Goal: Task Accomplishment & Management: Manage account settings

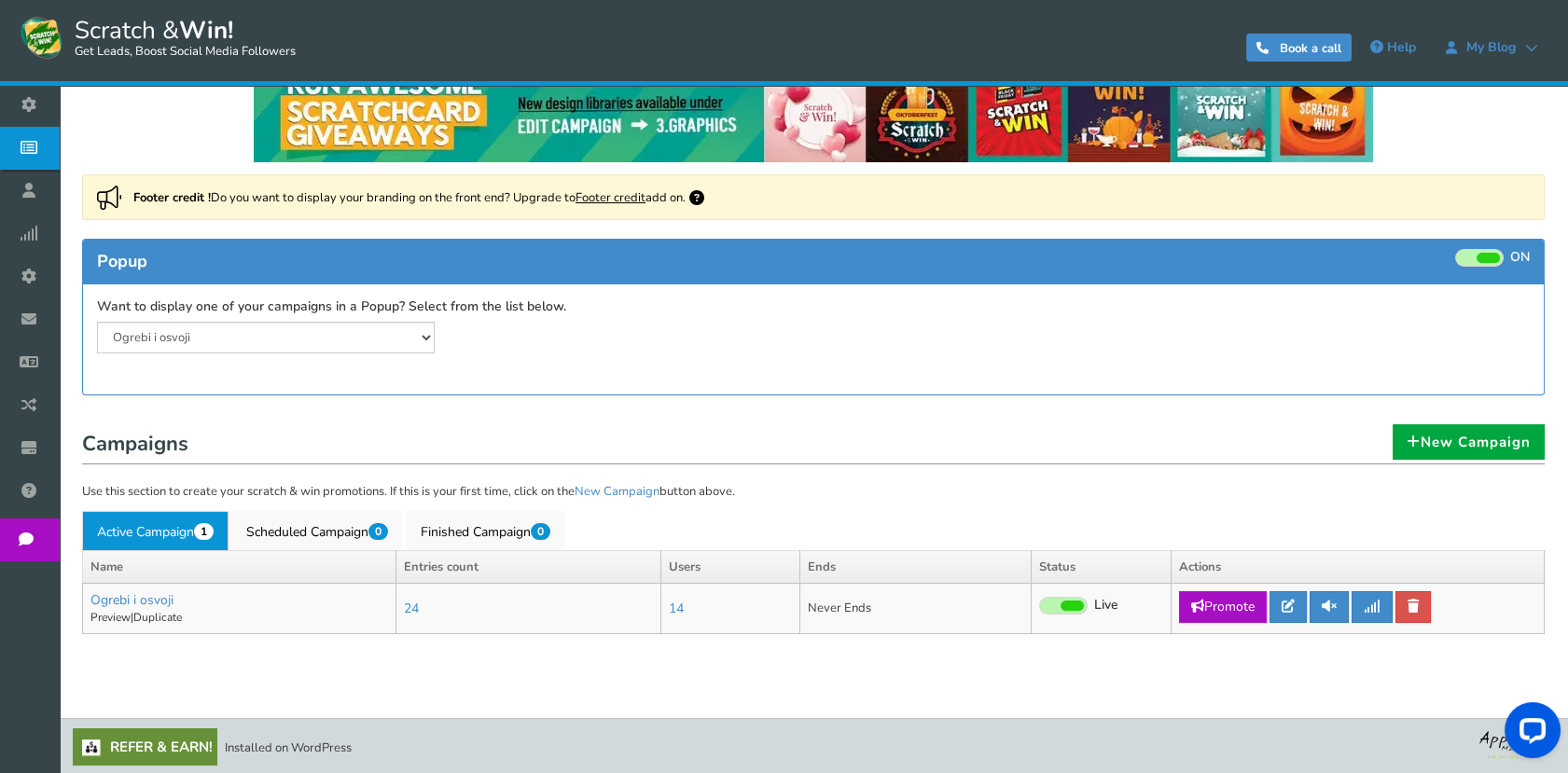
scroll to position [44, 0]
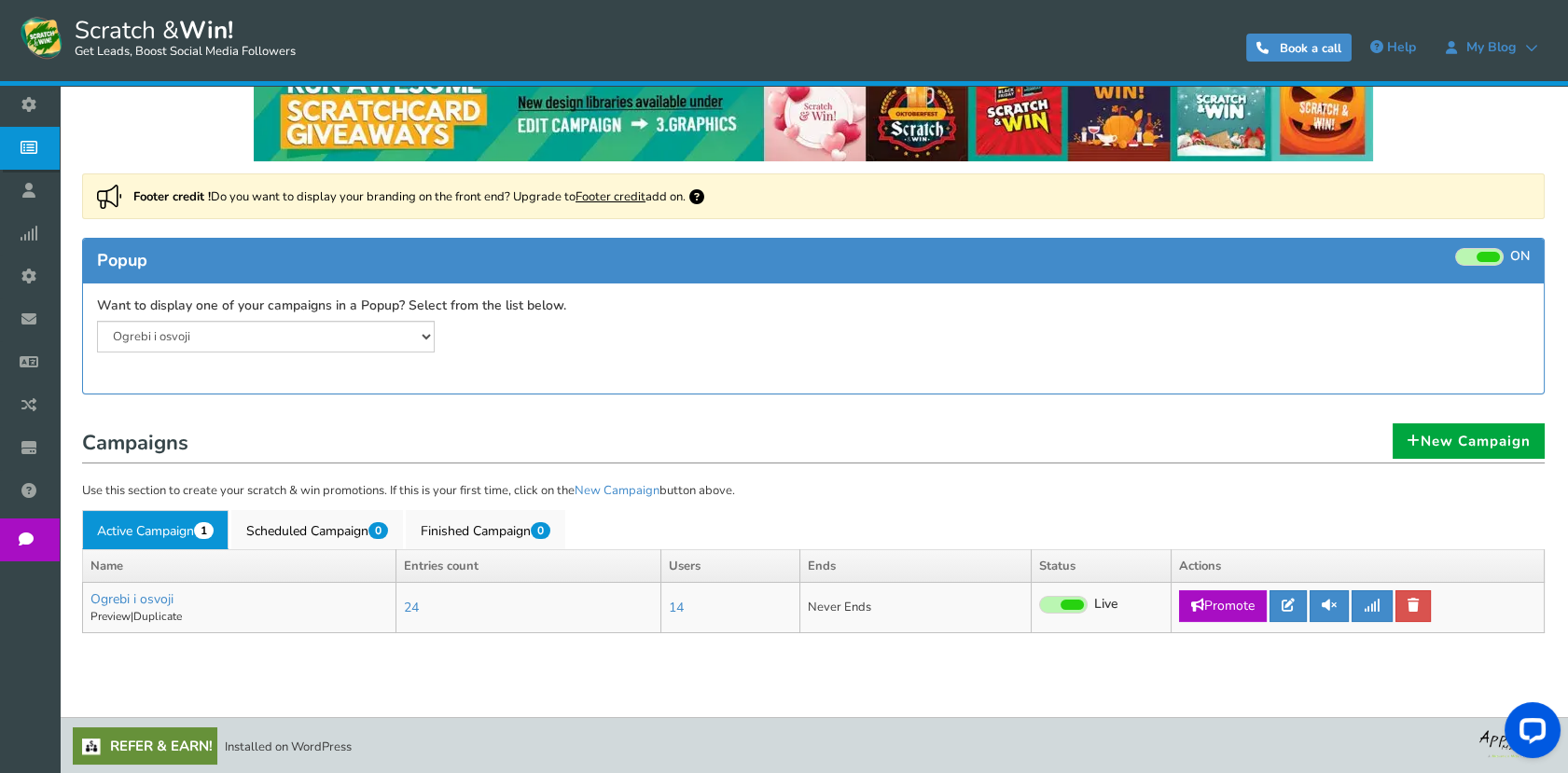
click at [133, 519] on link "Active Campaign 1" at bounding box center [155, 529] width 146 height 39
click at [1299, 599] on link at bounding box center [1288, 605] width 37 height 32
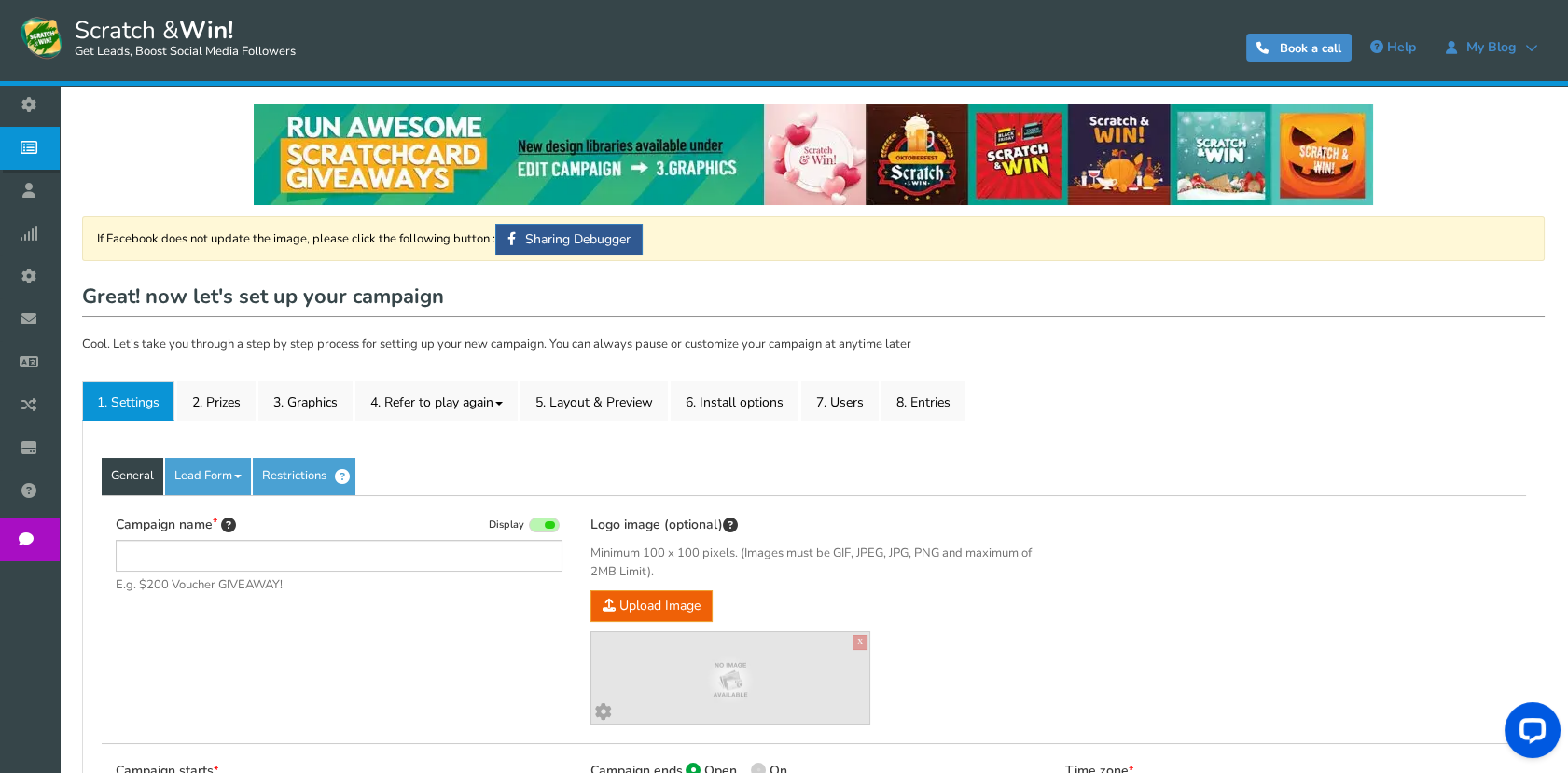
type input "Ogrebi i osvoji"
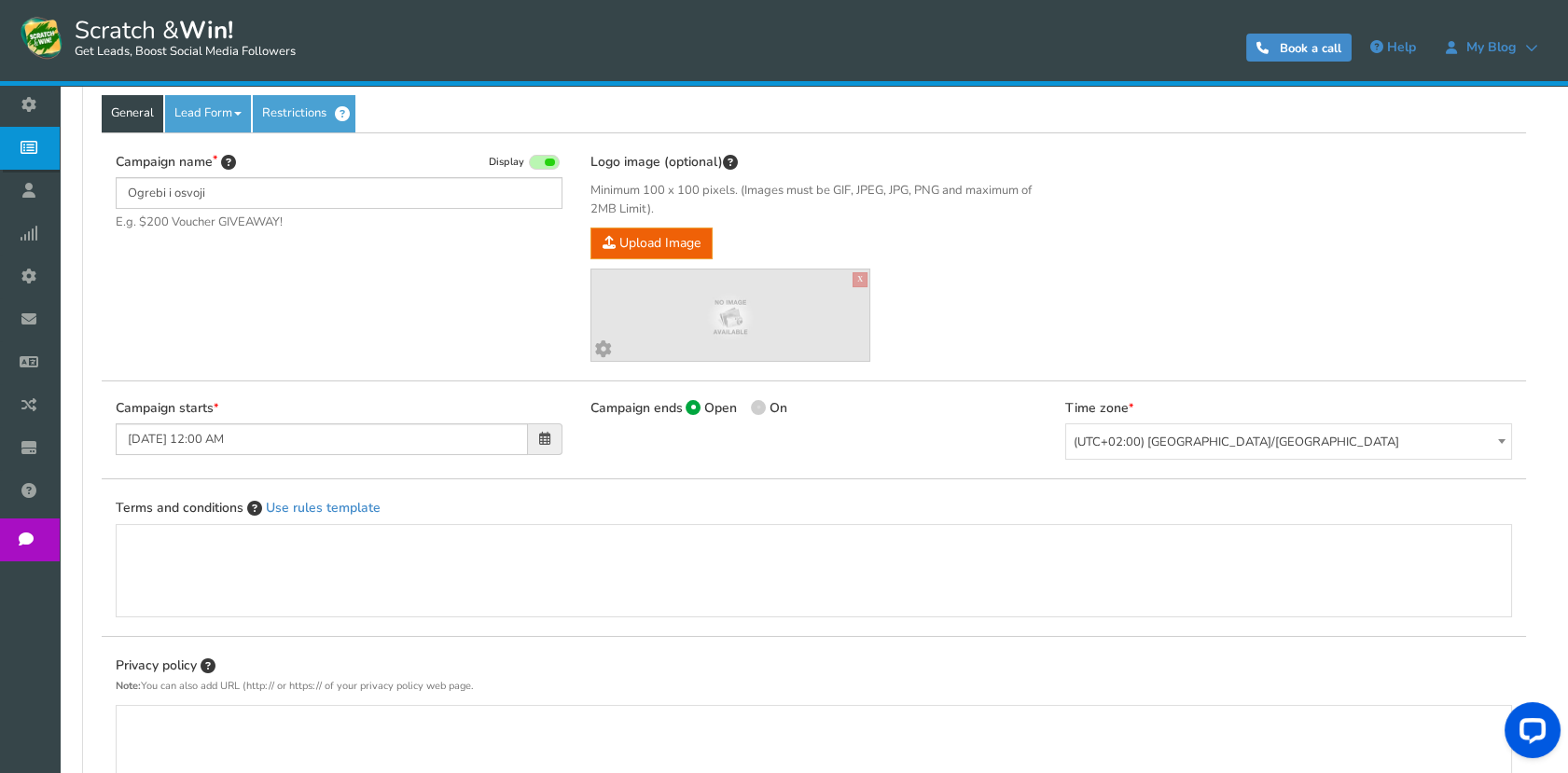
scroll to position [207, 0]
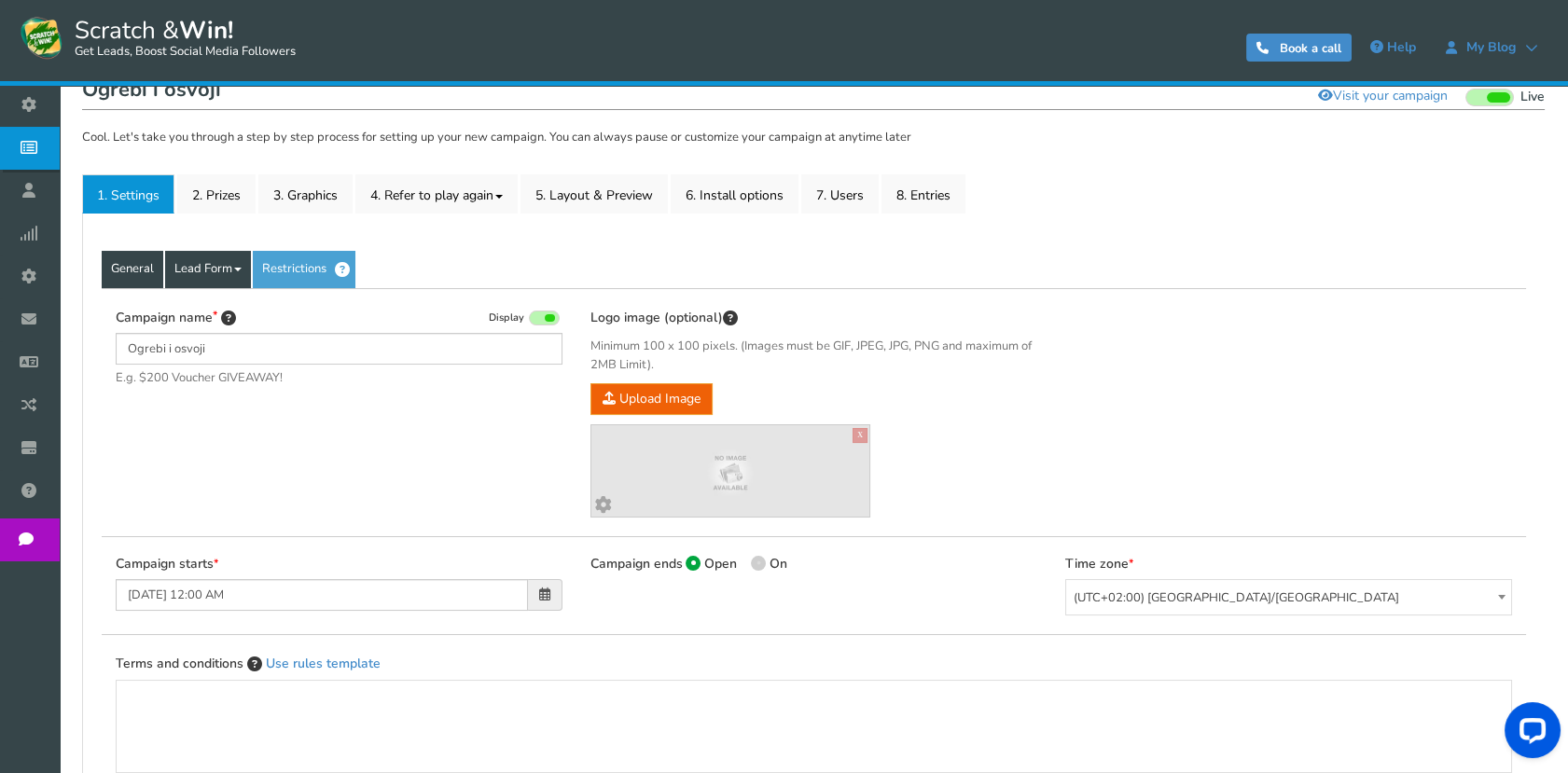
click at [238, 265] on link "Lead Form" at bounding box center [207, 269] width 86 height 37
click at [210, 195] on link "2. Prizes" at bounding box center [216, 194] width 78 height 39
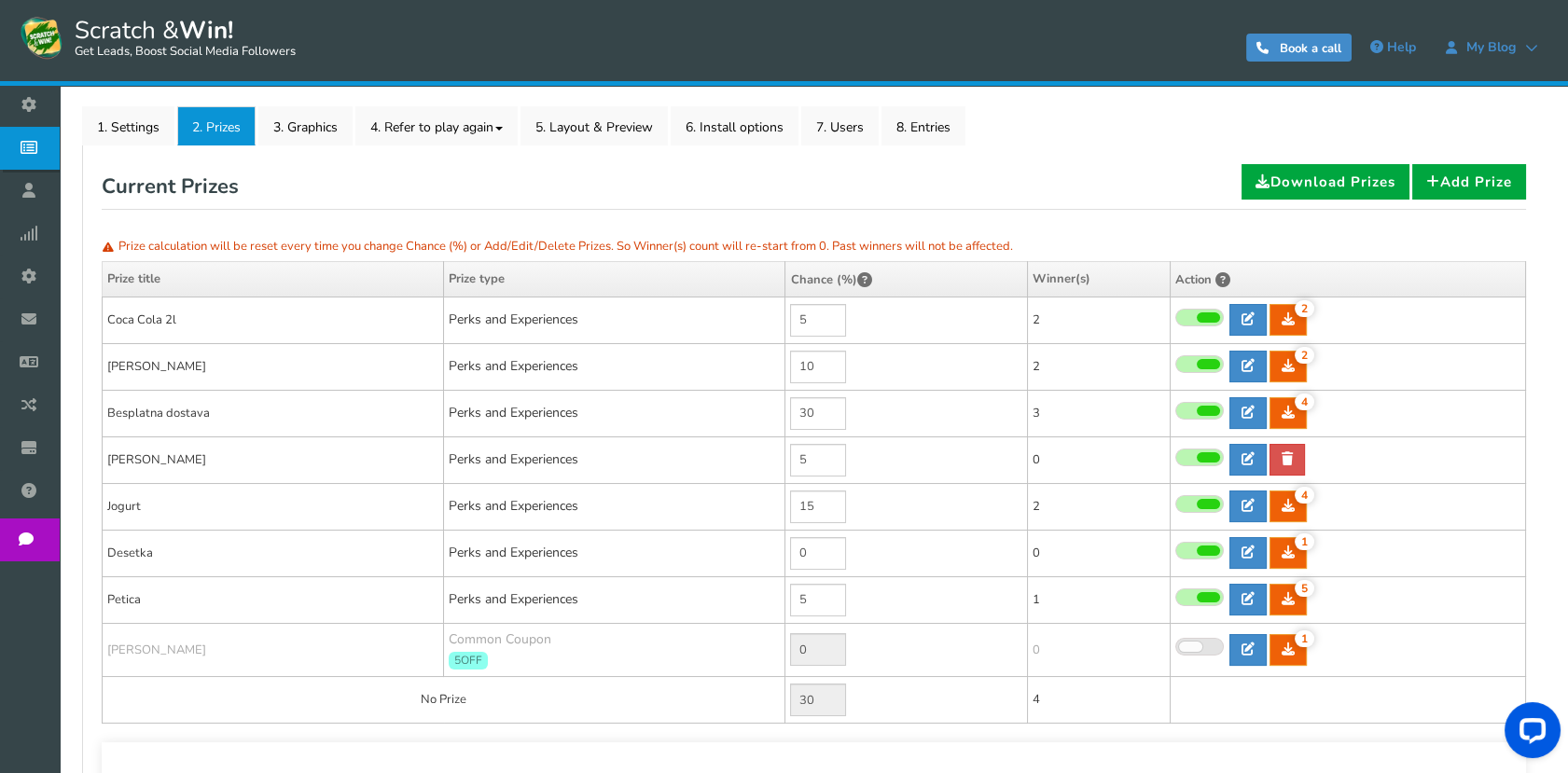
scroll to position [310, 0]
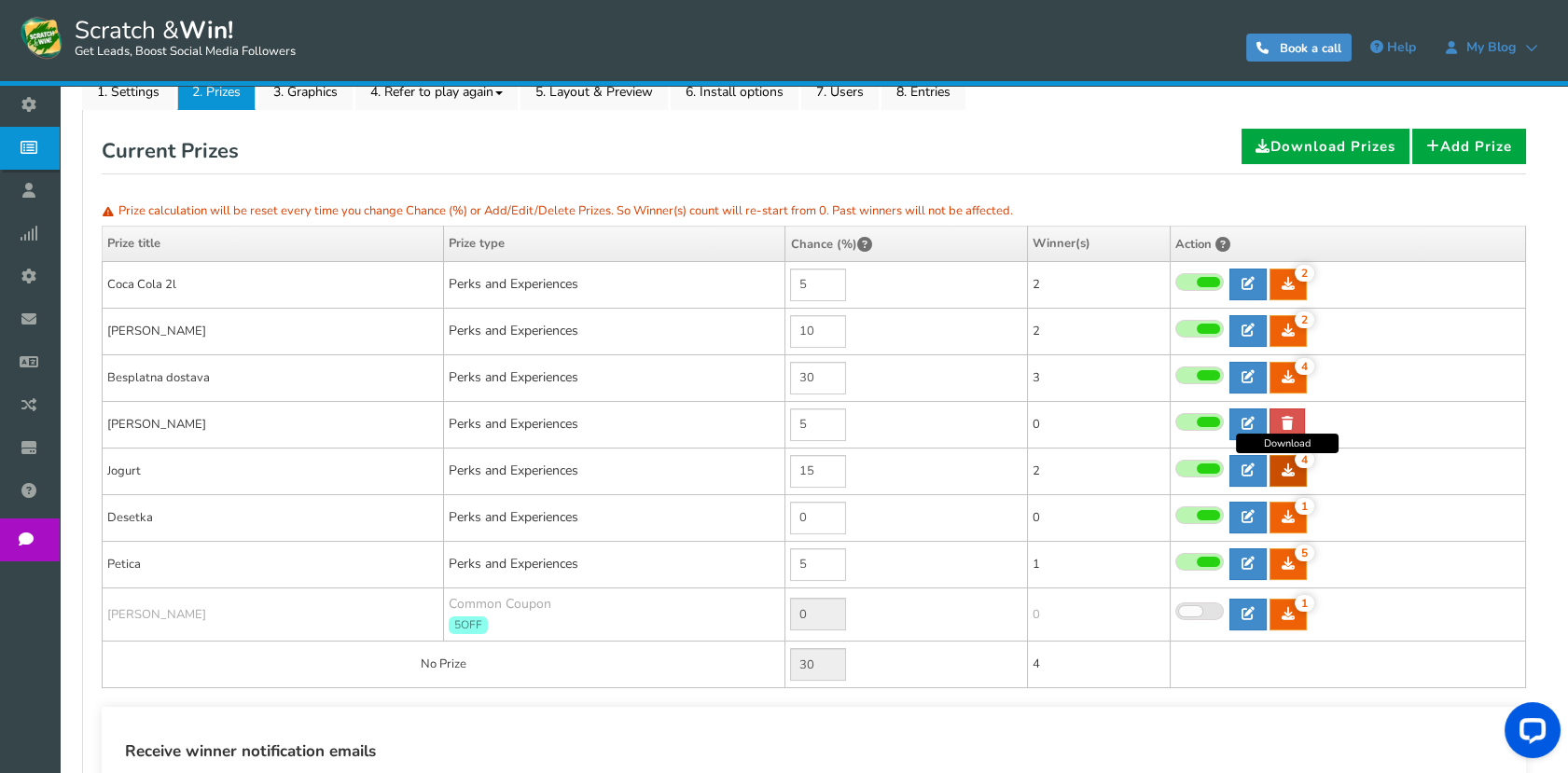
click at [1295, 464] on link "4" at bounding box center [1288, 471] width 37 height 32
click at [508, 141] on div "Current Prizes Download Prizes Add Prize" at bounding box center [813, 151] width 1424 height 46
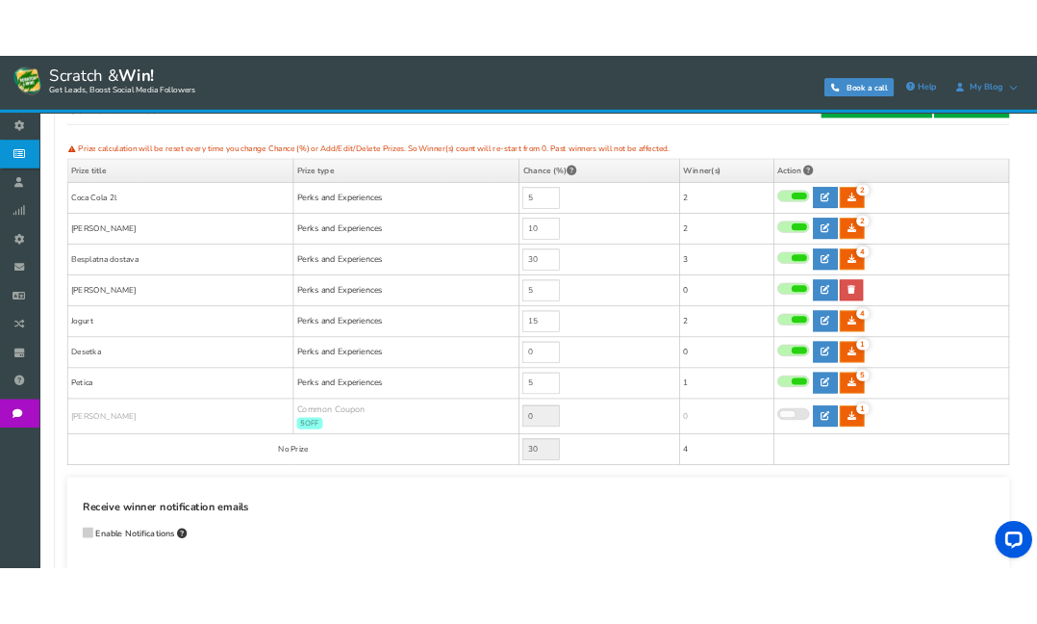
scroll to position [427, 0]
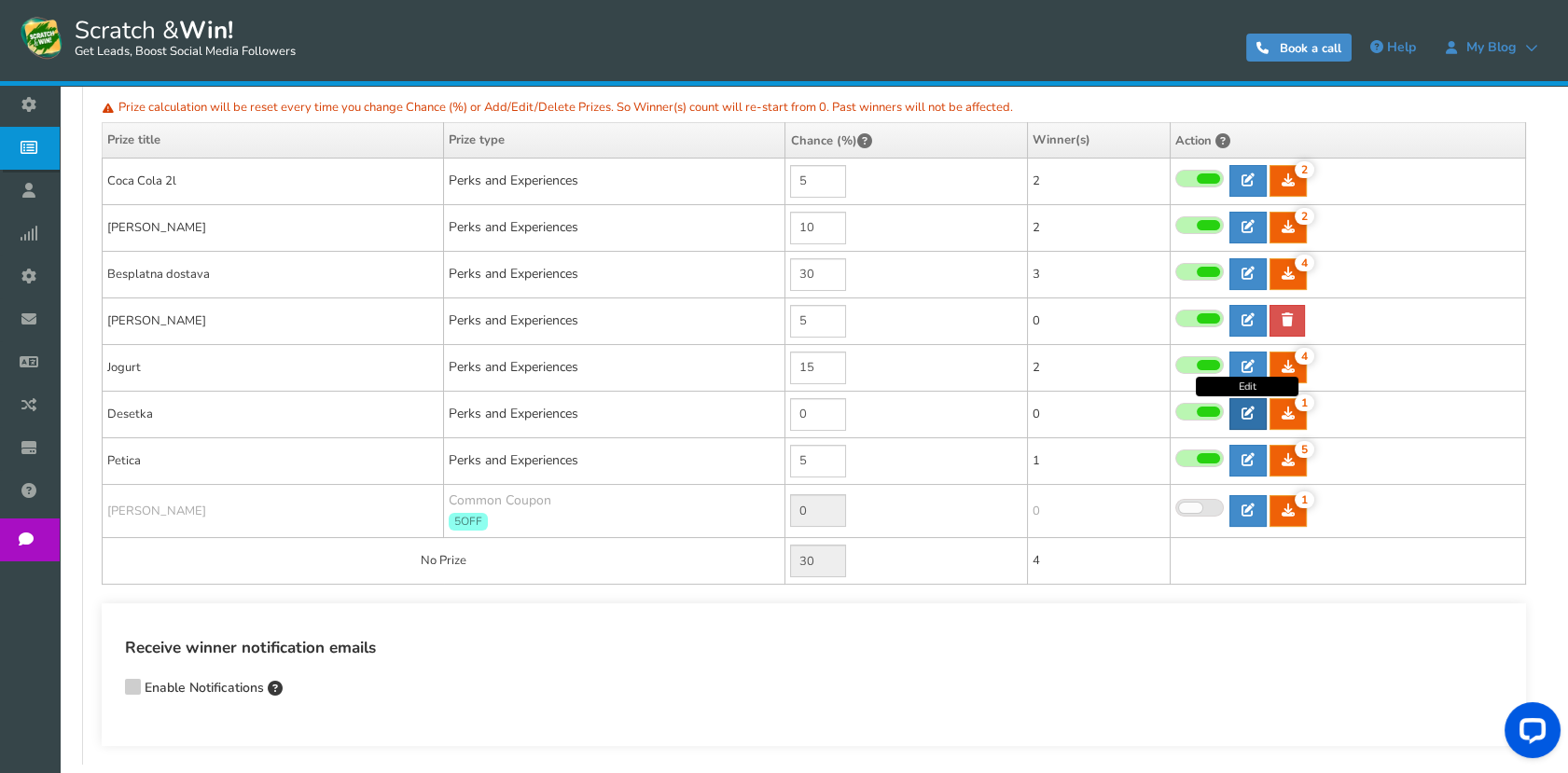
click at [1248, 412] on icon at bounding box center [1247, 413] width 13 height 13
type input "Desetka"
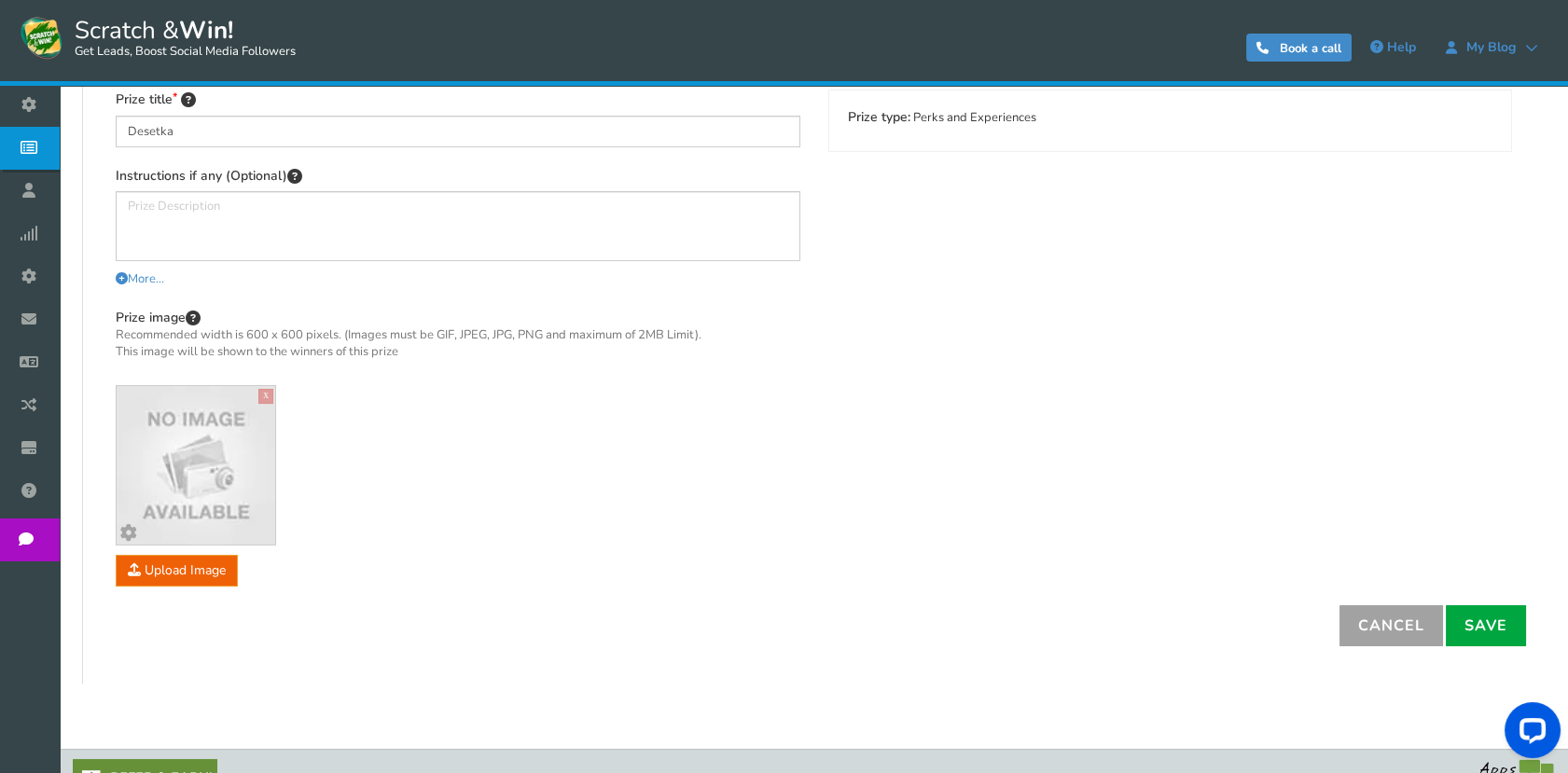
click at [1413, 635] on link "Cancel" at bounding box center [1391, 626] width 104 height 41
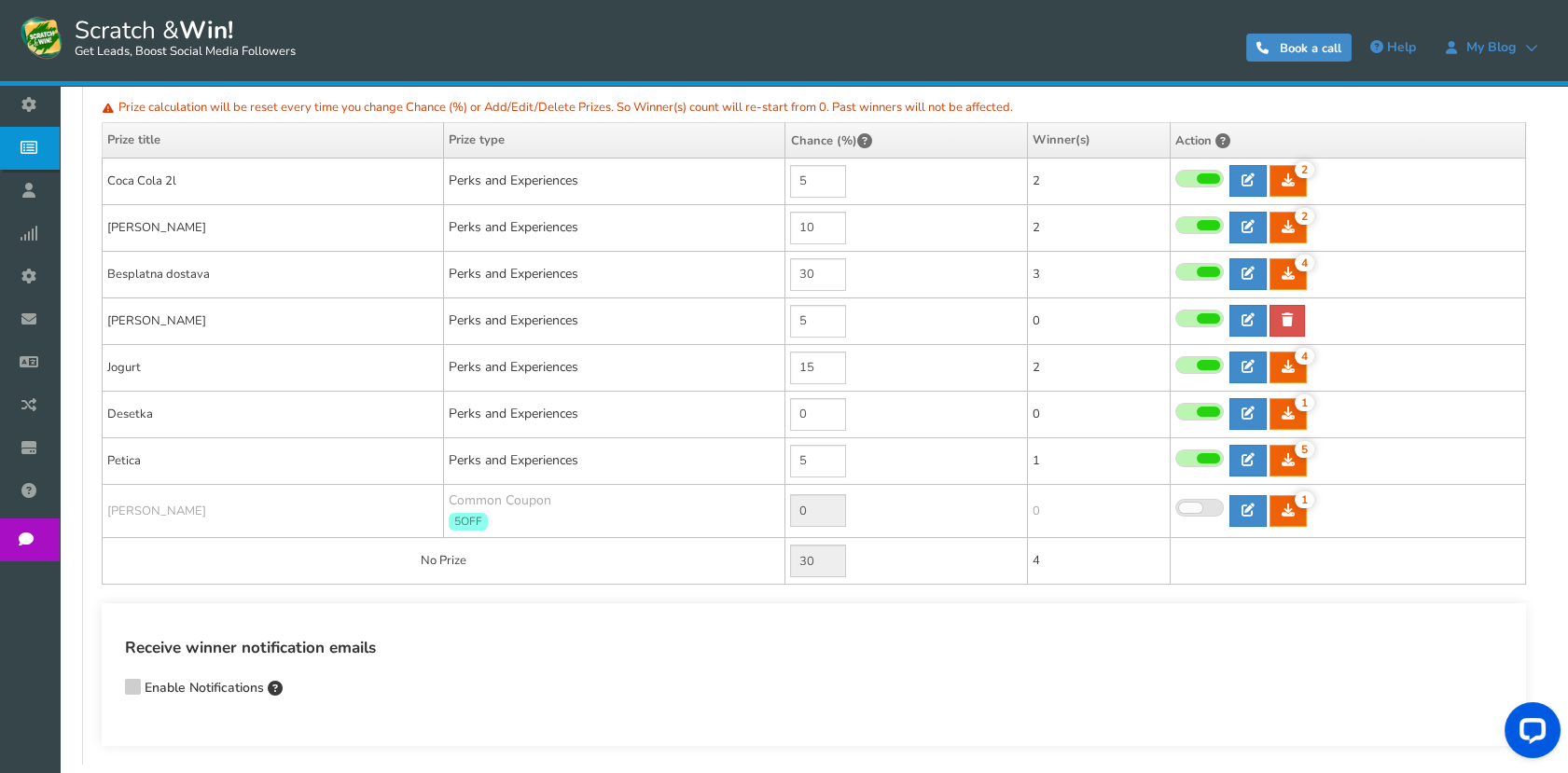
click at [550, 672] on div "Receive winner notification emails Enable Notifications" at bounding box center [813, 669] width 1377 height 68
click at [812, 416] on input "0" at bounding box center [818, 415] width 56 height 33
drag, startPoint x: 817, startPoint y: 414, endPoint x: 780, endPoint y: 414, distance: 37.0
click at [780, 414] on tr "Desetka Perks and Experiences 0 1 1 0 Reward Time 1" at bounding box center [814, 414] width 1424 height 46
type input "5"
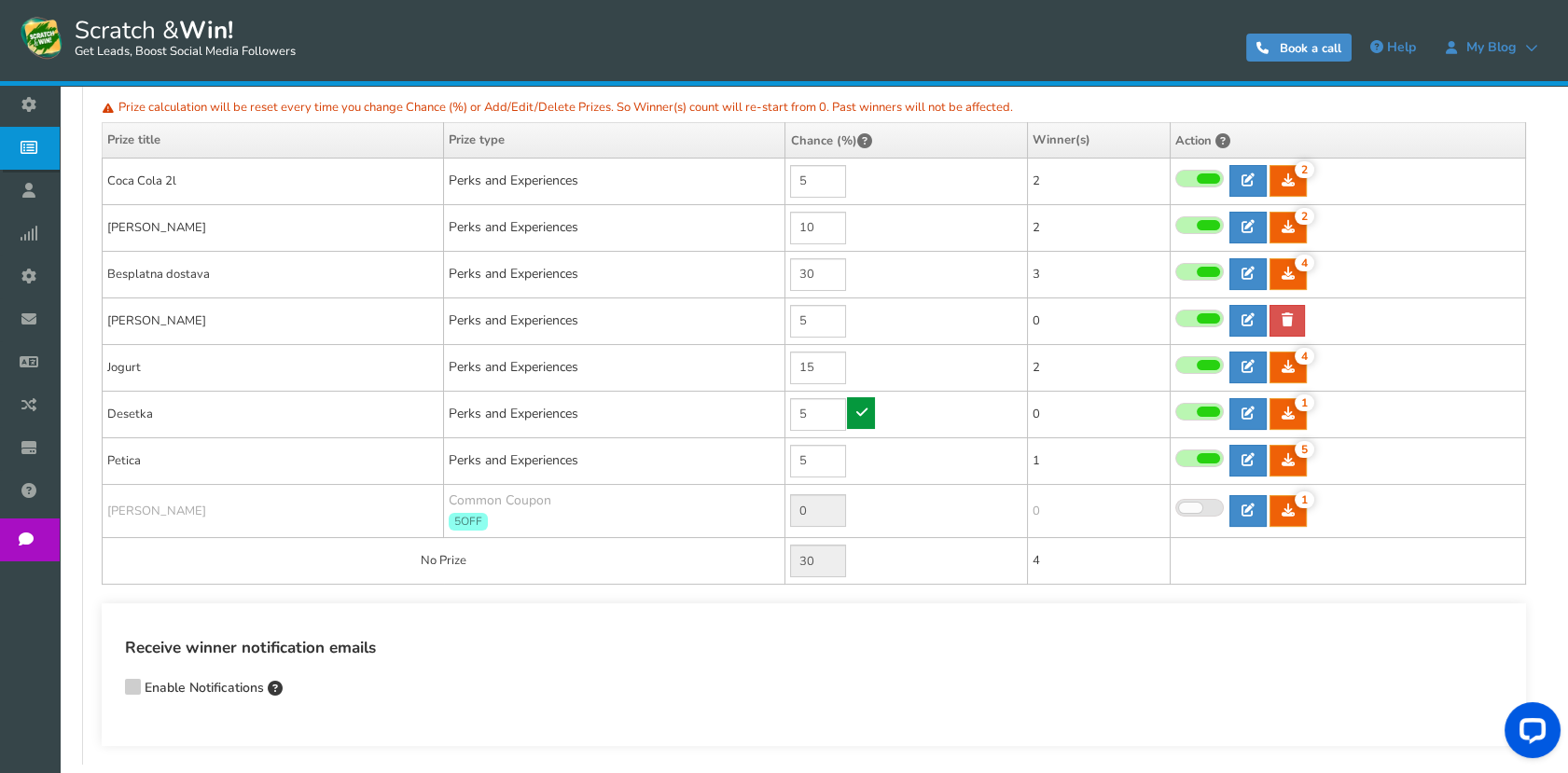
click at [860, 410] on icon at bounding box center [861, 412] width 12 height 13
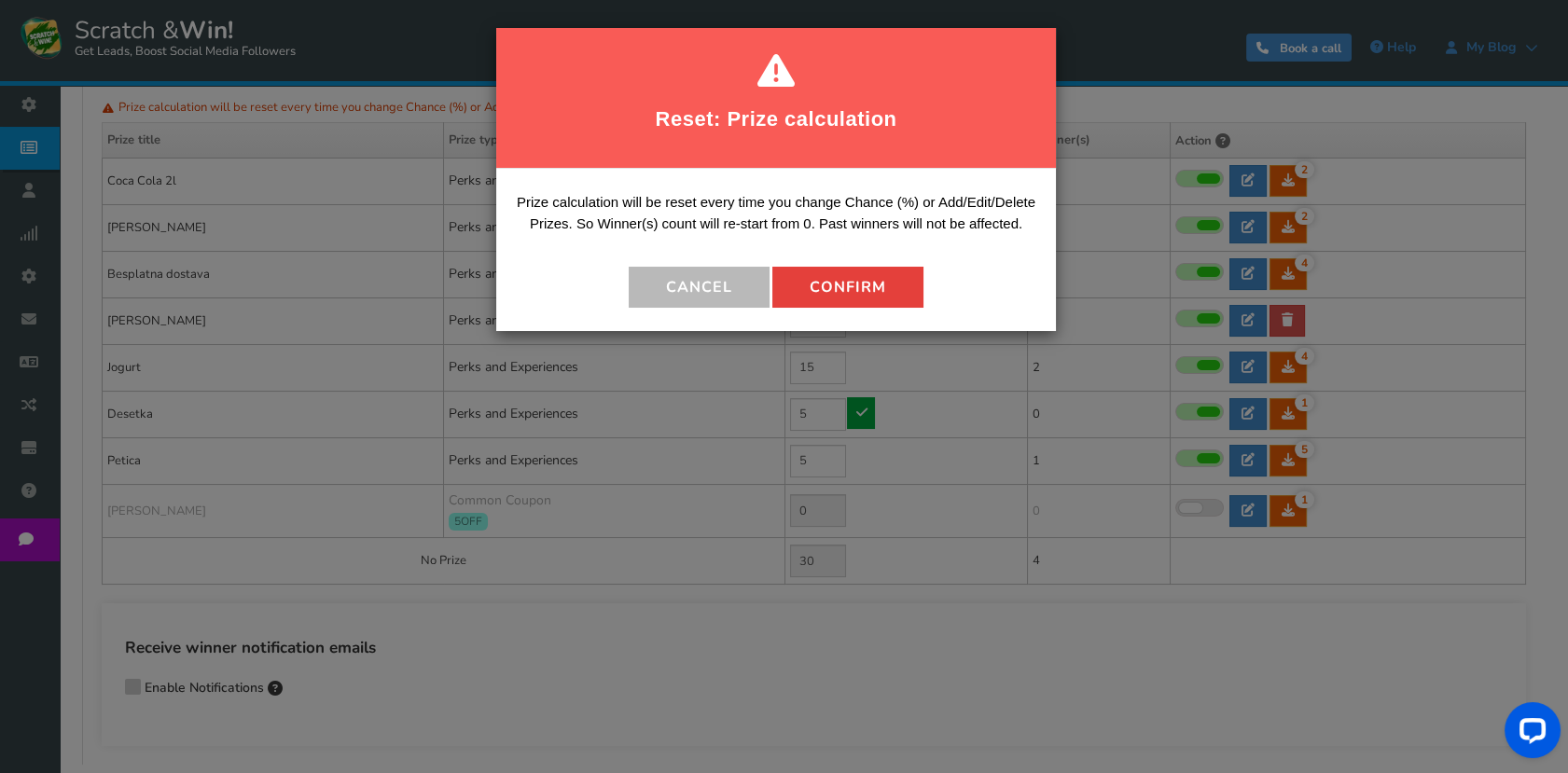
click at [812, 294] on button "Confirm" at bounding box center [848, 287] width 151 height 41
type input "25"
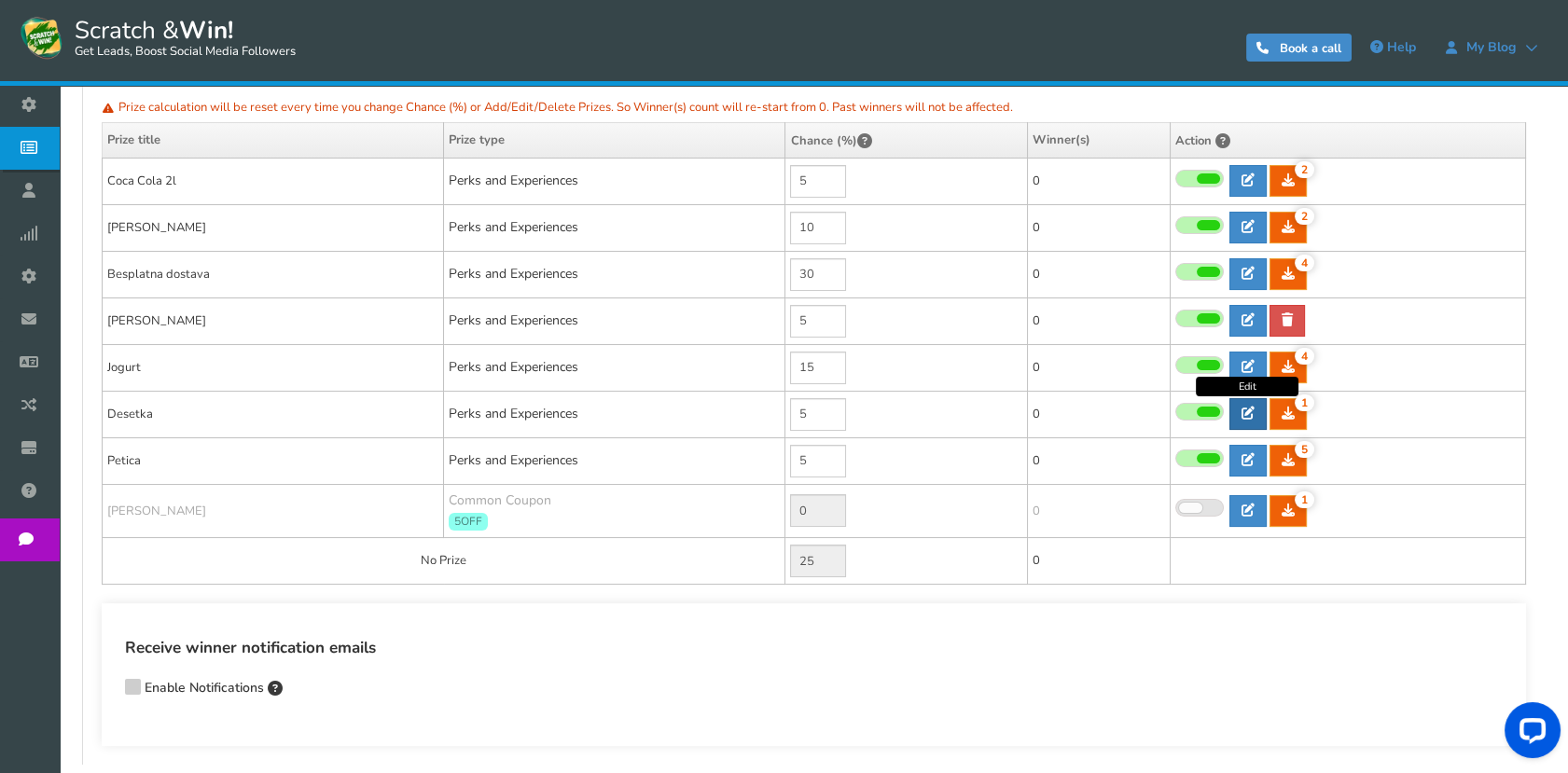
click at [1239, 404] on link at bounding box center [1247, 414] width 37 height 32
type input "Desetka"
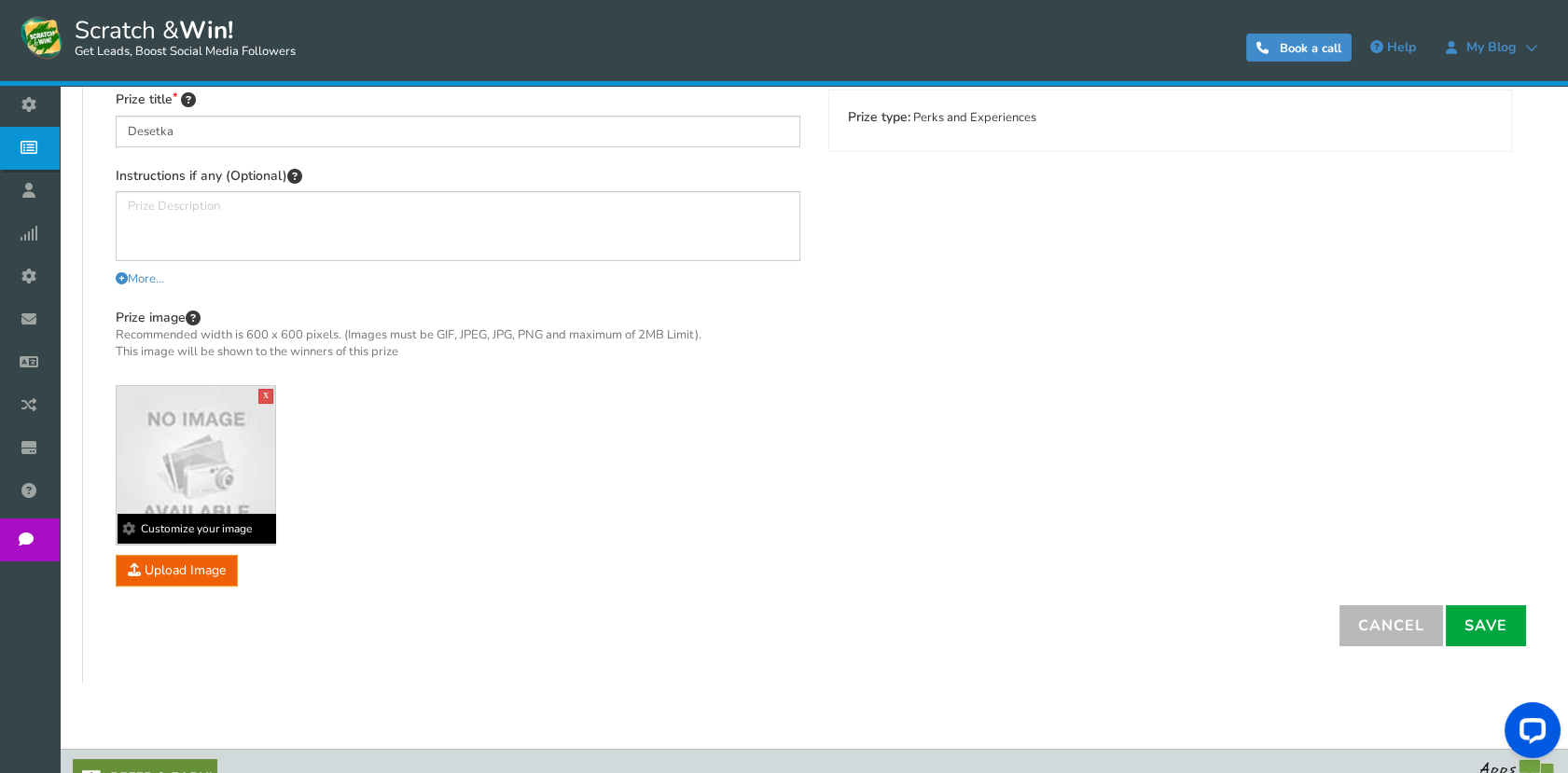
click at [216, 461] on img at bounding box center [196, 465] width 159 height 159
click at [194, 534] on b "Customize your image" at bounding box center [197, 528] width 159 height 30
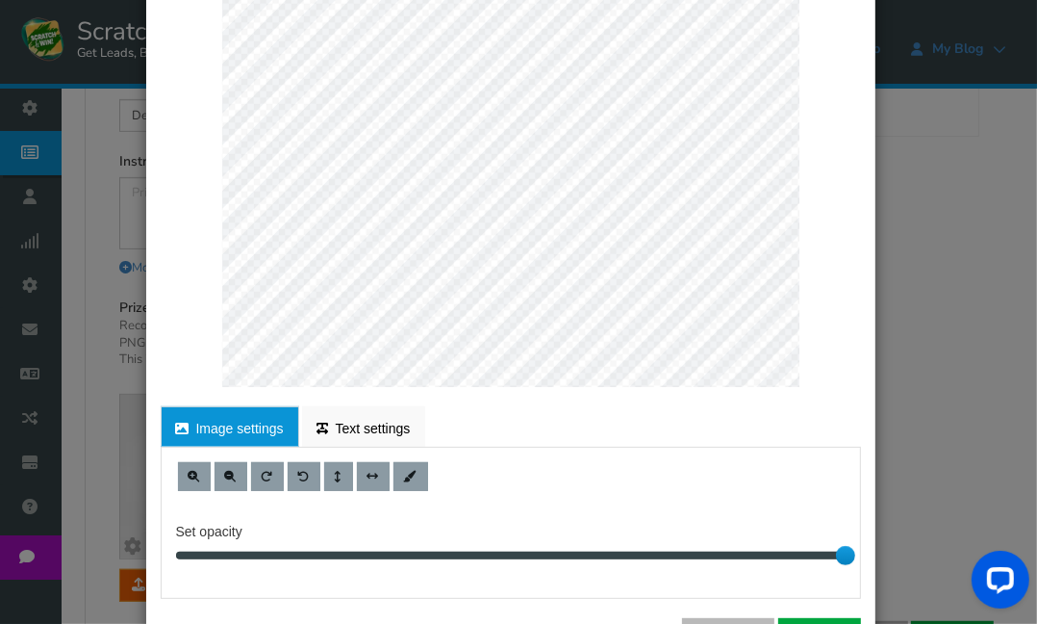
scroll to position [370, 0]
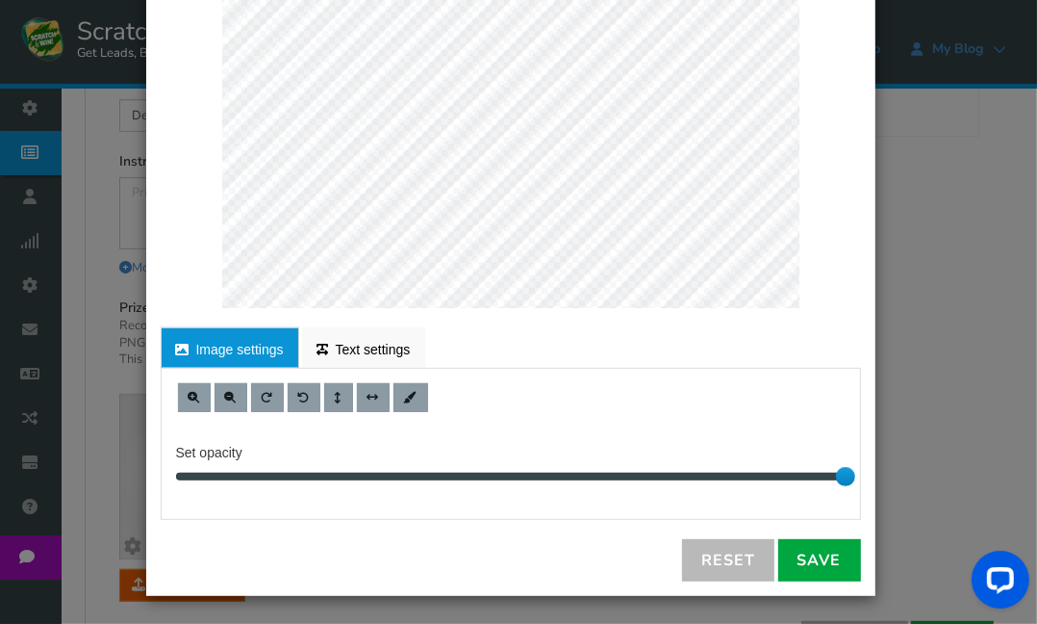
click at [236, 335] on link "Image settings" at bounding box center [230, 347] width 139 height 40
click at [352, 345] on link "Text settings" at bounding box center [364, 347] width 124 height 40
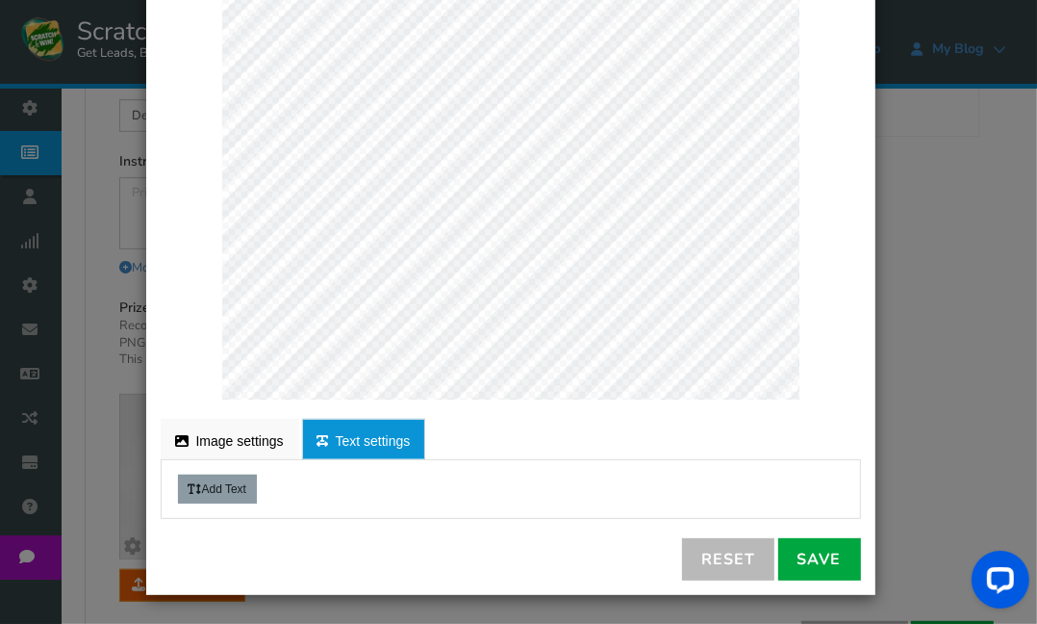
scroll to position [277, 0]
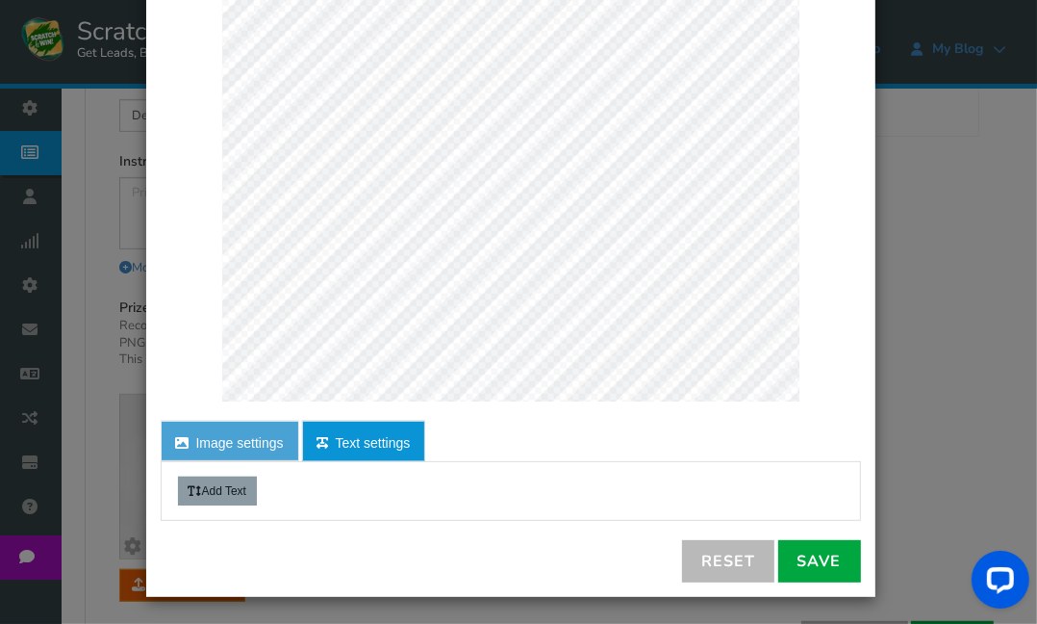
click at [233, 427] on link "Image settings" at bounding box center [230, 441] width 139 height 40
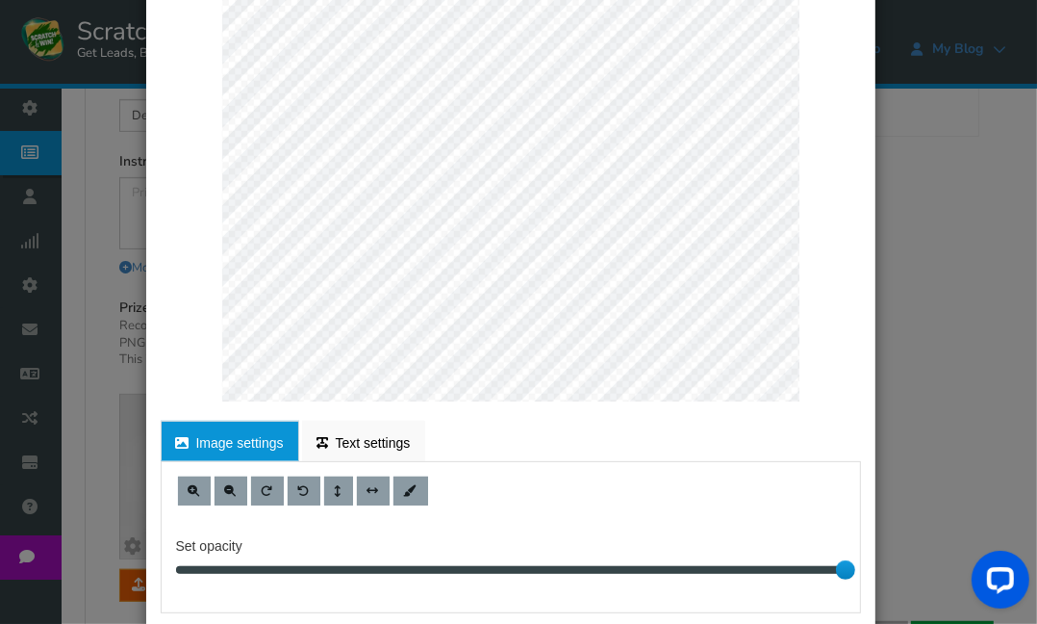
scroll to position [0, 0]
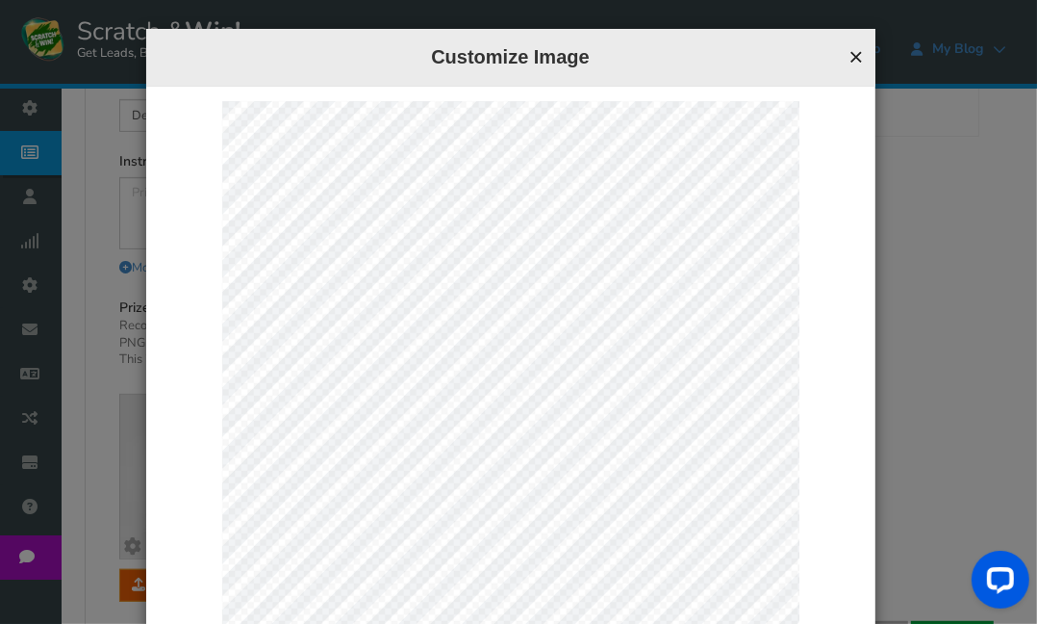
click at [850, 52] on button "×" at bounding box center [856, 56] width 14 height 25
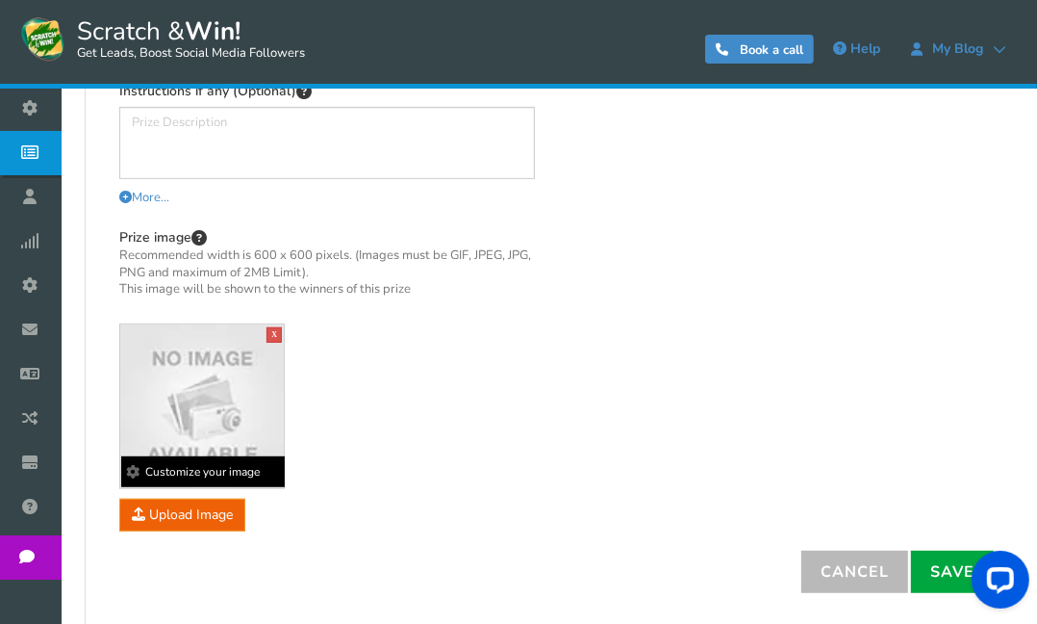
scroll to position [534, 0]
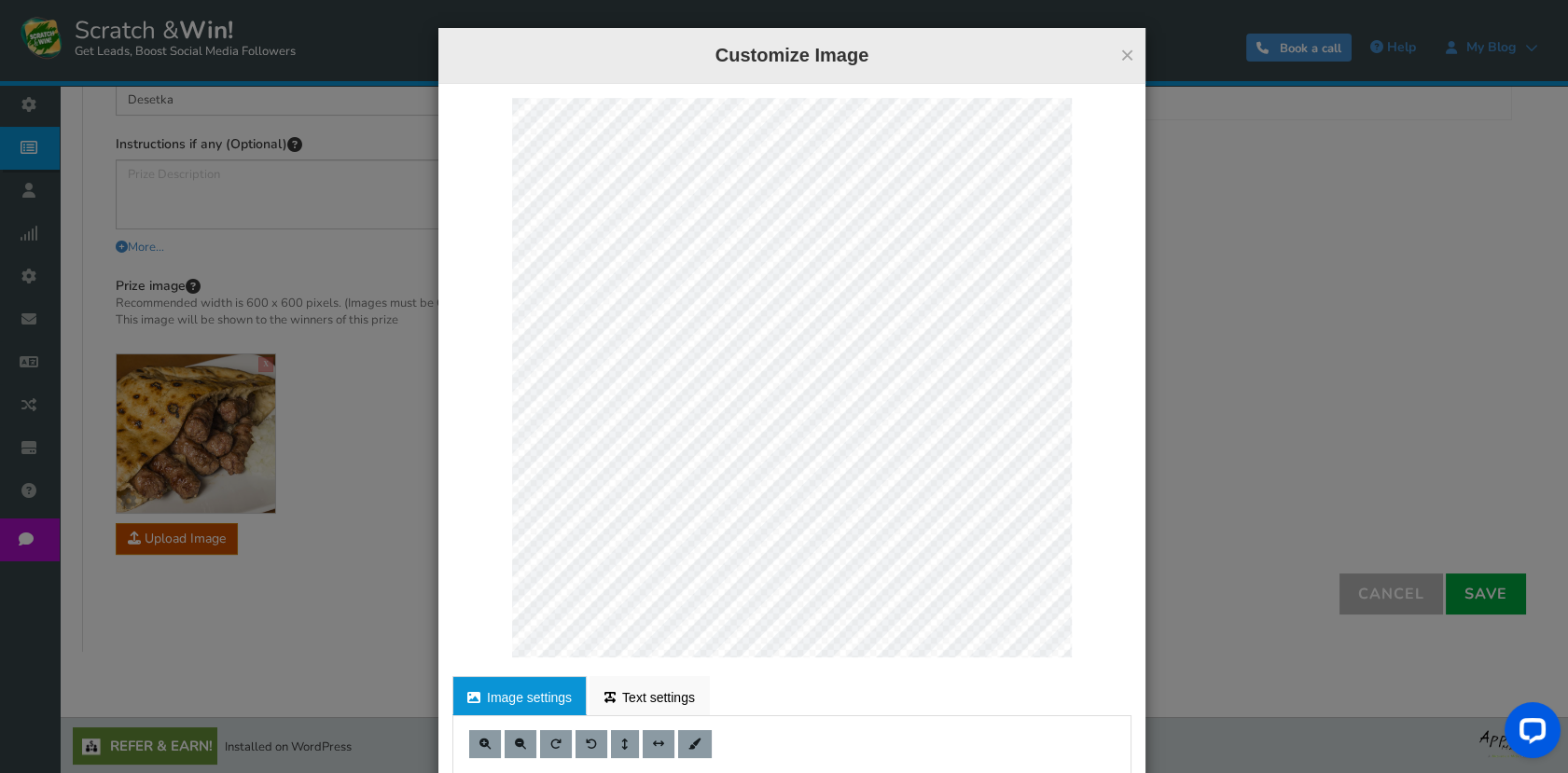
scroll to position [190, 0]
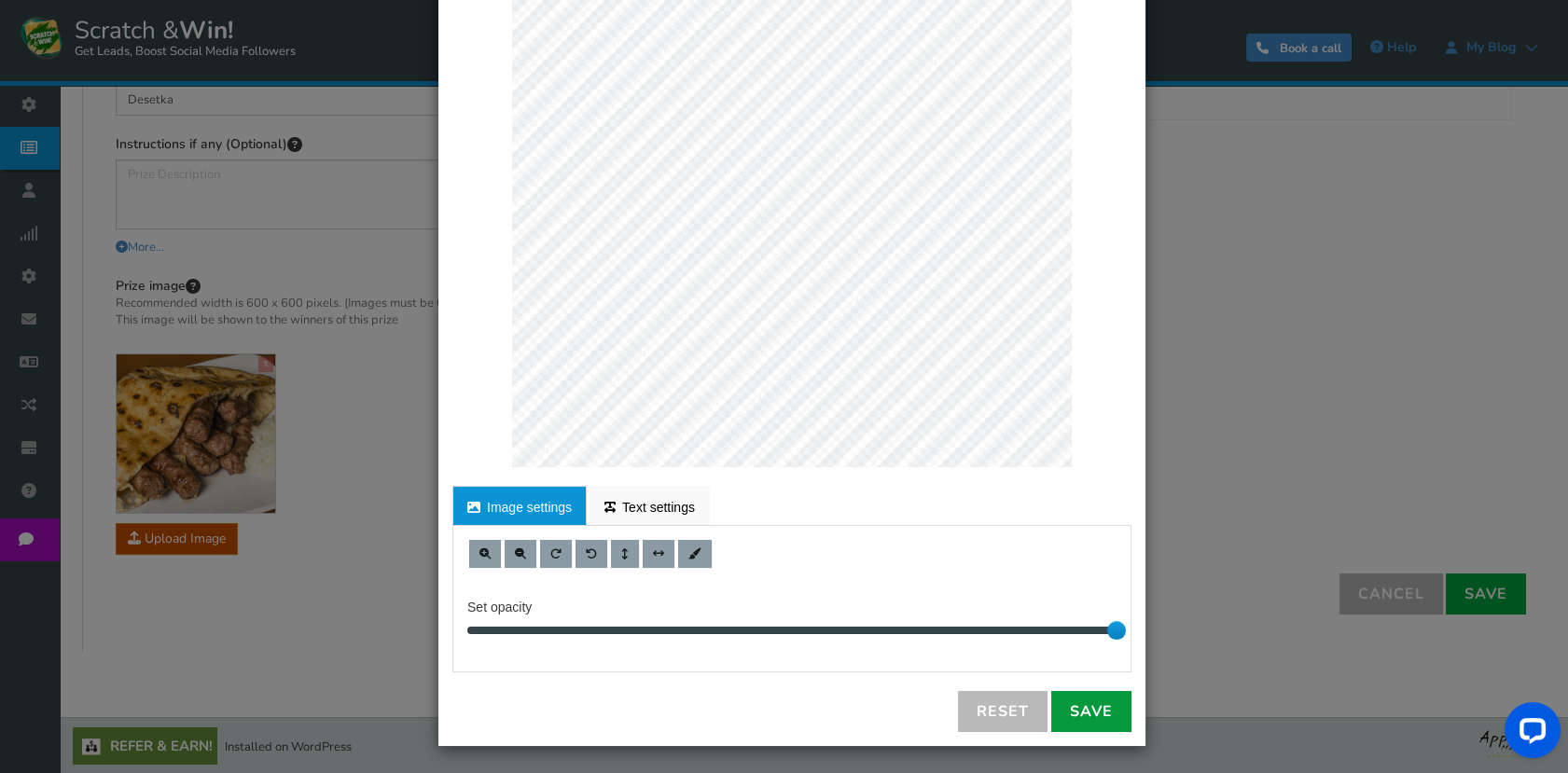
click at [1071, 710] on link "Save" at bounding box center [1091, 711] width 80 height 41
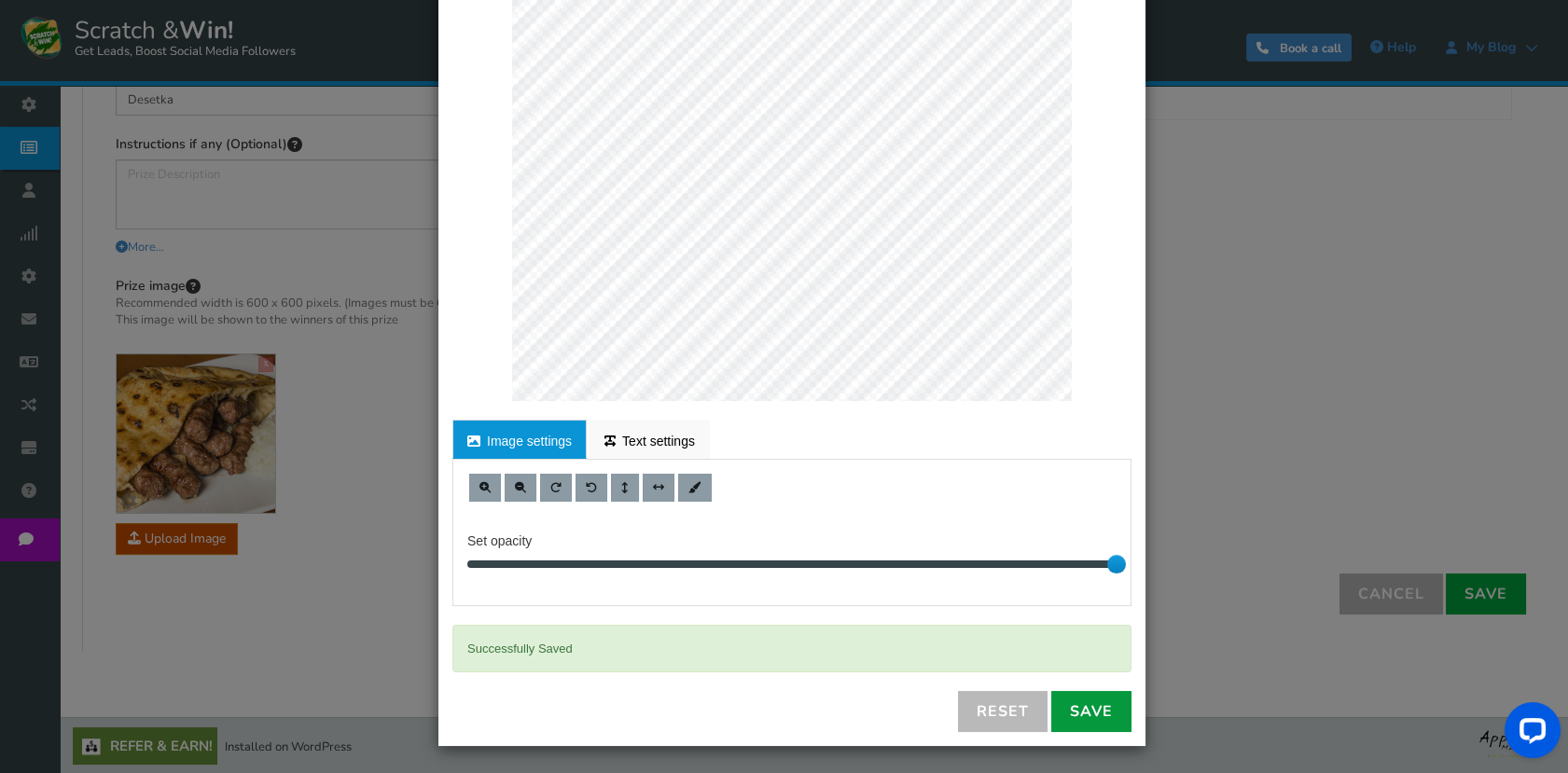
scroll to position [0, 0]
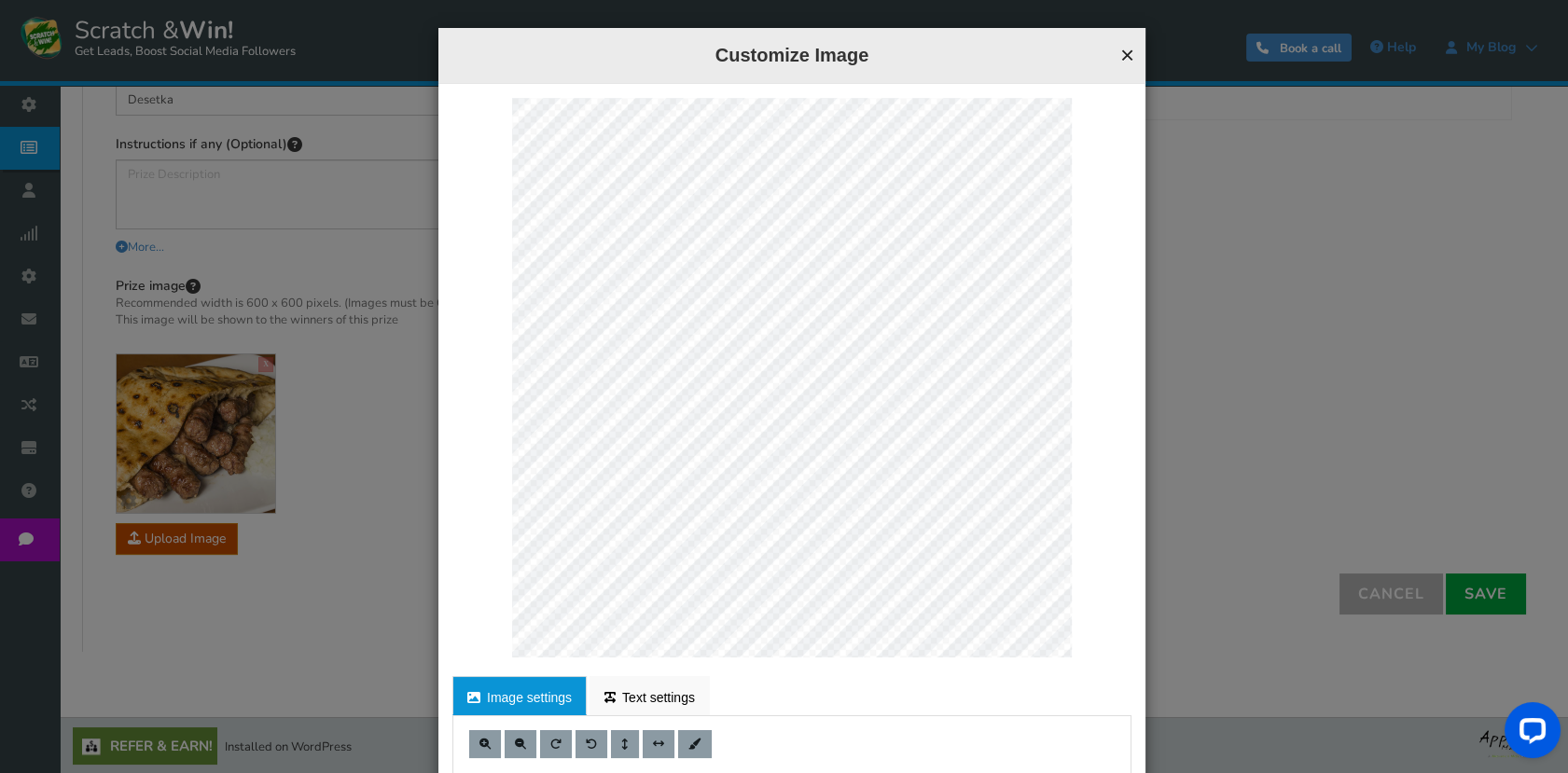
click at [1120, 53] on button "×" at bounding box center [1127, 54] width 14 height 24
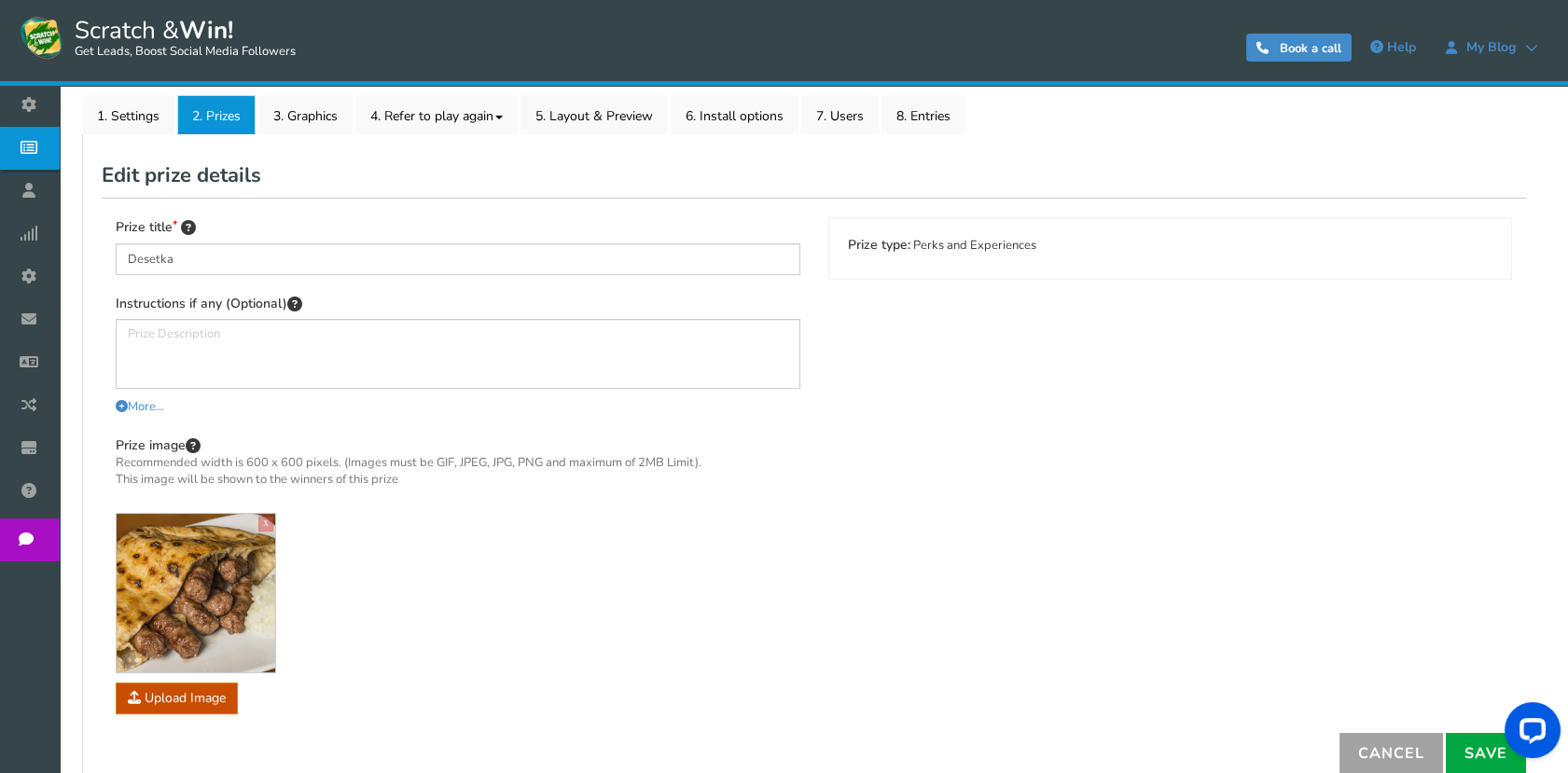
scroll to position [446, 0]
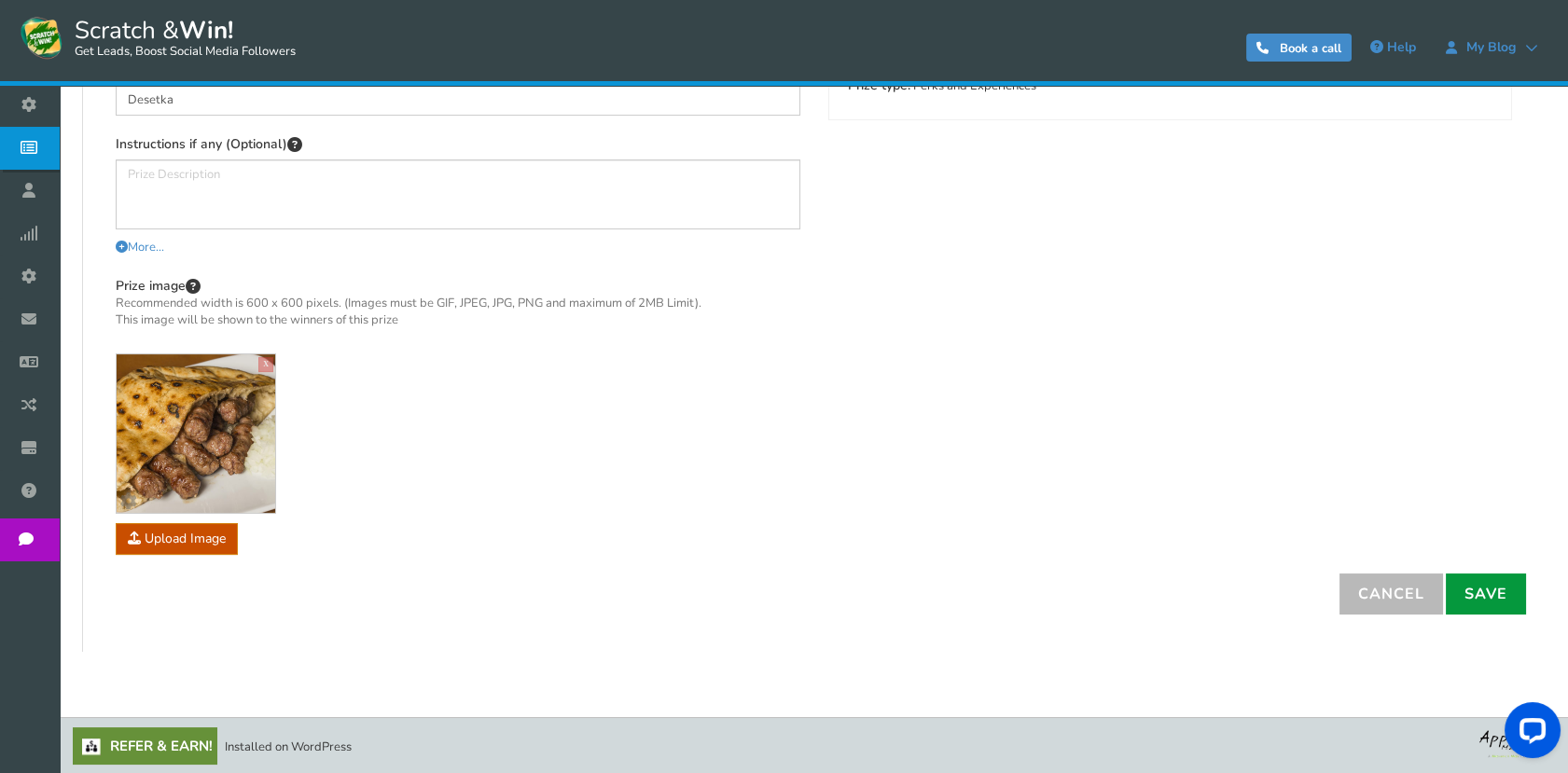
click at [1473, 595] on link "Save" at bounding box center [1486, 594] width 80 height 41
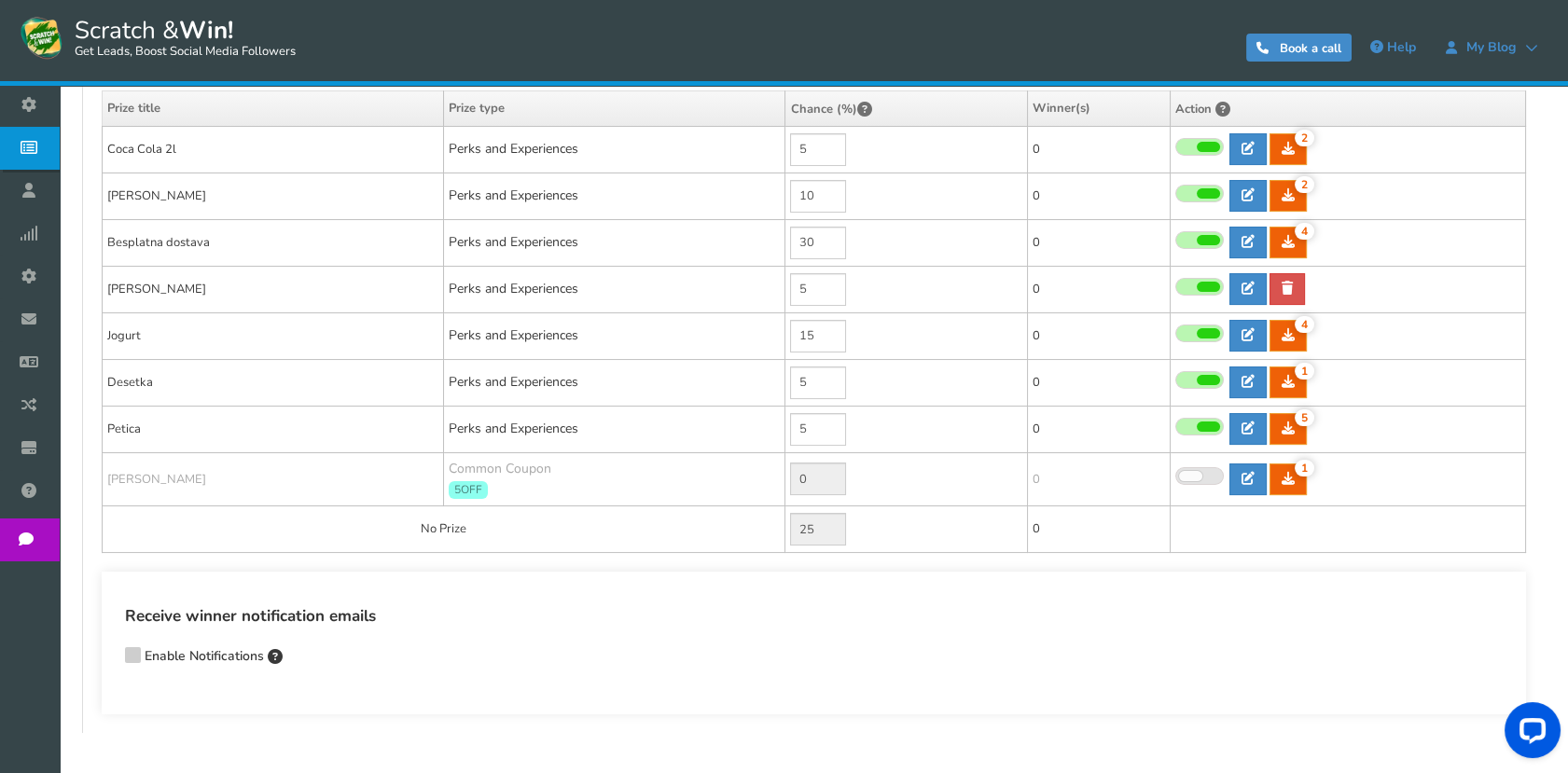
drag, startPoint x: 1478, startPoint y: 616, endPoint x: 1459, endPoint y: 598, distance: 26.2
click at [1478, 616] on h4 "Receive winner notification emails" at bounding box center [813, 617] width 1377 height 25
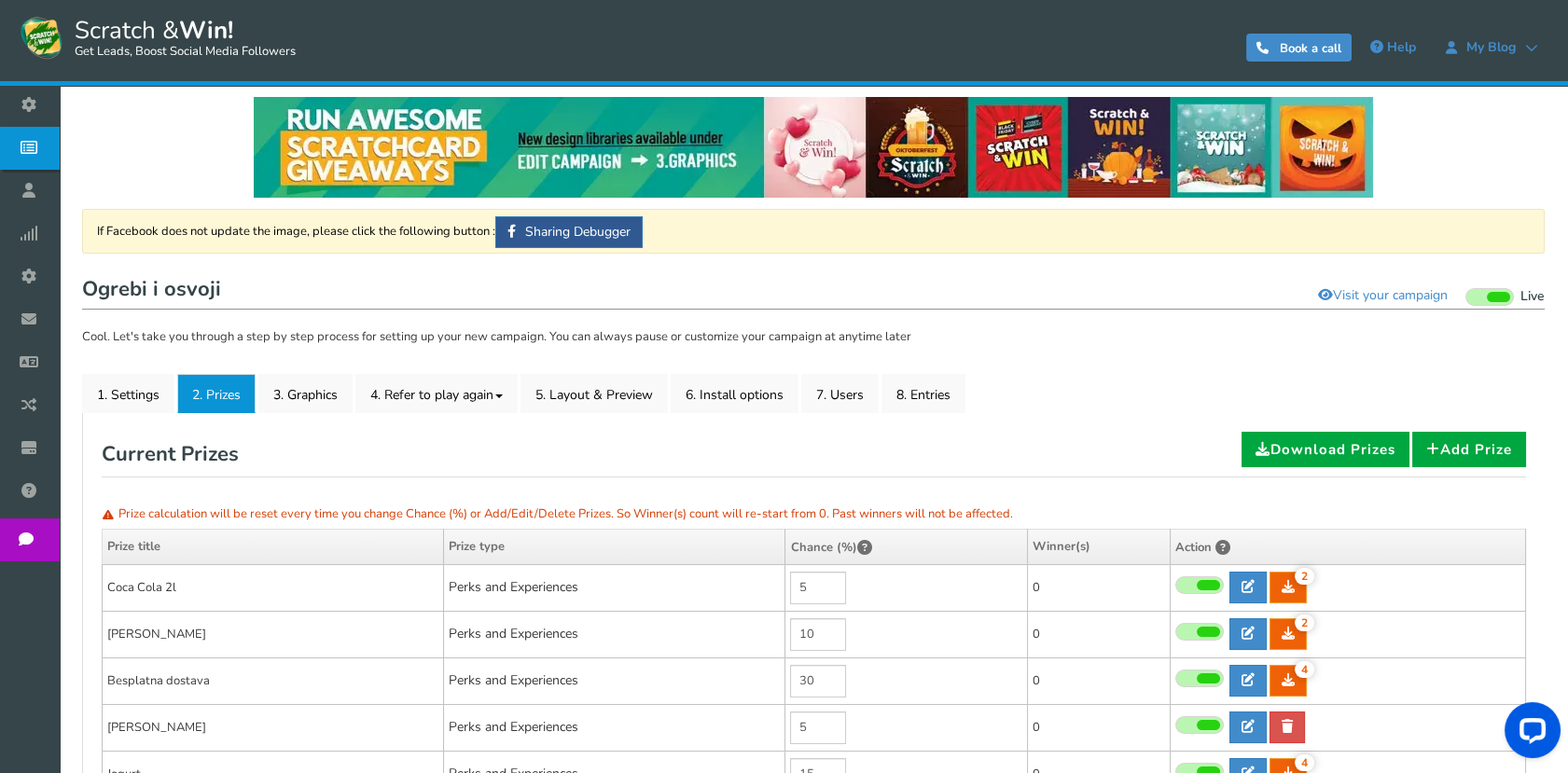
scroll to position [0, 0]
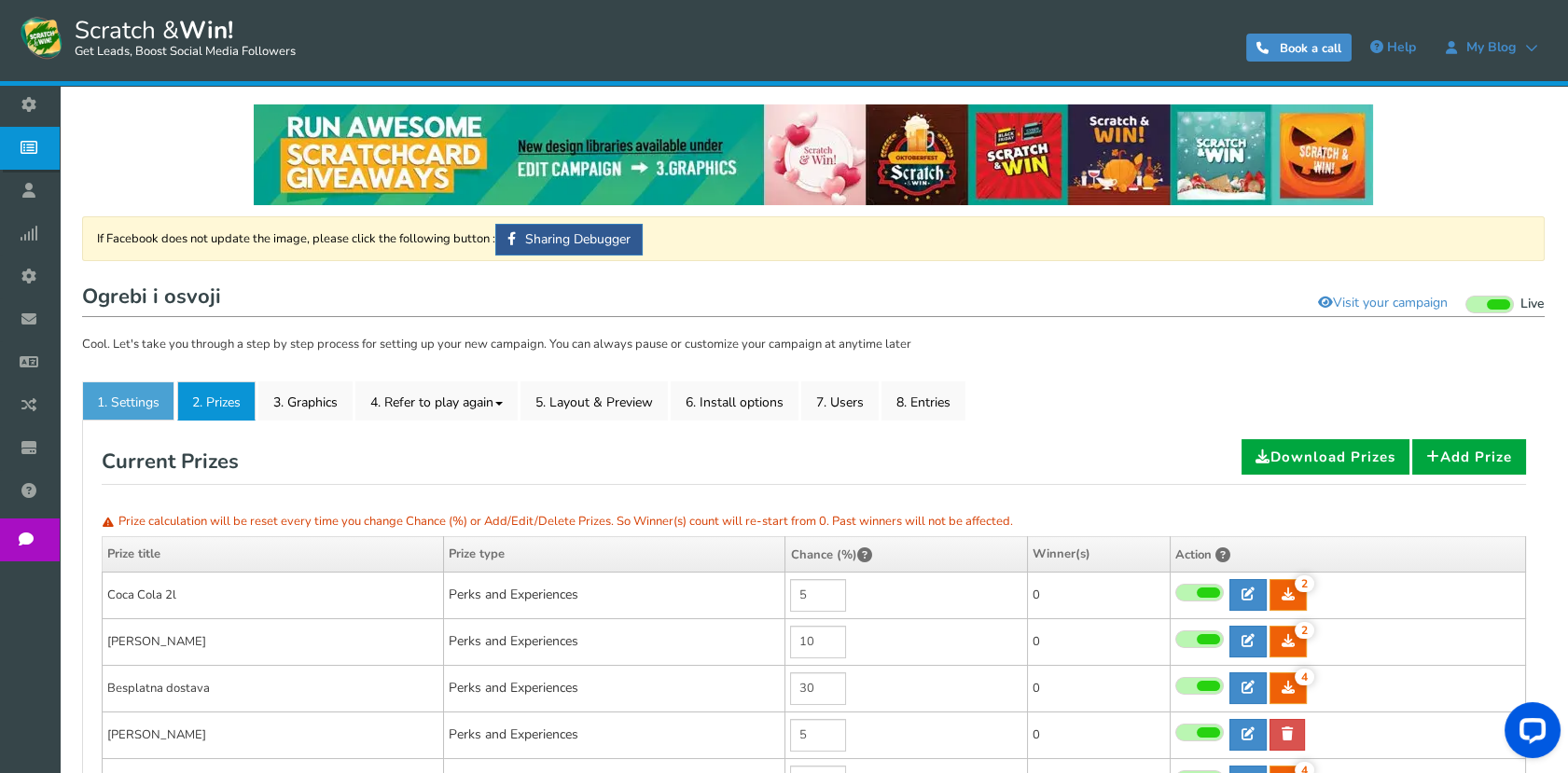
click at [117, 397] on link "1. Settings" at bounding box center [128, 401] width 92 height 39
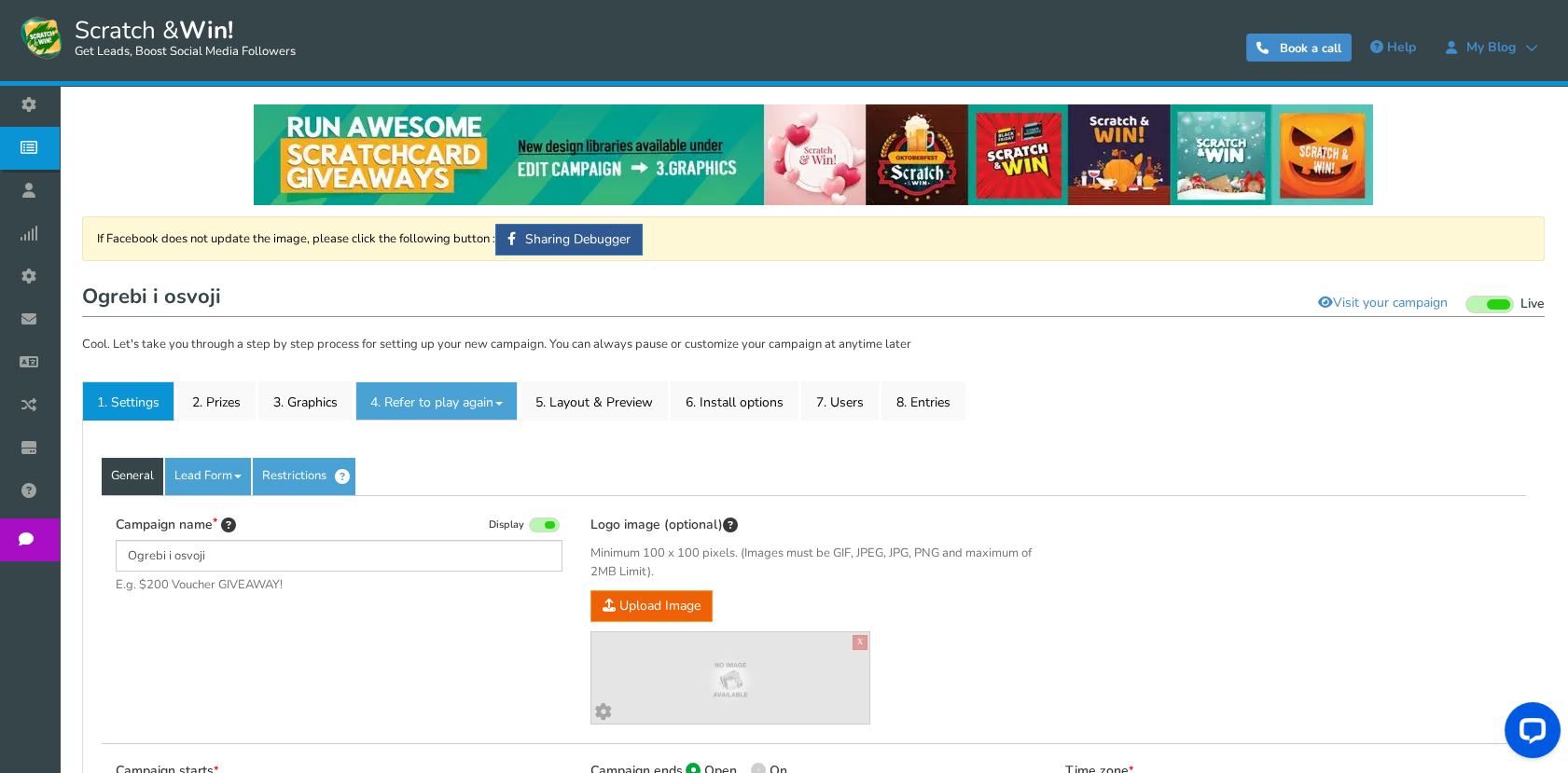
click at [478, 403] on link "4. Refer to play again" at bounding box center [436, 401] width 162 height 39
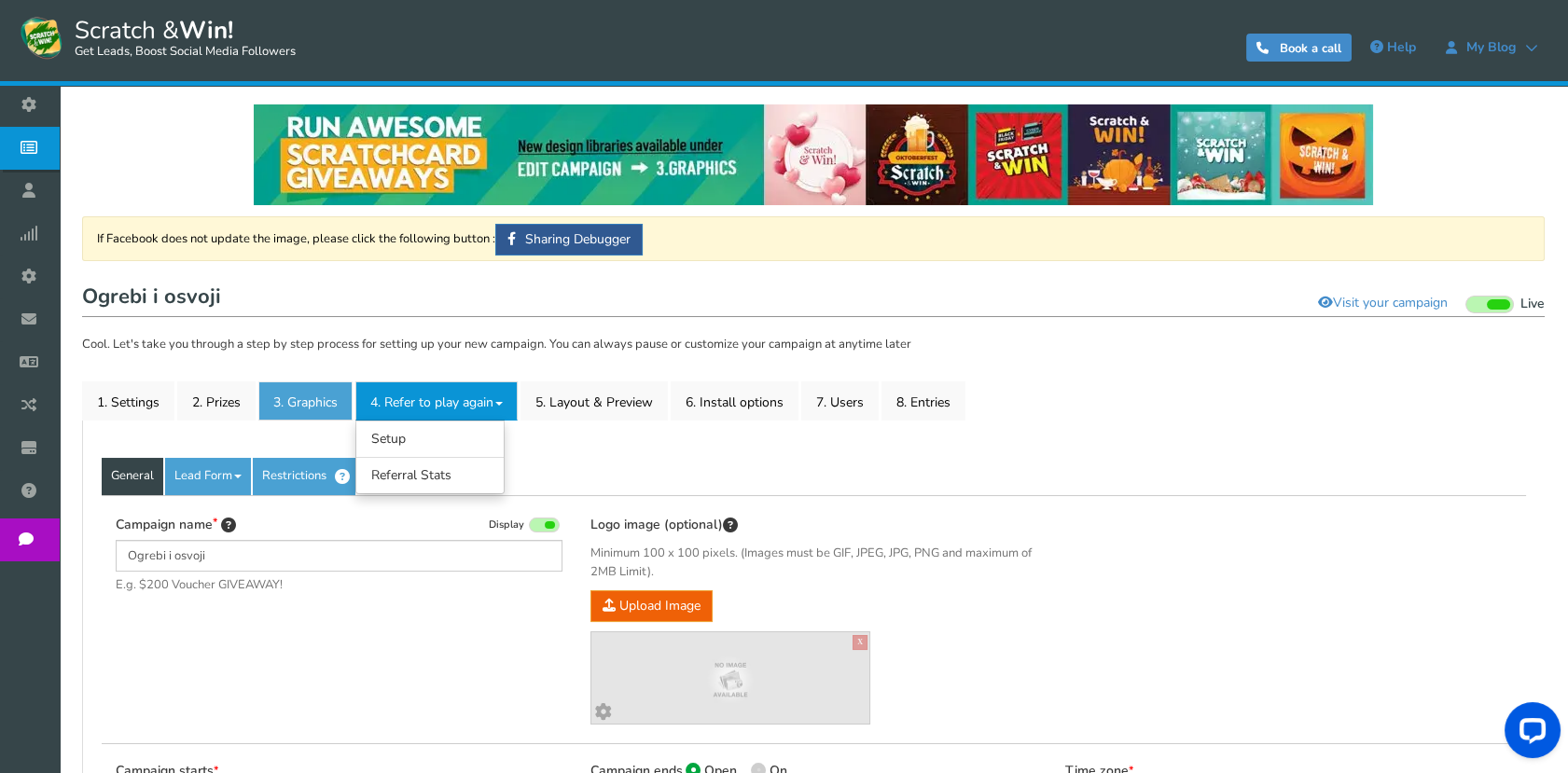
click at [314, 390] on link "3. Graphics" at bounding box center [305, 401] width 94 height 39
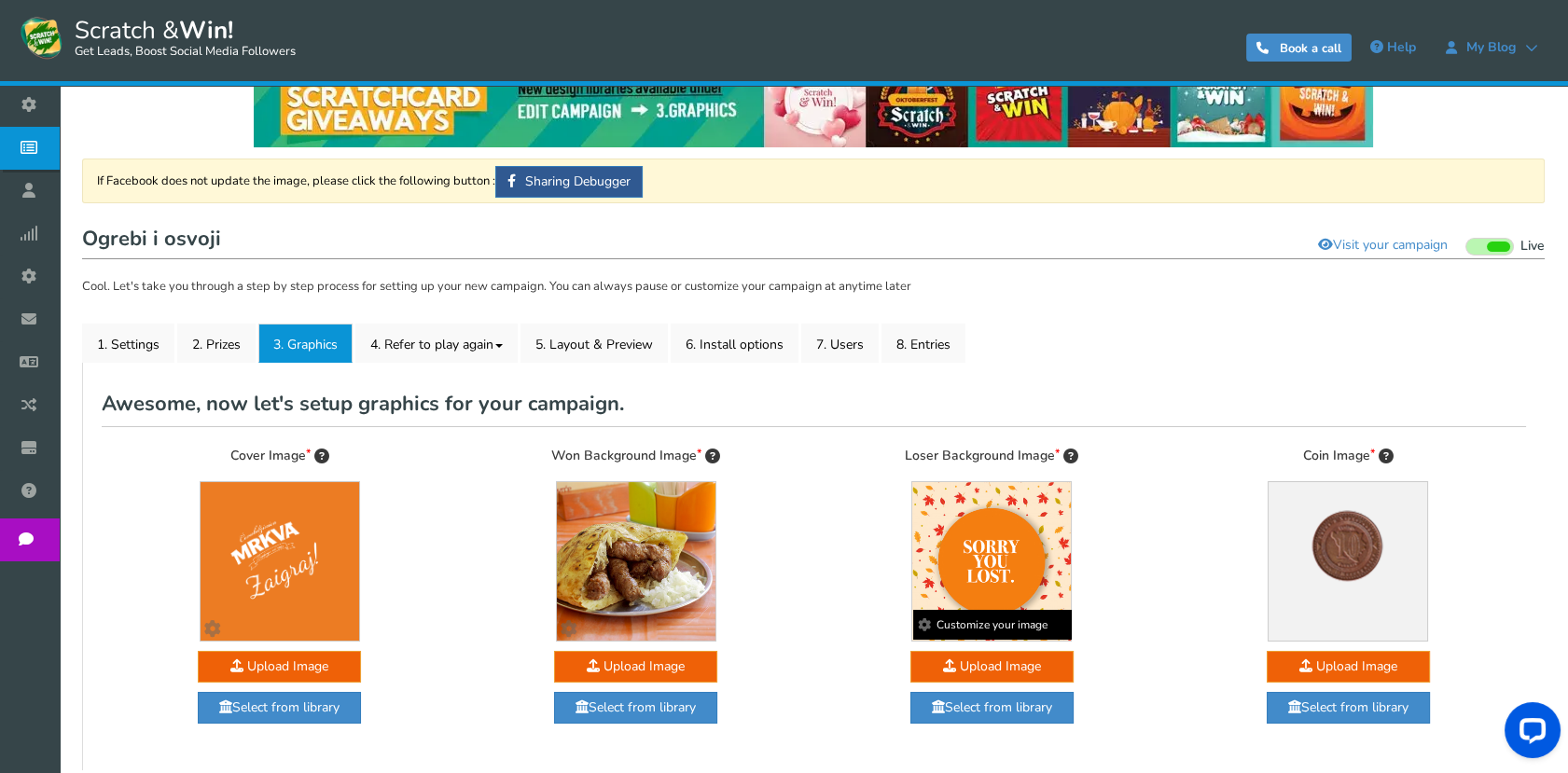
scroll to position [104, 0]
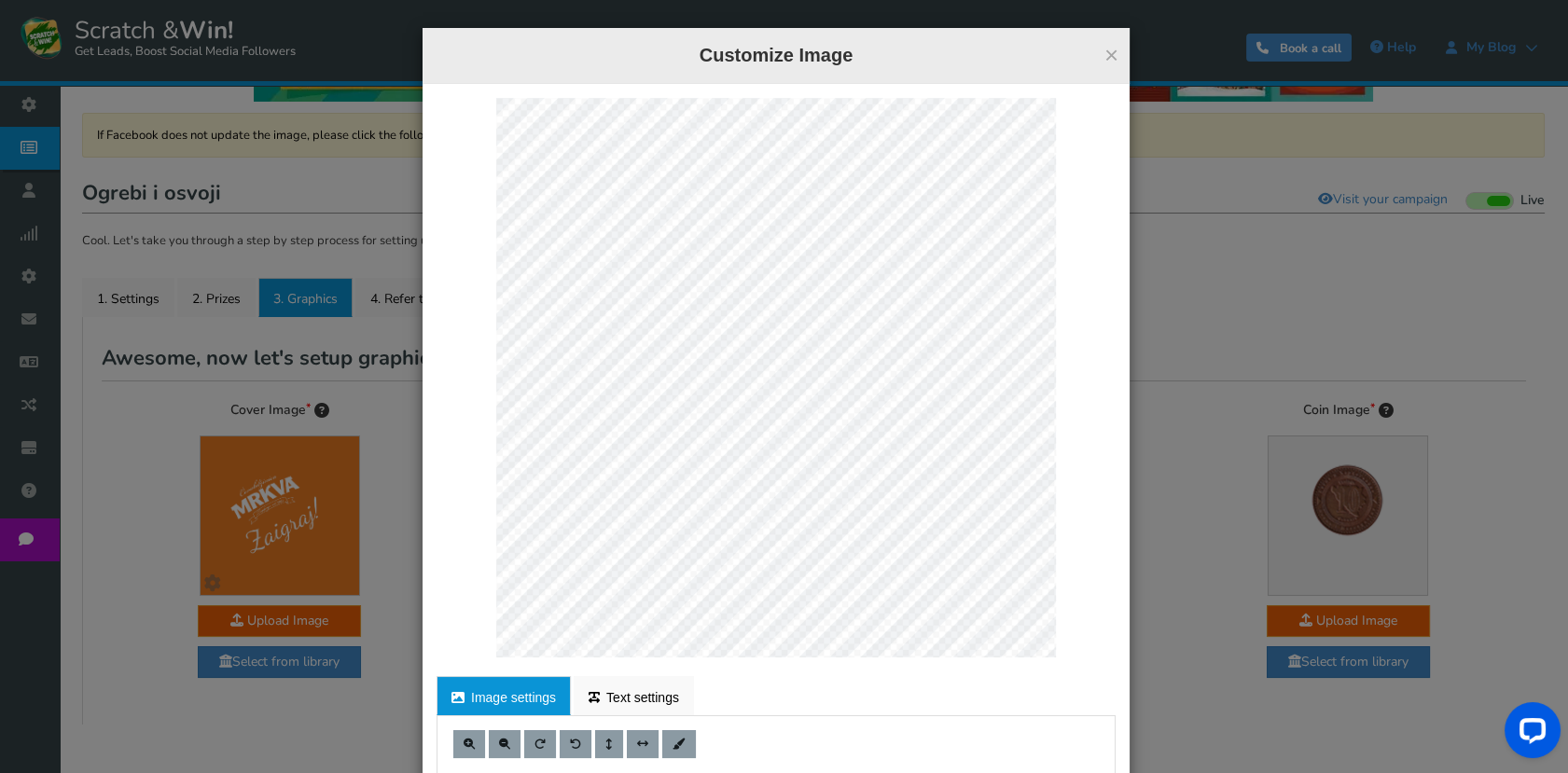
drag, startPoint x: 950, startPoint y: 59, endPoint x: 927, endPoint y: 93, distance: 41.0
click at [949, 59] on h4 "Customize Image" at bounding box center [775, 55] width 679 height 27
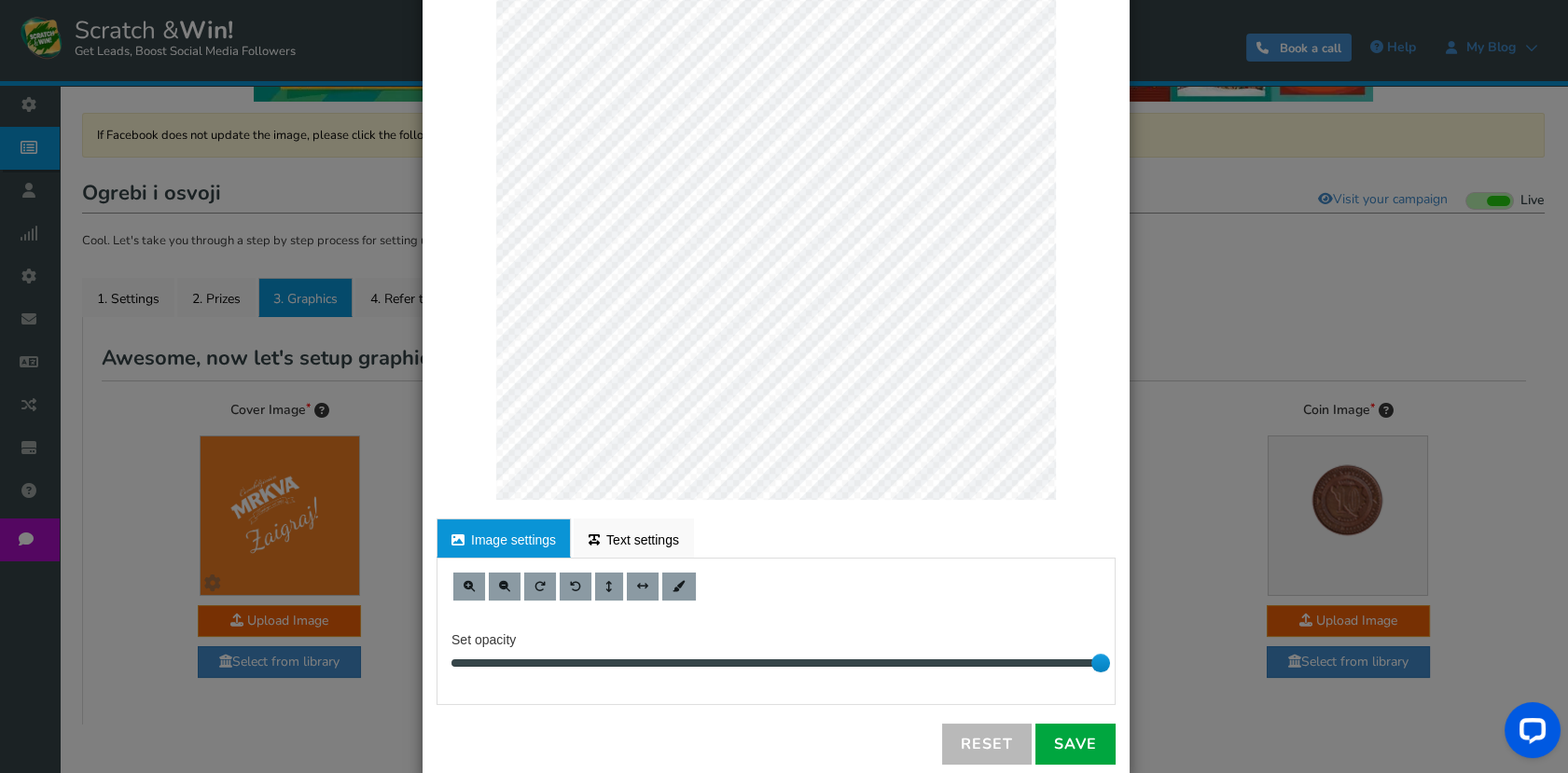
scroll to position [190, 0]
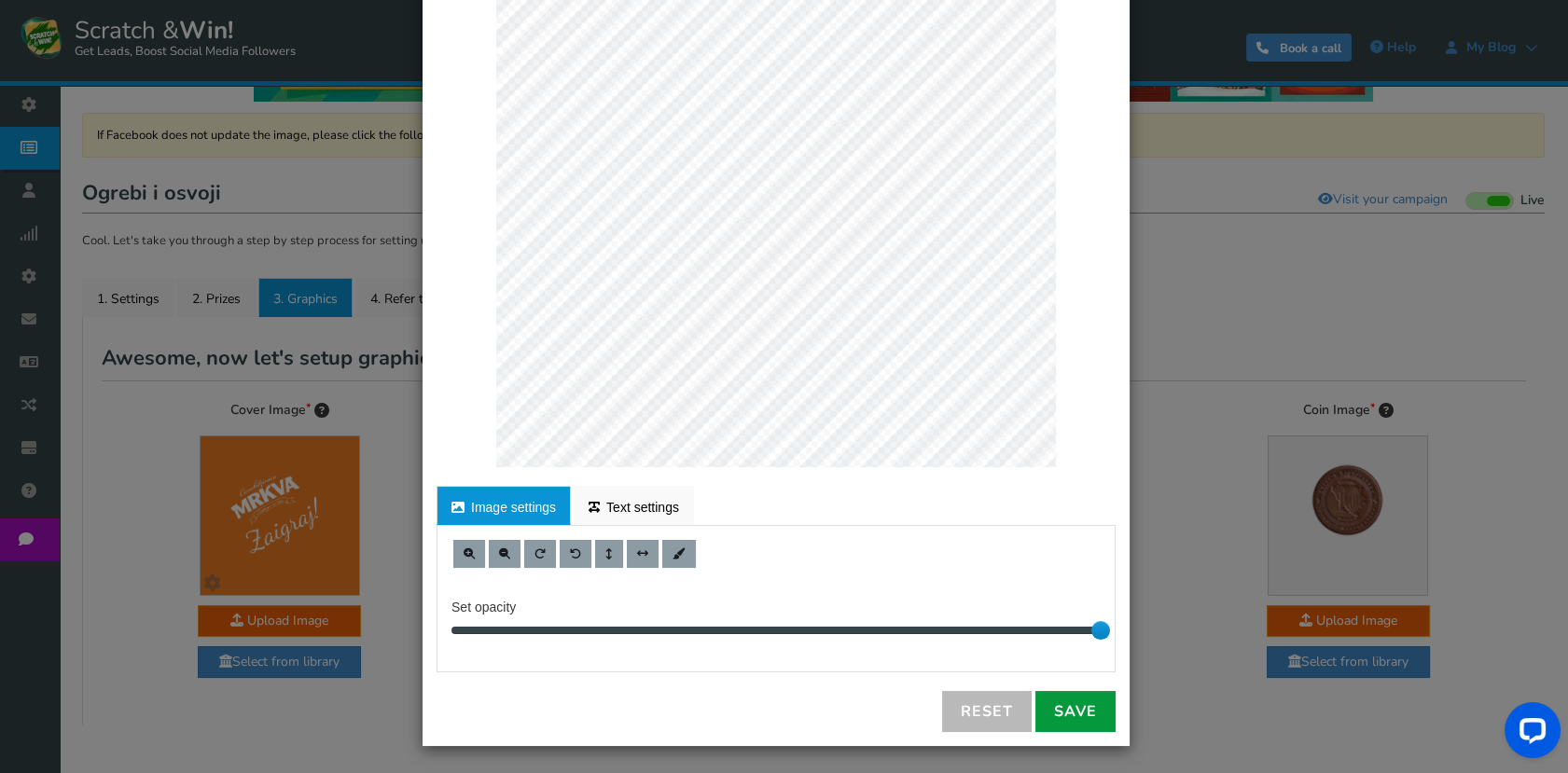
click at [1036, 713] on link "Save" at bounding box center [1075, 711] width 80 height 41
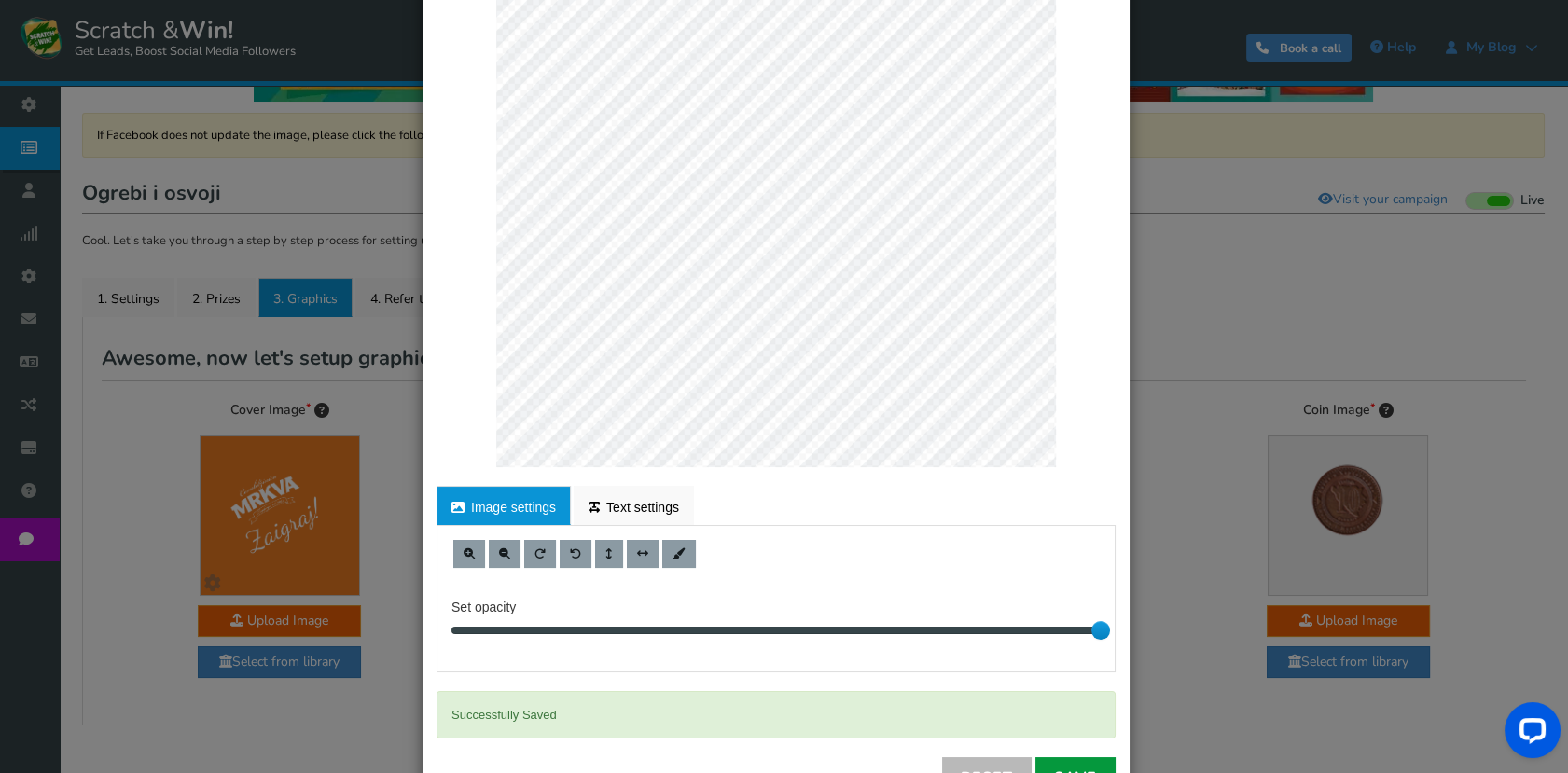
scroll to position [0, 0]
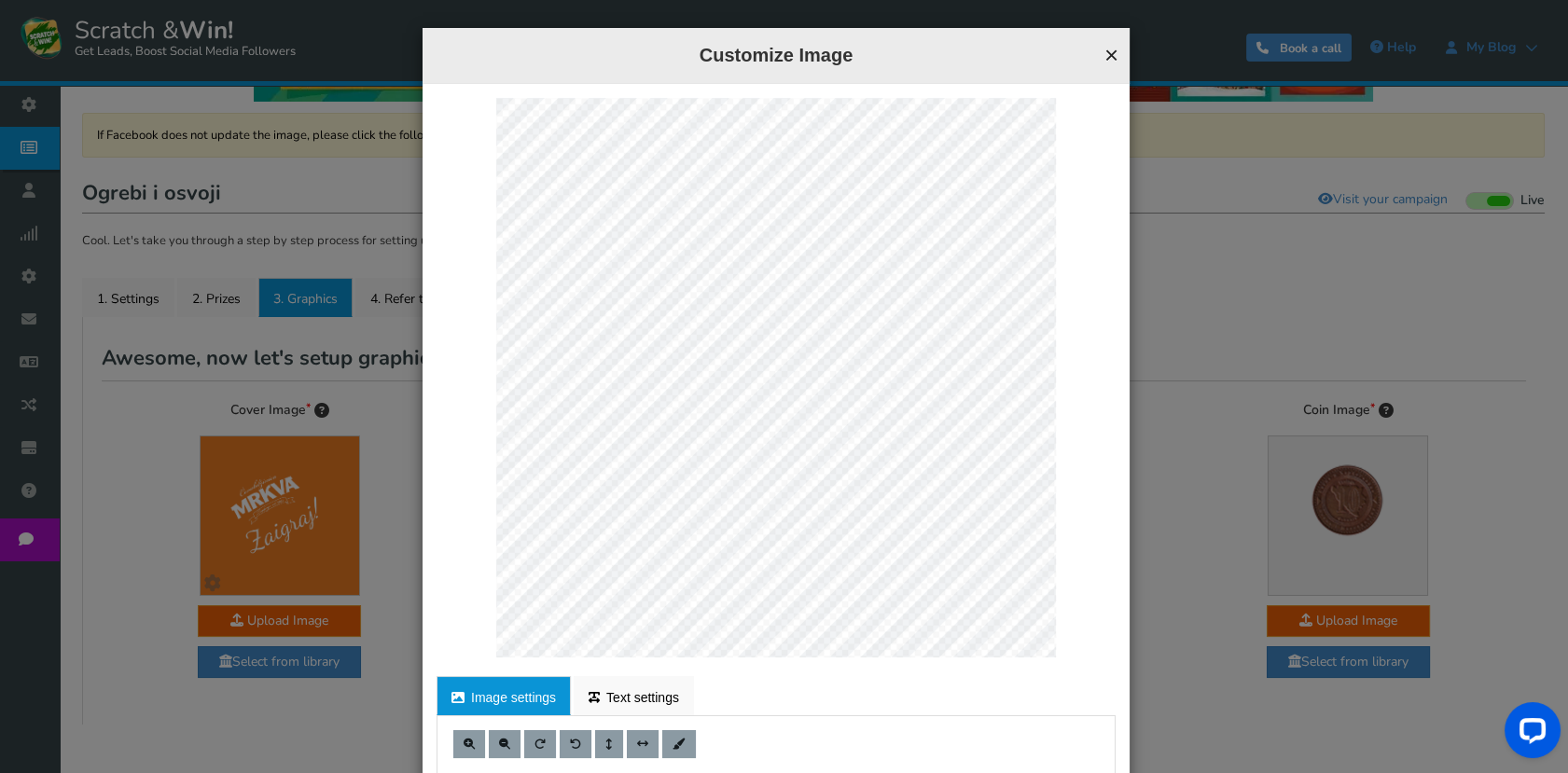
click at [1105, 51] on button "×" at bounding box center [1111, 54] width 14 height 24
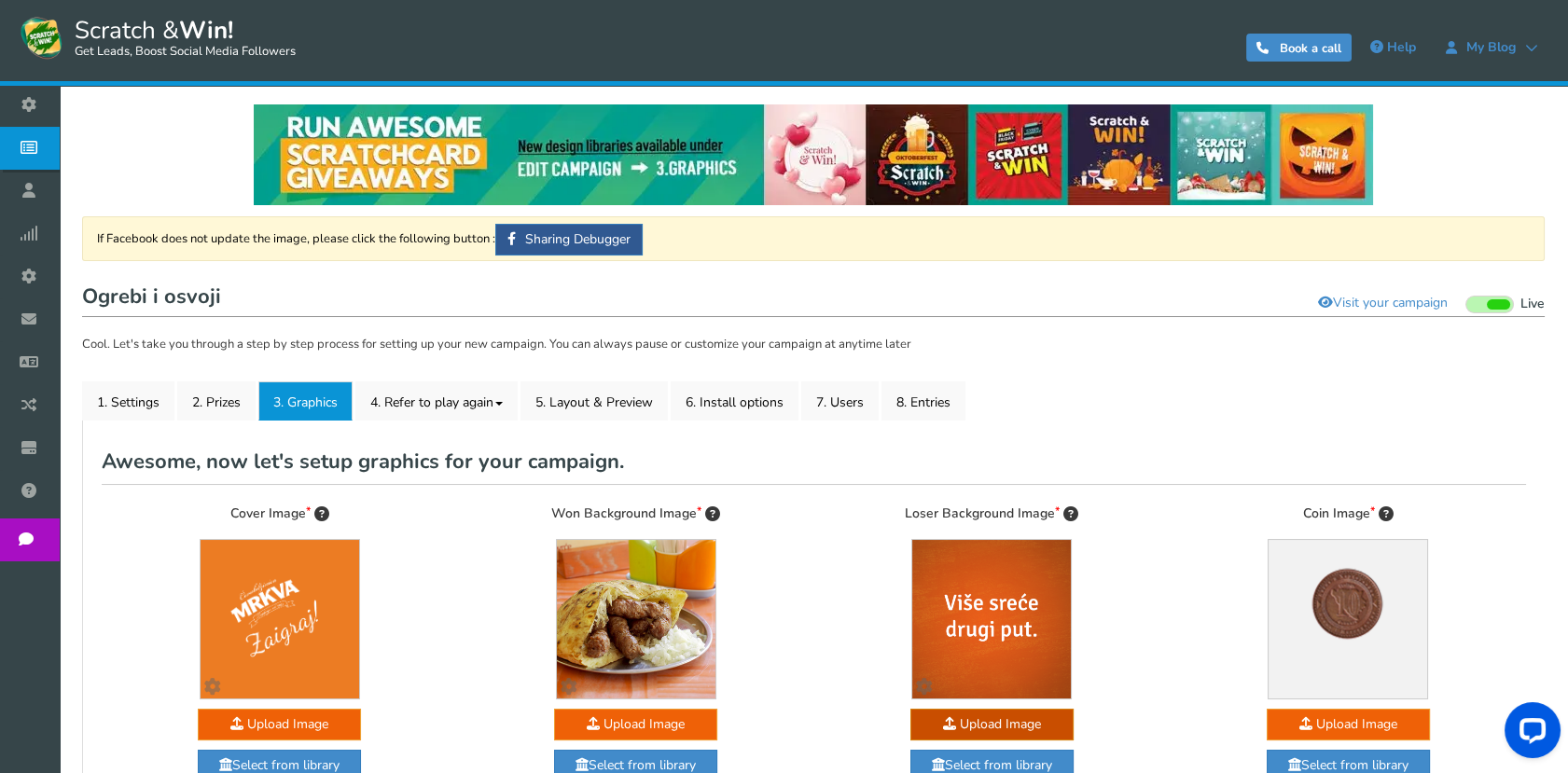
click at [446, 424] on div "General Lead Form Labels Fields setup Restrictions Allow users to play again af…" at bounding box center [813, 624] width 1462 height 408
click at [446, 416] on link "4. Refer to play again" at bounding box center [436, 401] width 162 height 39
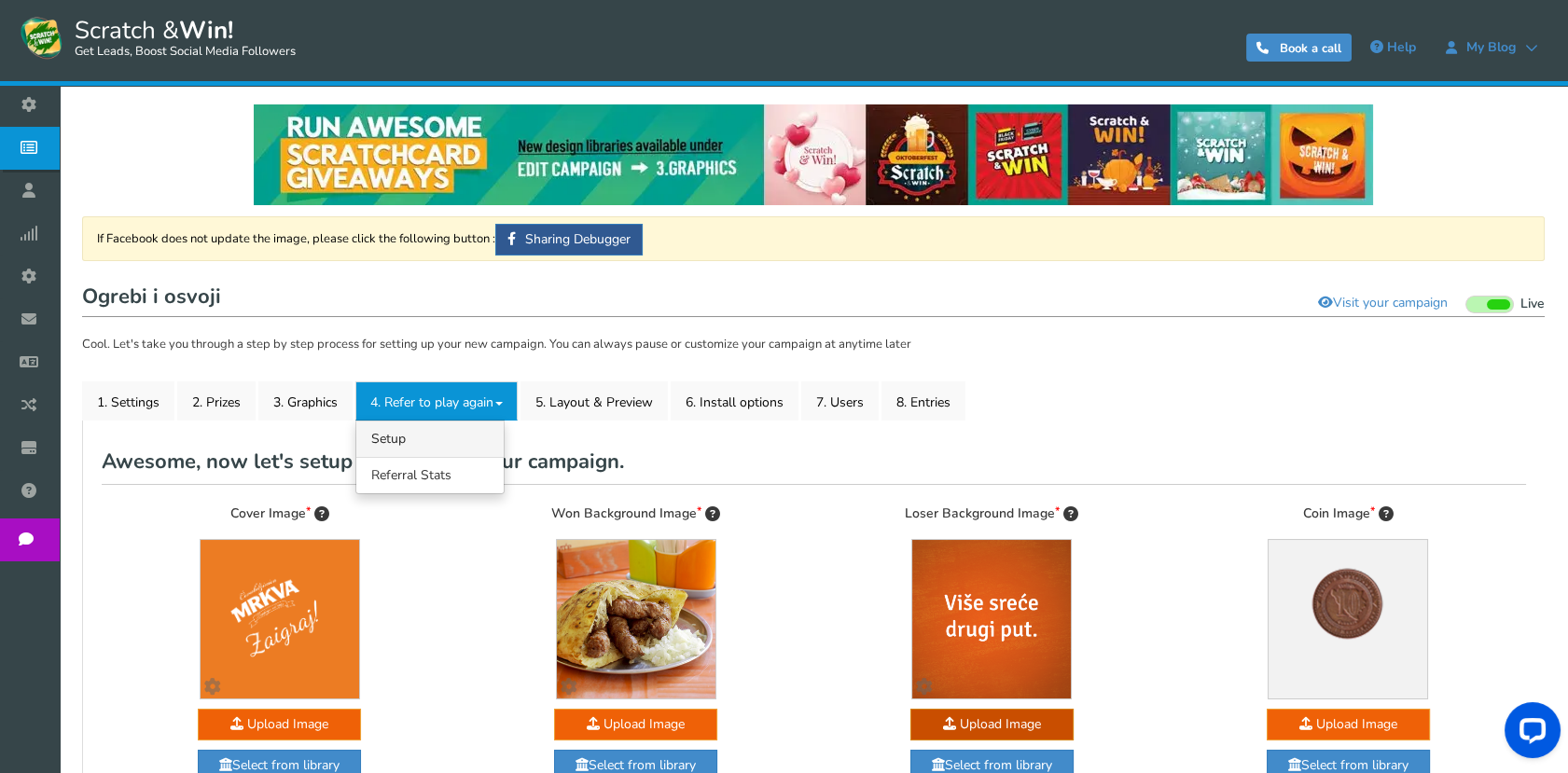
click at [423, 433] on link "4.1 Referrals Setup" at bounding box center [430, 439] width 147 height 37
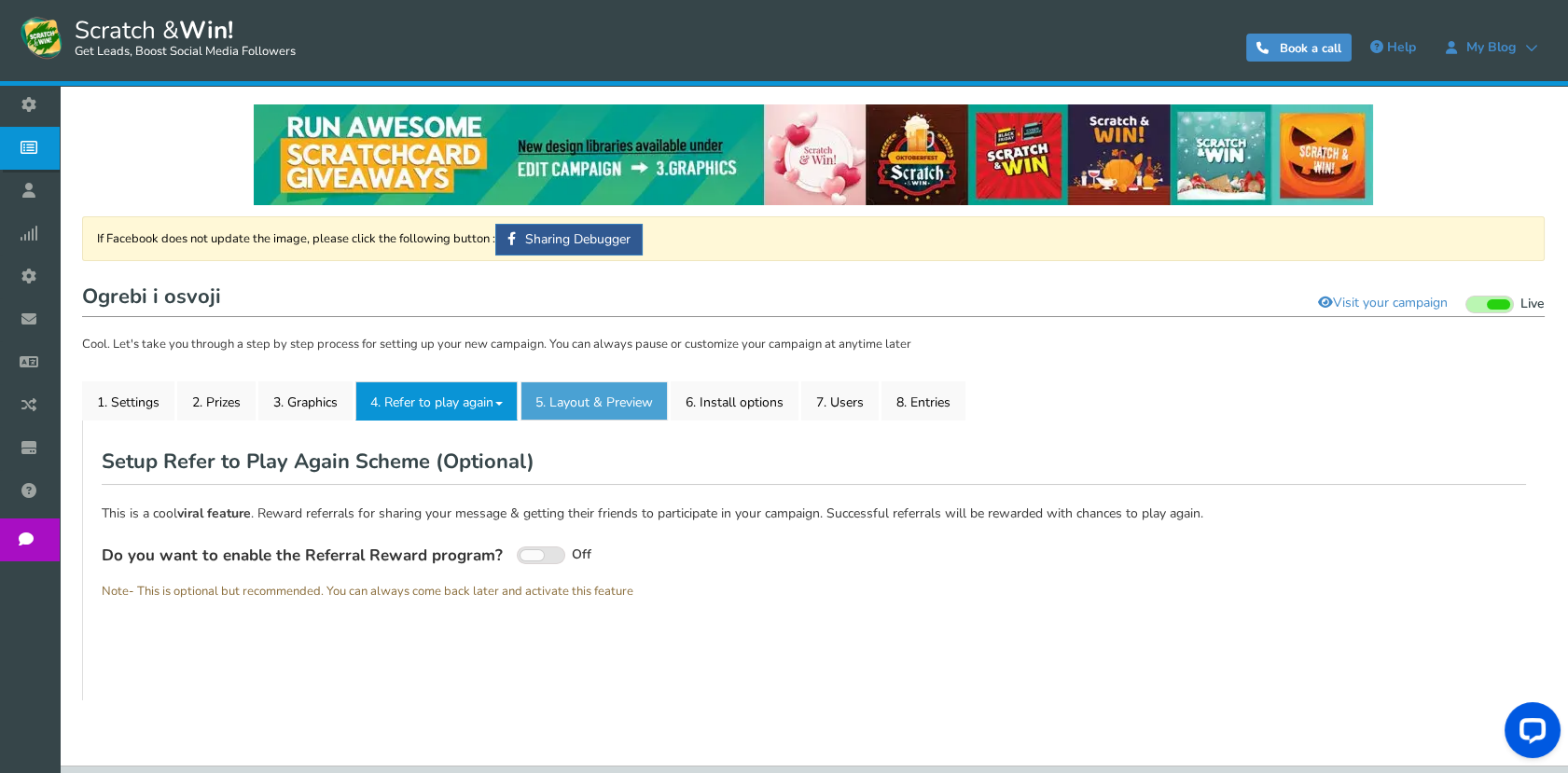
click at [624, 414] on link "5. Layout & Preview" at bounding box center [594, 401] width 147 height 39
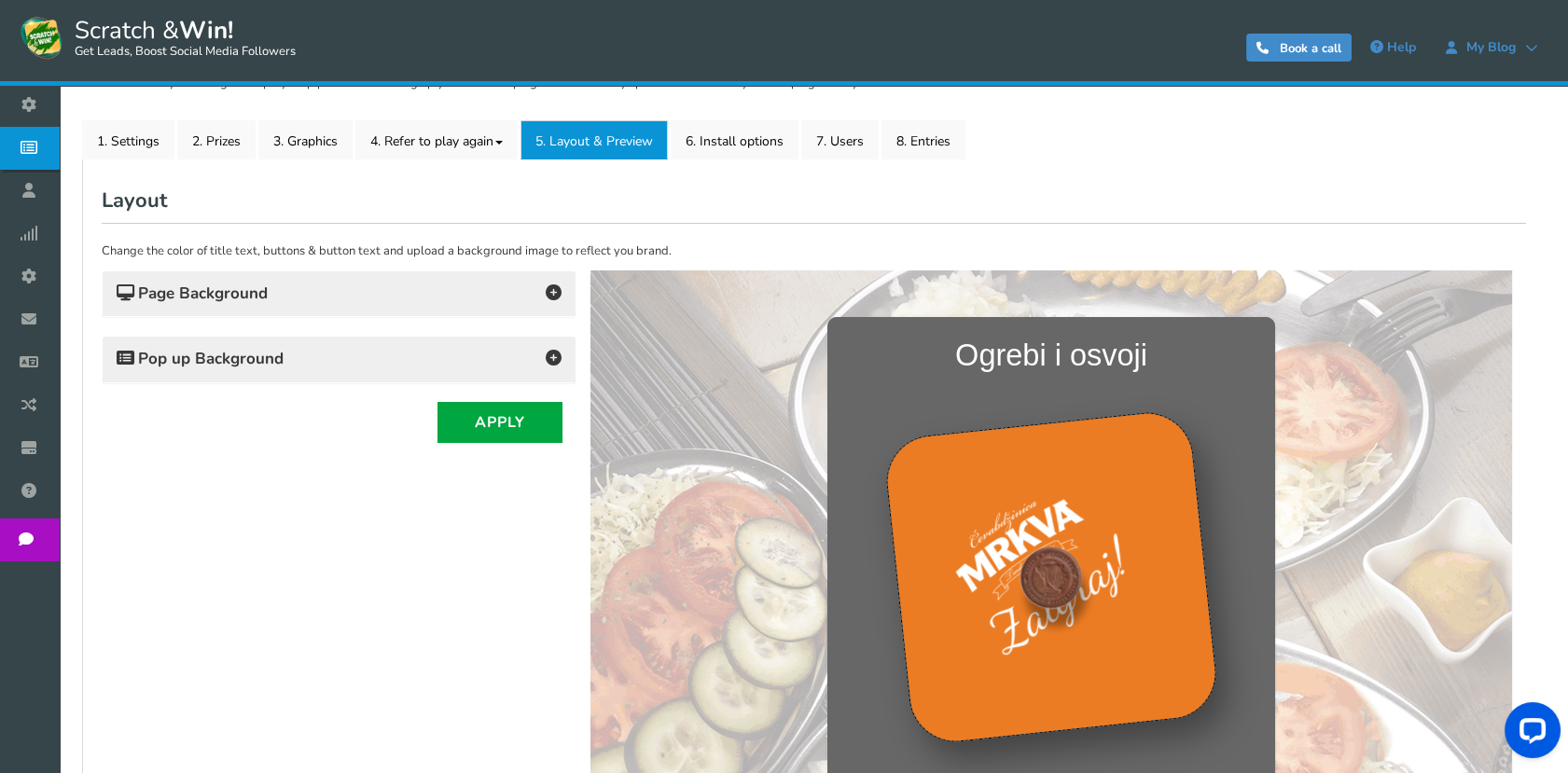
scroll to position [310, 0]
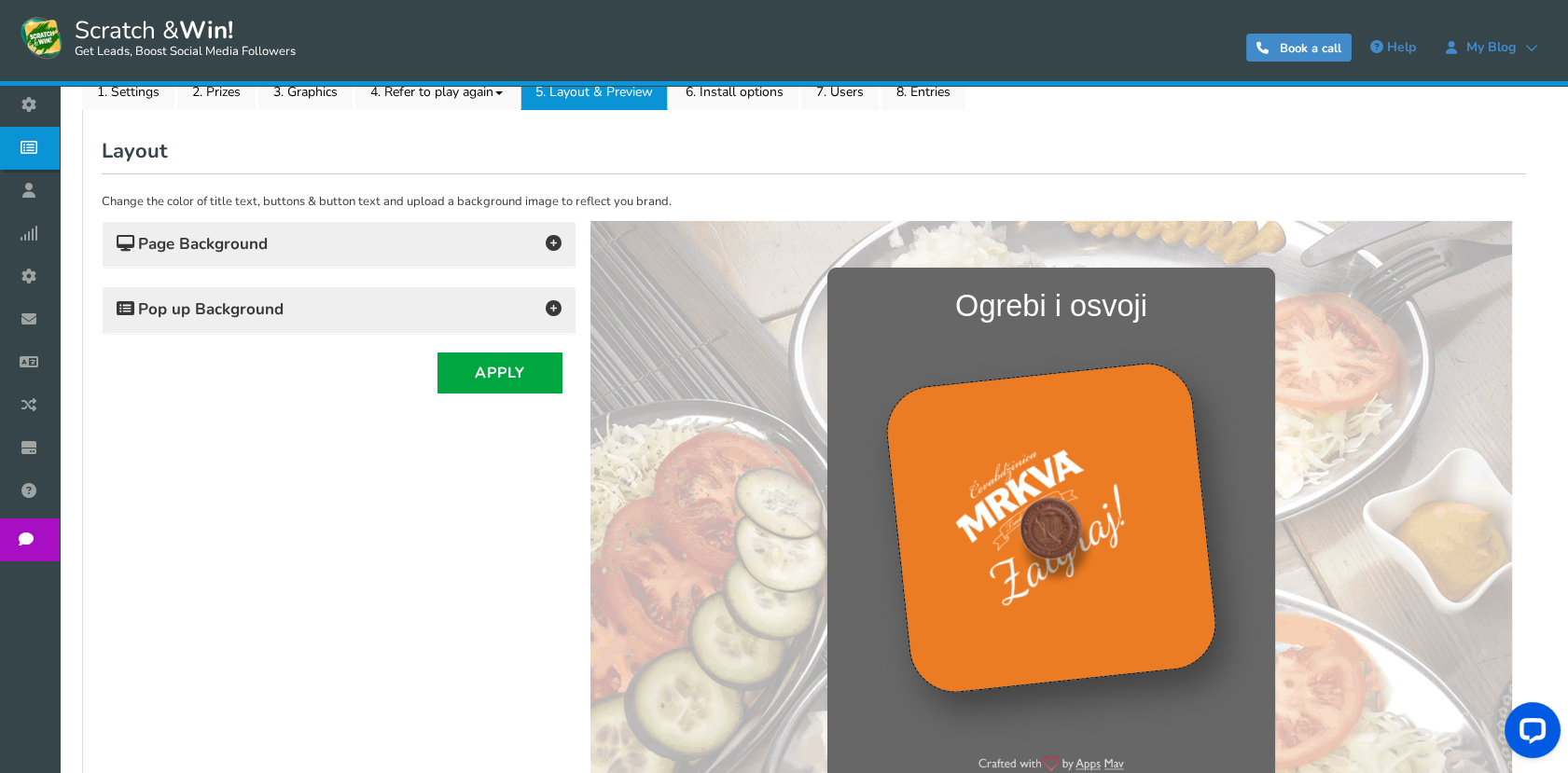
click at [348, 318] on h4 "Pop up Background" at bounding box center [338, 309] width 445 height 26
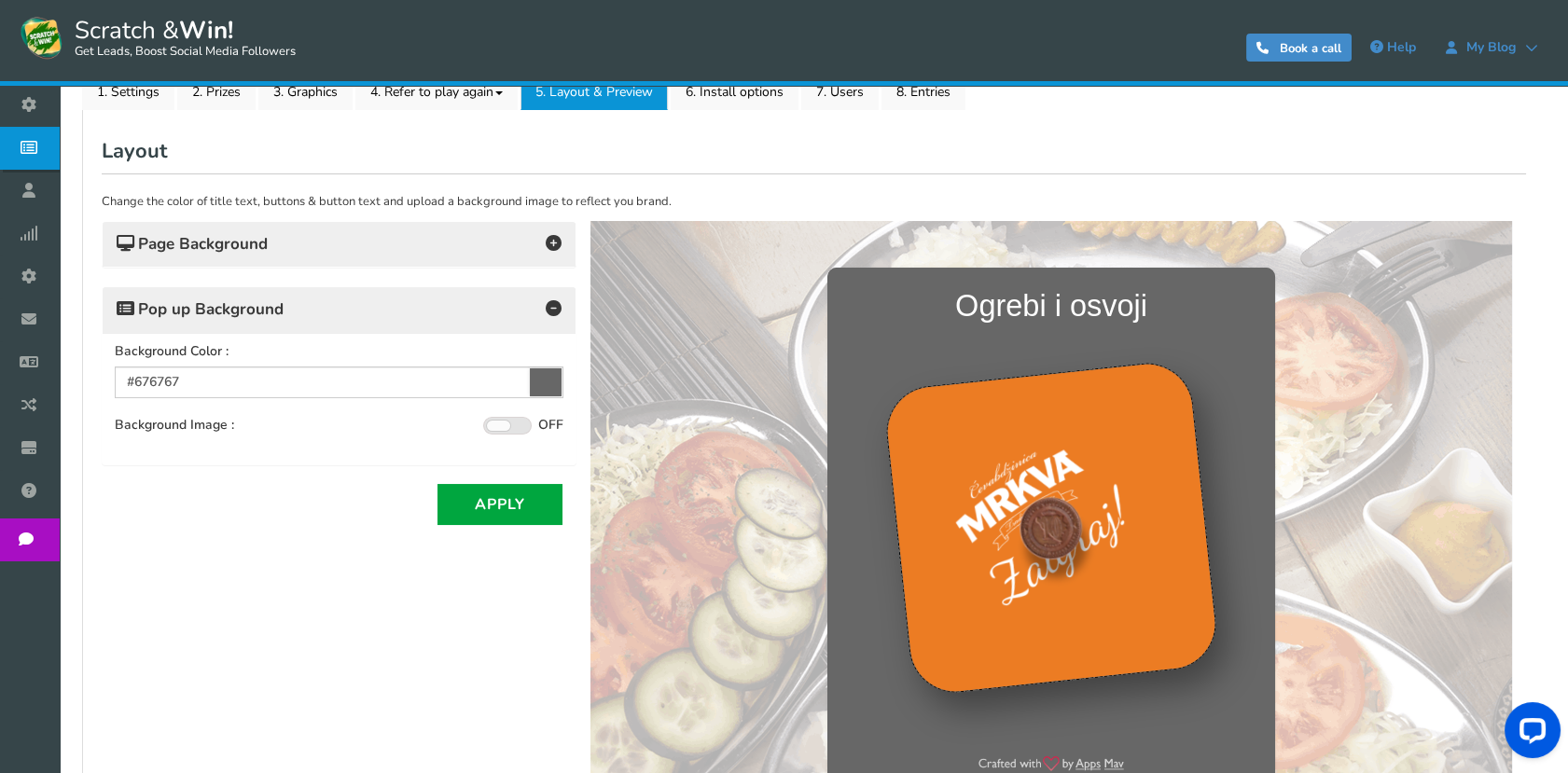
click at [347, 318] on h4 "Pop up Background" at bounding box center [338, 309] width 445 height 26
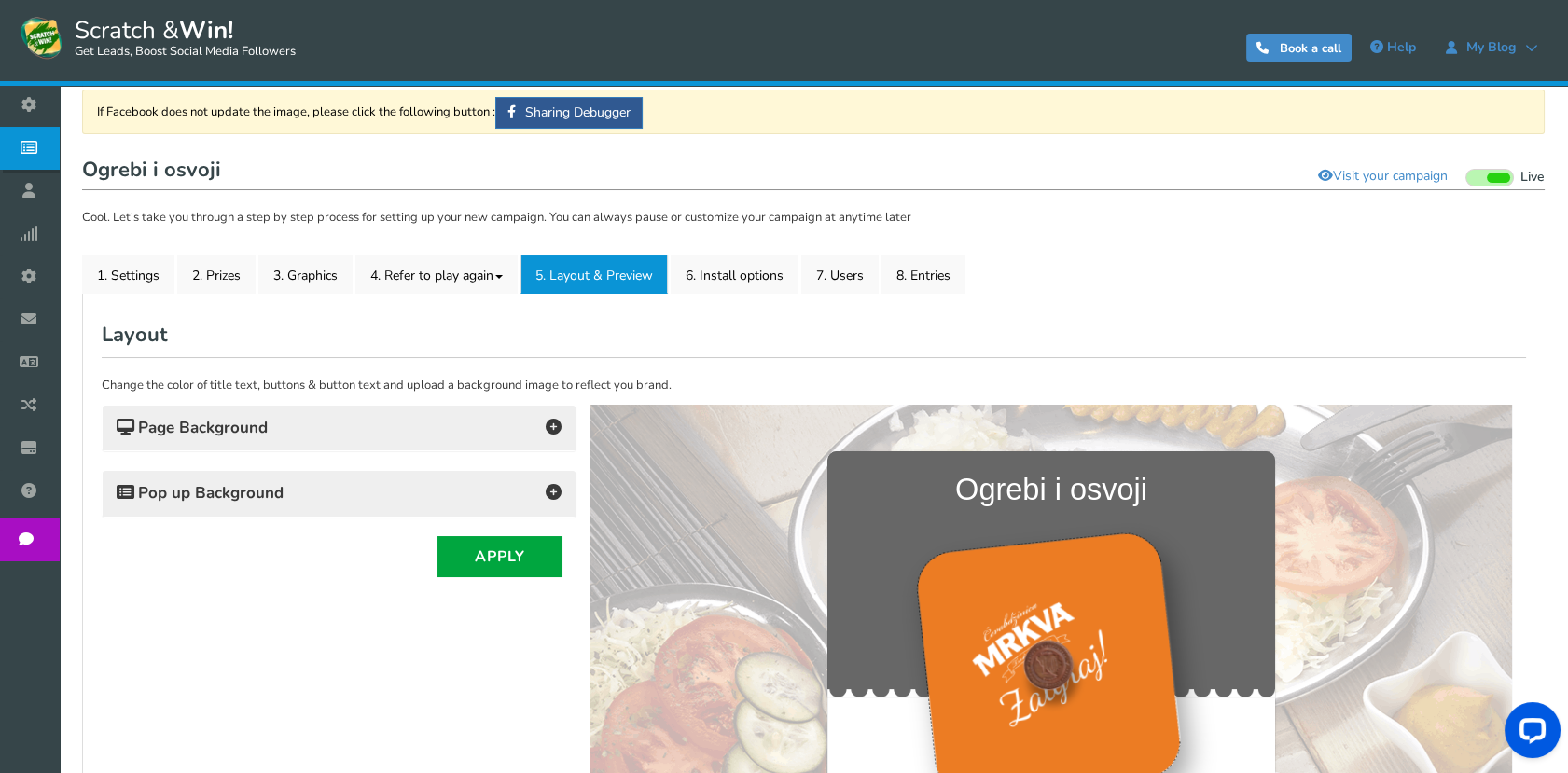
scroll to position [104, 0]
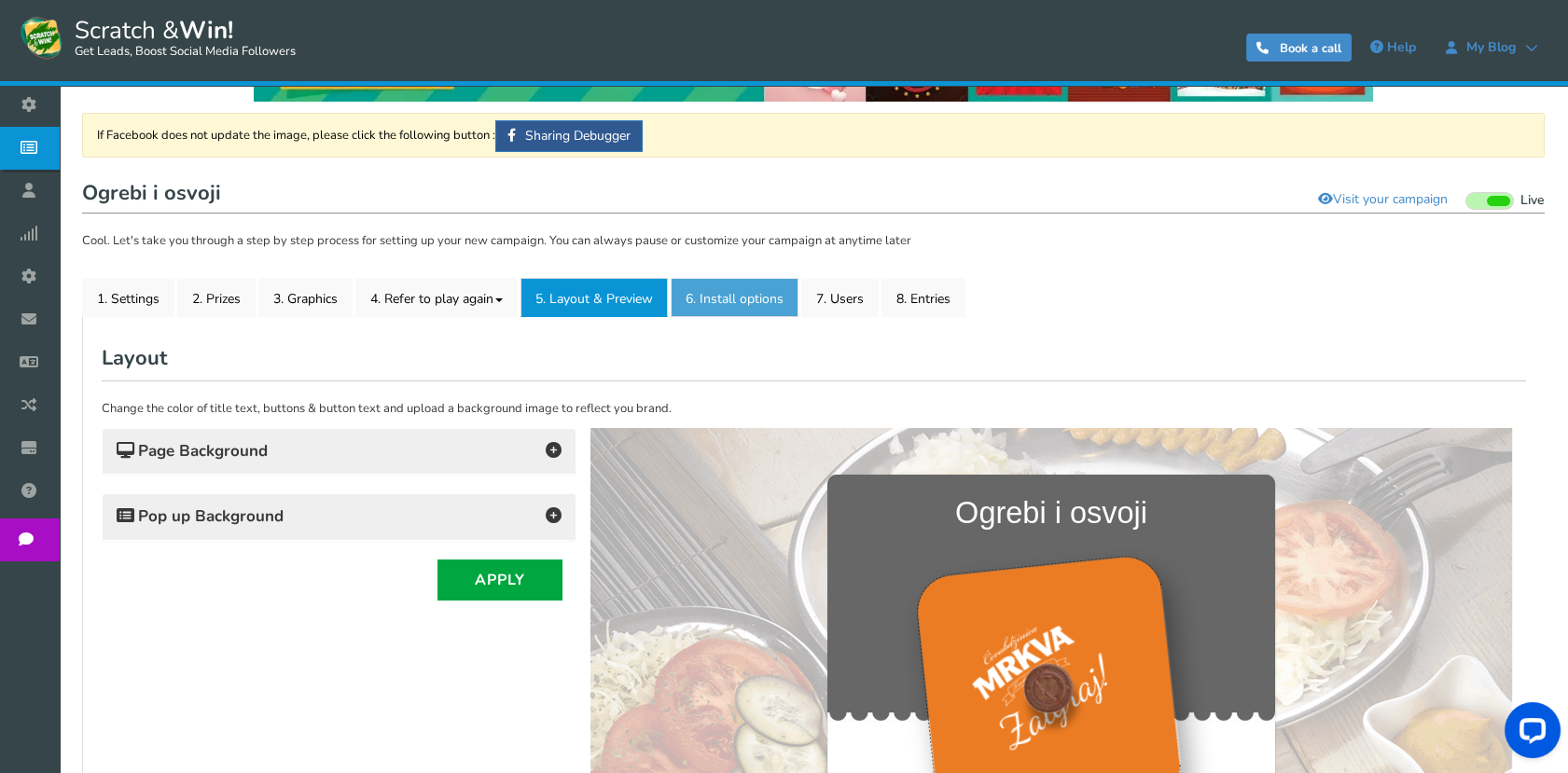
click at [785, 290] on link "6. Install options New" at bounding box center [735, 297] width 128 height 39
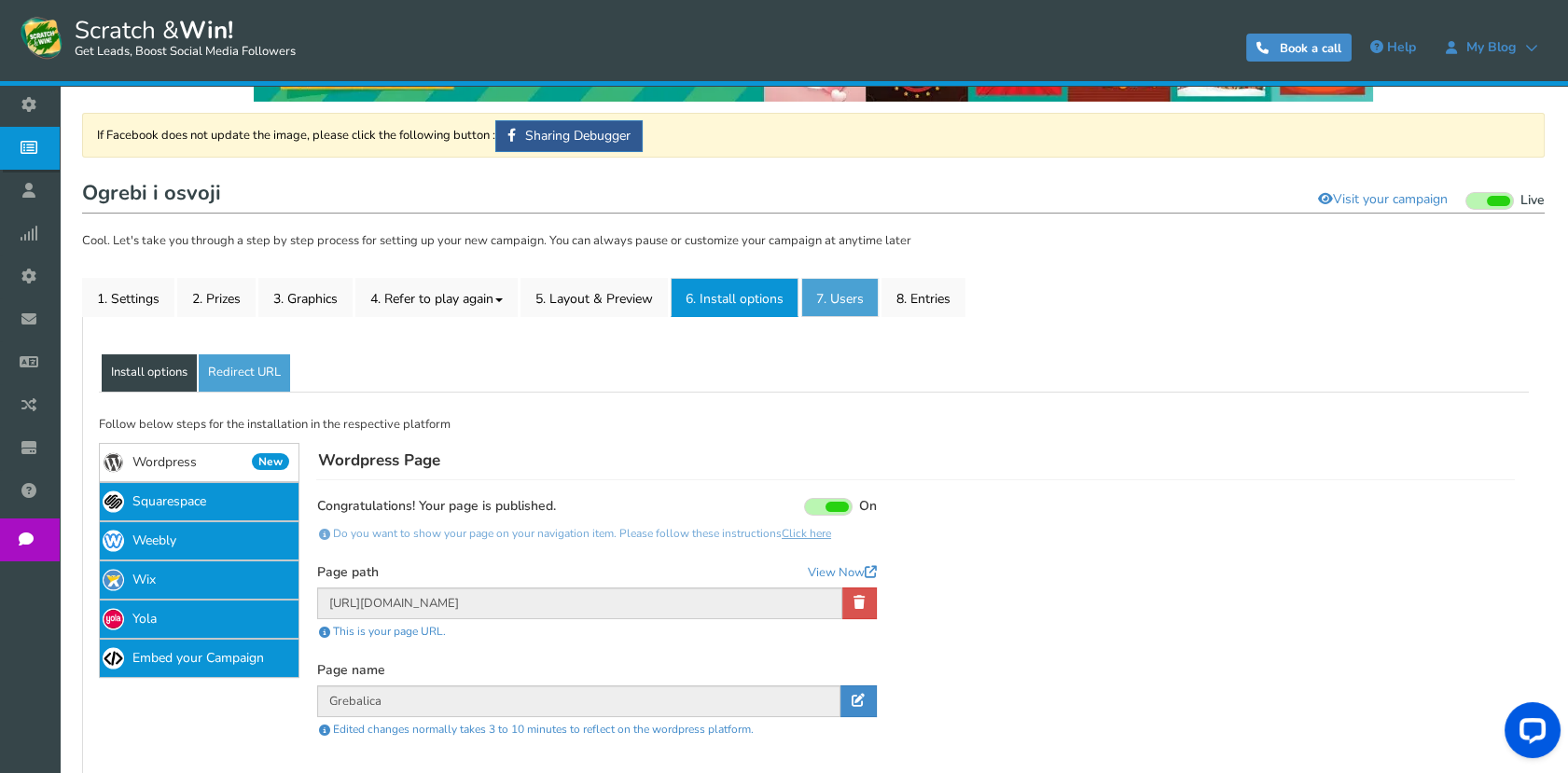
click at [842, 293] on link "7. Users" at bounding box center [840, 297] width 78 height 39
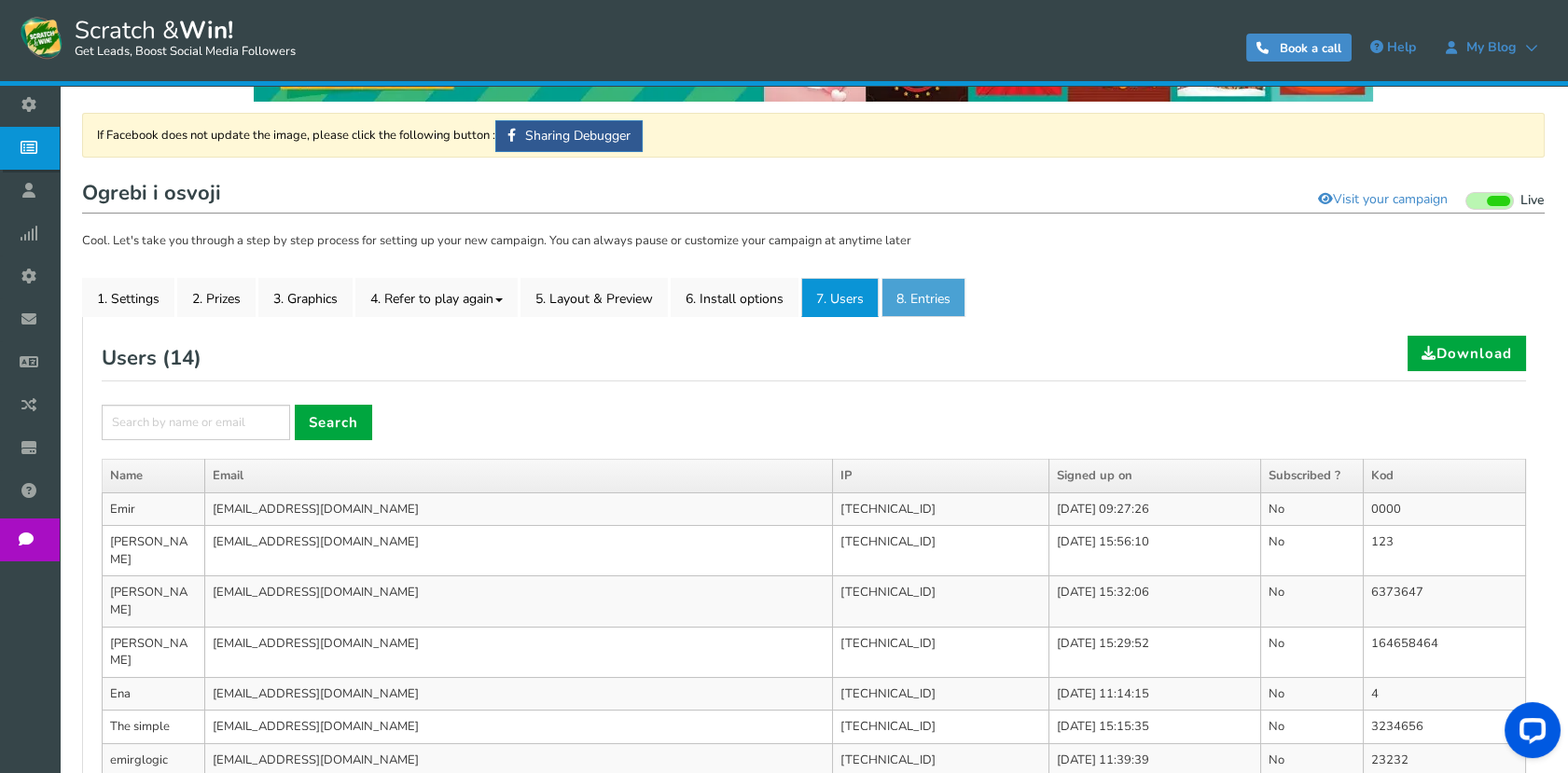
click at [916, 299] on link "8. Entries" at bounding box center [923, 297] width 84 height 39
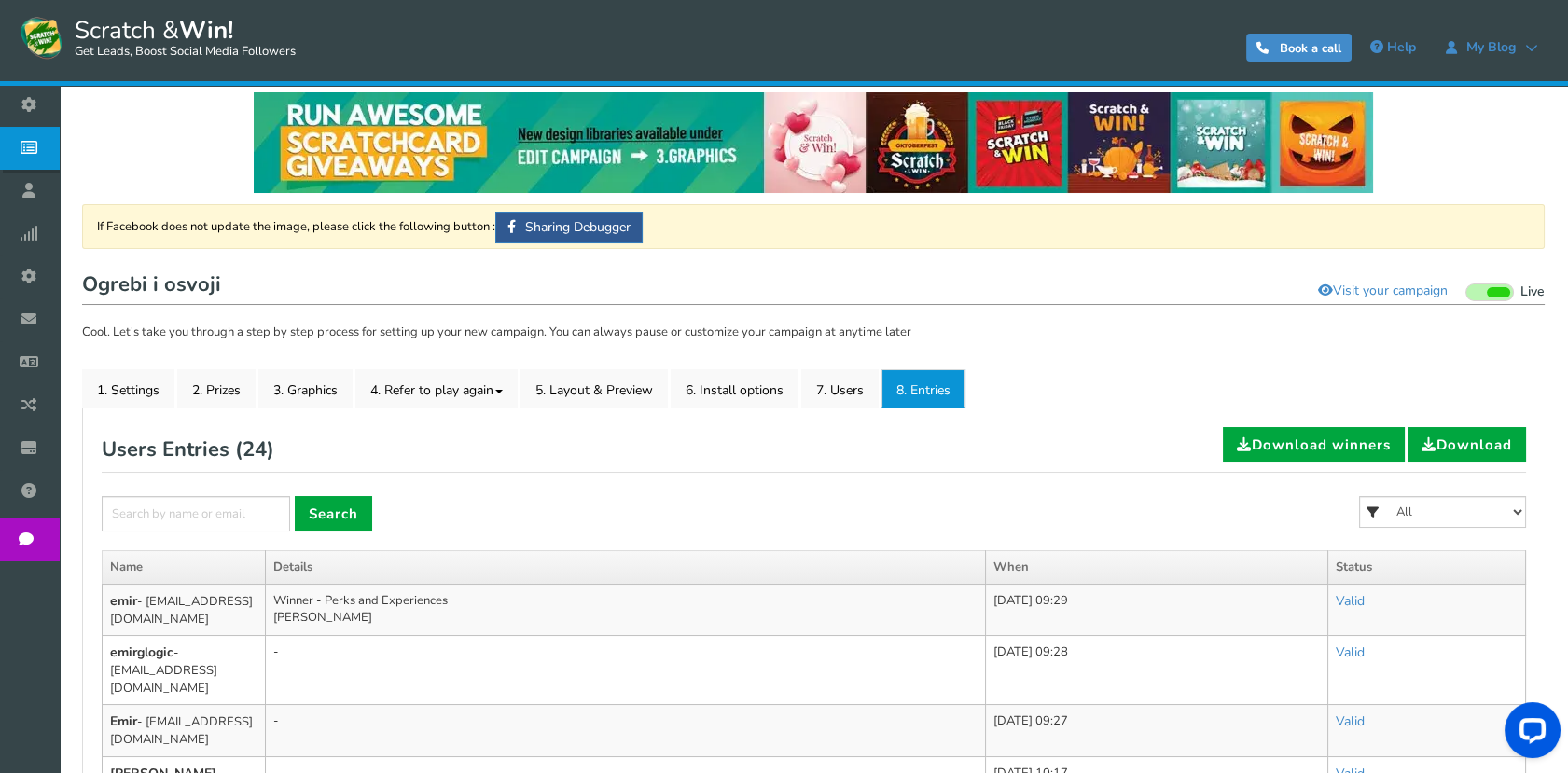
scroll to position [0, 0]
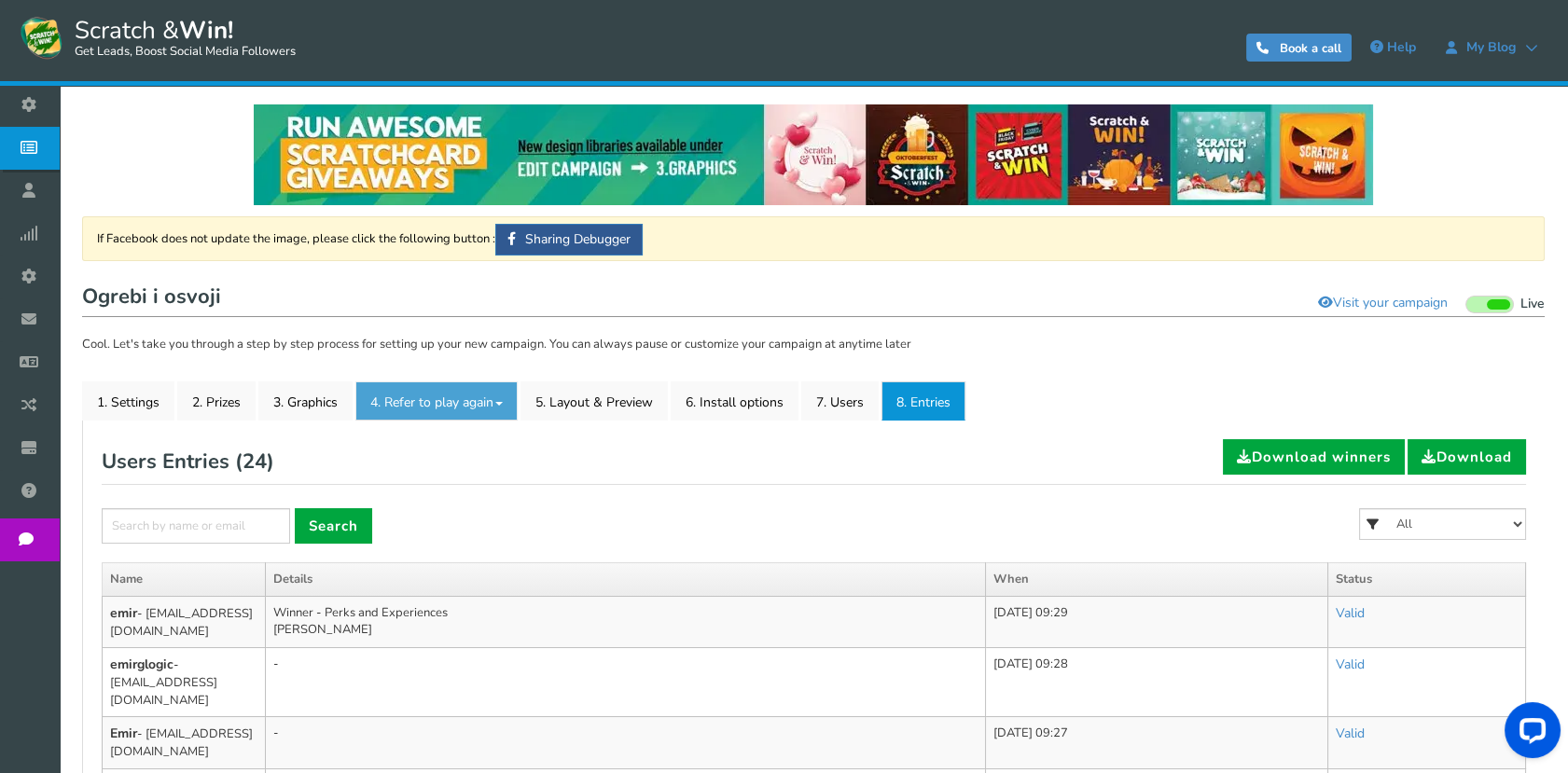
click at [434, 384] on link "4. Refer to play again" at bounding box center [436, 401] width 162 height 39
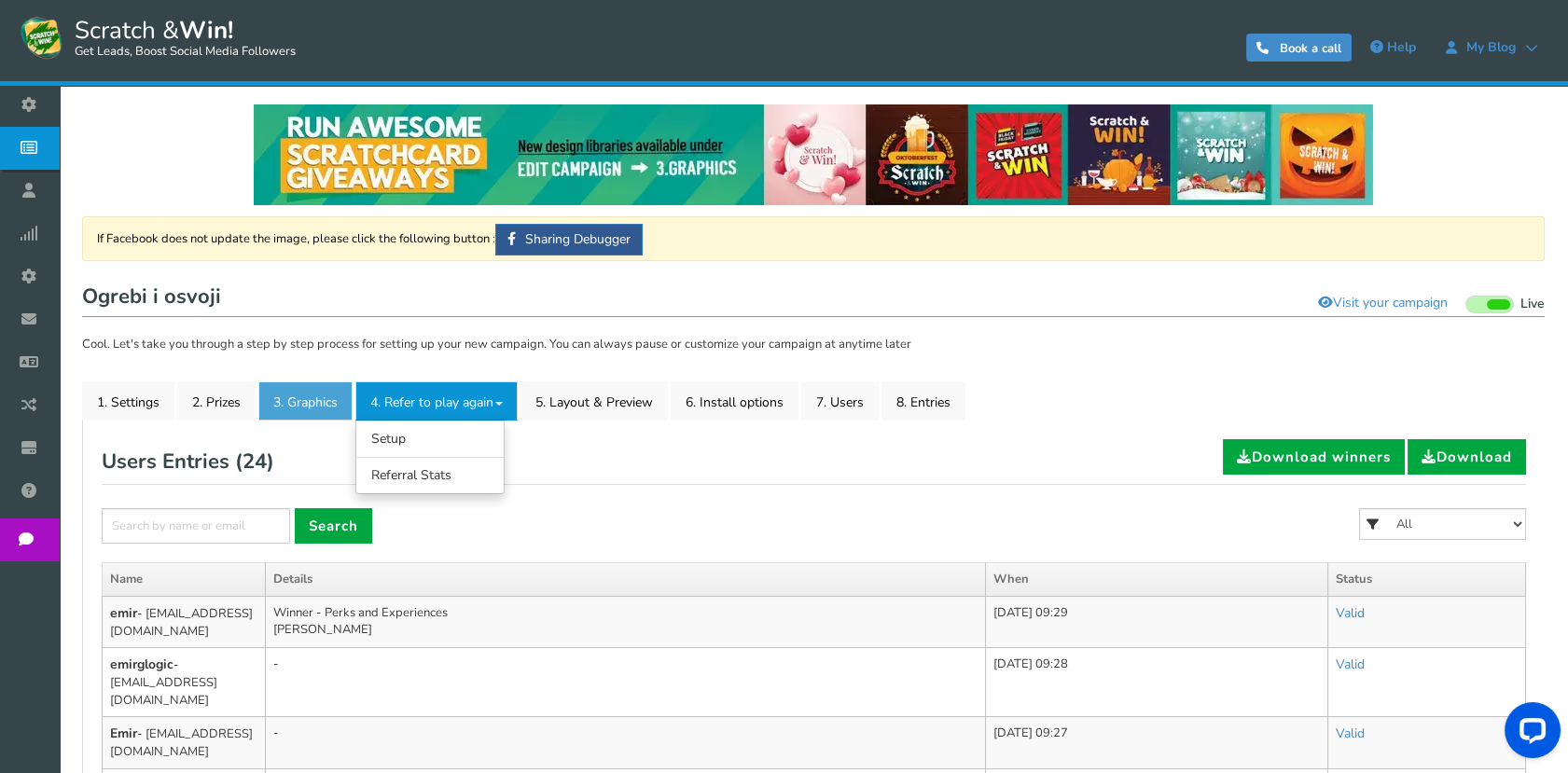
click at [328, 409] on link "3. Graphics" at bounding box center [305, 401] width 94 height 39
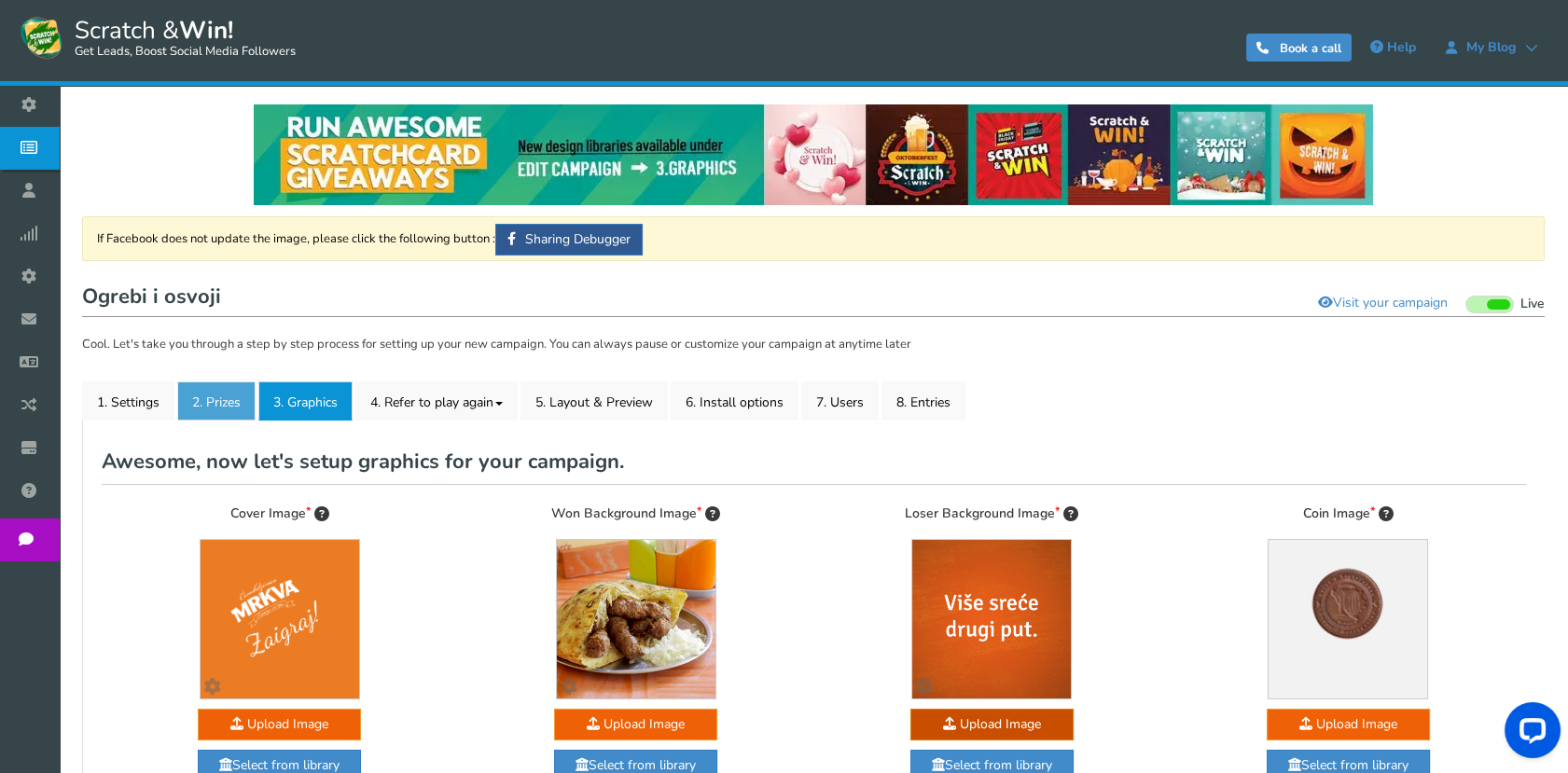
click at [242, 402] on link "2. Prizes" at bounding box center [216, 401] width 78 height 39
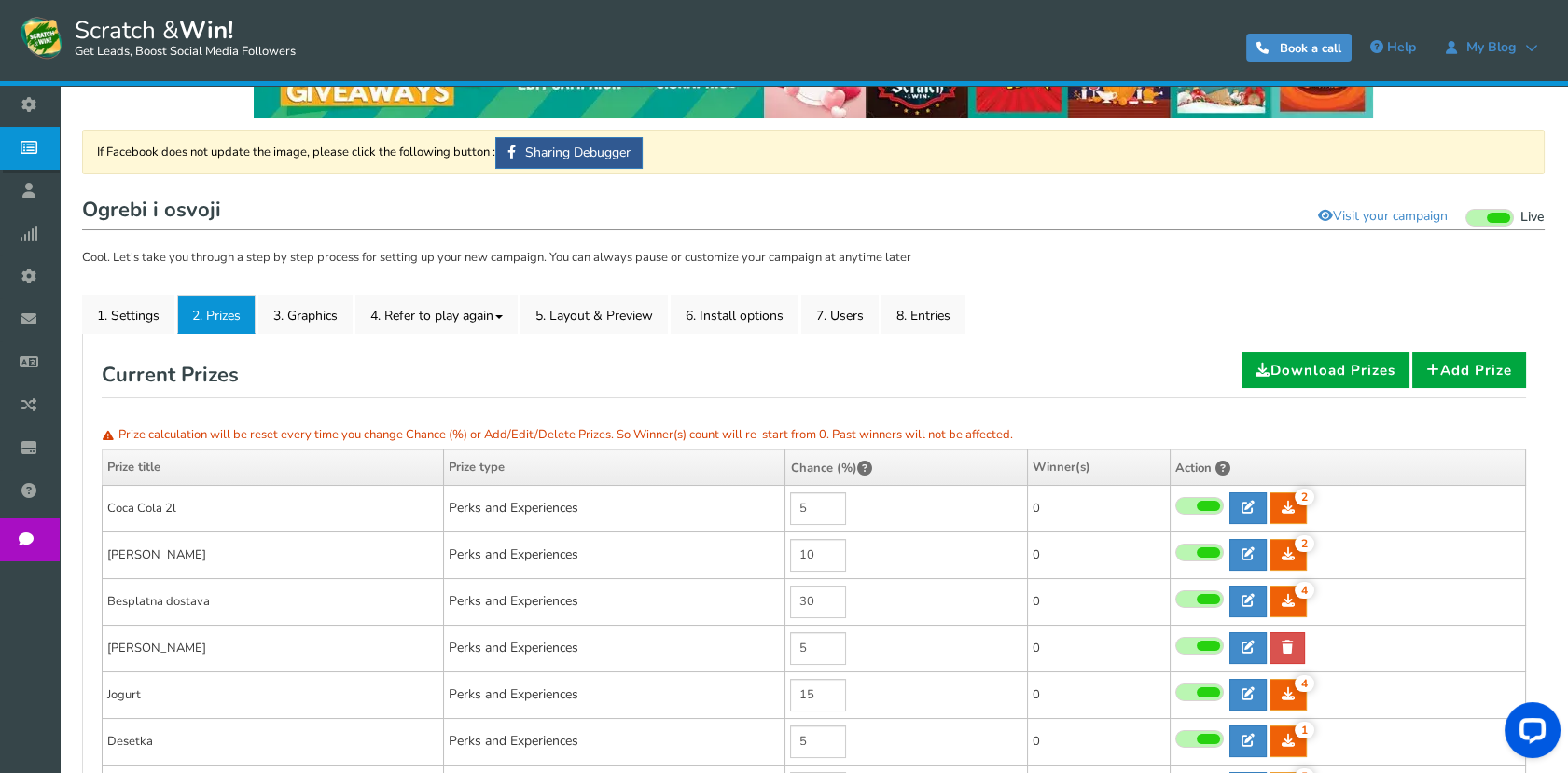
scroll to position [207, 0]
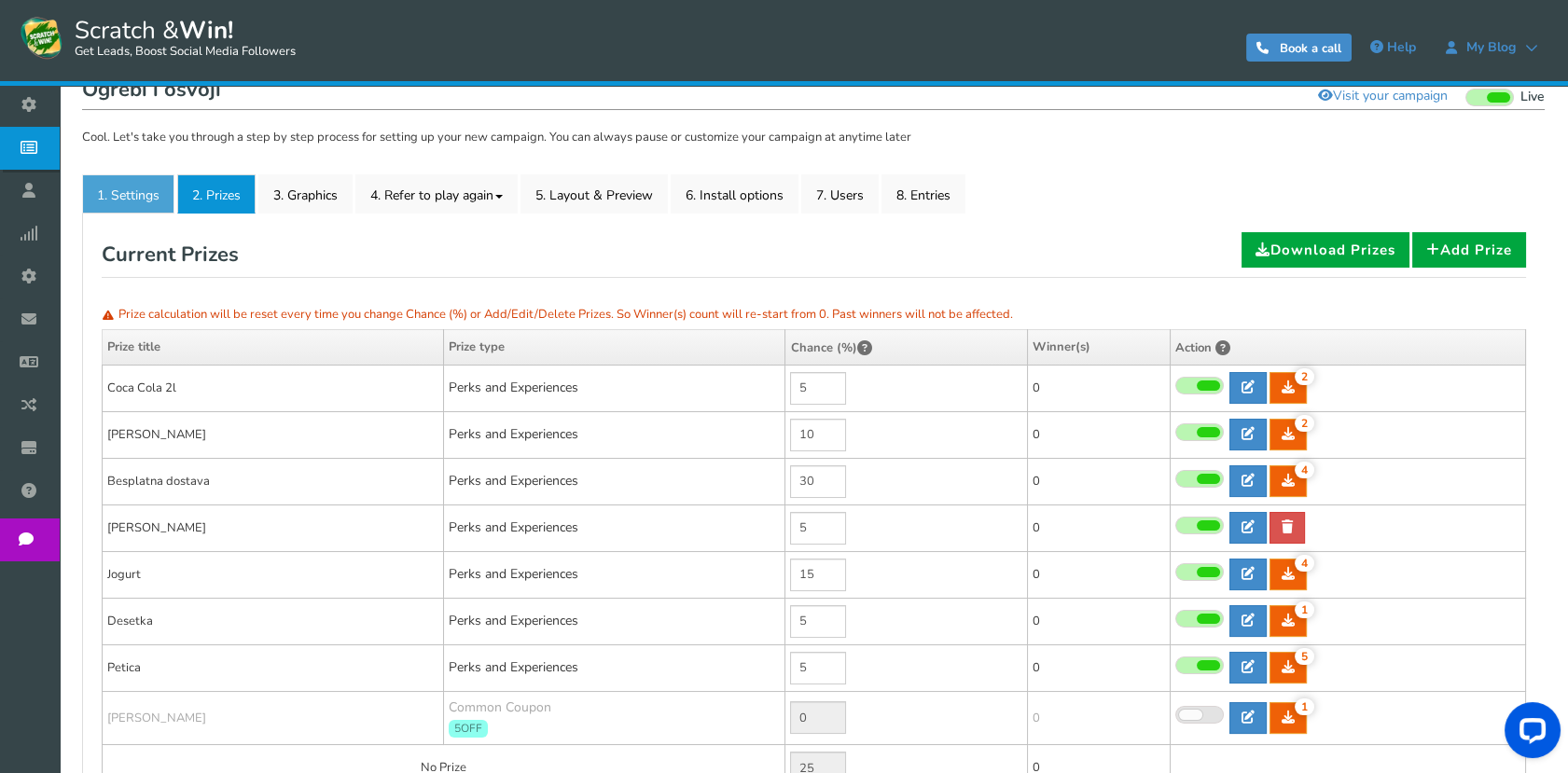
click at [127, 202] on link "1. Settings" at bounding box center [128, 194] width 92 height 39
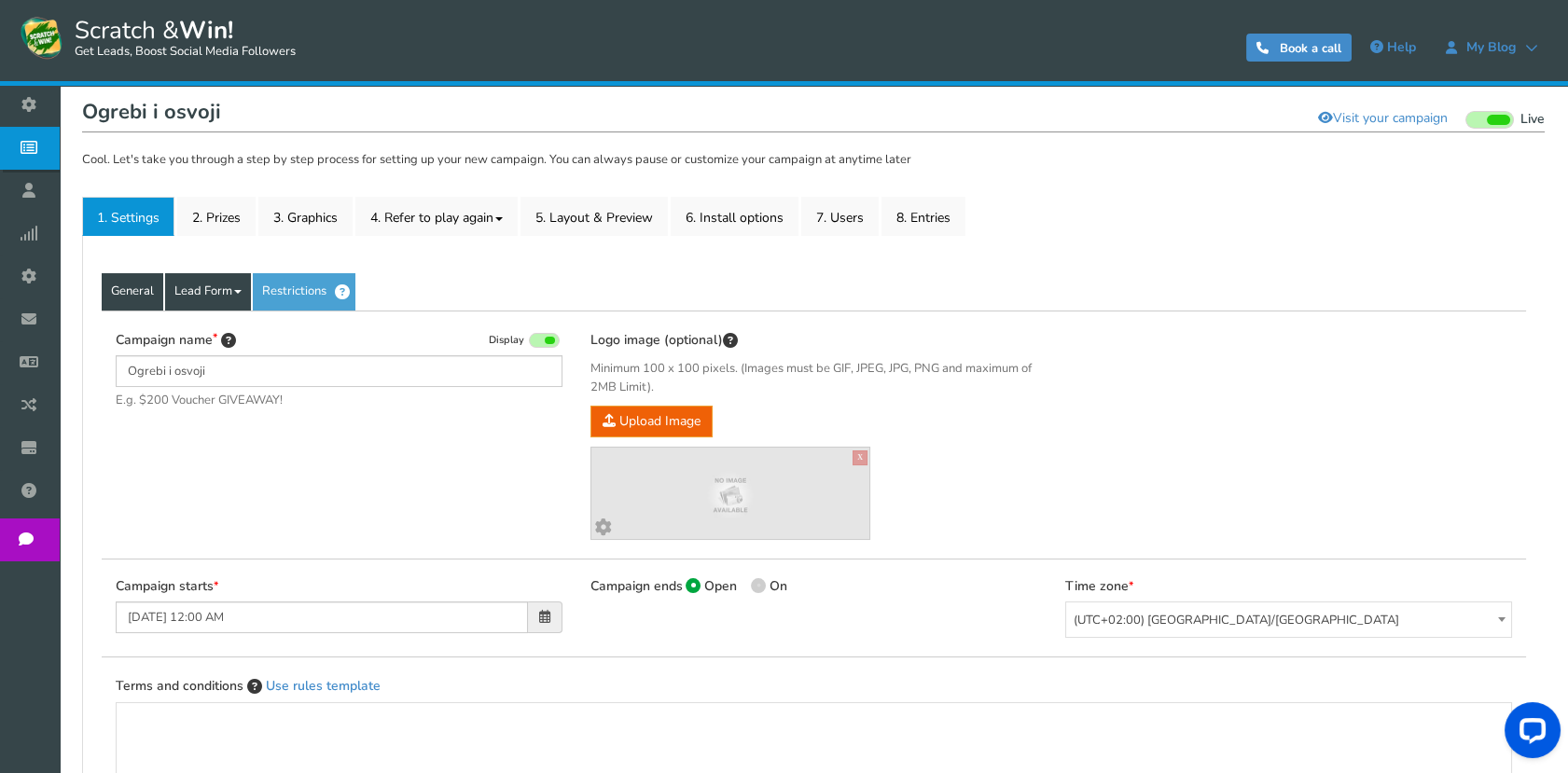
scroll to position [97, 0]
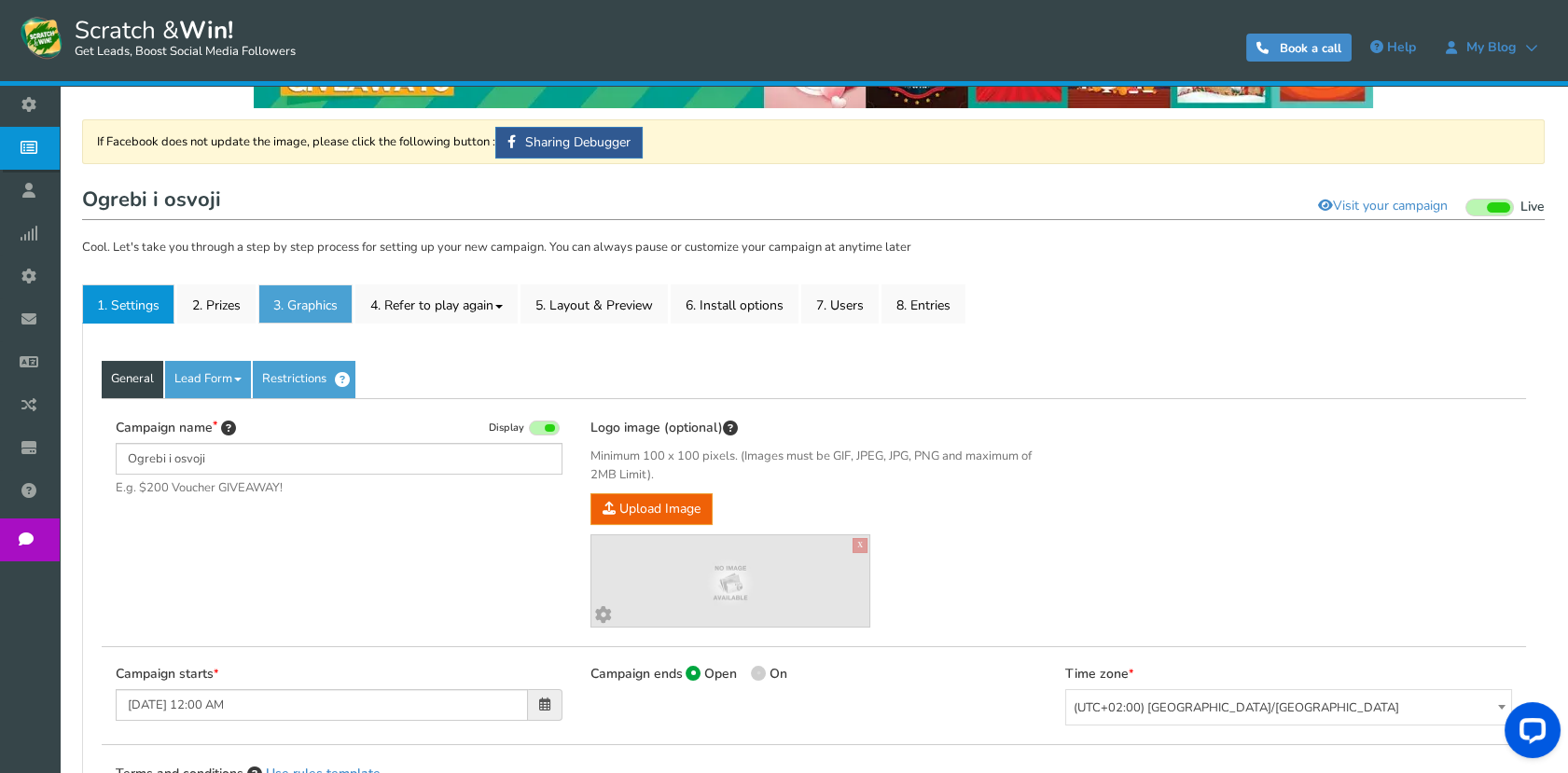
click at [313, 309] on link "3. Graphics" at bounding box center [305, 304] width 94 height 39
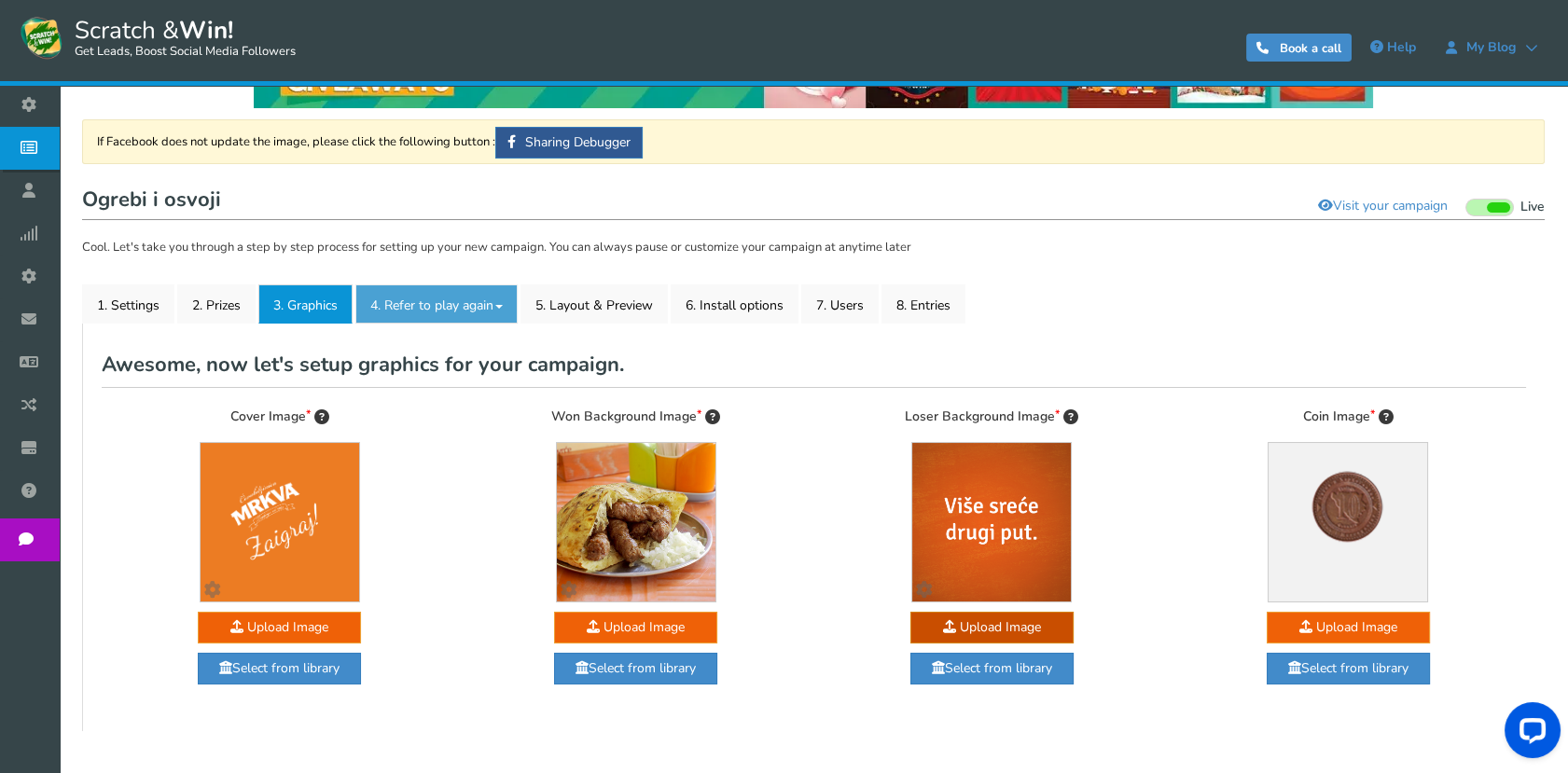
click at [498, 309] on link "4. Refer to play again" at bounding box center [436, 304] width 162 height 39
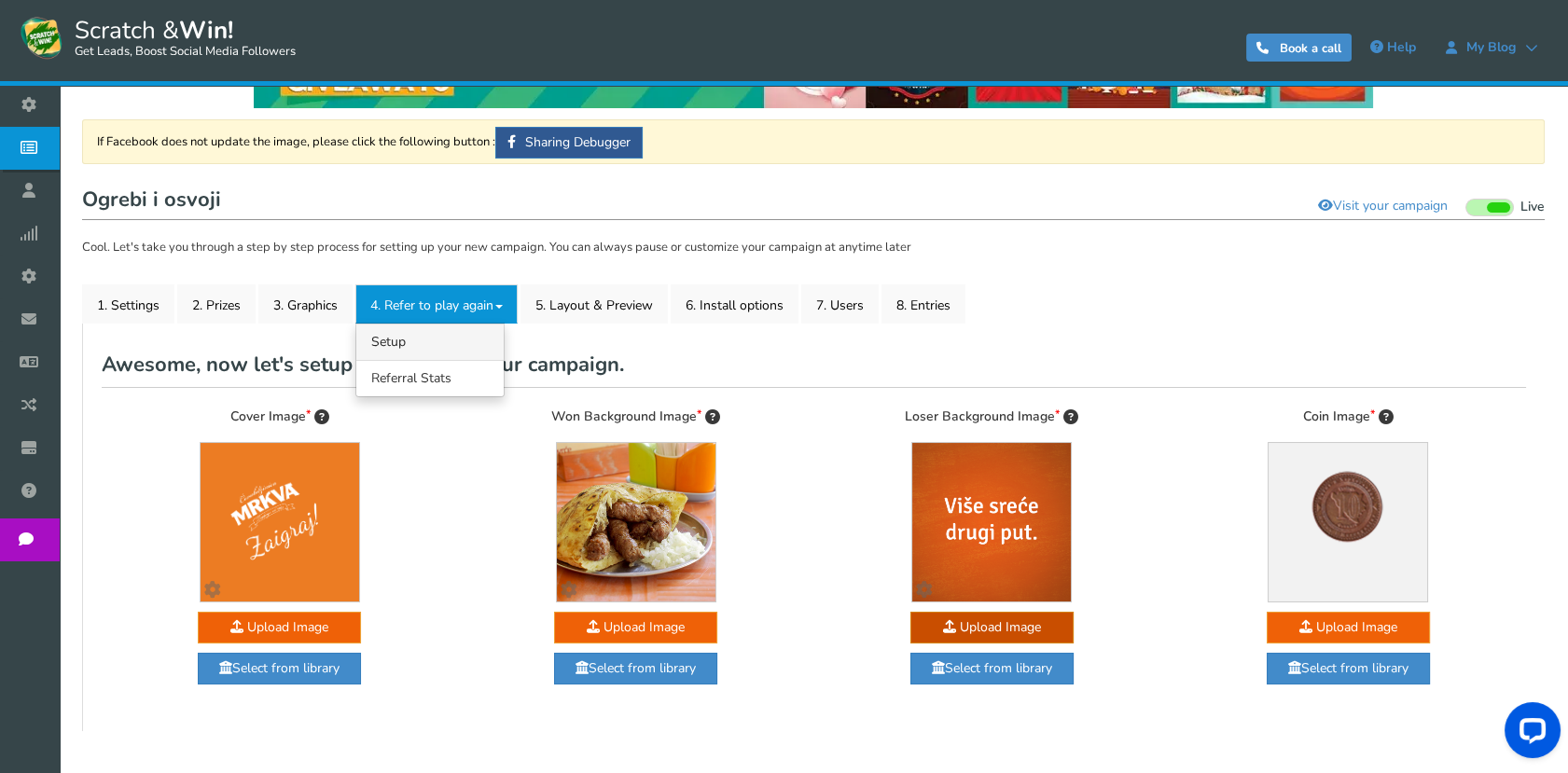
click at [443, 347] on link "4.1 Referrals Setup" at bounding box center [430, 342] width 147 height 37
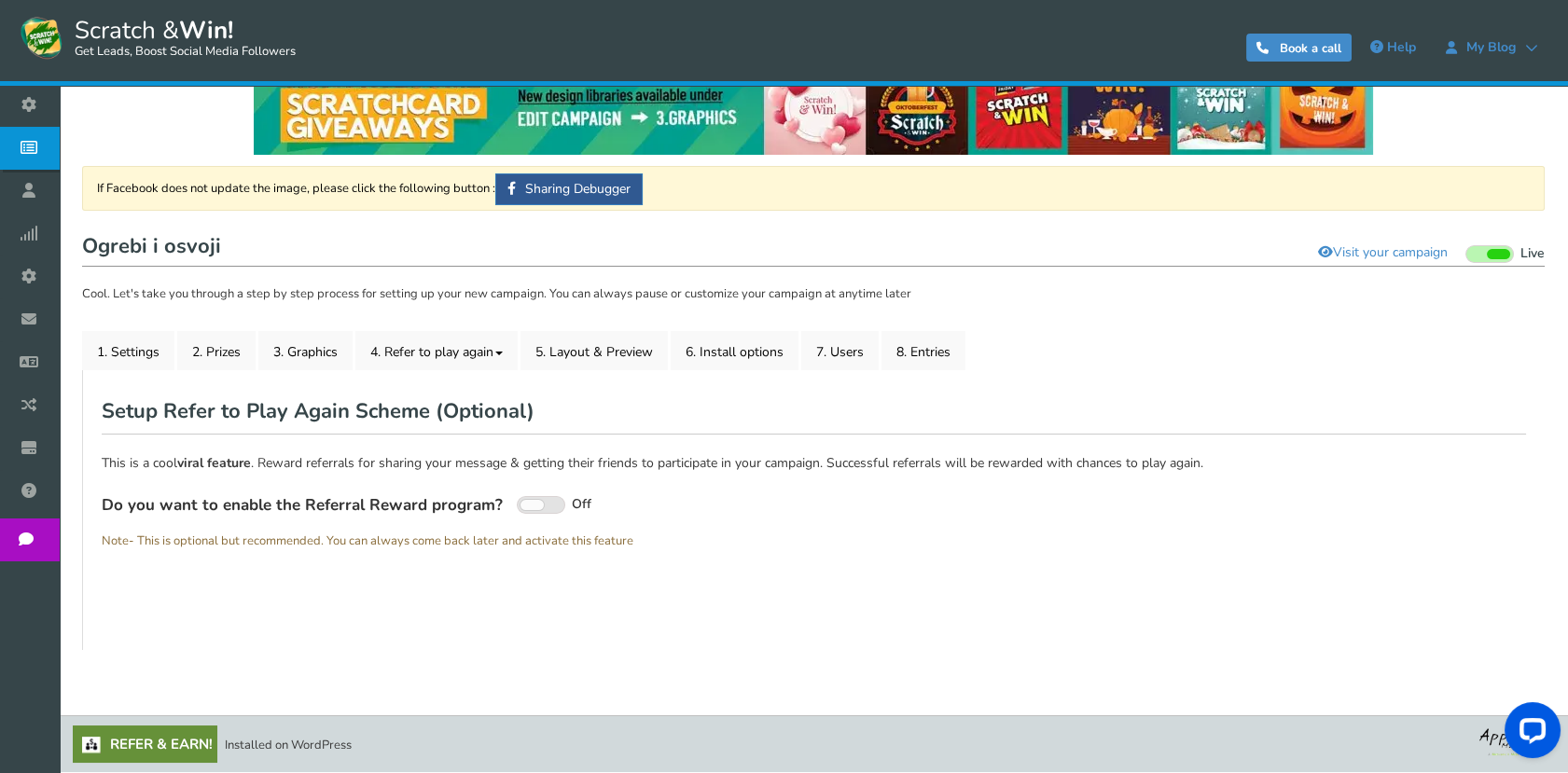
scroll to position [49, 0]
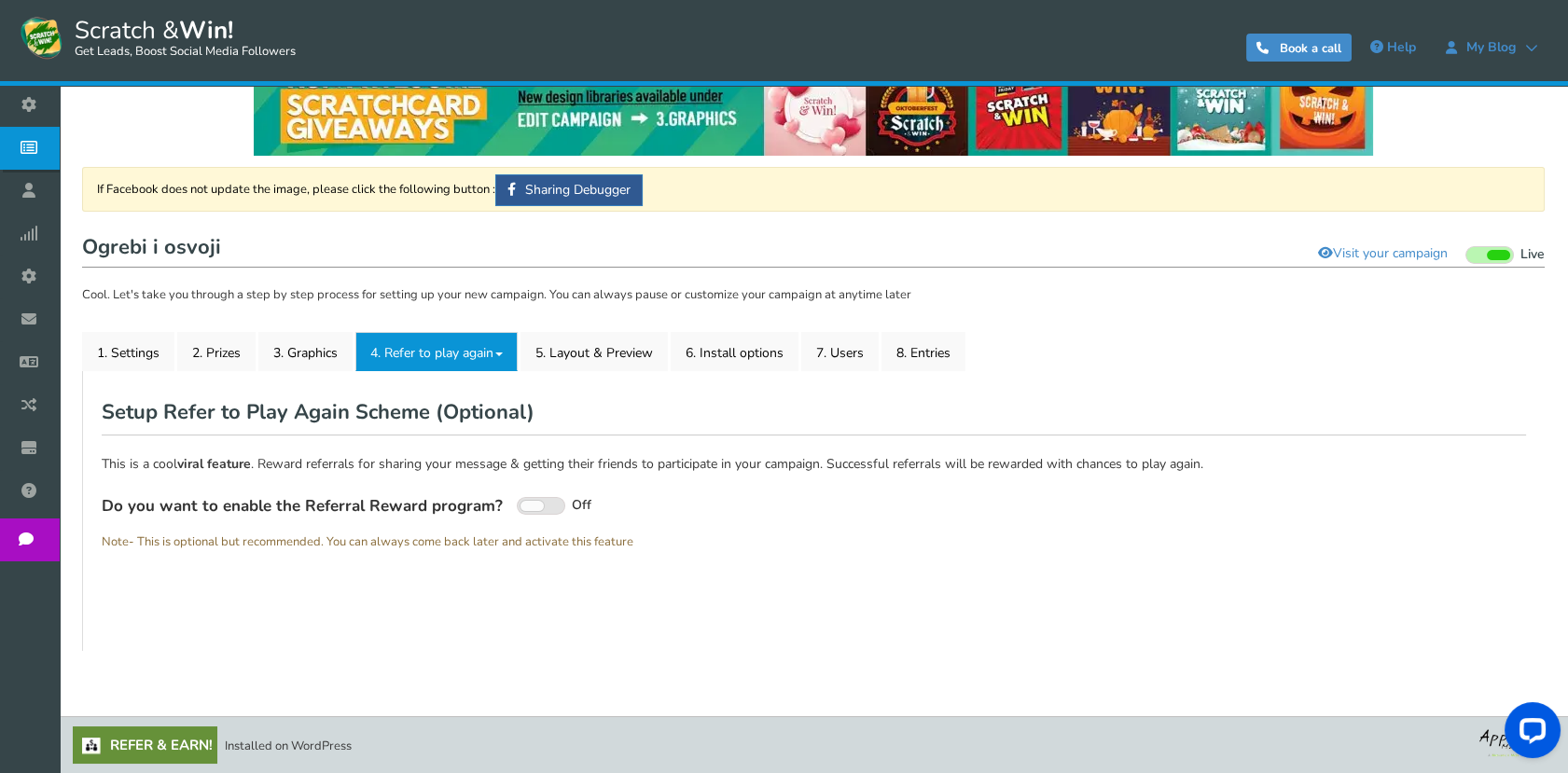
drag, startPoint x: 431, startPoint y: 325, endPoint x: 429, endPoint y: 348, distance: 23.1
click at [431, 327] on div "If Facebook does not update the image, please click the following button : Shar…" at bounding box center [813, 408] width 1462 height 483
click at [440, 355] on link "4. Refer to play again" at bounding box center [436, 352] width 162 height 39
click at [425, 421] on link "4.2 Referral Stats" at bounding box center [430, 426] width 147 height 37
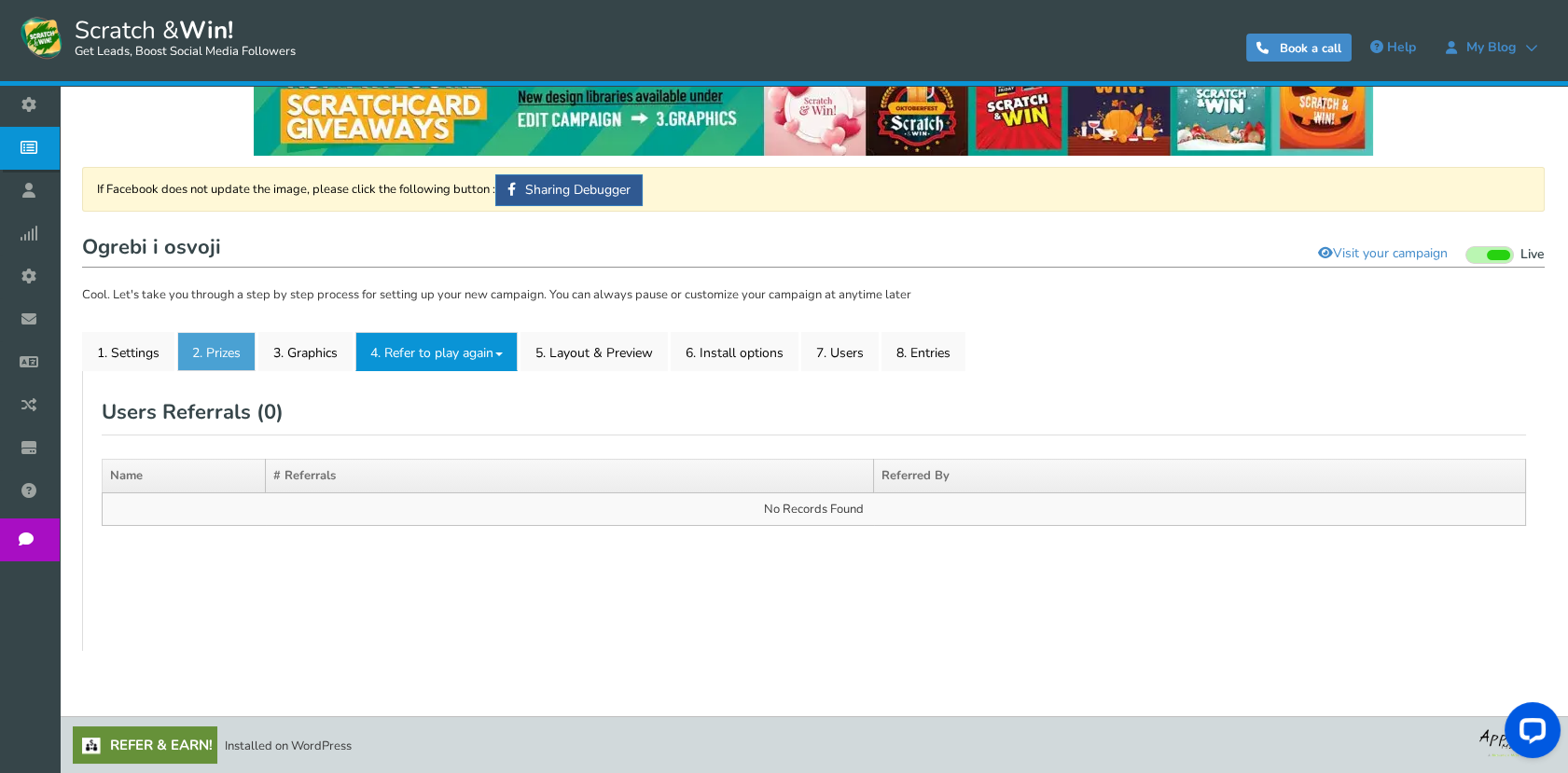
click at [204, 368] on link "2. Prizes" at bounding box center [216, 352] width 78 height 39
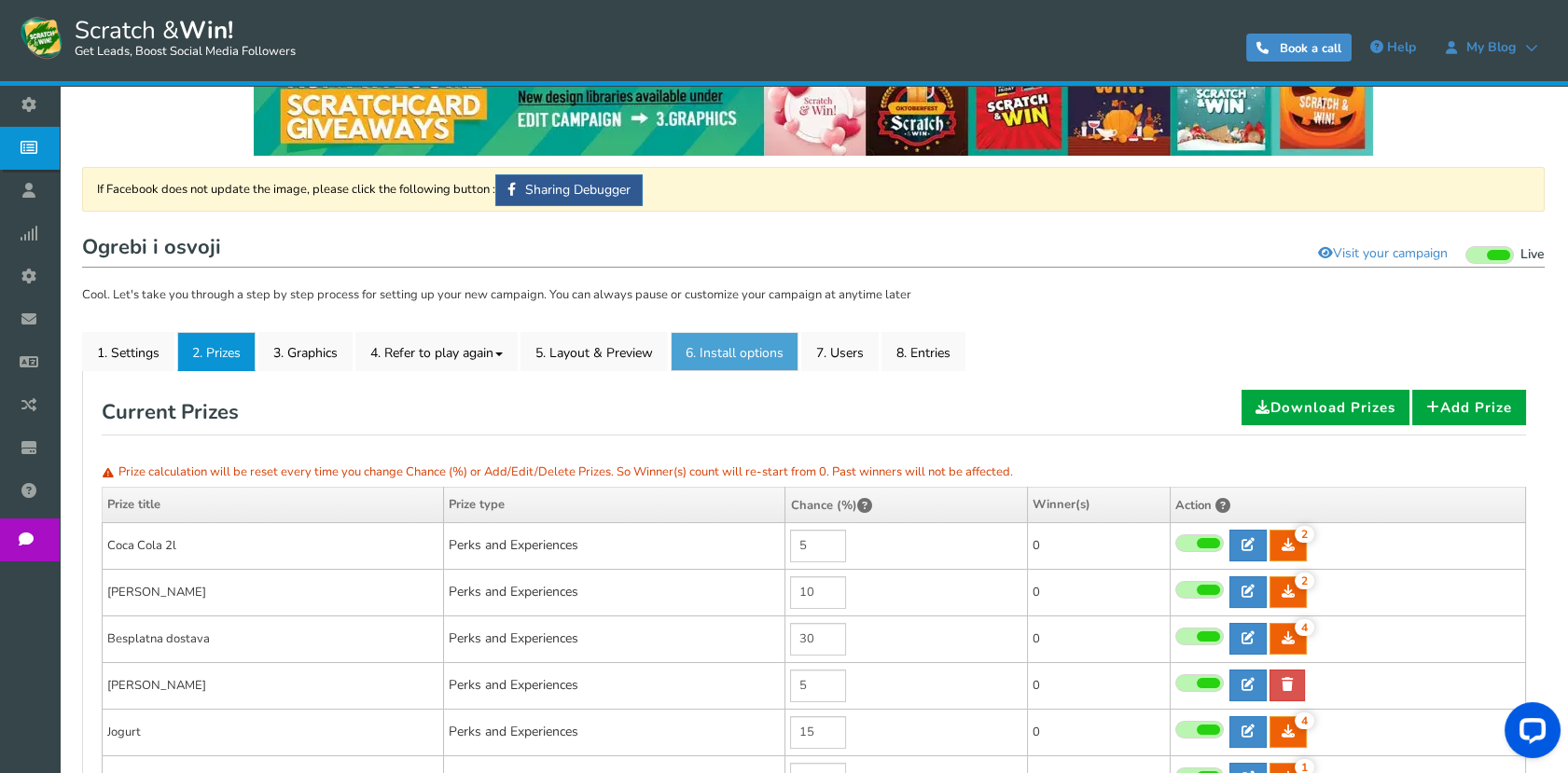
click at [768, 365] on link "6. Install options New" at bounding box center [735, 352] width 128 height 39
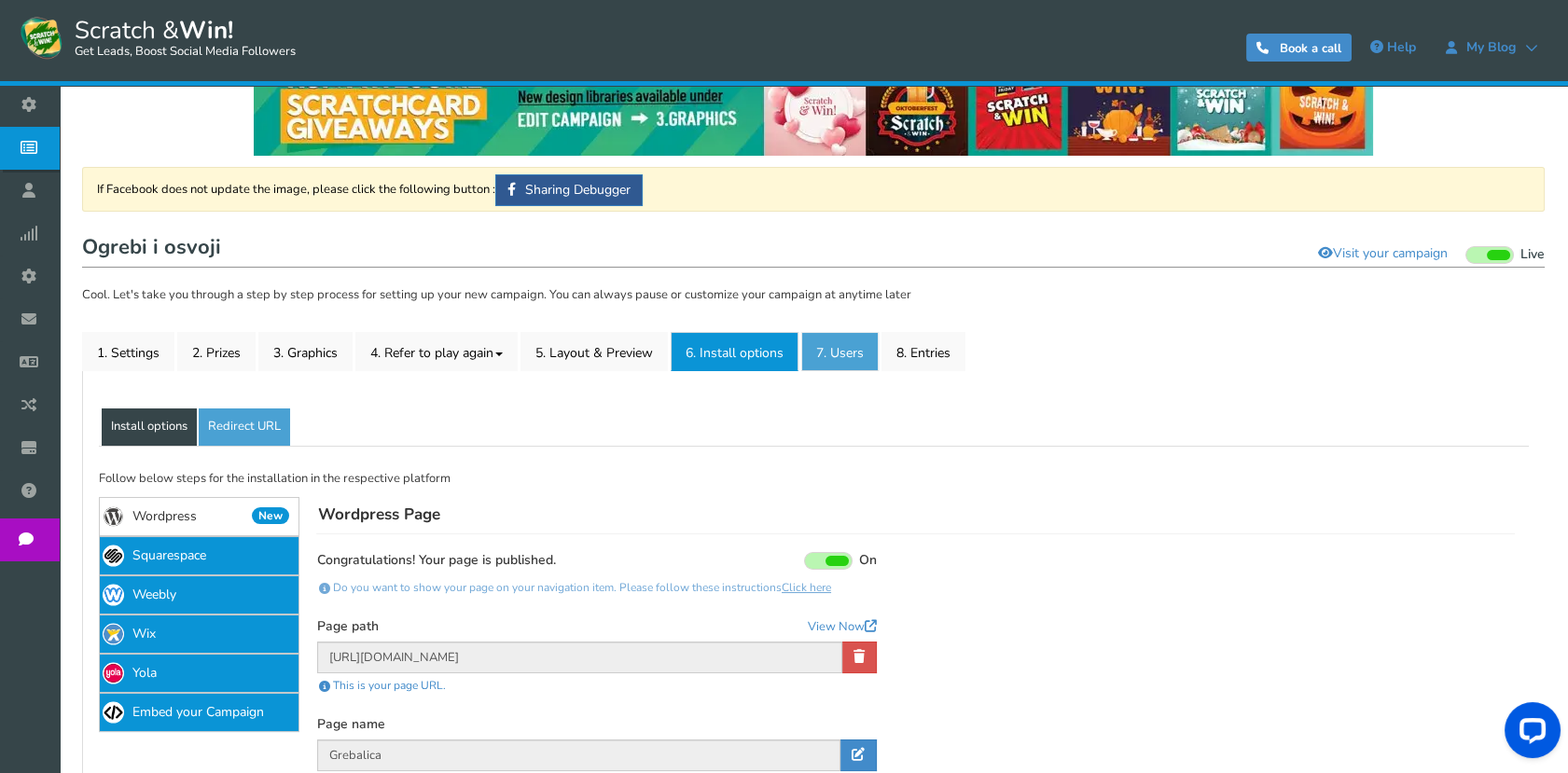
click at [830, 356] on link "7. Users" at bounding box center [840, 352] width 78 height 39
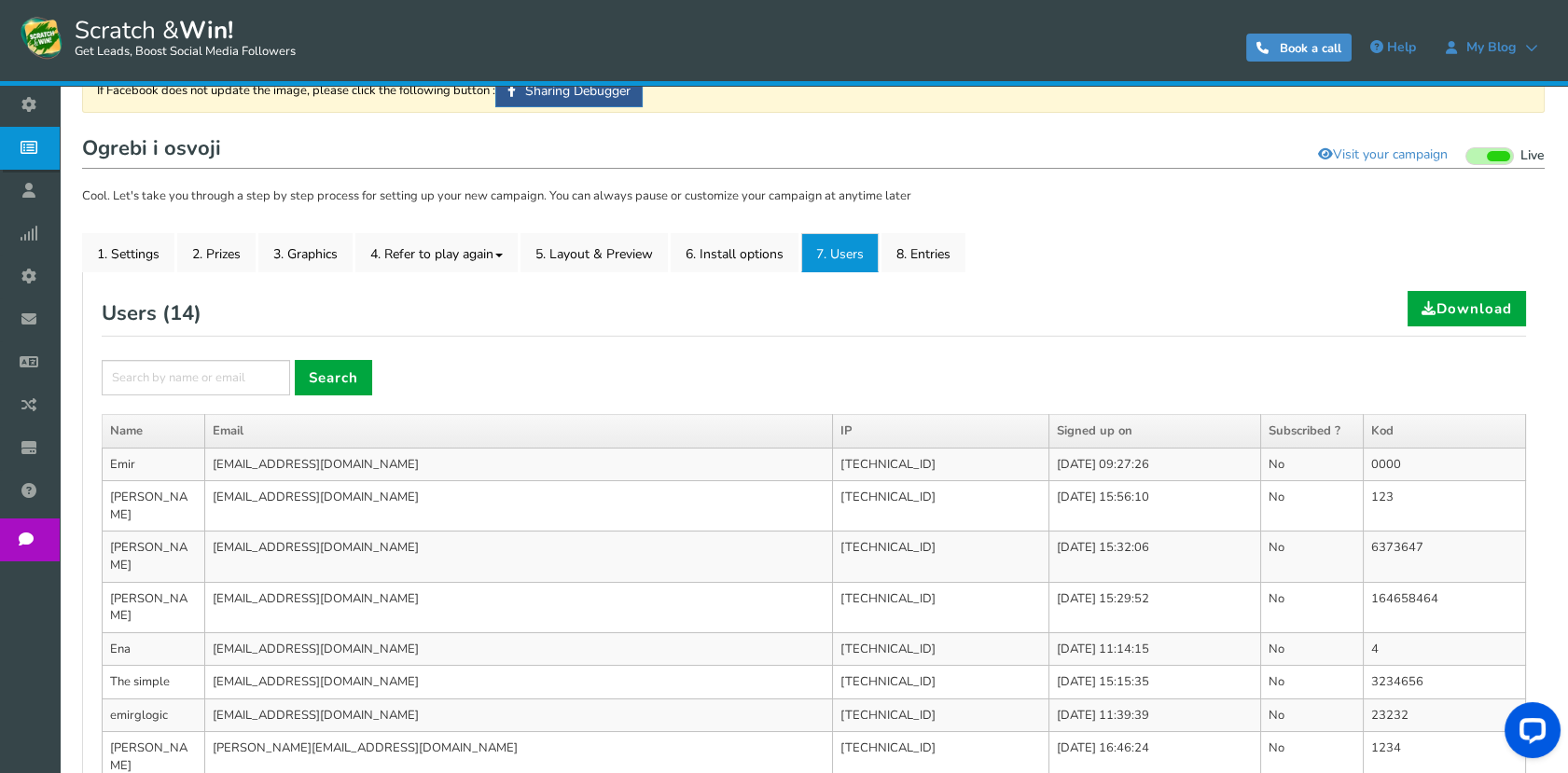
scroll to position [0, 0]
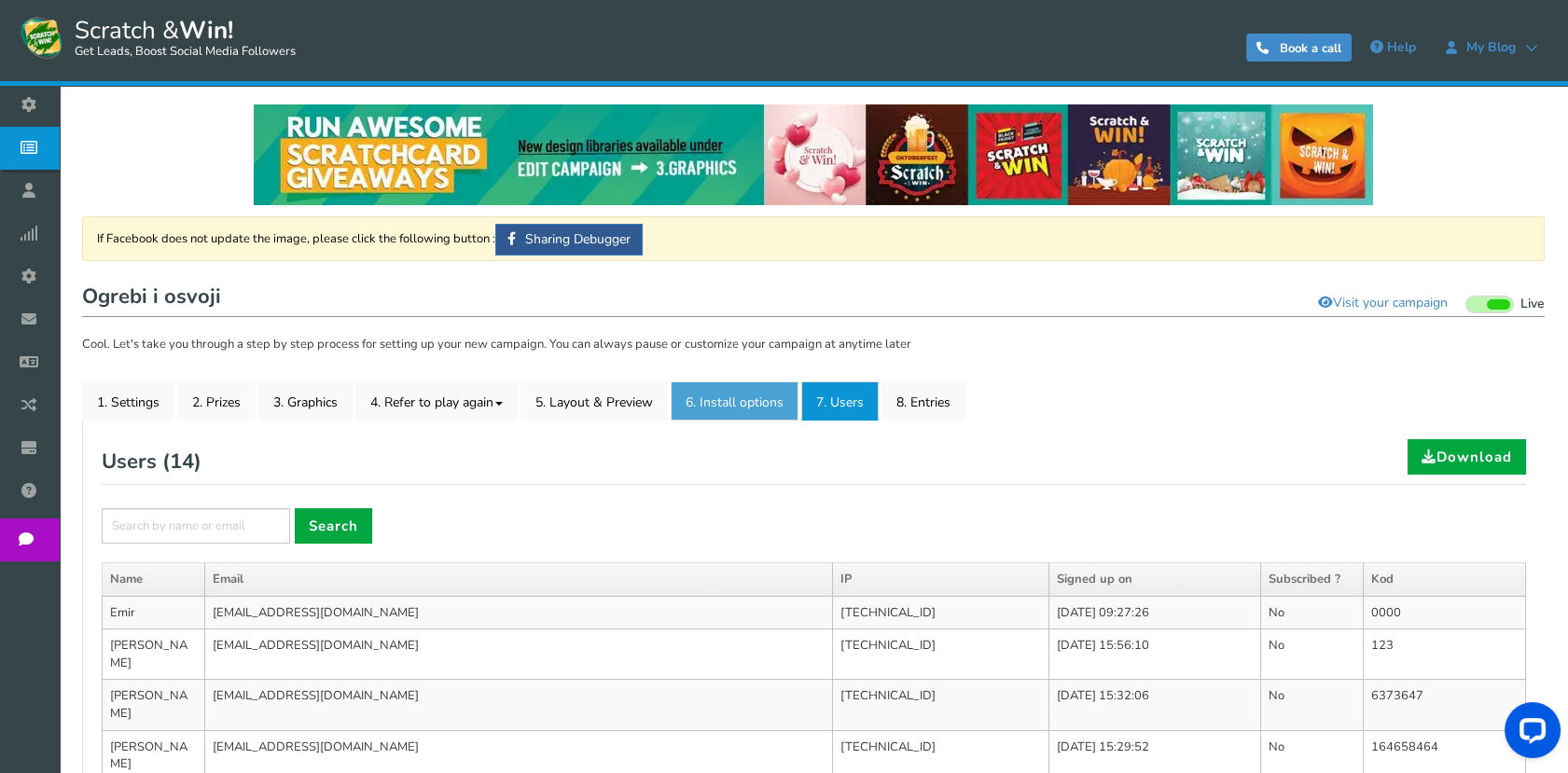
click at [716, 382] on link "6. Install options New" at bounding box center [735, 401] width 128 height 39
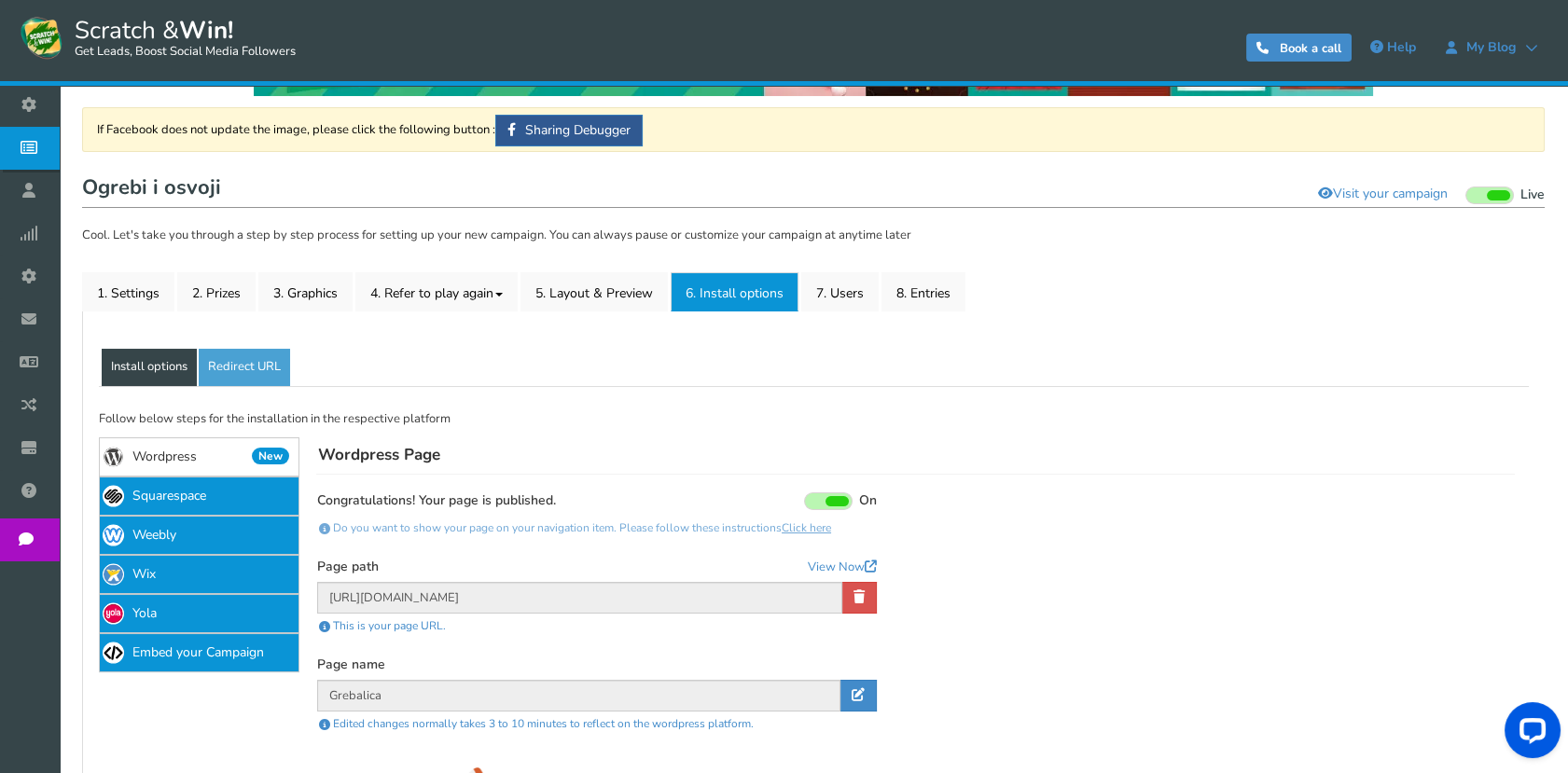
scroll to position [104, 0]
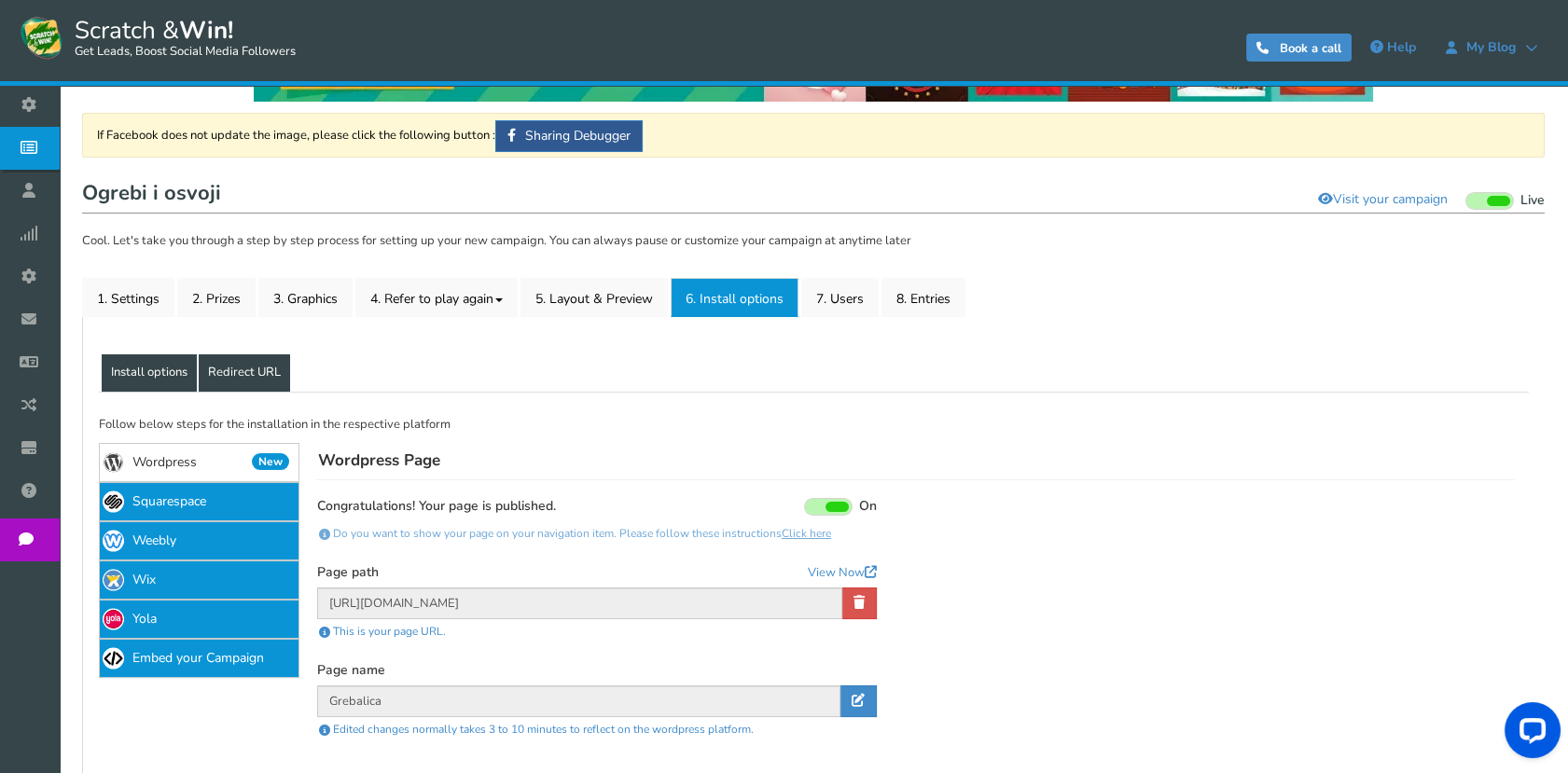
click at [240, 364] on link "Redirect URL" at bounding box center [244, 373] width 91 height 37
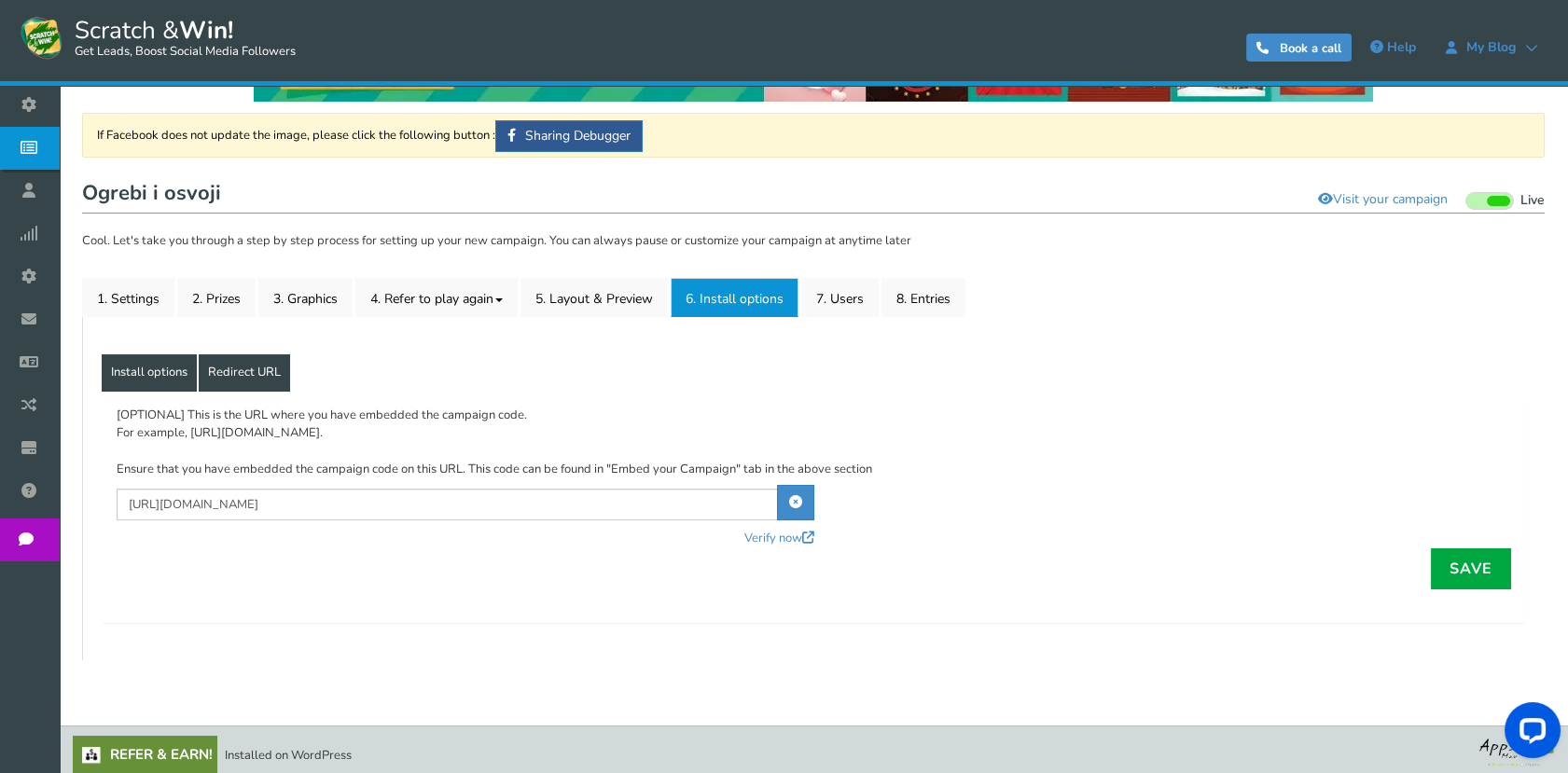
click at [167, 366] on link "Install options" at bounding box center [149, 373] width 95 height 37
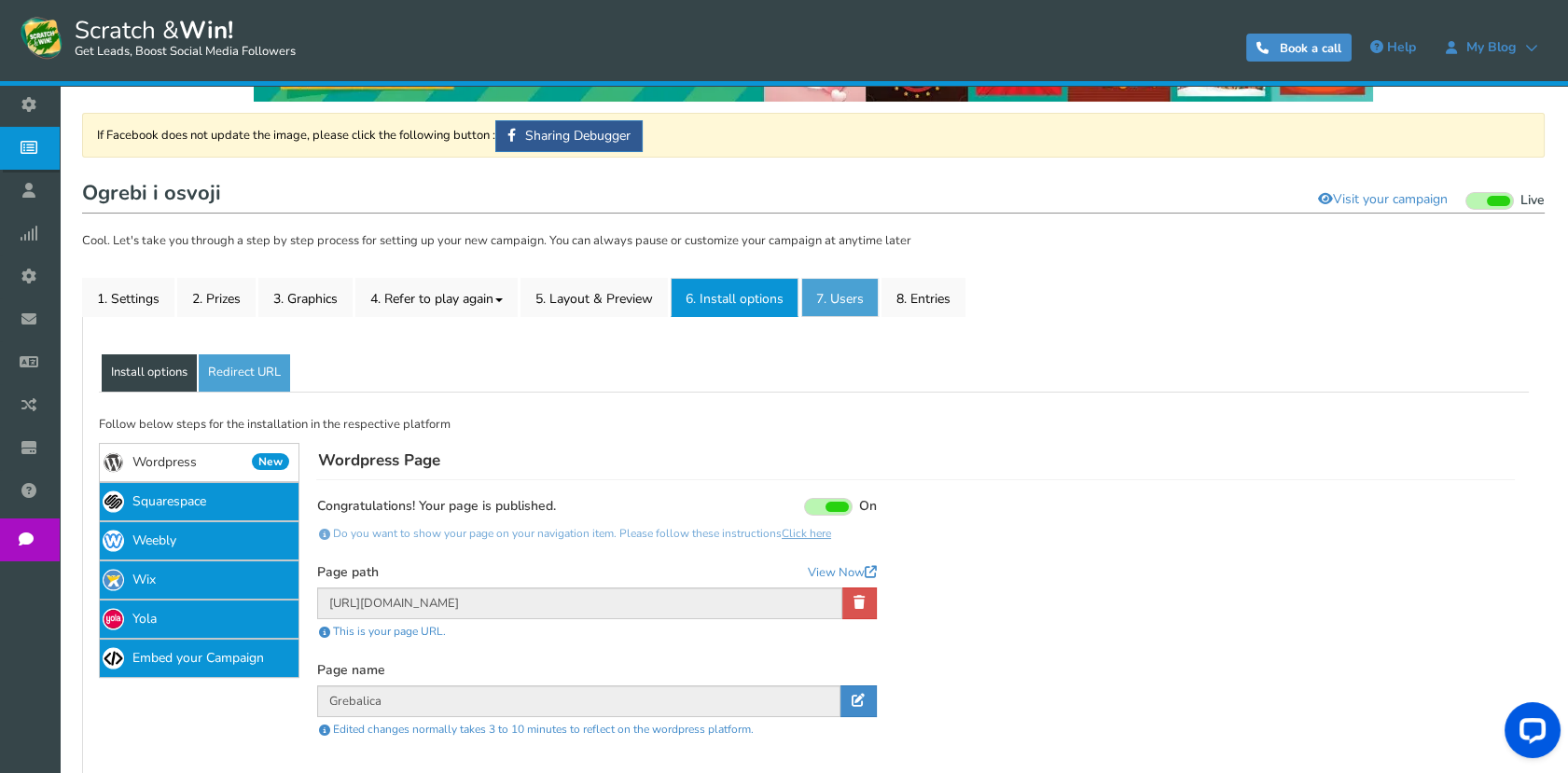
click at [848, 302] on link "7. Users" at bounding box center [840, 297] width 78 height 39
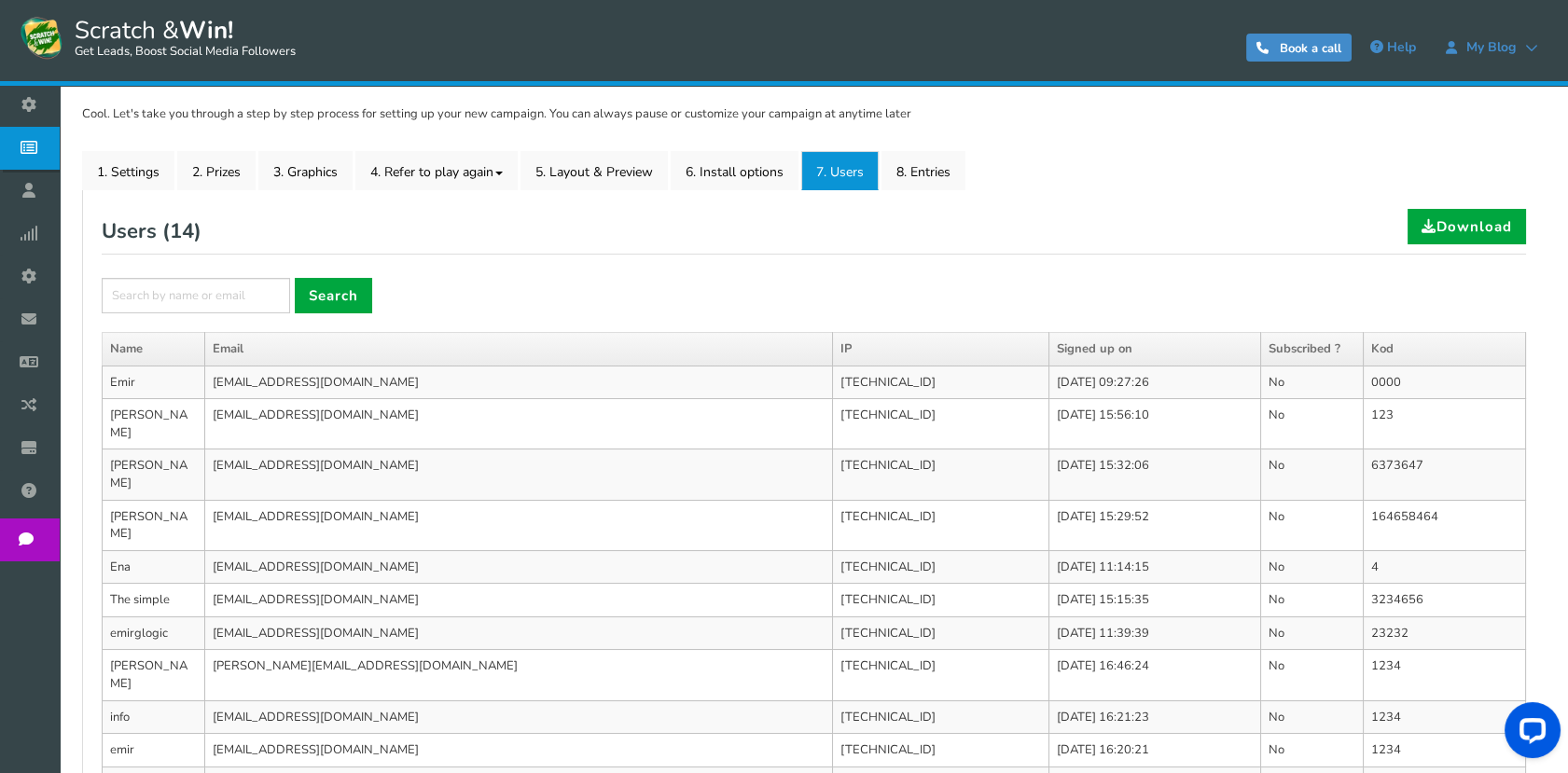
scroll to position [67, 0]
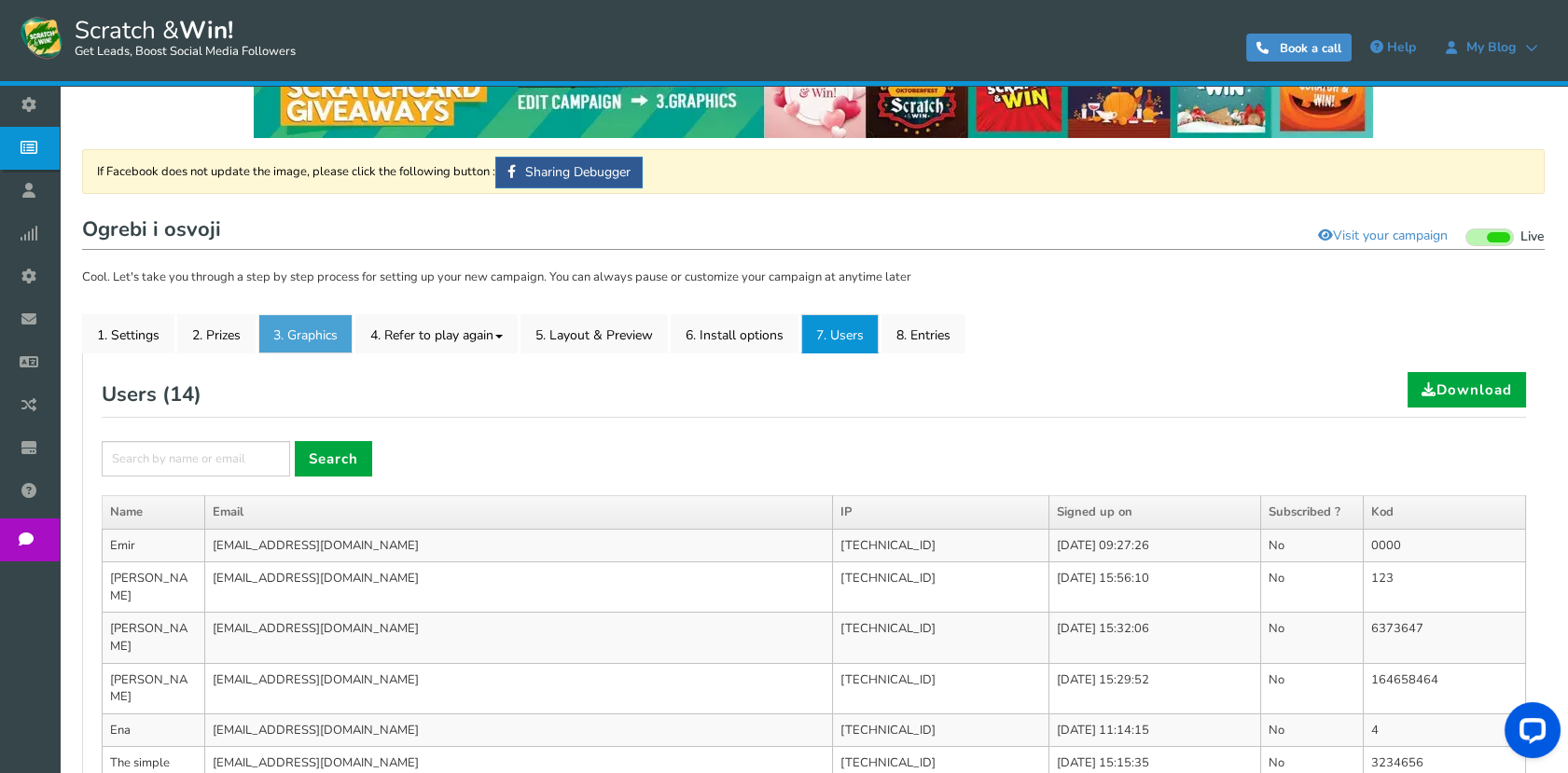
click at [332, 335] on link "3. Graphics" at bounding box center [305, 333] width 94 height 39
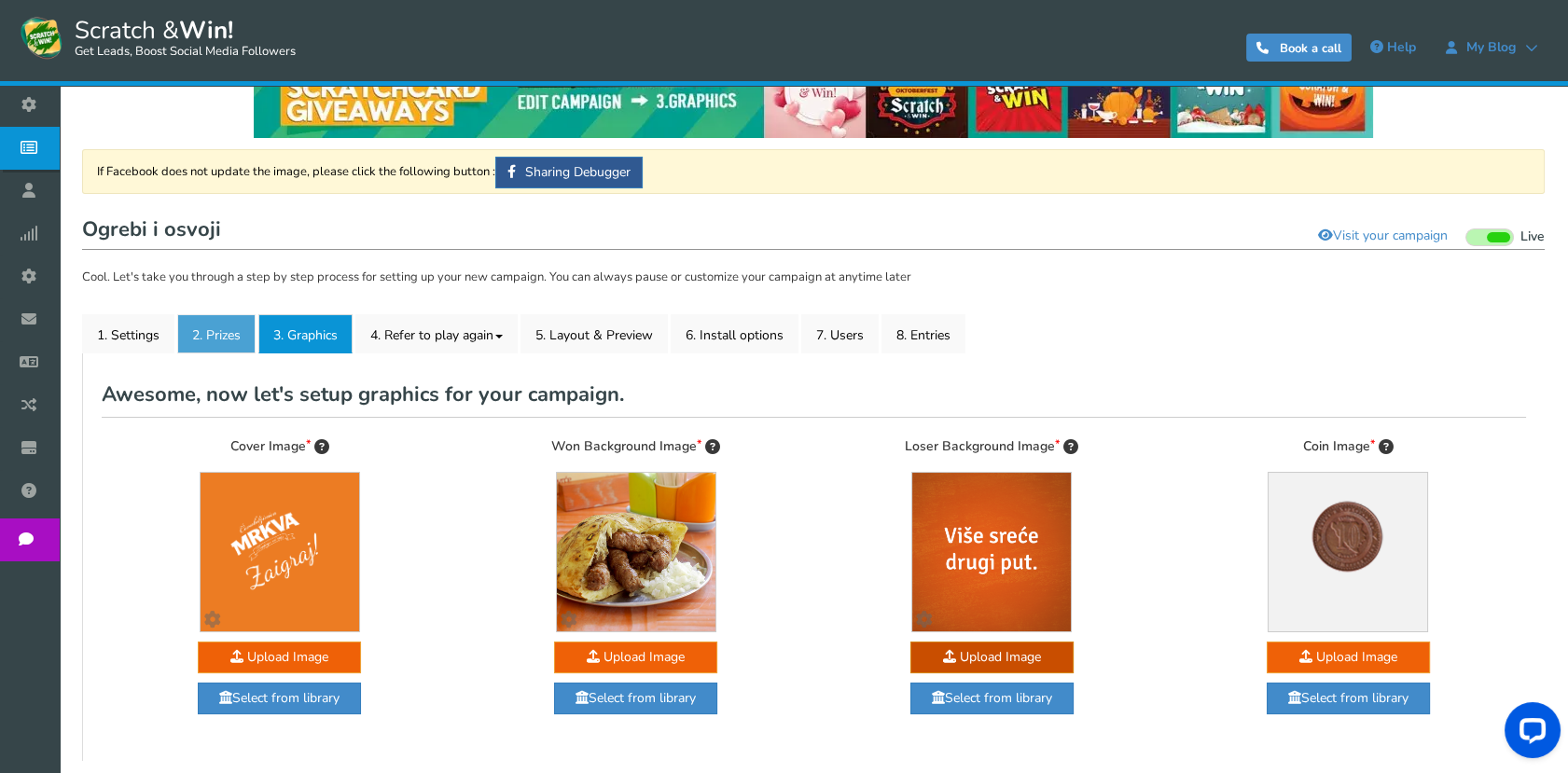
click at [238, 332] on link "2. Prizes" at bounding box center [216, 333] width 78 height 39
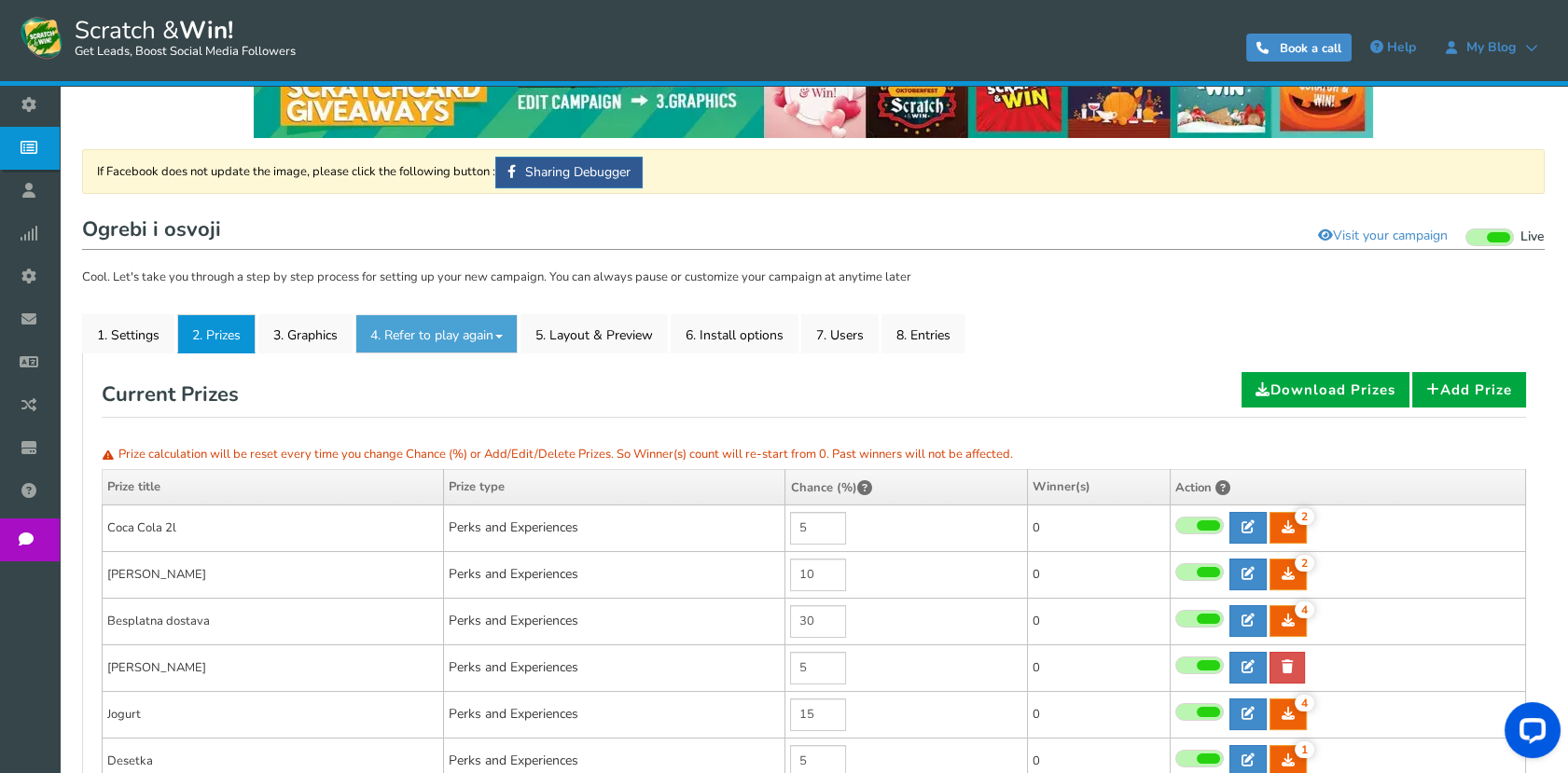
click at [391, 340] on link "4. Refer to play again" at bounding box center [436, 333] width 162 height 39
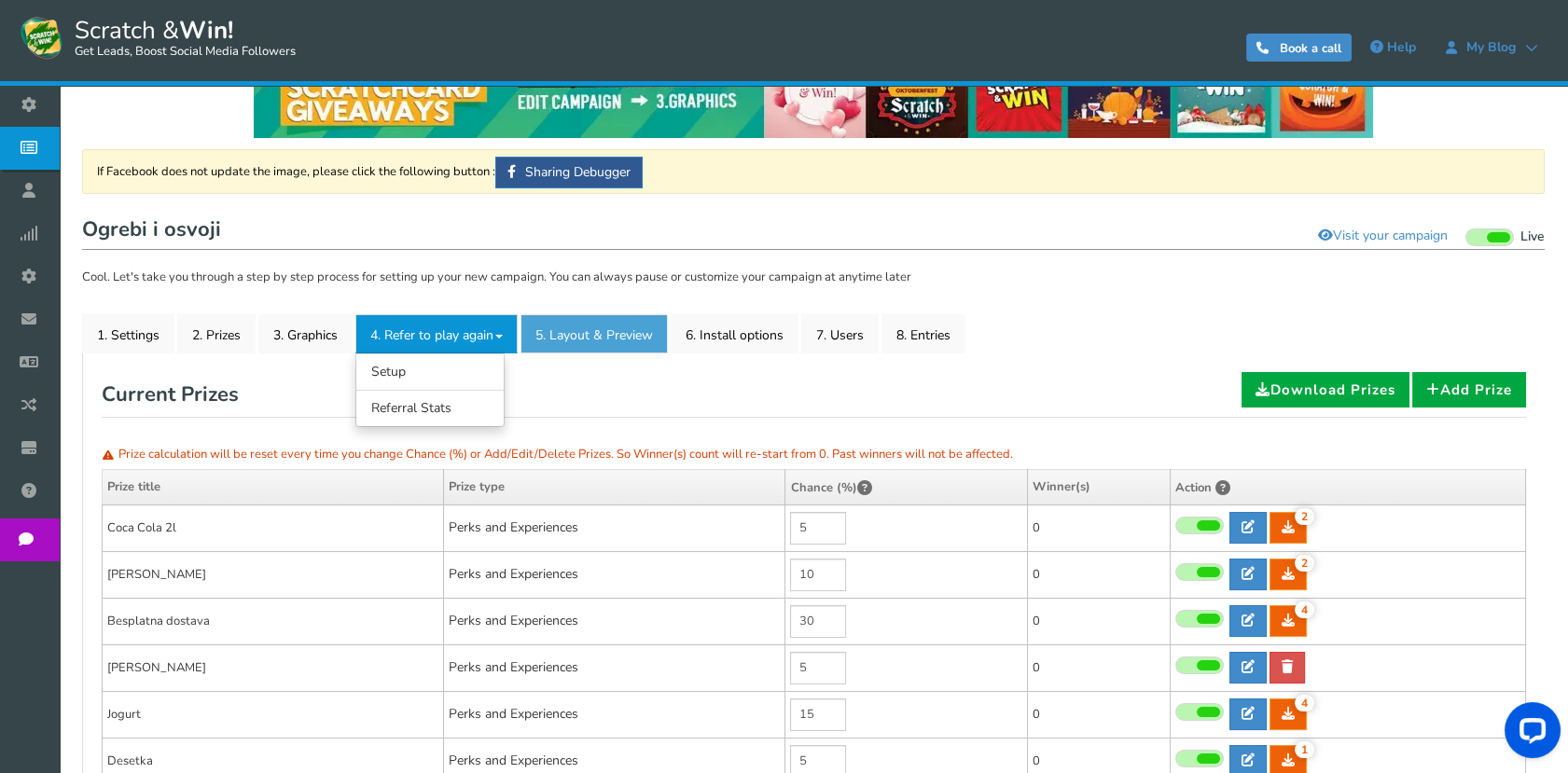
click at [589, 340] on link "5. Layout & Preview" at bounding box center [594, 333] width 147 height 39
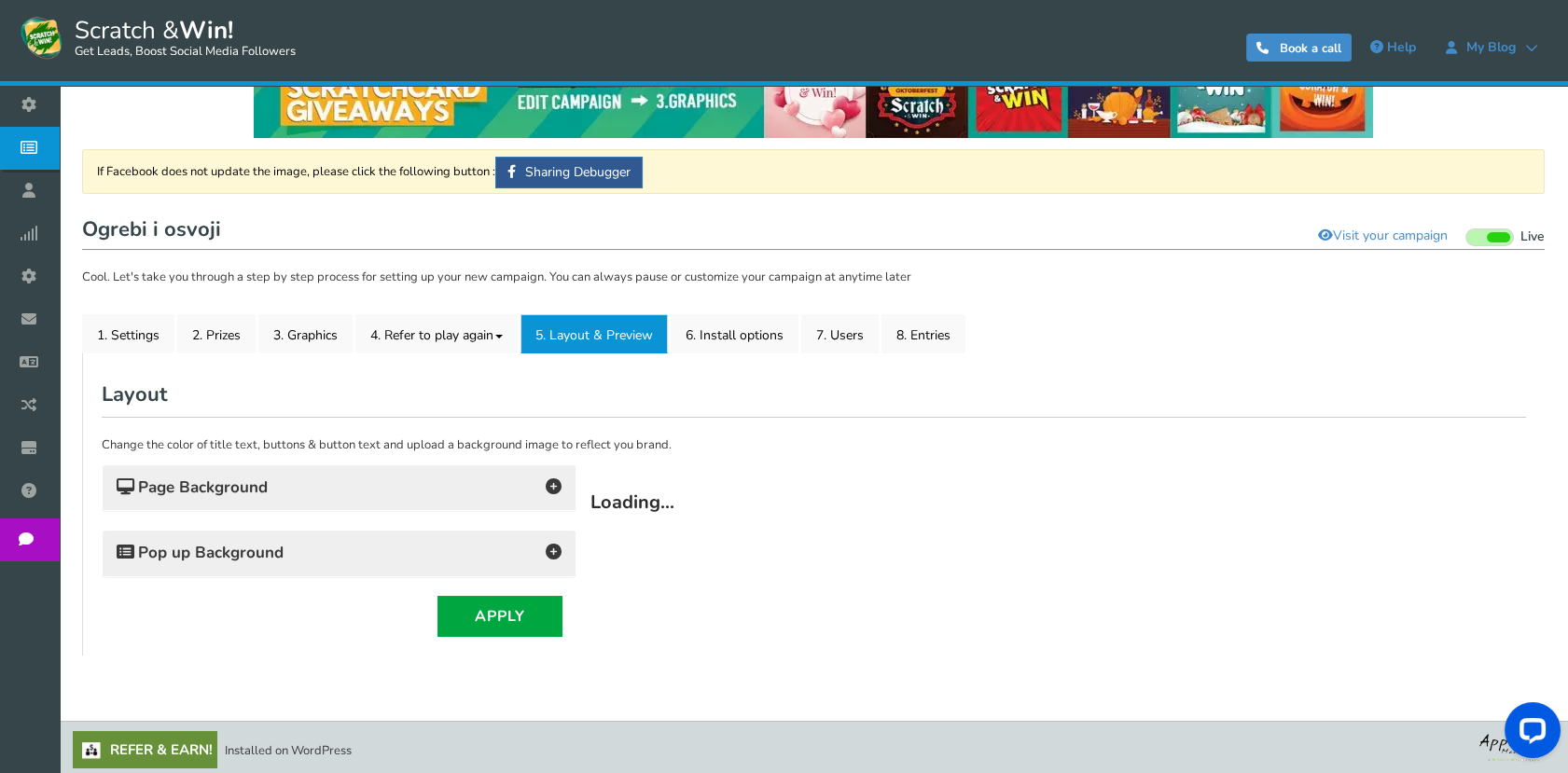
scroll to position [0, 0]
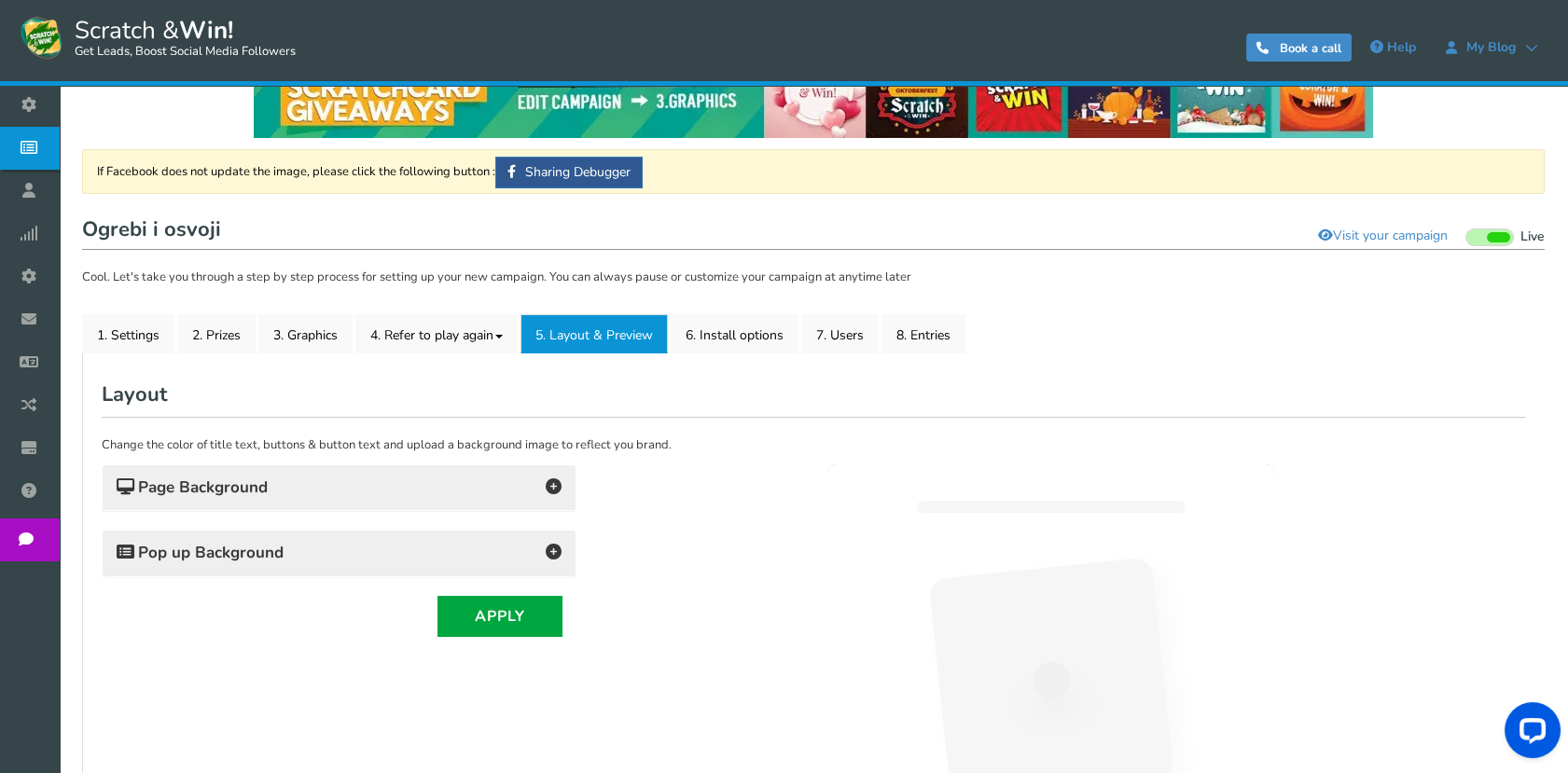
click at [256, 340] on li "2. Prizes" at bounding box center [218, 333] width 81 height 39
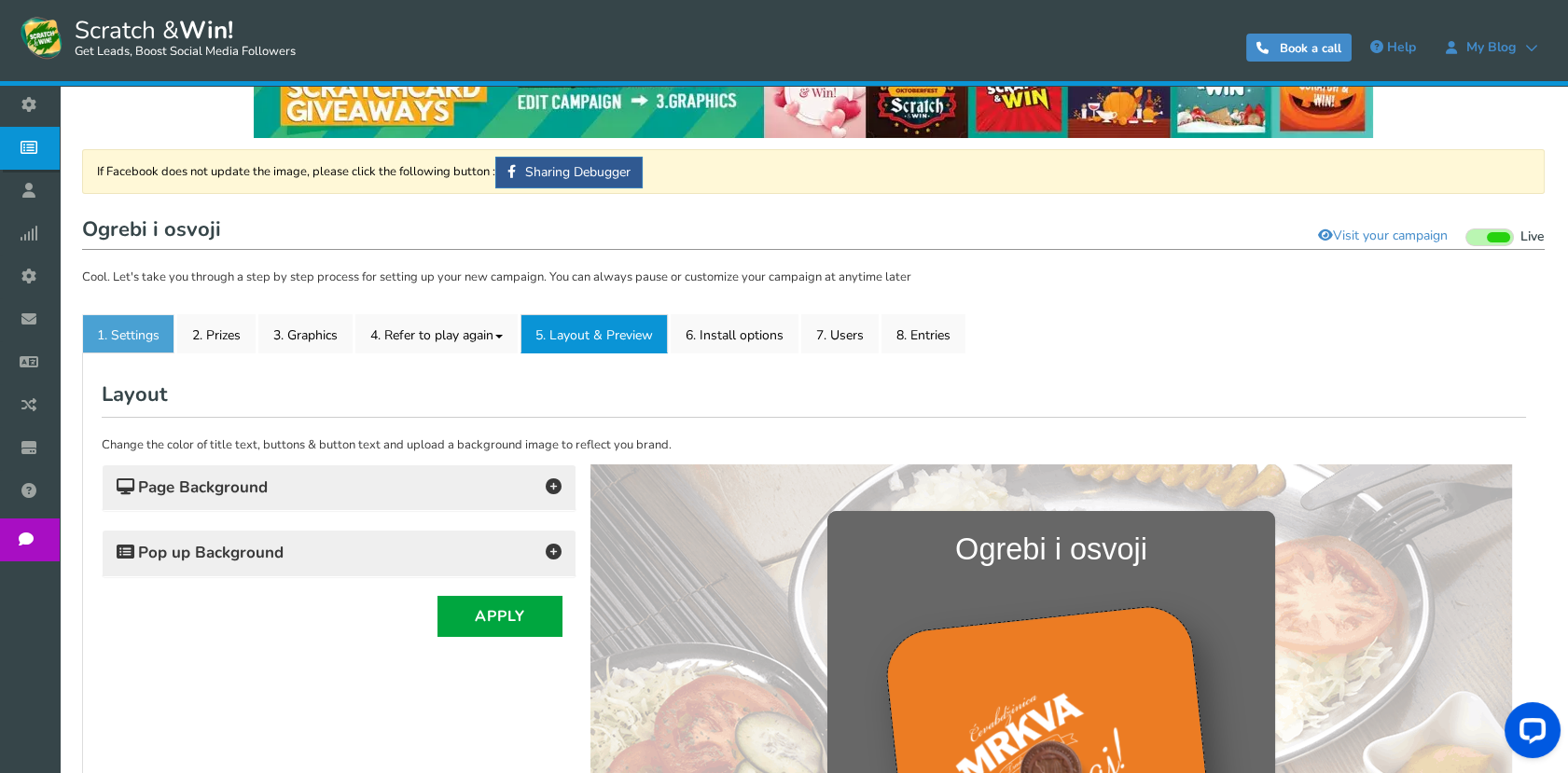
click at [149, 334] on link "1. Settings" at bounding box center [128, 333] width 92 height 39
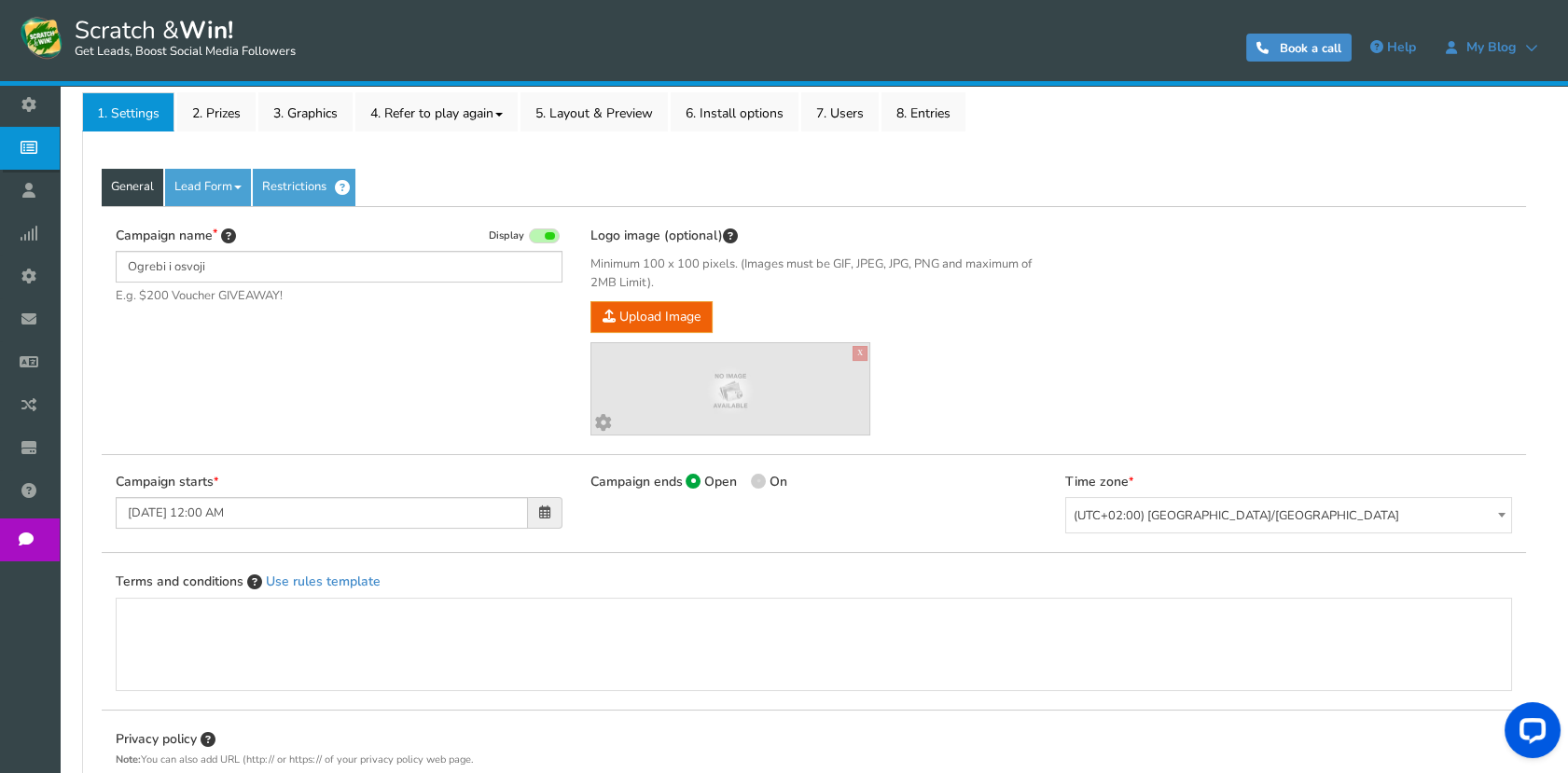
scroll to position [201, 0]
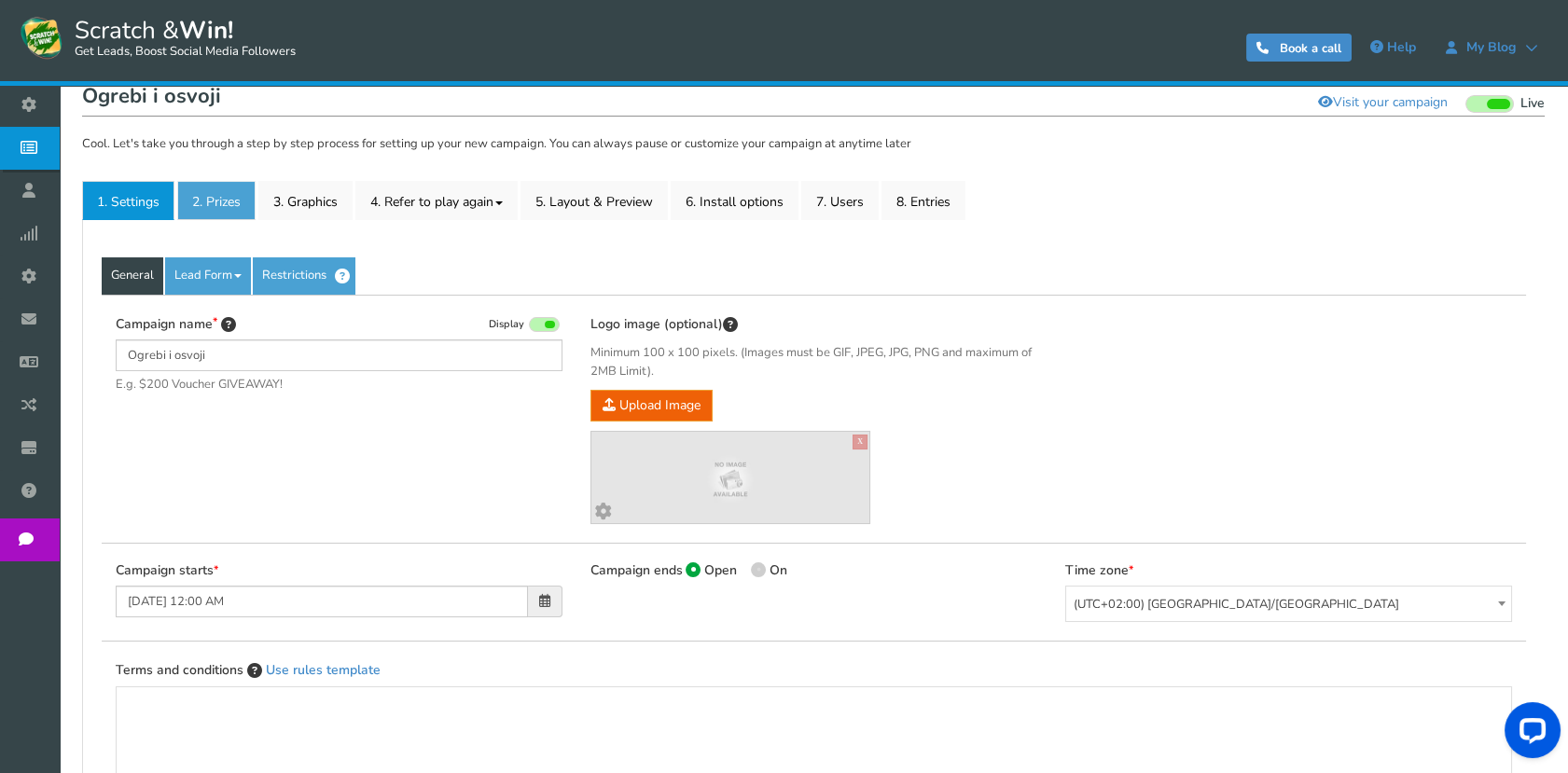
click at [223, 218] on link "2. Prizes" at bounding box center [216, 201] width 78 height 39
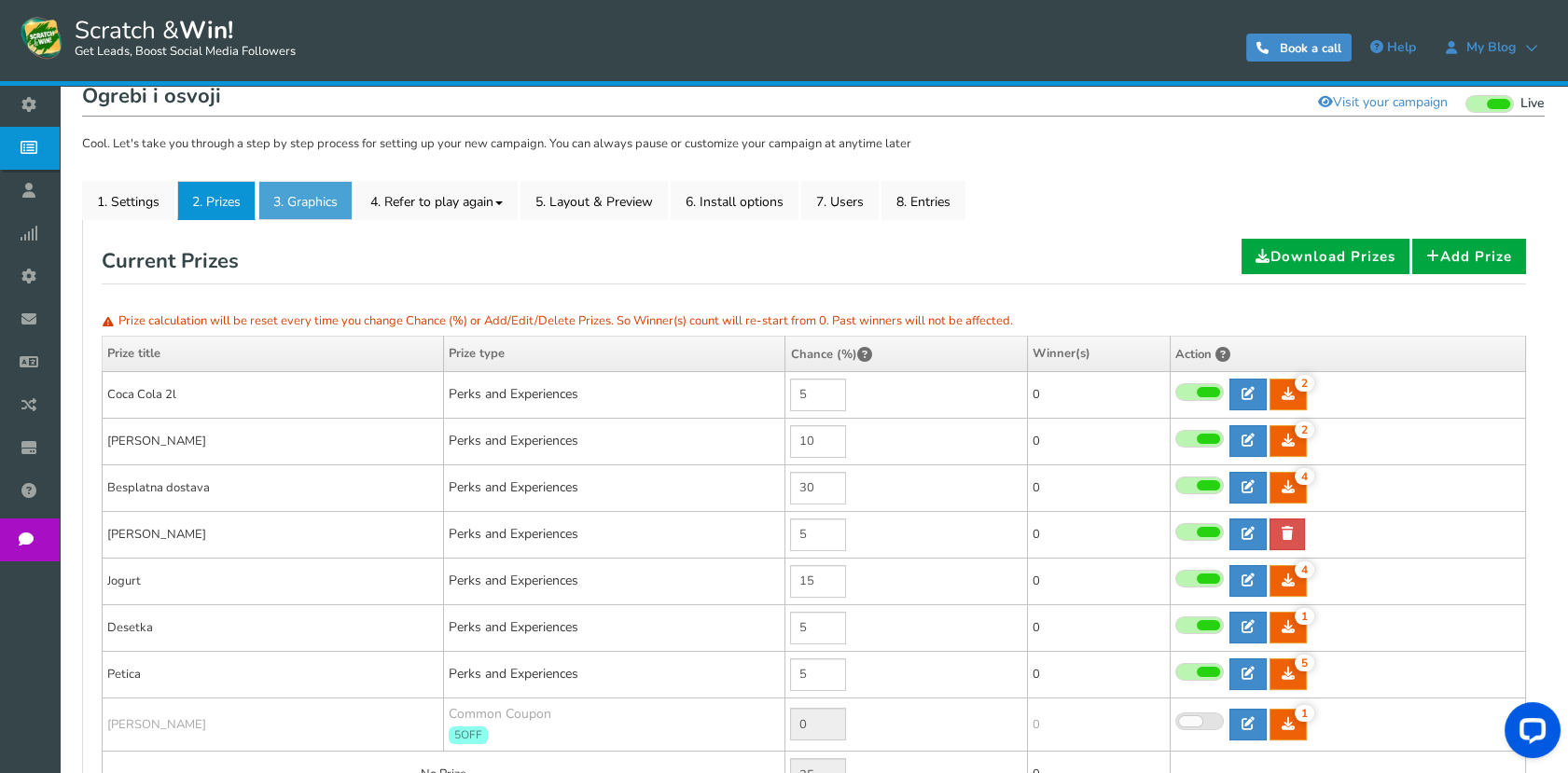
click at [301, 209] on link "3. Graphics" at bounding box center [305, 201] width 94 height 39
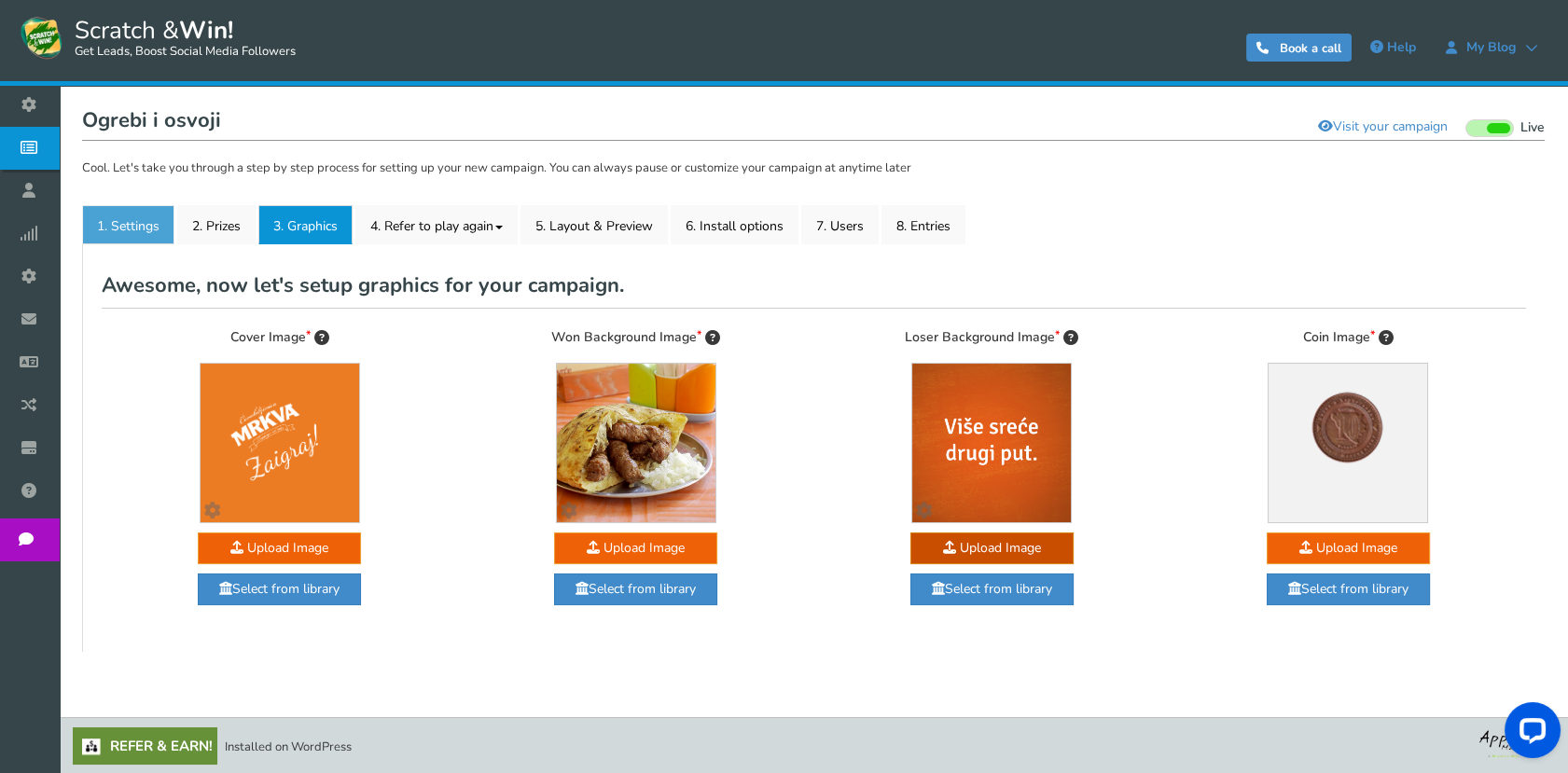
click at [114, 231] on link "1. Settings" at bounding box center [128, 225] width 92 height 39
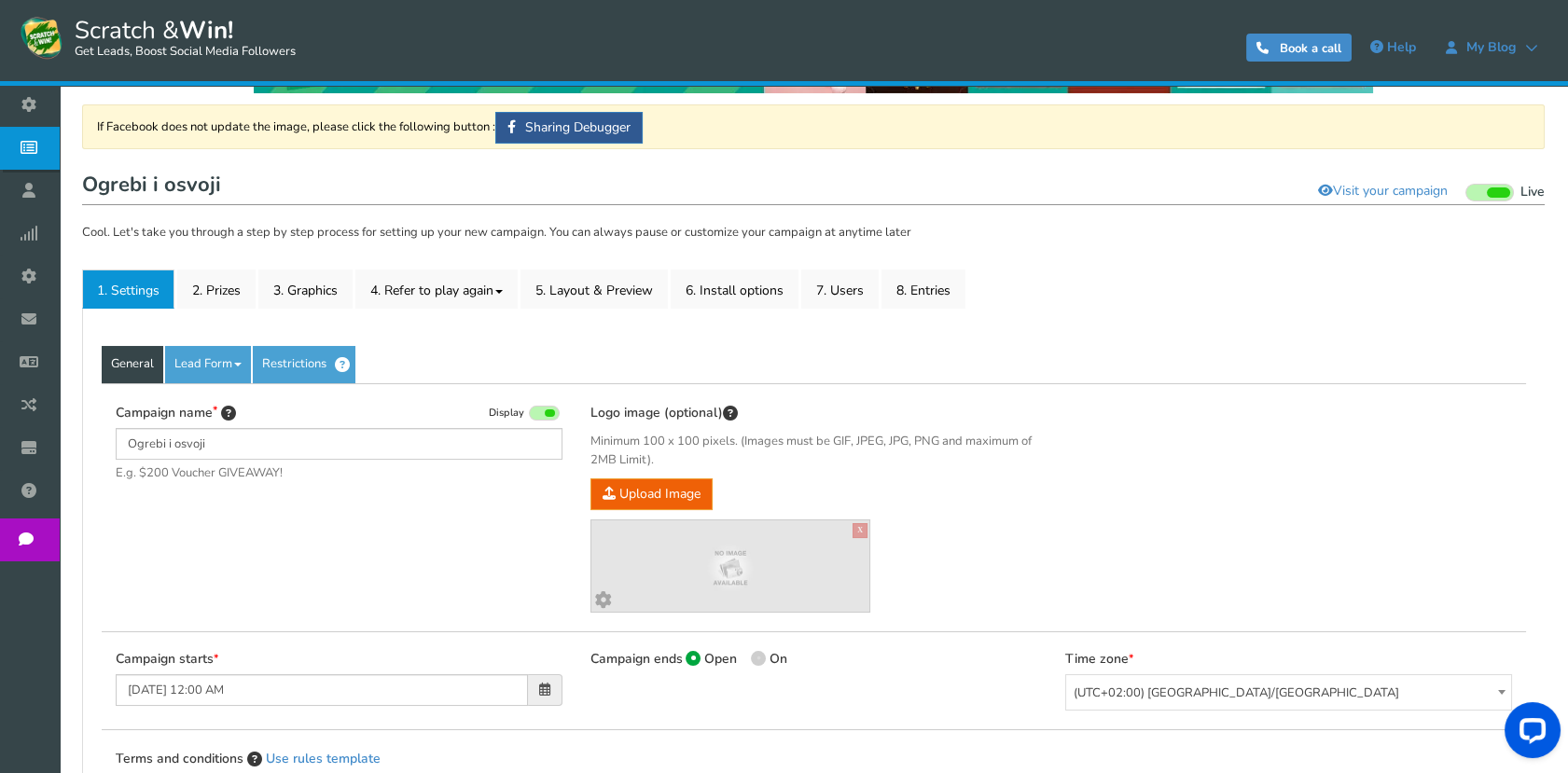
scroll to position [0, 0]
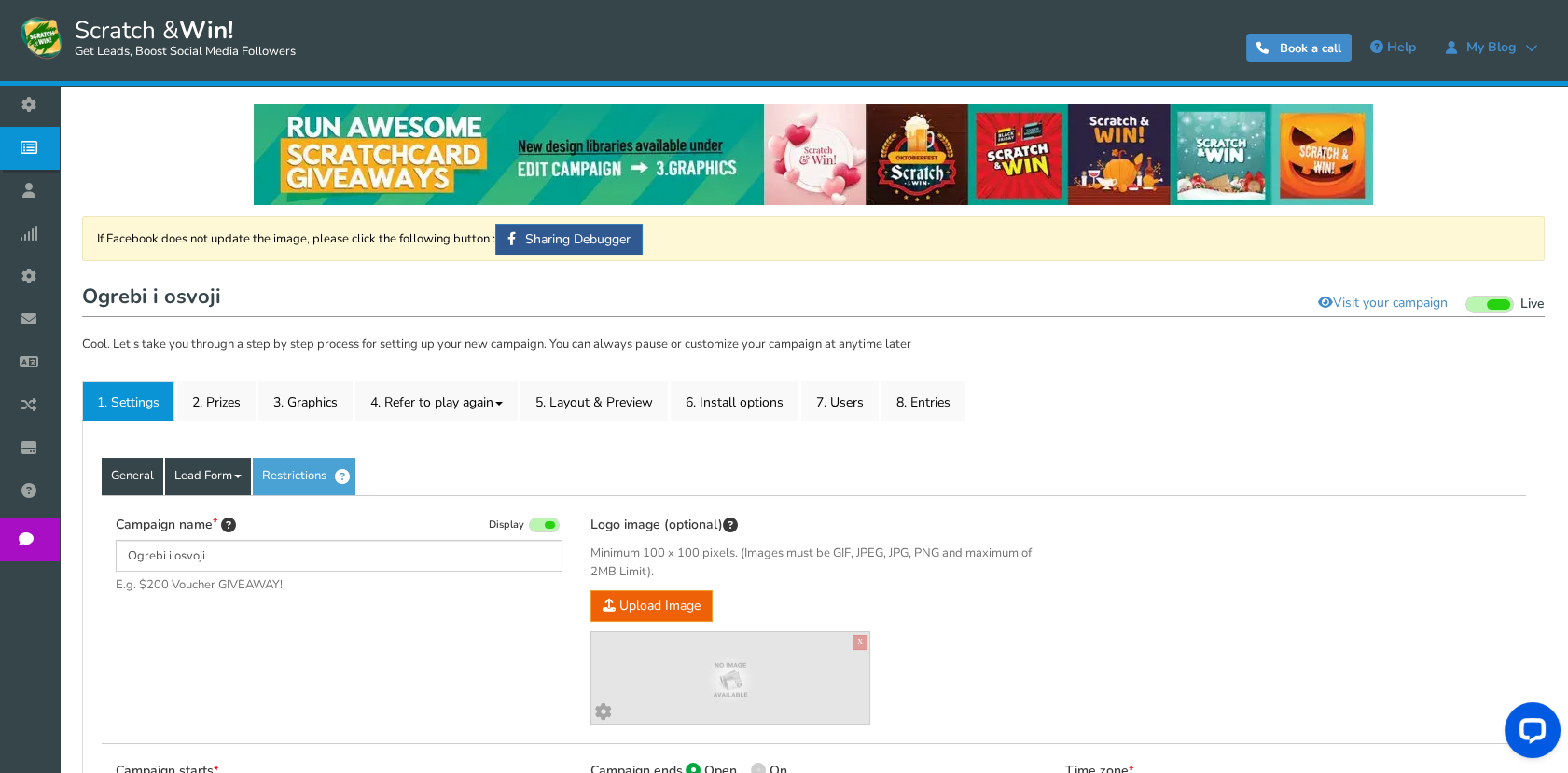
click at [239, 468] on link "Lead Form" at bounding box center [207, 477] width 86 height 37
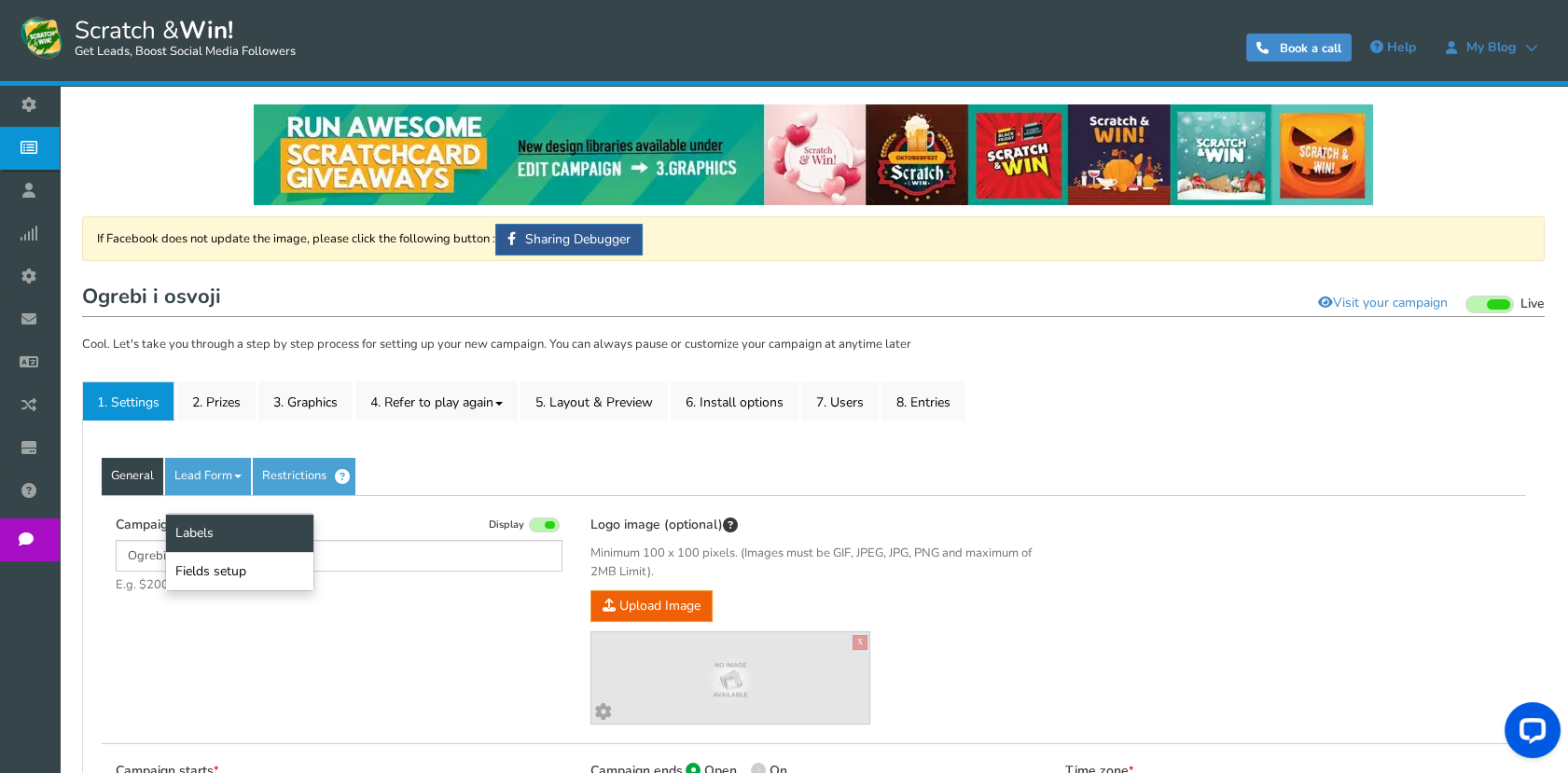
click at [210, 533] on link "Labels" at bounding box center [239, 532] width 147 height 38
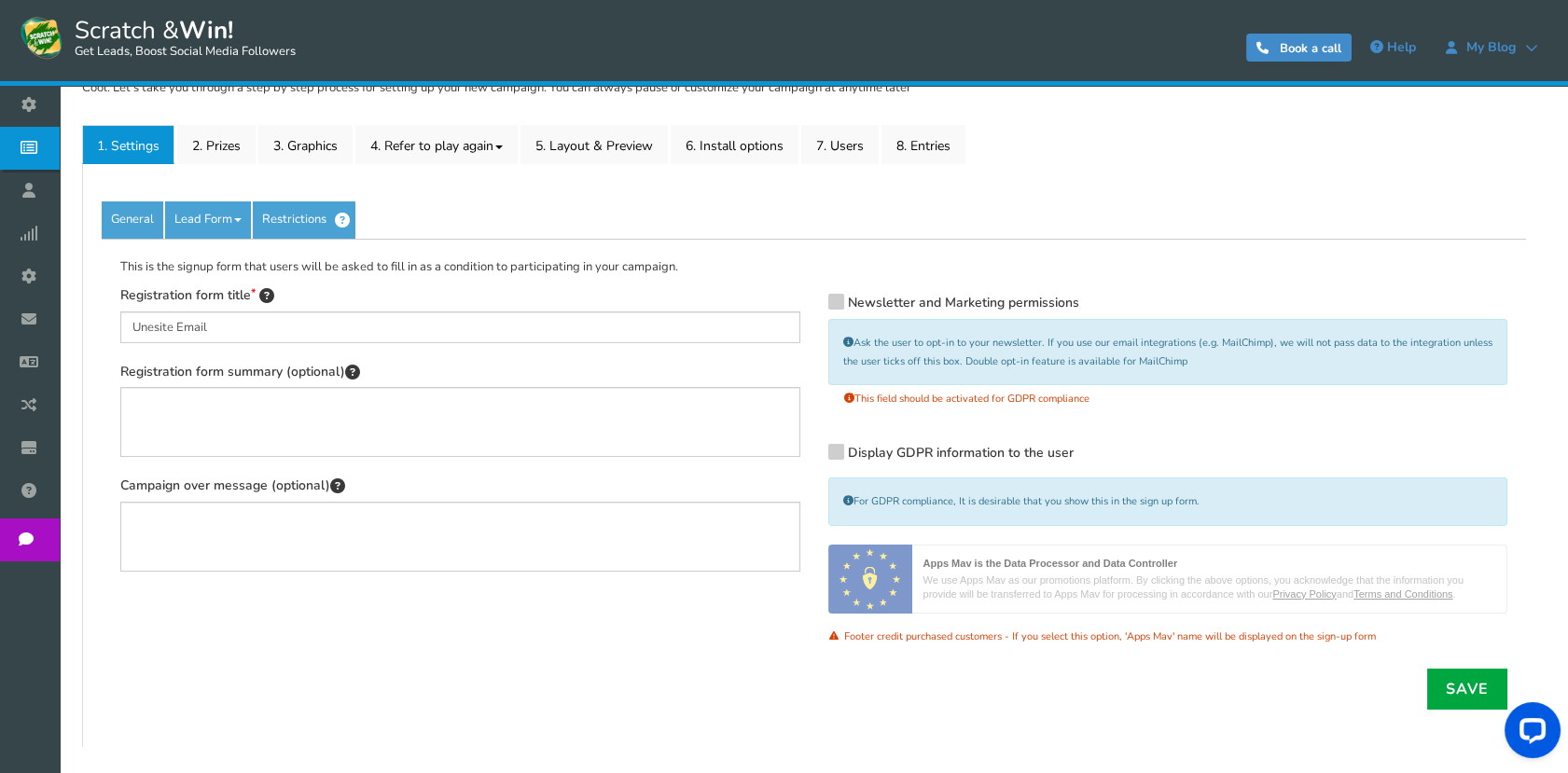
scroll to position [143, 0]
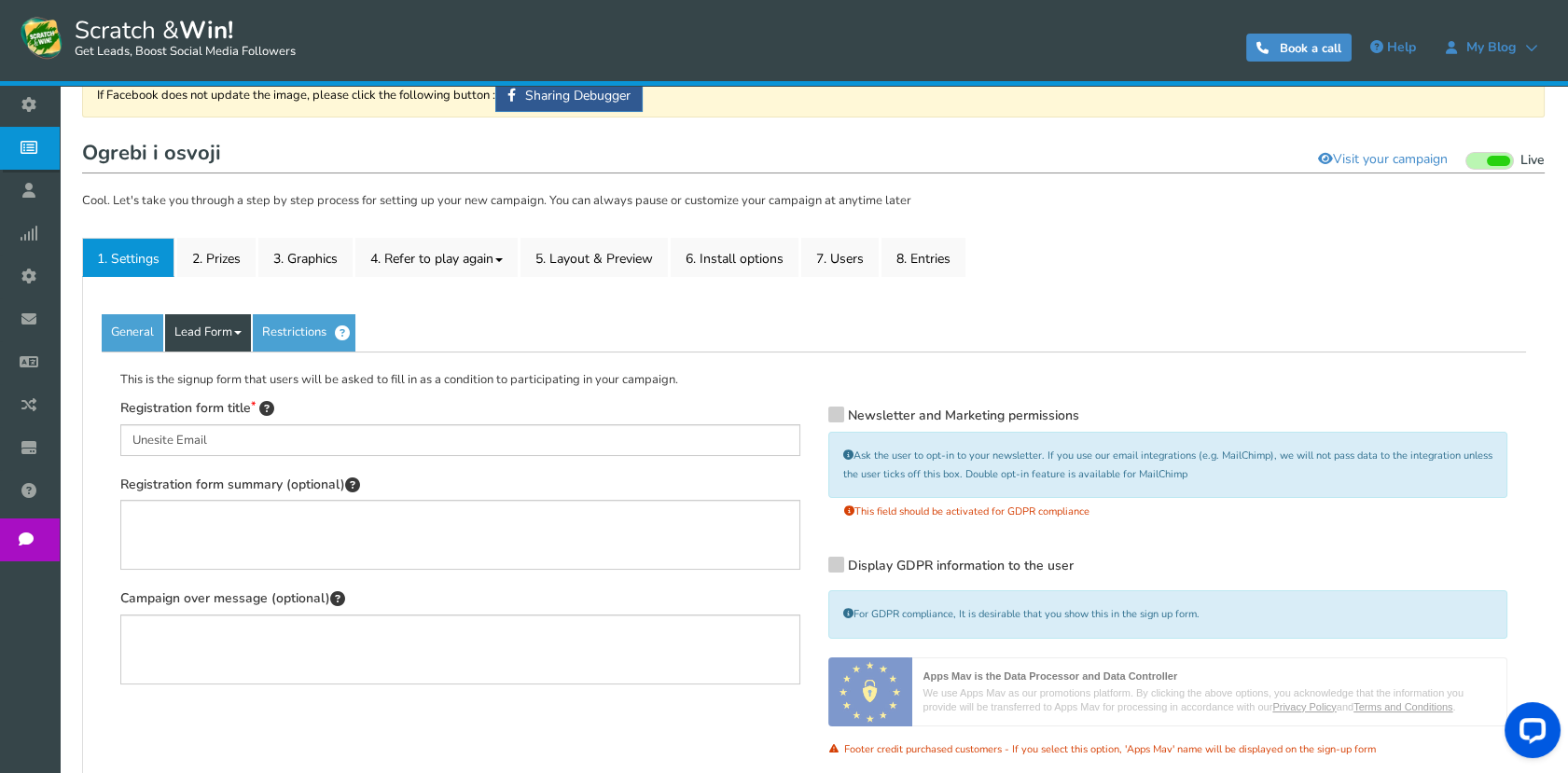
click at [204, 337] on link "Lead Form" at bounding box center [207, 332] width 86 height 37
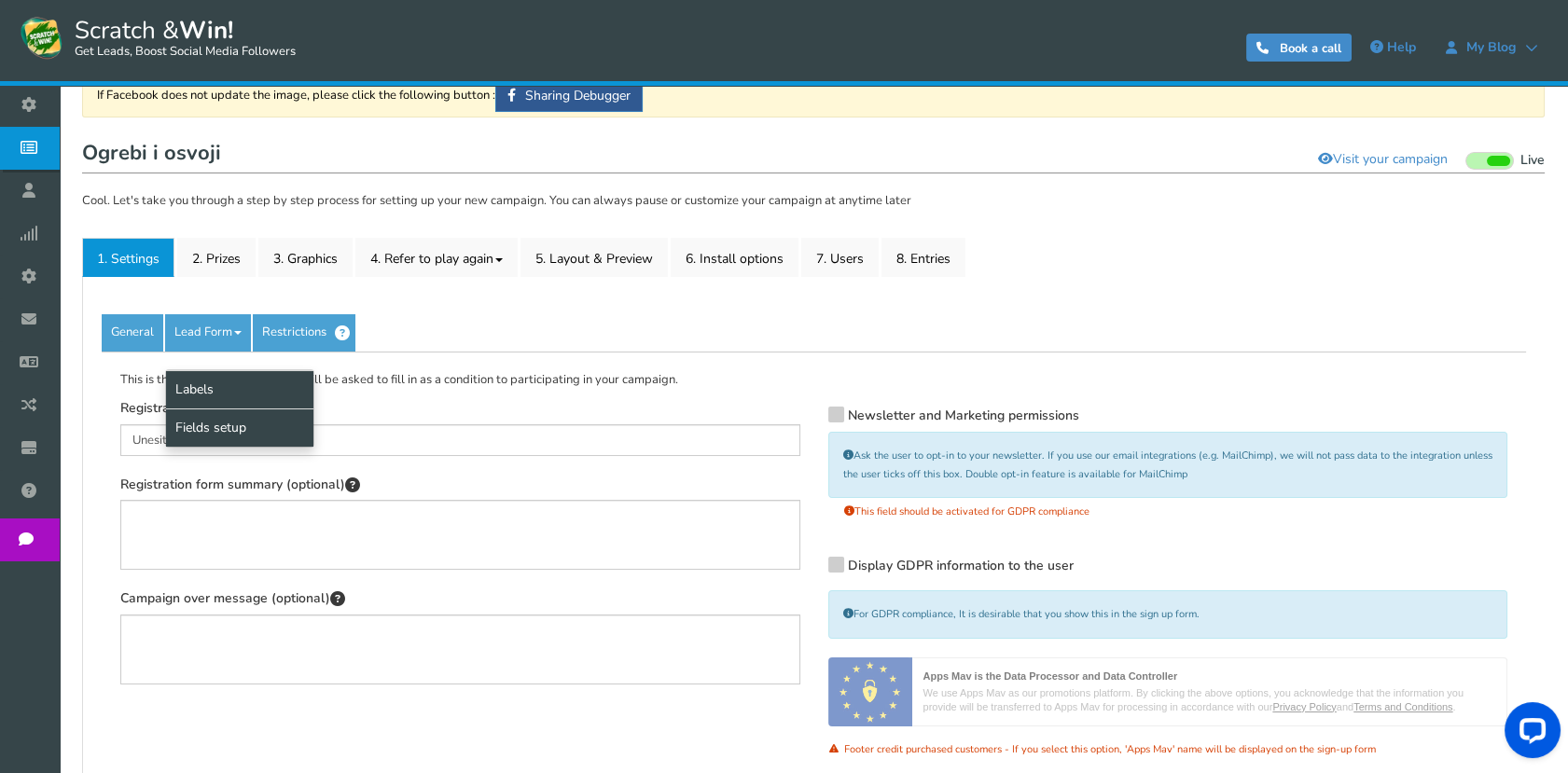
click at [218, 420] on link "Fields setup" at bounding box center [239, 426] width 147 height 38
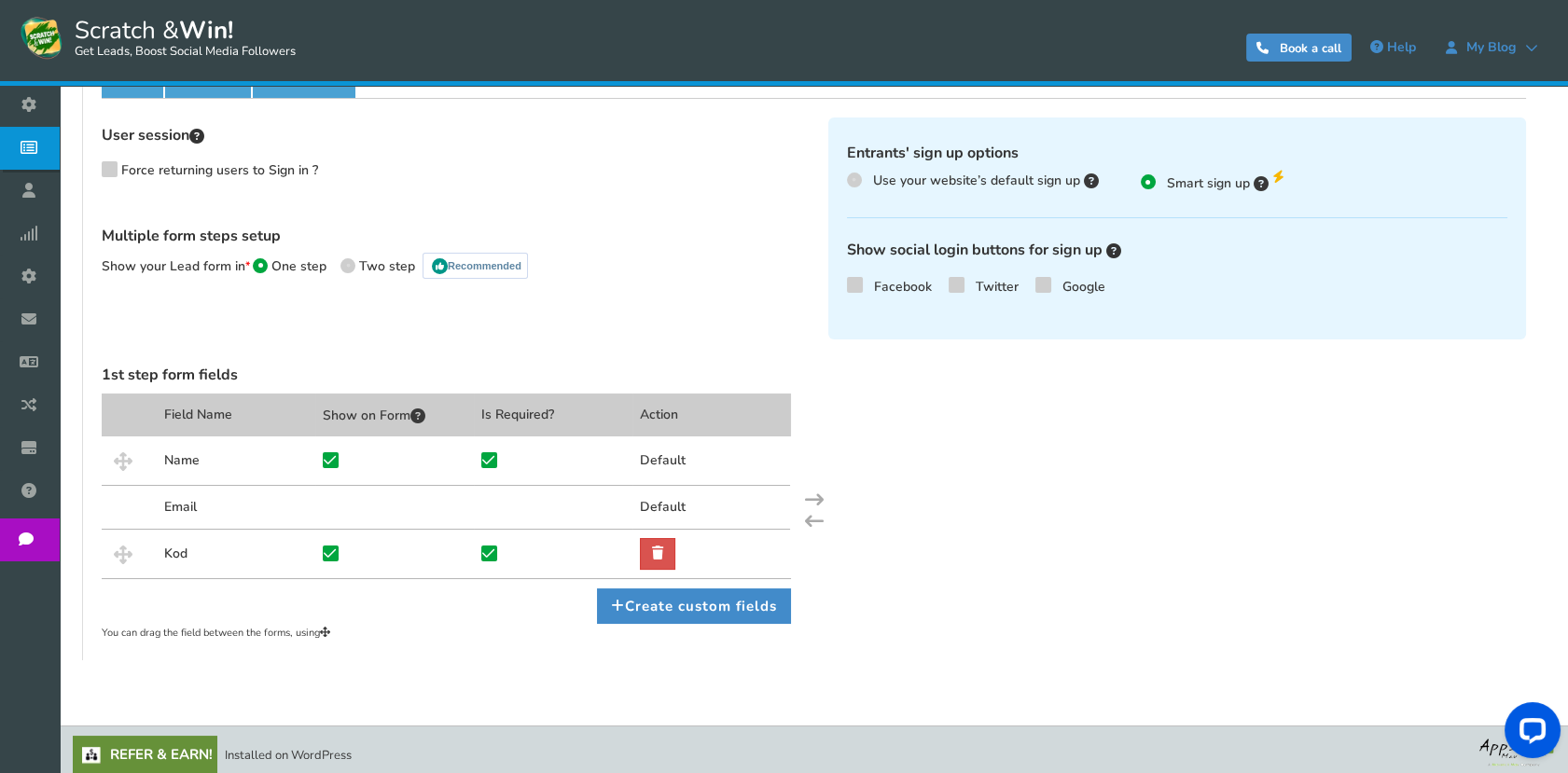
scroll to position [404, 0]
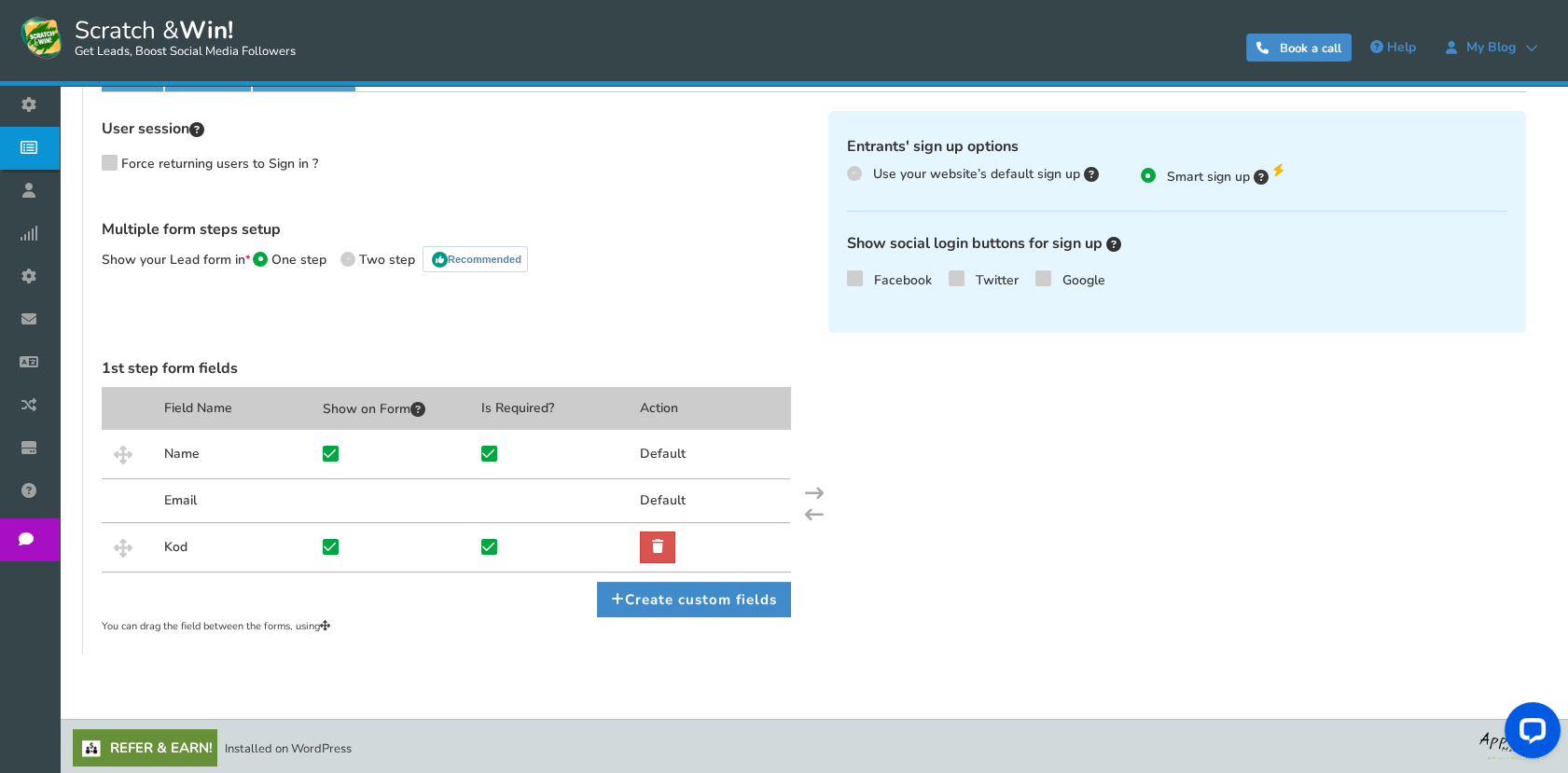
click at [172, 536] on div "Kod" at bounding box center [236, 546] width 159 height 49
click at [614, 601] on icon at bounding box center [617, 599] width 14 height 14
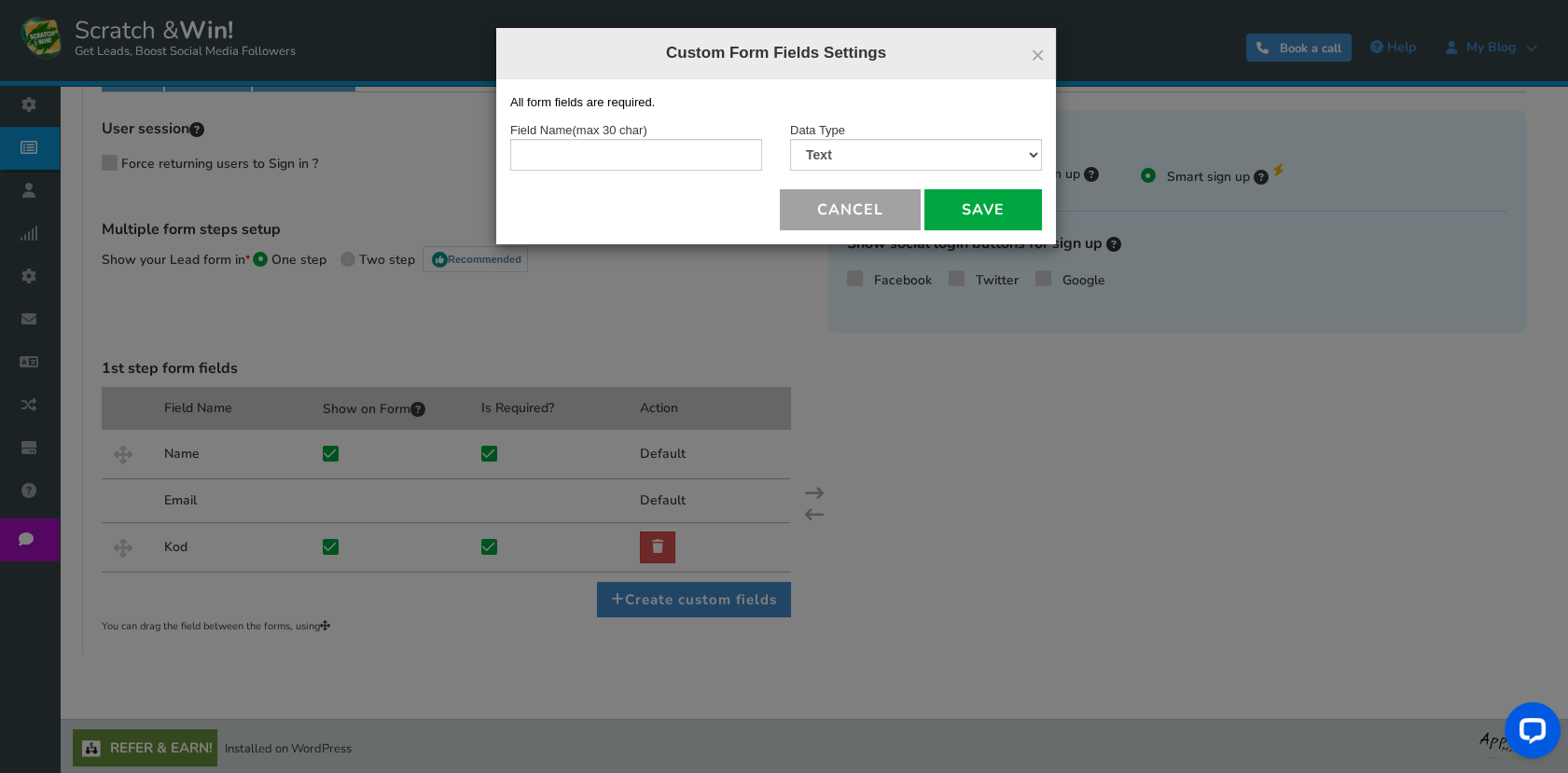
click at [878, 203] on button "Cancel" at bounding box center [850, 209] width 141 height 41
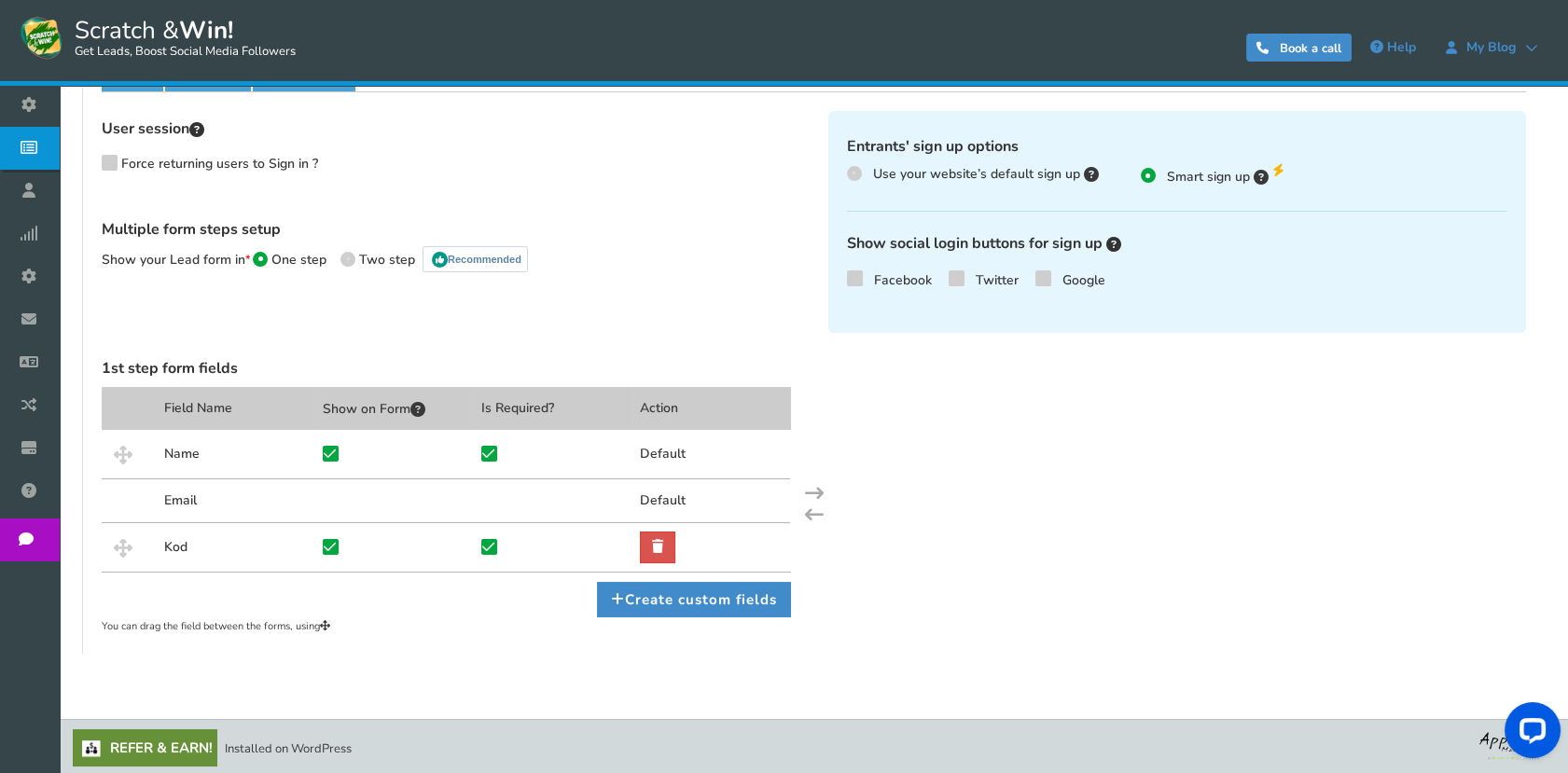
click at [425, 535] on div at bounding box center [394, 546] width 159 height 49
click at [614, 603] on link "Create custom fields" at bounding box center [694, 599] width 194 height 36
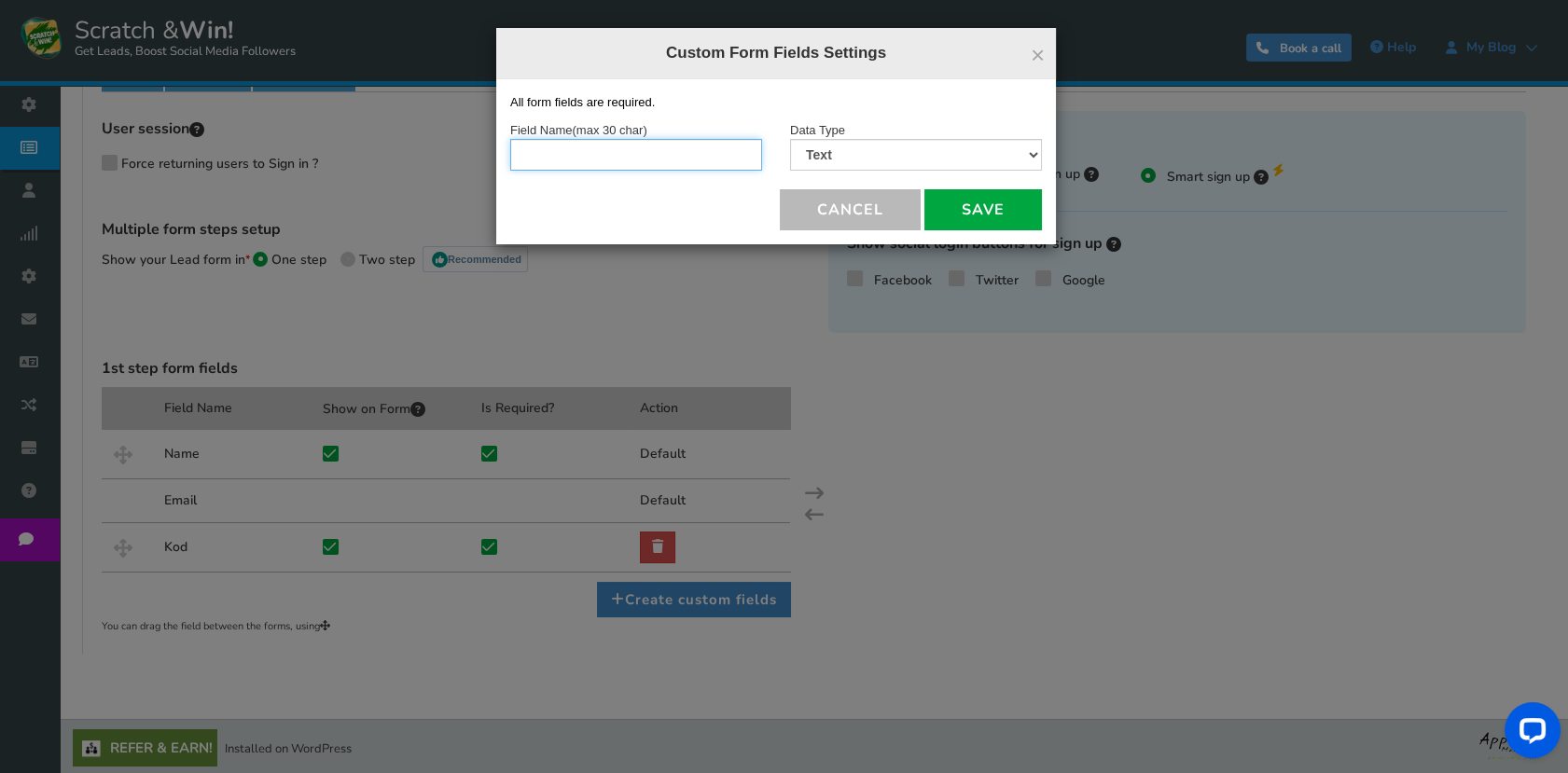
click at [649, 142] on input "text" at bounding box center [636, 154] width 252 height 32
click at [804, 146] on select "Text Number Multiple Options (can only select one) Multiple Options (can select…" at bounding box center [916, 154] width 252 height 32
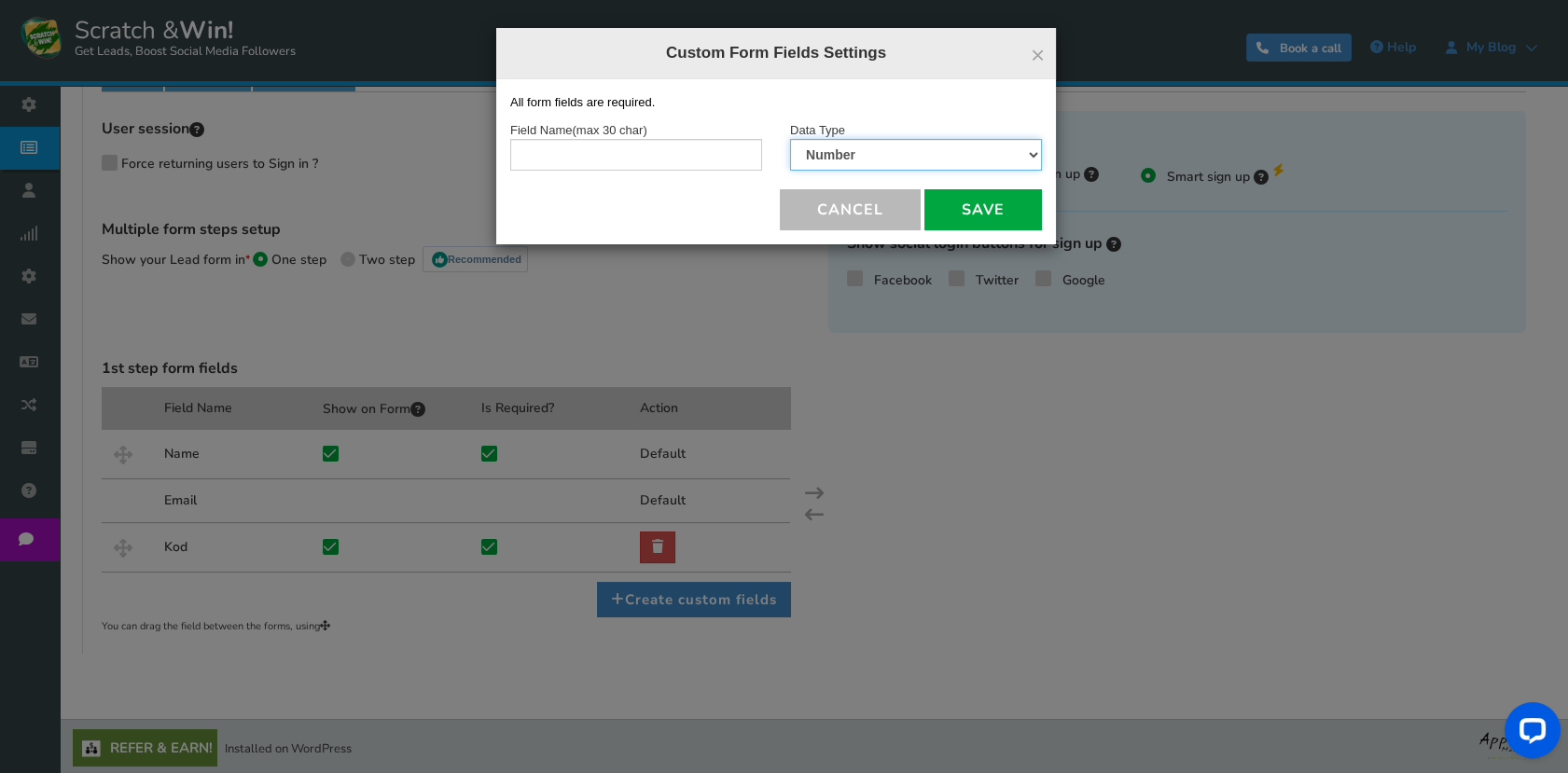
click at [790, 139] on select "Text Number Multiple Options (can only select one) Multiple Options (can select…" at bounding box center [916, 154] width 252 height 32
click at [830, 155] on select "Text Number Multiple Options (can only select one) Multiple Options (can select…" at bounding box center [916, 154] width 252 height 32
click at [790, 139] on select "Text Number Multiple Options (can only select one) Multiple Options (can select…" at bounding box center [916, 154] width 252 height 32
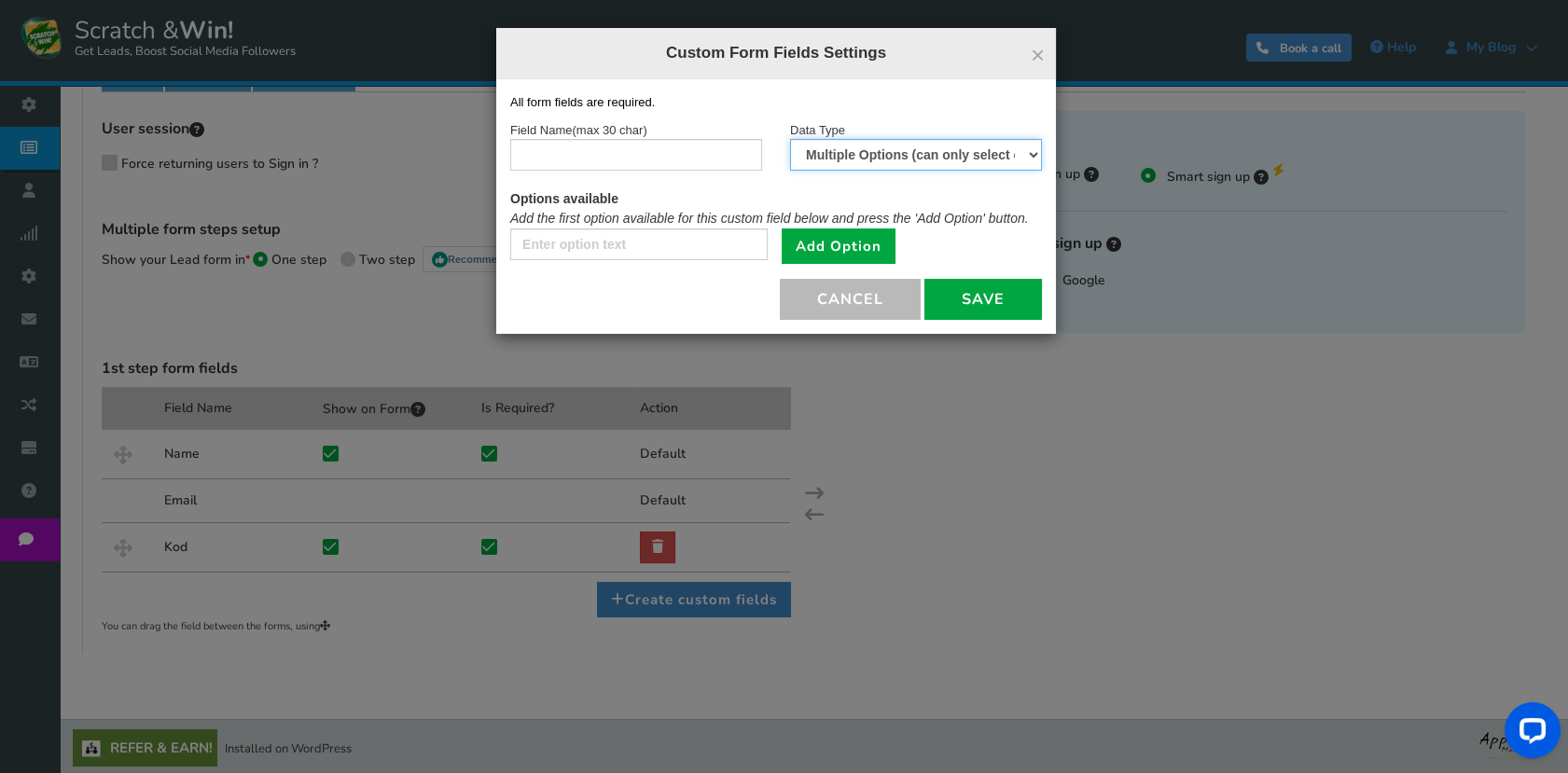
click at [836, 157] on select "Text Number Multiple Options (can only select one) Multiple Options (can select…" at bounding box center [916, 154] width 252 height 32
click at [790, 139] on select "Text Number Multiple Options (can only select one) Multiple Options (can select…" at bounding box center [916, 154] width 252 height 32
click at [843, 150] on select "Text Number Multiple Options (can only select one) Multiple Options (can select…" at bounding box center [916, 154] width 252 height 32
click at [790, 139] on select "Text Number Multiple Options (can only select one) Multiple Options (can select…" at bounding box center [916, 154] width 252 height 32
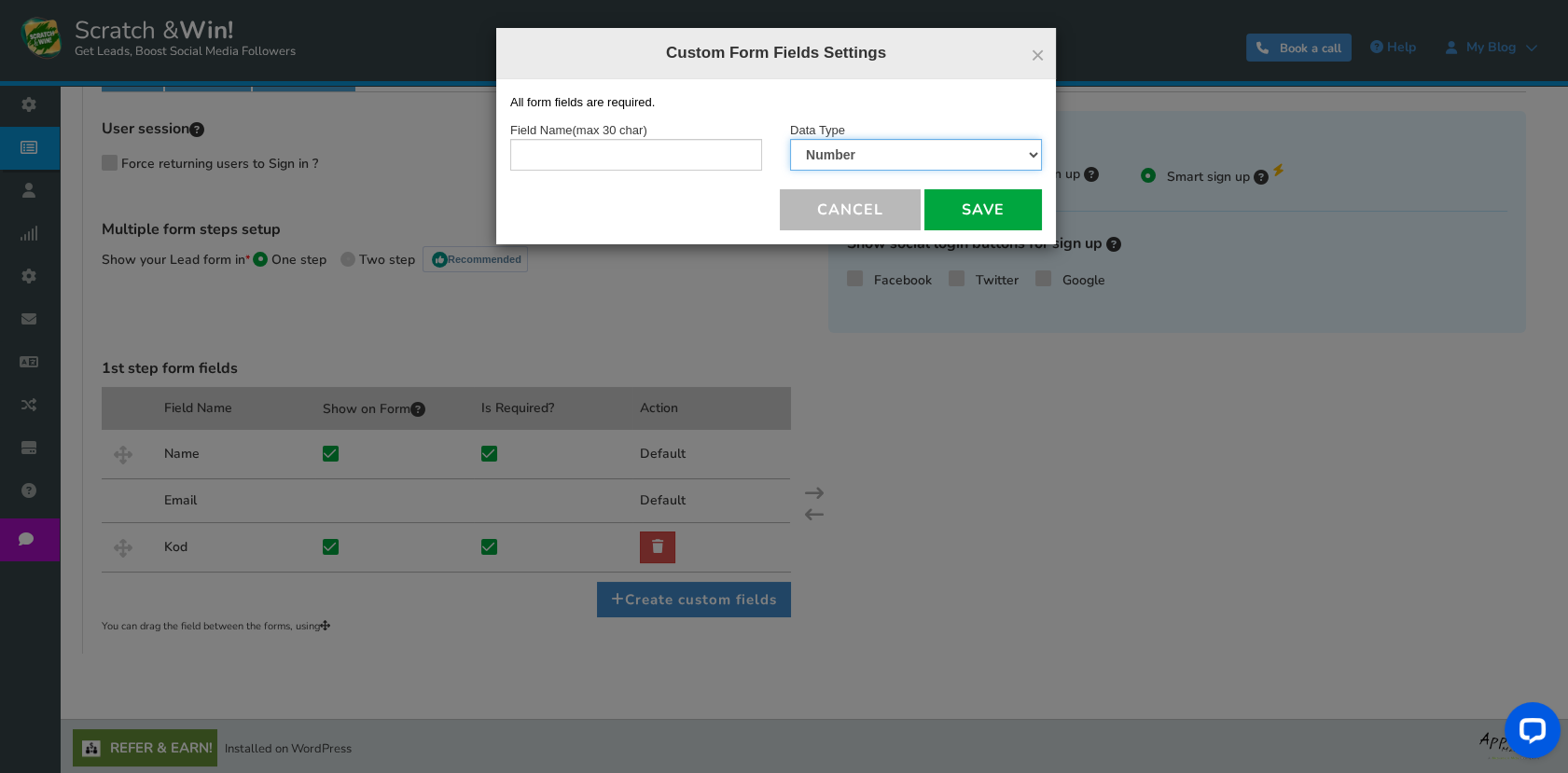
click at [847, 145] on select "Text Number Multiple Options (can only select one) Multiple Options (can select…" at bounding box center [916, 154] width 252 height 32
click at [790, 139] on select "Text Number Multiple Options (can only select one) Multiple Options (can select…" at bounding box center [916, 154] width 252 height 32
click at [853, 149] on select "Text Number Multiple Options (can only select one) Multiple Options (can select…" at bounding box center [916, 154] width 252 height 32
select select "2"
click at [790, 139] on select "Text Number Multiple Options (can only select one) Multiple Options (can select…" at bounding box center [916, 154] width 252 height 32
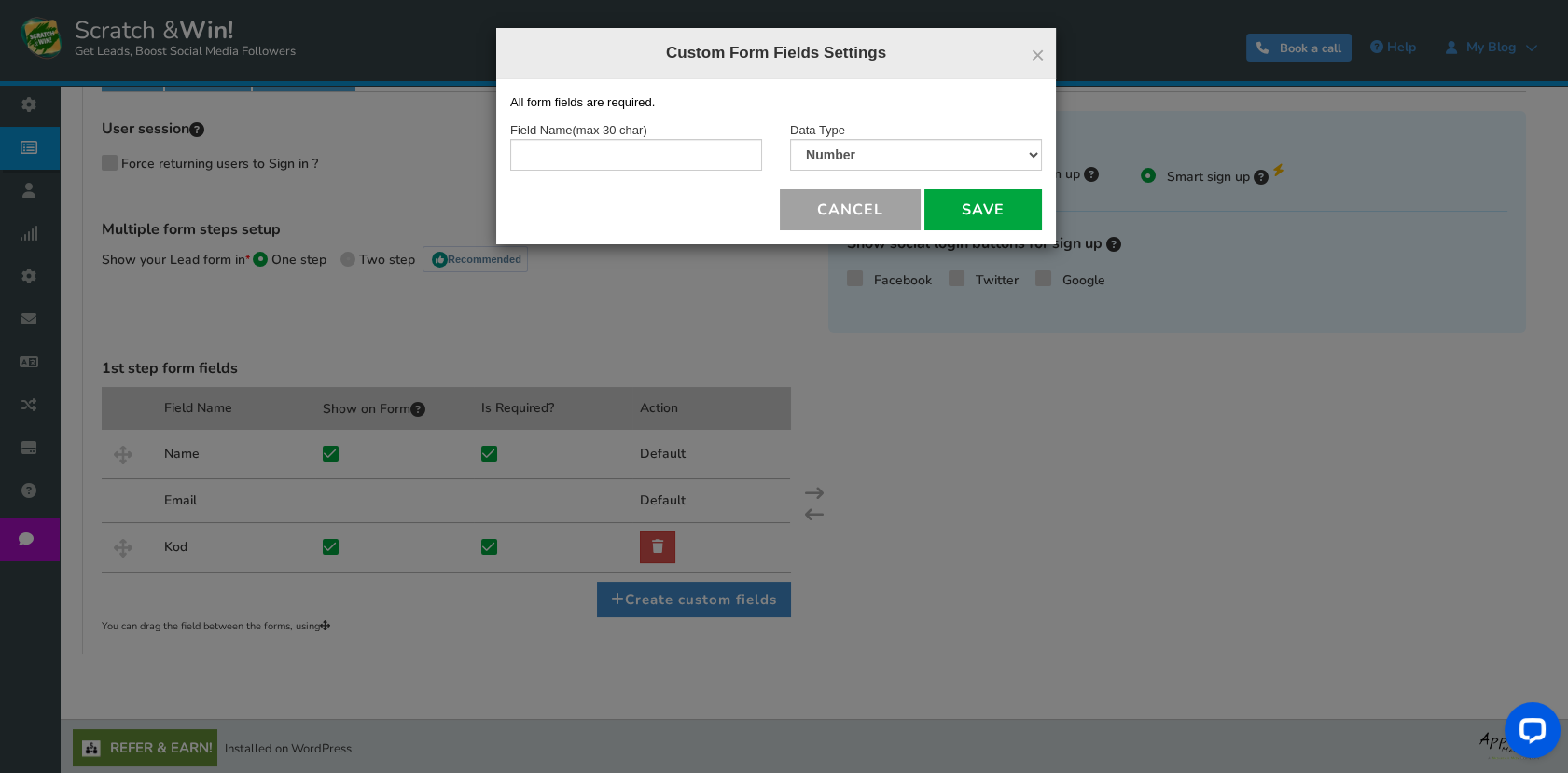
click at [838, 212] on button "Cancel" at bounding box center [850, 209] width 141 height 41
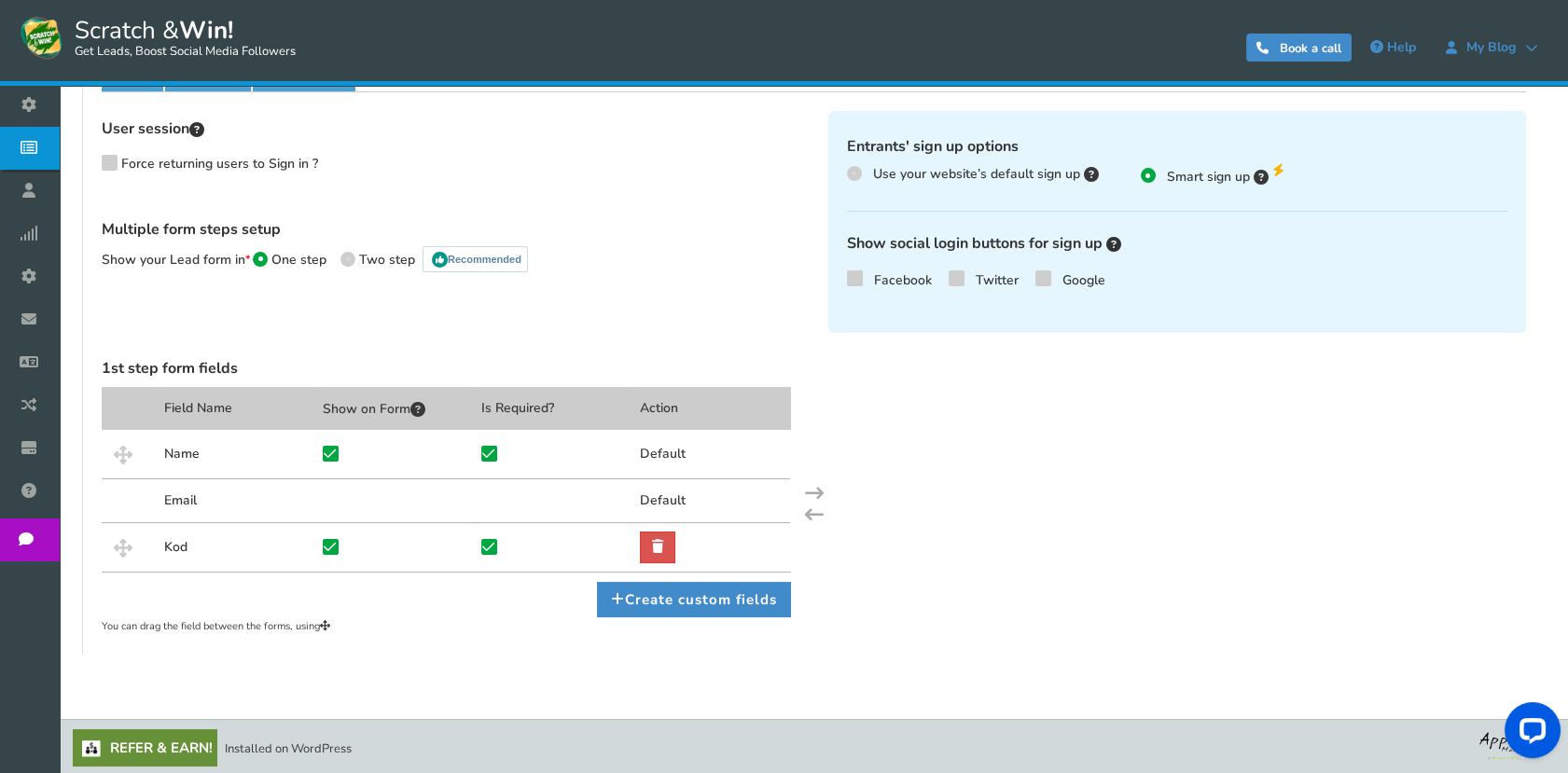
click at [359, 260] on span "Two step" at bounding box center [387, 260] width 56 height 17
click at [353, 260] on input "Two step Recommended" at bounding box center [346, 258] width 13 height 13
radio input "true"
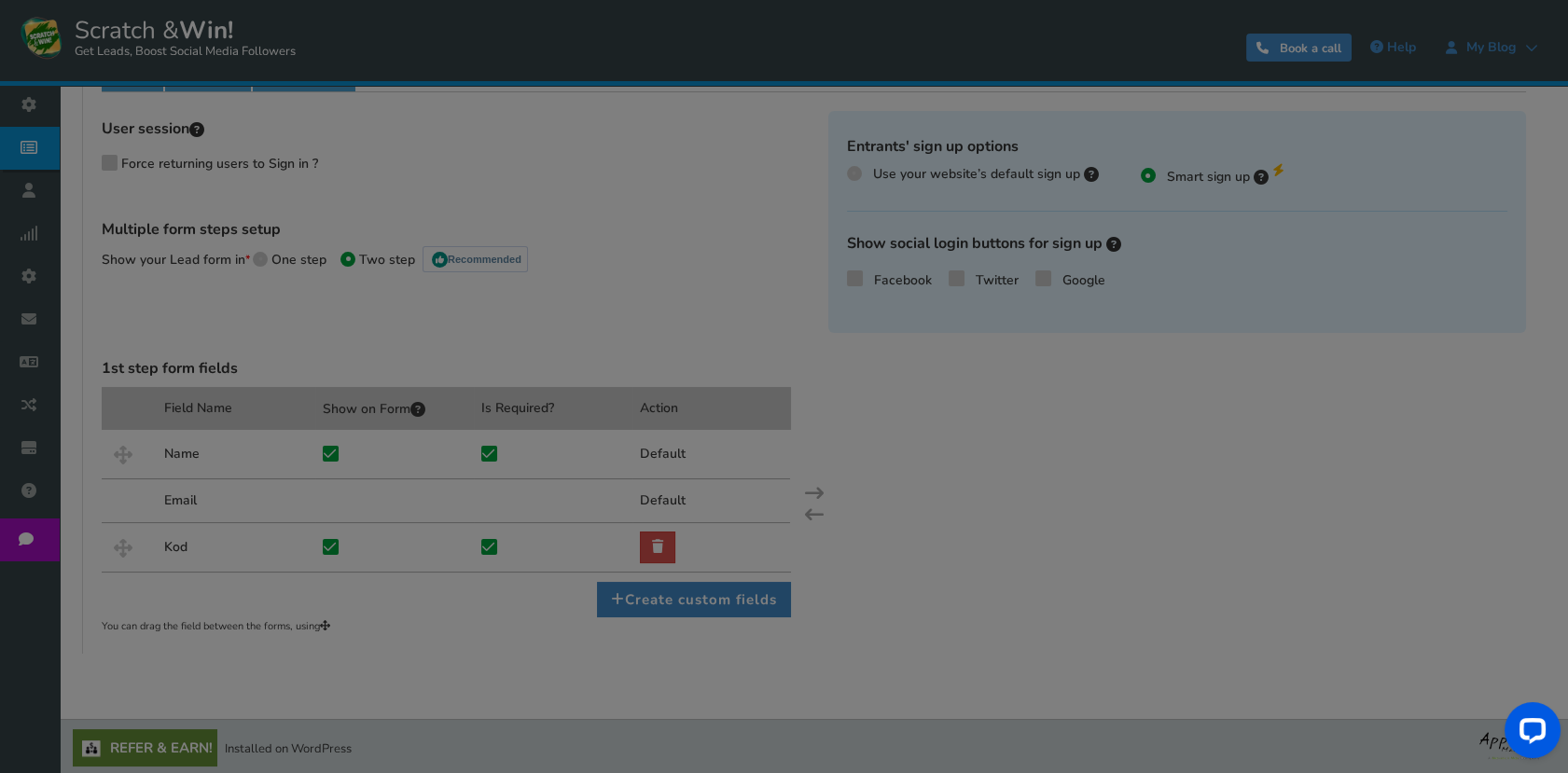
scroll to position [356, 0]
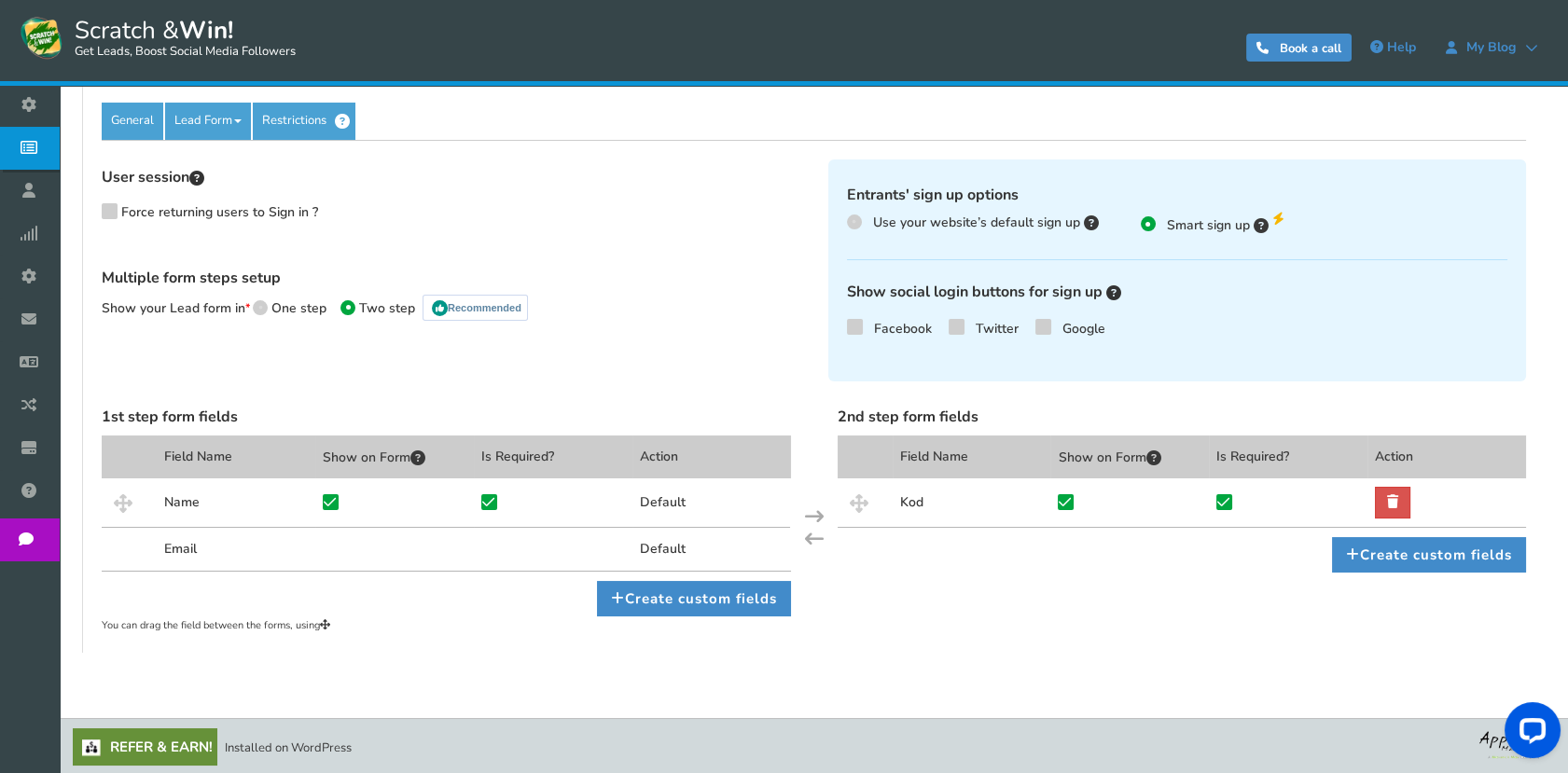
click at [122, 214] on span "Force returning users to Sign in ?" at bounding box center [219, 212] width 197 height 17
click at [101, 214] on input "Force returning users to Sign in ?" at bounding box center [92, 217] width 17 height 17
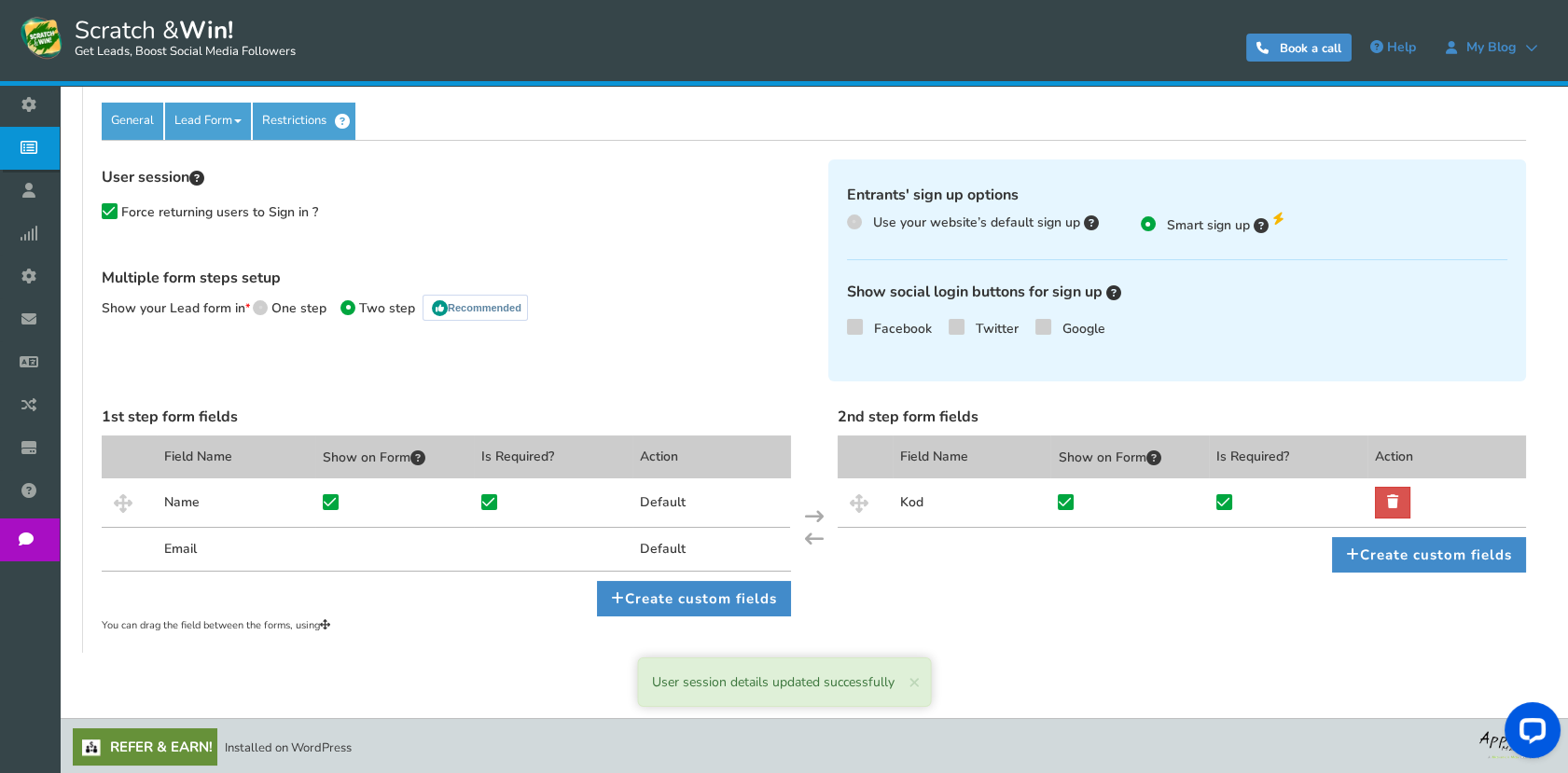
click at [121, 212] on span "Force returning users to Sign in ?" at bounding box center [219, 212] width 197 height 17
click at [101, 212] on input "Force returning users to Sign in ?" at bounding box center [92, 217] width 17 height 17
checkbox input "true"
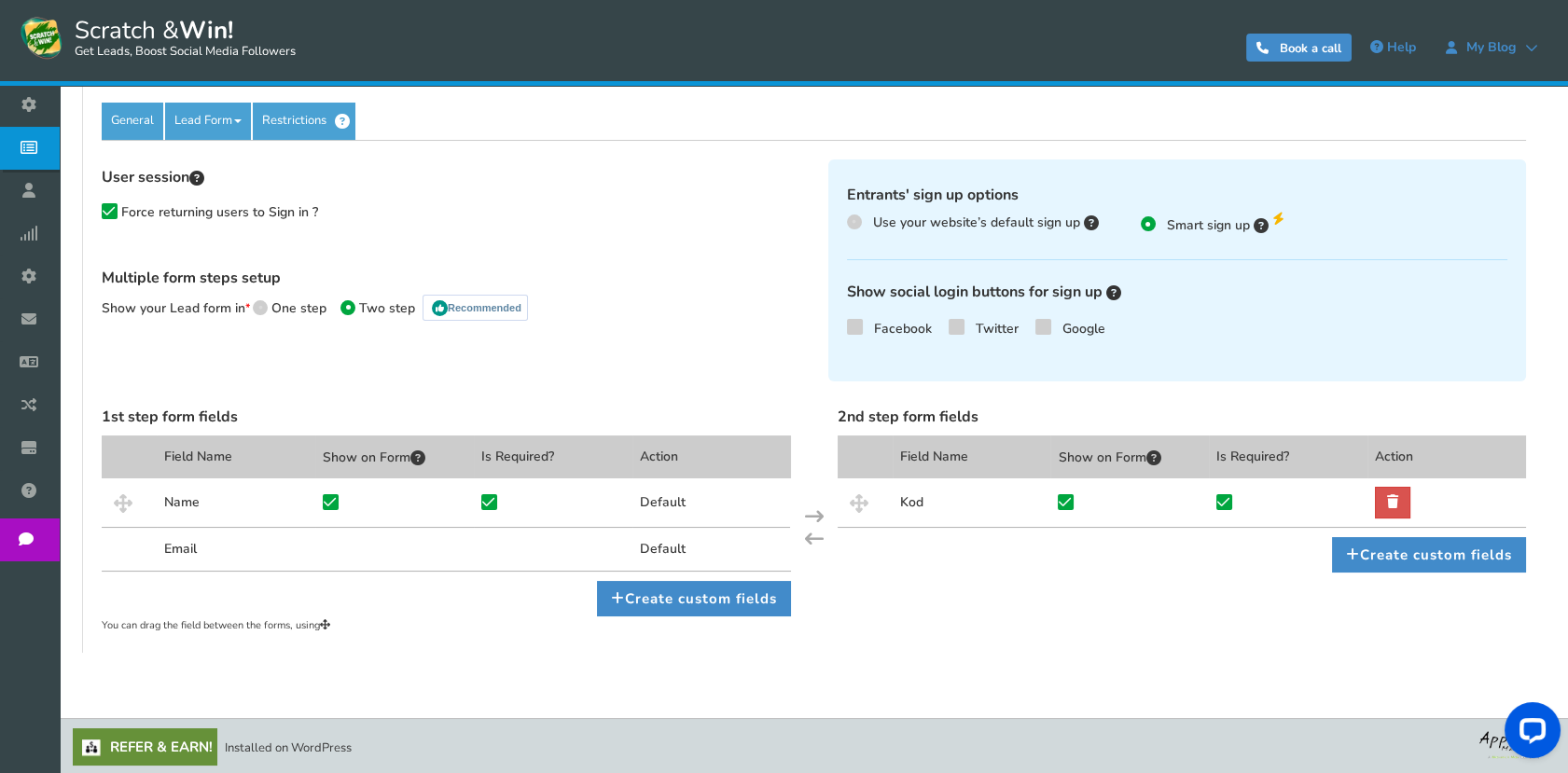
click at [858, 225] on span at bounding box center [854, 221] width 15 height 15
click at [858, 225] on input "Use your website’s default sign up" at bounding box center [853, 222] width 13 height 13
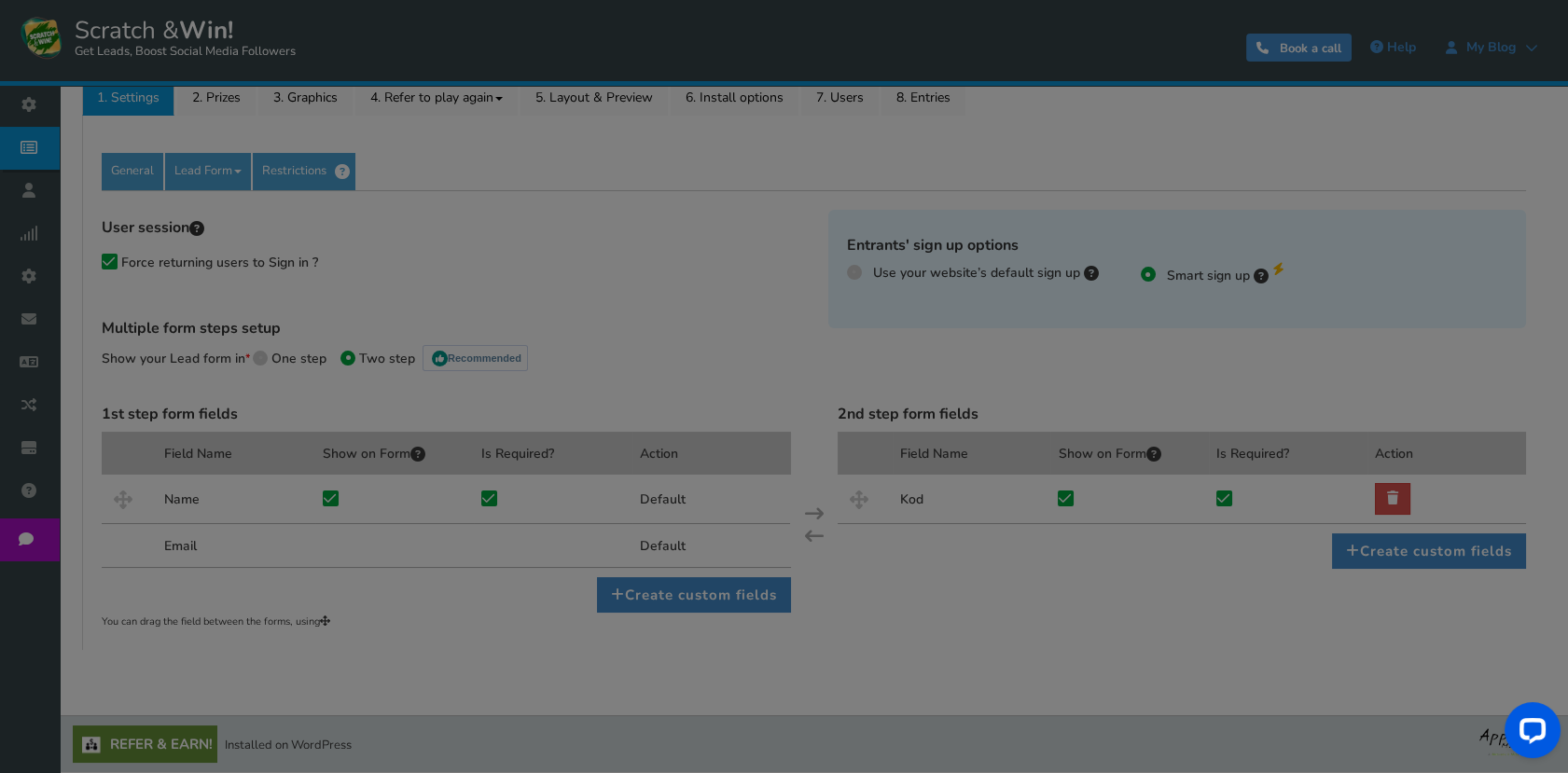
scroll to position [303, 0]
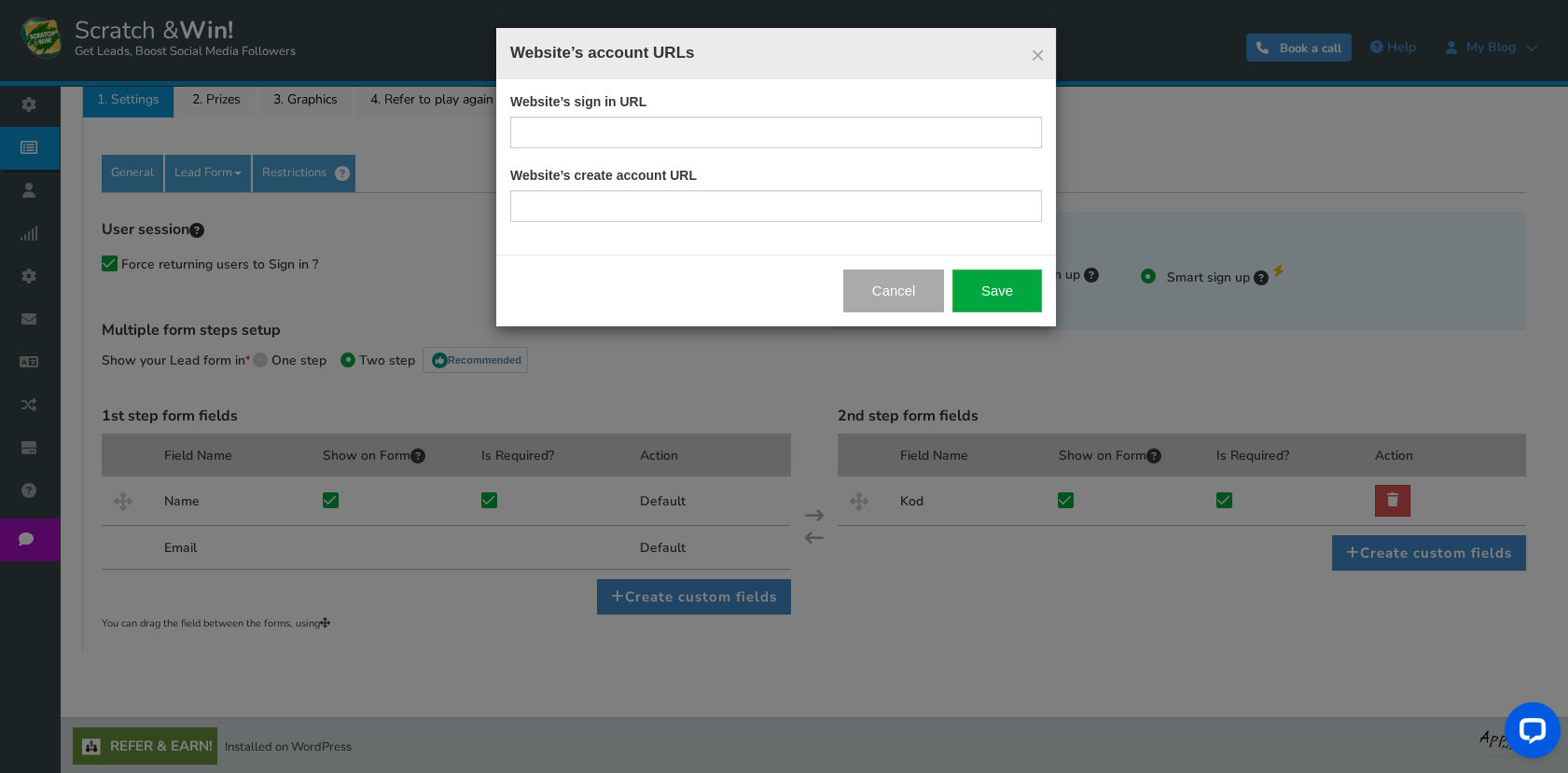
click at [890, 285] on button "Cancel" at bounding box center [894, 291] width 102 height 43
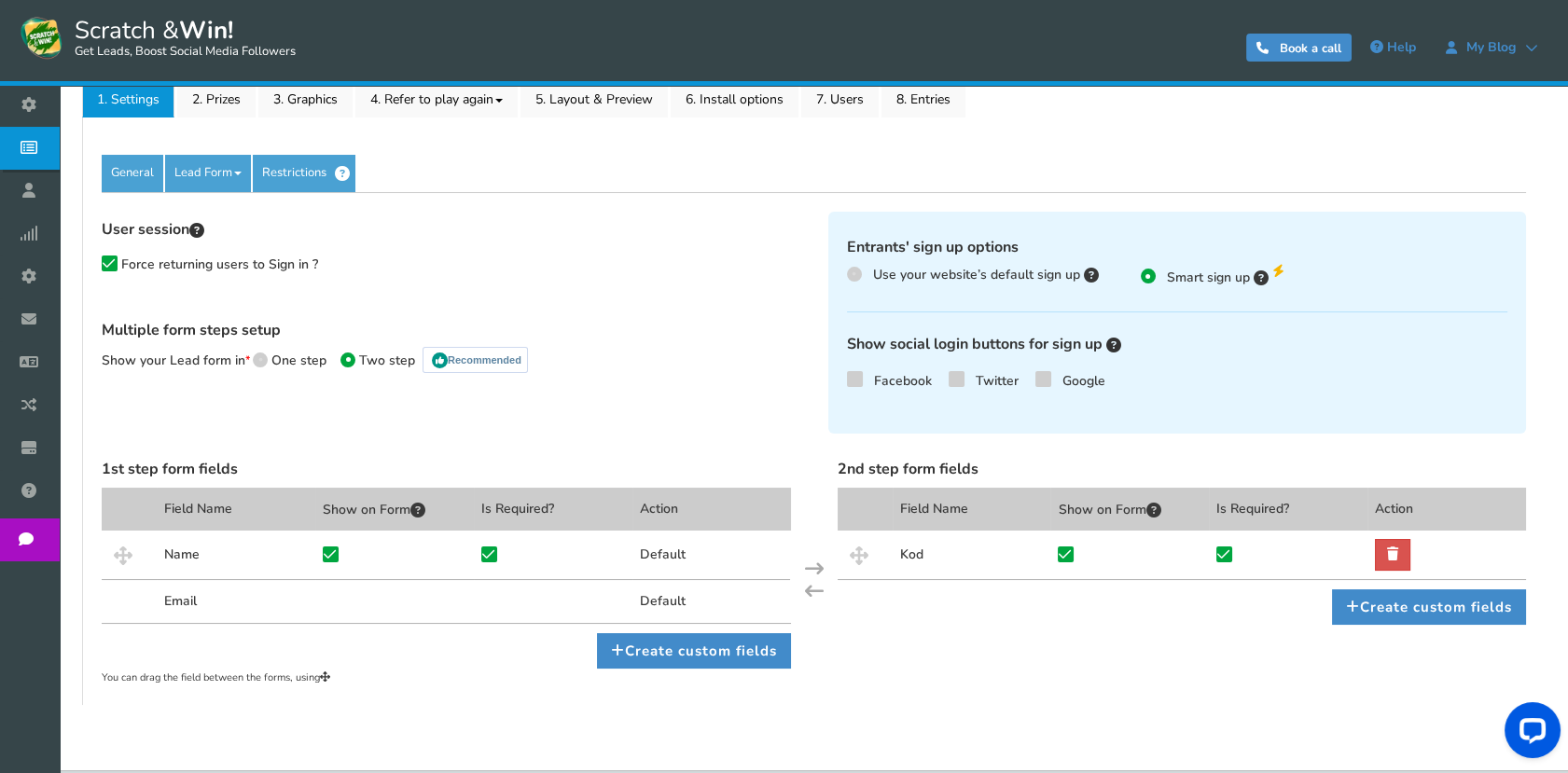
click at [859, 283] on label "Use your website’s default sign up" at bounding box center [973, 274] width 252 height 20
click at [859, 281] on input "Use your website’s default sign up" at bounding box center [853, 274] width 13 height 13
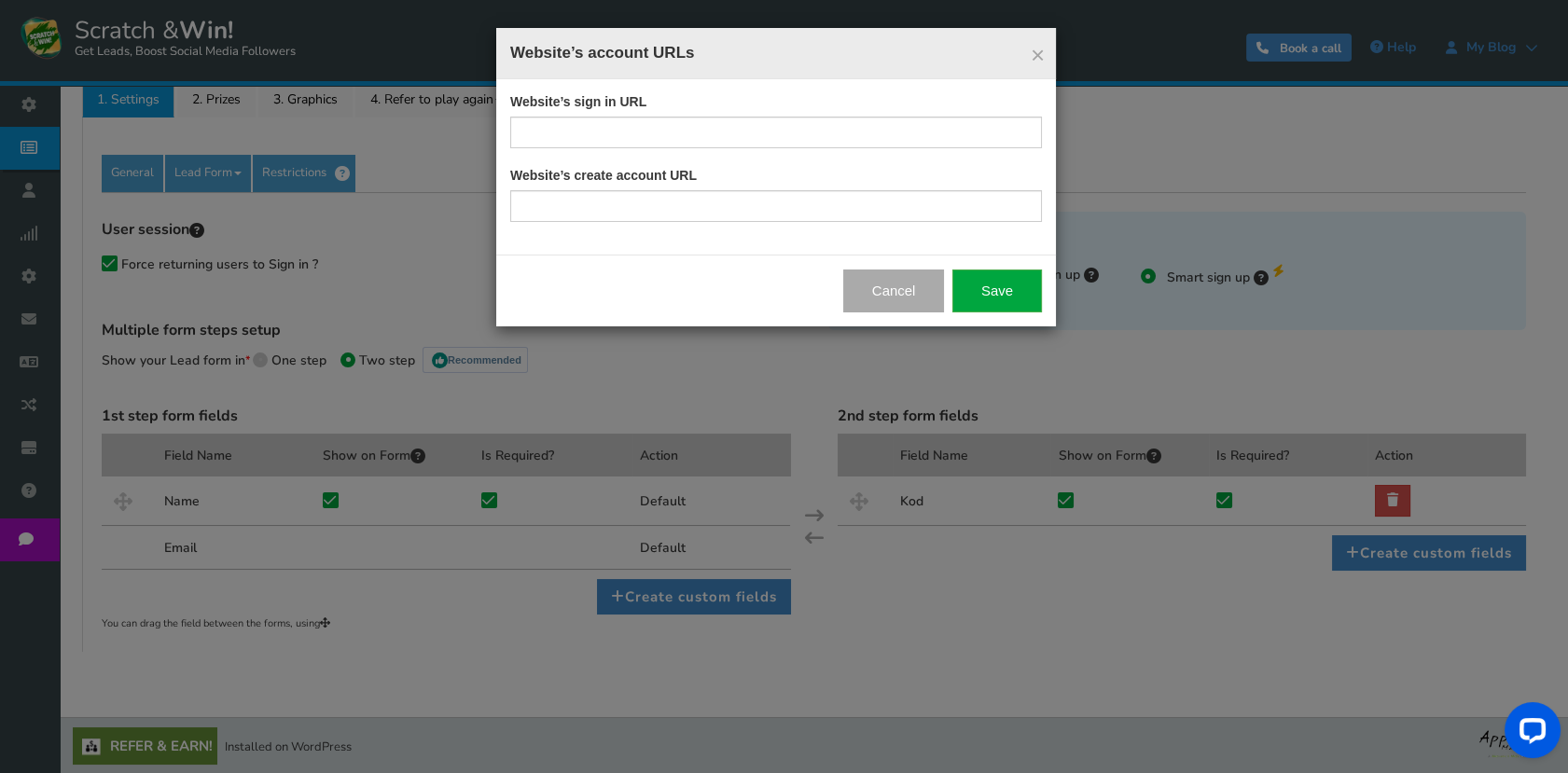
click at [894, 290] on button "Cancel" at bounding box center [894, 291] width 102 height 43
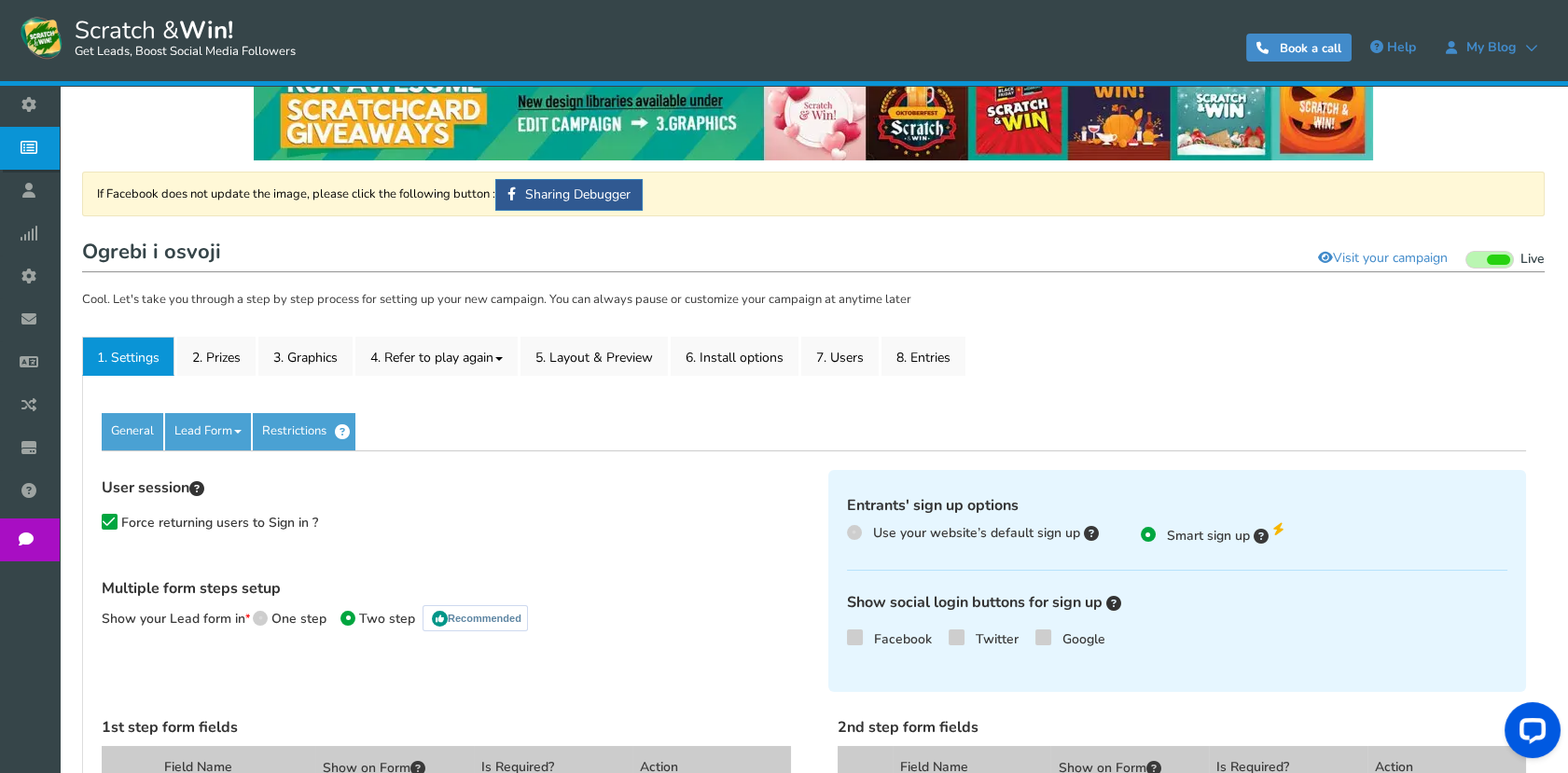
scroll to position [45, 0]
click at [236, 430] on span at bounding box center [238, 432] width 8 height 4
click at [258, 481] on link "Labels" at bounding box center [239, 487] width 147 height 38
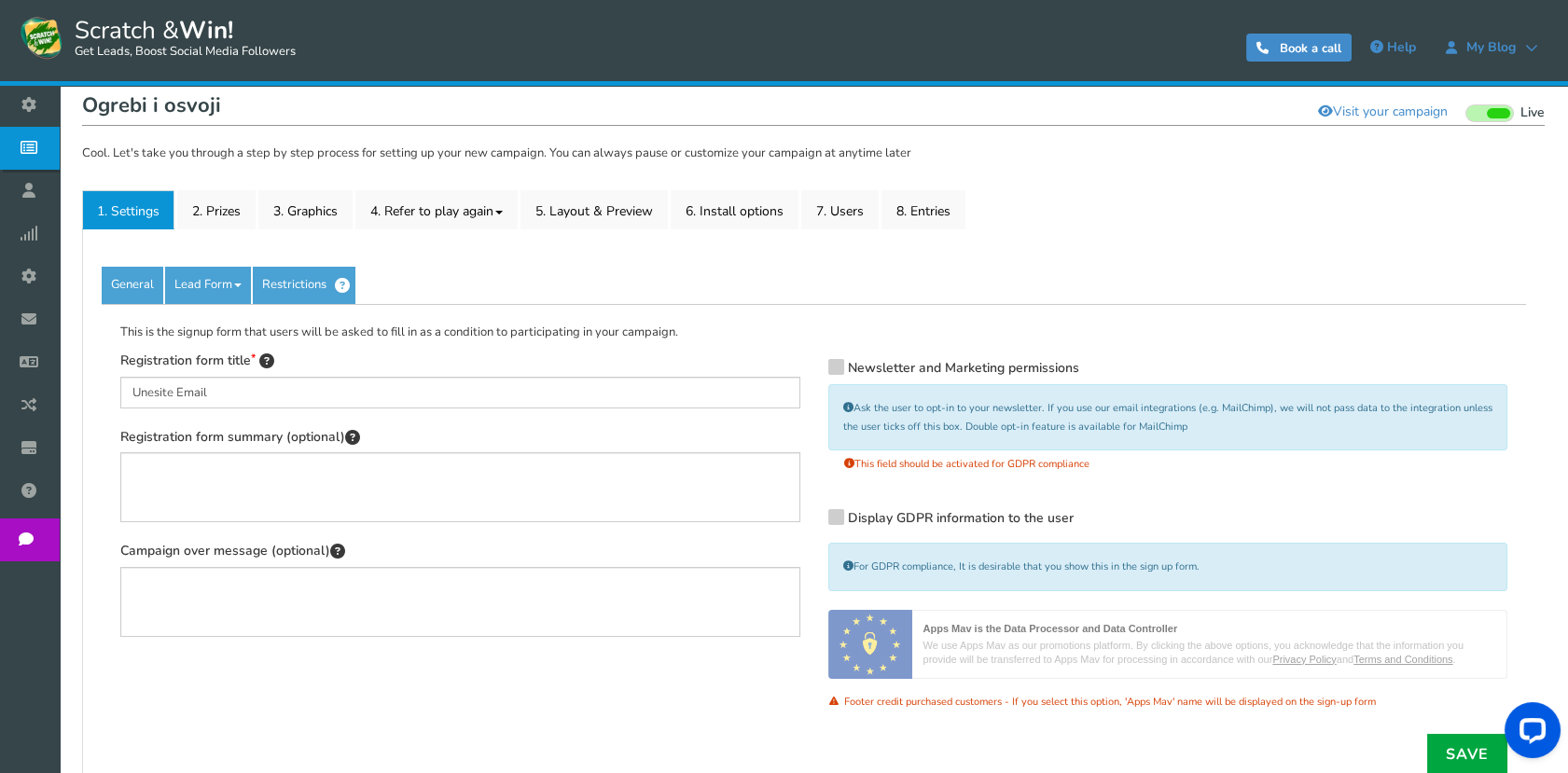
scroll to position [351, 0]
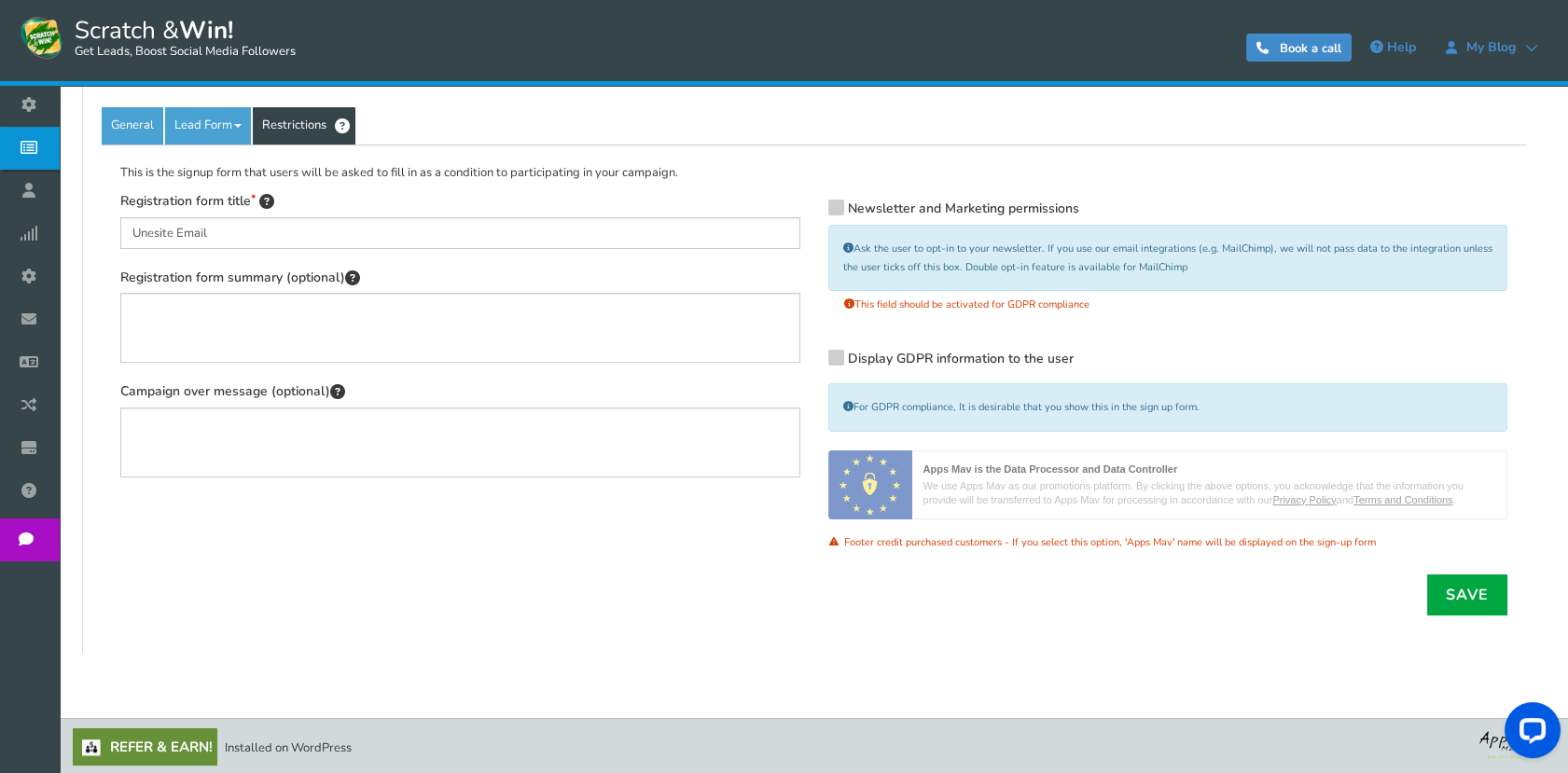
click at [301, 121] on link "Restrictions" at bounding box center [304, 126] width 103 height 37
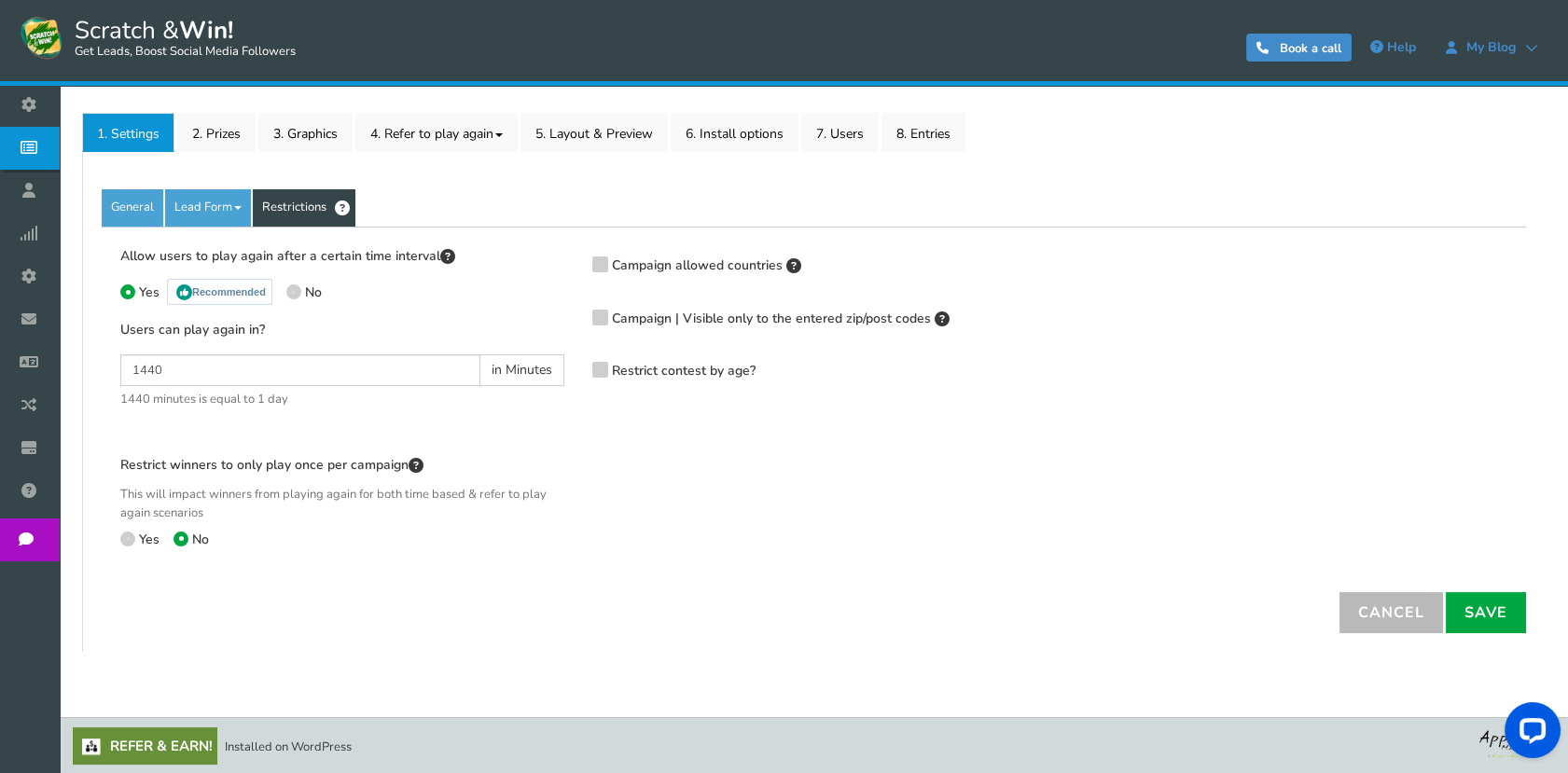
click at [595, 318] on icon at bounding box center [599, 316] width 13 height 14
click at [574, 318] on input "Campaign | Visible only to the entered zip/post codes" at bounding box center [574, 318] width 0 height 13
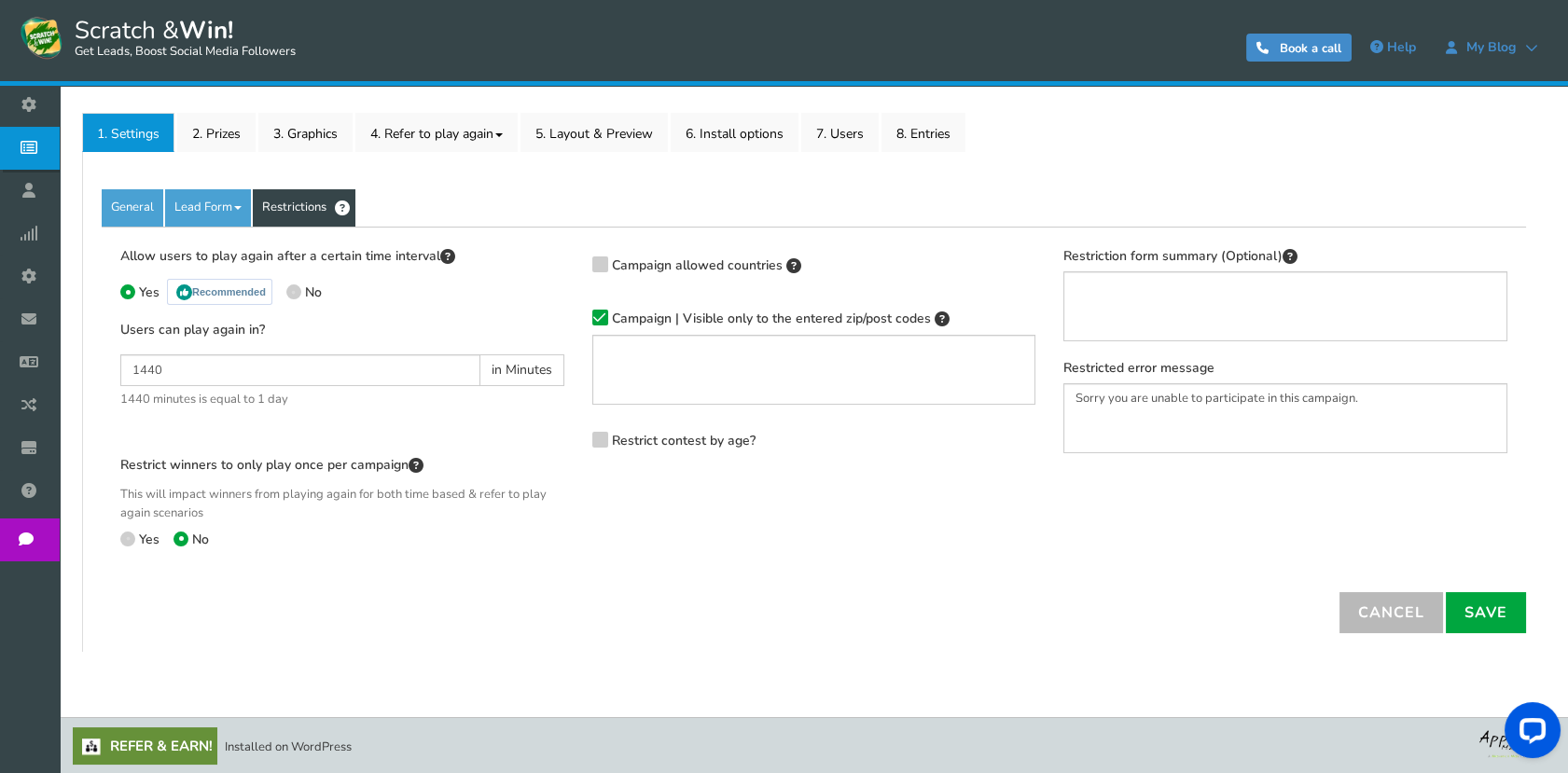
click at [595, 318] on icon at bounding box center [599, 318] width 13 height 14
click at [574, 318] on input "Campaign | Visible only to the entered zip/post codes" at bounding box center [574, 318] width 0 height 13
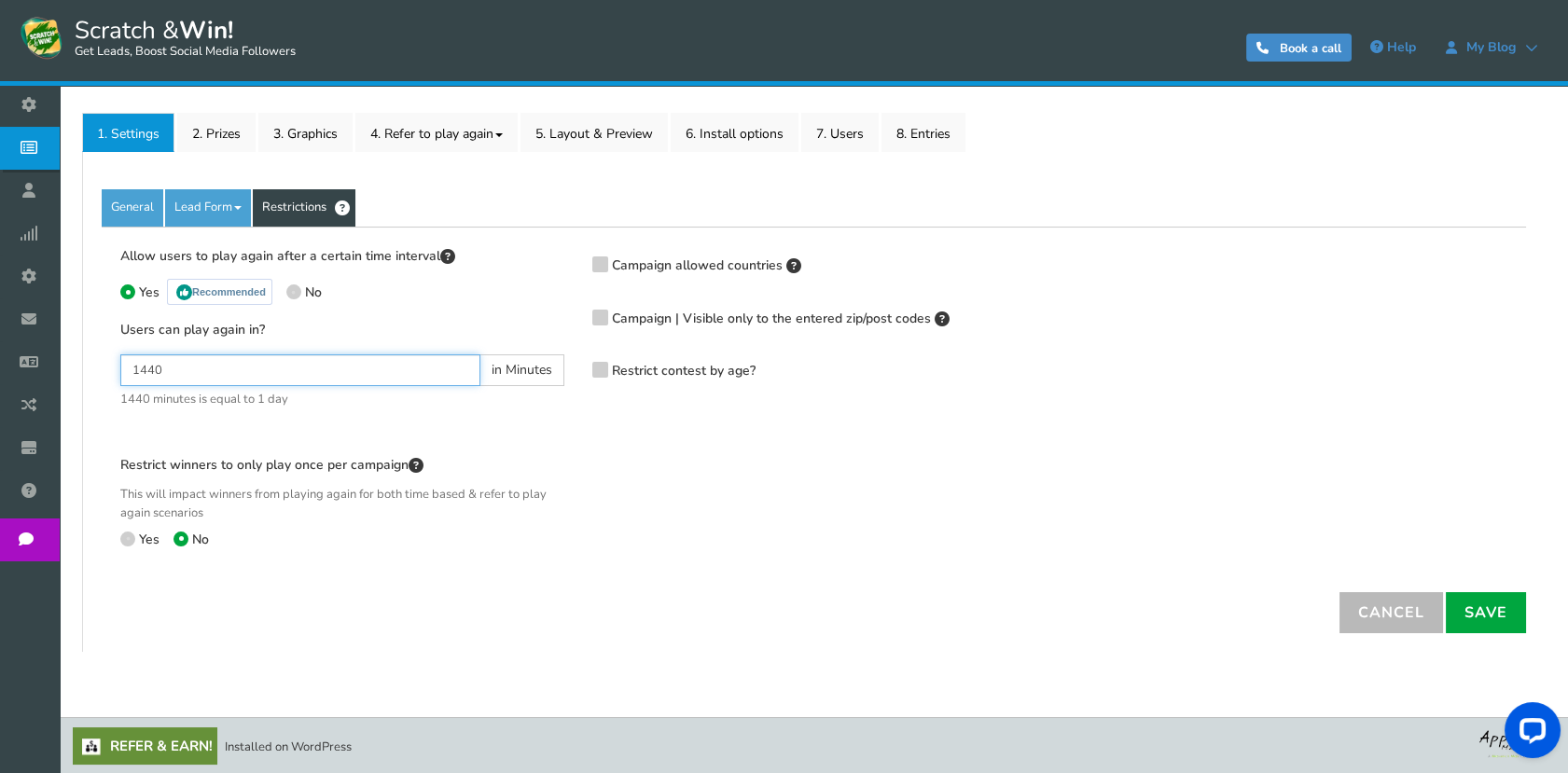
click at [218, 383] on input "1440" at bounding box center [299, 370] width 360 height 32
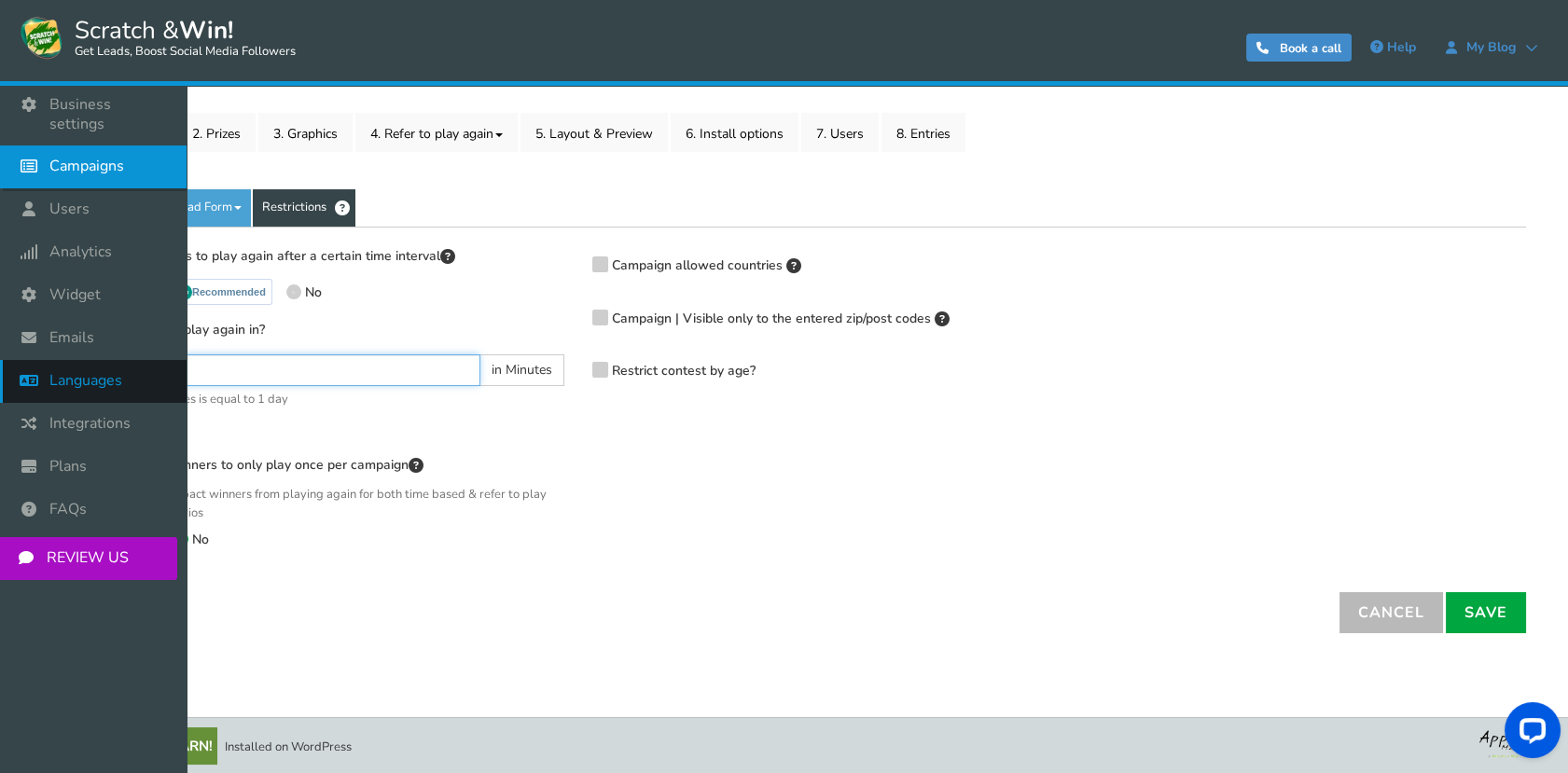
drag, startPoint x: 239, startPoint y: 373, endPoint x: 0, endPoint y: 371, distance: 239.0
click at [0, 373] on html "Display on your website Scratch & Win! Get Leads, Boost Social Media Followers …" at bounding box center [784, 253] width 1568 height 1042
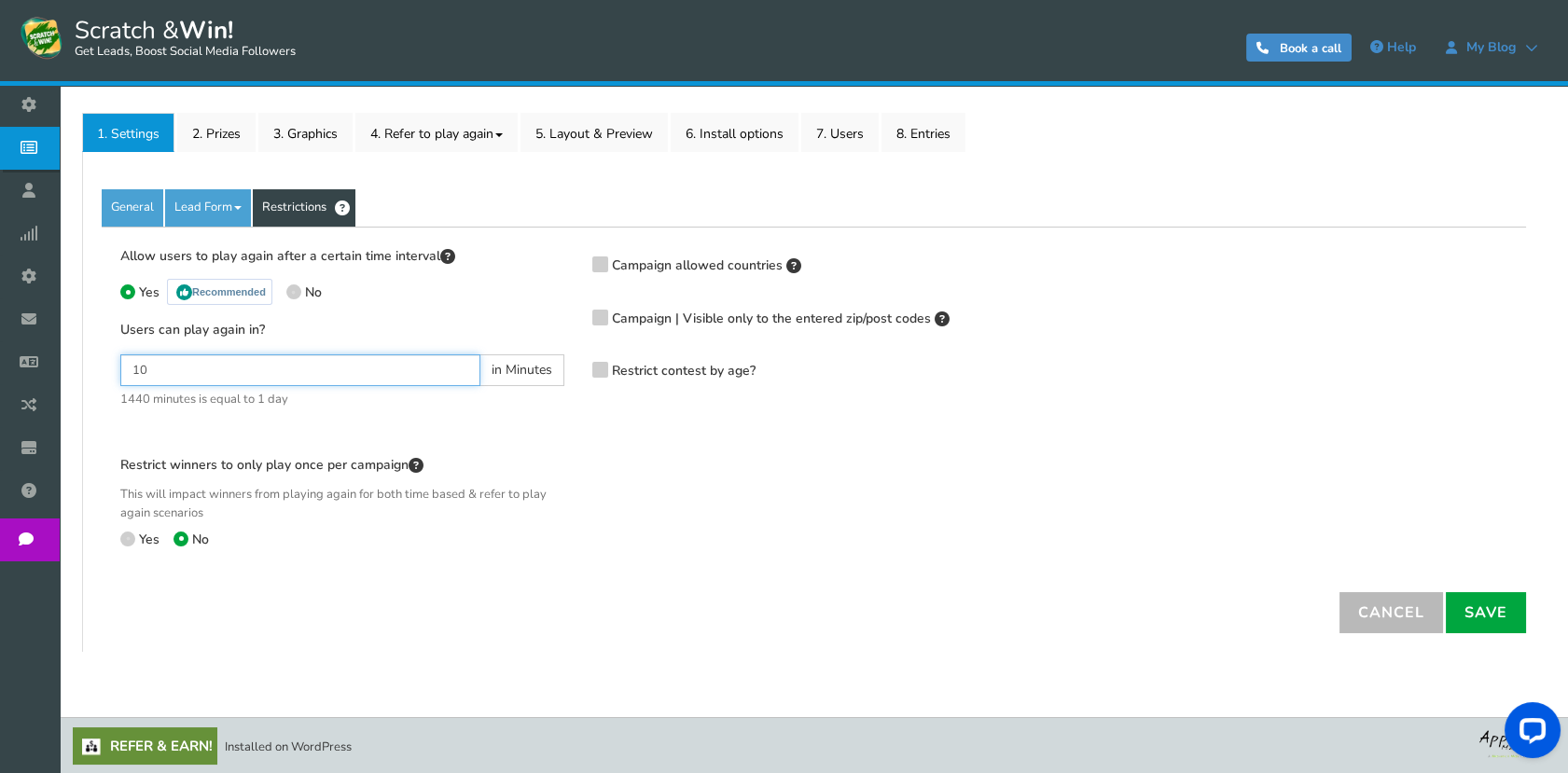
type input "10"
click at [124, 533] on span at bounding box center [127, 539] width 15 height 15
click at [124, 535] on input "Yes" at bounding box center [126, 541] width 13 height 13
radio input "true"
click at [605, 364] on icon at bounding box center [599, 367] width 13 height 14
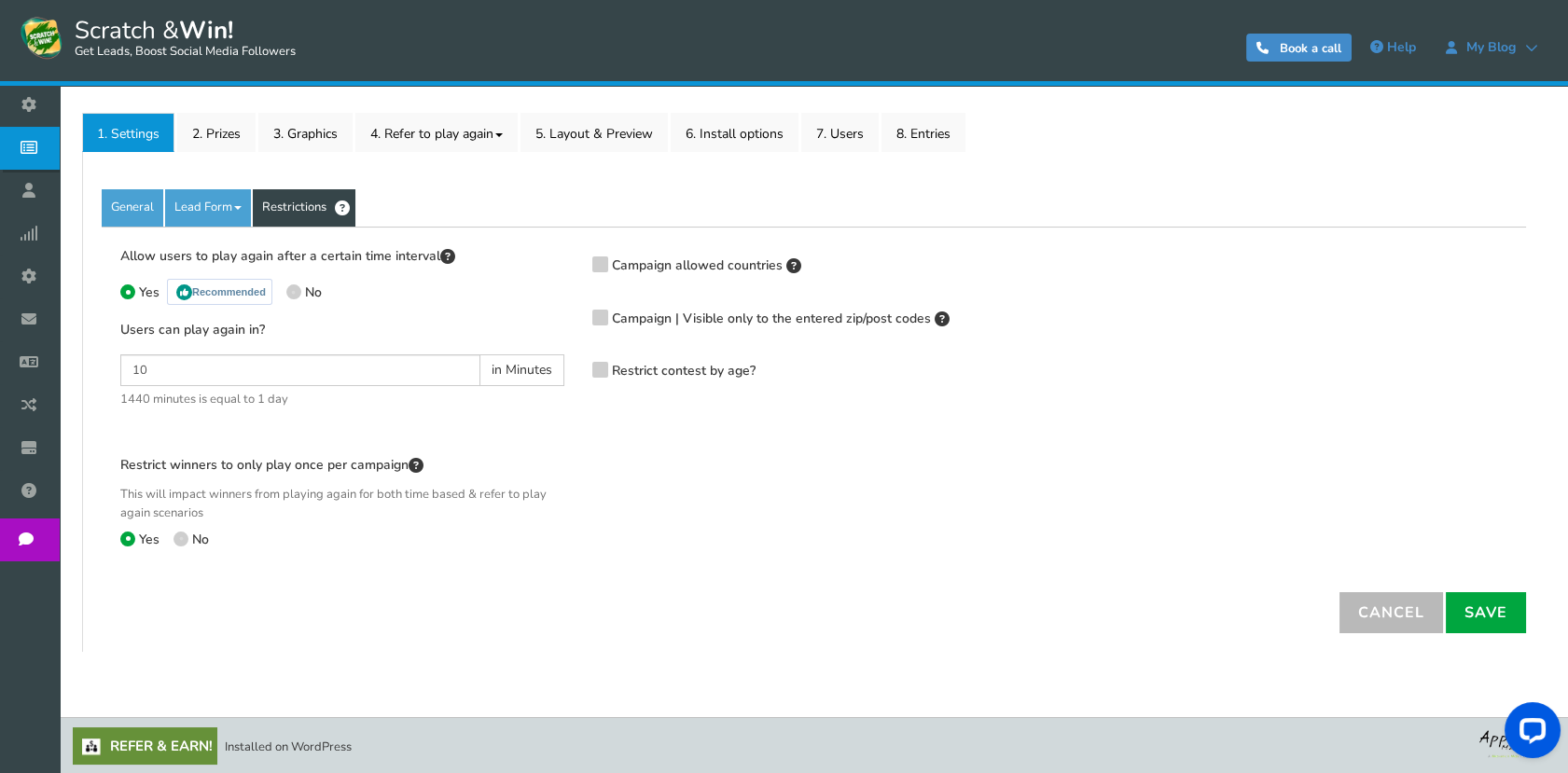
click at [574, 366] on input "Restrict contest by age?" at bounding box center [574, 372] width 0 height 13
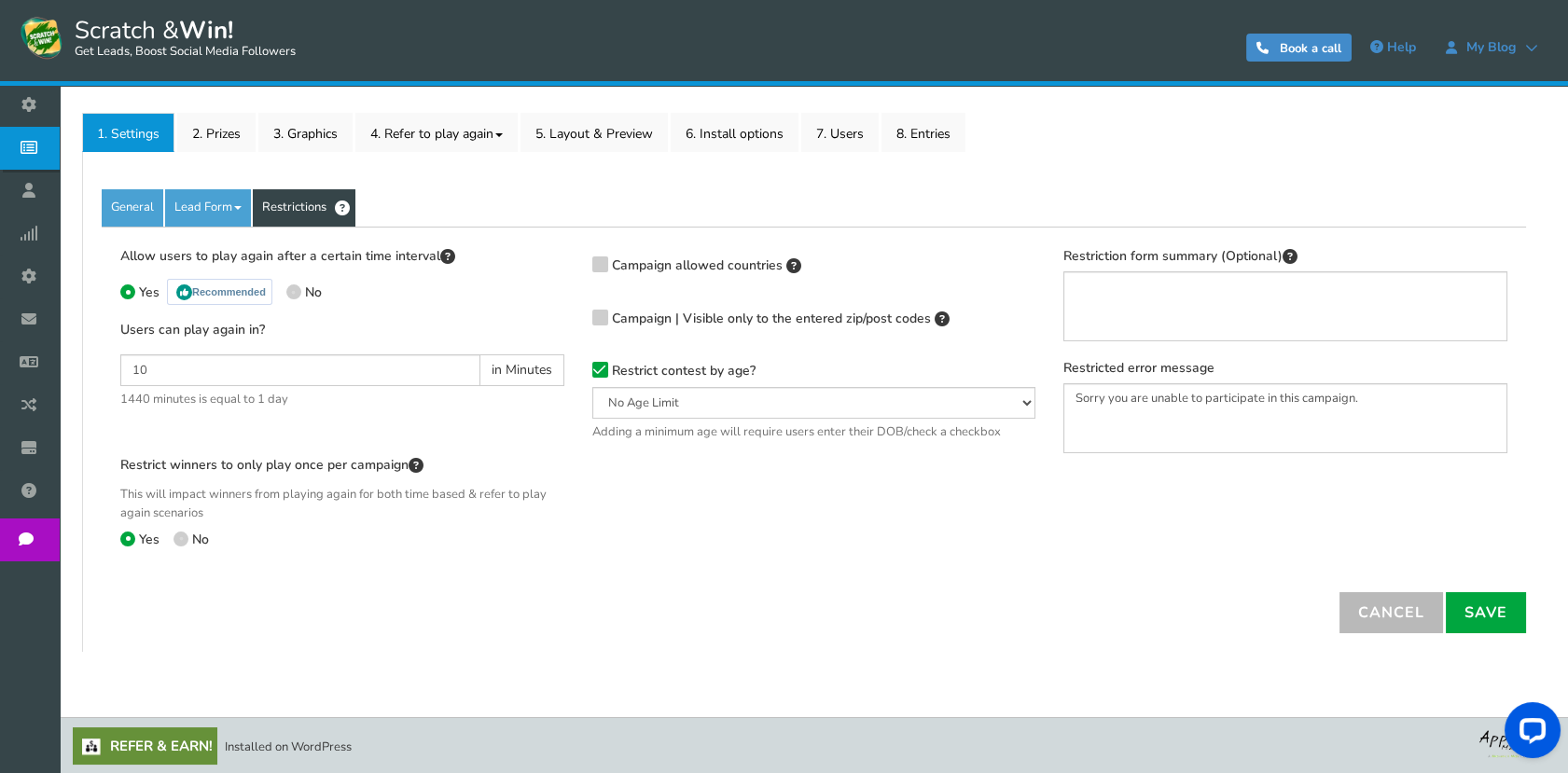
click at [596, 369] on icon at bounding box center [599, 369] width 13 height 14
click at [574, 369] on input "Restrict contest by age?" at bounding box center [574, 372] width 0 height 13
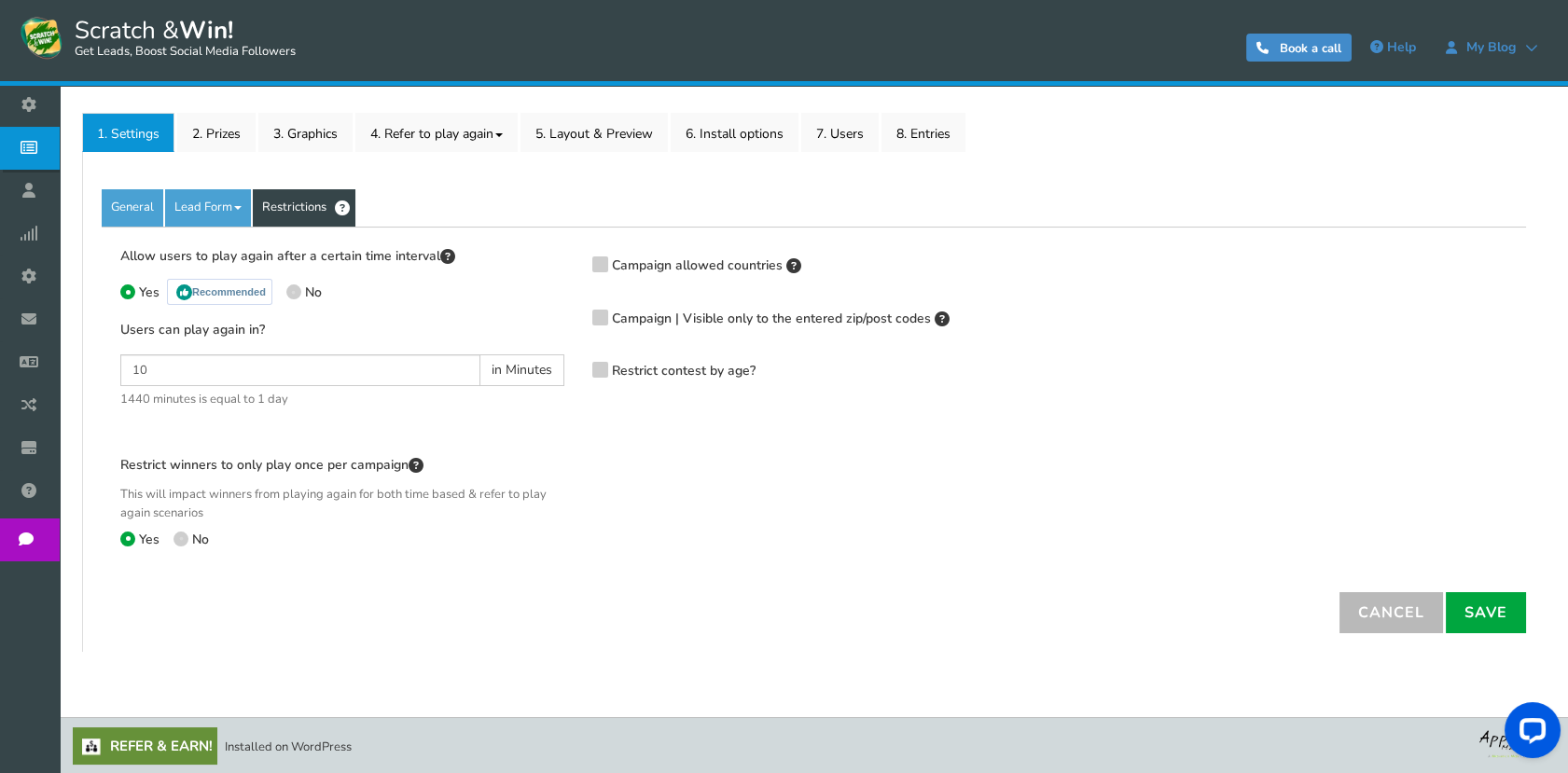
click at [595, 320] on icon at bounding box center [599, 316] width 13 height 14
click at [574, 320] on input "Campaign | Visible only to the entered zip/post codes" at bounding box center [574, 318] width 0 height 13
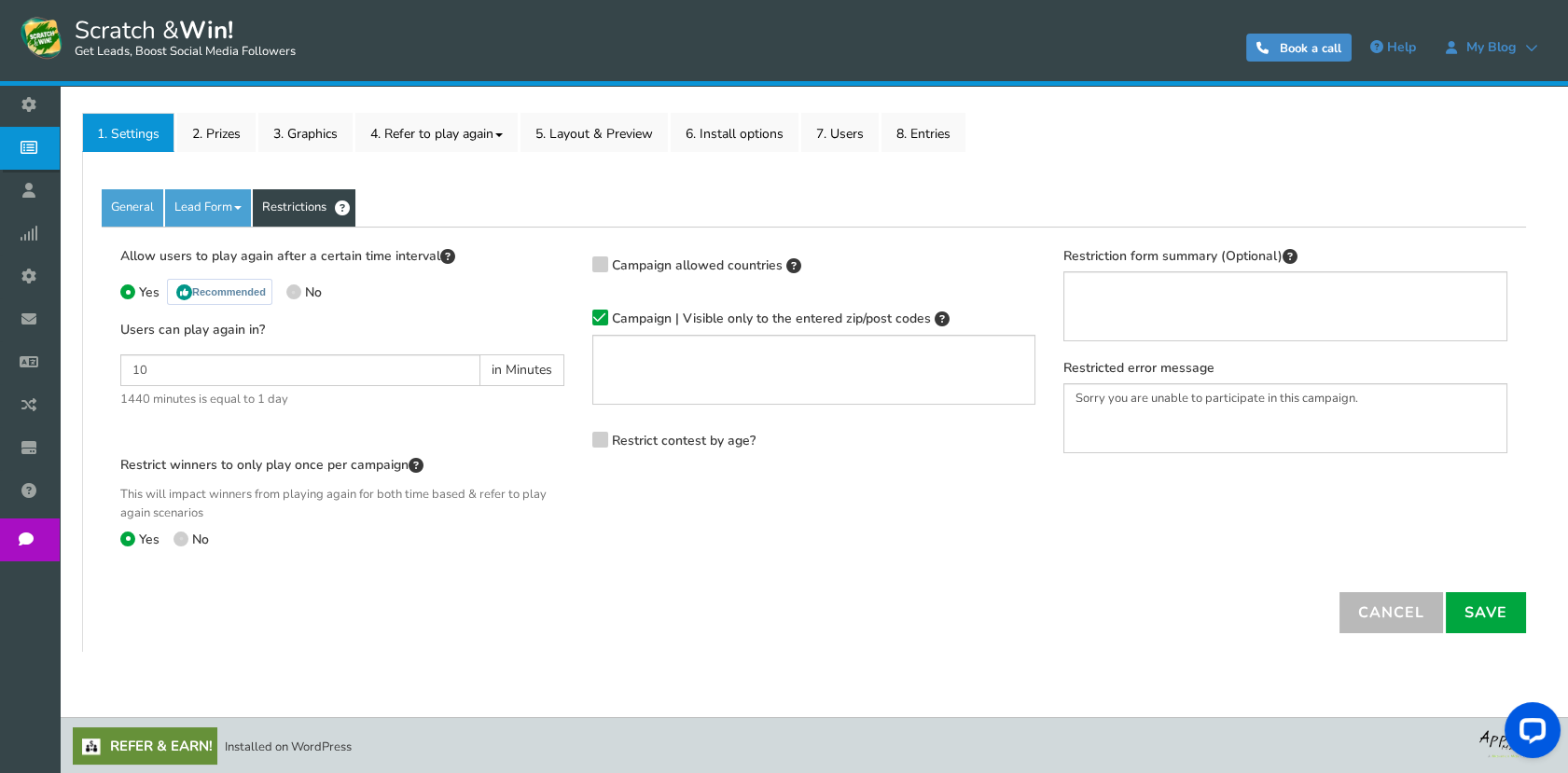
click at [595, 320] on icon at bounding box center [599, 318] width 13 height 14
click at [574, 320] on input "Campaign | Visible only to the entered zip/post codes" at bounding box center [574, 318] width 0 height 13
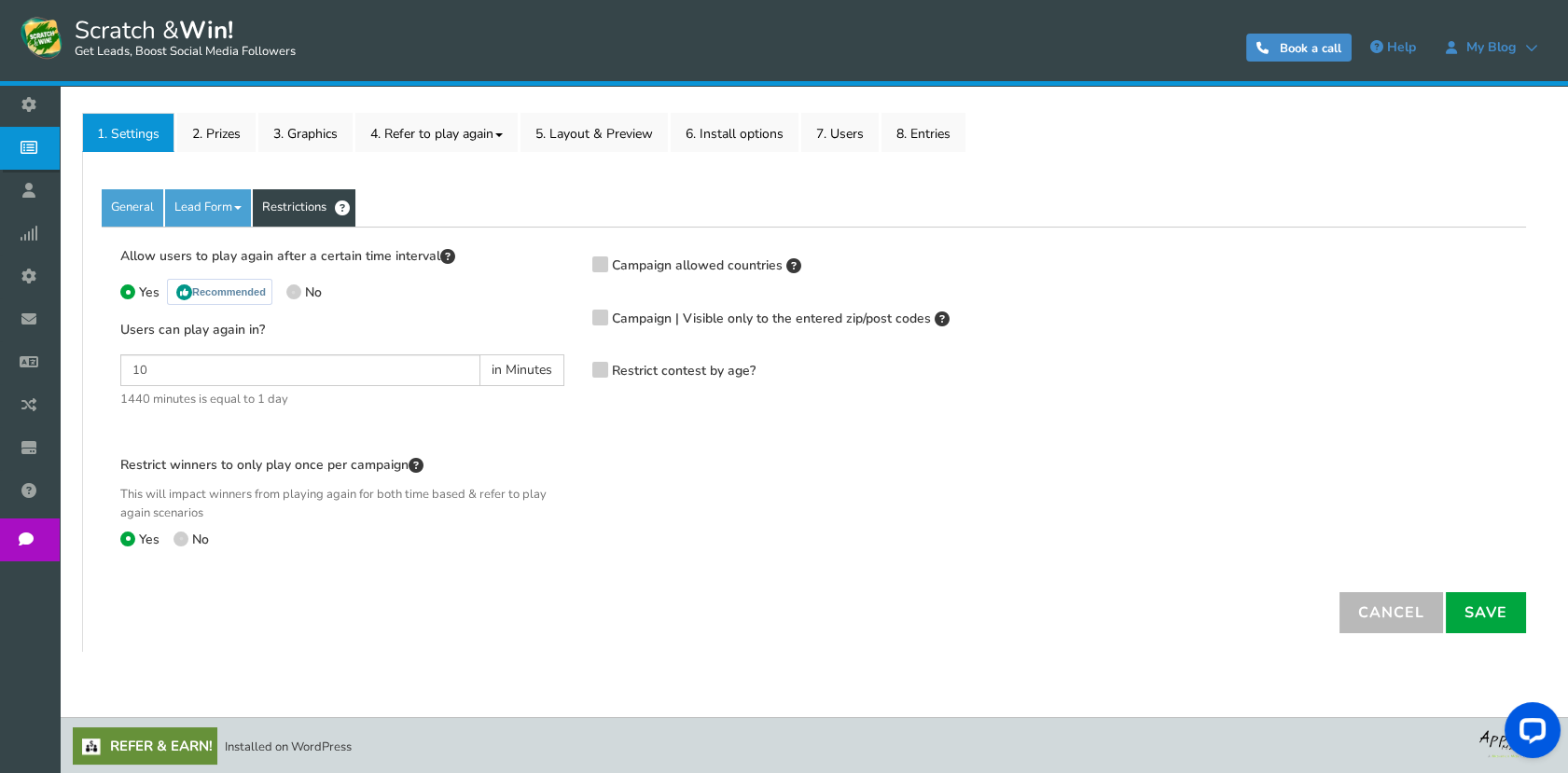
click at [599, 276] on div "Campaign allowed countries [GEOGRAPHIC_DATA] [GEOGRAPHIC_DATA] [GEOGRAPHIC_DATA…" at bounding box center [814, 263] width 444 height 36
click at [599, 265] on icon at bounding box center [599, 263] width 13 height 14
click at [574, 265] on input "Campaign allowed countries" at bounding box center [574, 265] width 0 height 13
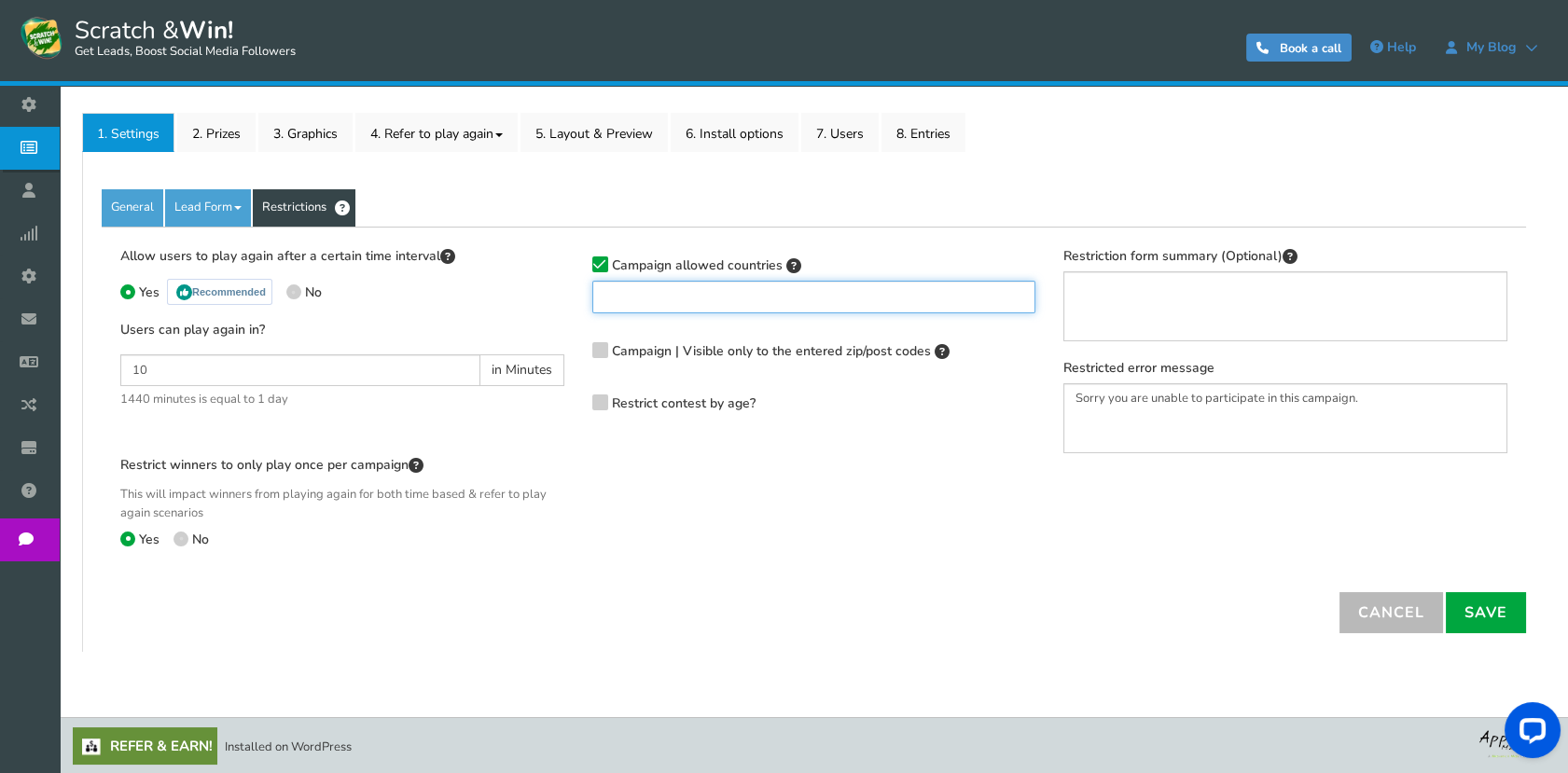
click at [616, 298] on ul at bounding box center [814, 294] width 442 height 25
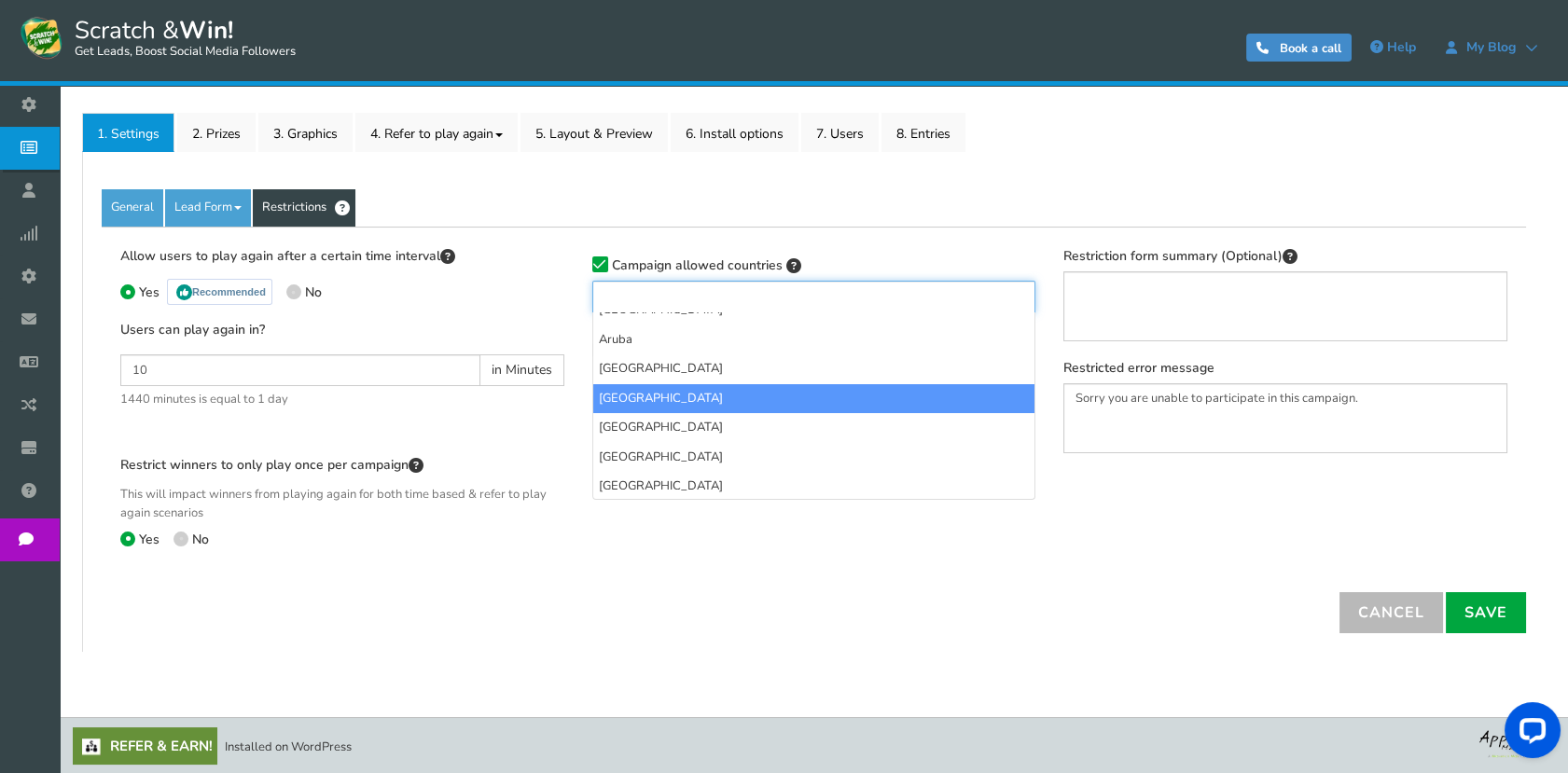
scroll to position [621, 0]
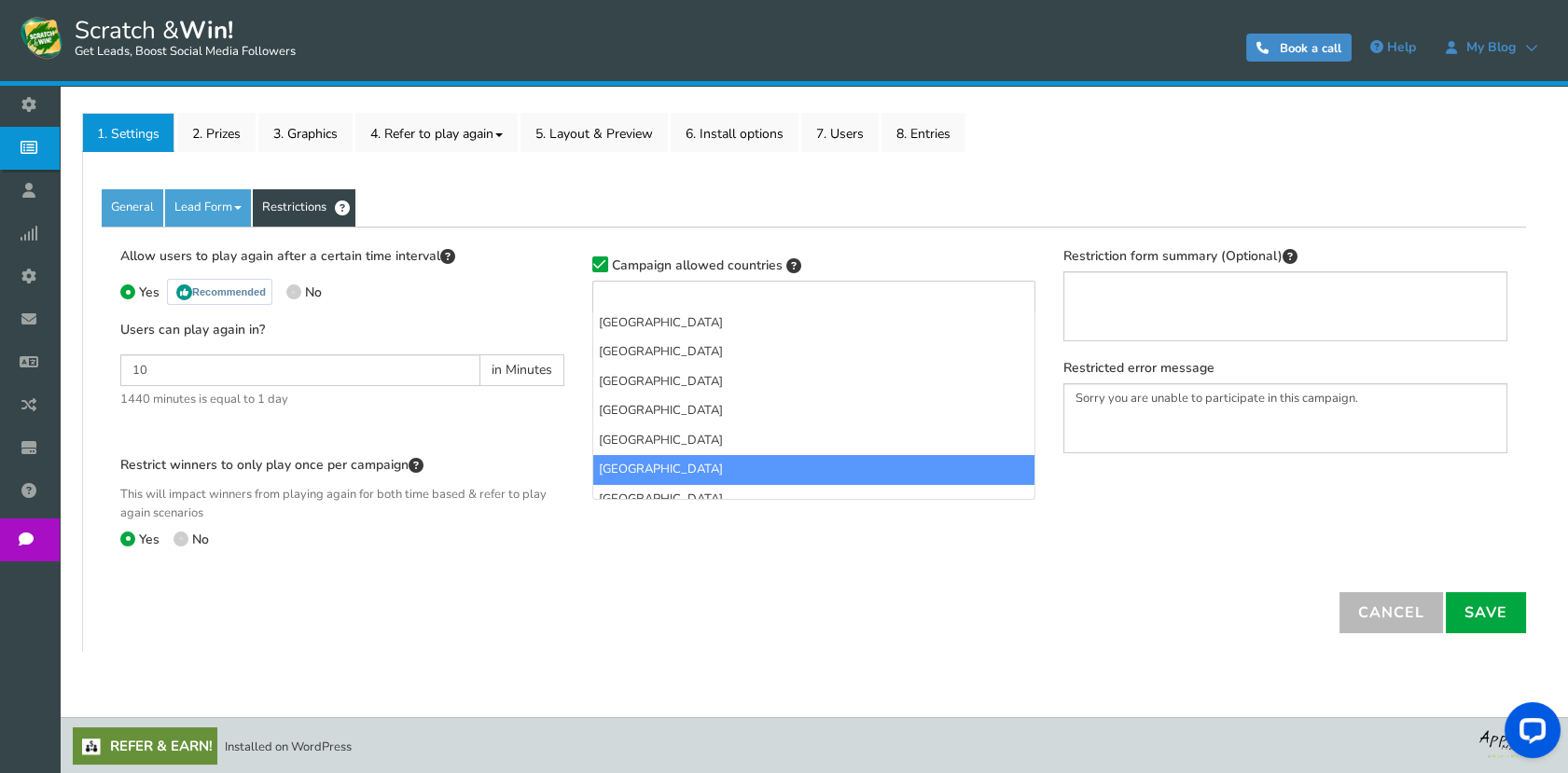
select select "BA"
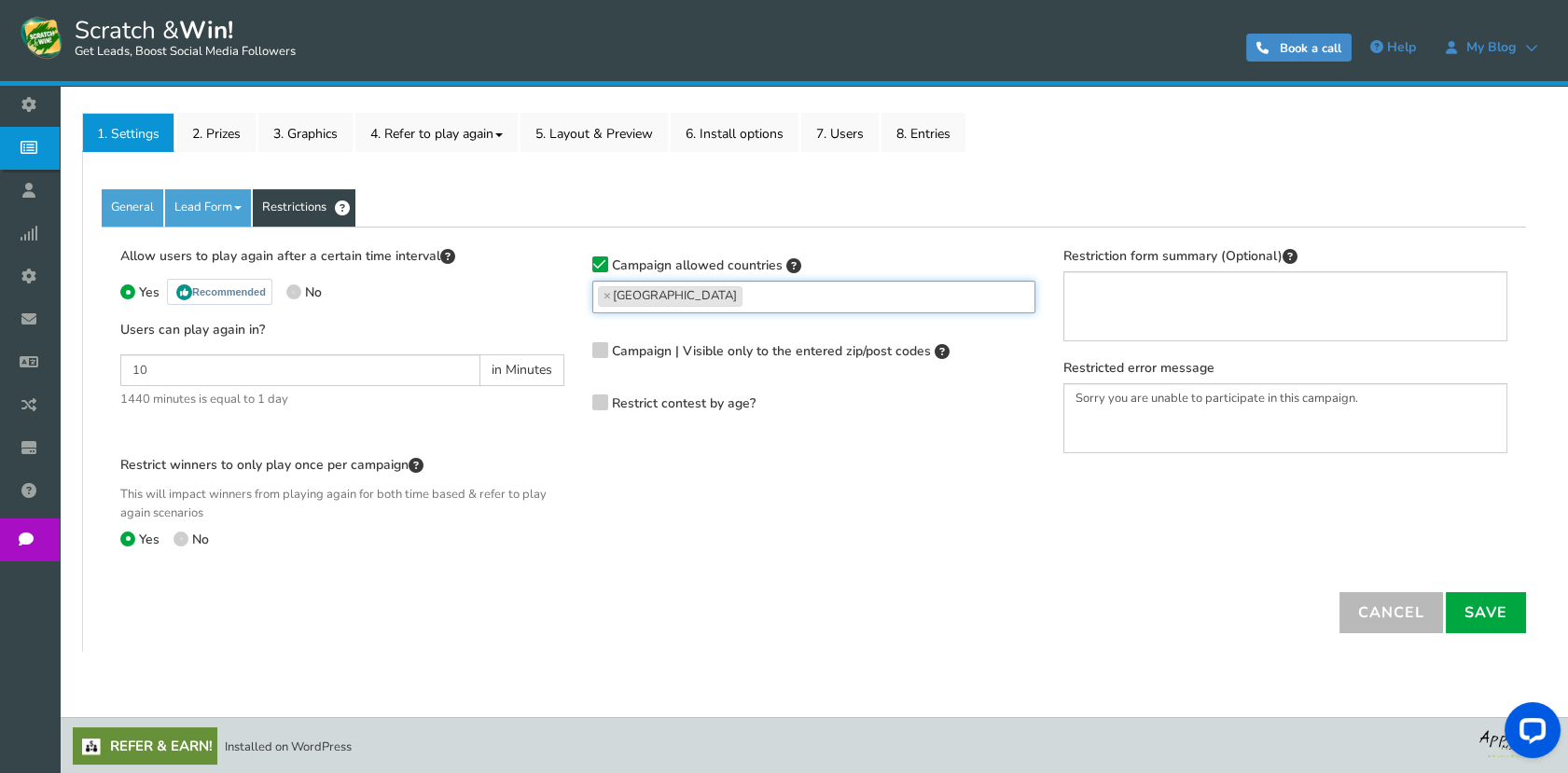
click at [605, 346] on icon at bounding box center [599, 349] width 13 height 14
click at [574, 346] on input "Campaign | Visible only to the entered zip/post codes" at bounding box center [574, 351] width 0 height 13
click at [605, 346] on icon at bounding box center [599, 351] width 13 height 14
click at [574, 346] on input "Campaign | Visible only to the entered zip/post codes" at bounding box center [574, 351] width 0 height 13
click at [294, 298] on input "No" at bounding box center [292, 294] width 13 height 13
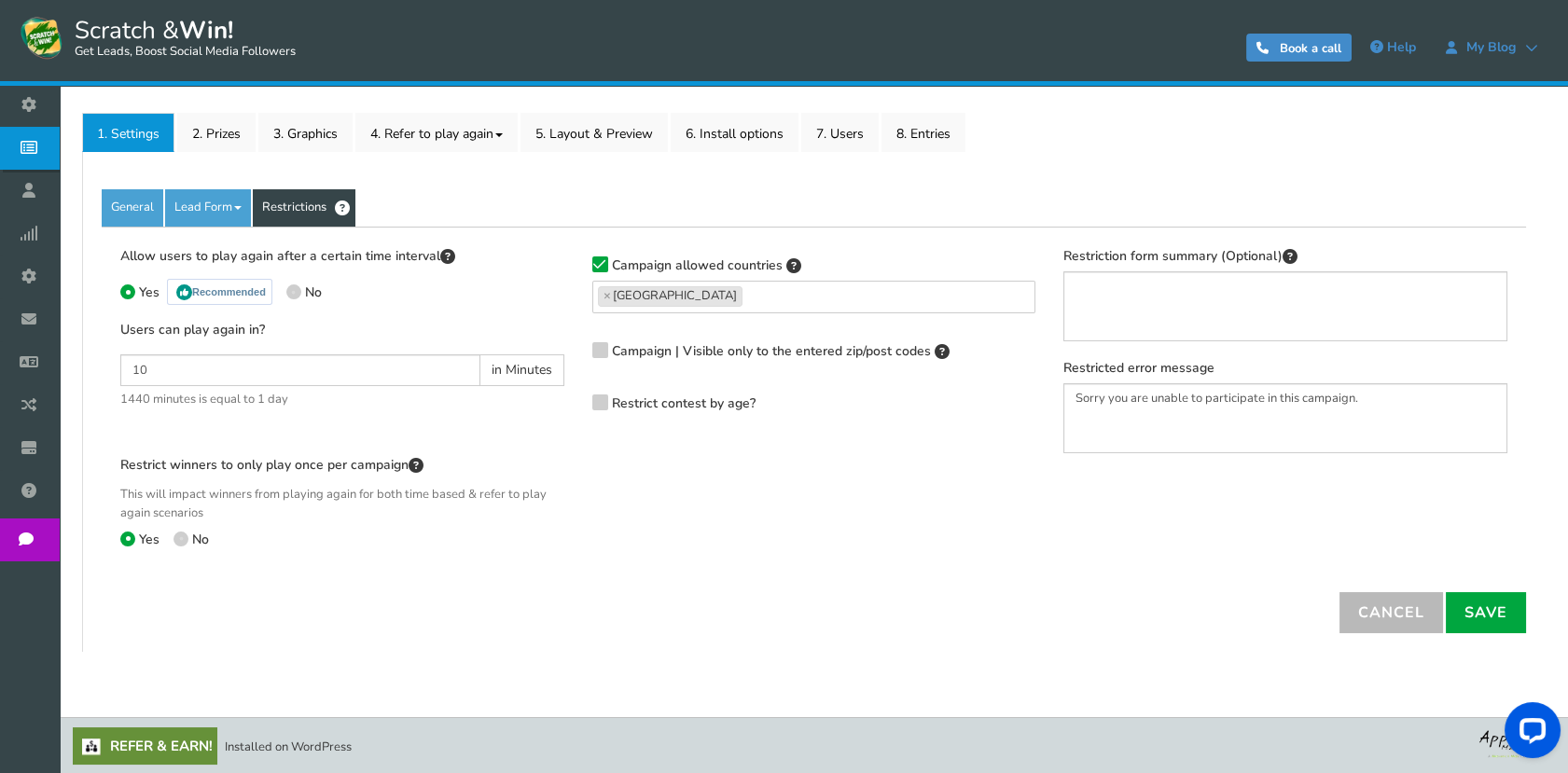
radio input "true"
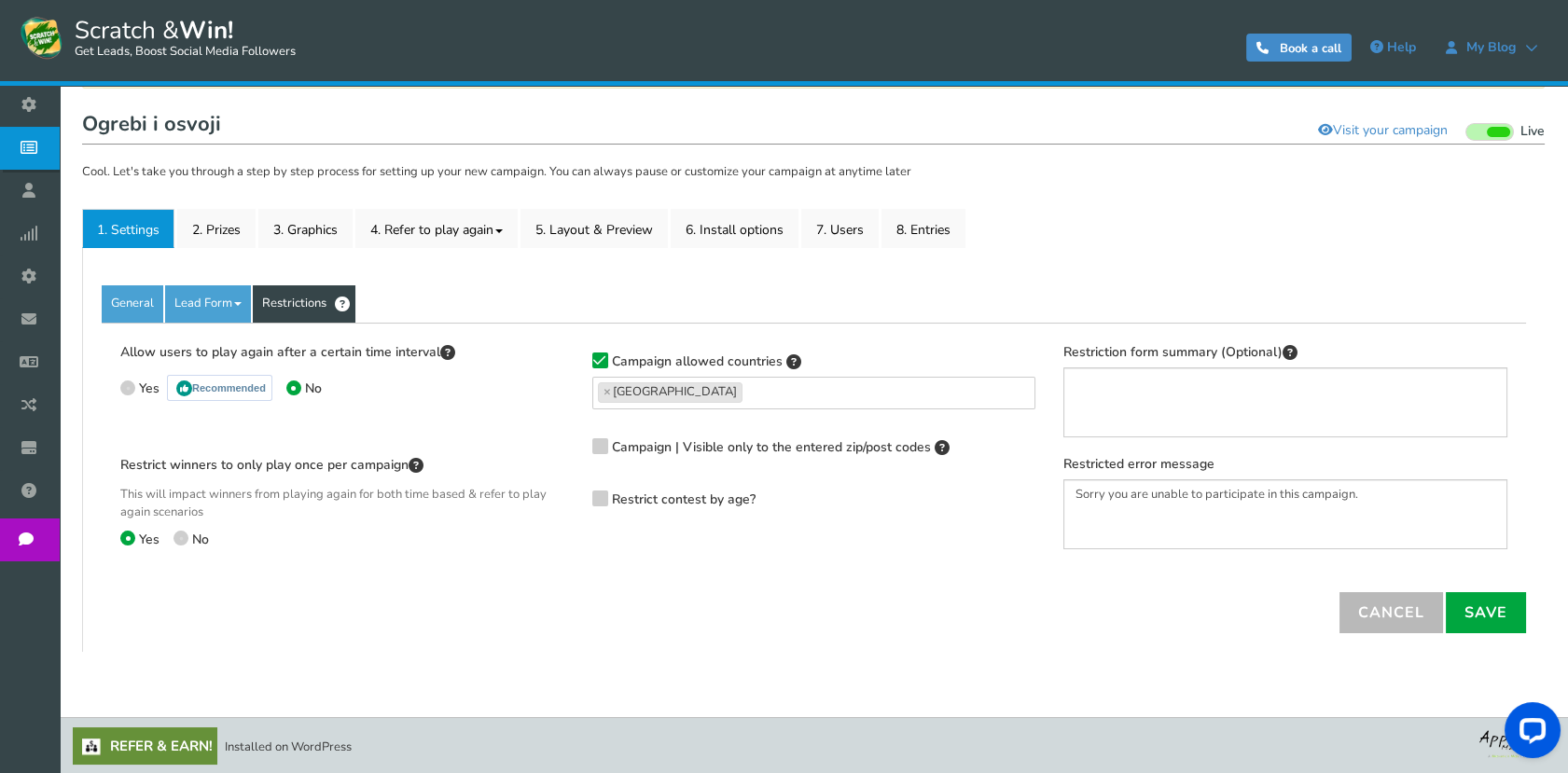
click at [124, 384] on span at bounding box center [127, 387] width 15 height 15
click at [124, 384] on input "Yes Recommended" at bounding box center [126, 386] width 13 height 13
radio input "true"
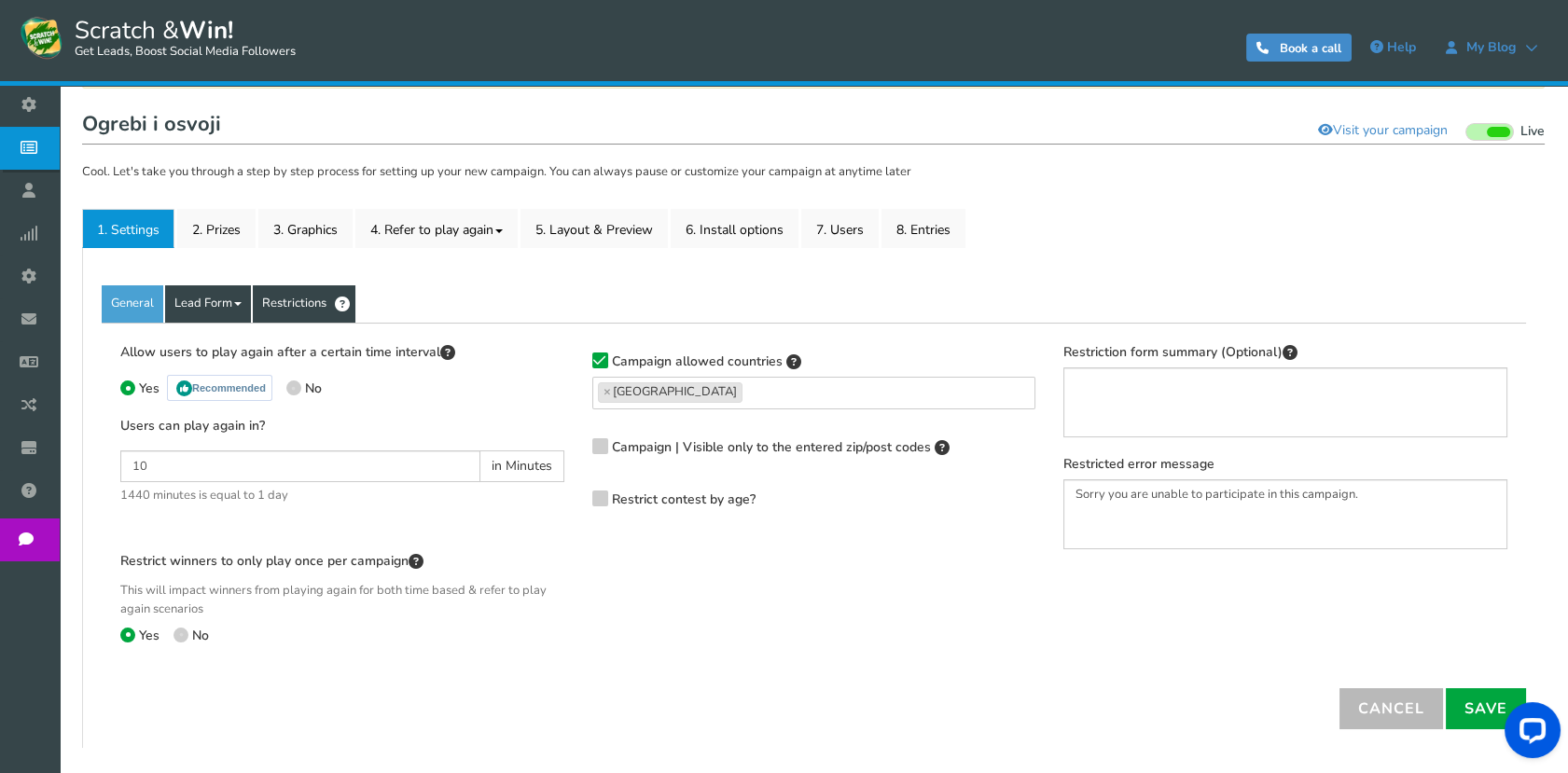
click at [221, 308] on link "Lead Form" at bounding box center [207, 303] width 86 height 37
click at [325, 316] on link "Restrictions" at bounding box center [304, 303] width 103 height 37
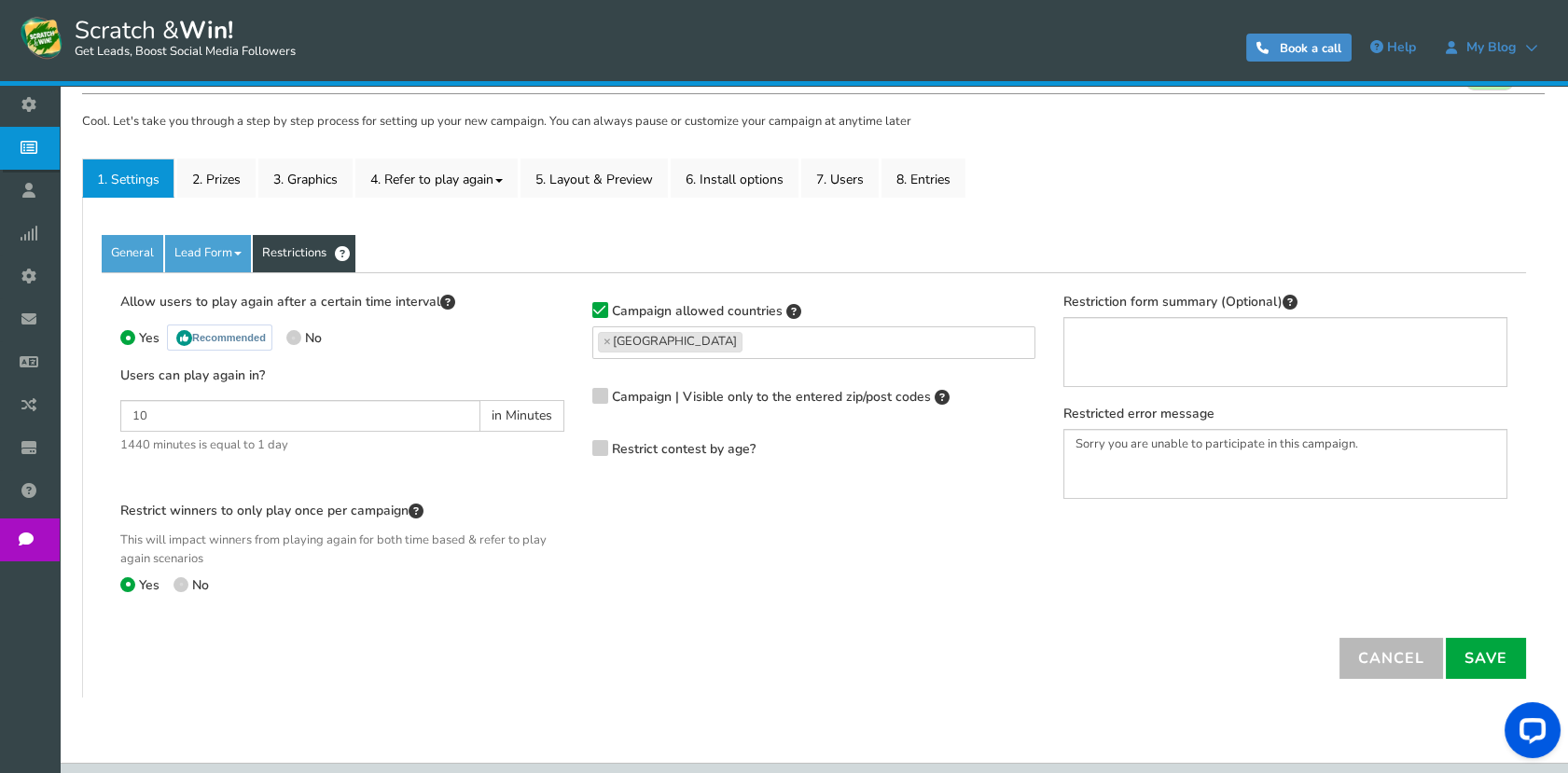
scroll to position [268, 0]
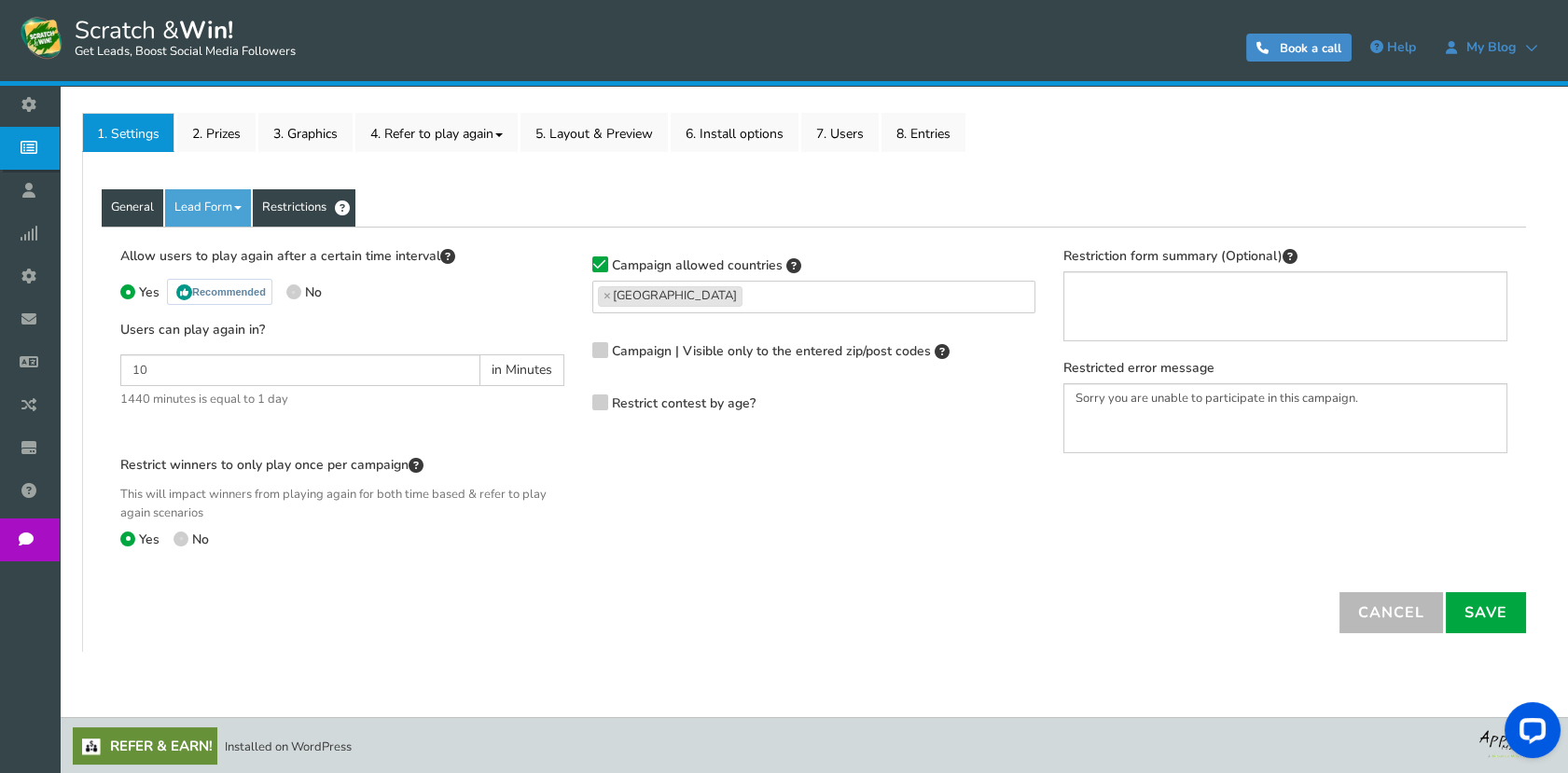
click at [137, 205] on link "General" at bounding box center [133, 207] width 62 height 37
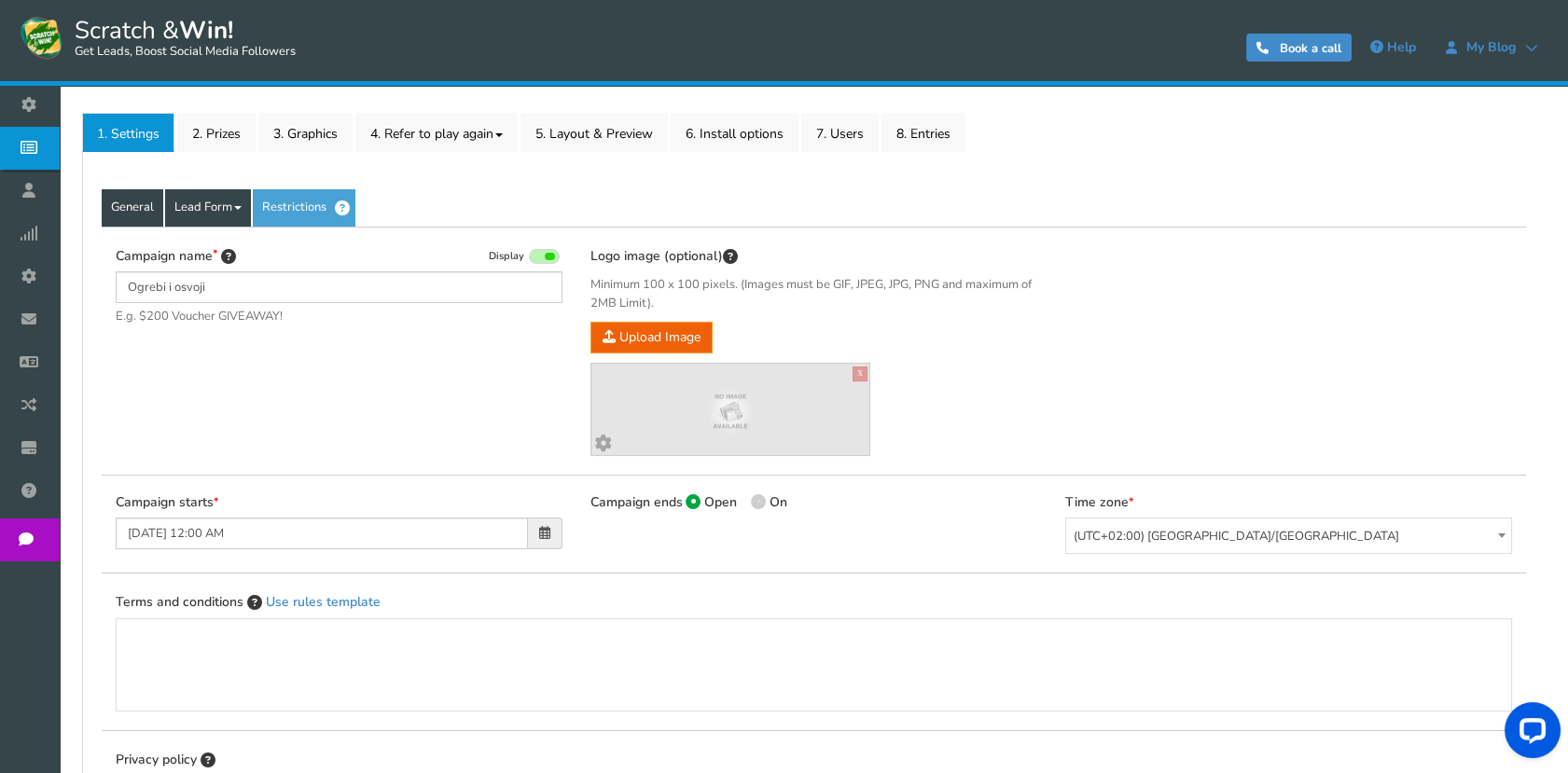
click at [211, 202] on link "Lead Form" at bounding box center [207, 207] width 86 height 37
click at [212, 202] on link "Lead Form" at bounding box center [207, 207] width 86 height 37
click at [232, 208] on link "Lead Form" at bounding box center [207, 207] width 86 height 37
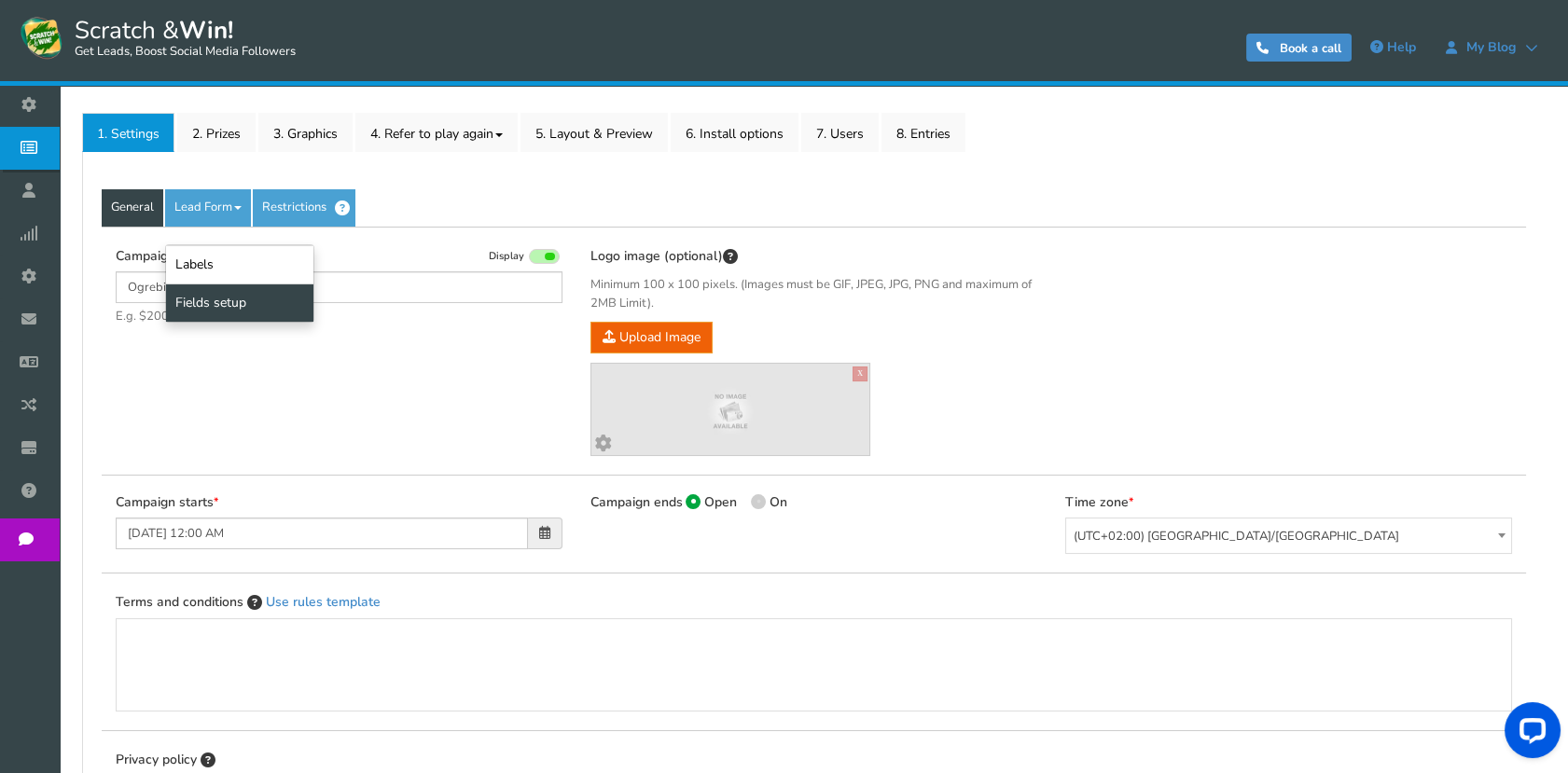
click at [226, 293] on link "Fields setup" at bounding box center [239, 302] width 147 height 38
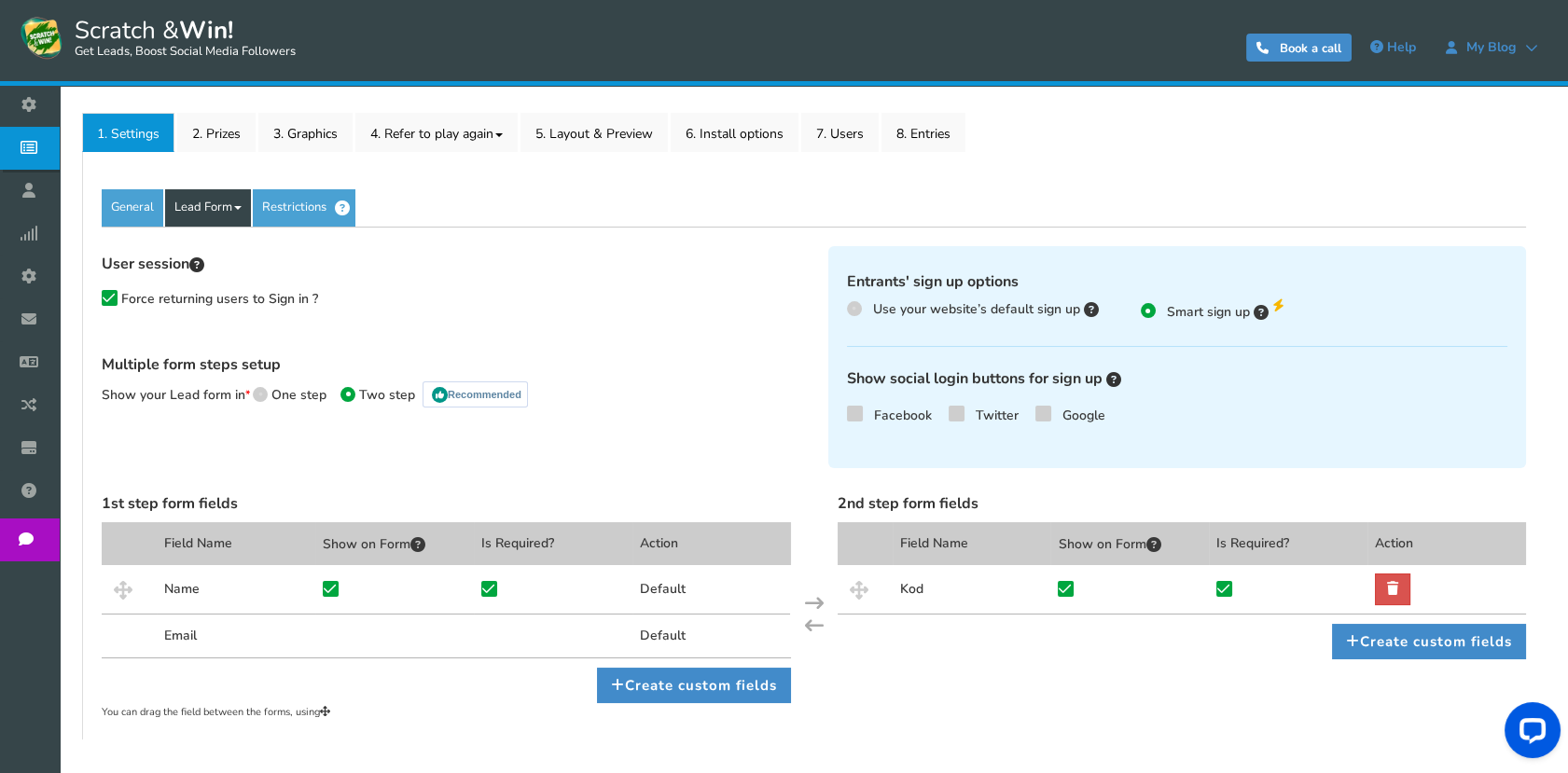
click at [228, 210] on link "Lead Form" at bounding box center [207, 207] width 86 height 37
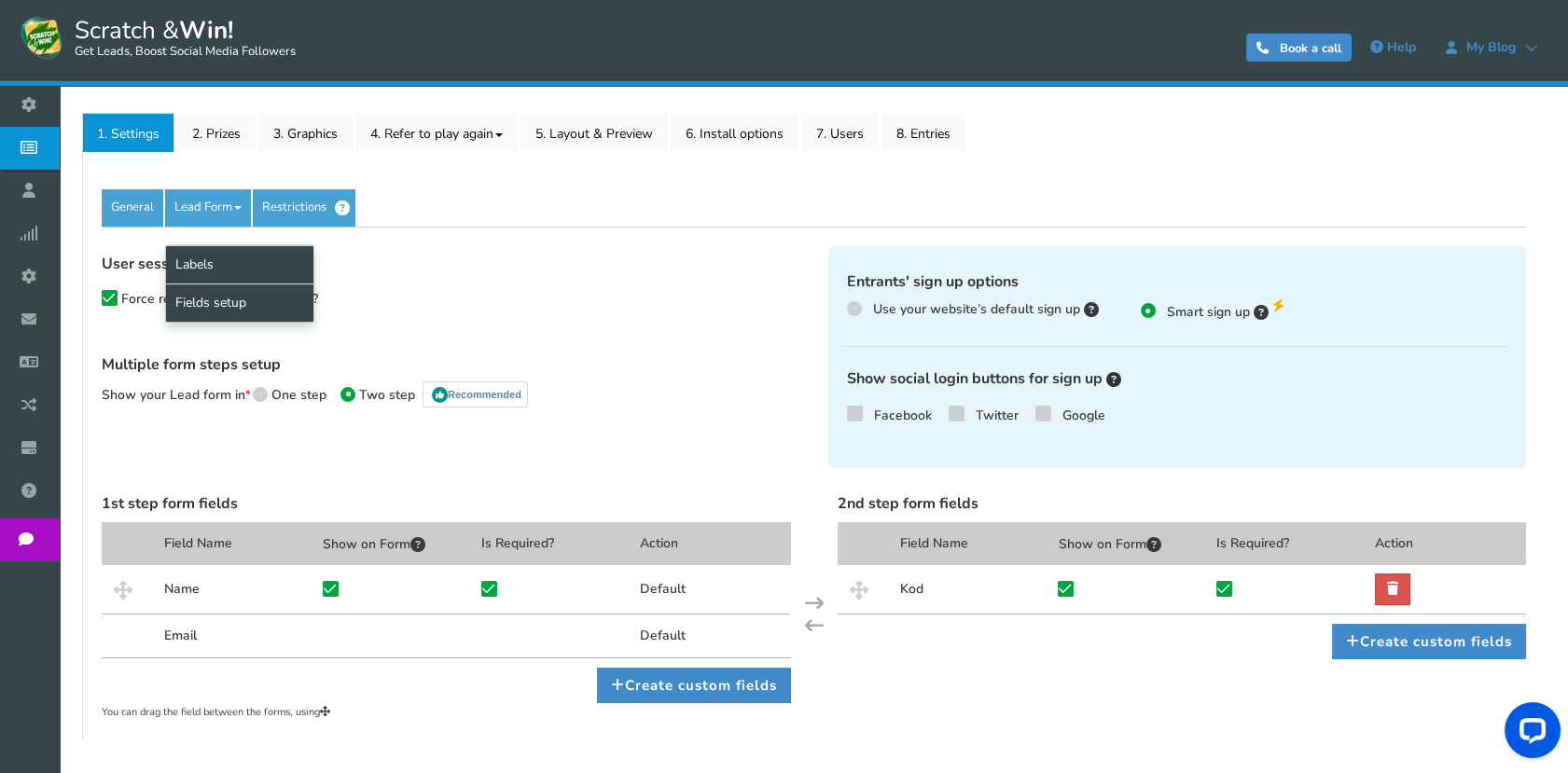
click at [223, 269] on link "Labels" at bounding box center [239, 263] width 147 height 38
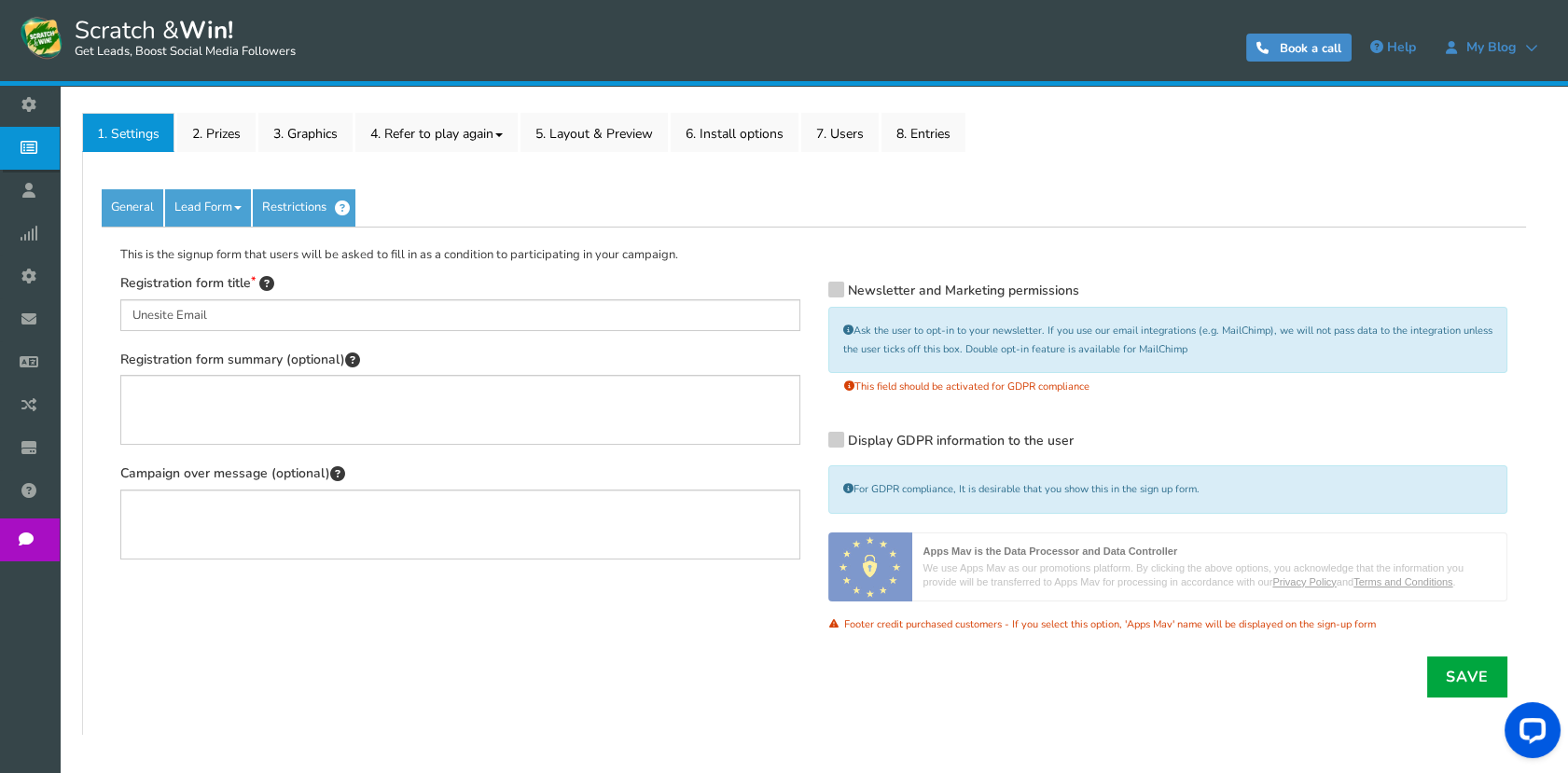
click at [283, 186] on div "General Lead Form Labels Fields setup Restrictions Allow users to play again af…" at bounding box center [813, 443] width 1462 height 582
click at [283, 197] on link "Restrictions" at bounding box center [304, 207] width 103 height 37
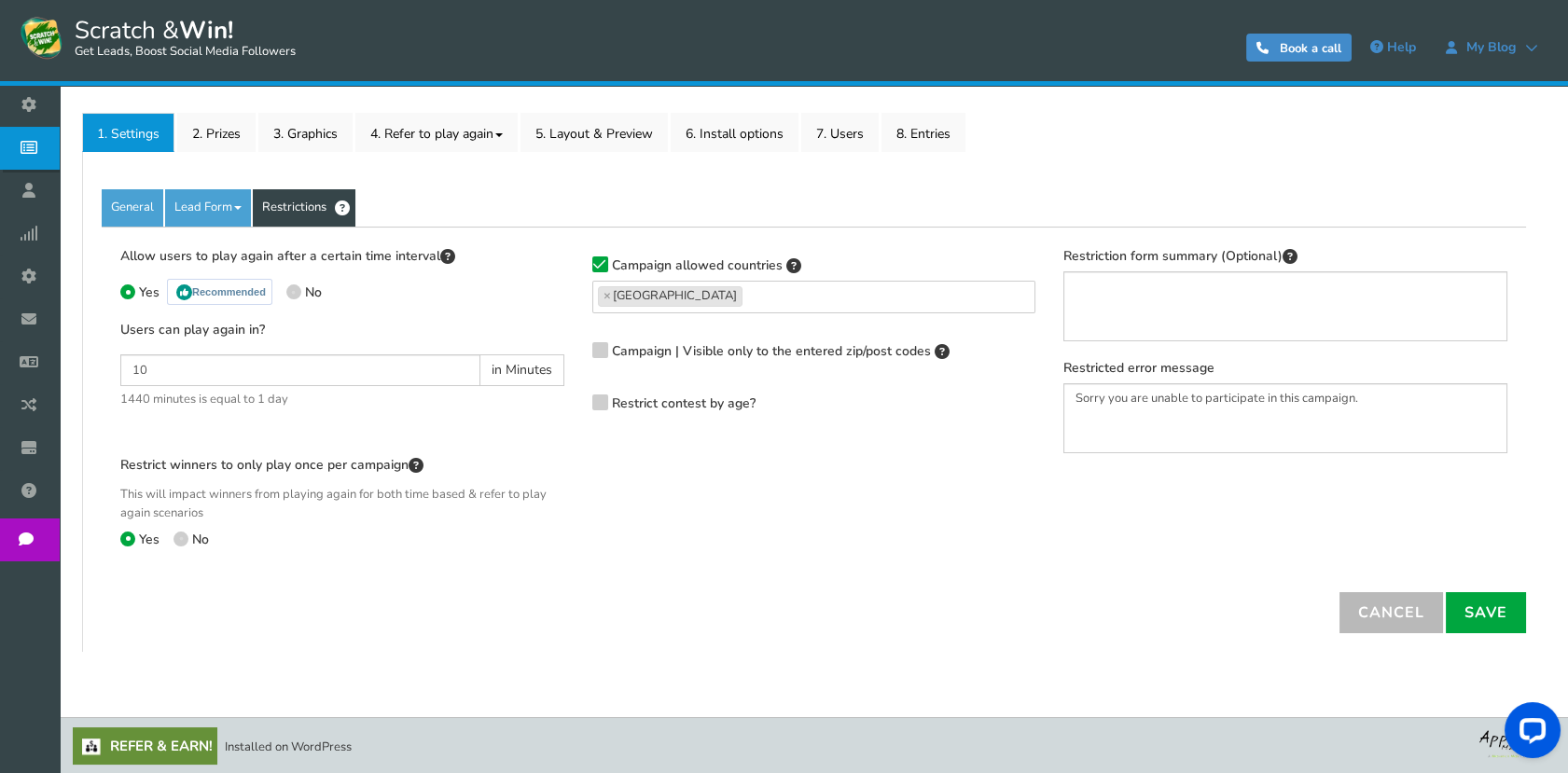
click at [595, 345] on icon at bounding box center [599, 349] width 13 height 14
click at [574, 345] on input "Campaign | Visible only to the entered zip/post codes" at bounding box center [574, 351] width 0 height 13
click at [595, 345] on icon at bounding box center [599, 351] width 13 height 14
click at [574, 345] on input "Campaign | Visible only to the entered zip/post codes" at bounding box center [574, 351] width 0 height 13
click at [595, 345] on icon at bounding box center [599, 349] width 13 height 14
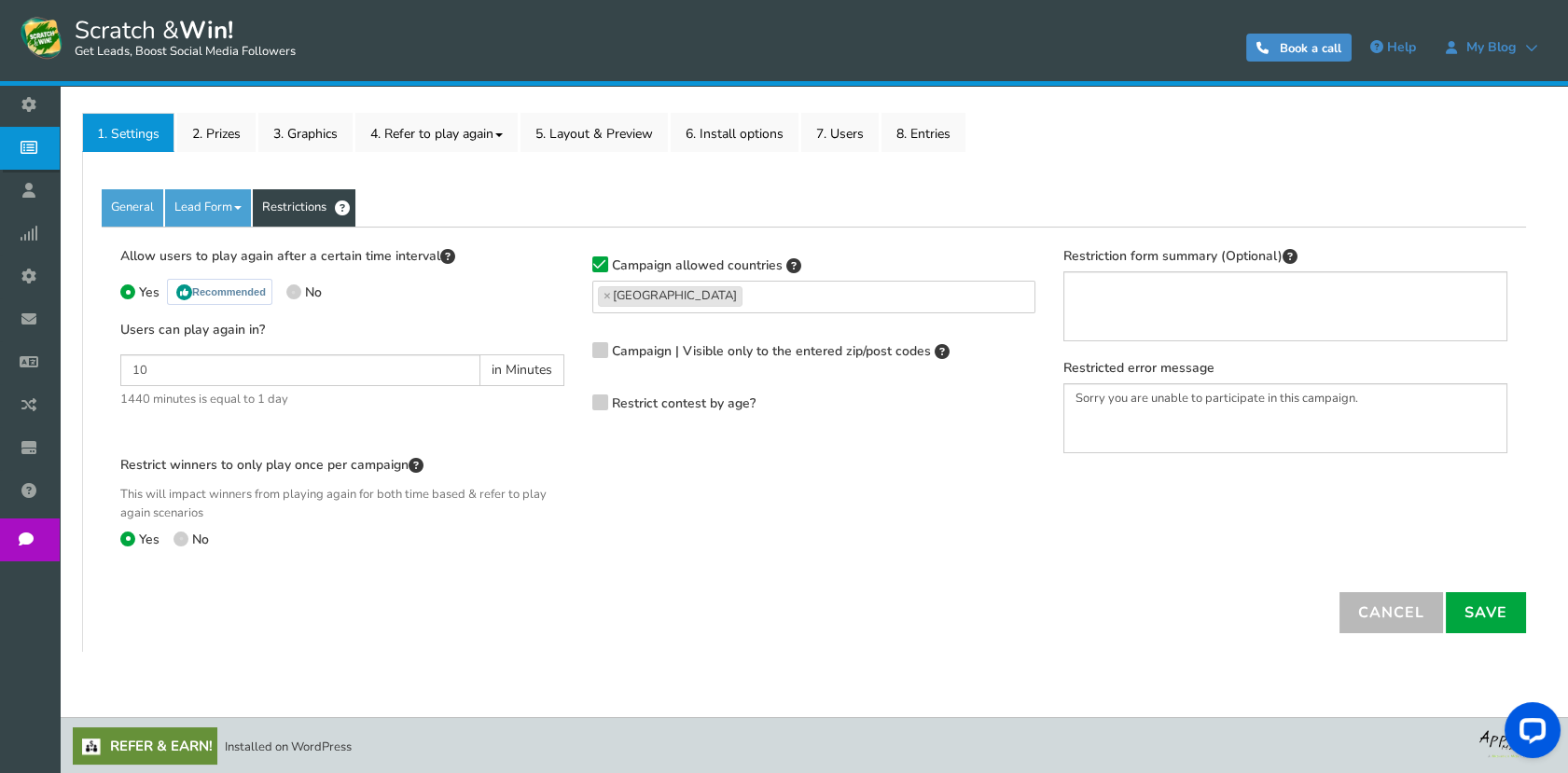
click at [574, 345] on input "Campaign | Visible only to the entered zip/post codes" at bounding box center [574, 351] width 0 height 13
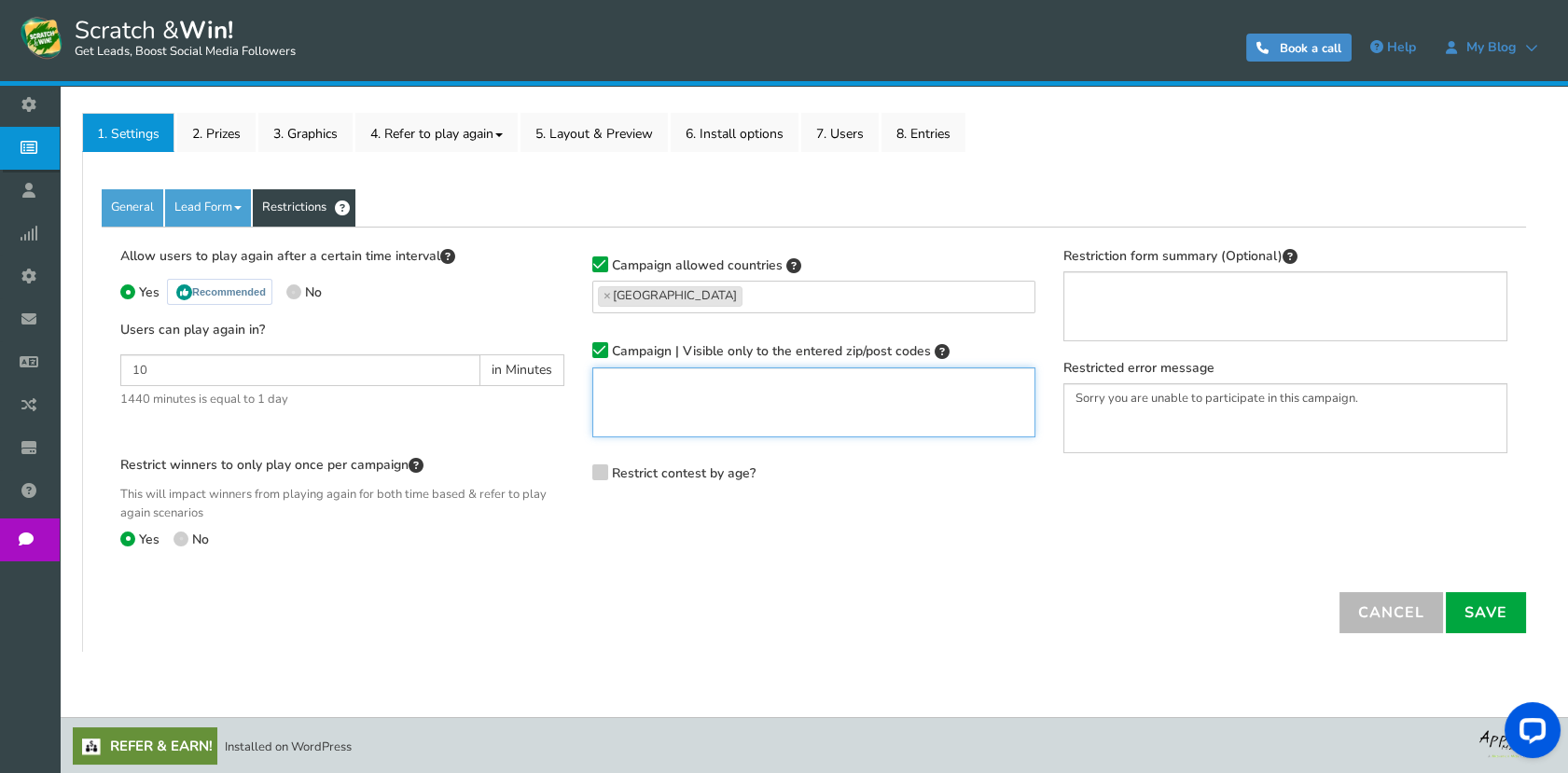
click at [612, 399] on textarea at bounding box center [814, 402] width 444 height 70
type textarea "71000"
click at [1537, 628] on div "Cancel Save" at bounding box center [813, 612] width 1452 height 41
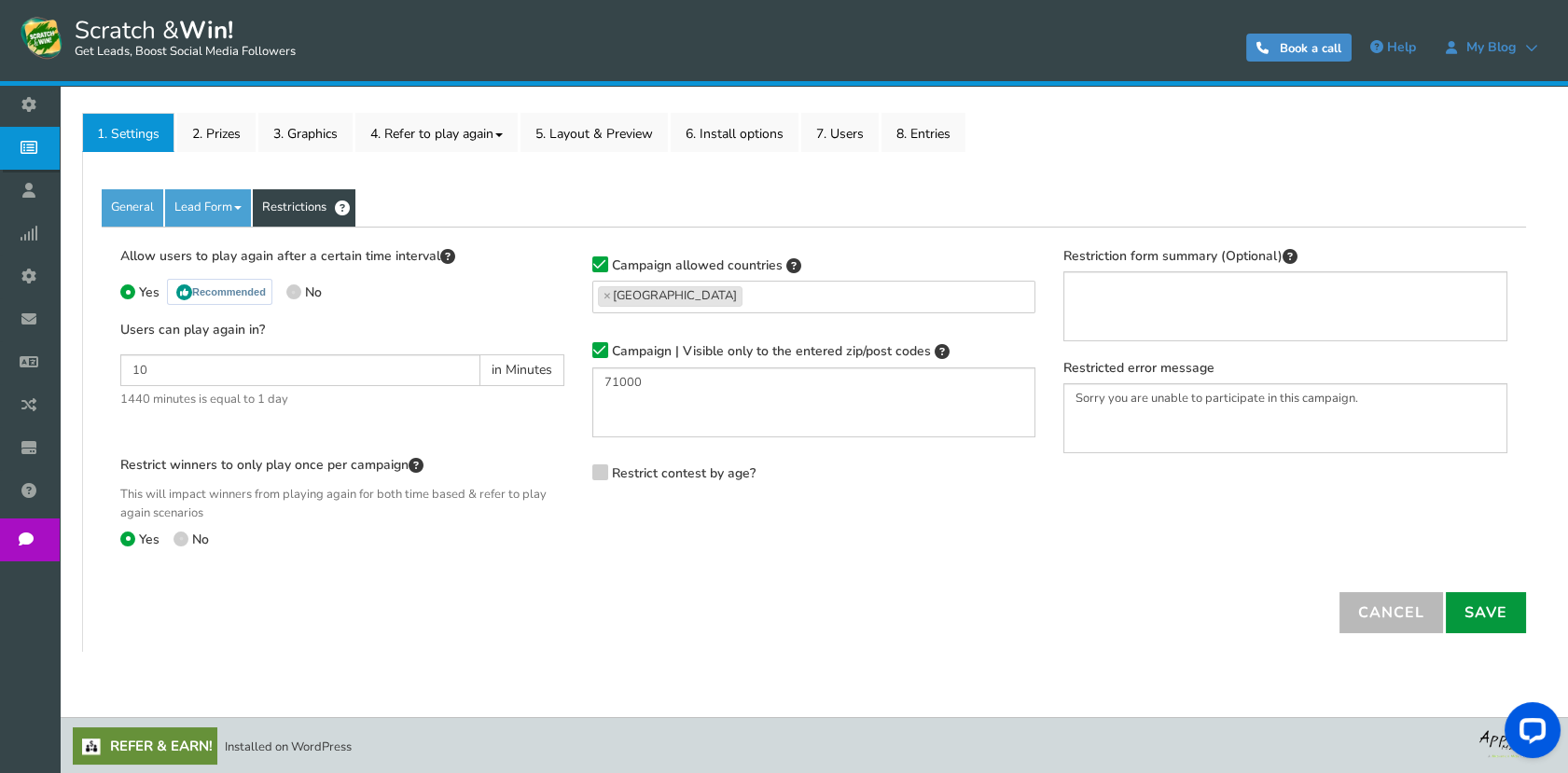
click at [1495, 614] on link "Save" at bounding box center [1486, 612] width 80 height 41
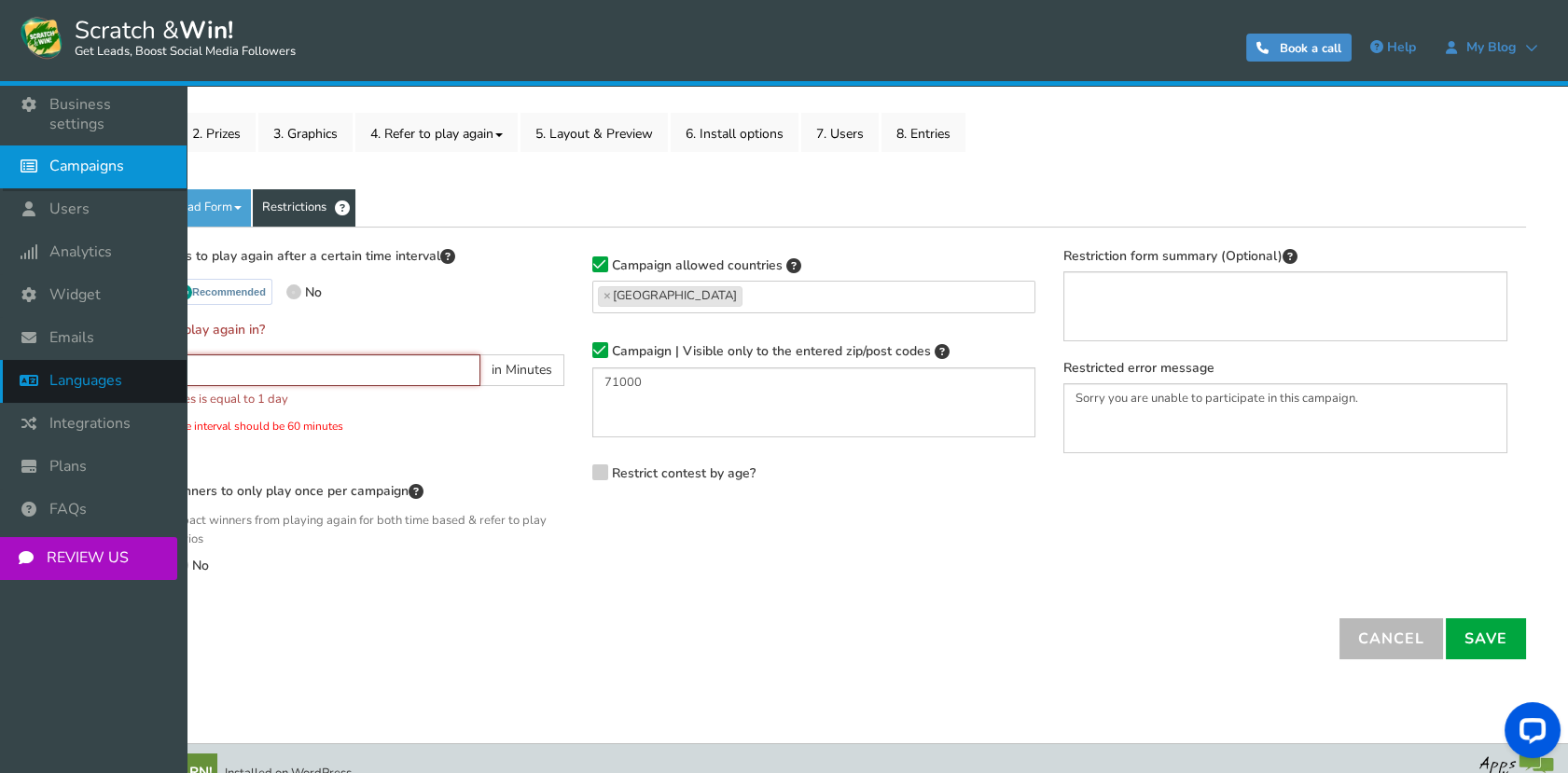
drag, startPoint x: 79, startPoint y: 369, endPoint x: 0, endPoint y: 369, distance: 79.0
click at [0, 369] on html "Display on your website Scratch & Win! Get Leads, Boost Social Media Followers …" at bounding box center [784, 265] width 1568 height 1068
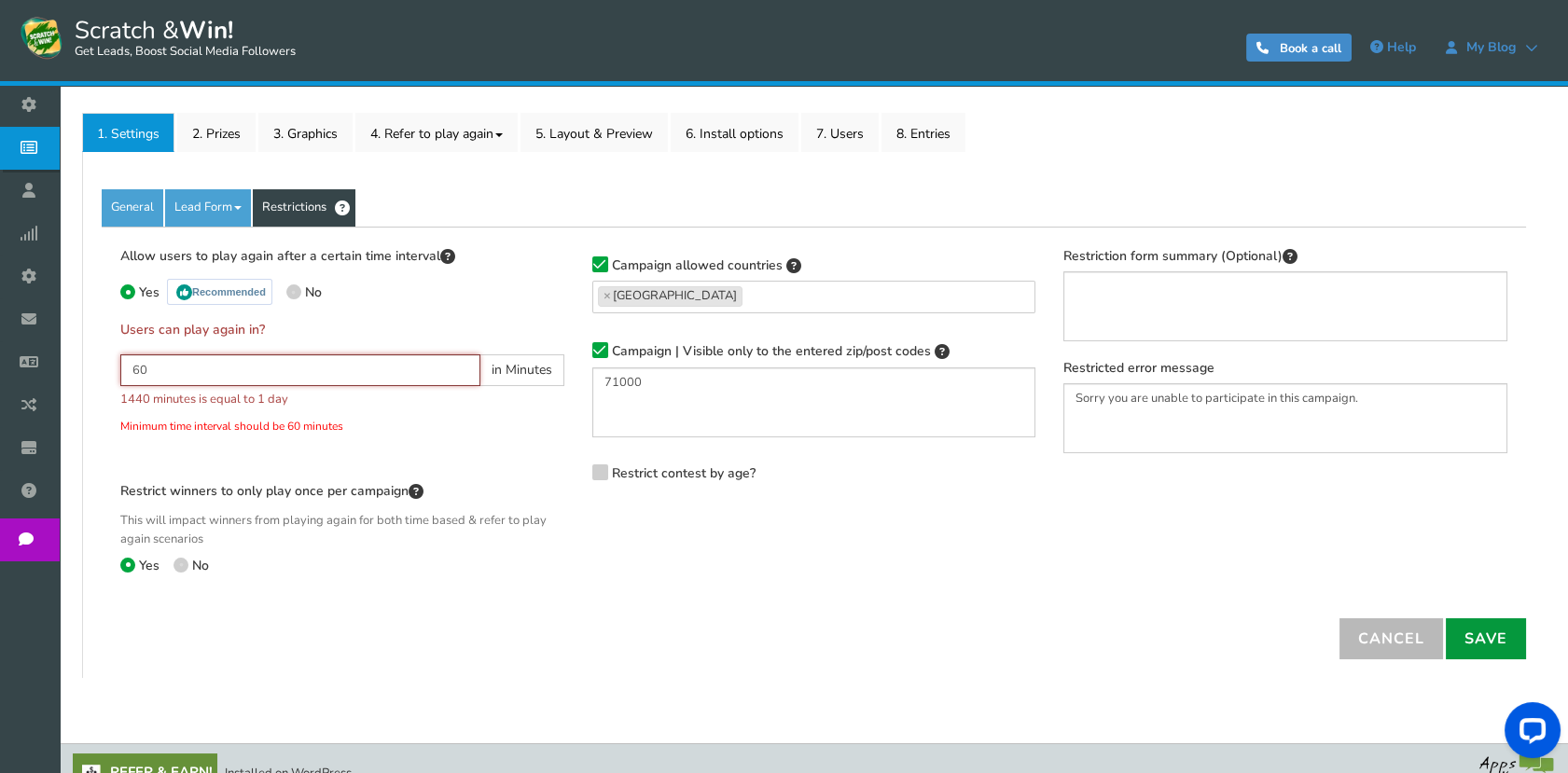
type input "60"
click at [1485, 641] on link "Save" at bounding box center [1486, 638] width 80 height 41
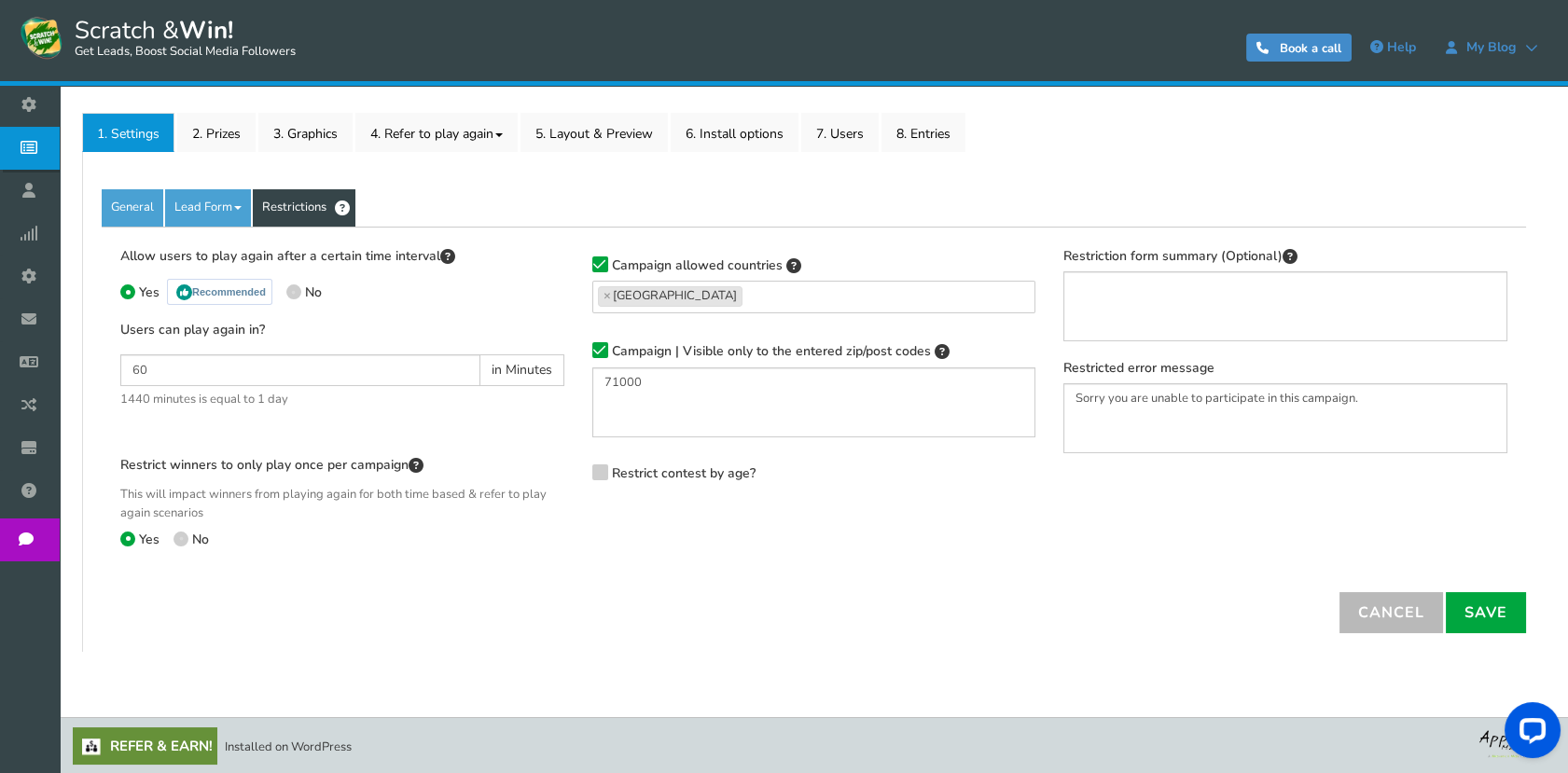
click at [180, 537] on icon at bounding box center [181, 539] width 4 height 4
click at [180, 536] on input "No" at bounding box center [179, 541] width 13 height 13
radio input "true"
click at [1485, 602] on link "Save" at bounding box center [1486, 612] width 80 height 41
click at [595, 478] on span at bounding box center [600, 472] width 16 height 15
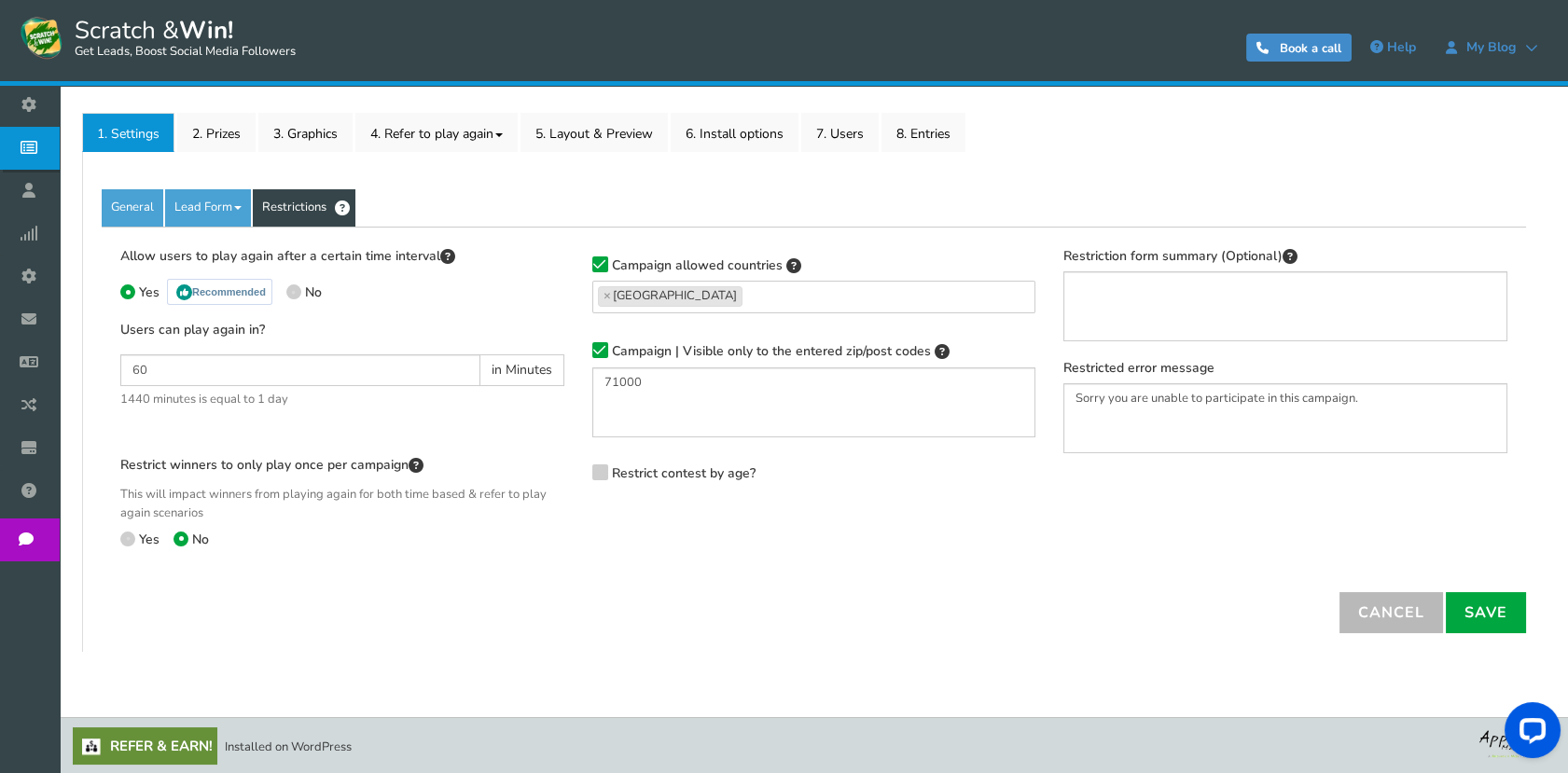
click at [574, 478] on input "Restrict contest by age?" at bounding box center [574, 475] width 0 height 13
click at [595, 478] on icon at bounding box center [599, 472] width 13 height 14
click at [574, 478] on input "Restrict contest by age?" at bounding box center [574, 475] width 0 height 13
click at [595, 478] on span at bounding box center [600, 472] width 16 height 15
click at [574, 478] on input "Restrict contest by age?" at bounding box center [574, 475] width 0 height 13
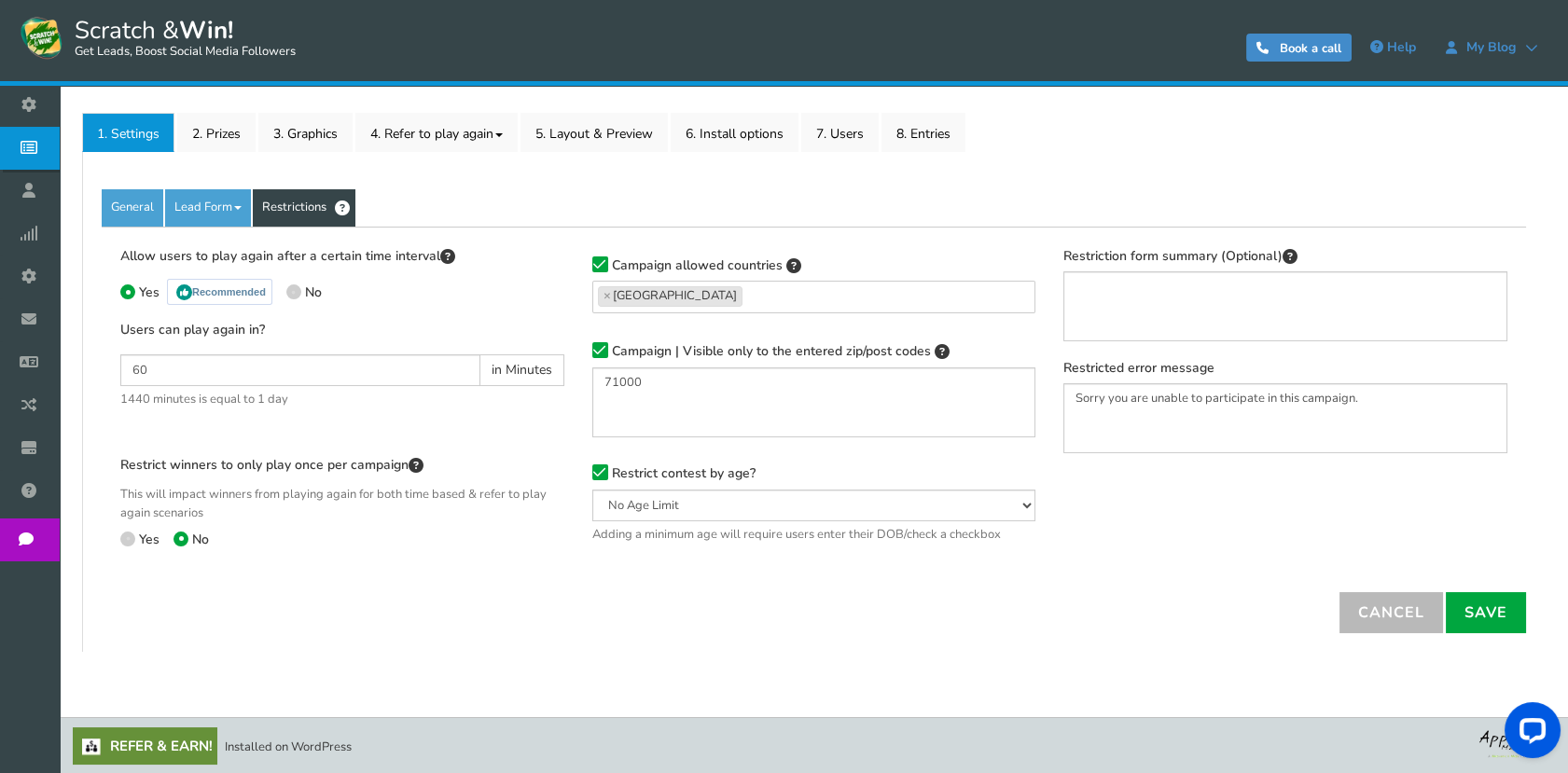
click at [606, 351] on span at bounding box center [600, 350] width 16 height 15
click at [574, 351] on input "Campaign | Visible only to the entered zip/post codes" at bounding box center [574, 351] width 0 height 13
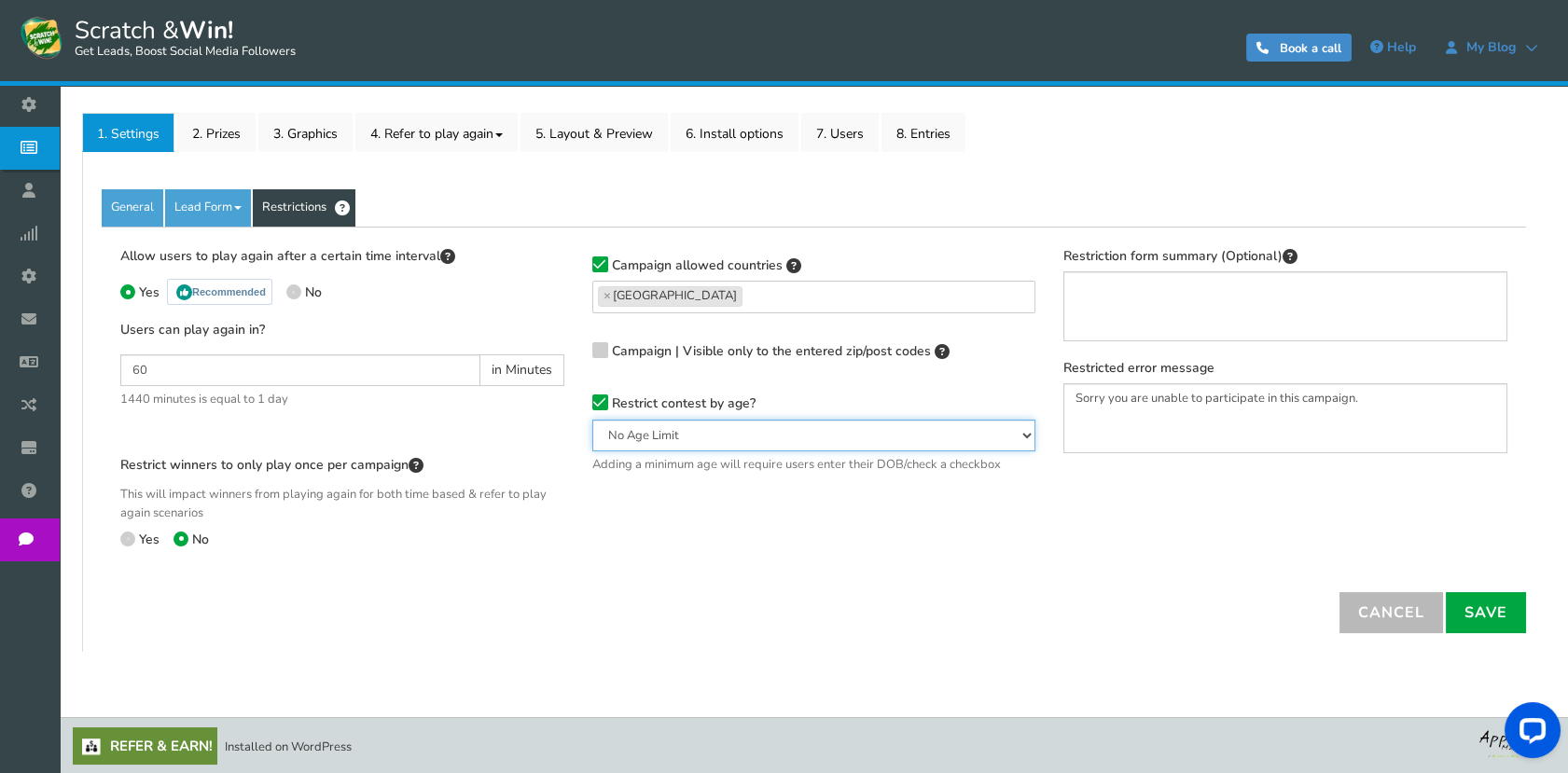
click at [646, 429] on select "No Age Limit 13+ Required Checkbox 18+ Required Checkbox 21+ Required Checkbox …" at bounding box center [814, 435] width 444 height 32
select select "18DMY"
click at [592, 419] on select "No Age Limit 13+ Required Checkbox 18+ Required Checkbox 21+ Required Checkbox …" at bounding box center [814, 435] width 444 height 32
click at [691, 419] on select "No Age Limit 13+ Required Checkbox 18+ Required Checkbox 21+ Required Checkbox …" at bounding box center [814, 435] width 444 height 32
click at [592, 419] on select "No Age Limit 13+ Required Checkbox 18+ Required Checkbox 21+ Required Checkbox …" at bounding box center [814, 435] width 444 height 32
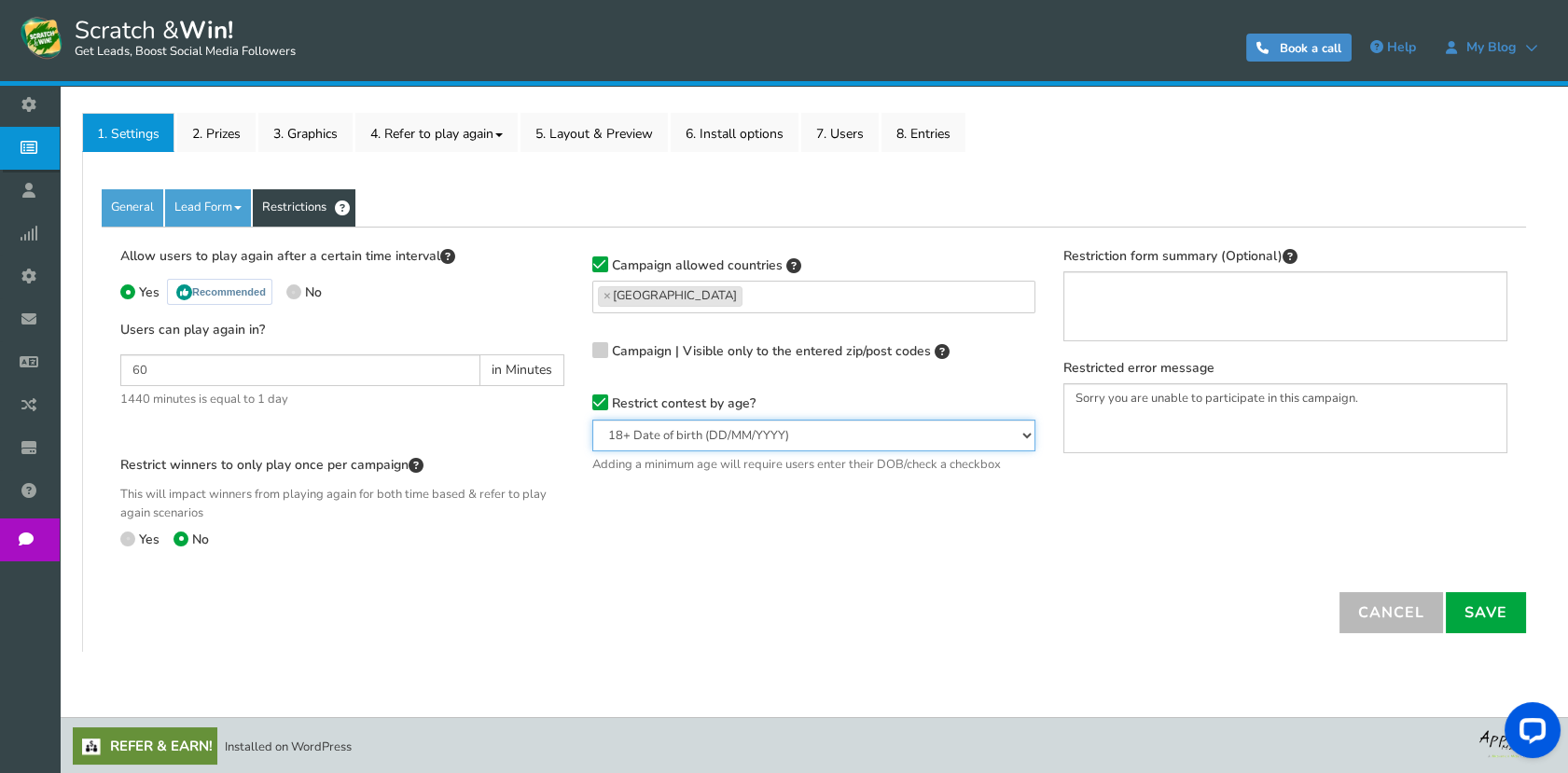
drag, startPoint x: 670, startPoint y: 434, endPoint x: 668, endPoint y: 449, distance: 15.1
click at [670, 434] on select "No Age Limit 13+ Required Checkbox 18+ Required Checkbox 21+ Required Checkbox …" at bounding box center [814, 435] width 444 height 32
click at [592, 419] on select "No Age Limit 13+ Required Checkbox 18+ Required Checkbox 21+ Required Checkbox …" at bounding box center [814, 435] width 444 height 32
click at [140, 535] on span "Yes" at bounding box center [148, 540] width 20 height 17
click at [133, 535] on input "Yes" at bounding box center [126, 541] width 13 height 13
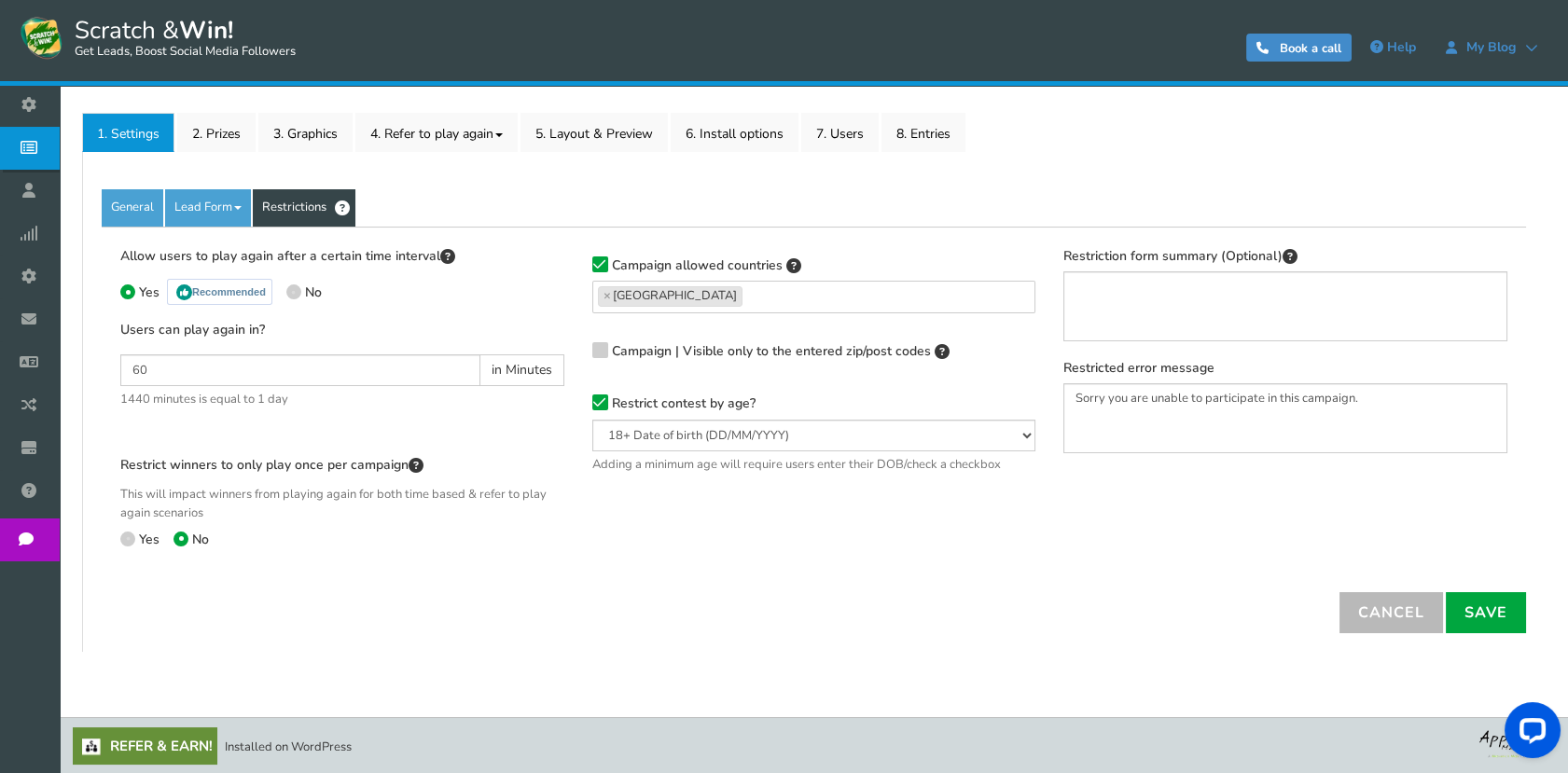
radio input "true"
click at [1481, 605] on link "Save" at bounding box center [1486, 612] width 80 height 41
click at [223, 132] on link "2. Prizes" at bounding box center [216, 132] width 78 height 39
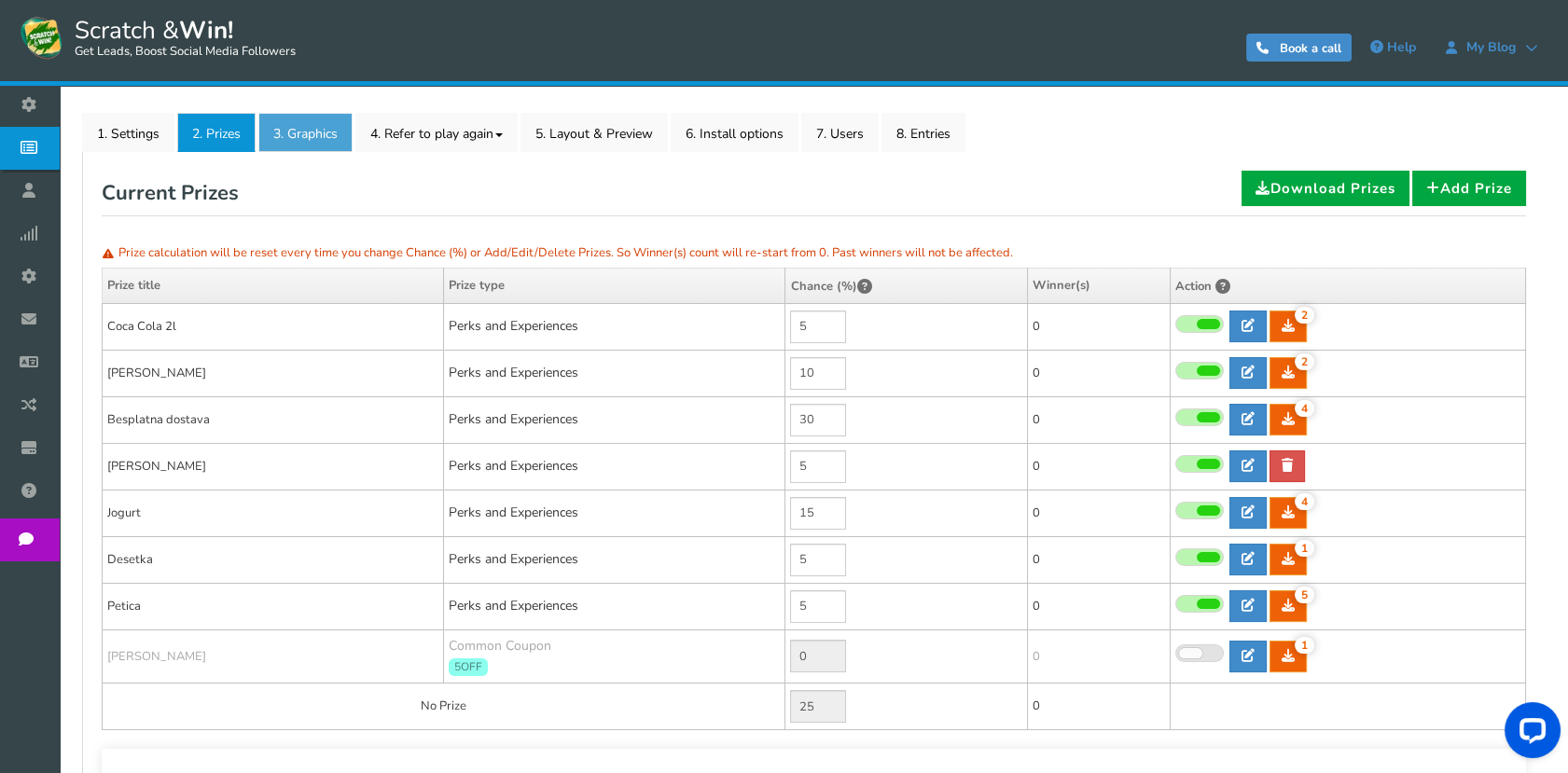
click at [298, 137] on link "3. Graphics" at bounding box center [305, 132] width 94 height 39
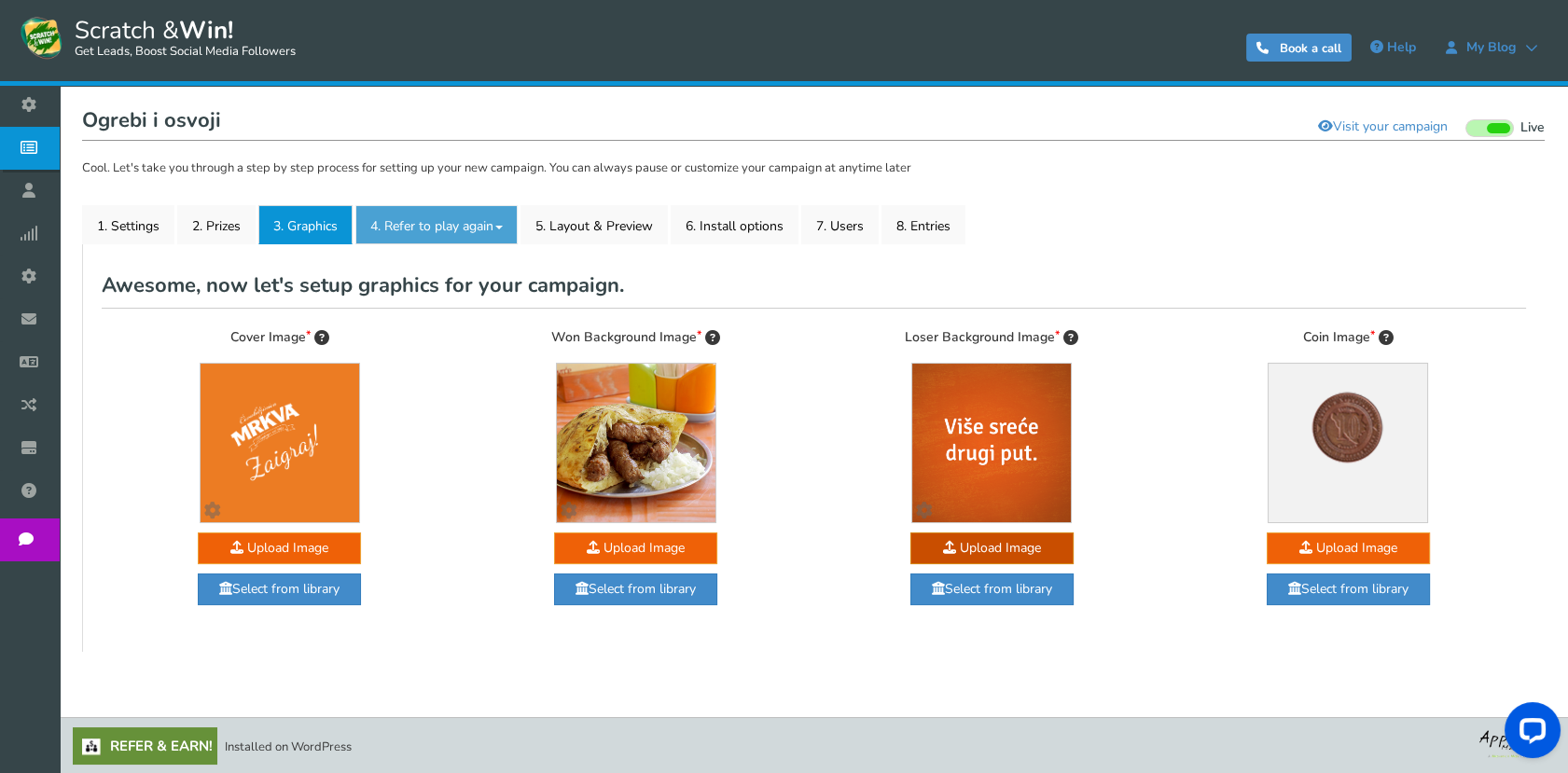
click at [396, 217] on link "4. Refer to play again" at bounding box center [436, 225] width 162 height 39
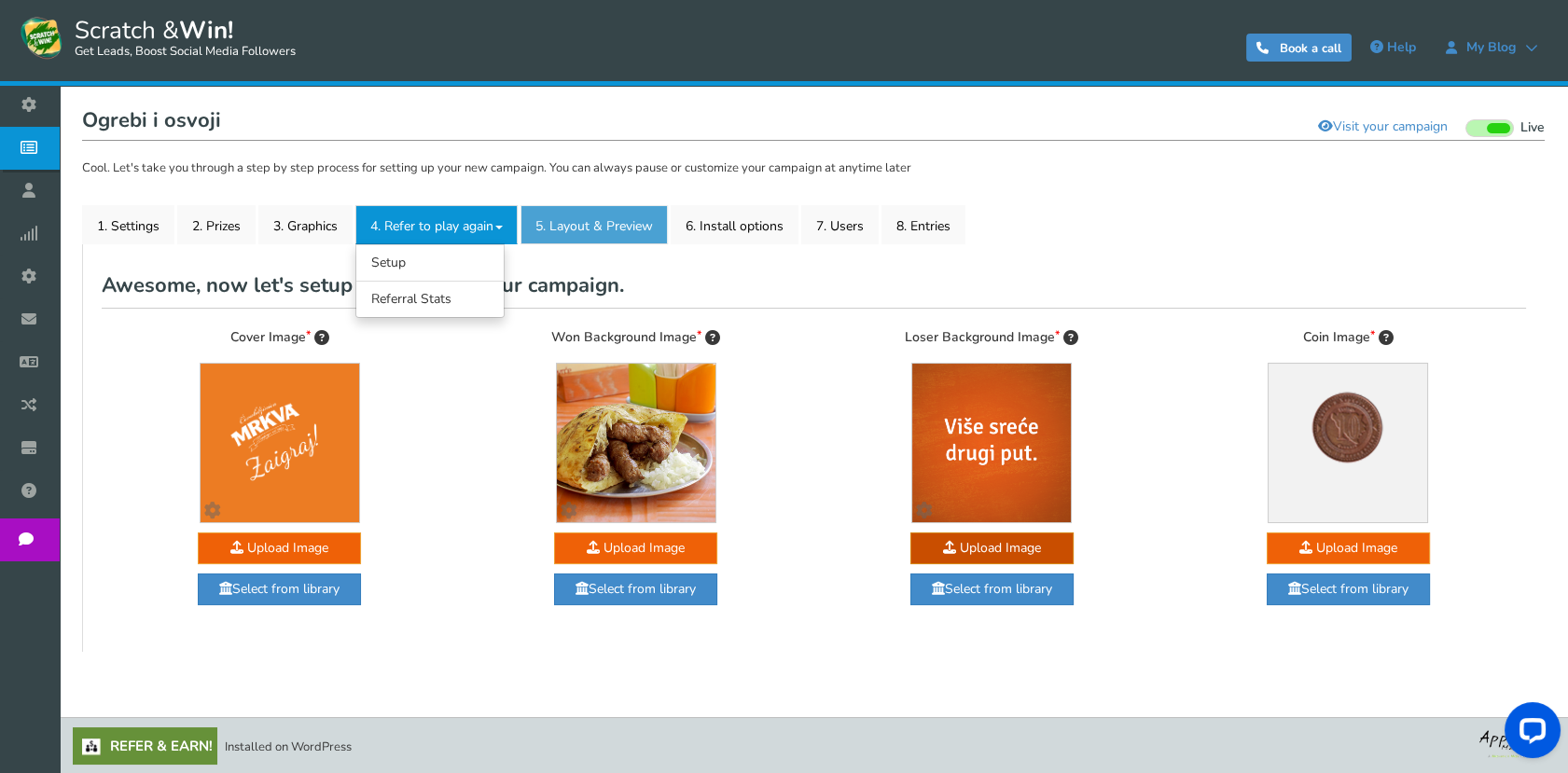
click at [549, 235] on link "5. Layout & Preview" at bounding box center [594, 225] width 147 height 39
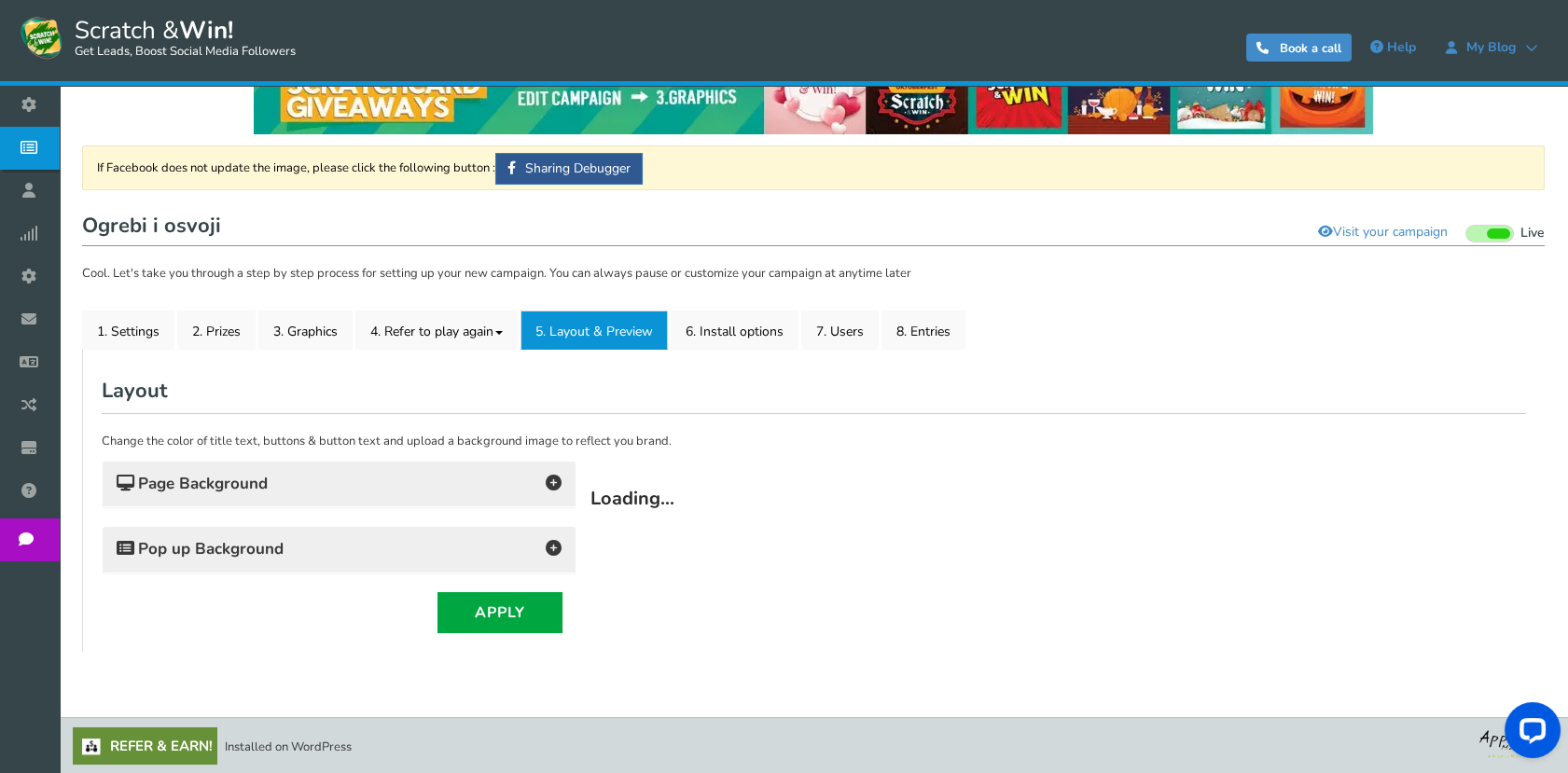
scroll to position [0, 0]
click at [429, 433] on p "Change the color of title text, buttons & button text and upload a background i…" at bounding box center [813, 442] width 1424 height 18
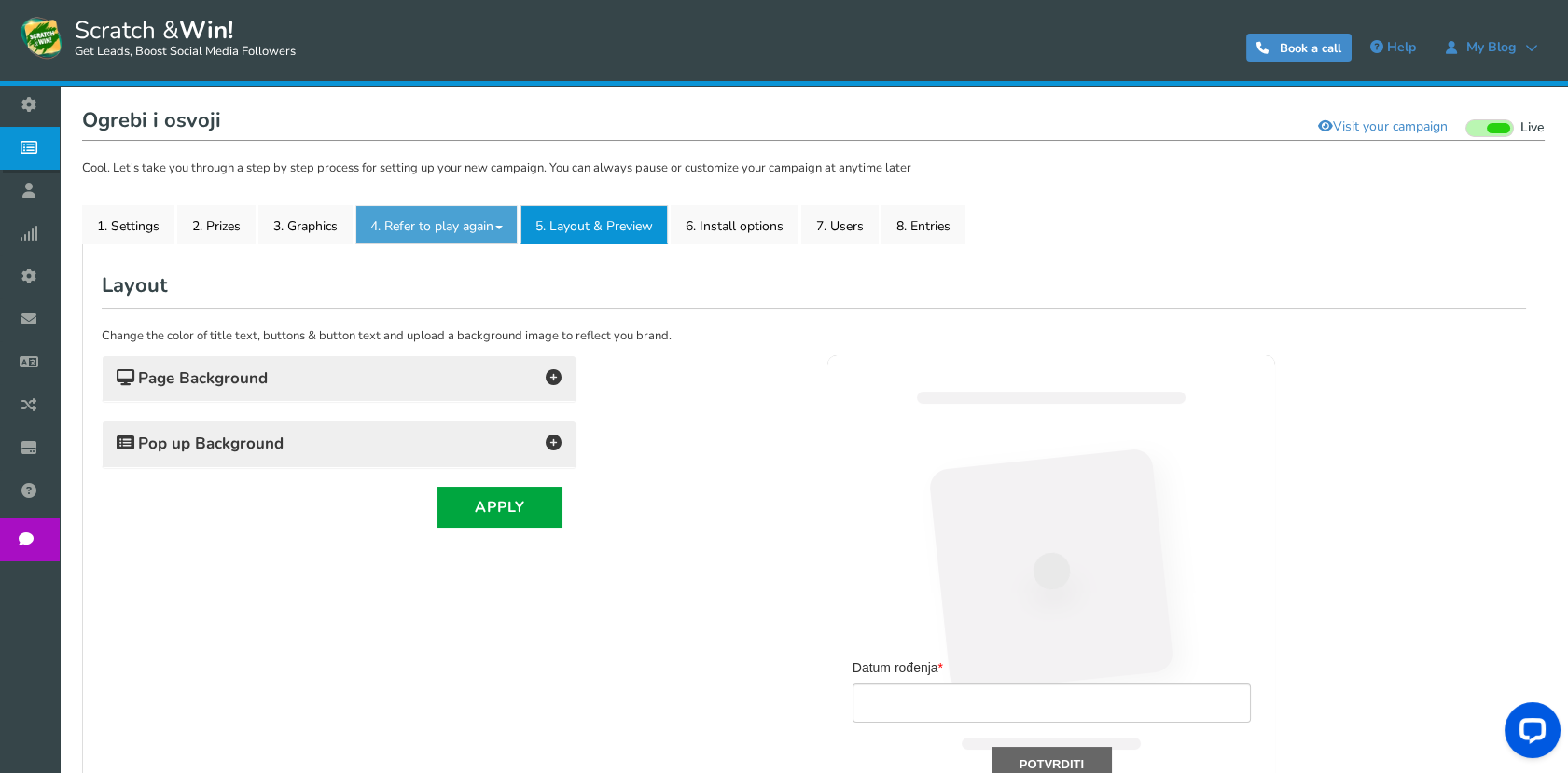
click at [458, 228] on link "4. Refer to play again" at bounding box center [436, 225] width 162 height 39
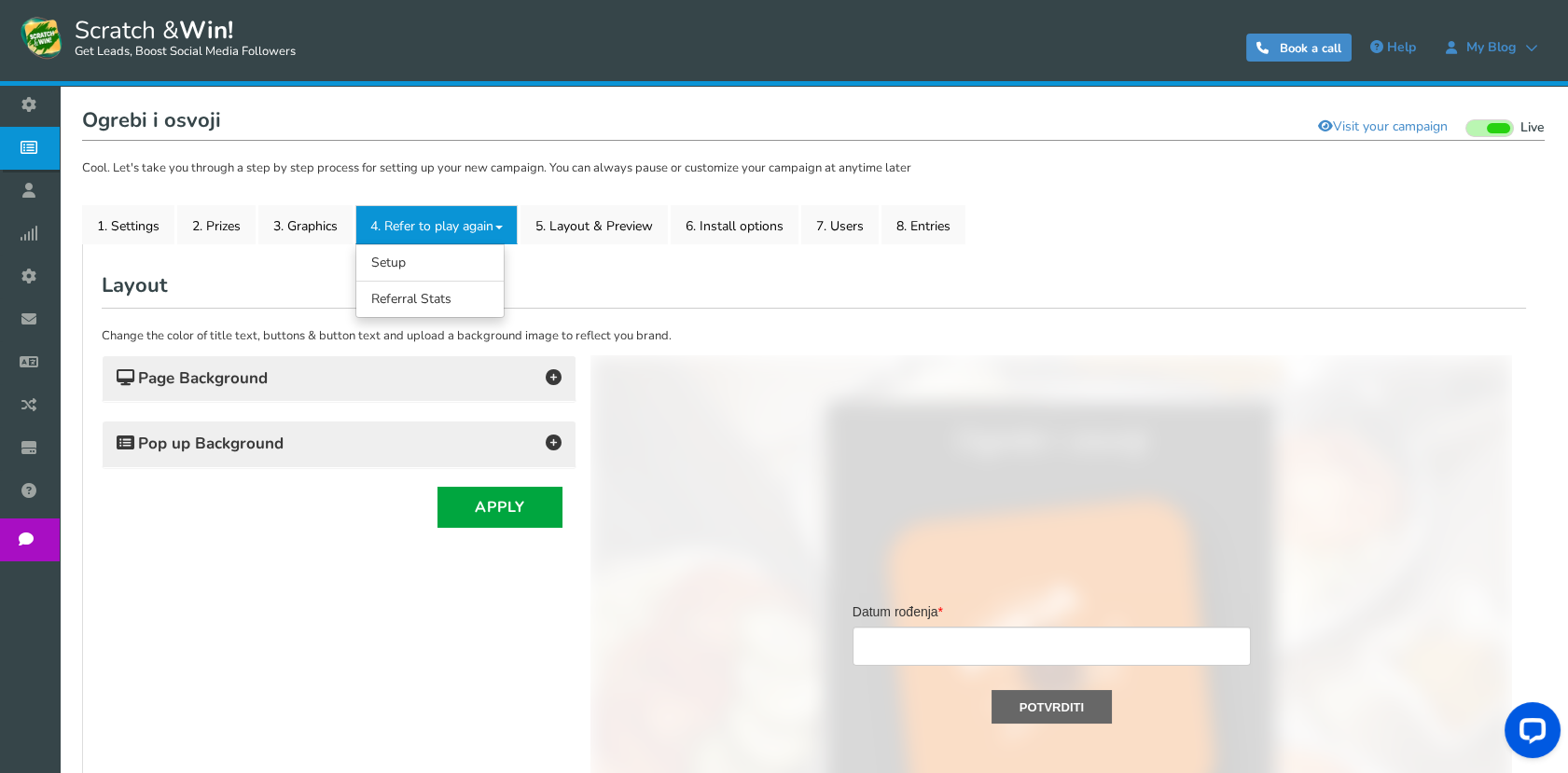
click at [335, 428] on div "Pop up Background" at bounding box center [339, 444] width 473 height 46
click at [551, 440] on icon at bounding box center [553, 442] width 16 height 15
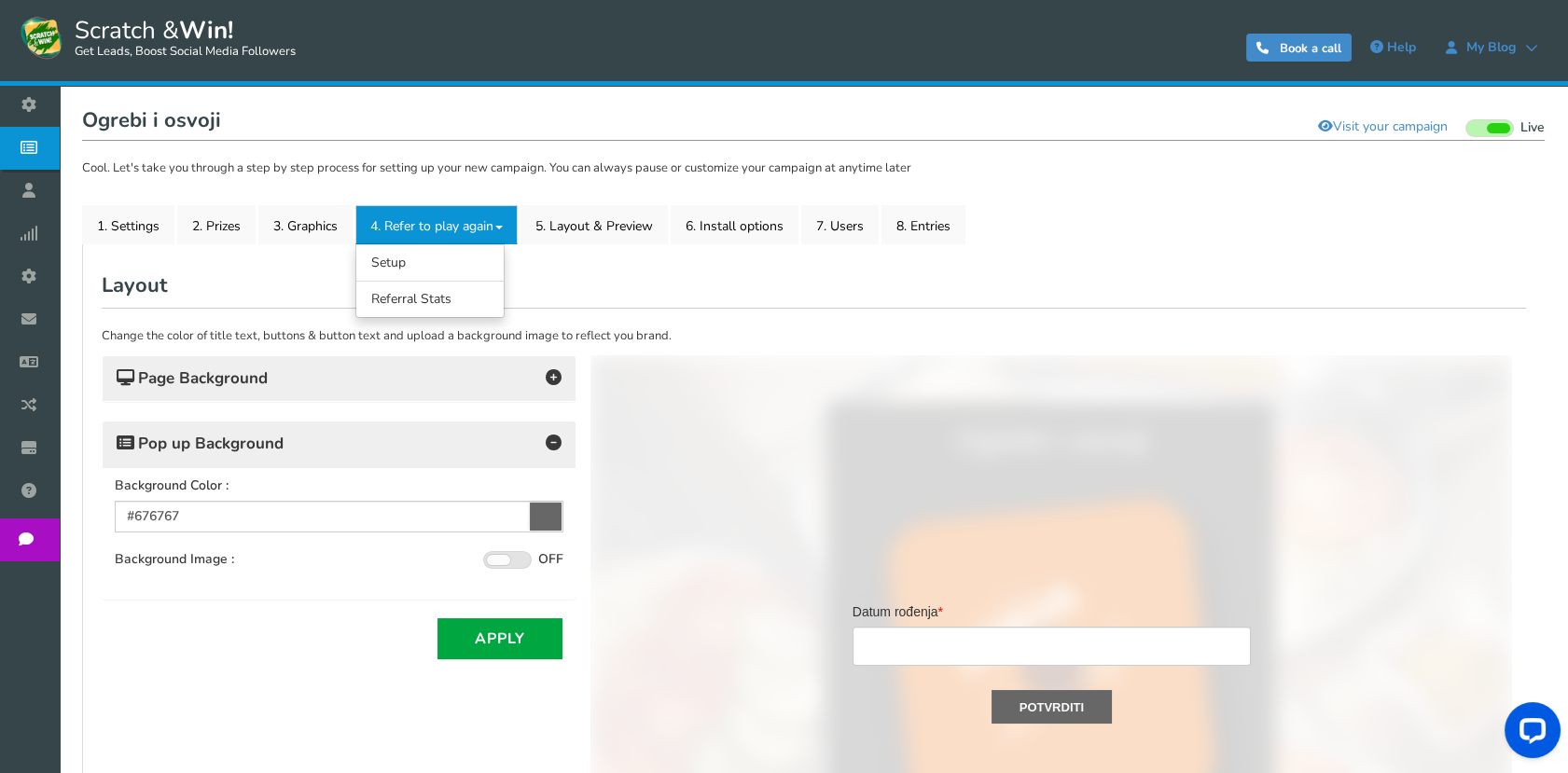
click at [551, 440] on icon at bounding box center [553, 442] width 16 height 15
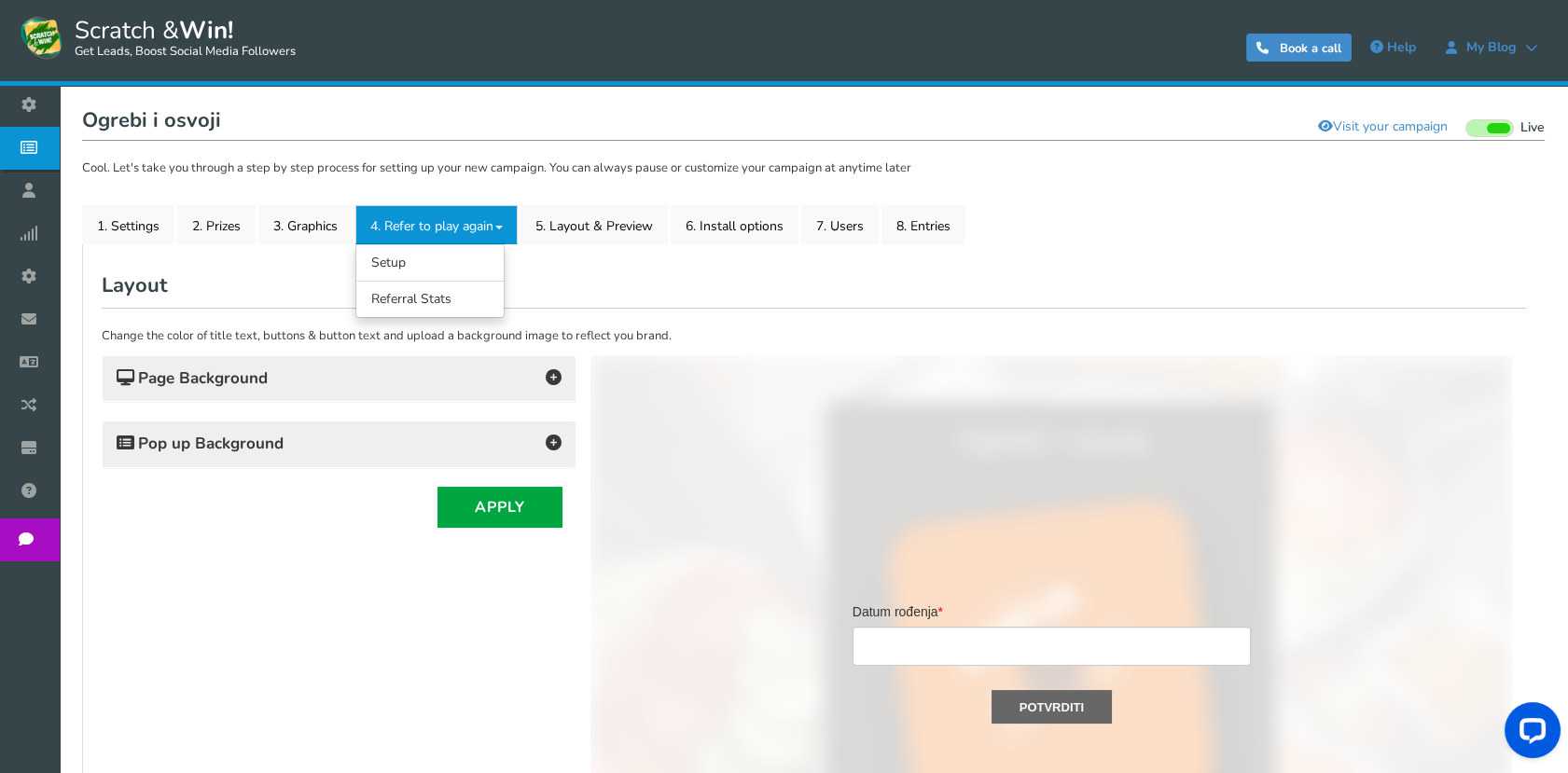
click at [550, 370] on icon at bounding box center [553, 377] width 16 height 15
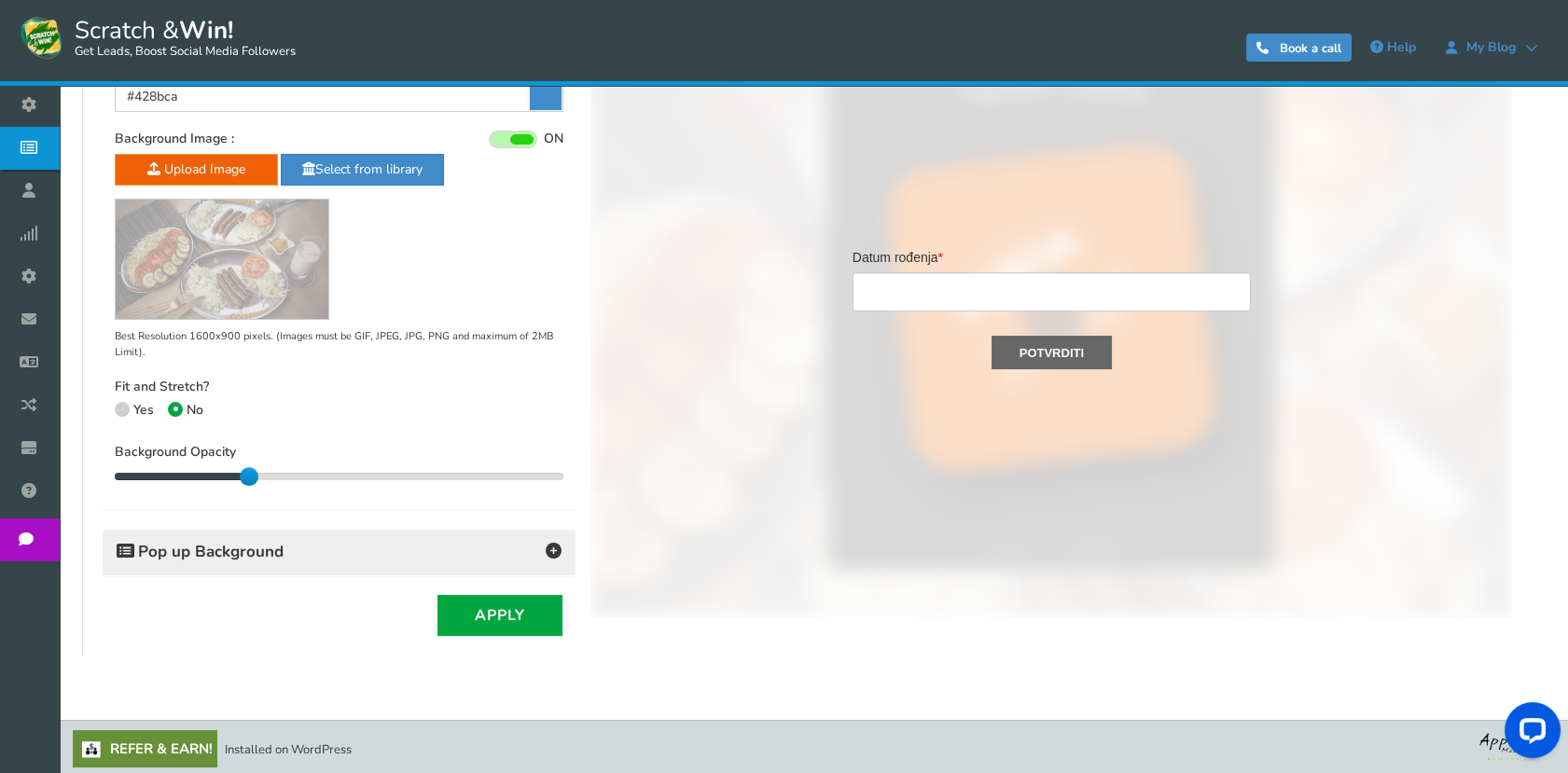
scroll to position [532, 0]
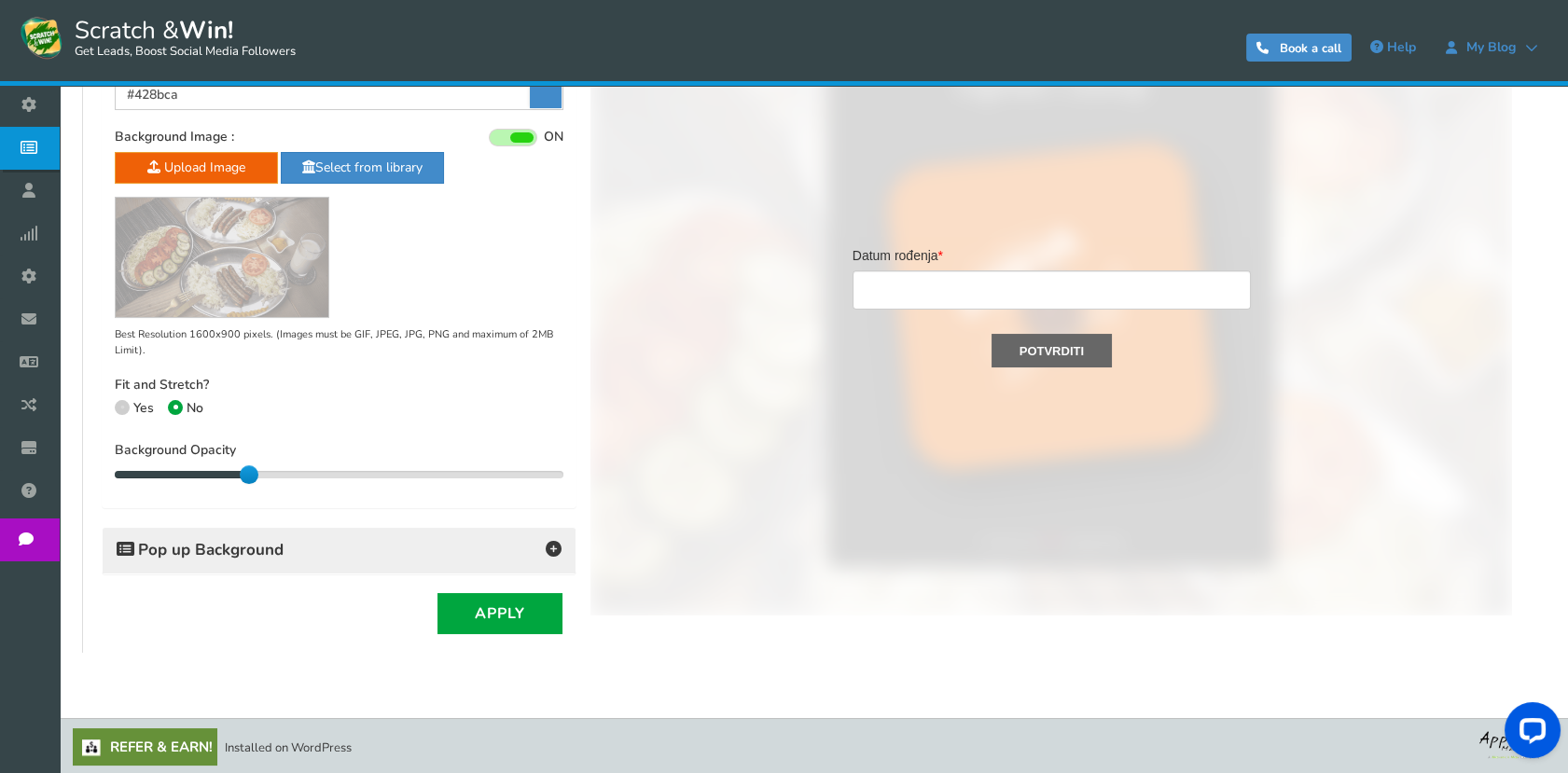
click at [546, 538] on h4 "Pop up Background" at bounding box center [338, 549] width 445 height 26
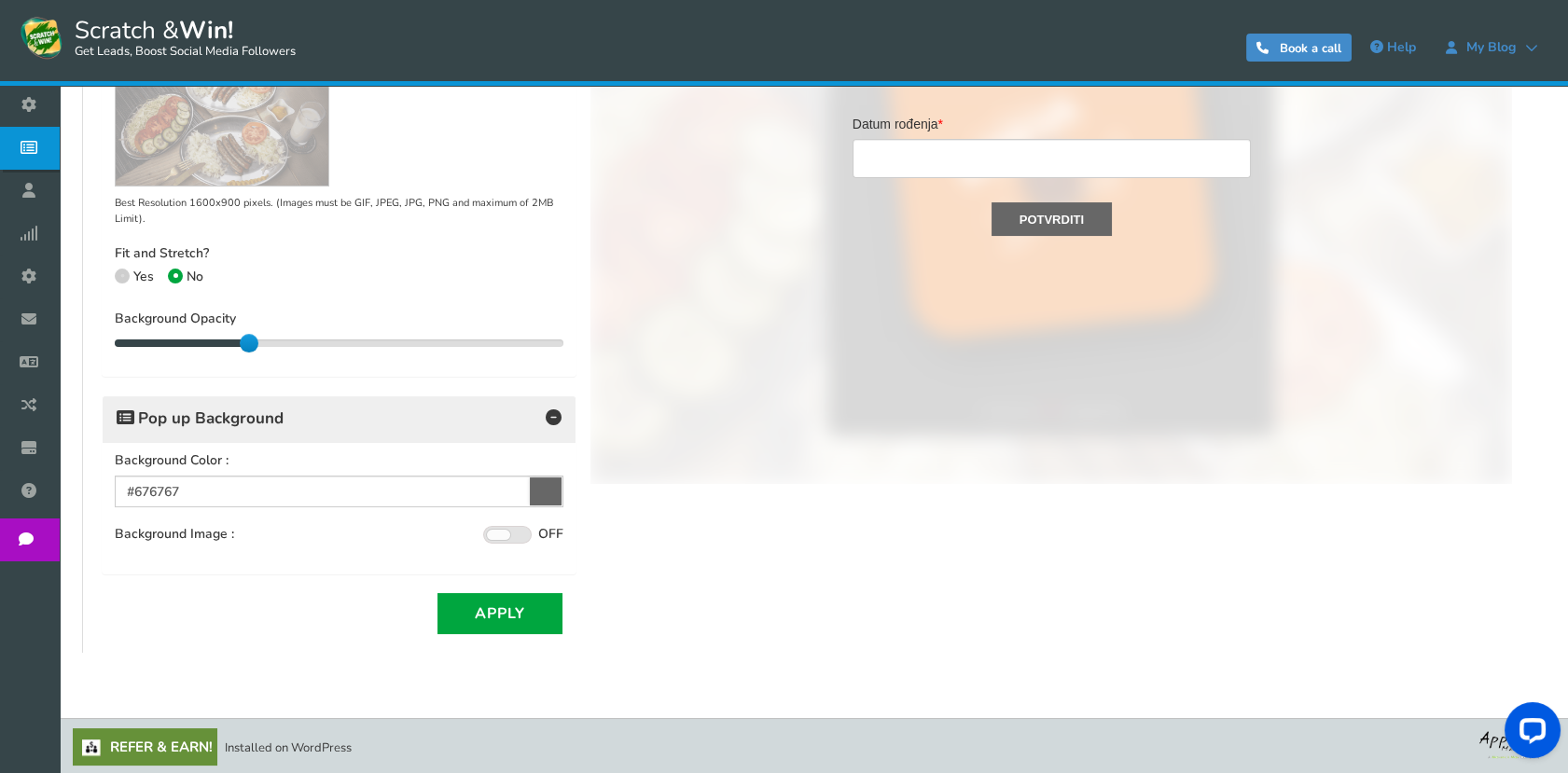
scroll to position [664, 0]
click at [514, 538] on span at bounding box center [507, 535] width 48 height 17
click at [0, 0] on input "ON OFF" at bounding box center [0, 0] width 0 height 0
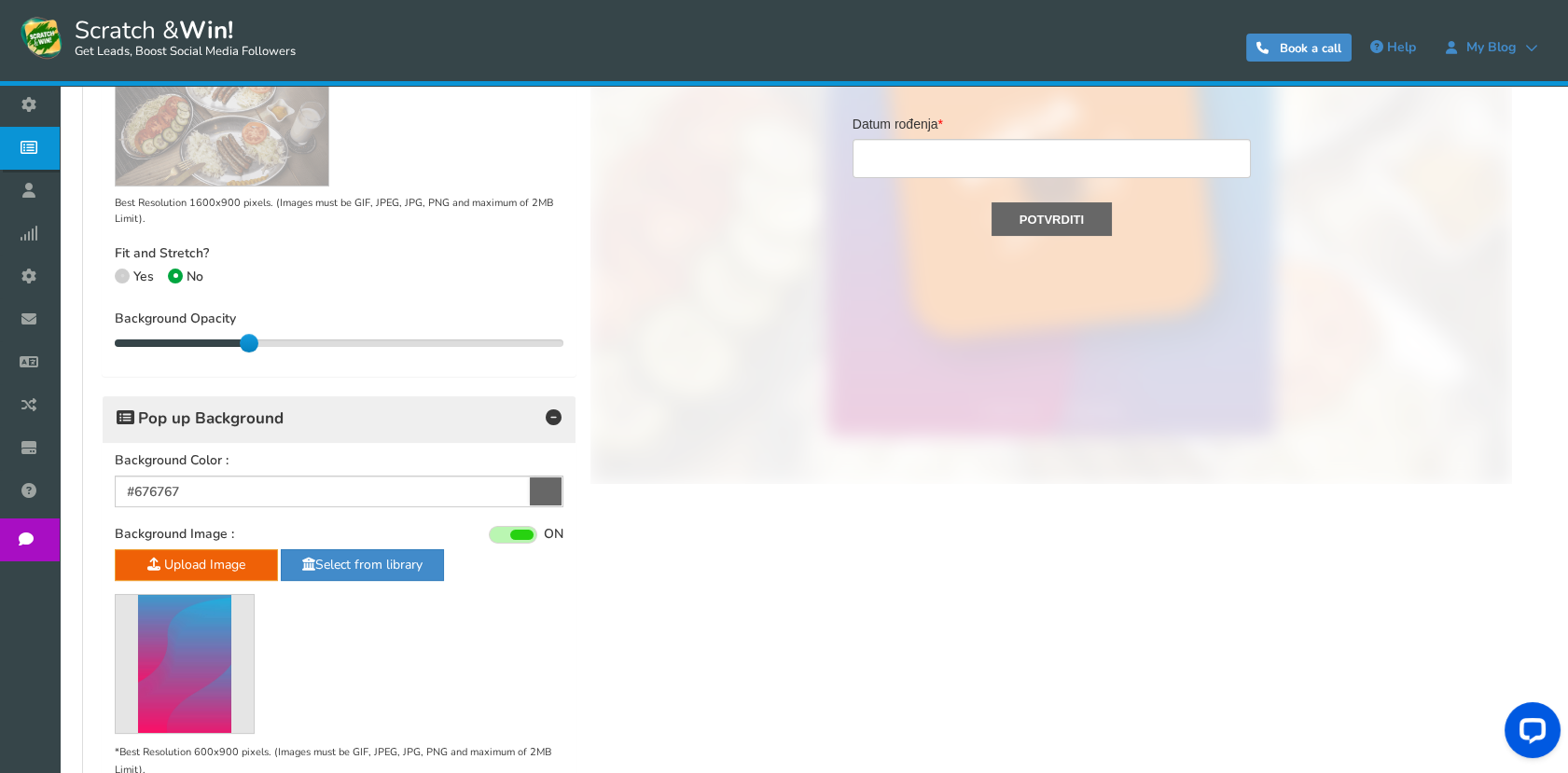
click at [517, 530] on span at bounding box center [521, 535] width 23 height 11
click at [0, 0] on input "ON OFF" at bounding box center [0, 0] width 0 height 0
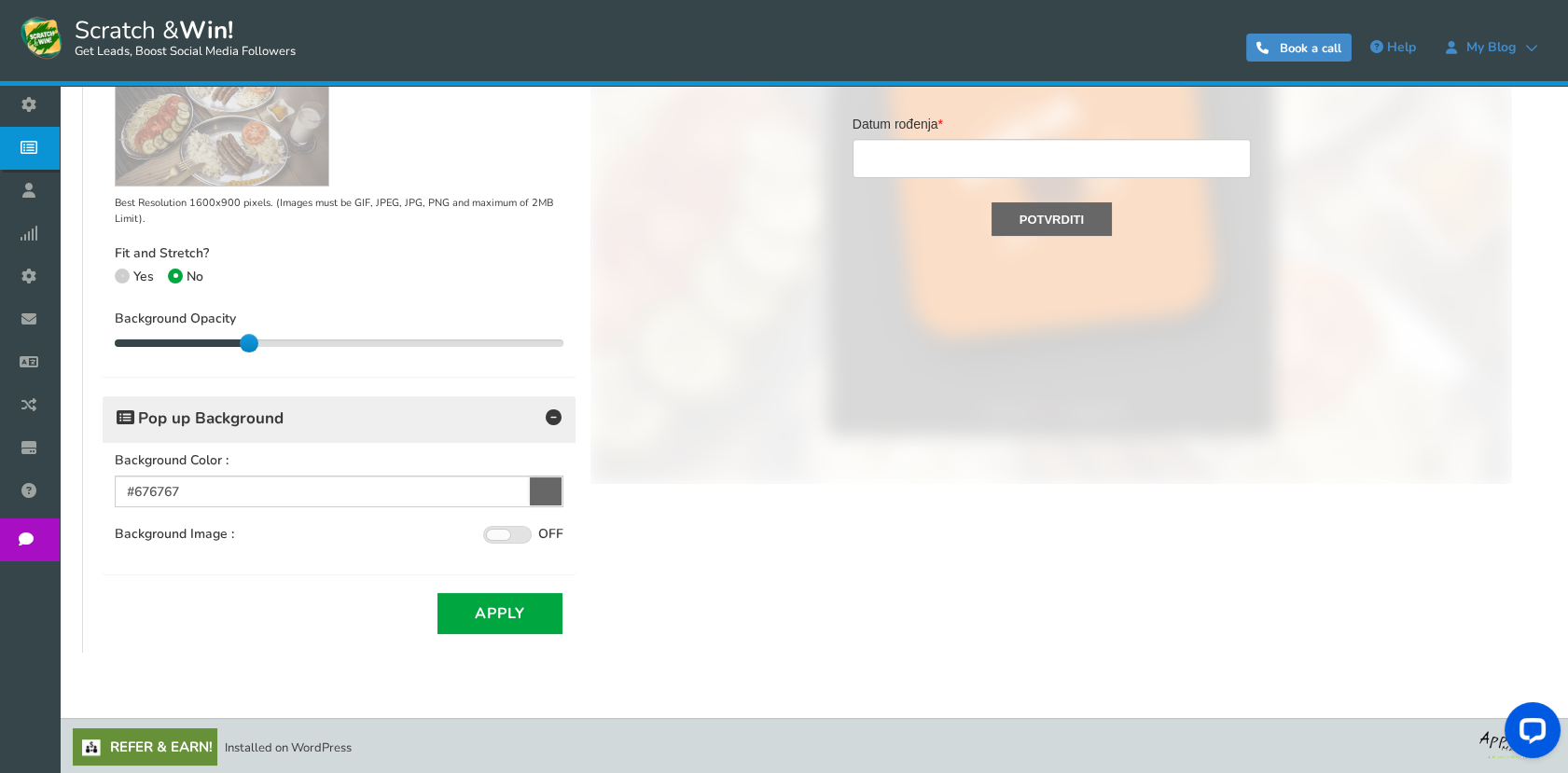
click at [517, 528] on span at bounding box center [507, 535] width 48 height 17
click at [0, 0] on input "ON OFF" at bounding box center [0, 0] width 0 height 0
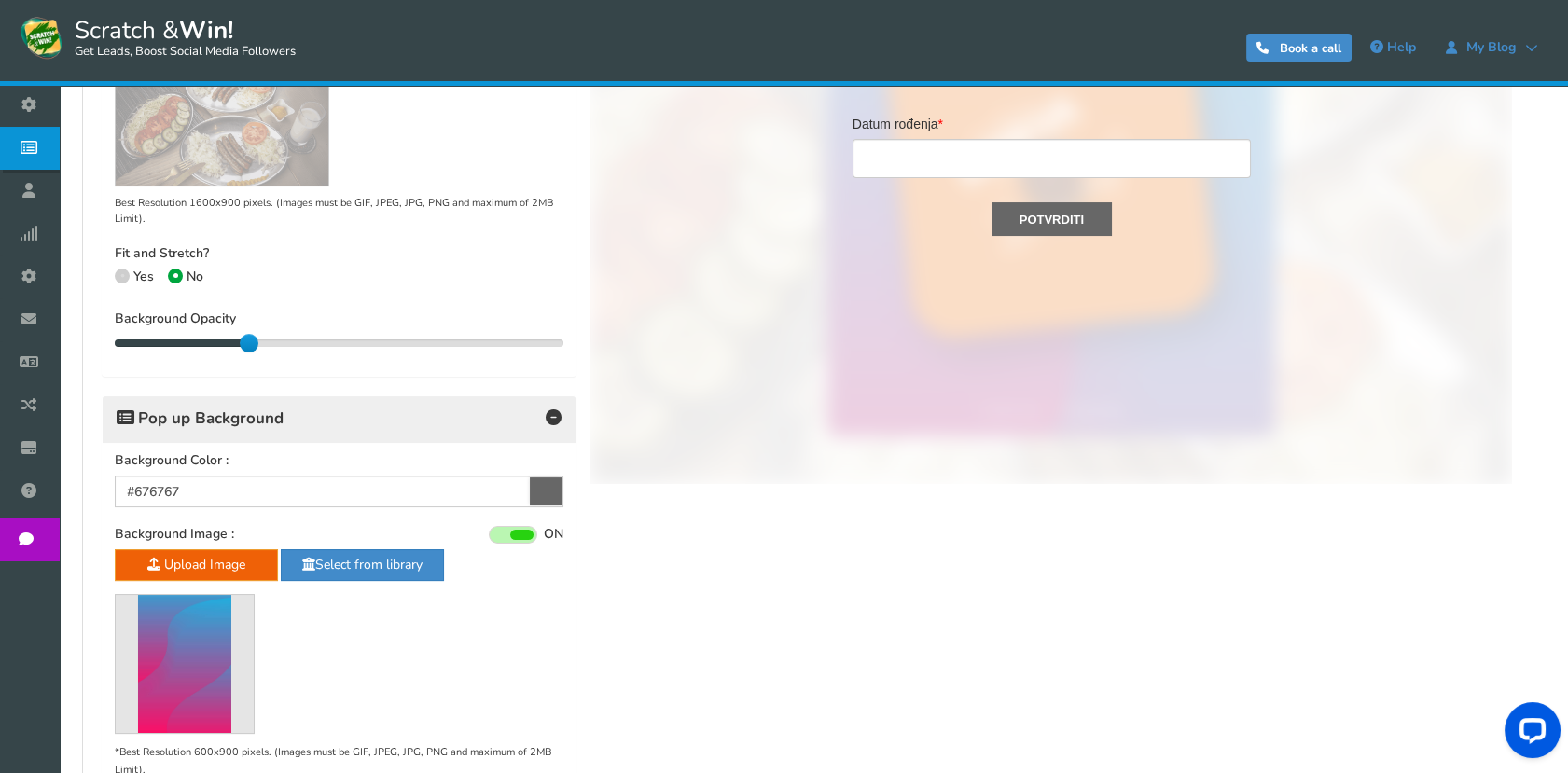
click at [515, 531] on span at bounding box center [521, 535] width 23 height 11
click at [0, 0] on input "ON OFF" at bounding box center [0, 0] width 0 height 0
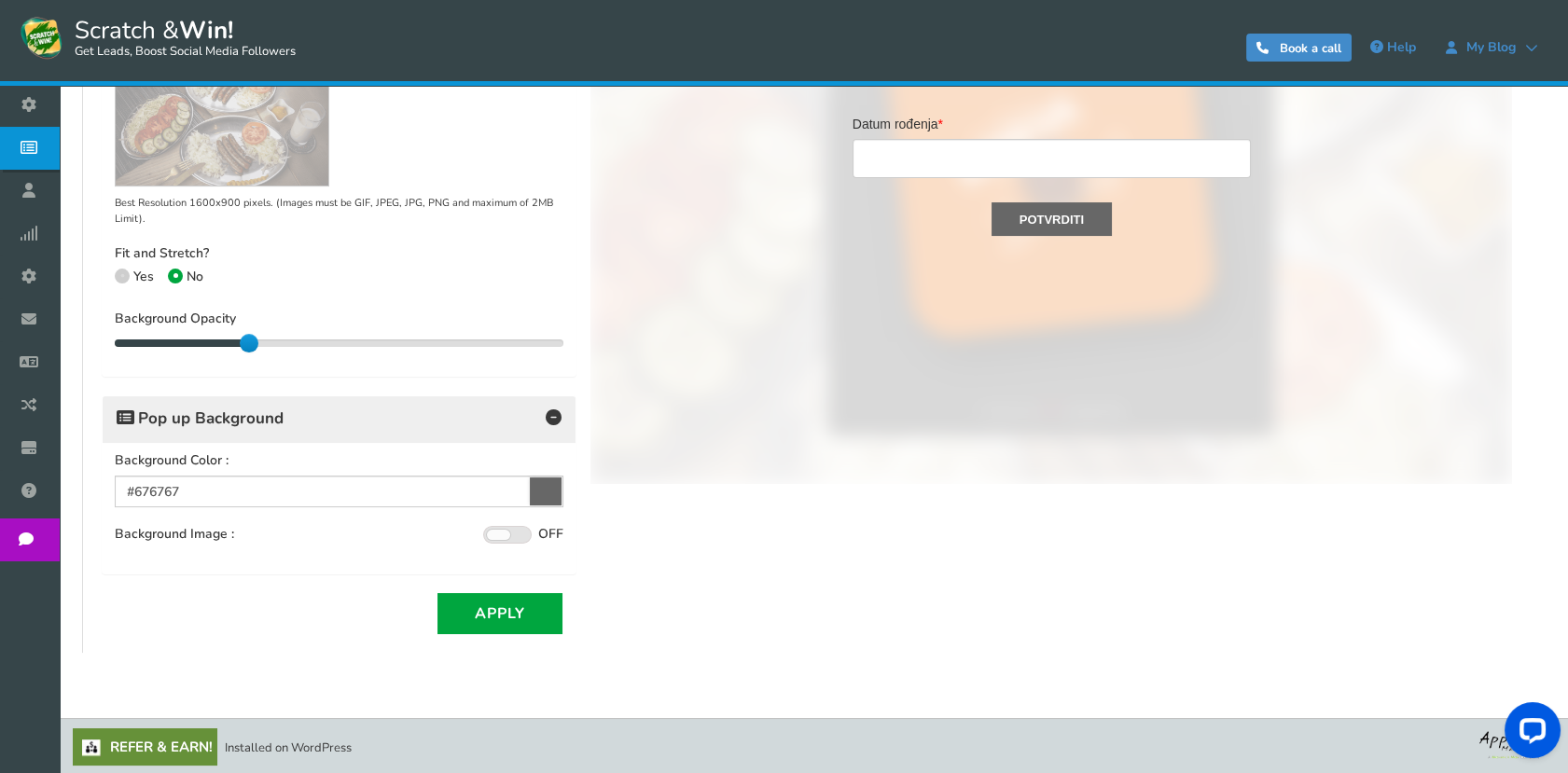
click at [503, 526] on span at bounding box center [507, 535] width 48 height 17
click at [0, 0] on input "ON OFF" at bounding box center [0, 0] width 0 height 0
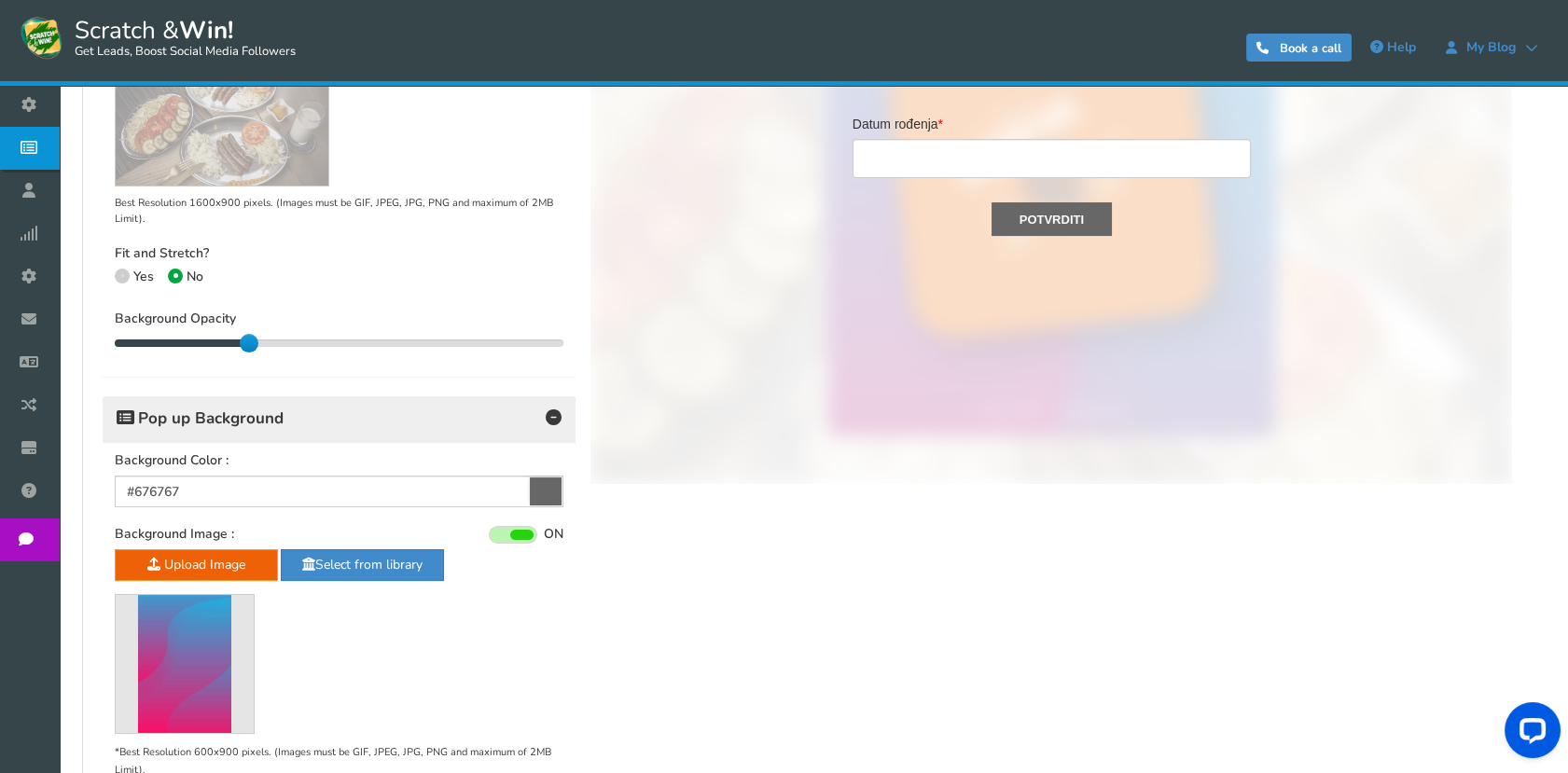
click at [202, 595] on img at bounding box center [184, 664] width 93 height 138
click at [512, 526] on span at bounding box center [513, 535] width 48 height 17
click at [0, 0] on input "ON OFF" at bounding box center [0, 0] width 0 height 0
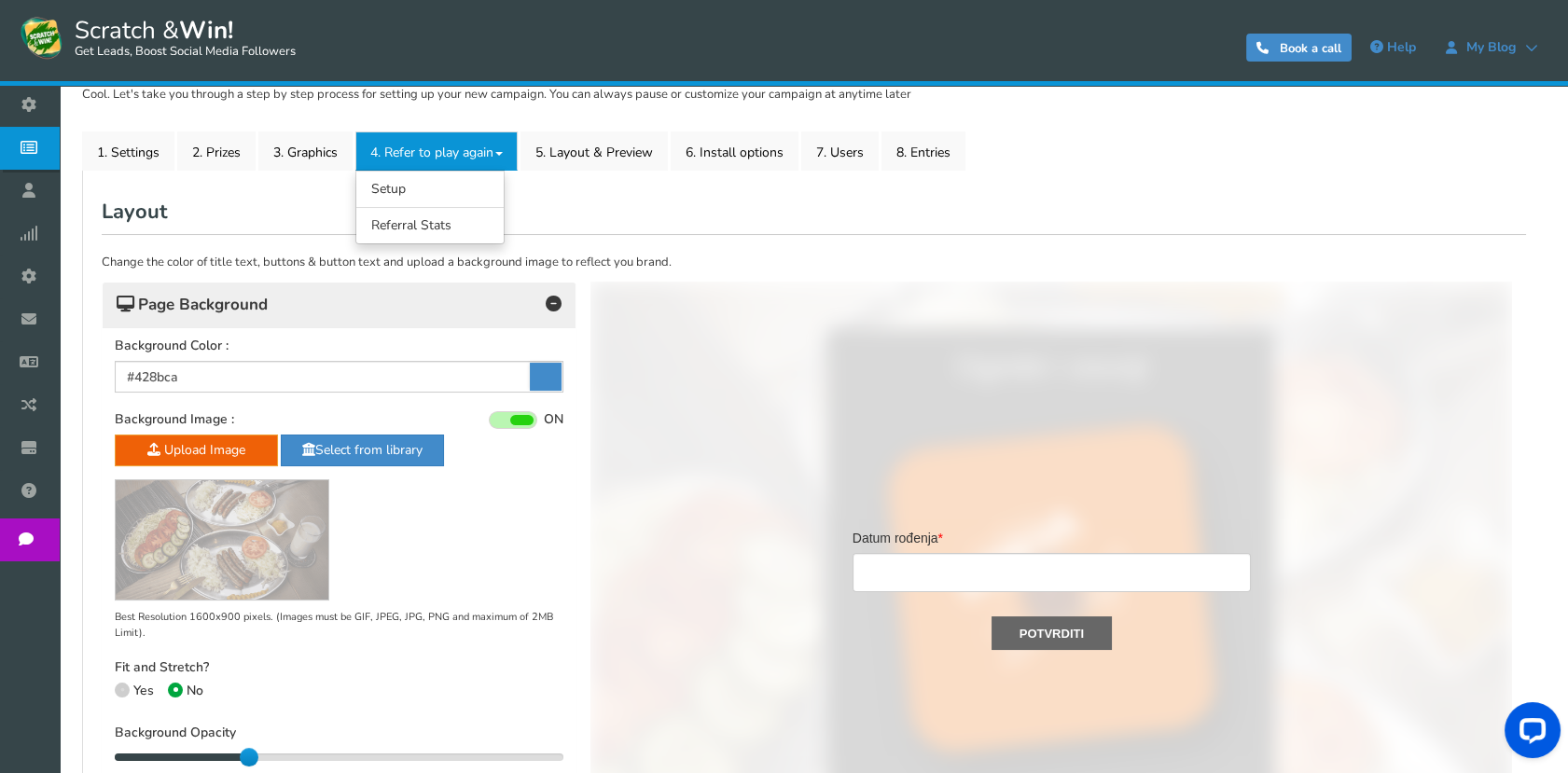
scroll to position [43, 0]
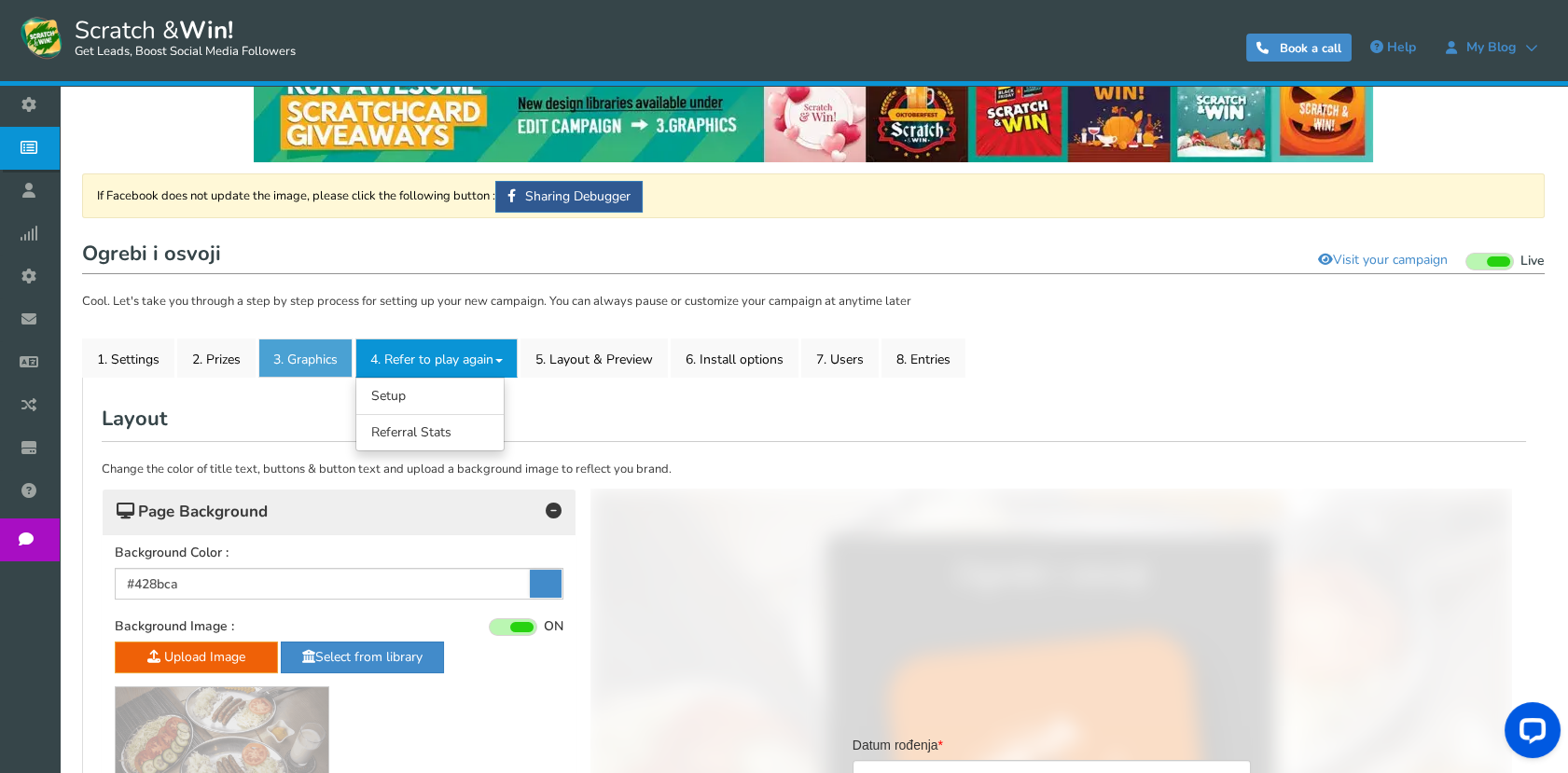
click at [294, 355] on link "3. Graphics" at bounding box center [305, 357] width 94 height 39
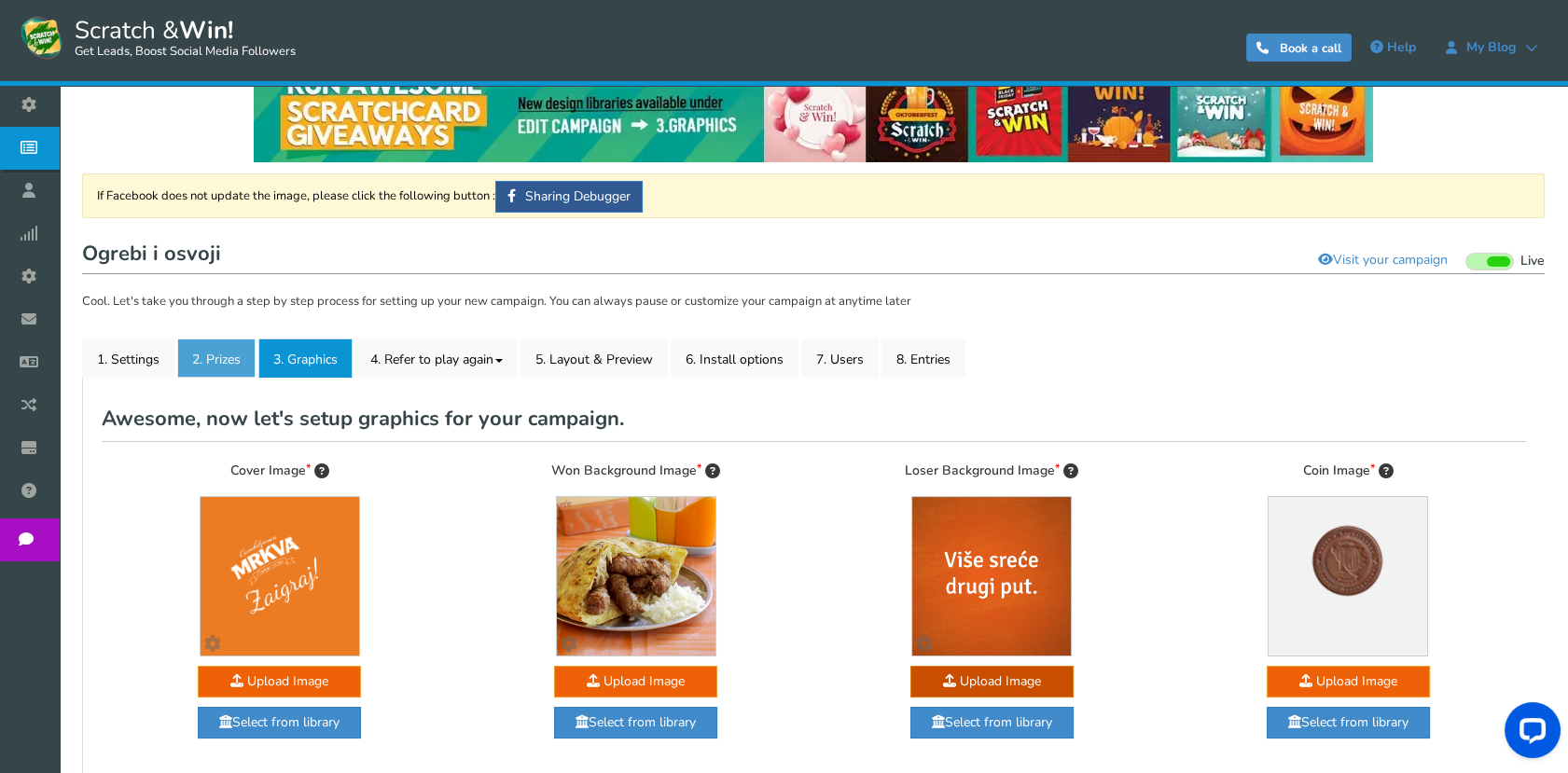
click at [238, 358] on link "2. Prizes" at bounding box center [216, 357] width 78 height 39
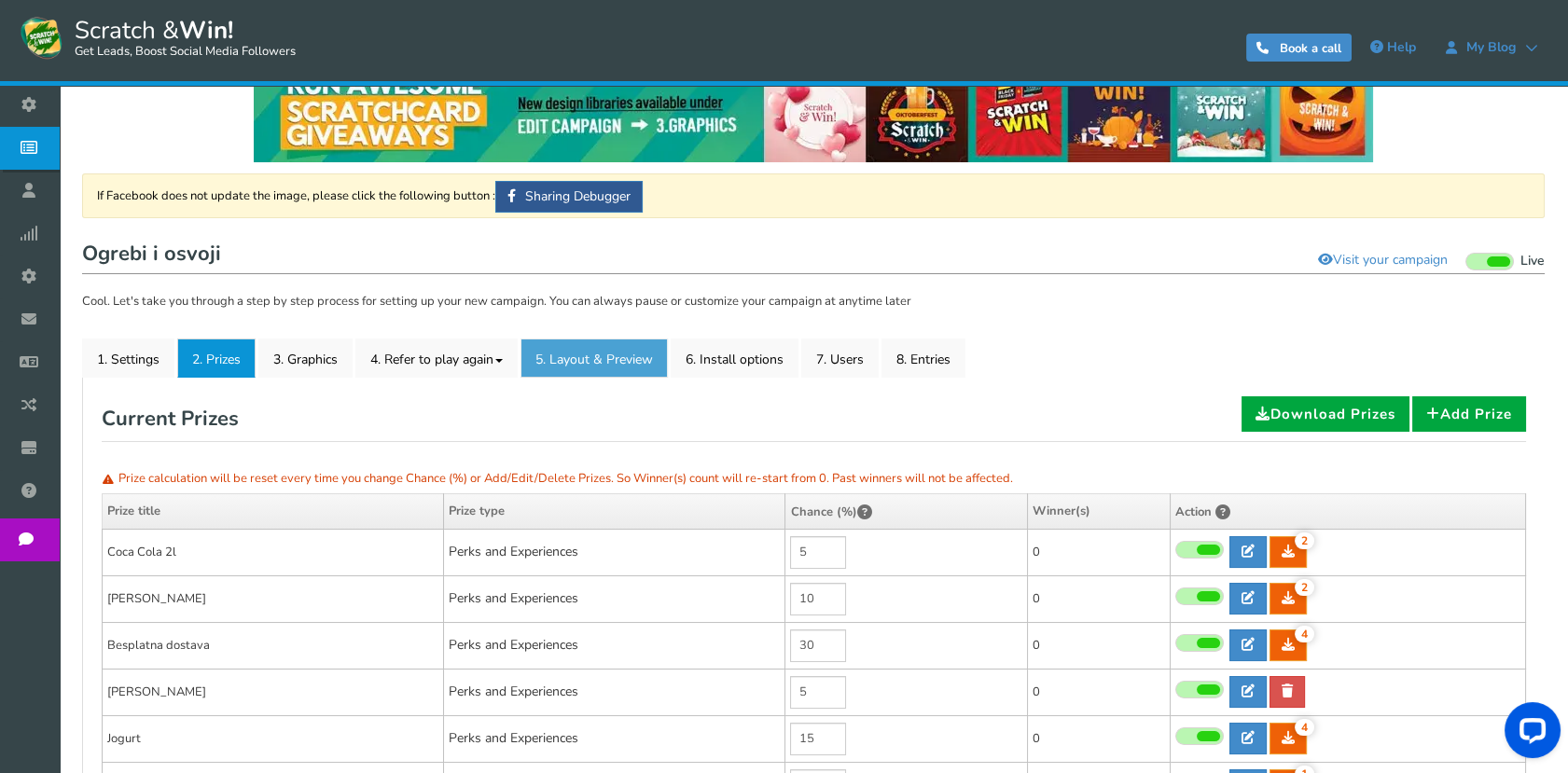
click at [526, 362] on link "5. Layout & Preview" at bounding box center [594, 357] width 147 height 39
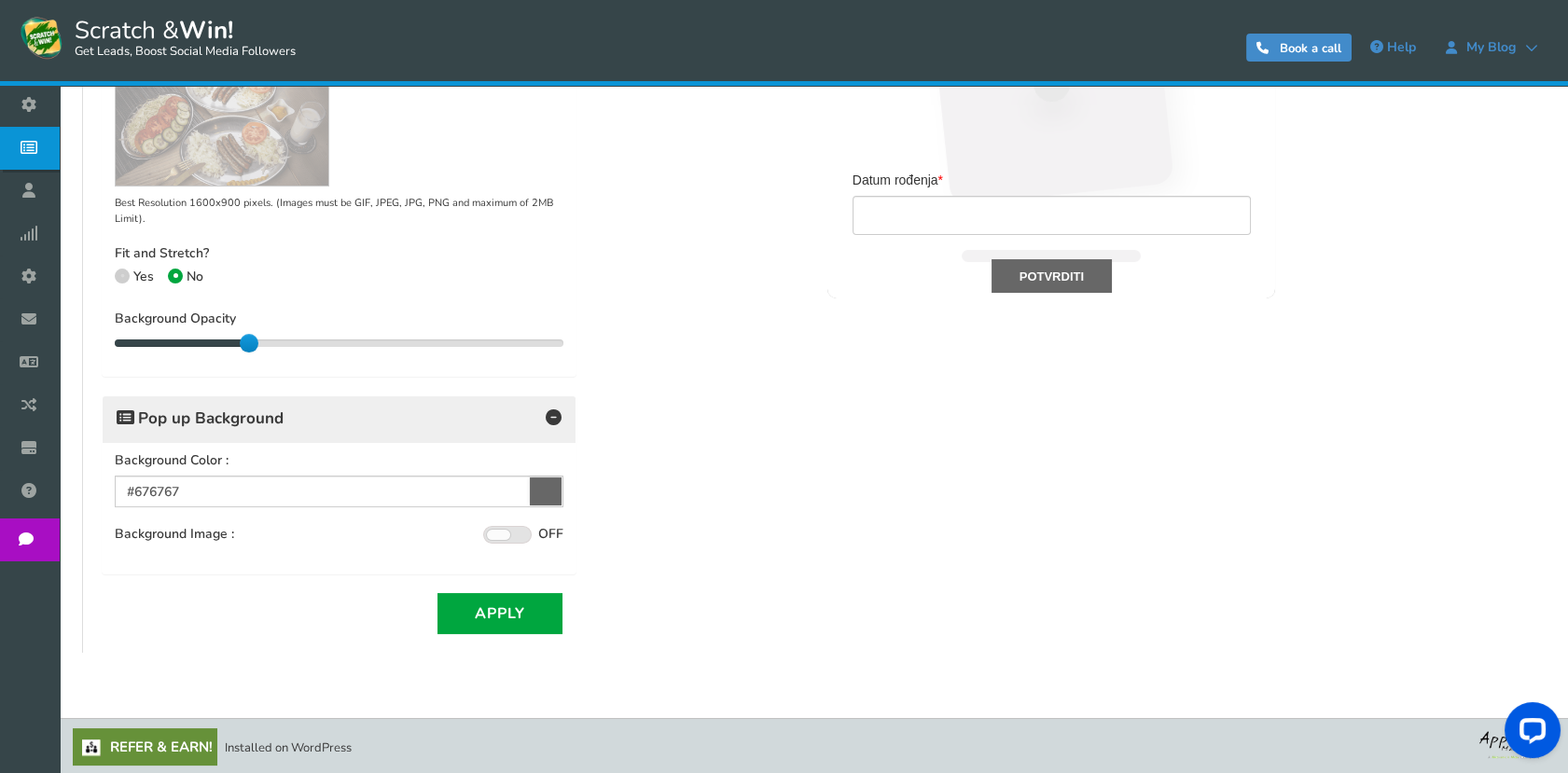
scroll to position [0, 0]
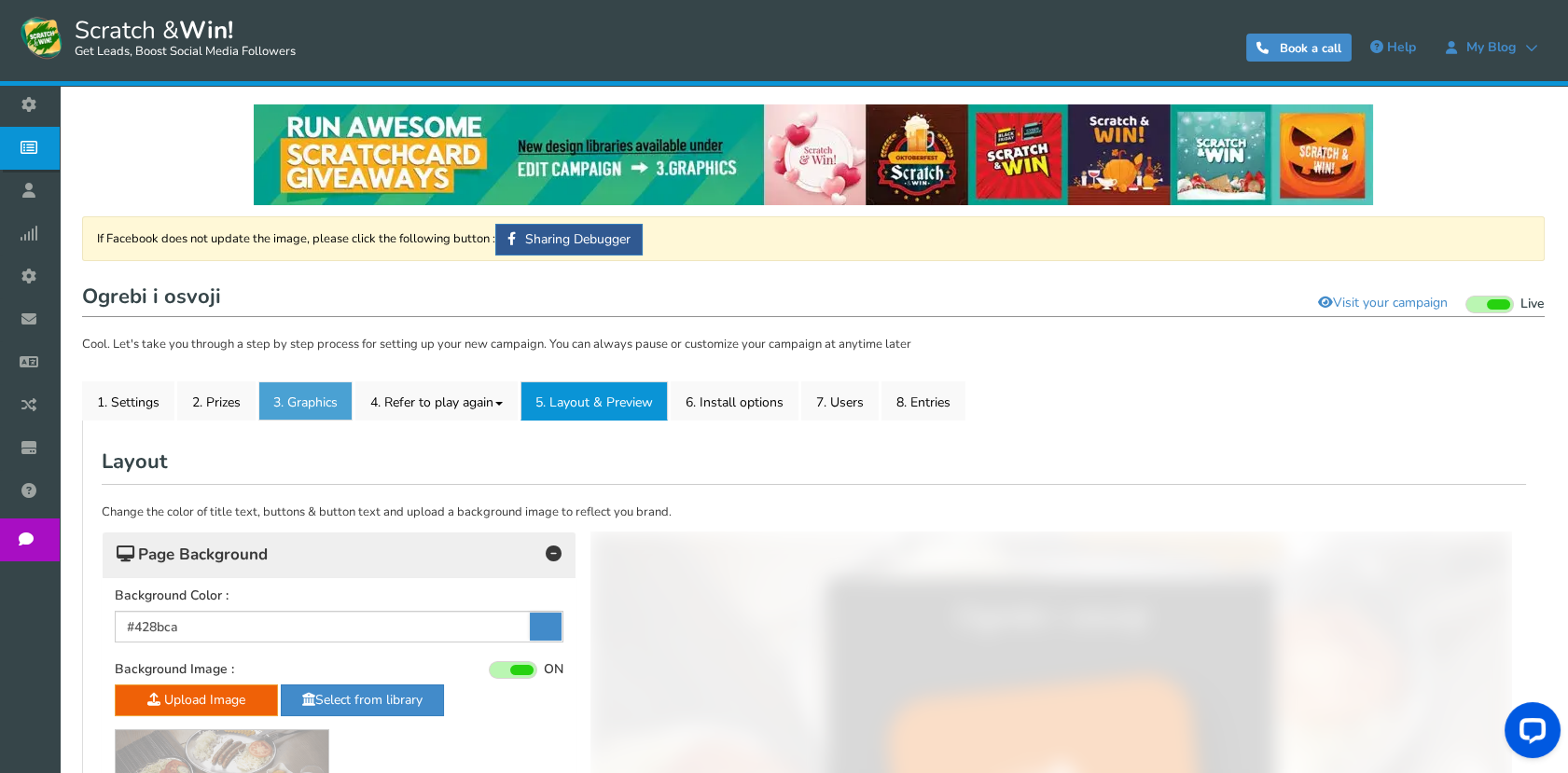
click at [292, 401] on link "3. Graphics" at bounding box center [305, 401] width 94 height 39
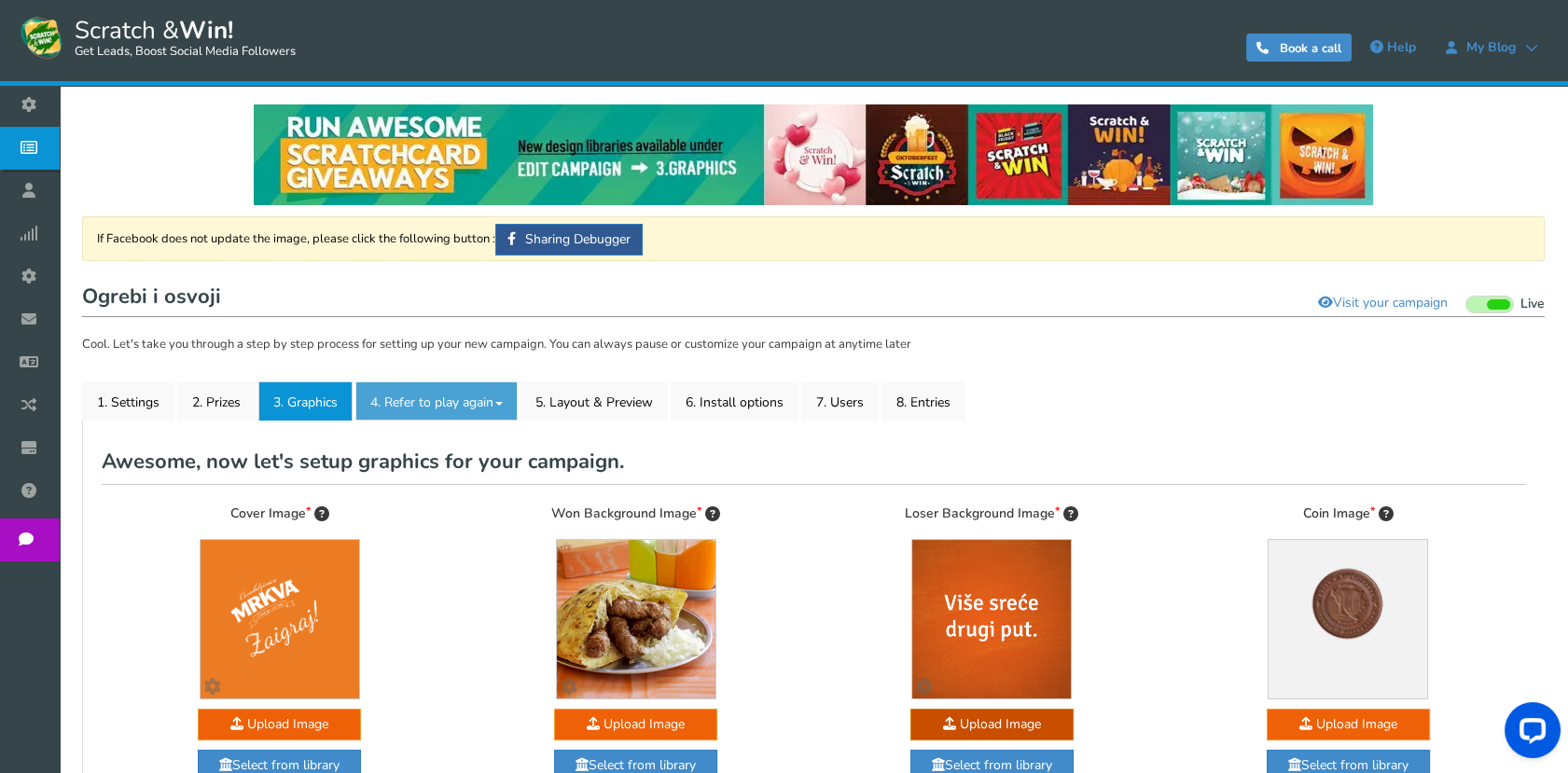
click at [470, 395] on link "4. Refer to play again" at bounding box center [436, 401] width 162 height 39
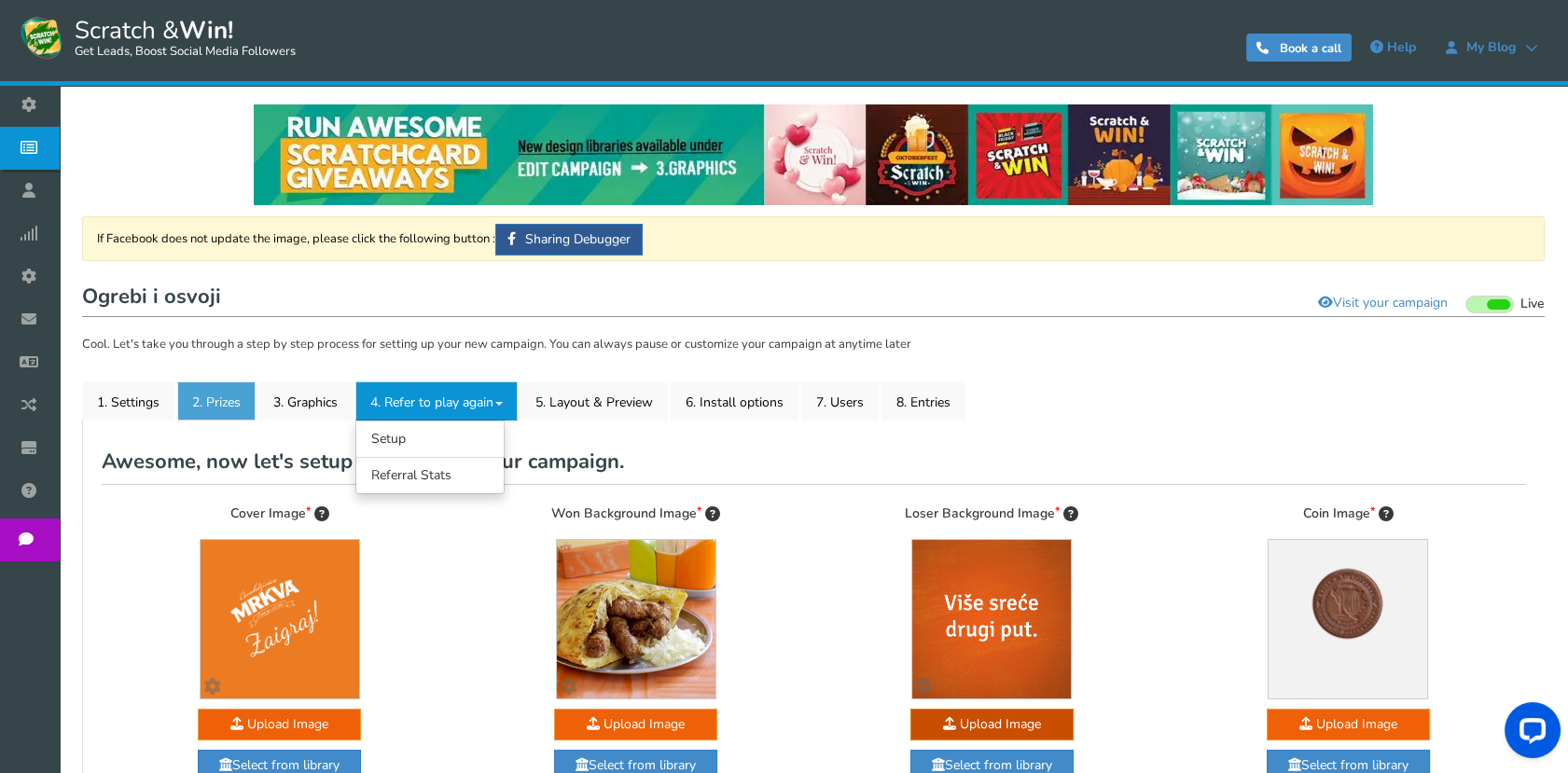
click at [203, 397] on link "2. Prizes" at bounding box center [216, 401] width 78 height 39
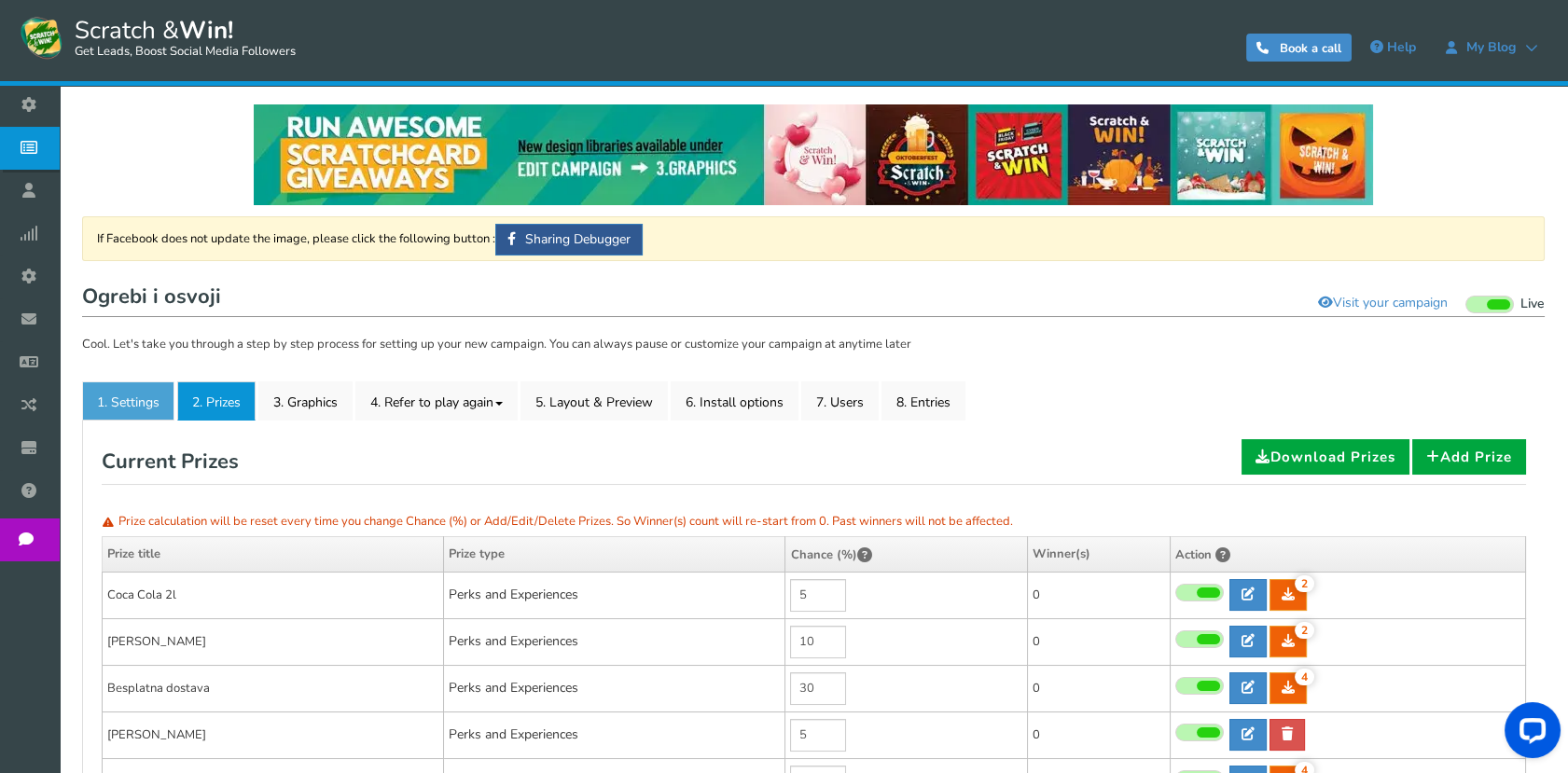
click at [134, 395] on link "1. Settings" at bounding box center [128, 401] width 92 height 39
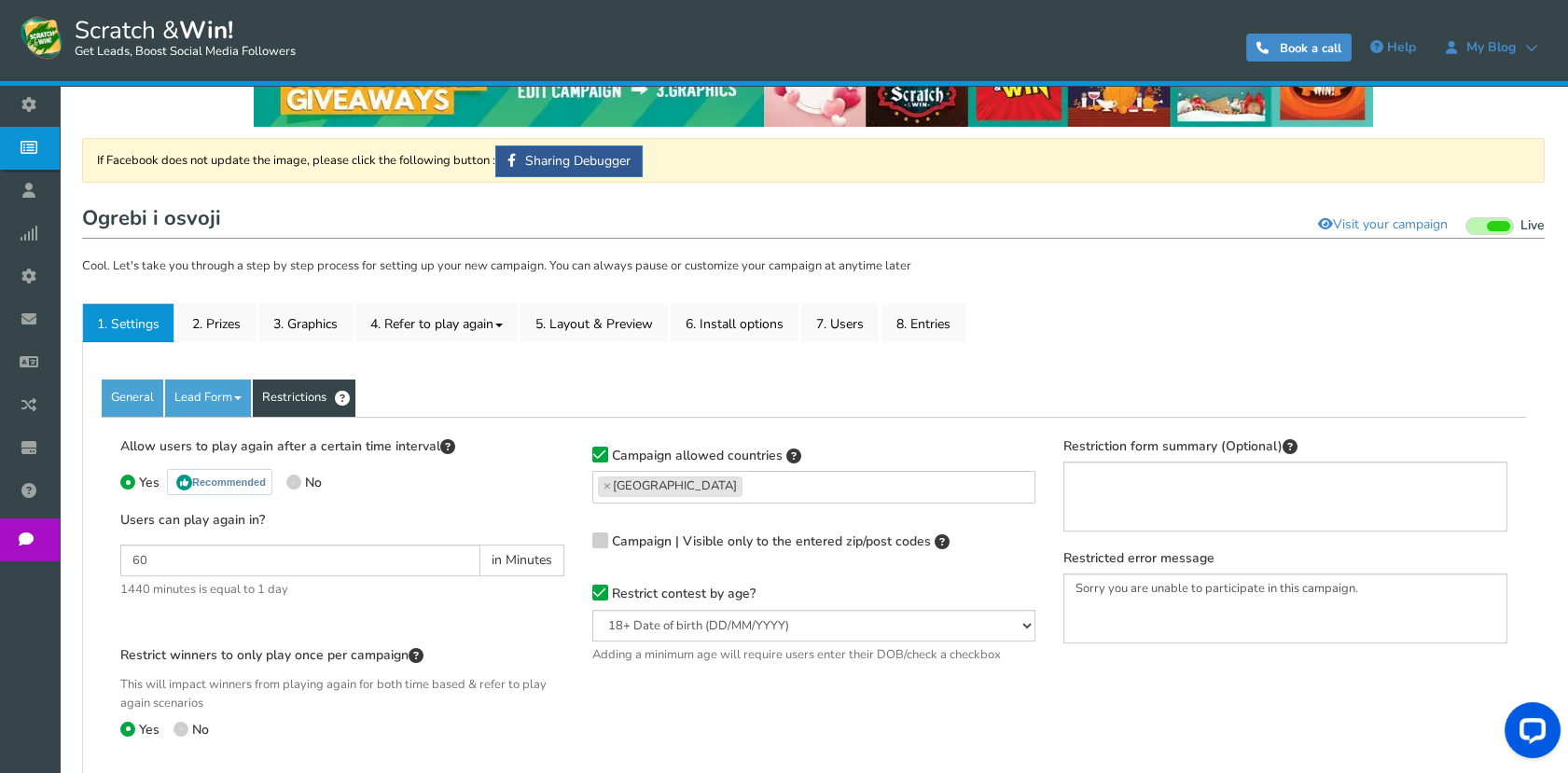
scroll to position [207, 0]
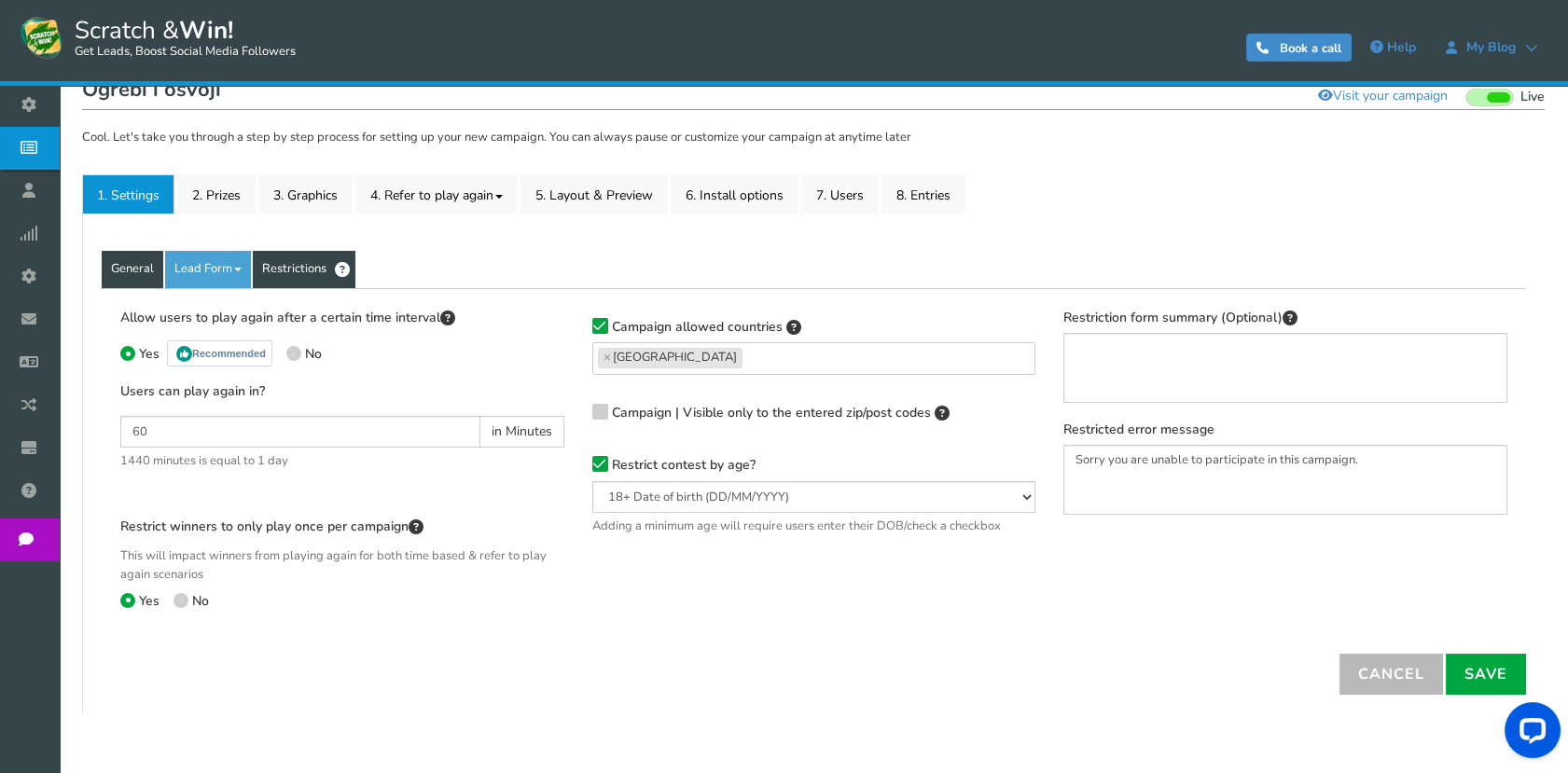
click at [105, 268] on link "General" at bounding box center [133, 269] width 62 height 37
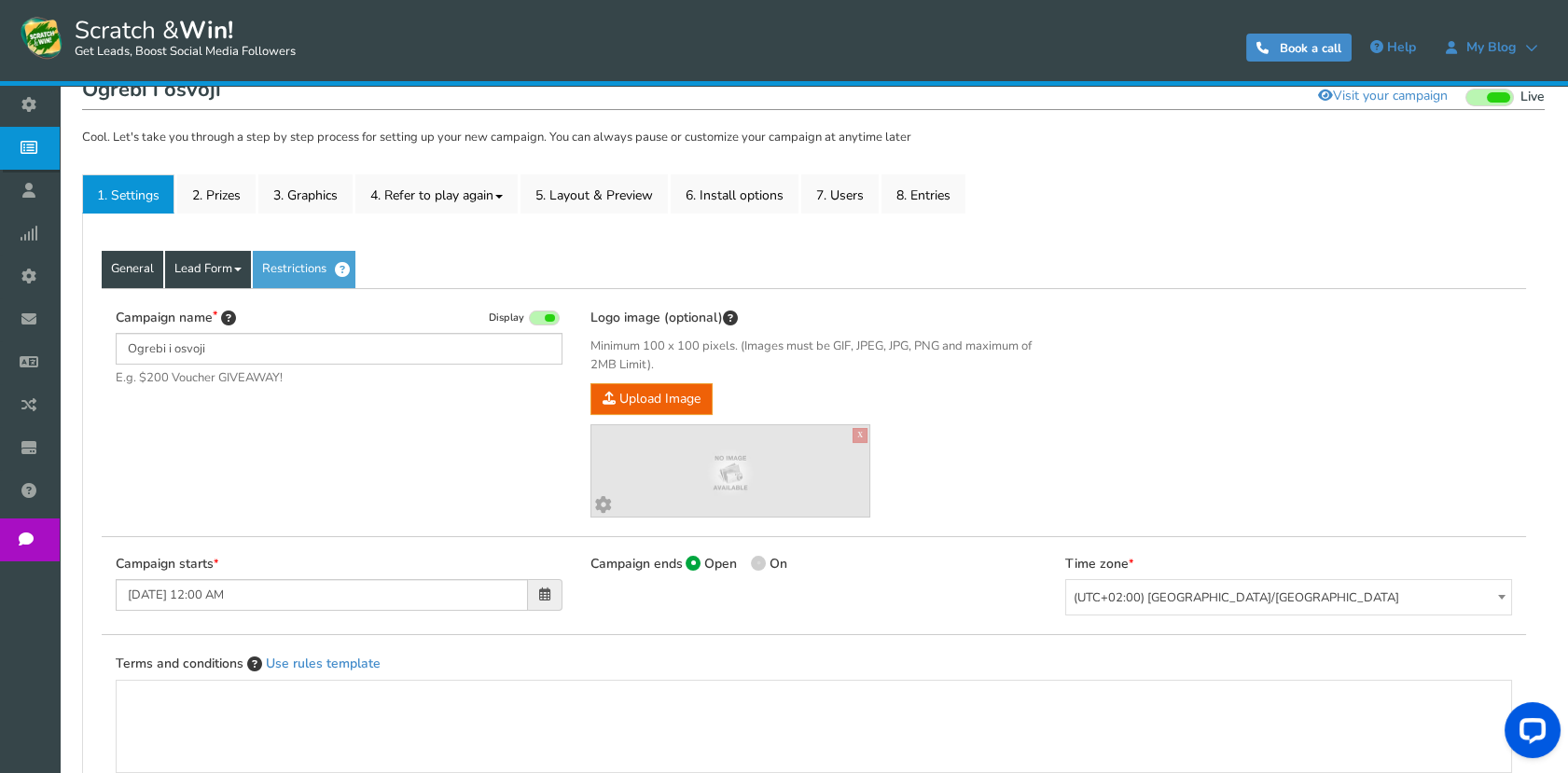
click at [203, 274] on link "Lead Form" at bounding box center [207, 269] width 86 height 37
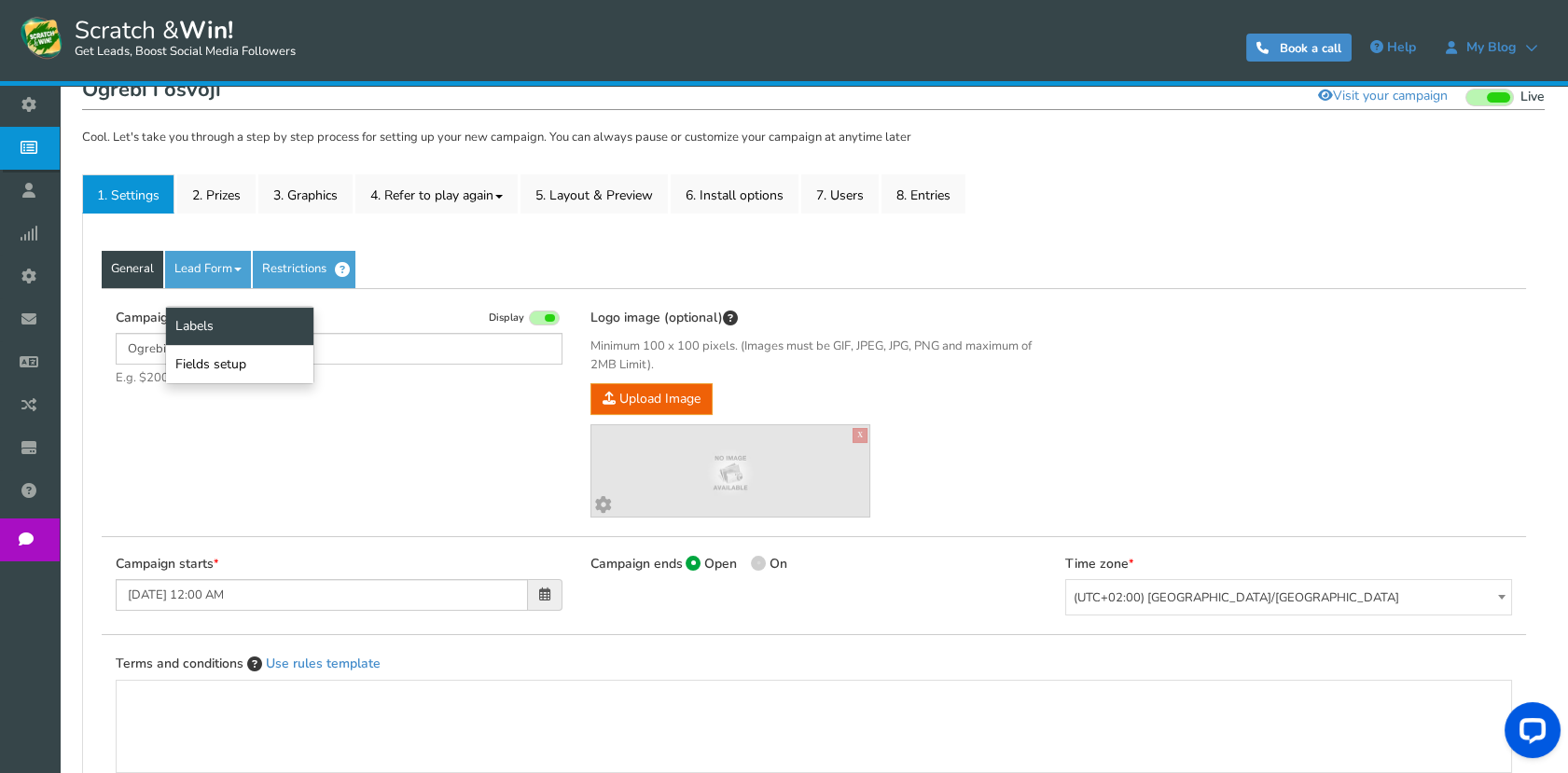
click at [229, 339] on link "Labels" at bounding box center [239, 325] width 147 height 38
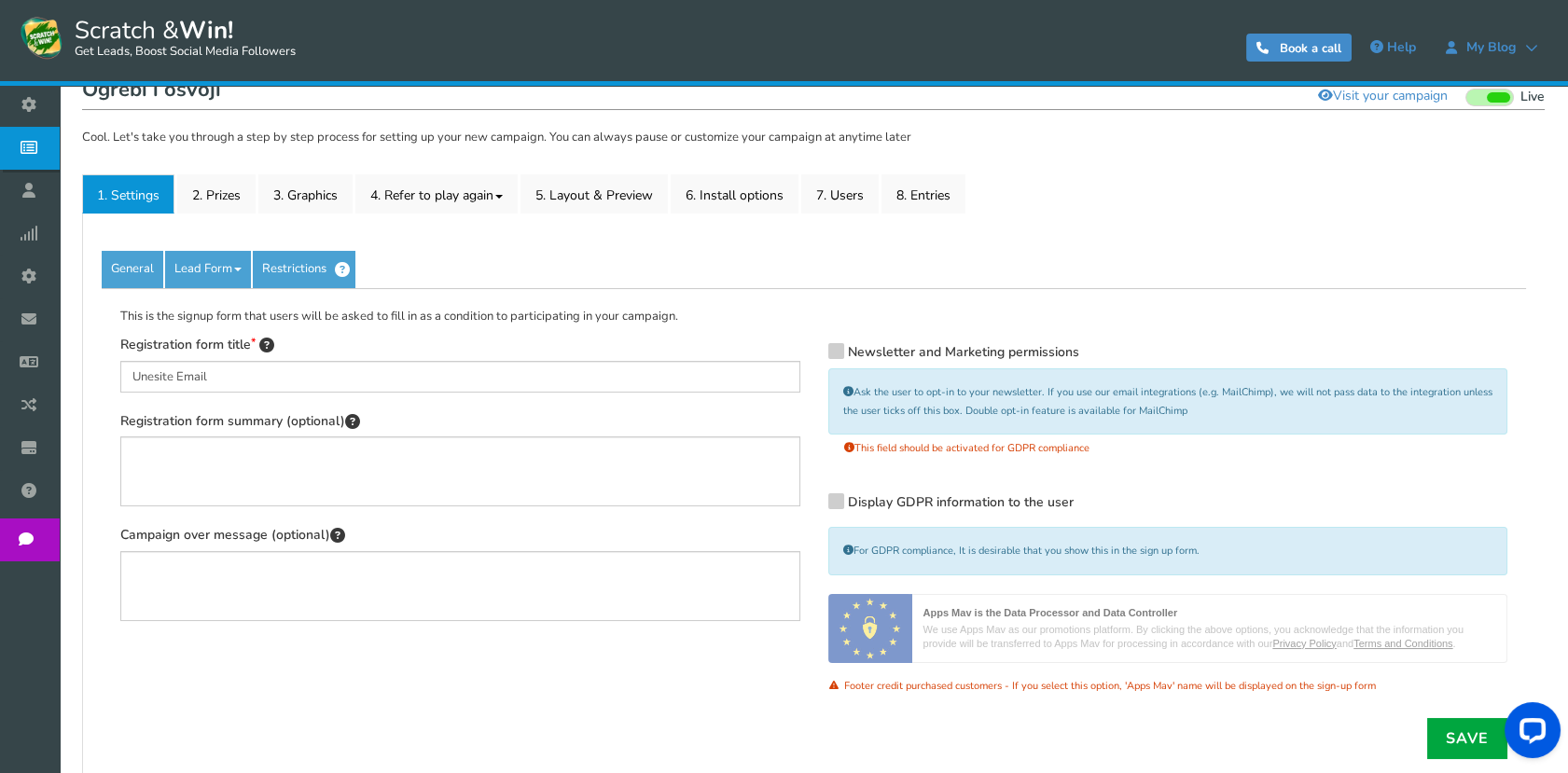
scroll to position [351, 0]
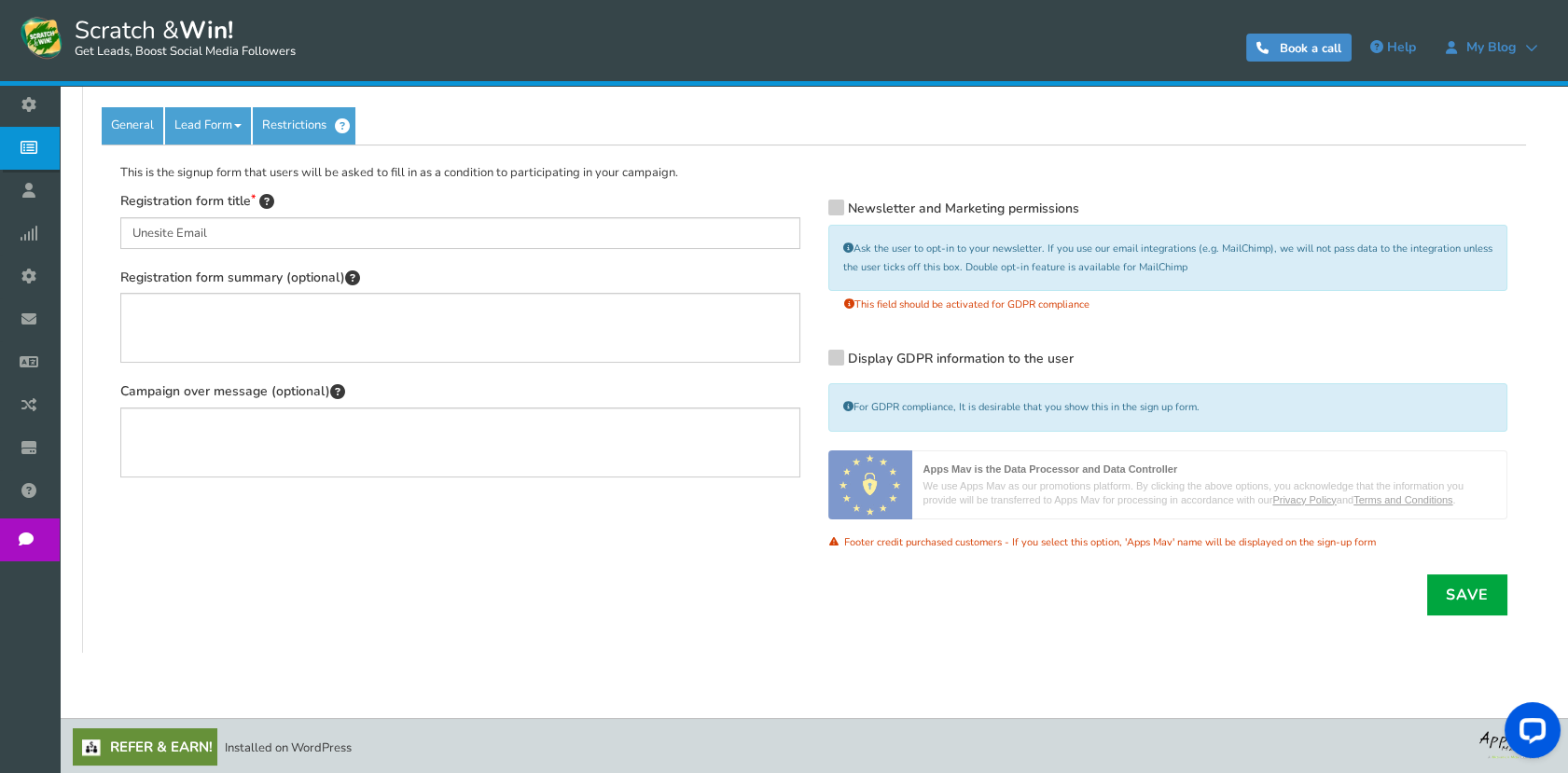
click at [834, 357] on icon at bounding box center [835, 356] width 13 height 14
click at [809, 357] on input "Display GDPR information to the user" at bounding box center [809, 360] width 0 height 13
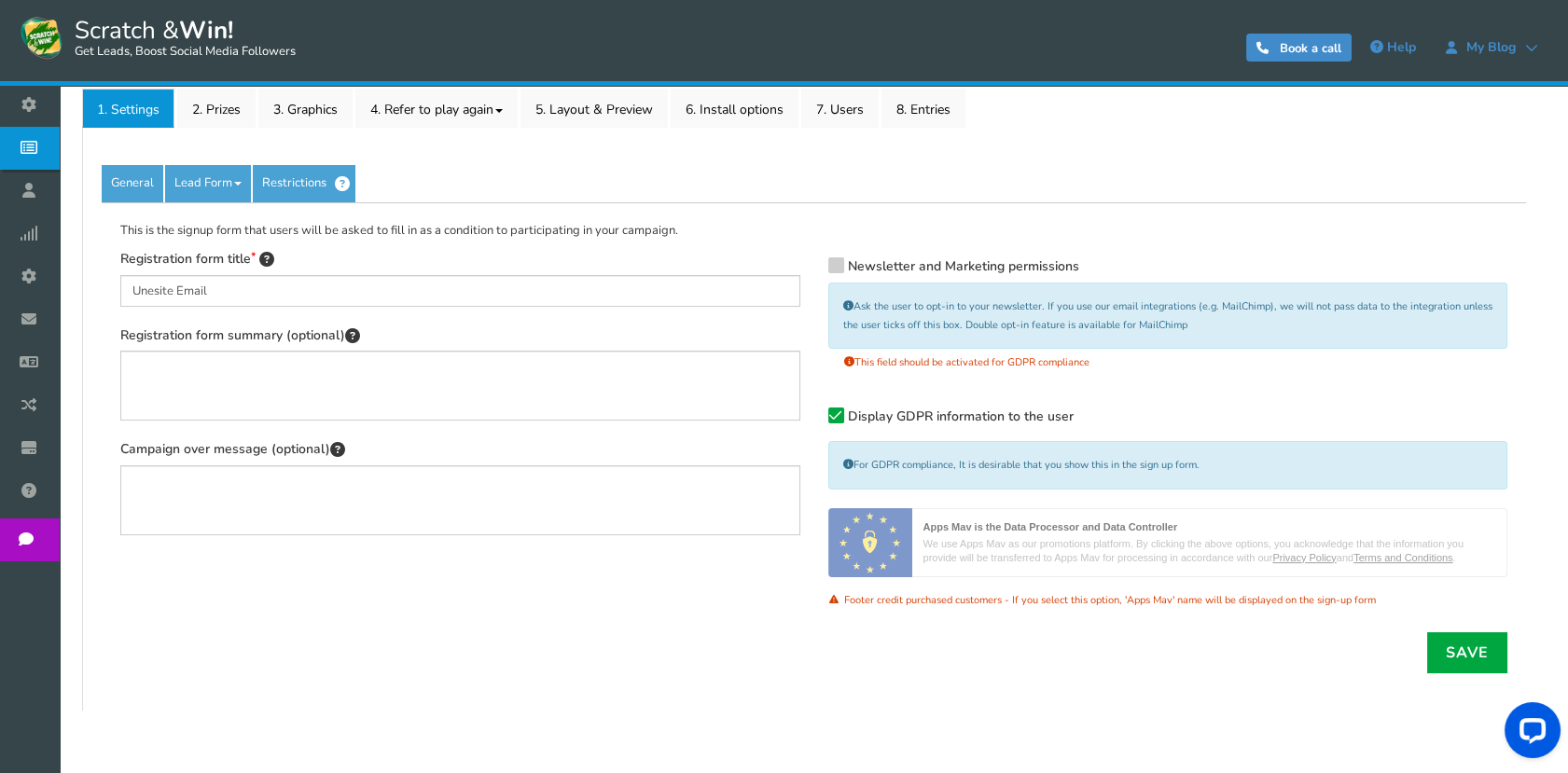
scroll to position [247, 0]
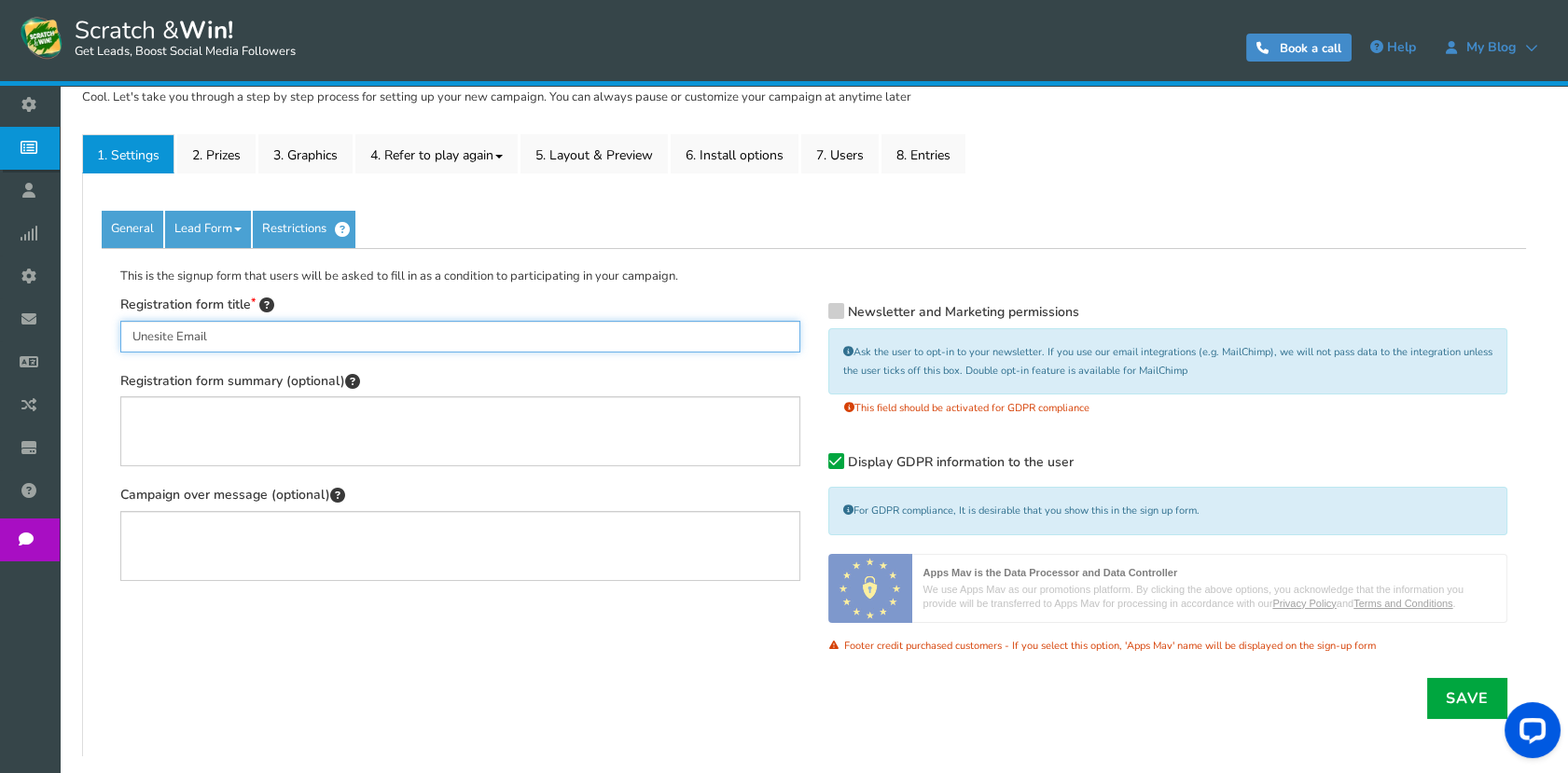
click at [257, 335] on input "Unesite Email" at bounding box center [460, 336] width 680 height 32
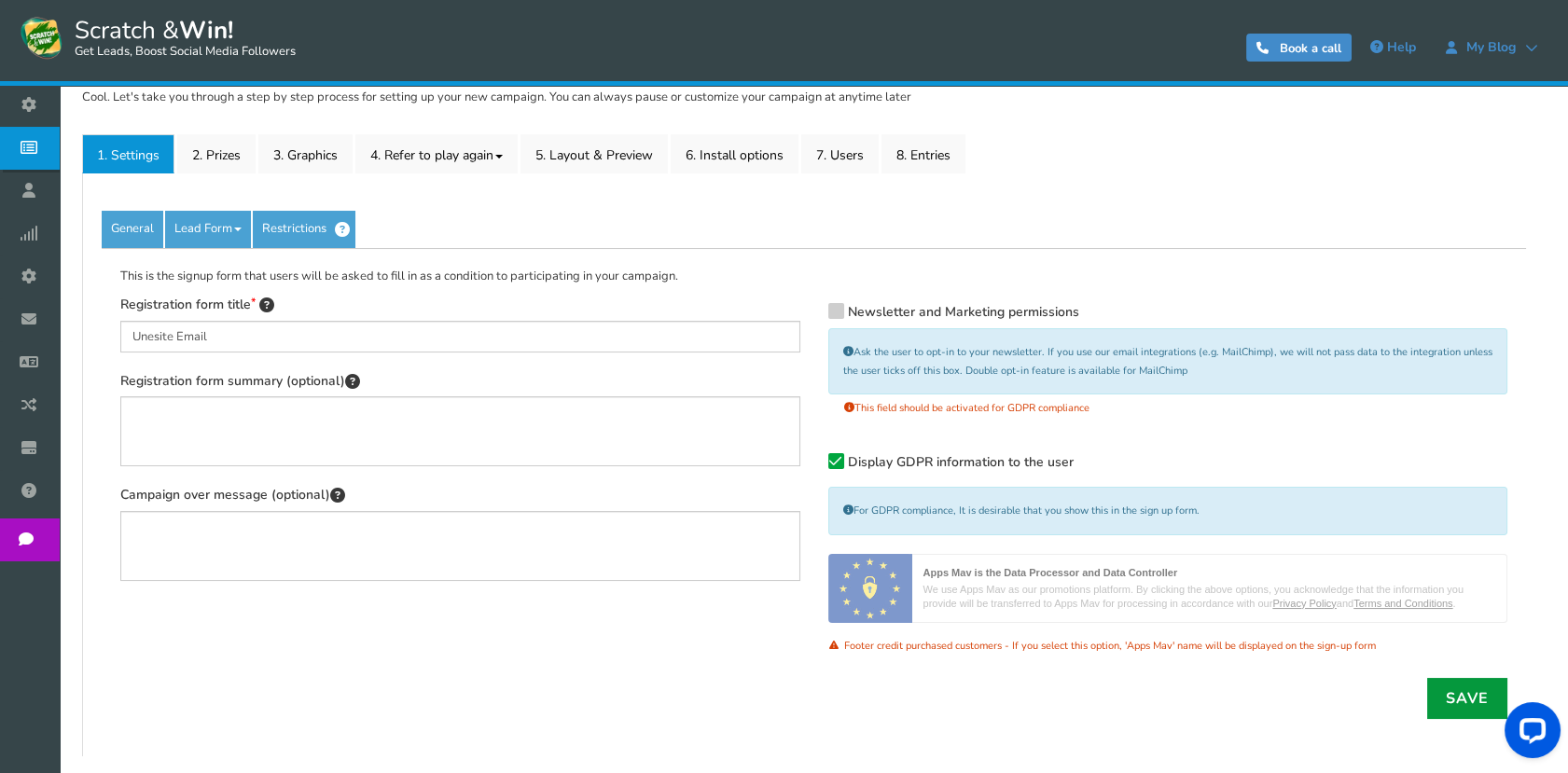
click at [1448, 690] on link "Save" at bounding box center [1466, 698] width 80 height 41
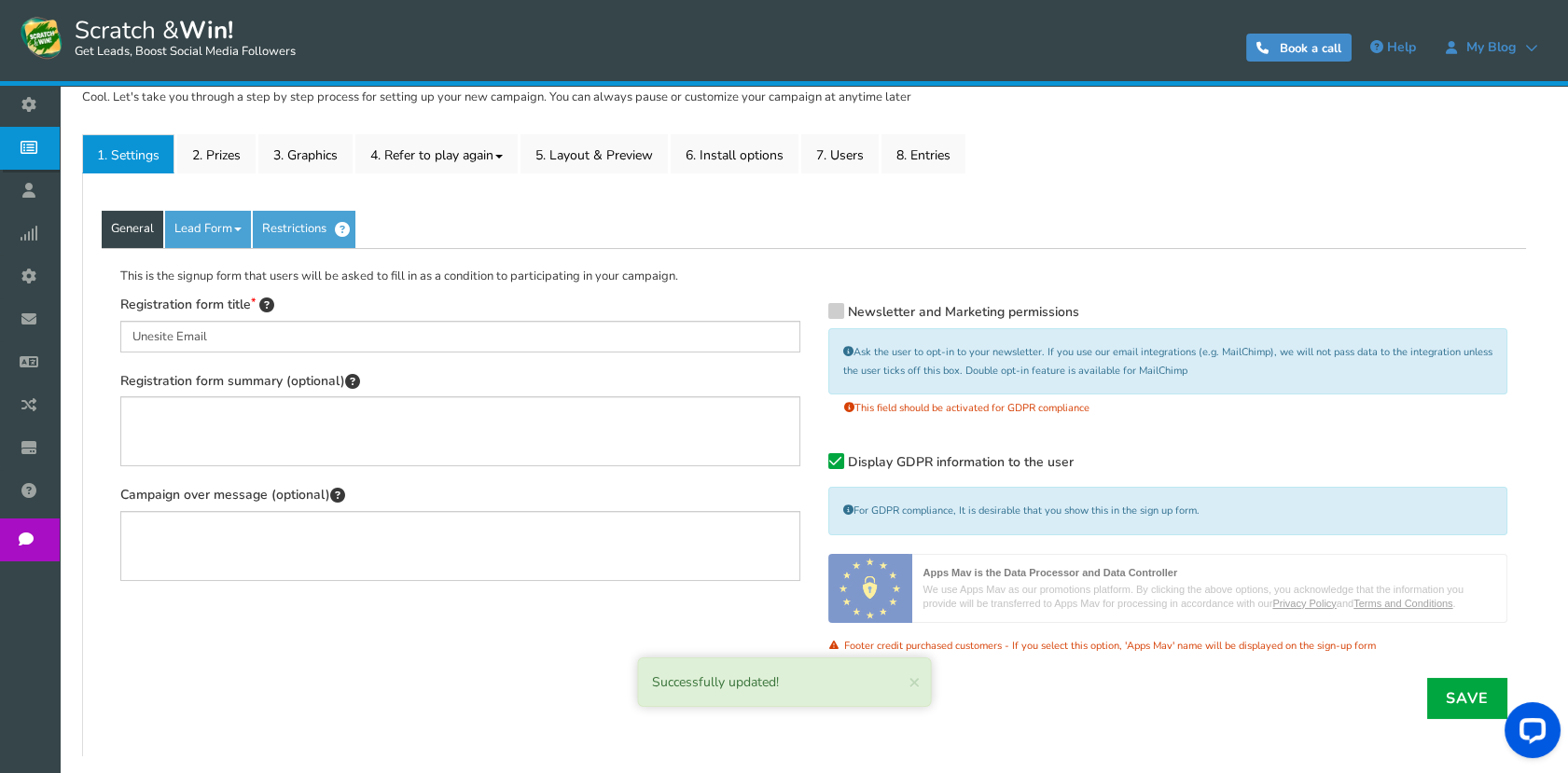
click at [143, 235] on link "General" at bounding box center [133, 229] width 62 height 37
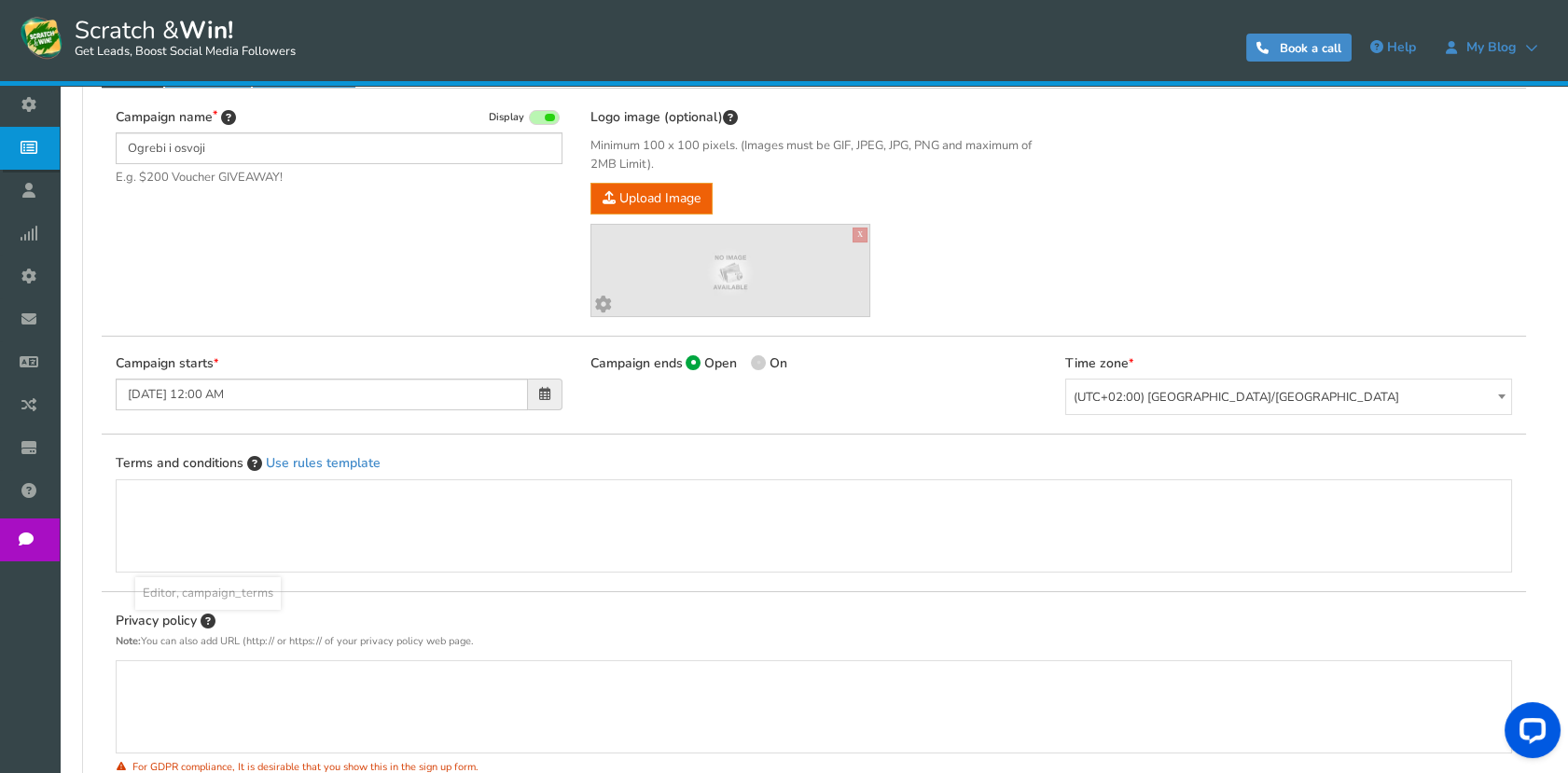
scroll to position [304, 0]
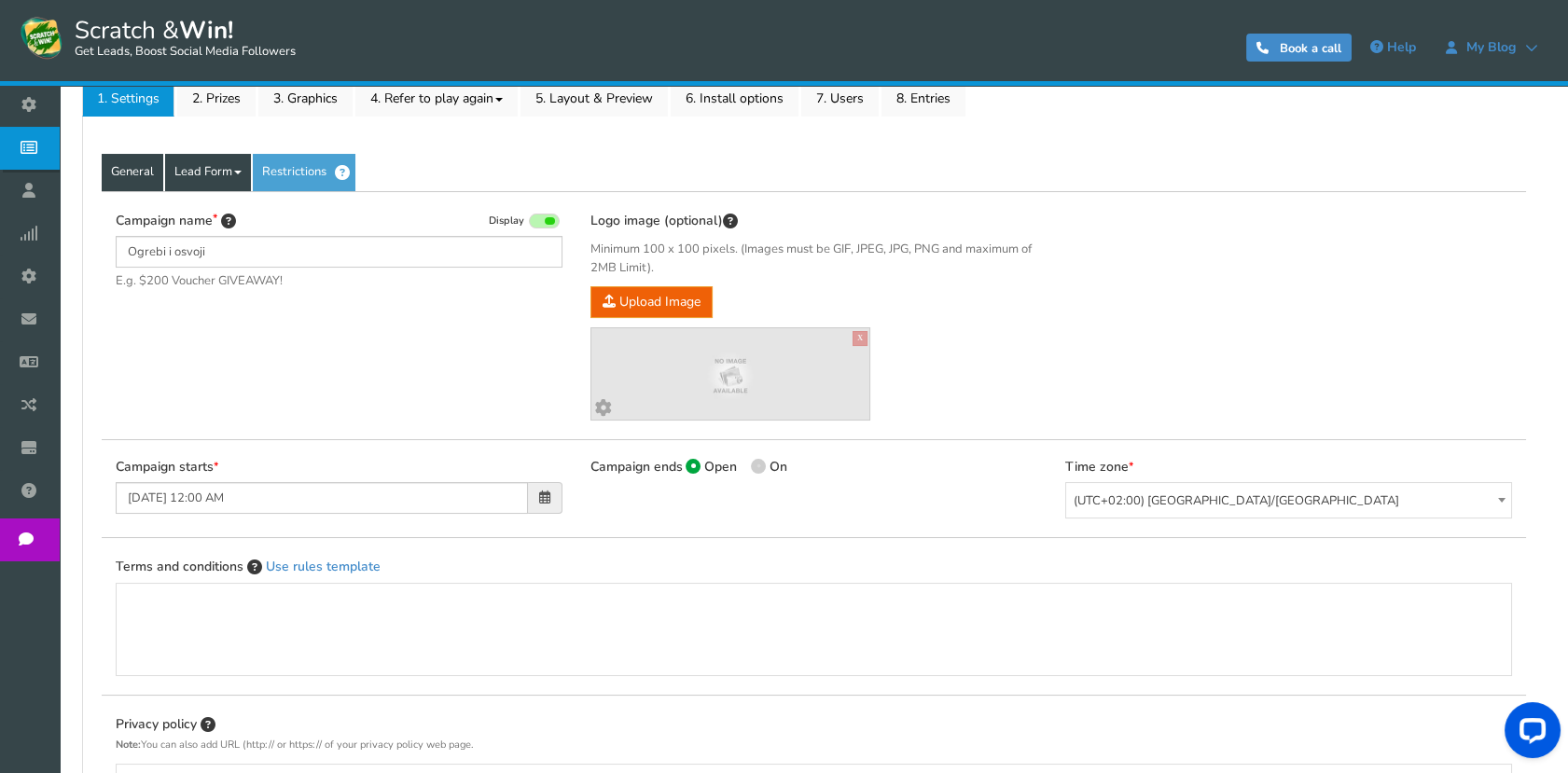
click at [237, 189] on link "Lead Form" at bounding box center [207, 172] width 86 height 37
click at [217, 177] on link "Lead Form" at bounding box center [207, 172] width 86 height 37
click at [211, 198] on div "Campaign name Display Ogrebi i osvoji E.g. $200 Voucher GIVEAWAY! Hide total en…" at bounding box center [813, 315] width 1424 height 249
click at [208, 184] on link "Lead Form" at bounding box center [207, 172] width 86 height 37
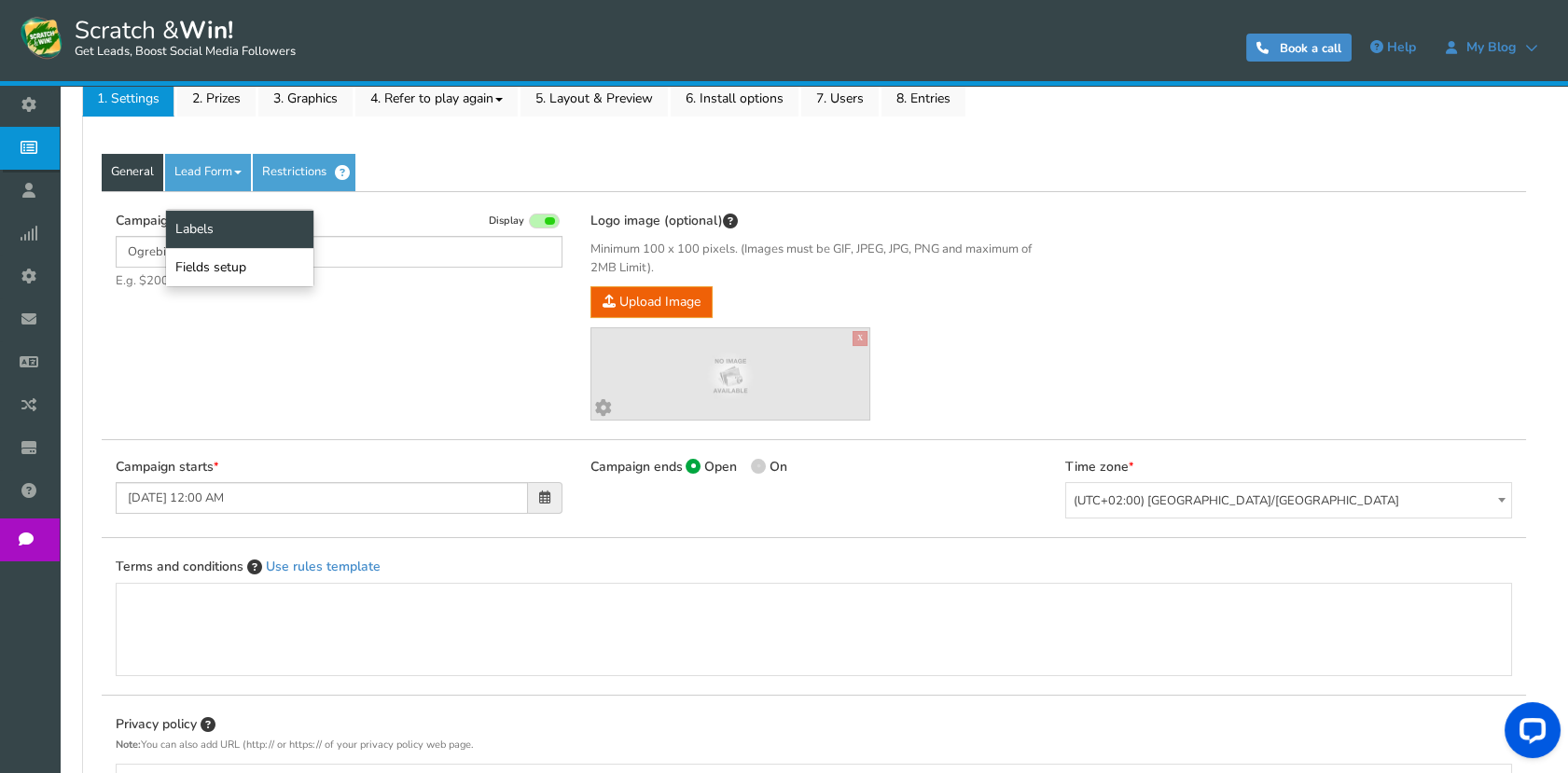
click at [205, 225] on link "Labels" at bounding box center [239, 229] width 147 height 38
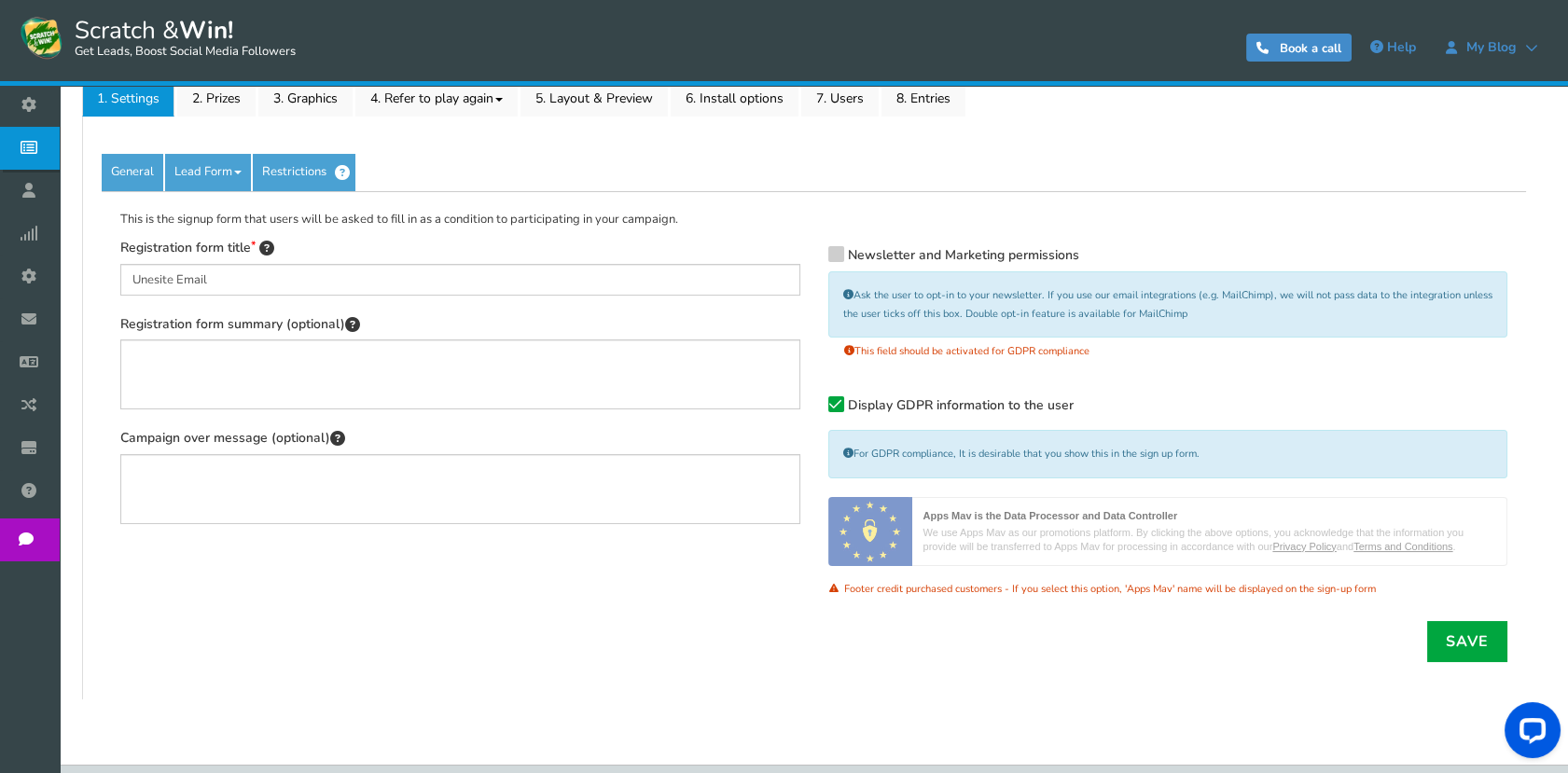
click at [831, 402] on icon at bounding box center [835, 404] width 13 height 14
click at [809, 402] on input "Display GDPR information to the user" at bounding box center [809, 407] width 0 height 13
click at [1475, 637] on link "Save" at bounding box center [1466, 641] width 80 height 41
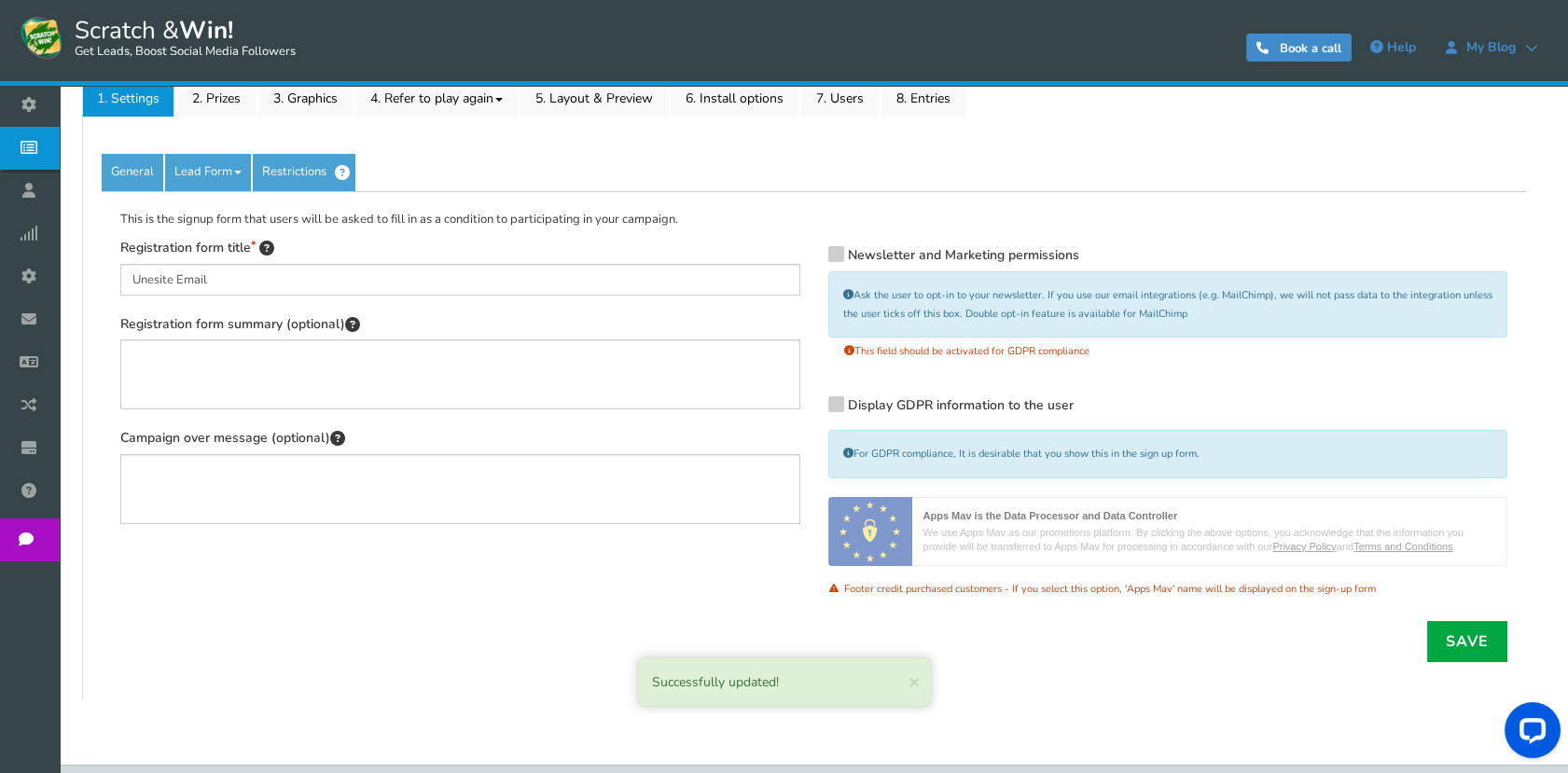
click at [298, 167] on link "Restrictions" at bounding box center [304, 172] width 103 height 37
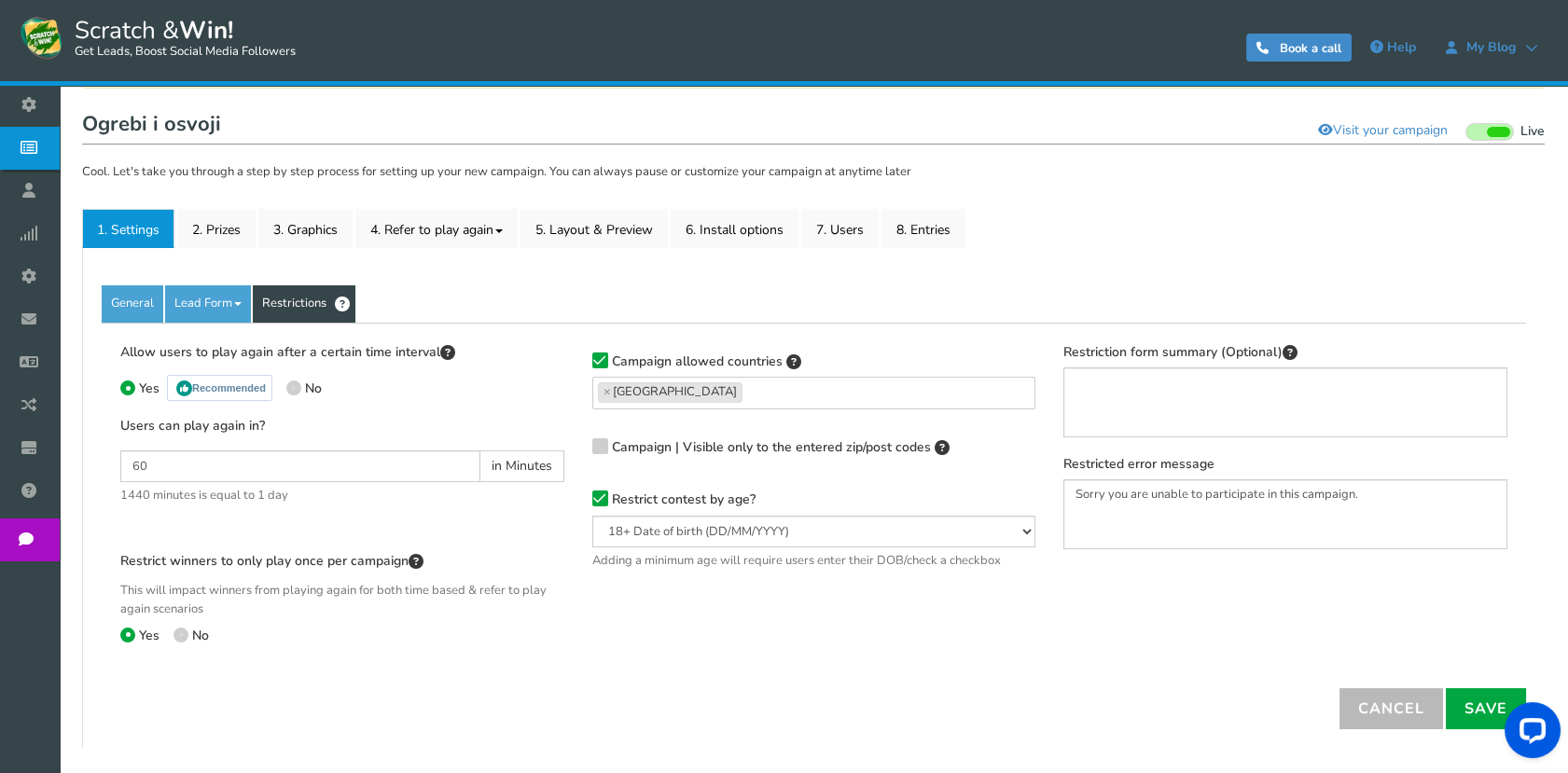
scroll to position [62, 0]
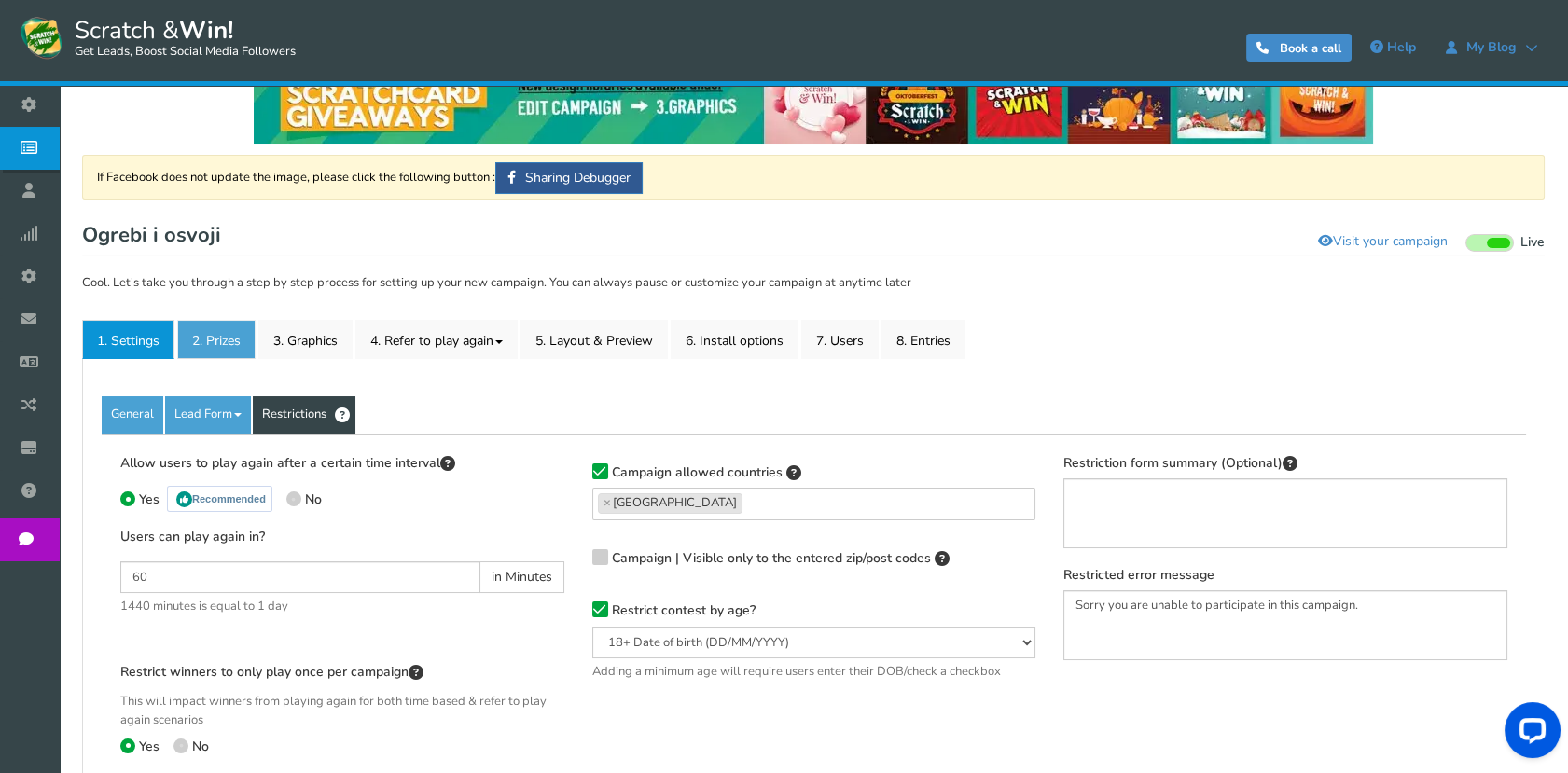
click at [240, 340] on link "2. Prizes" at bounding box center [216, 339] width 78 height 39
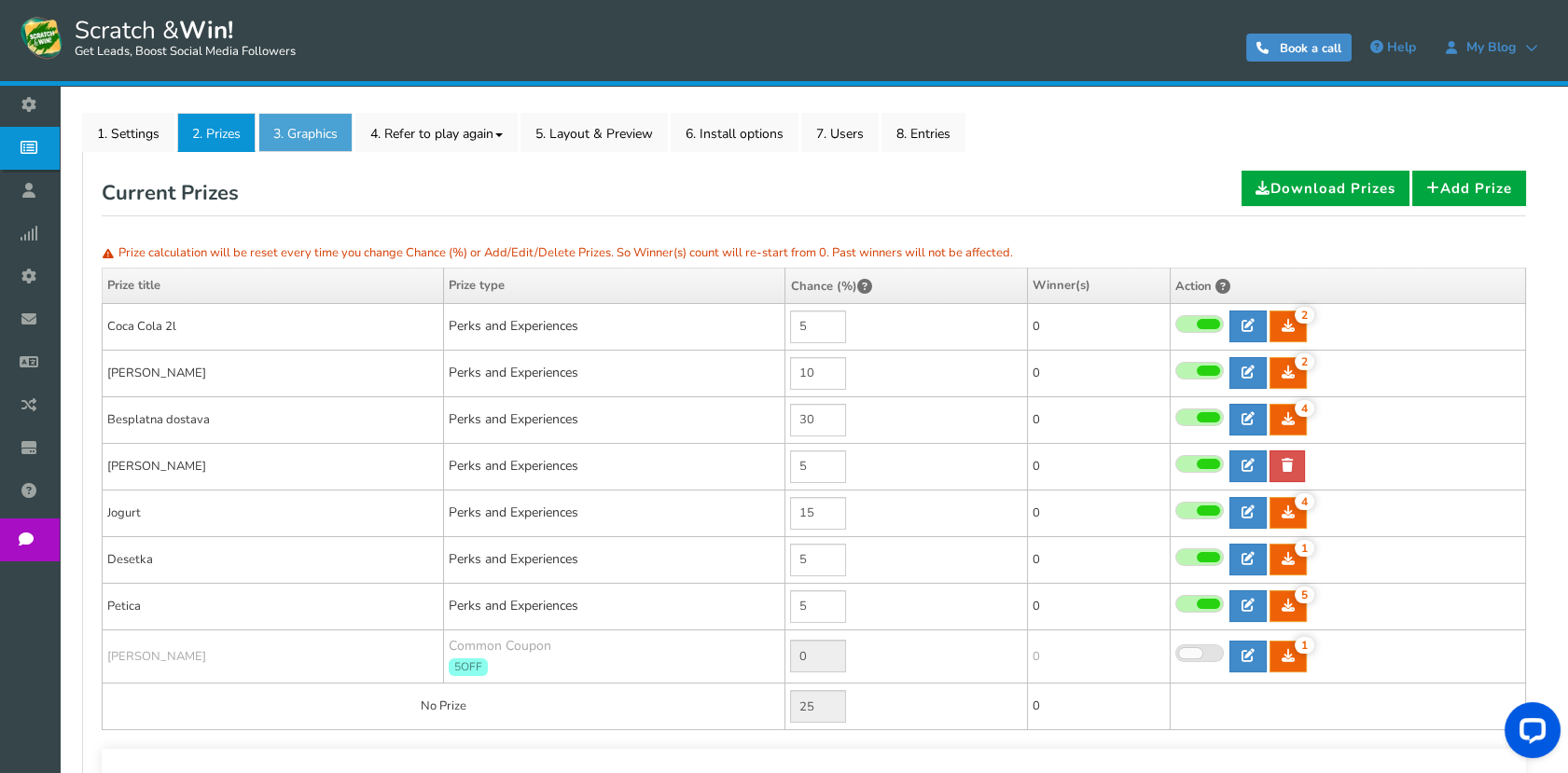
click at [290, 145] on link "3. Graphics" at bounding box center [305, 132] width 94 height 39
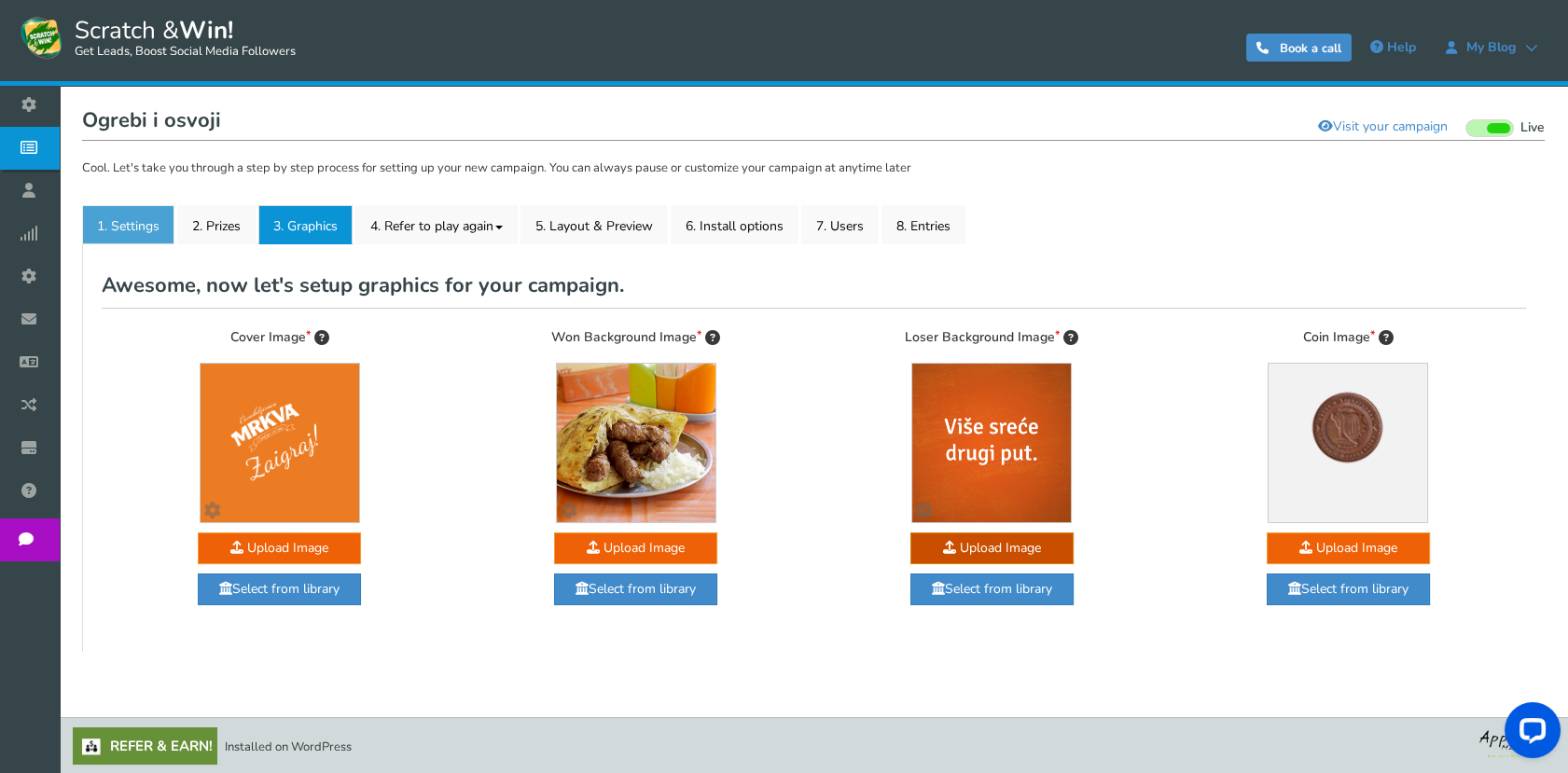
click at [128, 220] on link "1. Settings" at bounding box center [128, 225] width 92 height 39
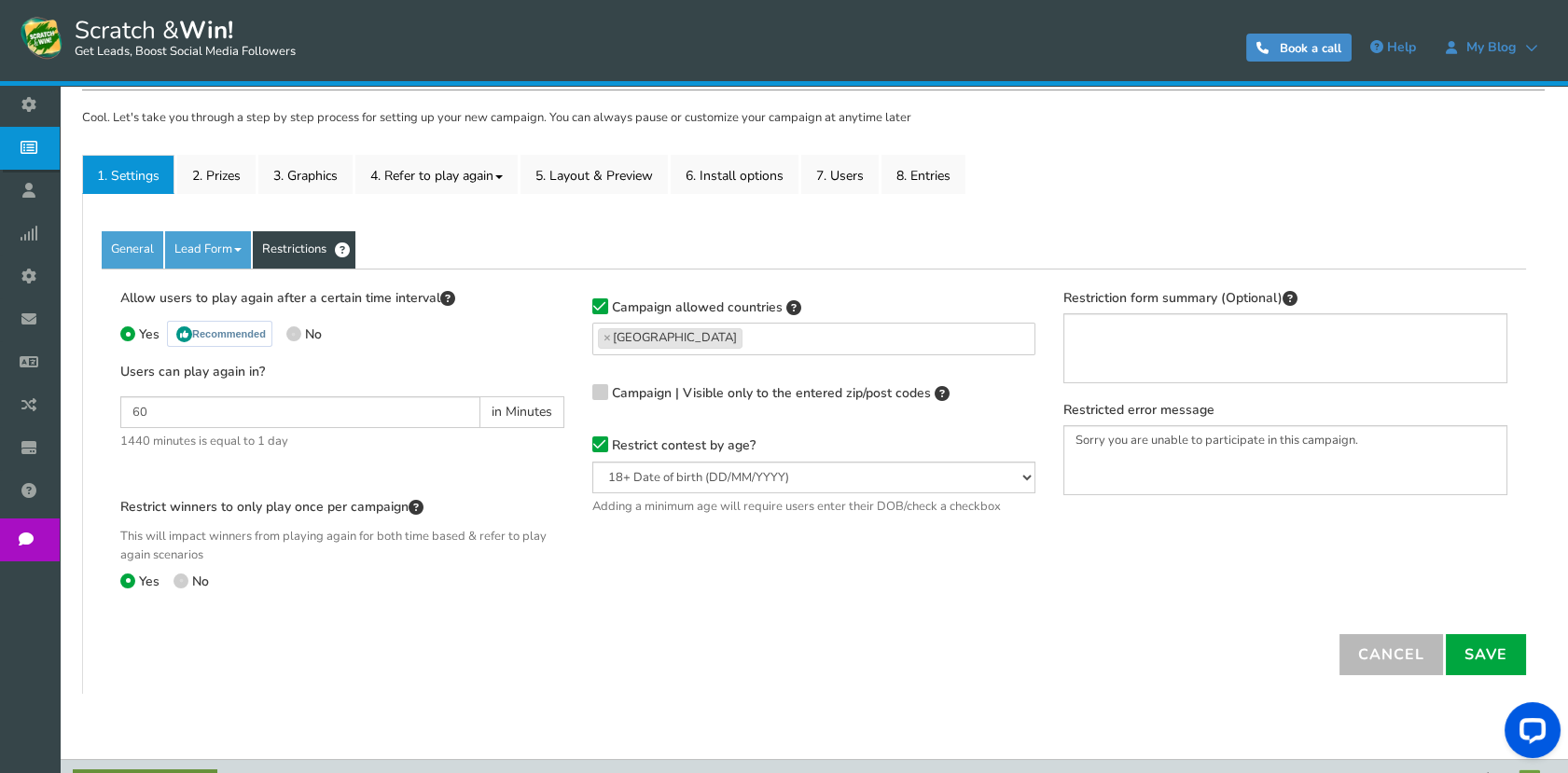
scroll to position [268, 0]
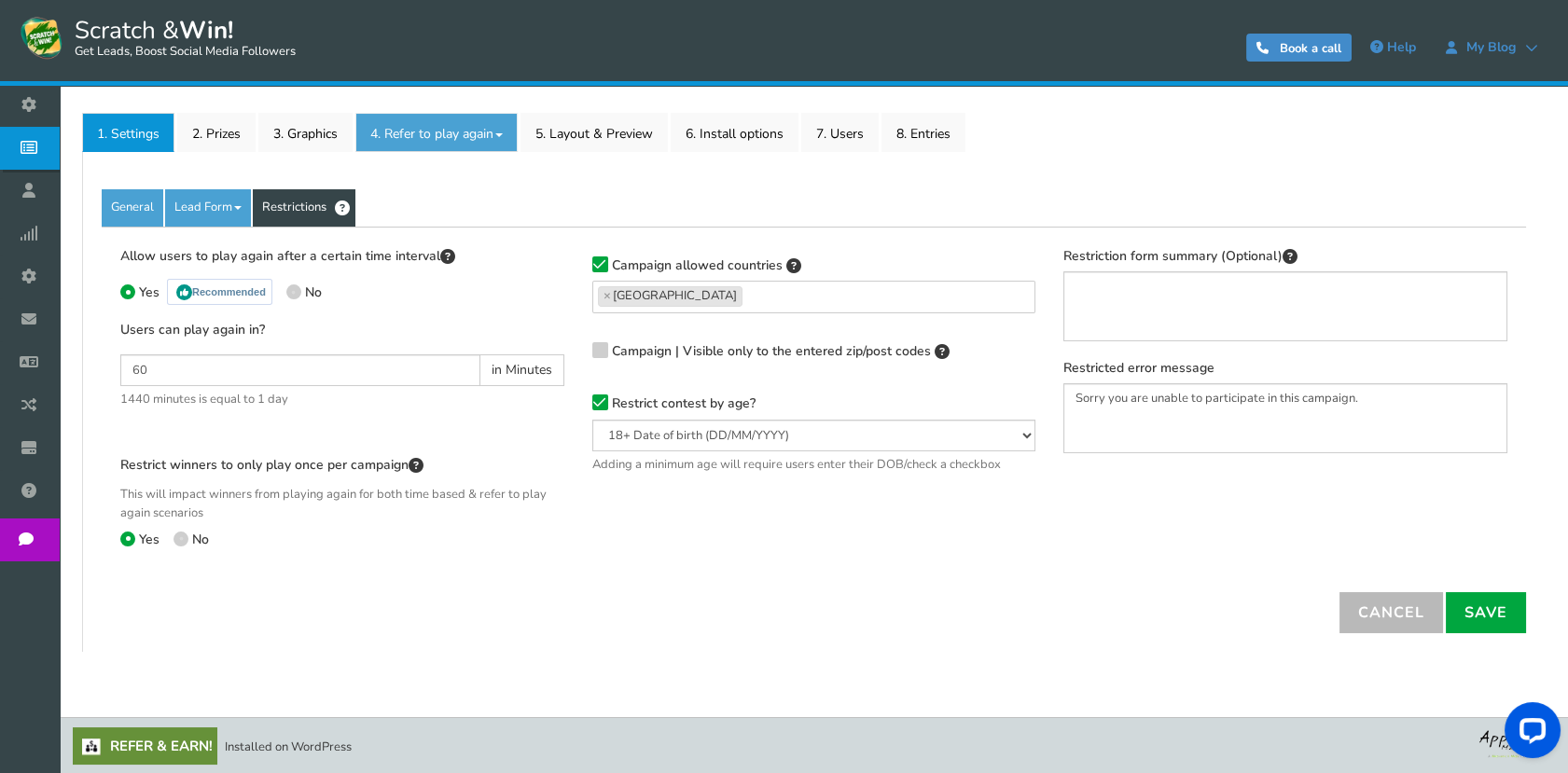
click at [439, 129] on link "4. Refer to play again" at bounding box center [436, 132] width 162 height 39
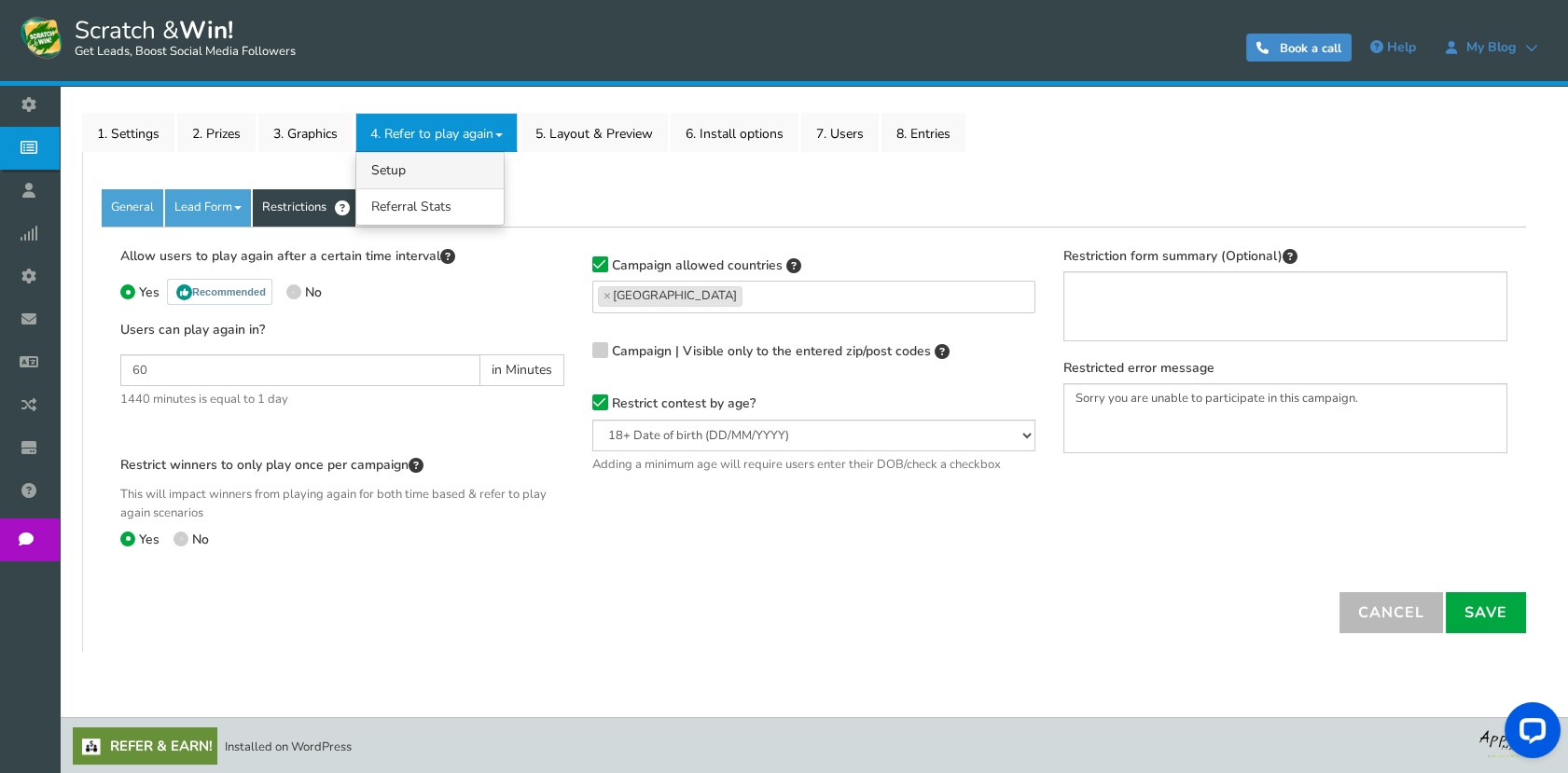
click at [442, 172] on link "4.1 Referrals Setup" at bounding box center [430, 170] width 147 height 37
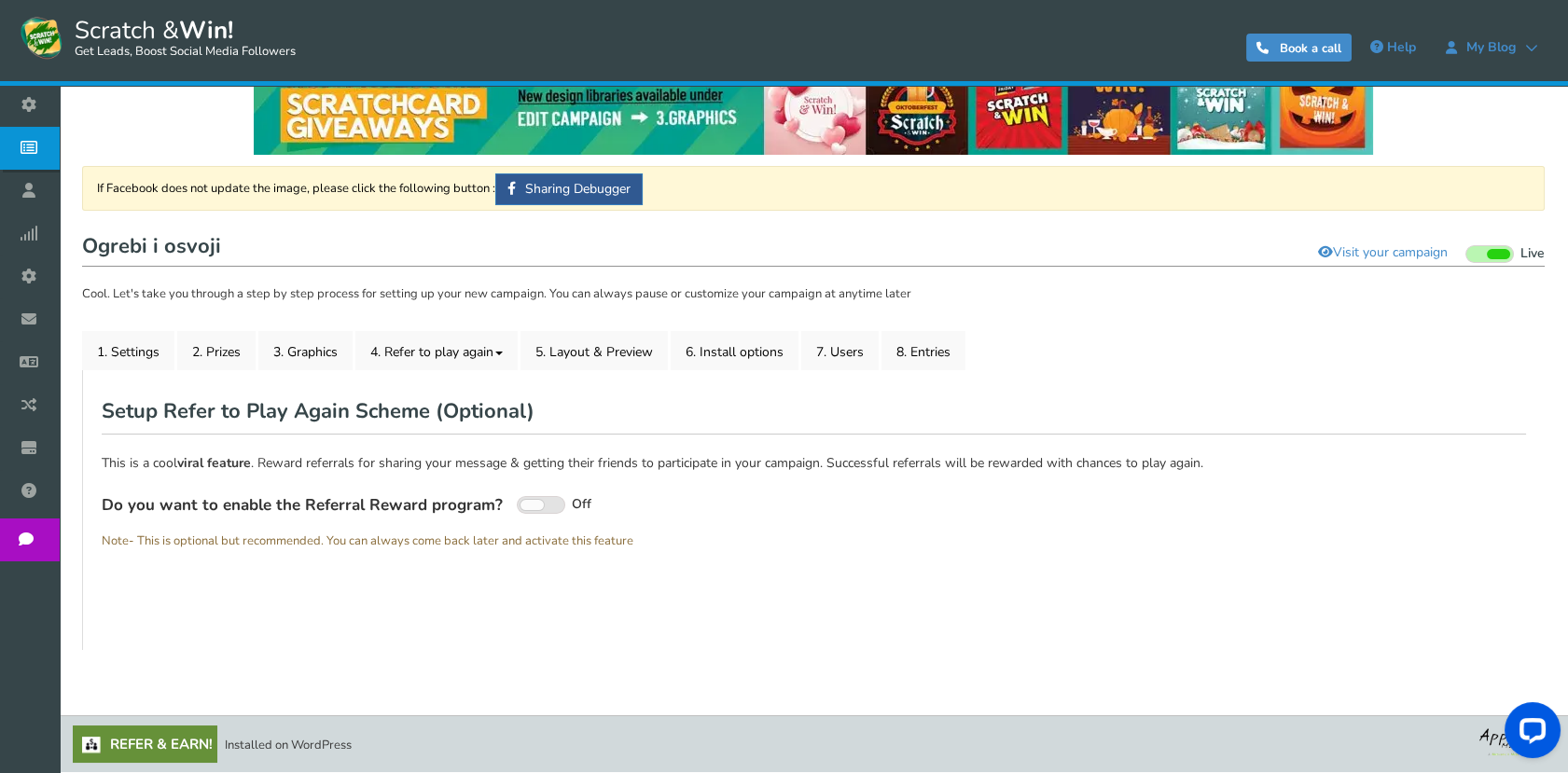
scroll to position [49, 0]
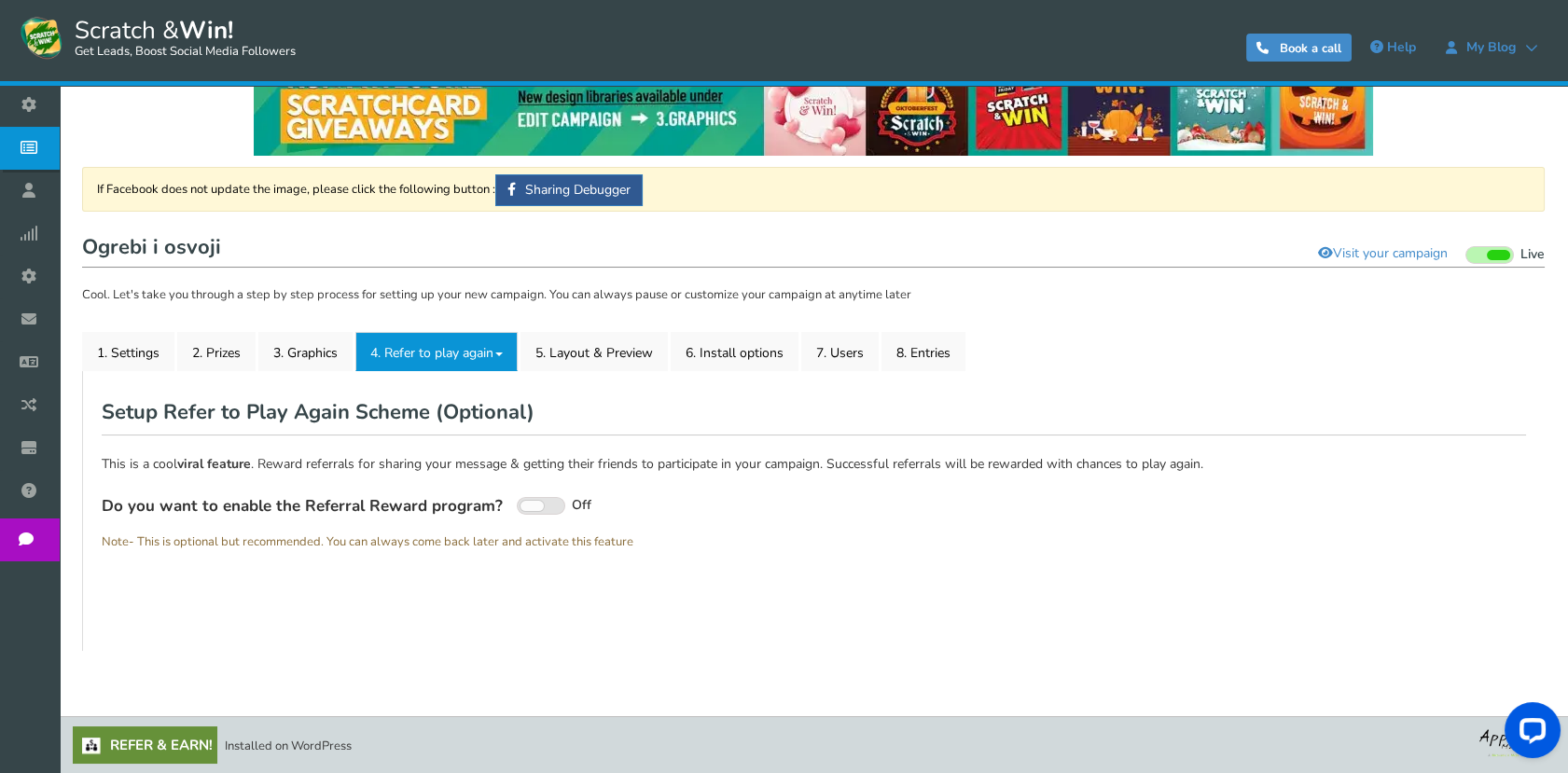
click at [357, 358] on link "4. Refer to play again" at bounding box center [436, 352] width 162 height 39
click at [338, 343] on link "3. Graphics" at bounding box center [305, 352] width 94 height 39
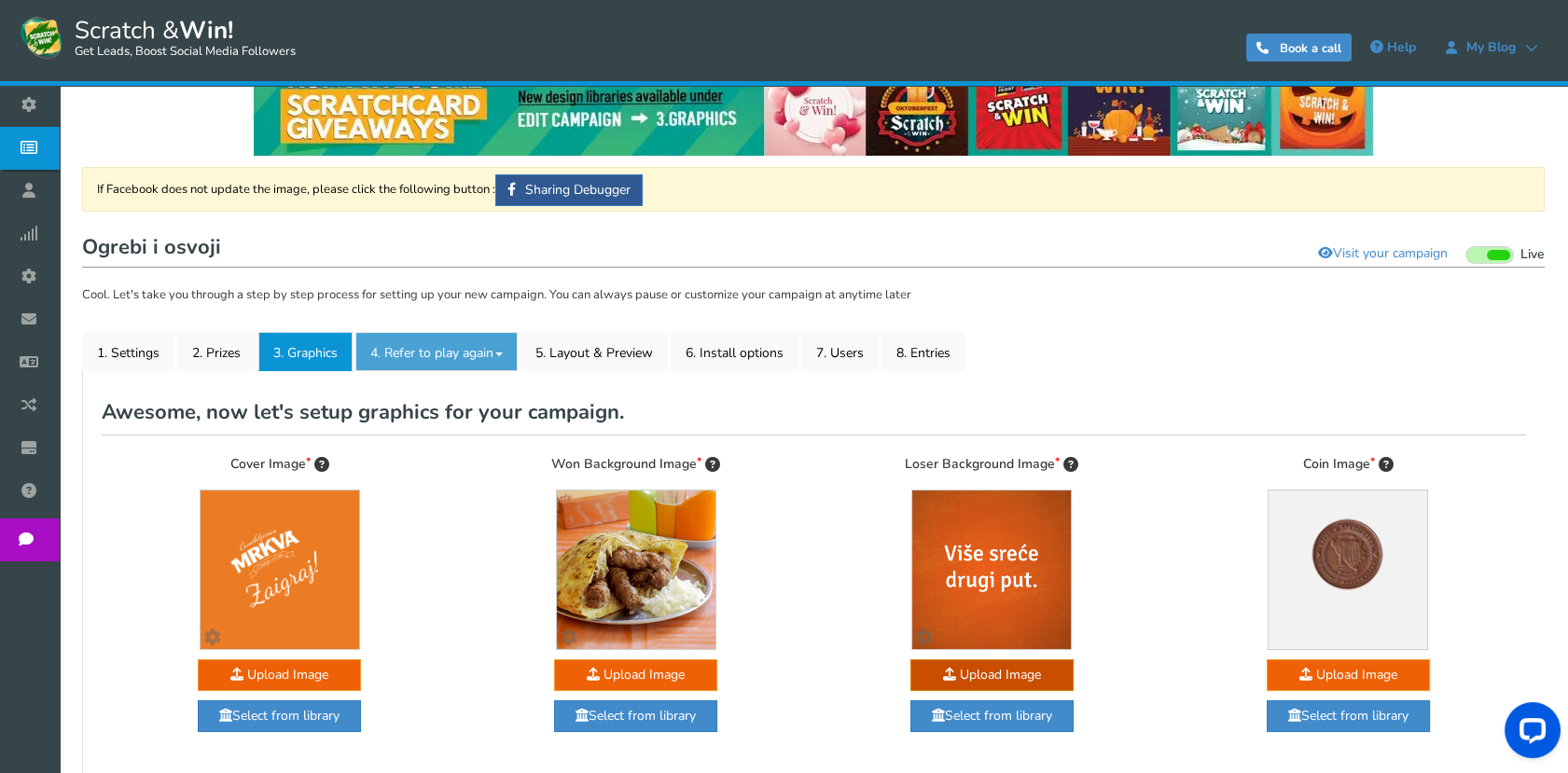
click at [388, 351] on link "4. Refer to play again" at bounding box center [436, 352] width 162 height 39
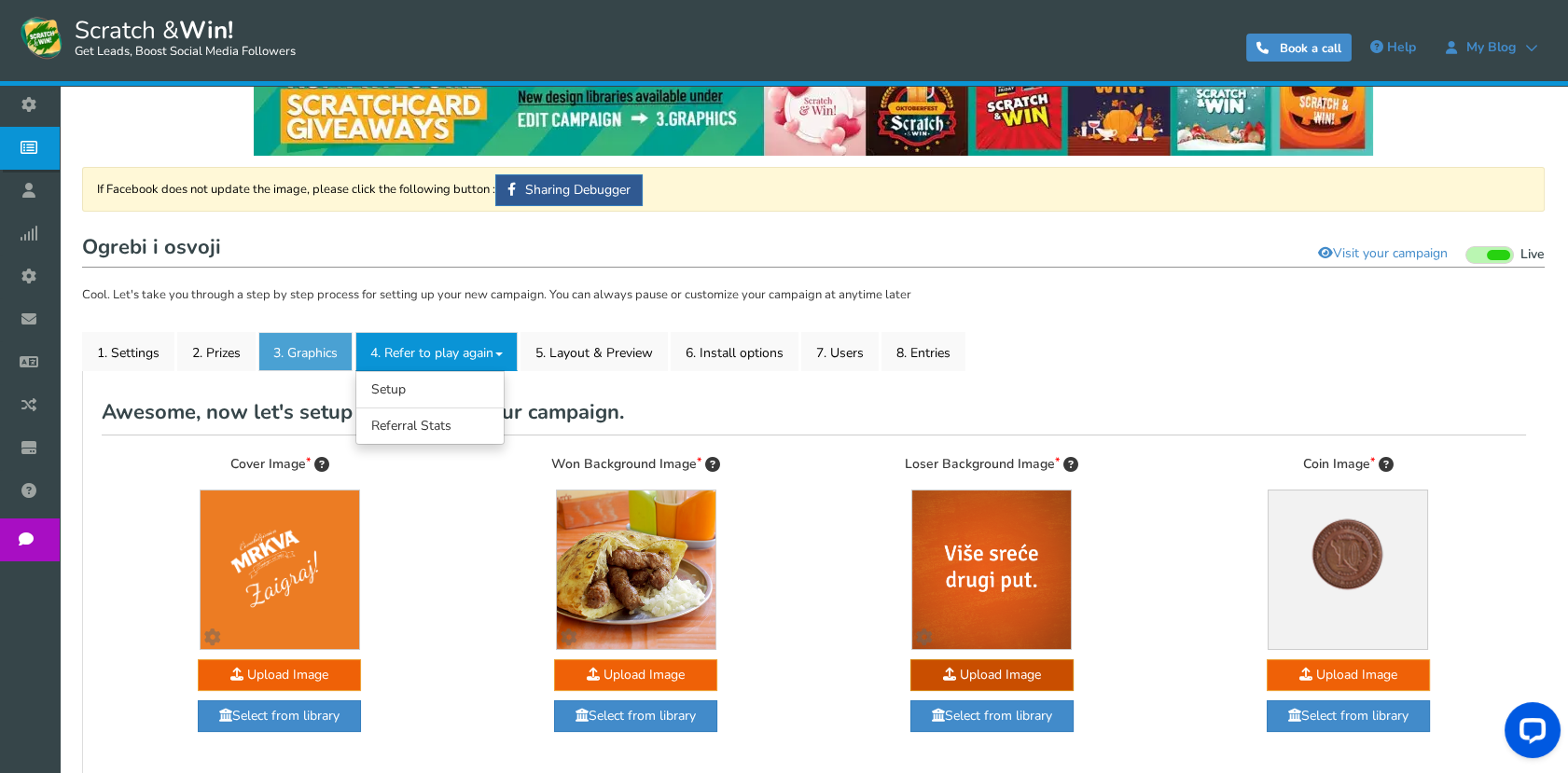
click at [305, 356] on link "3. Graphics" at bounding box center [305, 352] width 94 height 39
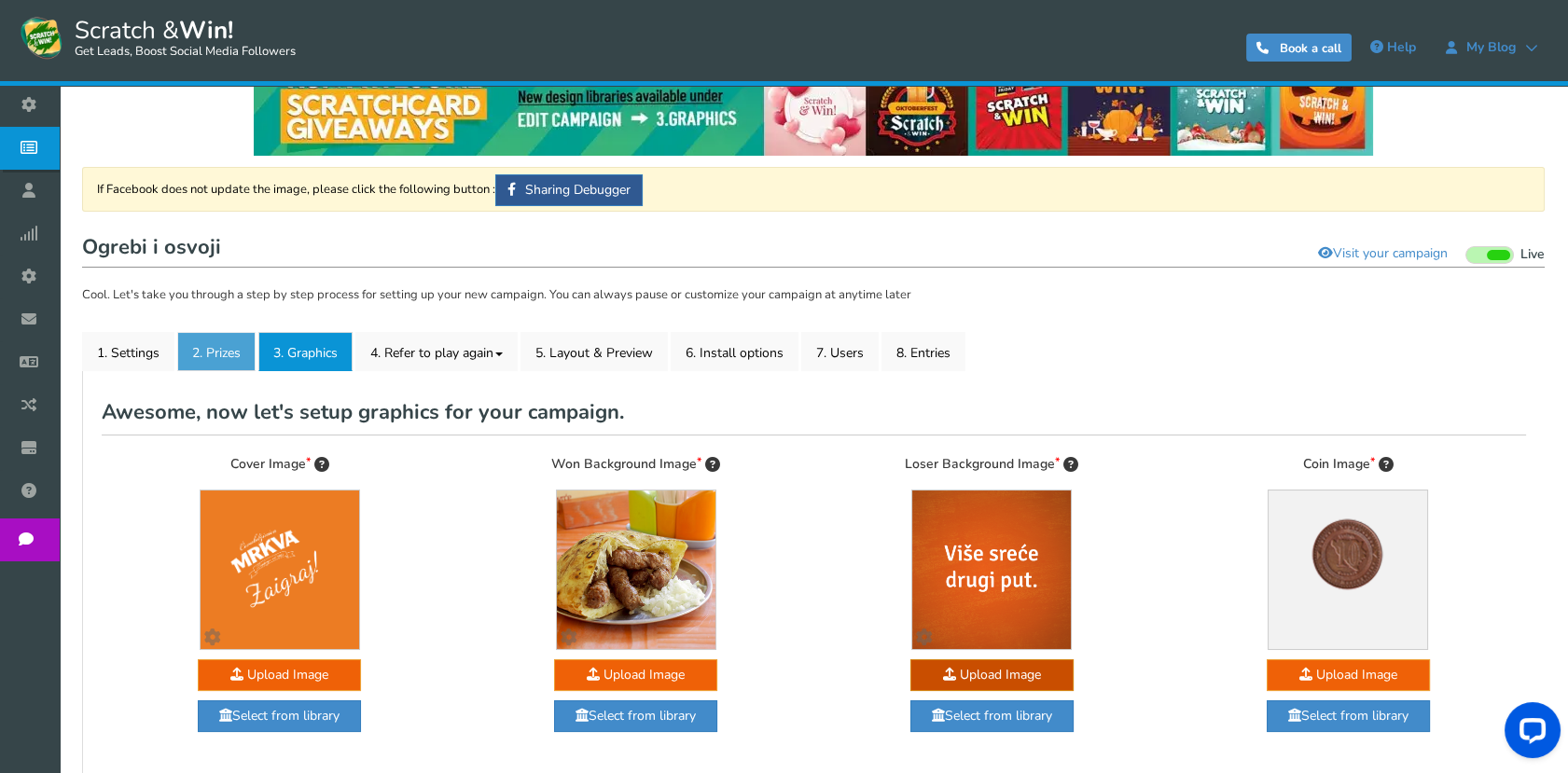
click at [225, 355] on link "2. Prizes" at bounding box center [216, 352] width 78 height 39
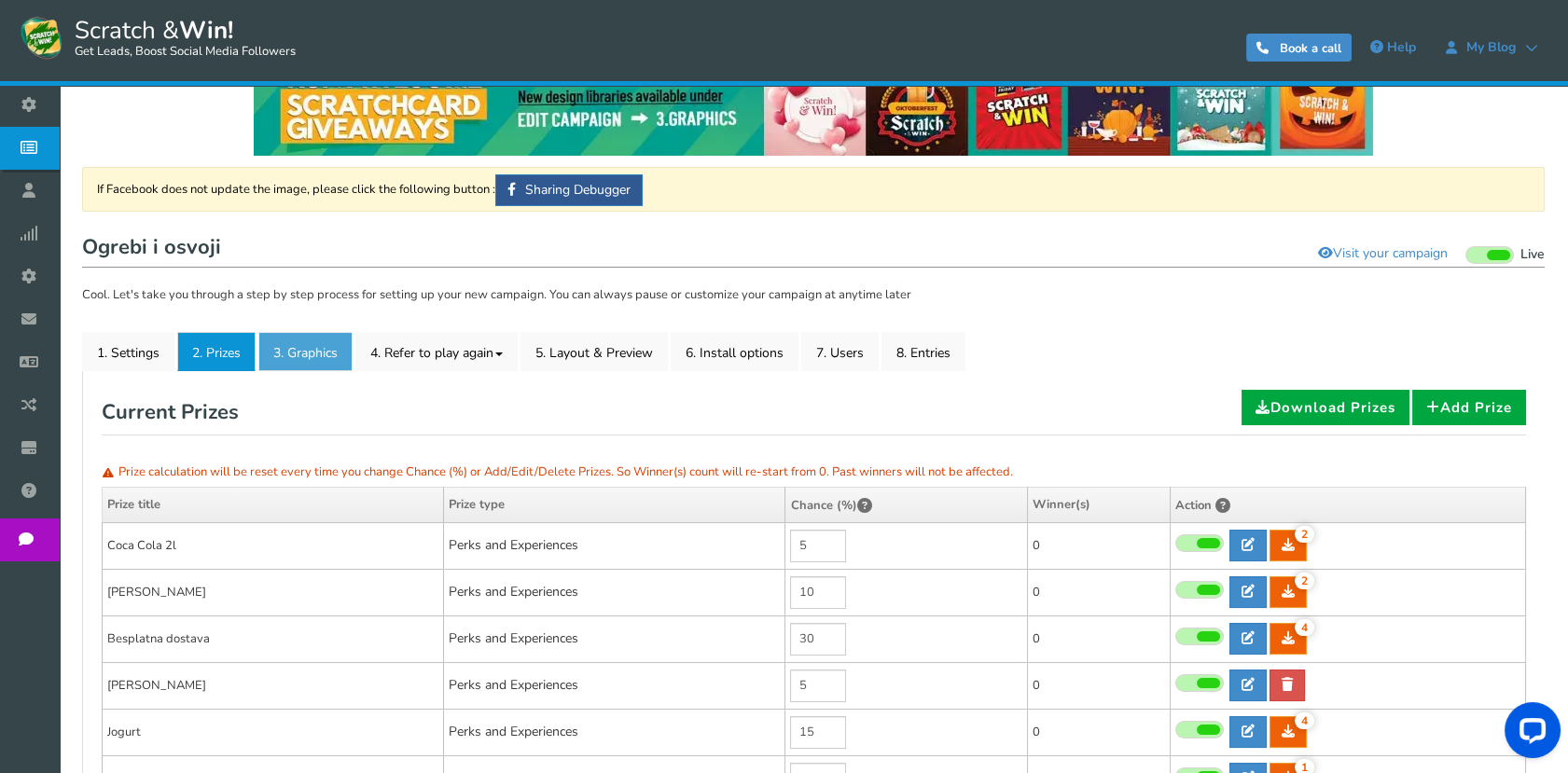
click at [312, 355] on link "3. Graphics" at bounding box center [305, 352] width 94 height 39
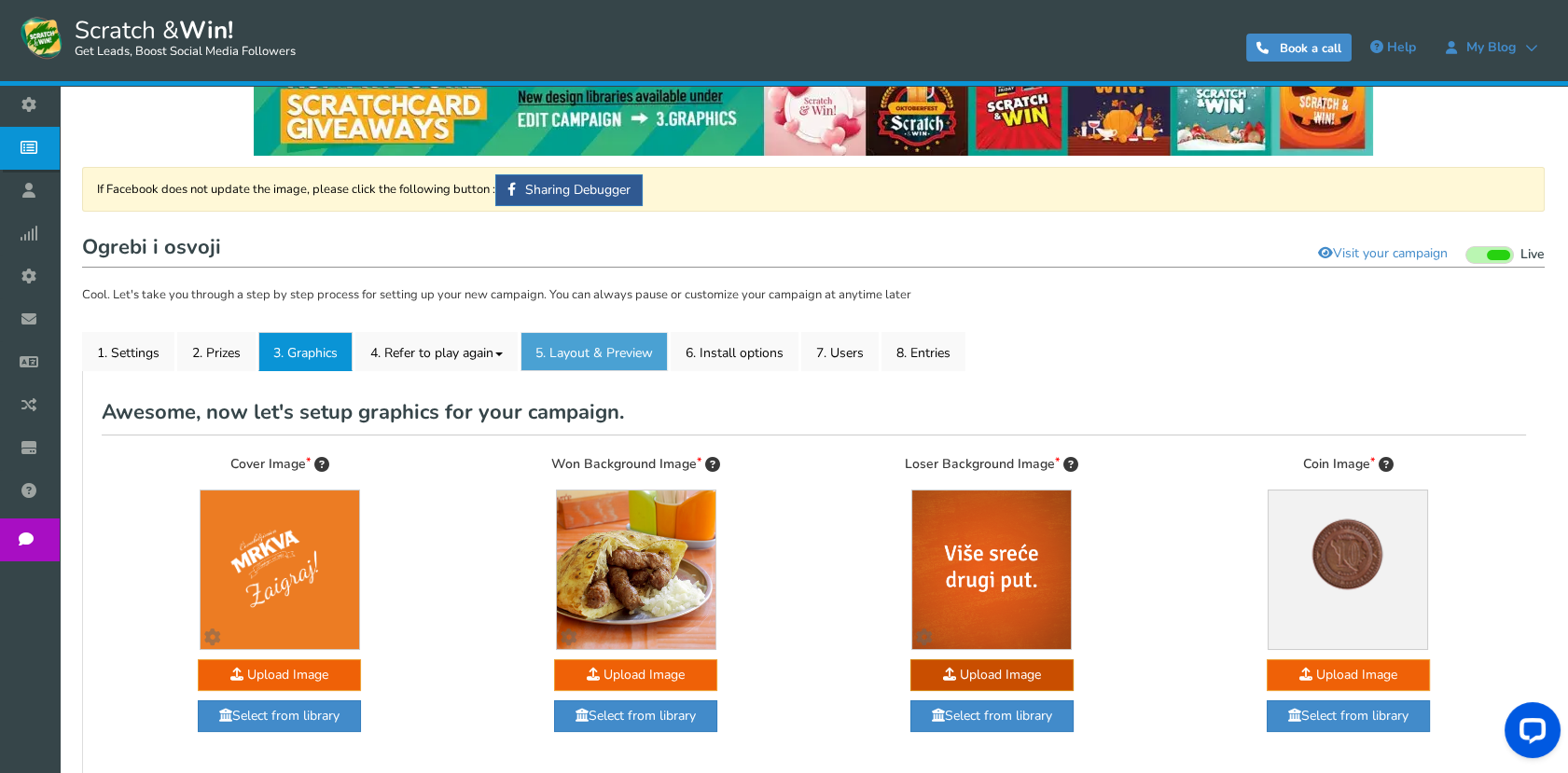
click at [628, 356] on link "5. Layout & Preview" at bounding box center [594, 352] width 147 height 39
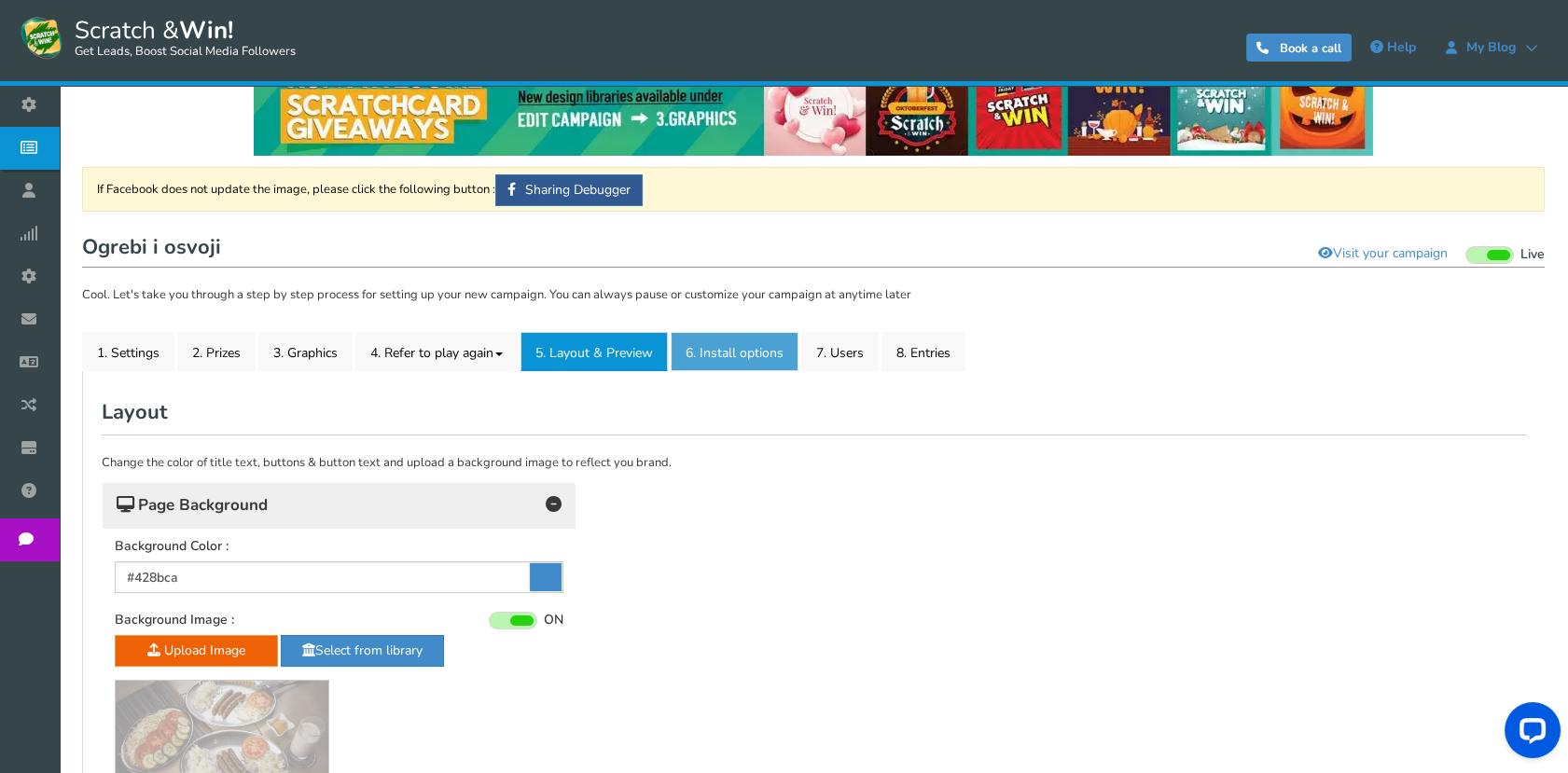
click at [716, 347] on link "6. Install options New" at bounding box center [735, 352] width 128 height 39
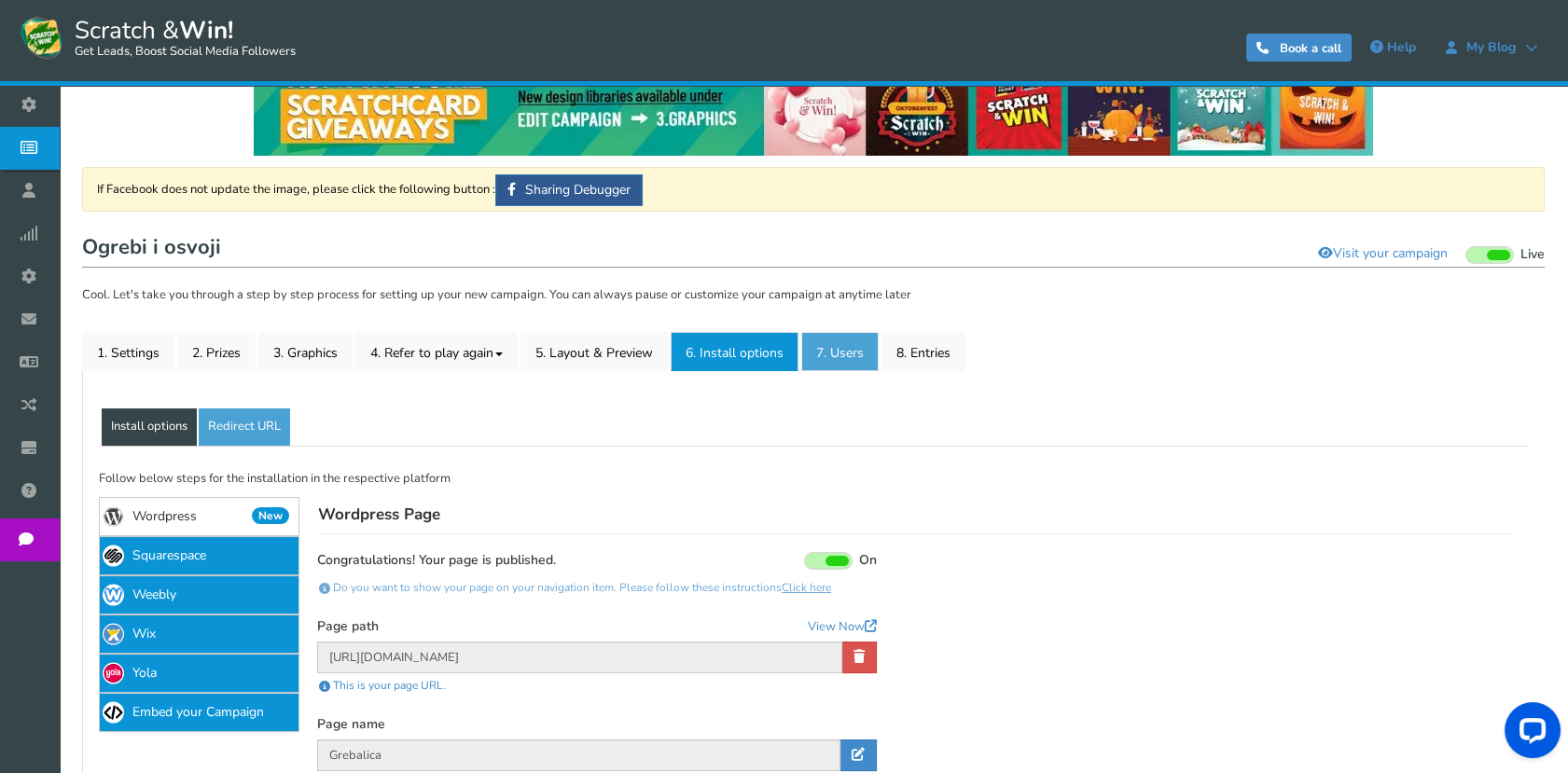
click at [831, 345] on link "7. Users" at bounding box center [840, 352] width 78 height 39
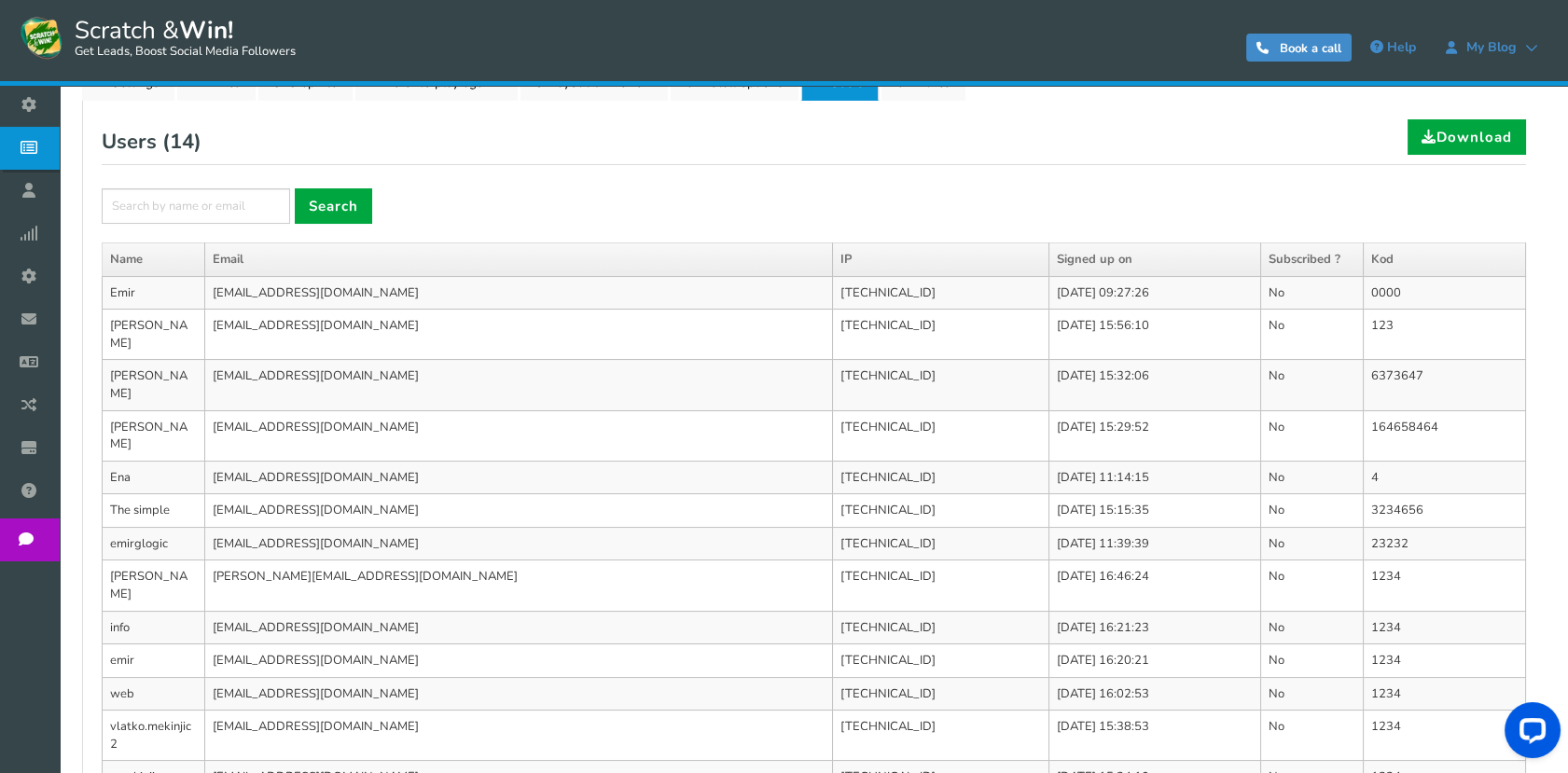
scroll to position [274, 0]
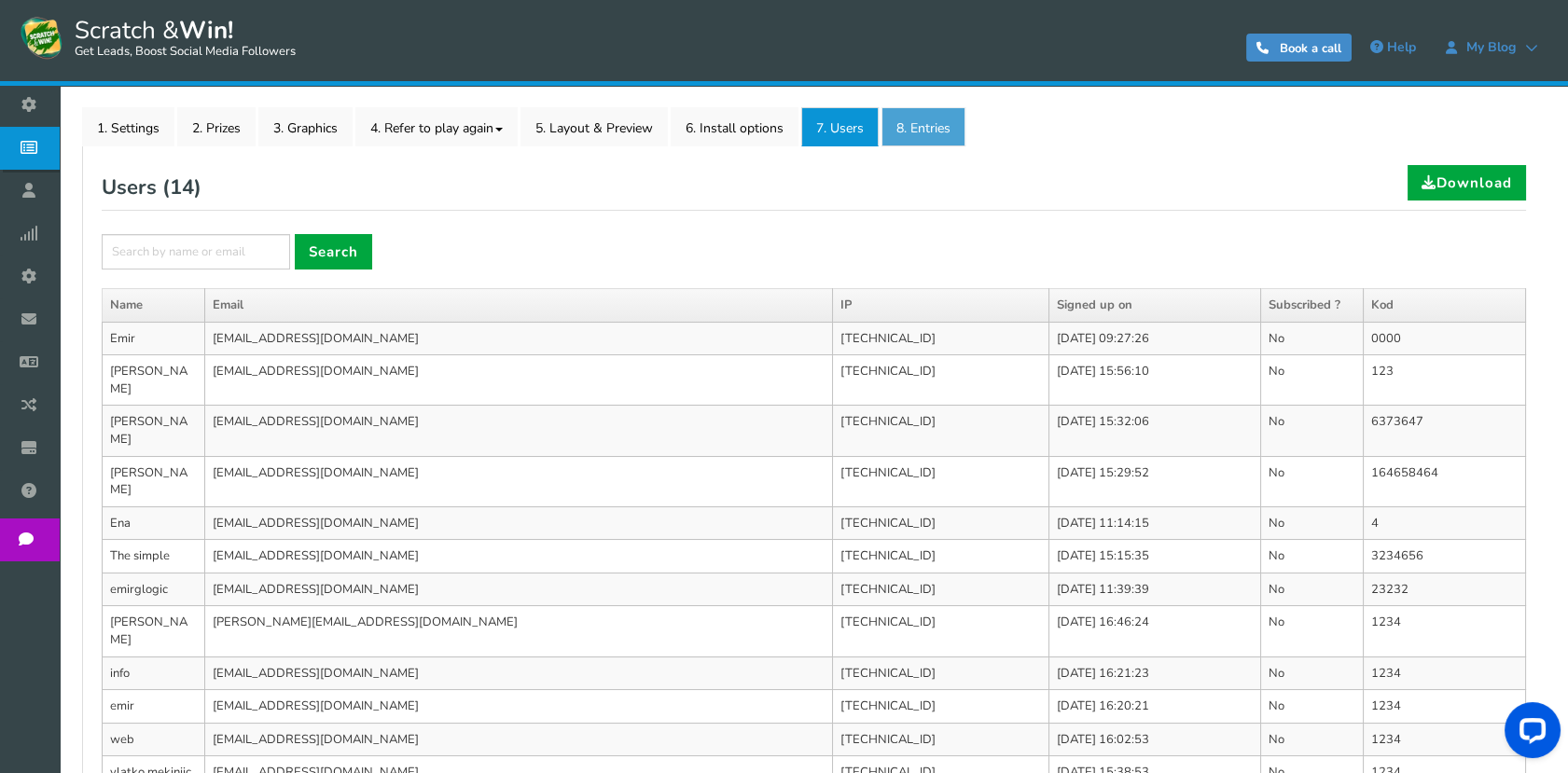
click at [932, 132] on link "8. Entries" at bounding box center [923, 127] width 84 height 39
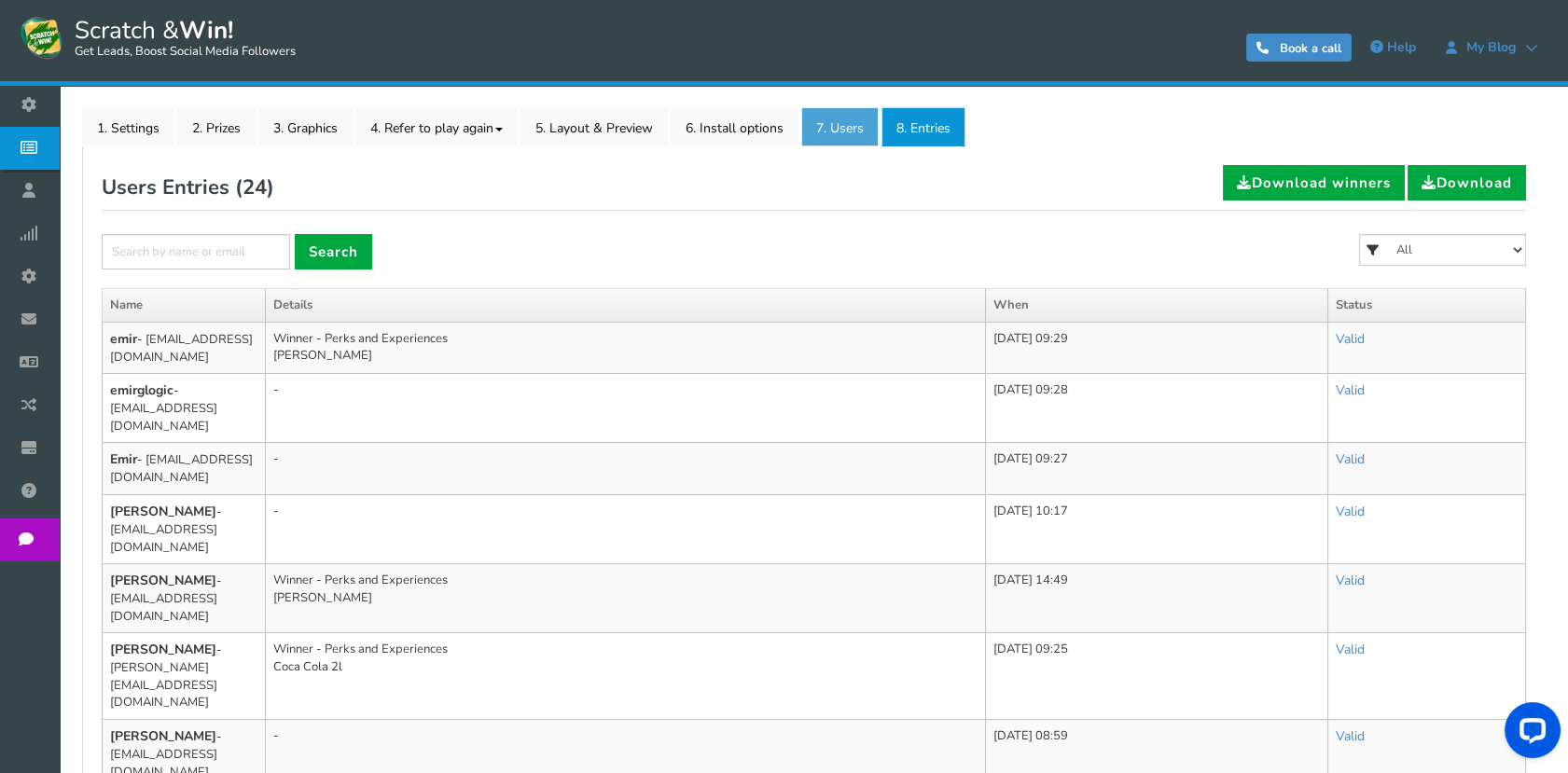
click at [858, 129] on link "7. Users" at bounding box center [840, 127] width 78 height 39
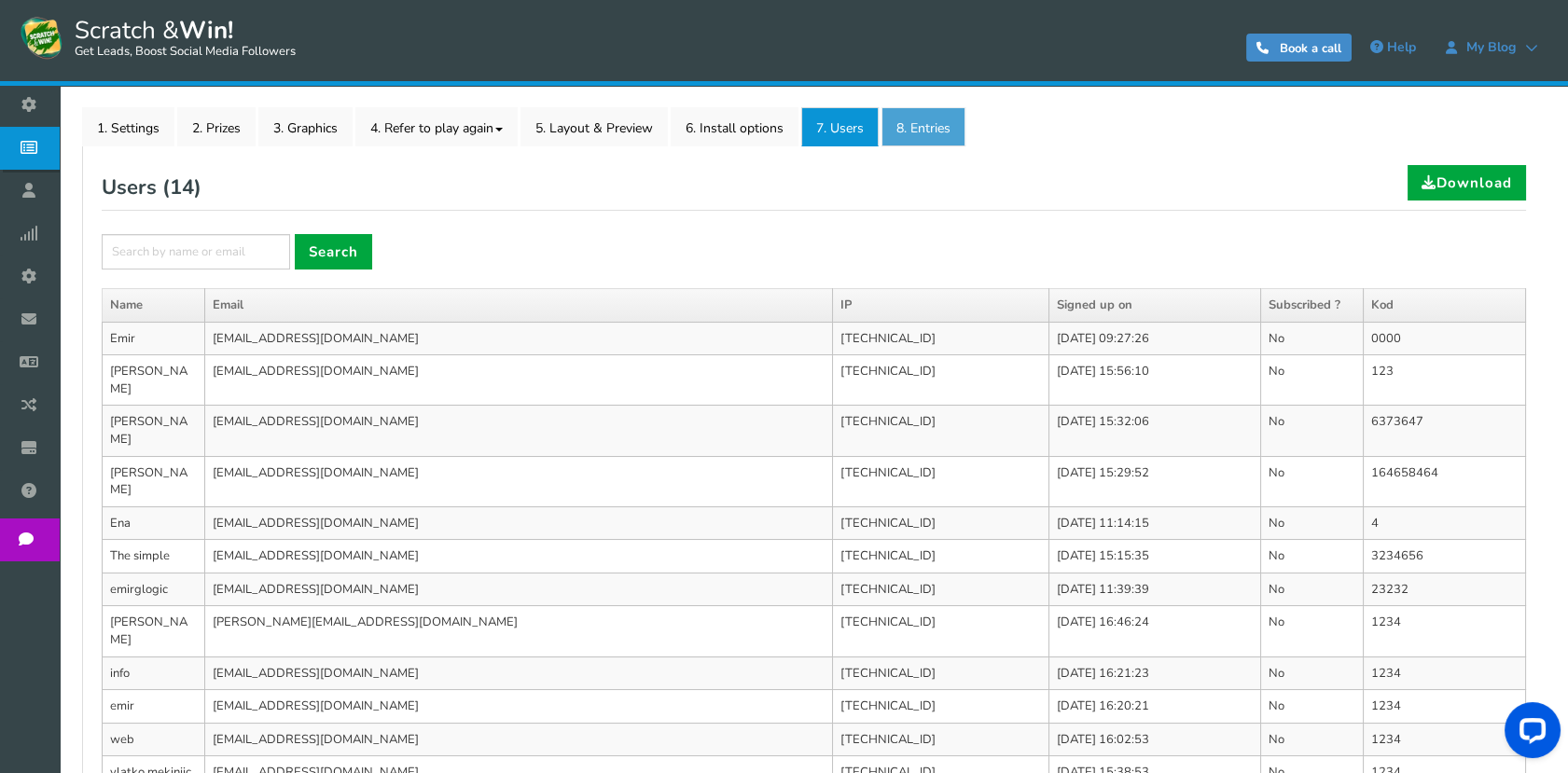
click at [913, 129] on link "8. Entries" at bounding box center [923, 127] width 84 height 39
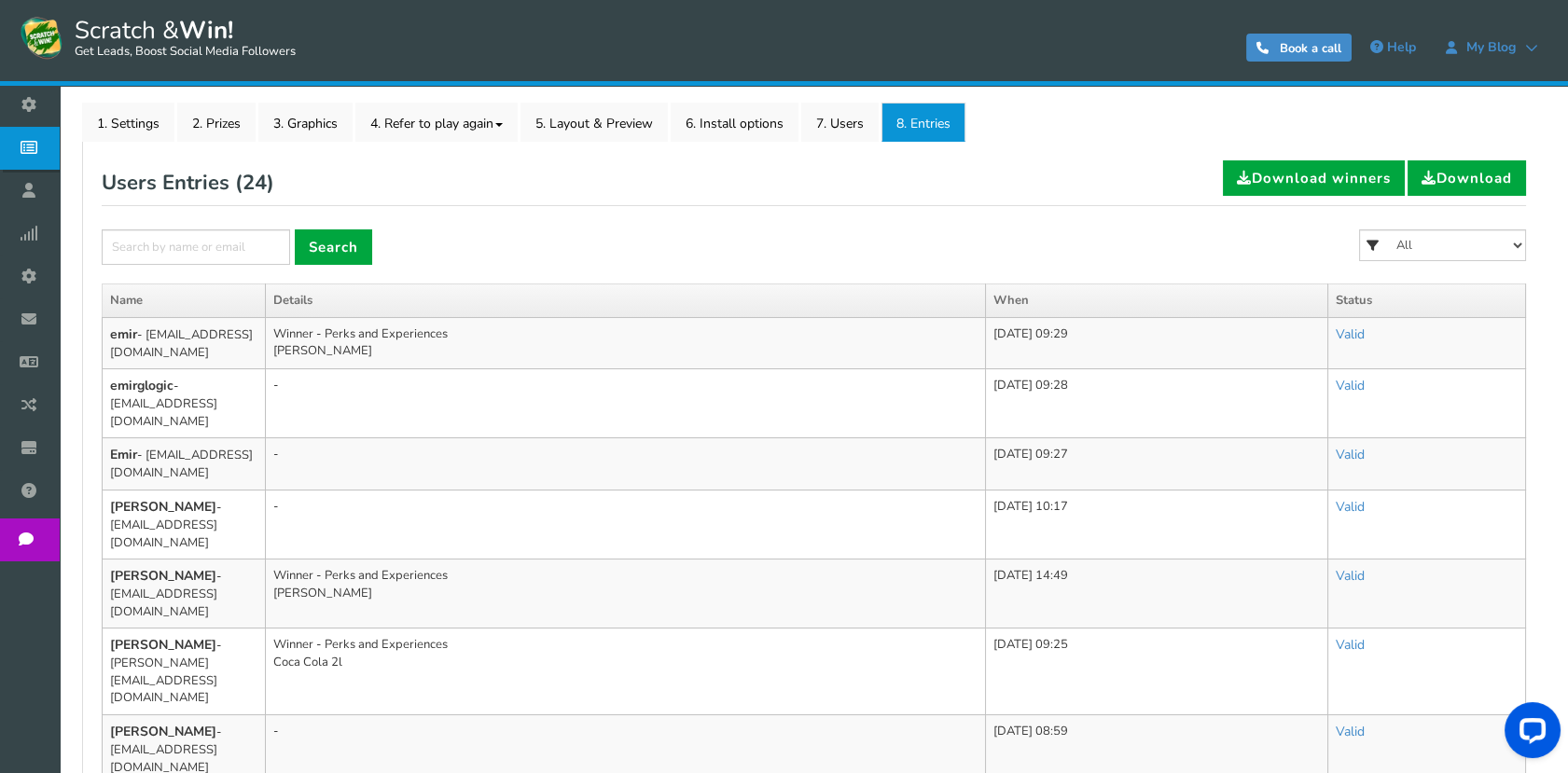
scroll to position [144, 0]
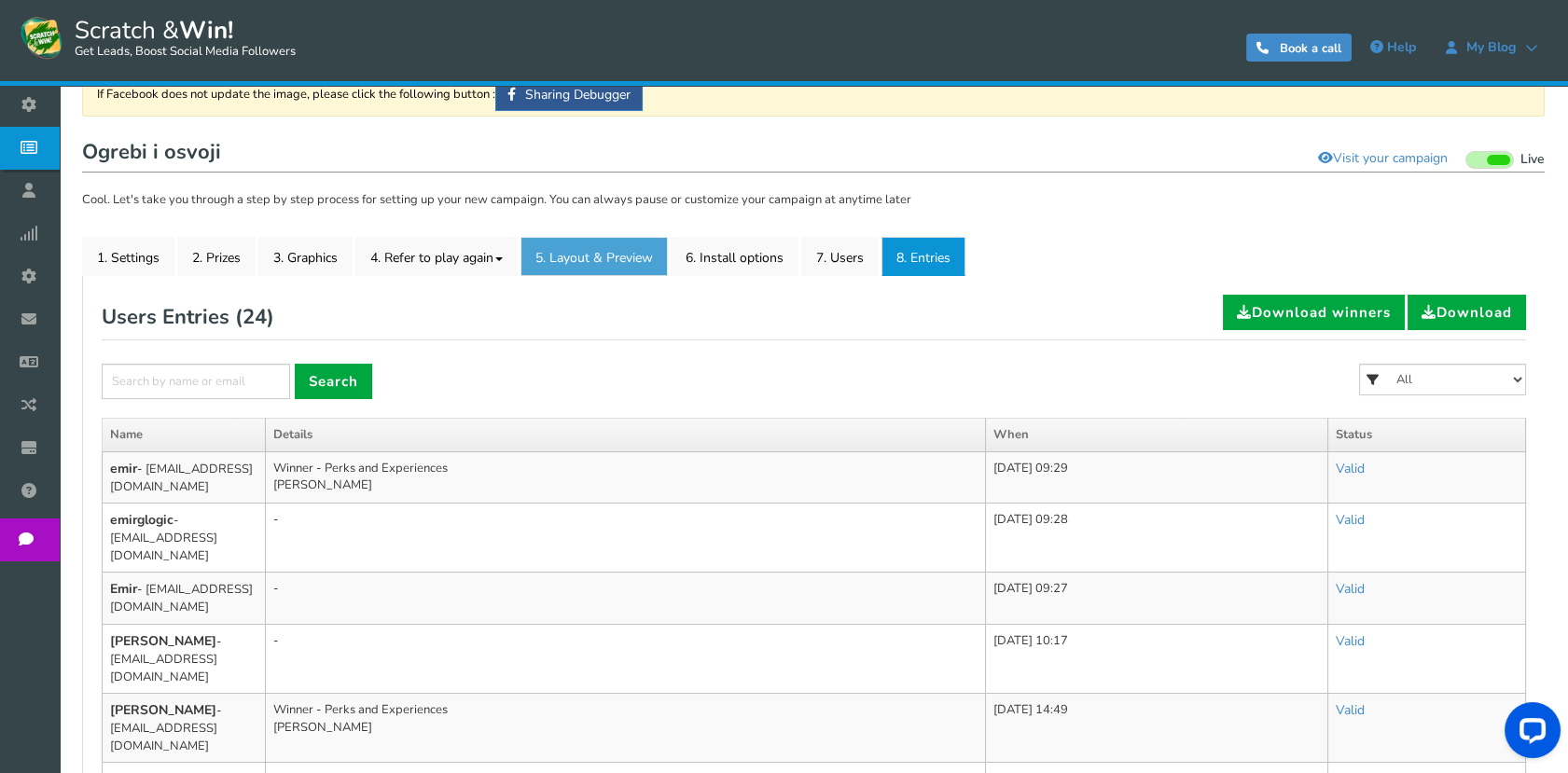
click at [524, 258] on link "5. Layout & Preview" at bounding box center [594, 256] width 147 height 39
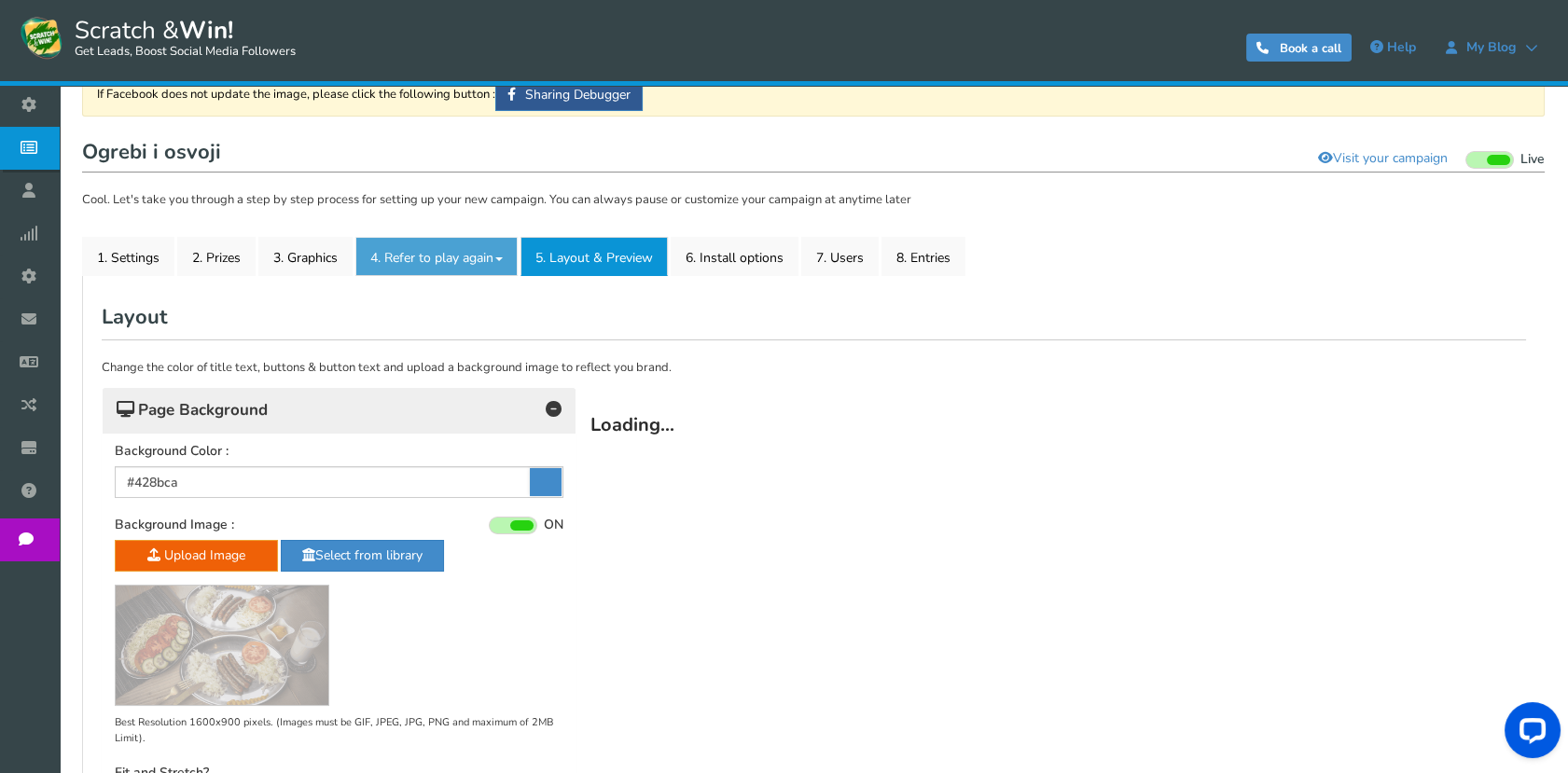
scroll to position [0, 0]
click at [455, 260] on link "4. Refer to play again" at bounding box center [436, 256] width 162 height 39
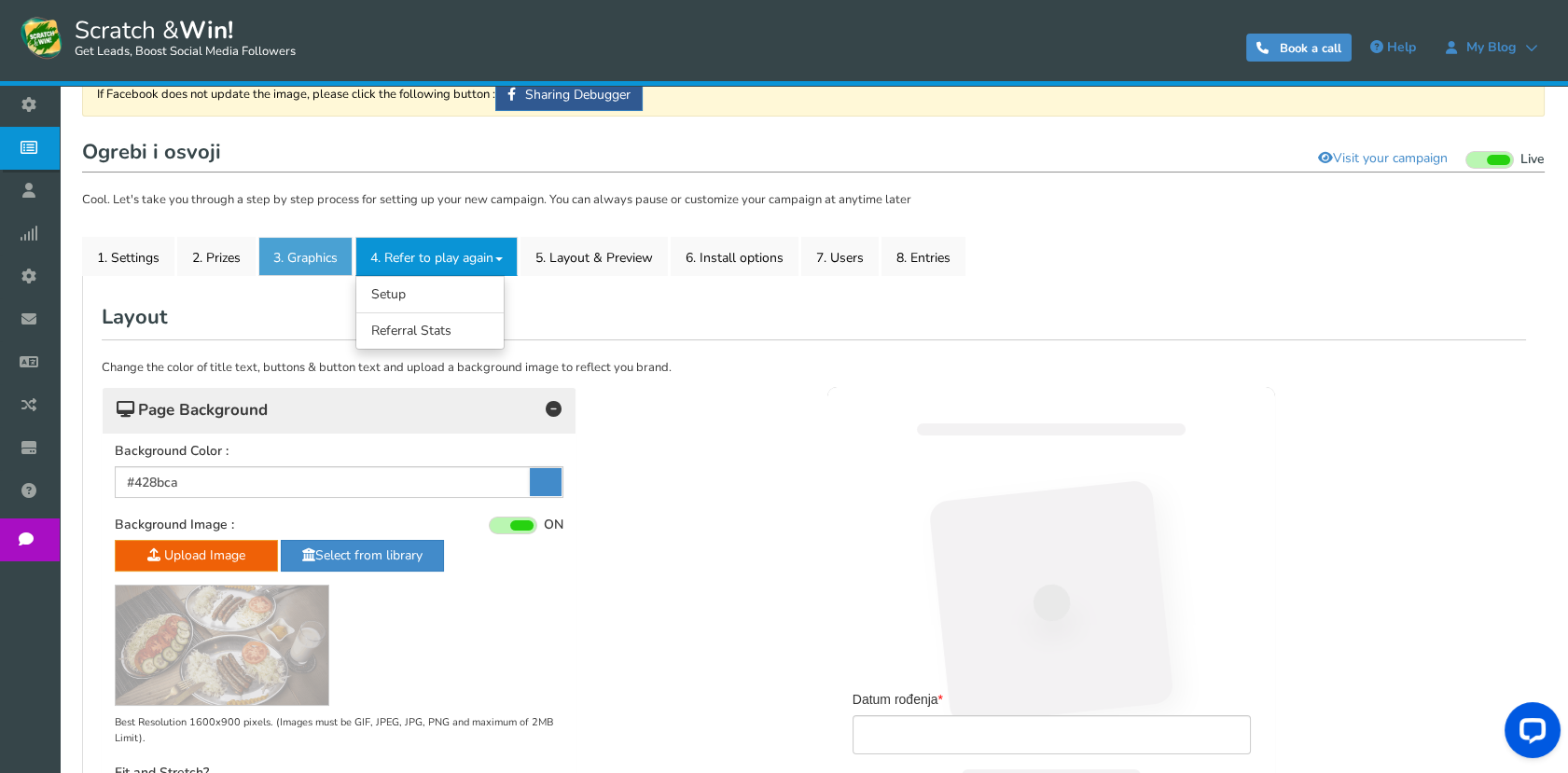
click at [282, 267] on link "3. Graphics" at bounding box center [305, 256] width 94 height 39
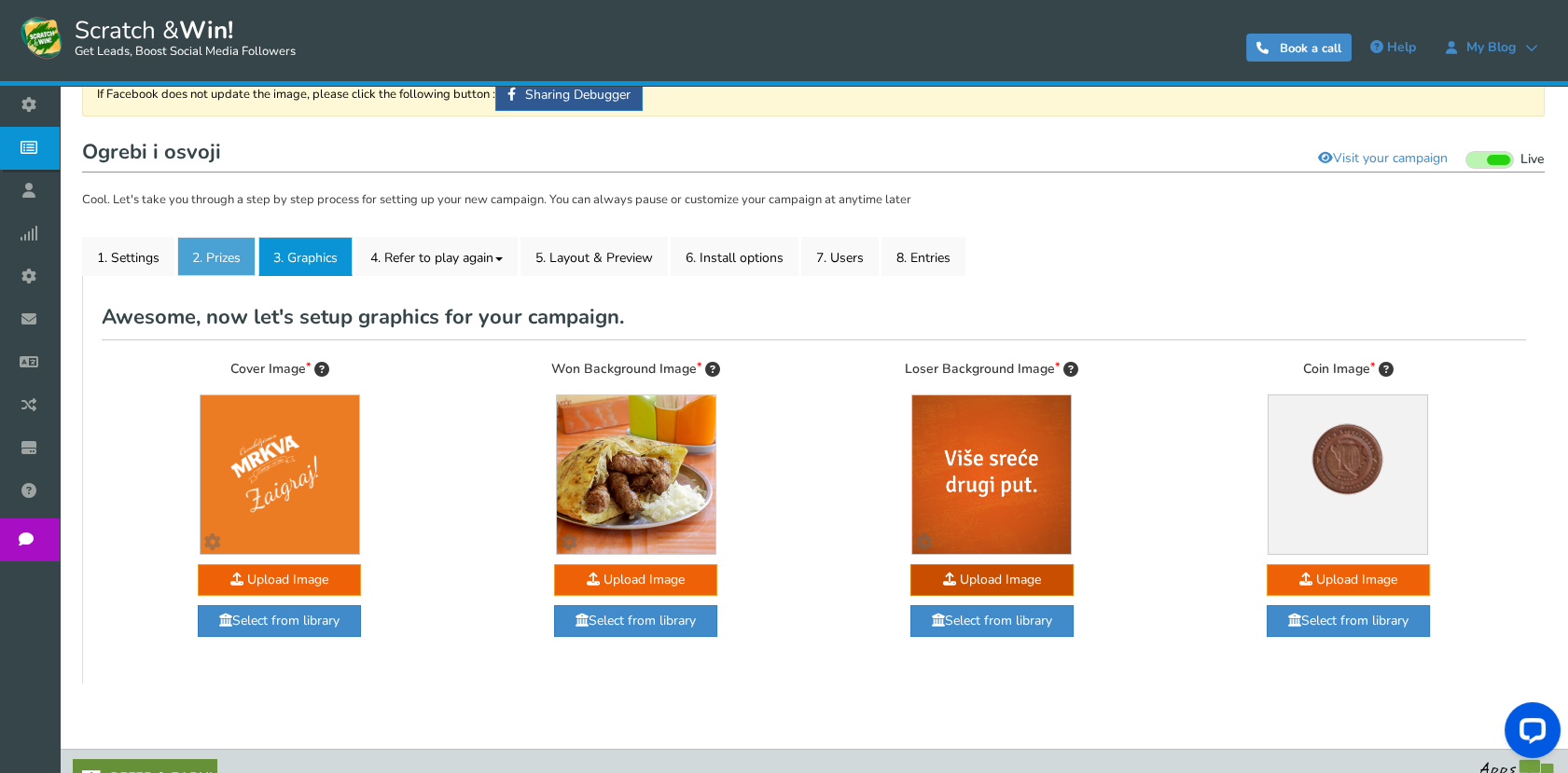
click at [194, 264] on link "2. Prizes" at bounding box center [216, 256] width 78 height 39
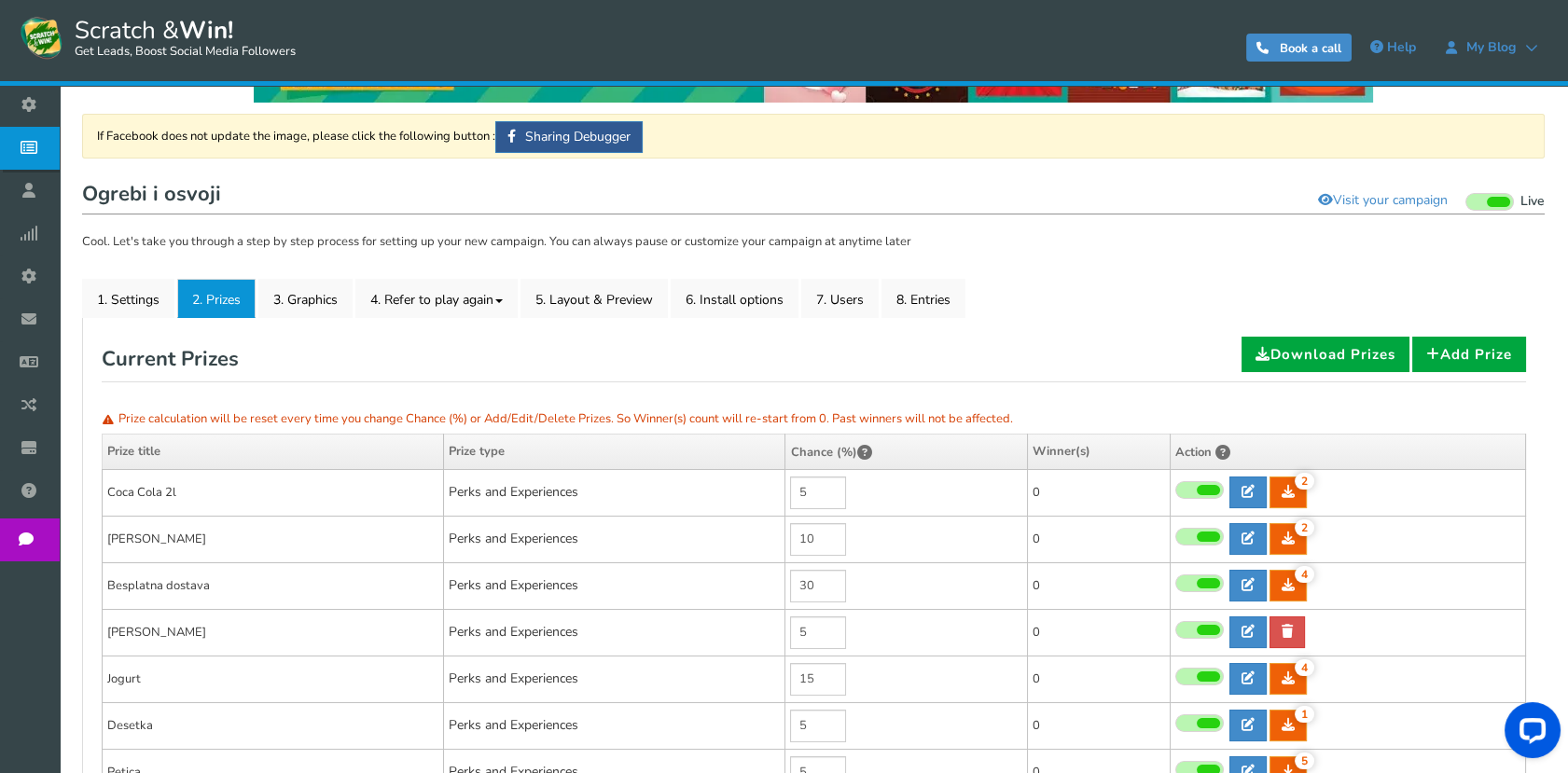
scroll to position [215, 0]
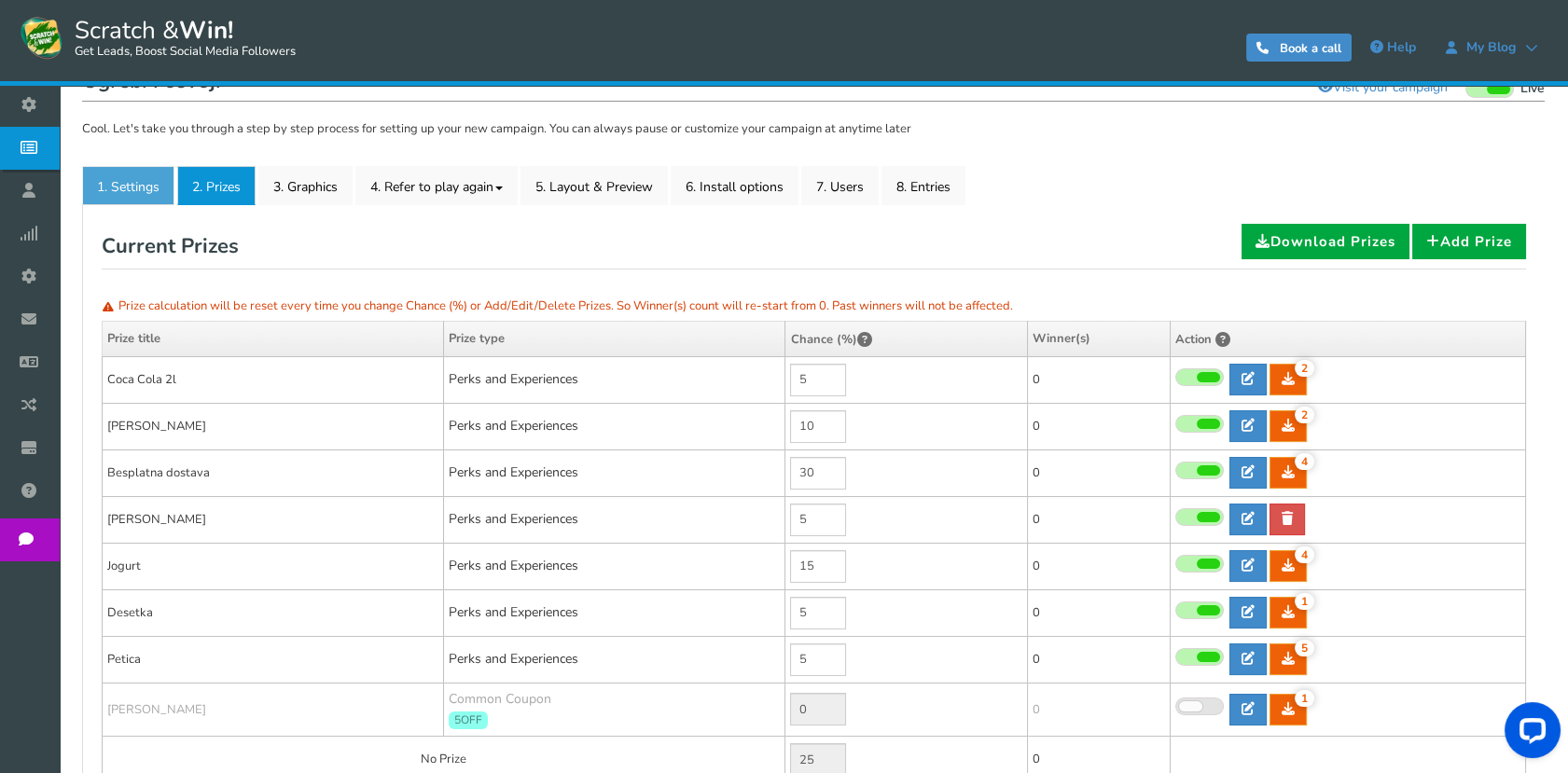
click at [129, 170] on link "1. Settings" at bounding box center [128, 185] width 92 height 39
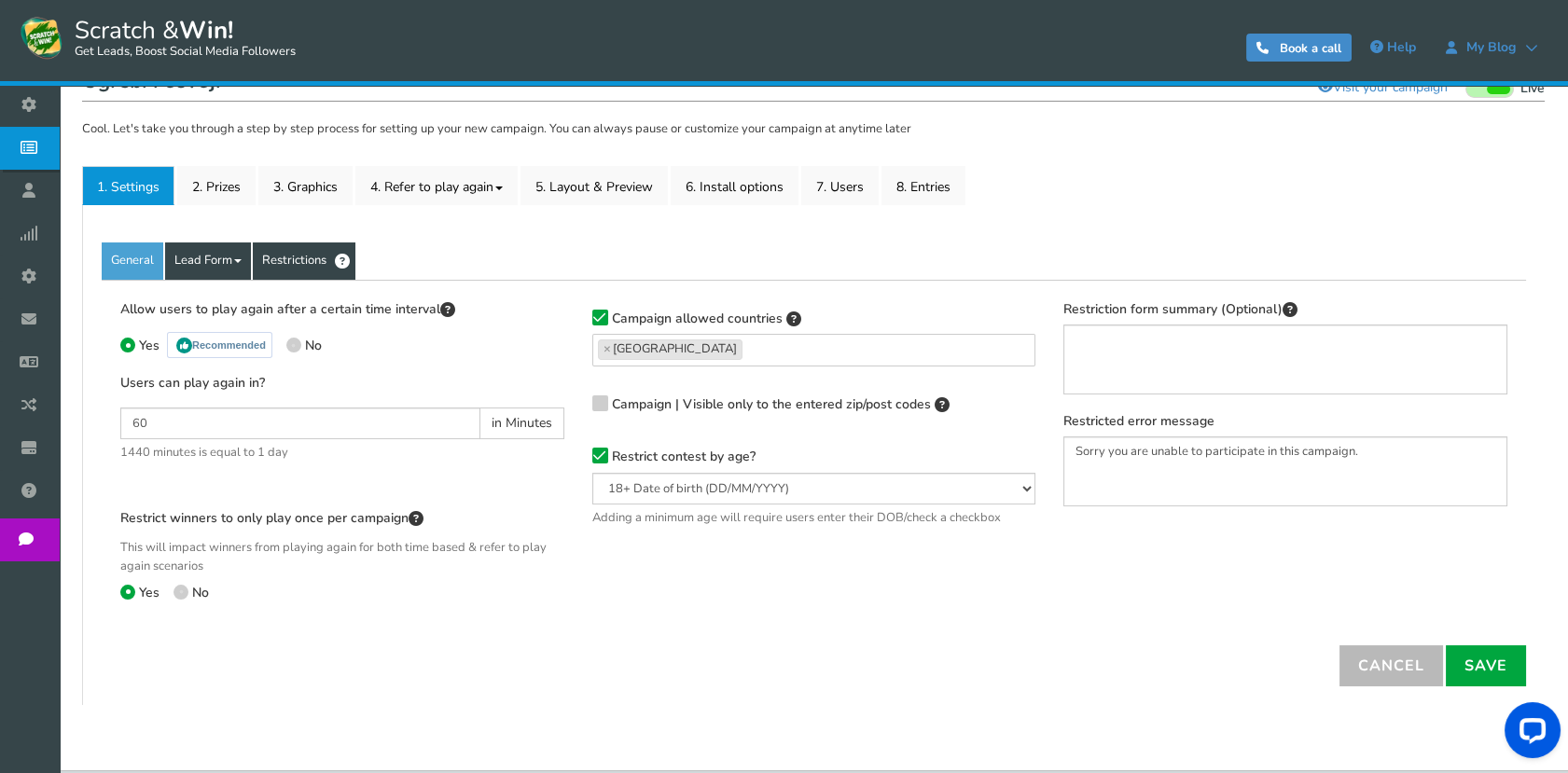
click at [208, 263] on link "Lead Form" at bounding box center [207, 261] width 86 height 37
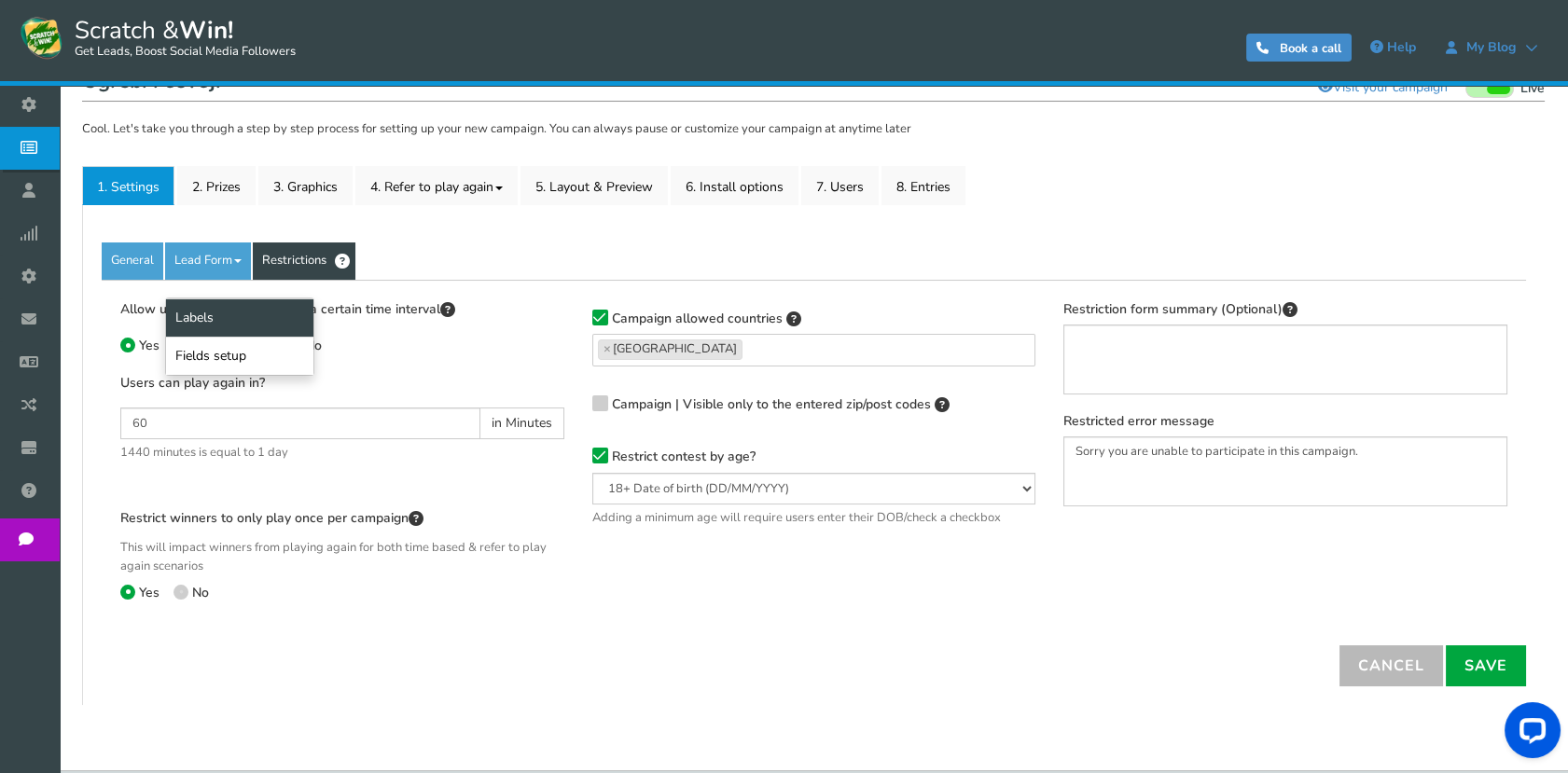
click at [216, 326] on link "Labels" at bounding box center [239, 317] width 147 height 38
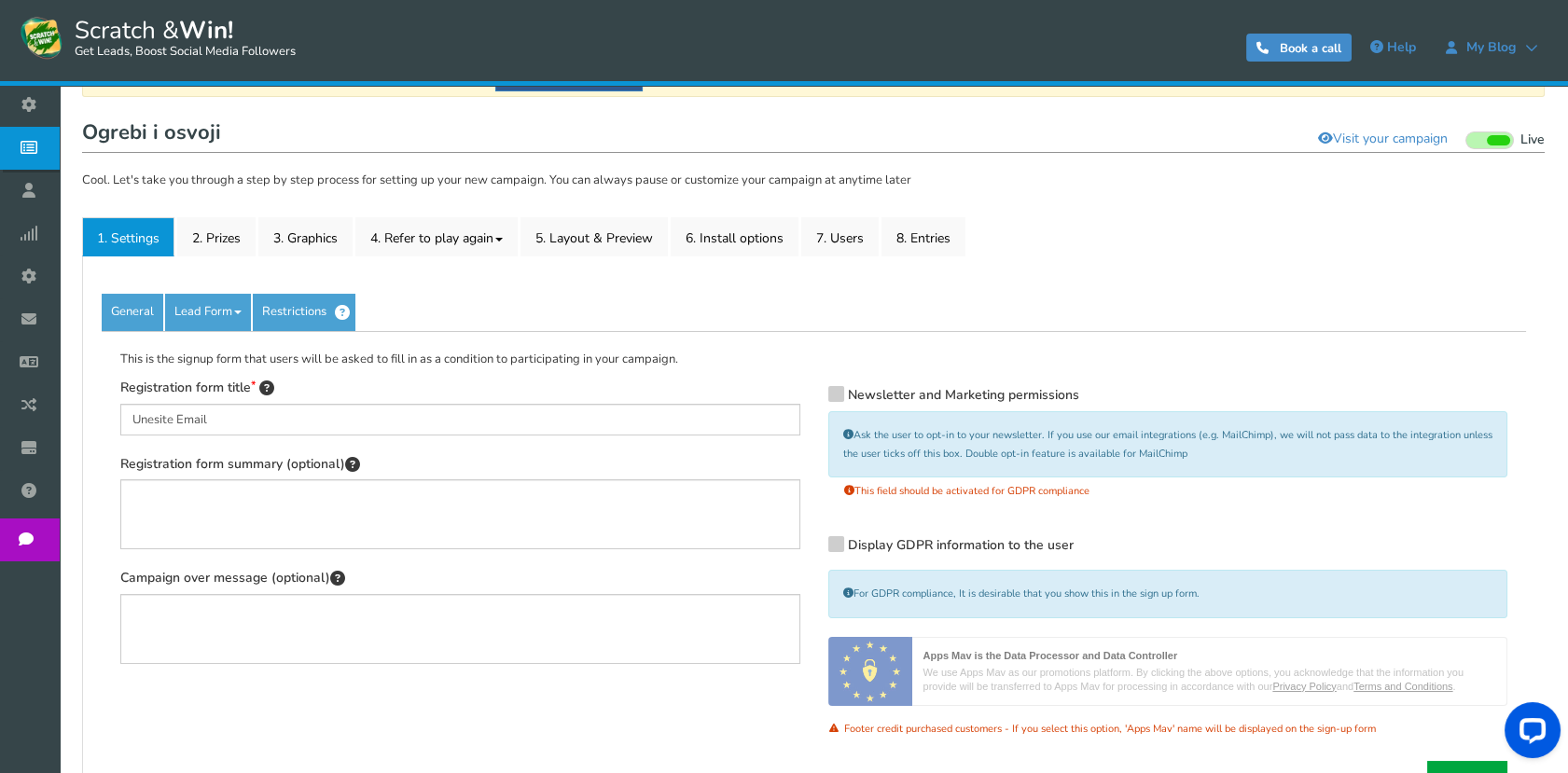
scroll to position [0, 0]
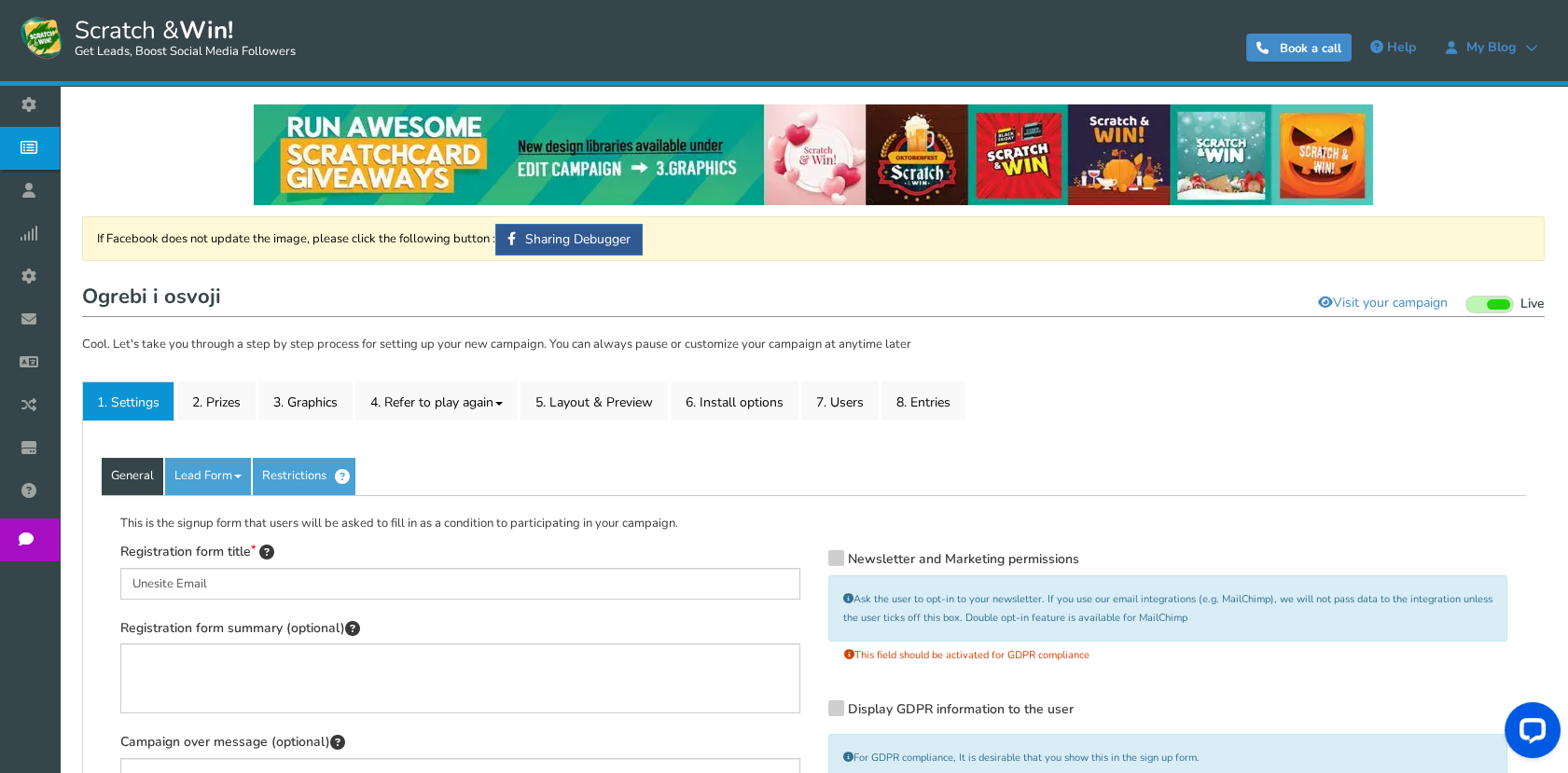
click at [150, 477] on link "General" at bounding box center [133, 477] width 62 height 37
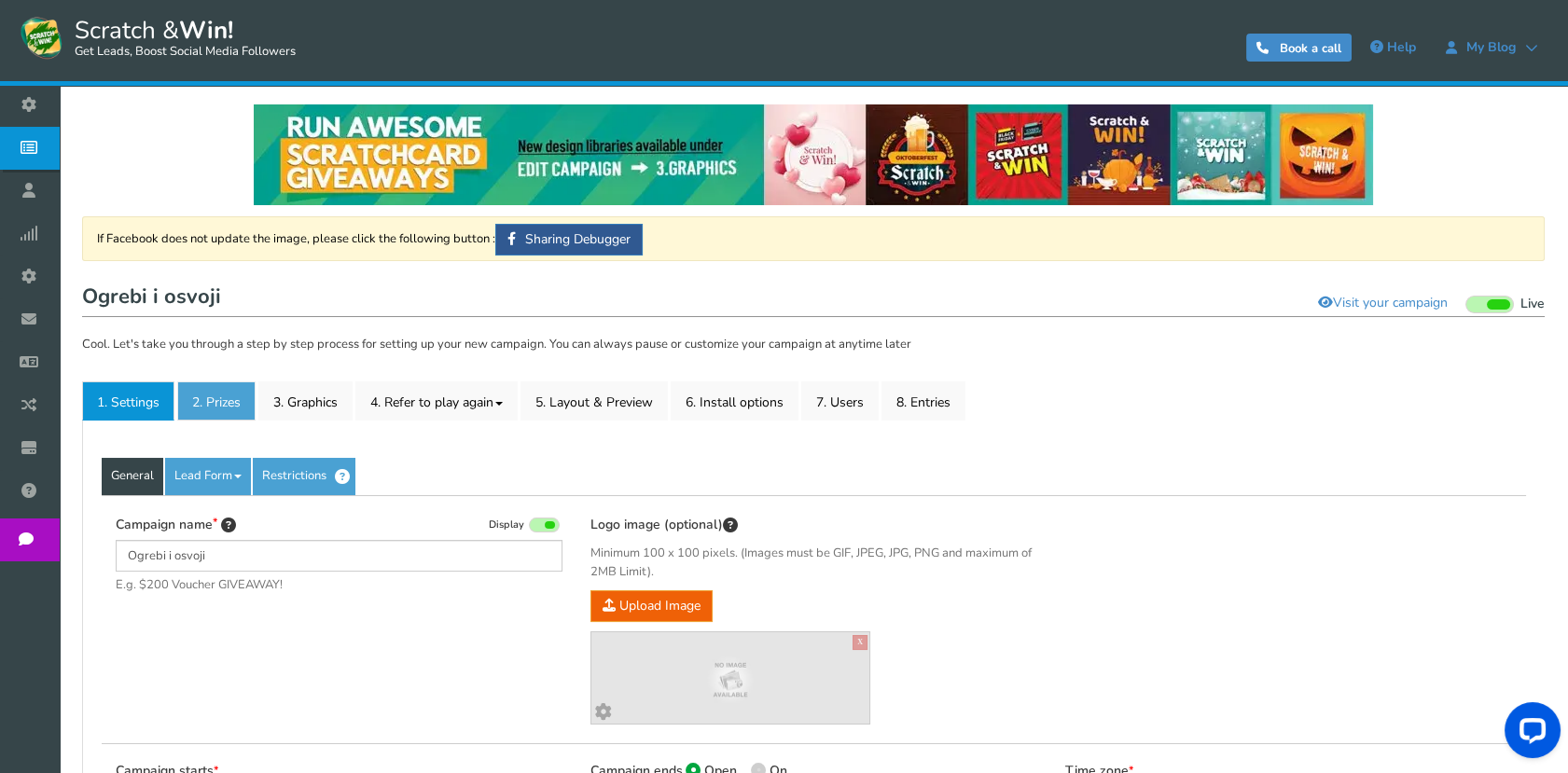
click at [232, 391] on link "2. Prizes" at bounding box center [216, 401] width 78 height 39
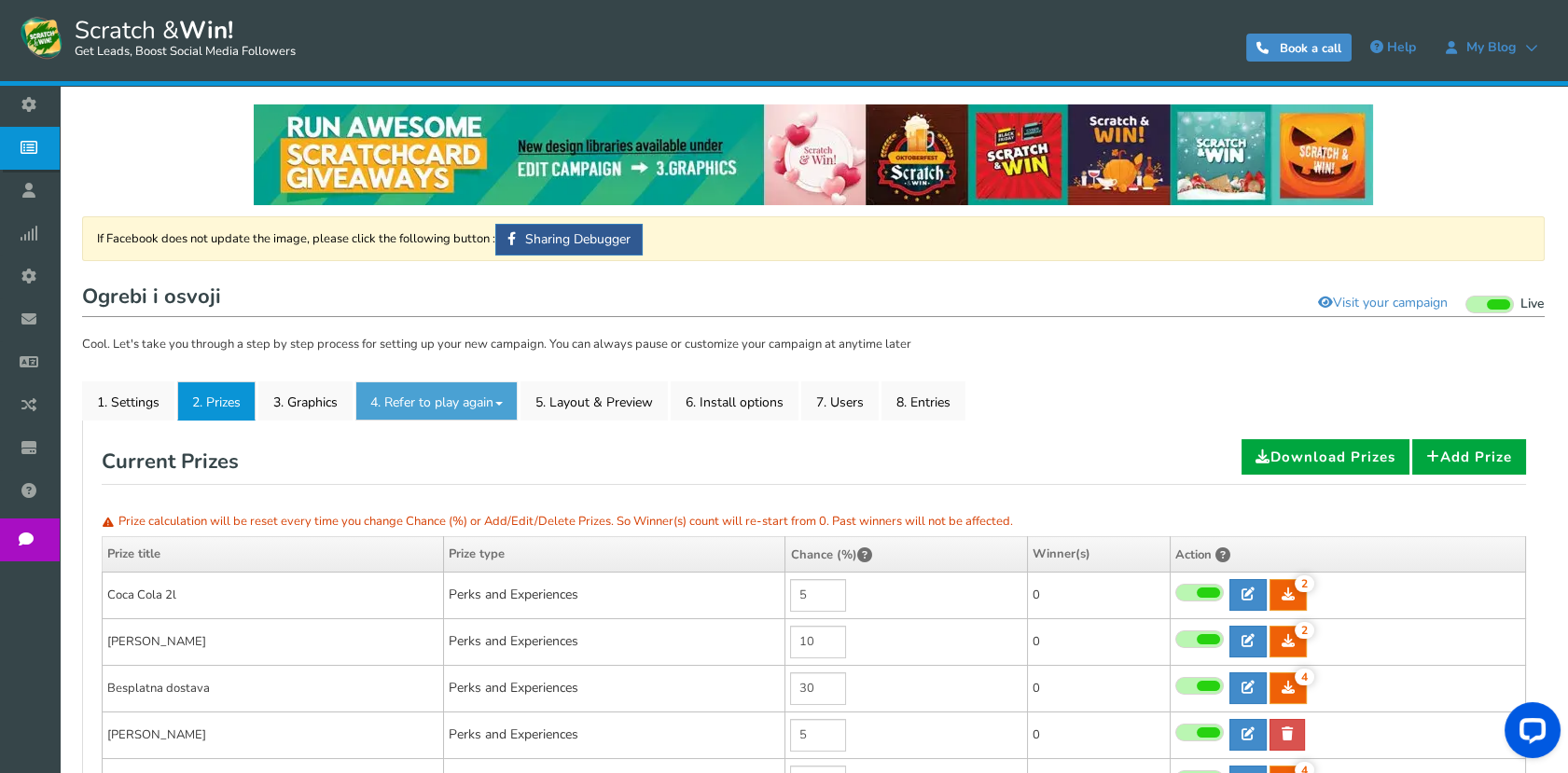
click at [448, 393] on link "4. Refer to play again" at bounding box center [436, 401] width 162 height 39
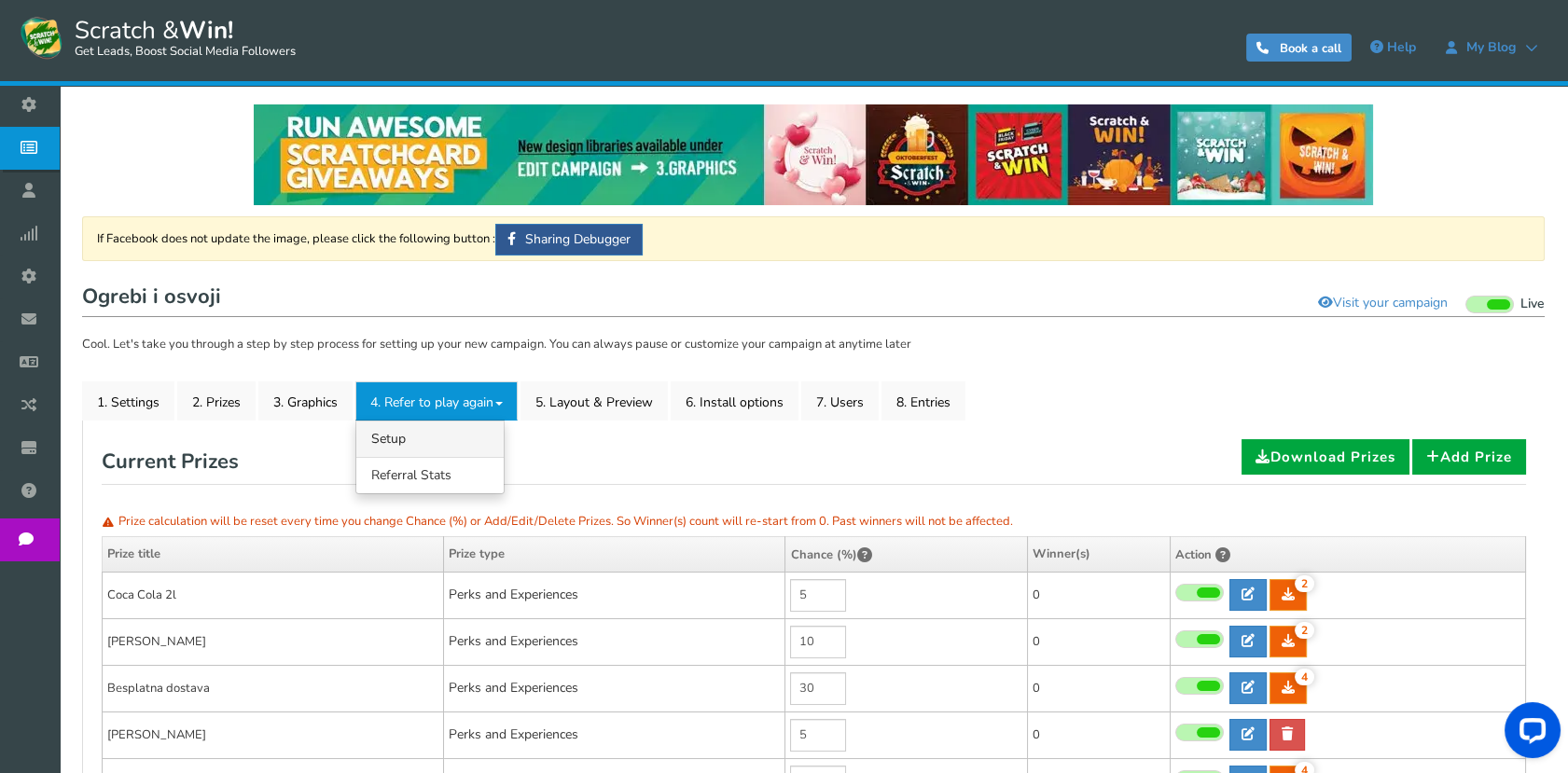
click at [433, 444] on link "4.1 Referrals Setup" at bounding box center [430, 439] width 147 height 37
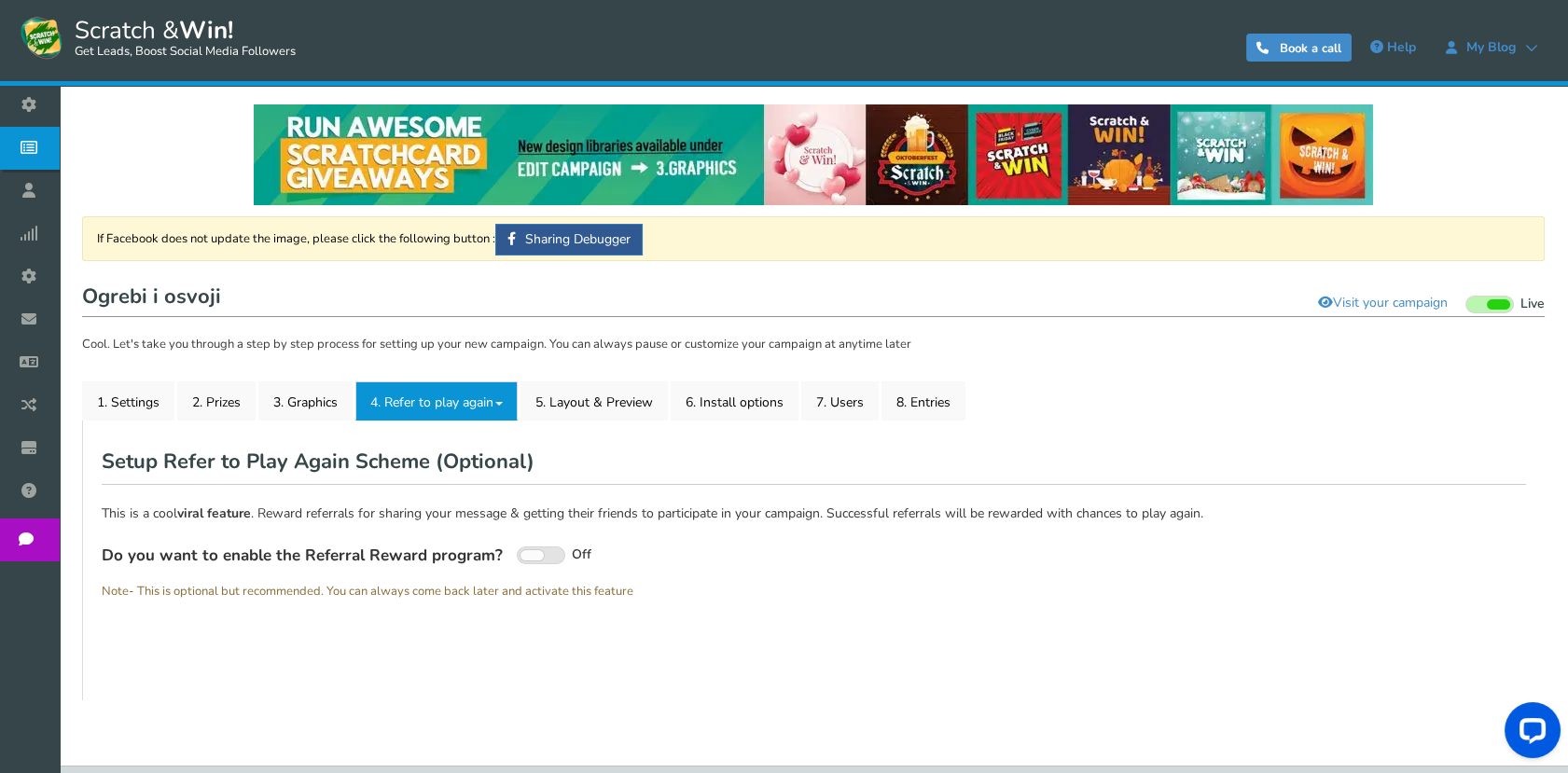
click at [481, 382] on link "4. Refer to play again" at bounding box center [436, 401] width 162 height 39
click at [470, 470] on link "4.2 Referral Stats" at bounding box center [430, 476] width 147 height 37
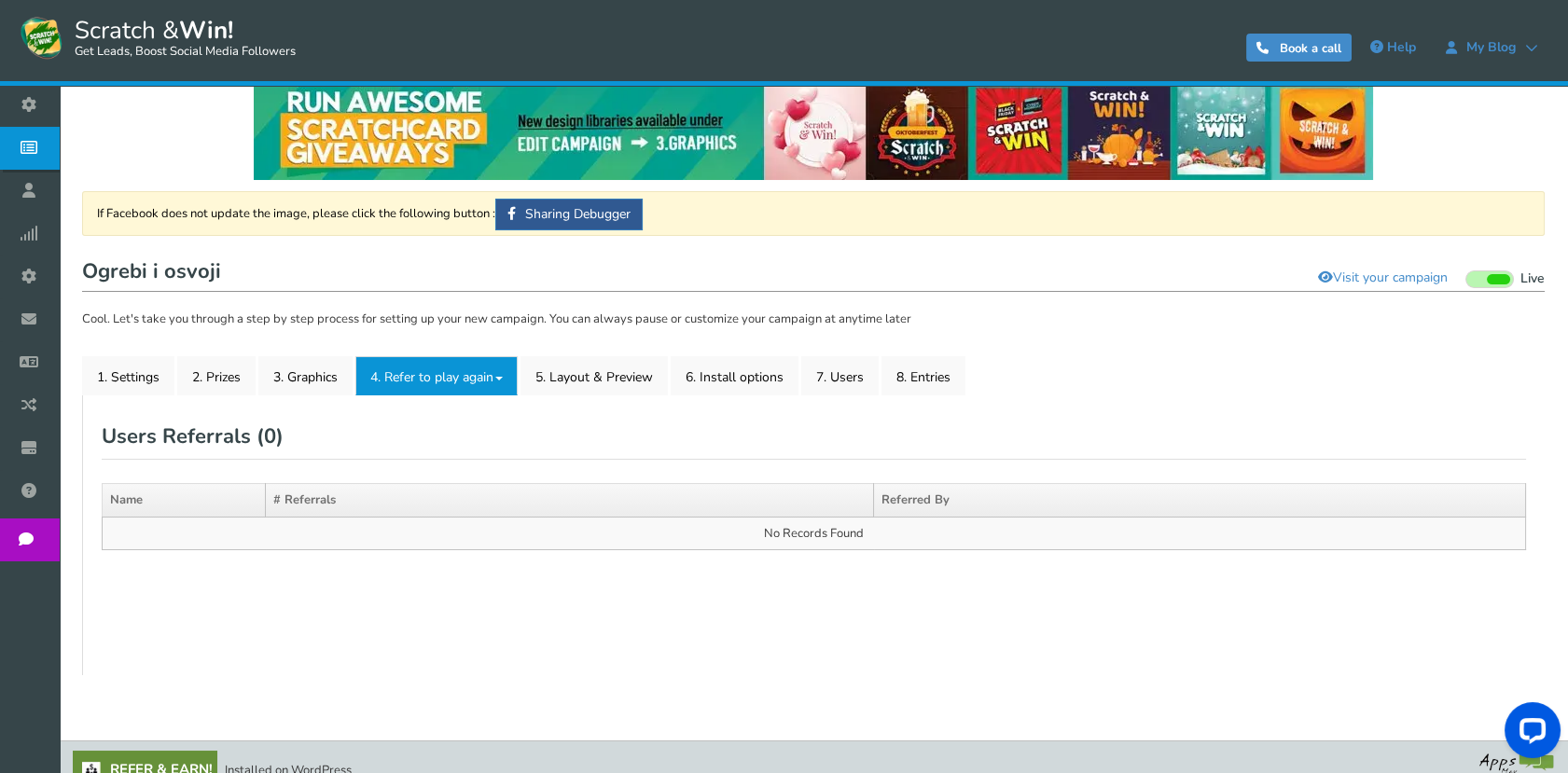
scroll to position [49, 0]
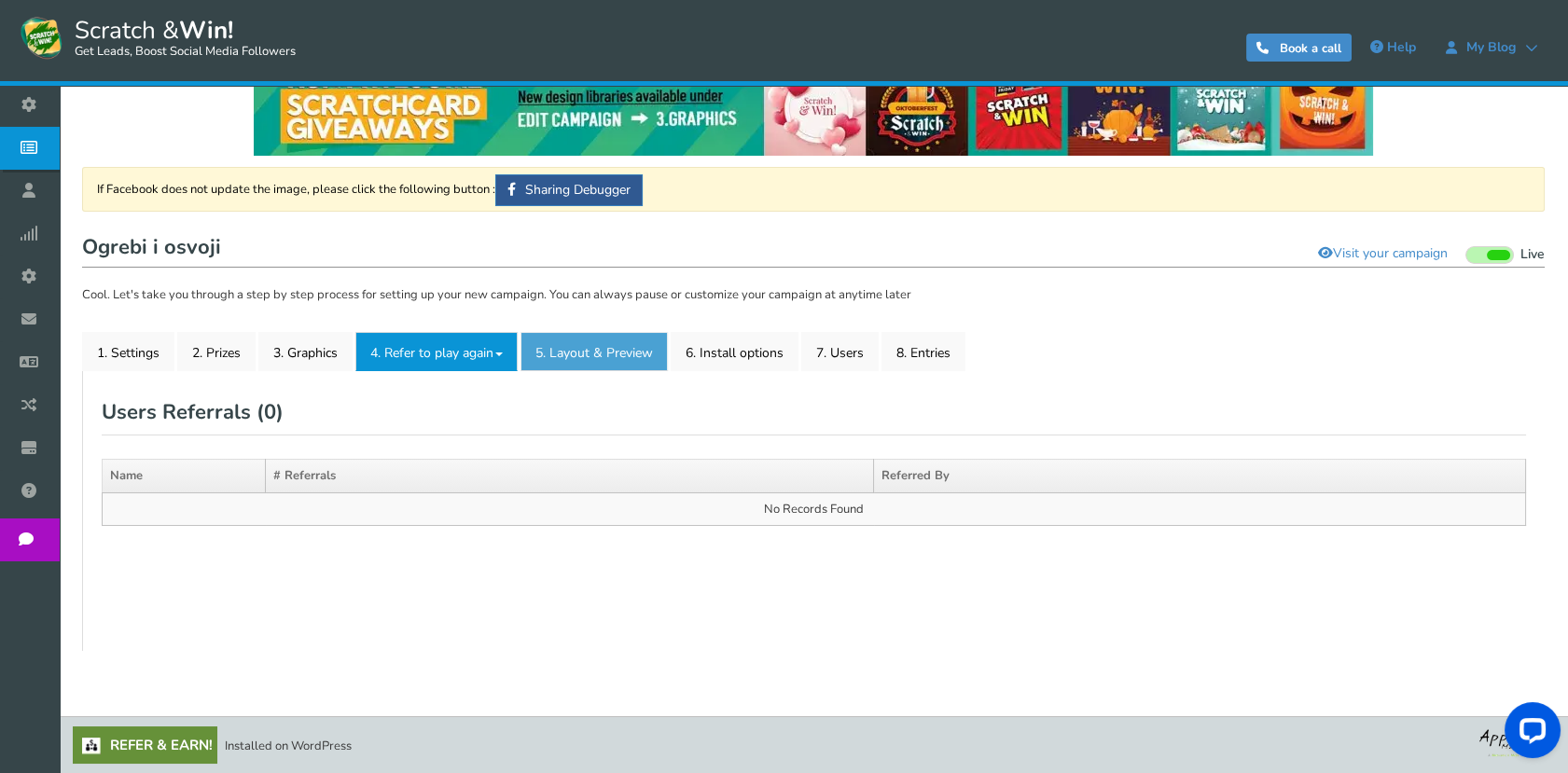
click at [634, 346] on link "5. Layout & Preview" at bounding box center [594, 352] width 147 height 39
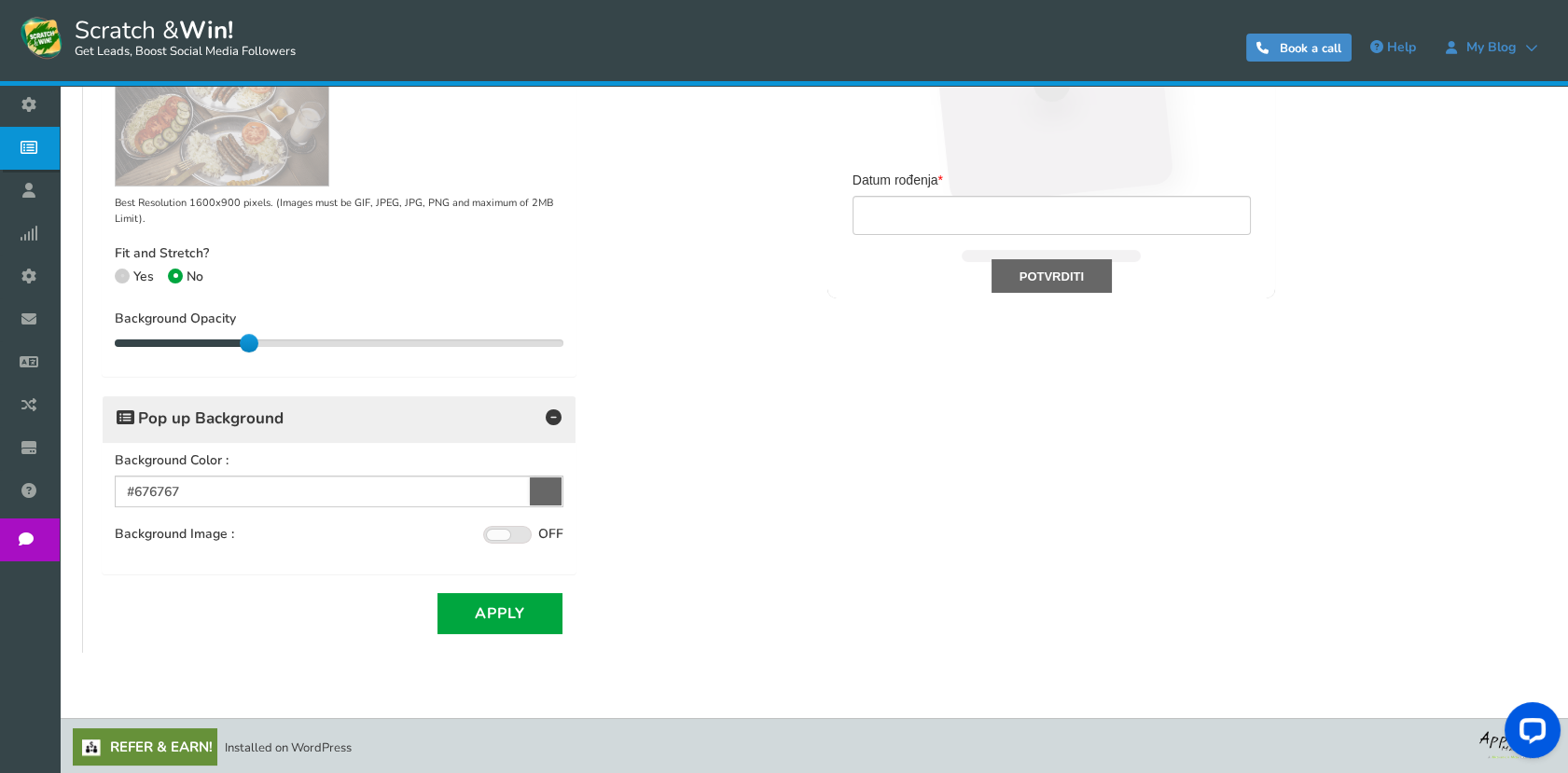
scroll to position [0, 0]
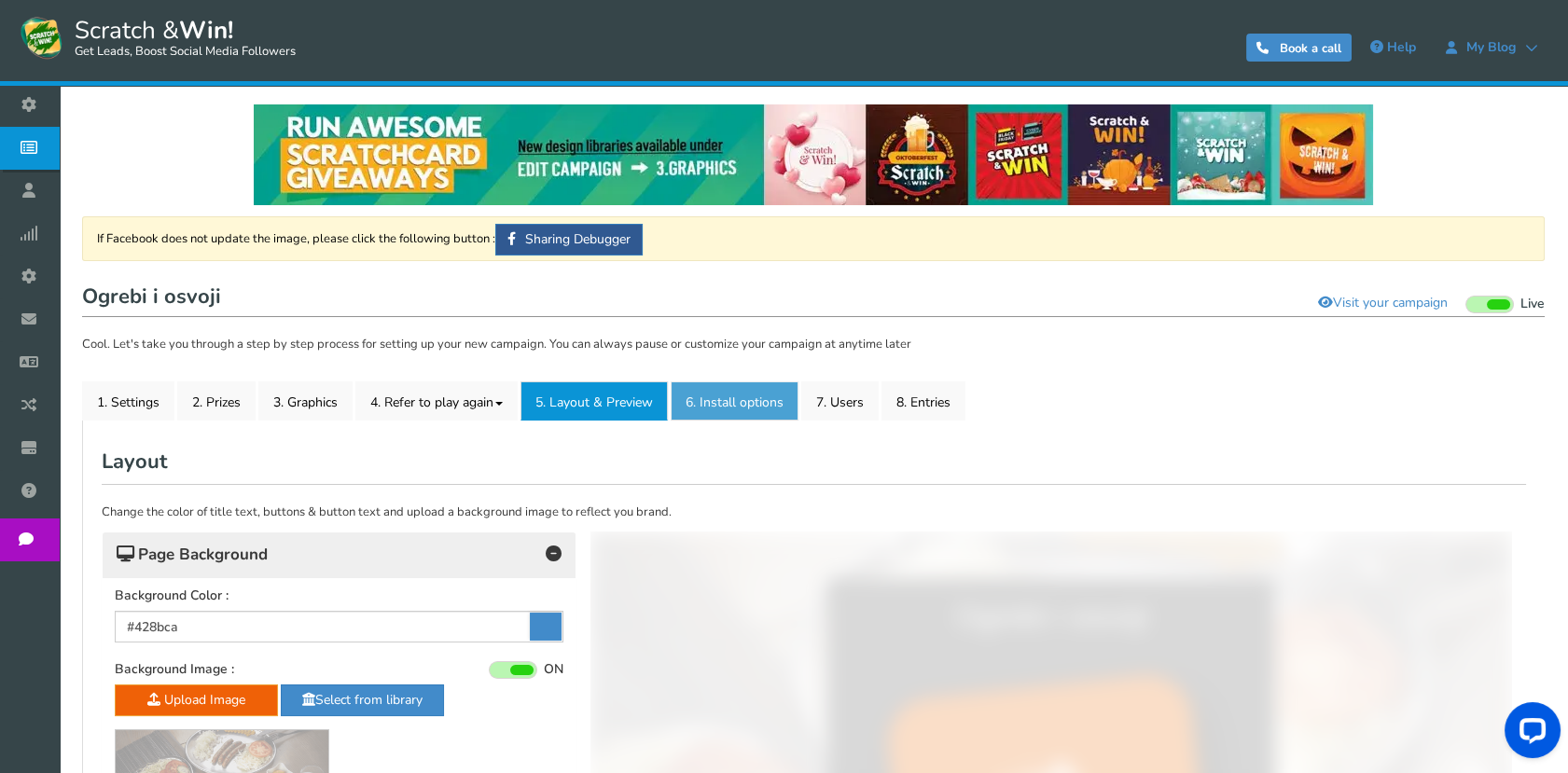
click at [719, 404] on link "6. Install options New" at bounding box center [735, 401] width 128 height 39
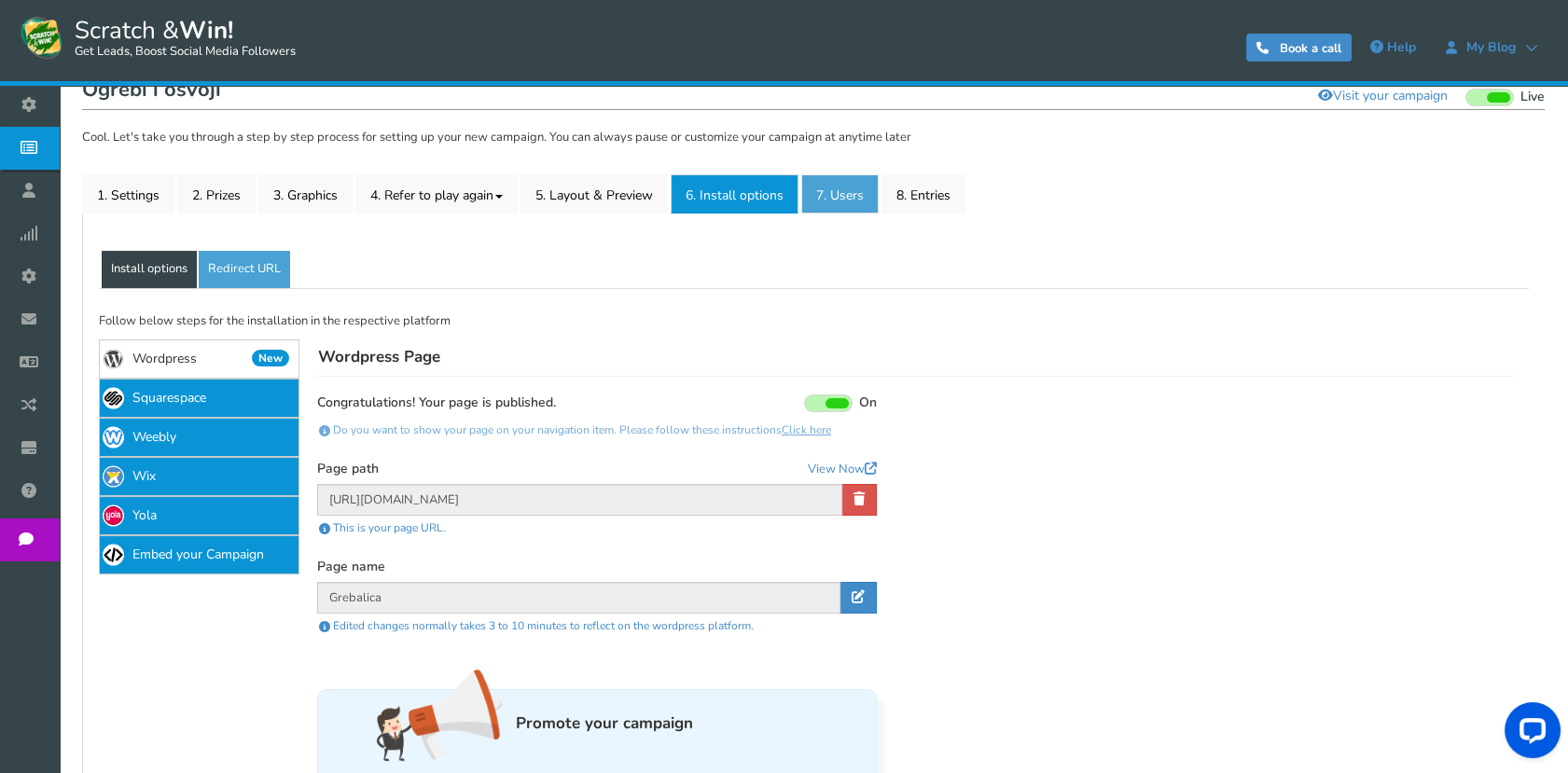
click at [832, 199] on link "7. Users" at bounding box center [840, 194] width 78 height 39
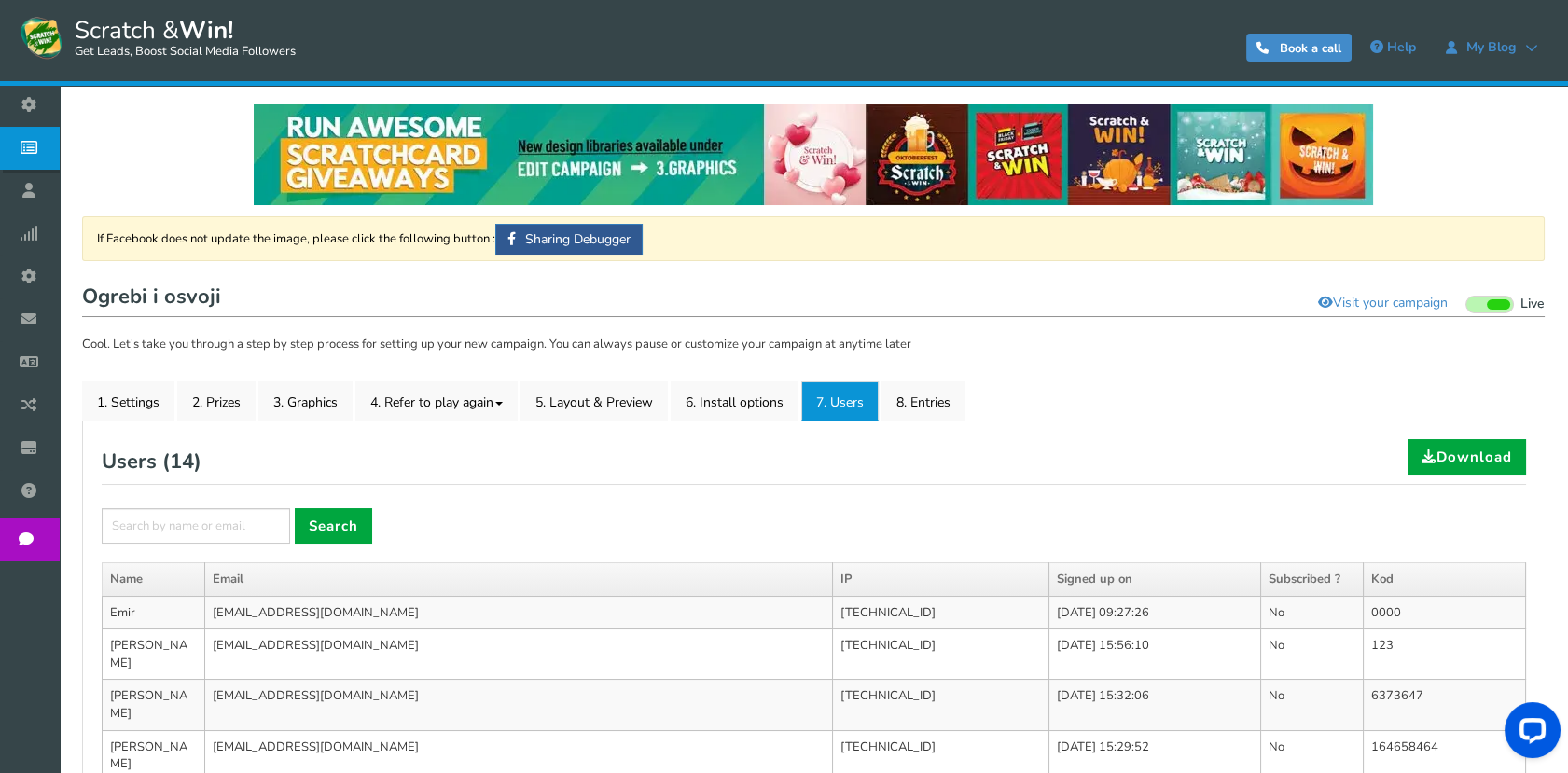
drag, startPoint x: 896, startPoint y: 359, endPoint x: 908, endPoint y: 412, distance: 54.3
click at [896, 360] on div "If Facebook does not update the image, please click the following button : Shar…" at bounding box center [813, 718] width 1462 height 1004
click at [908, 412] on link "8. Entries" at bounding box center [923, 401] width 84 height 39
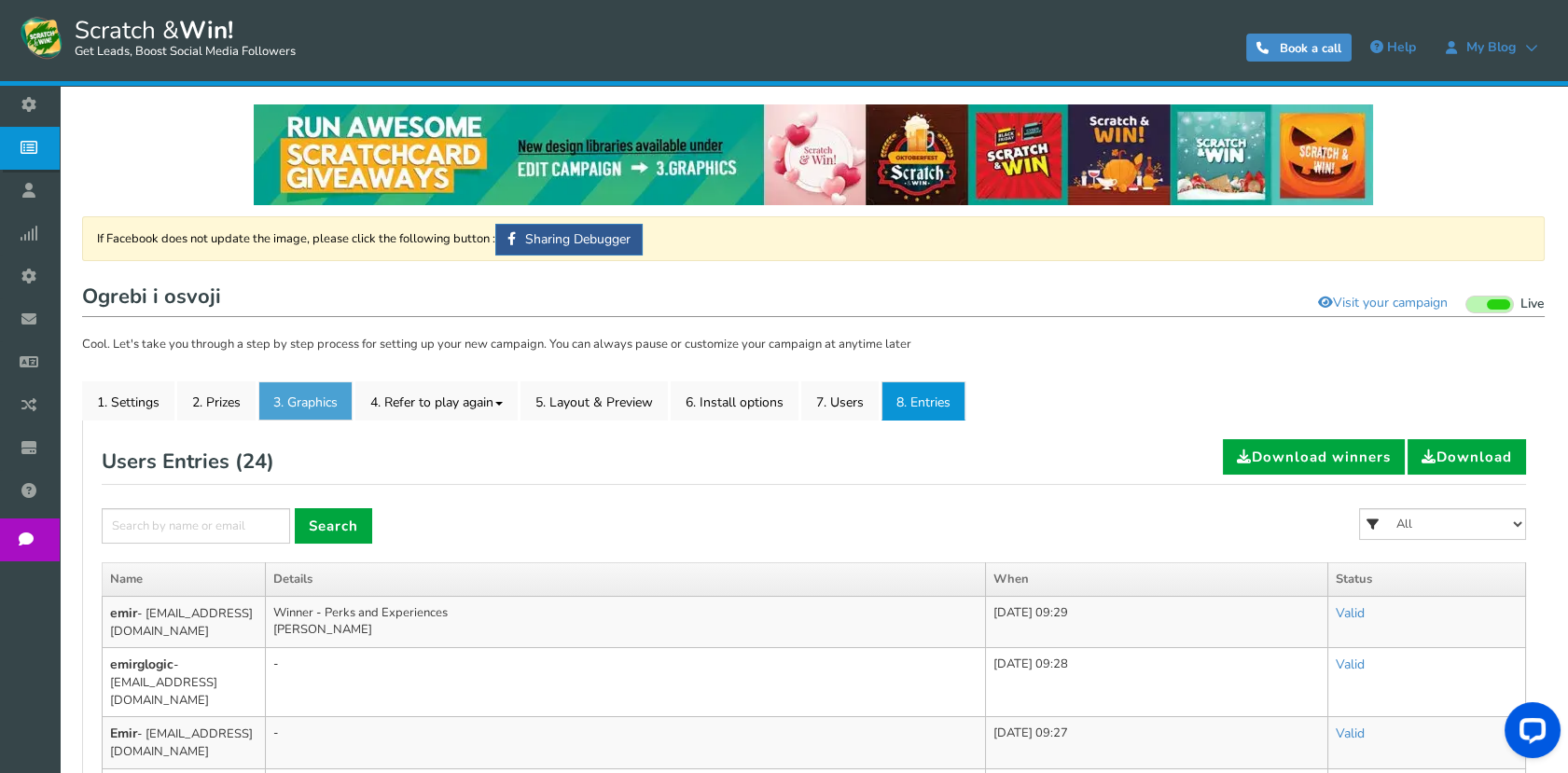
click at [334, 390] on link "3. Graphics" at bounding box center [305, 401] width 94 height 39
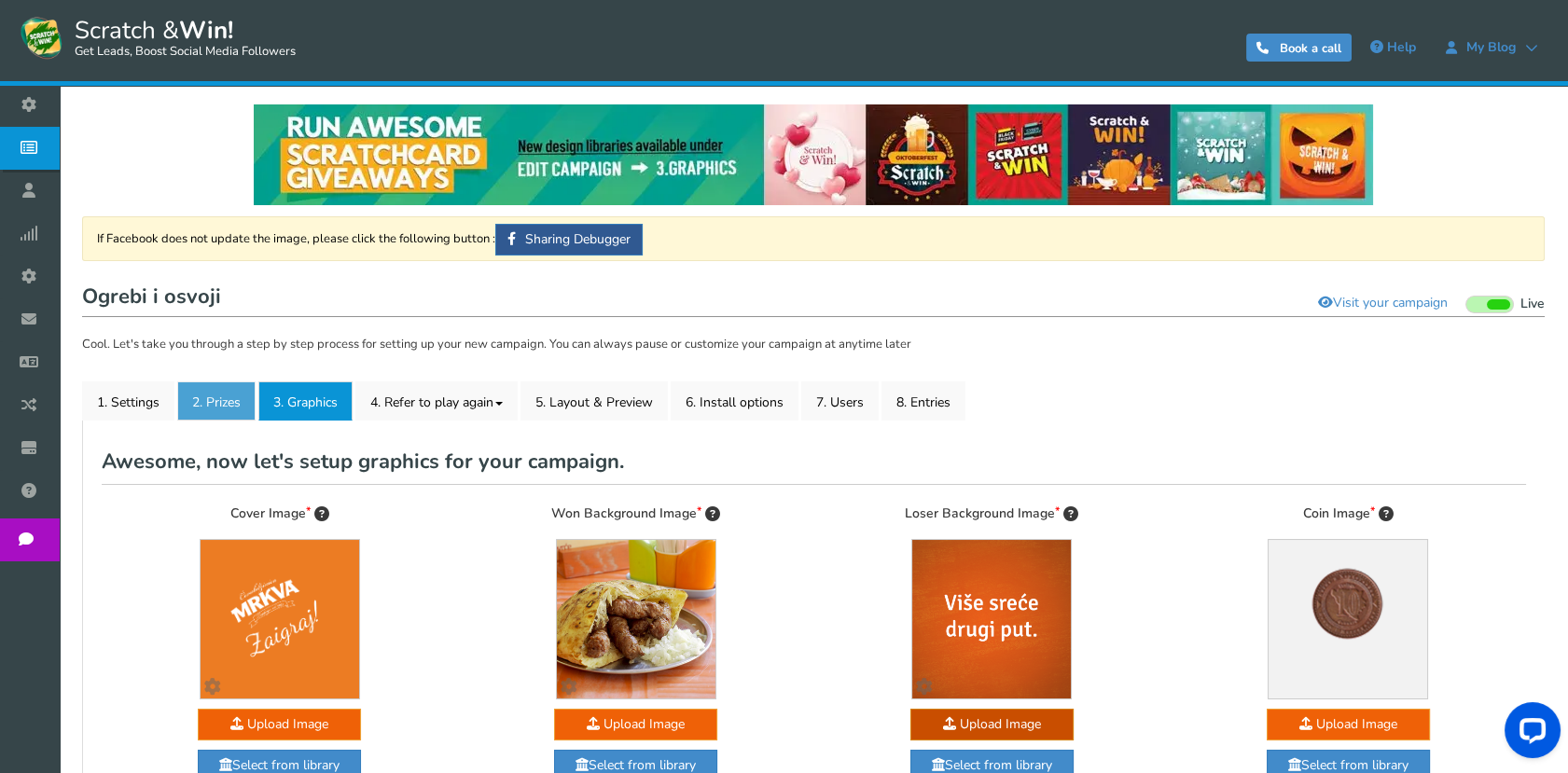
click at [235, 390] on link "2. Prizes" at bounding box center [216, 401] width 78 height 39
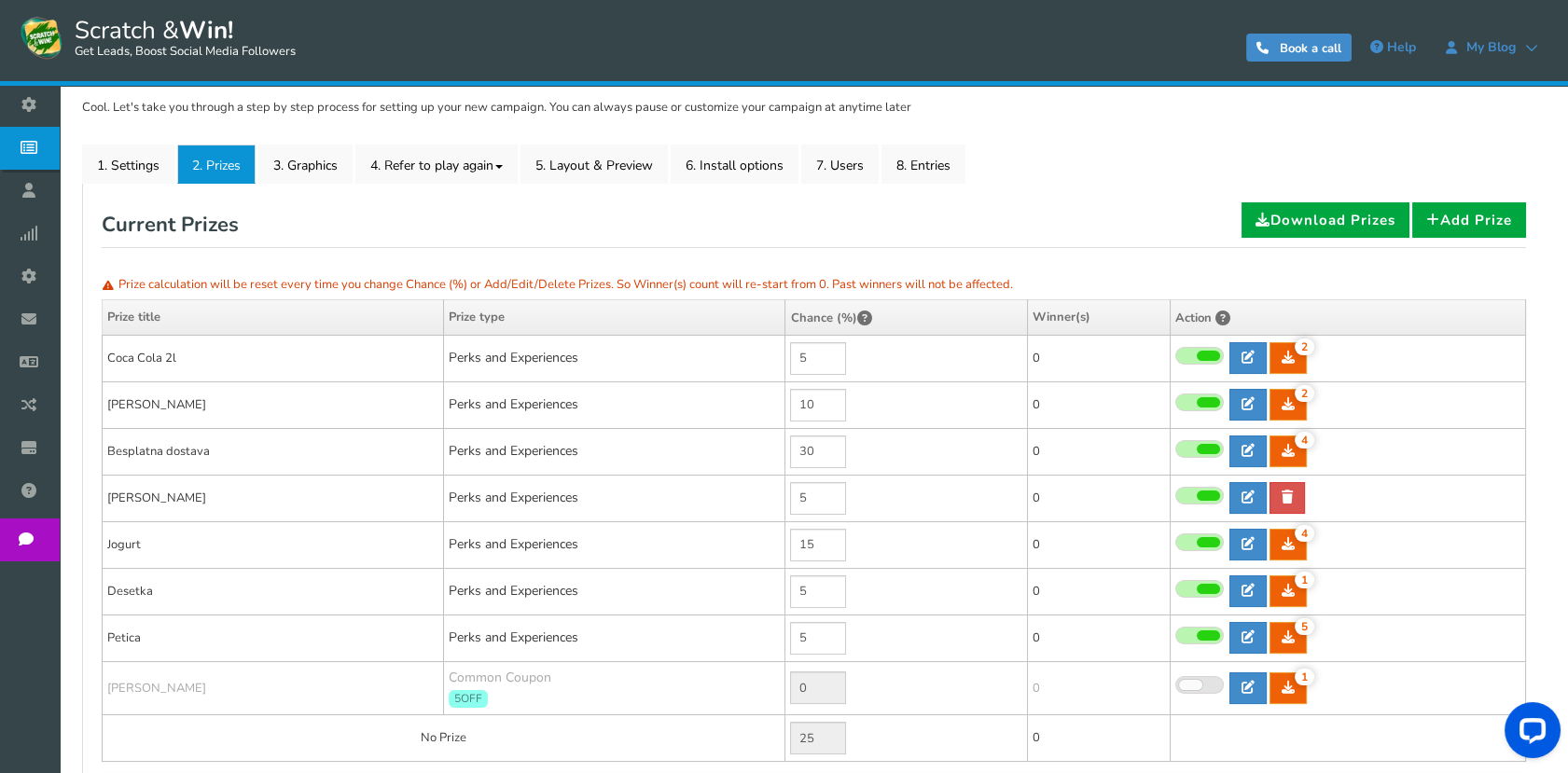
scroll to position [517, 0]
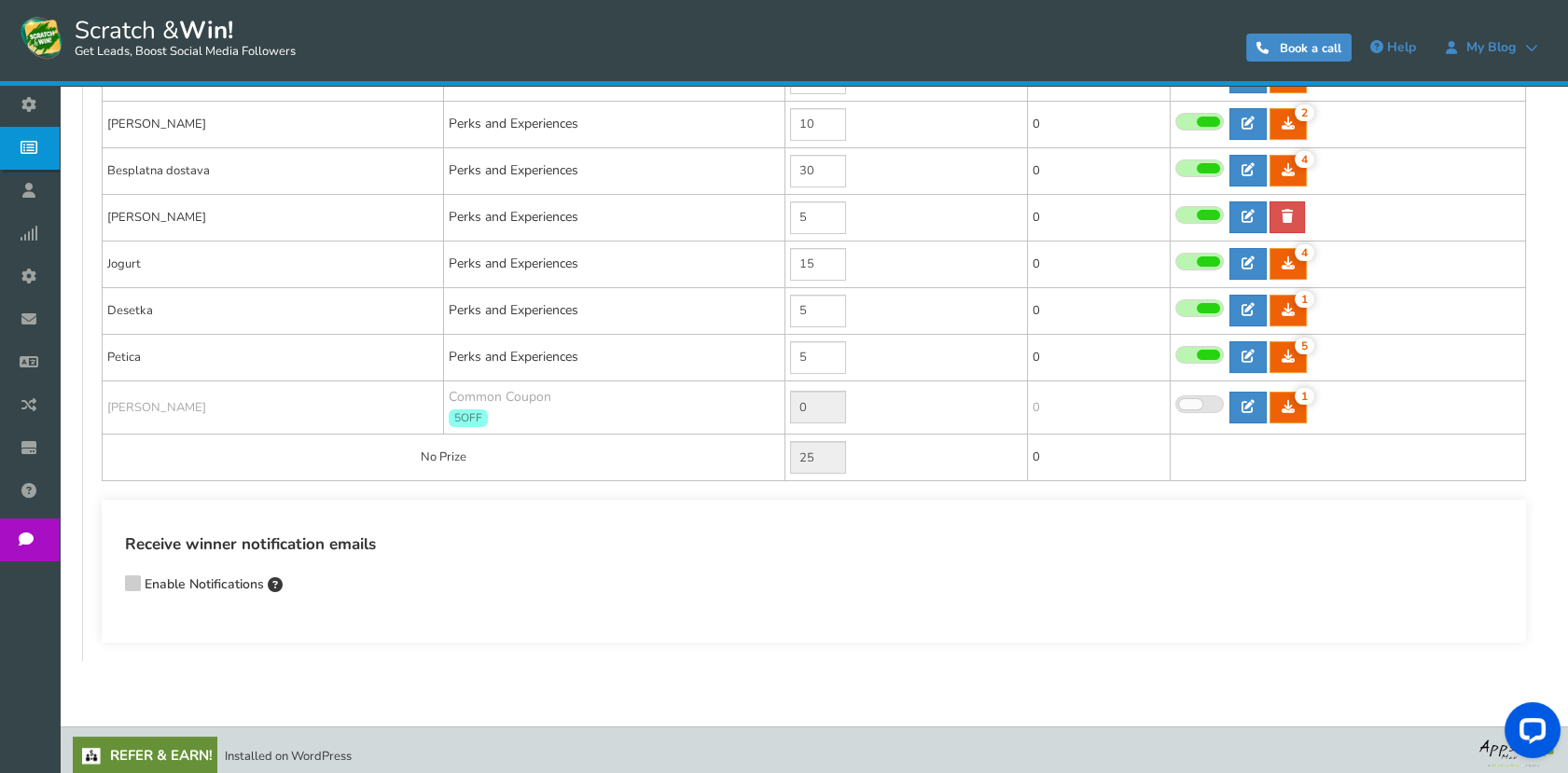
click at [133, 577] on icon at bounding box center [132, 582] width 13 height 14
click at [107, 580] on input "Enable Notifications" at bounding box center [107, 586] width 0 height 13
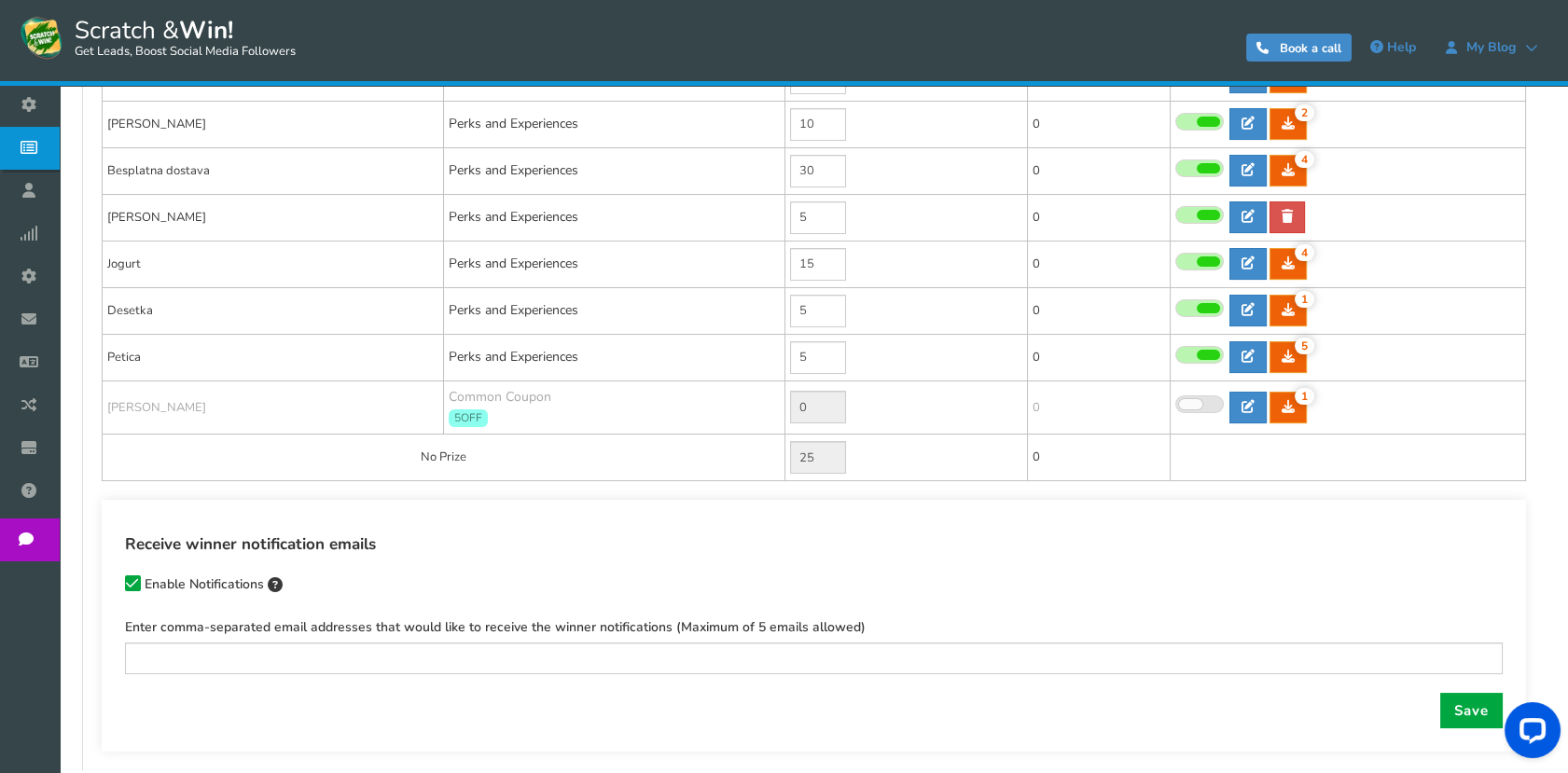
click at [145, 575] on span "Enable Notifications" at bounding box center [204, 584] width 119 height 17
click at [107, 580] on input "Enable Notifications" at bounding box center [107, 586] width 0 height 13
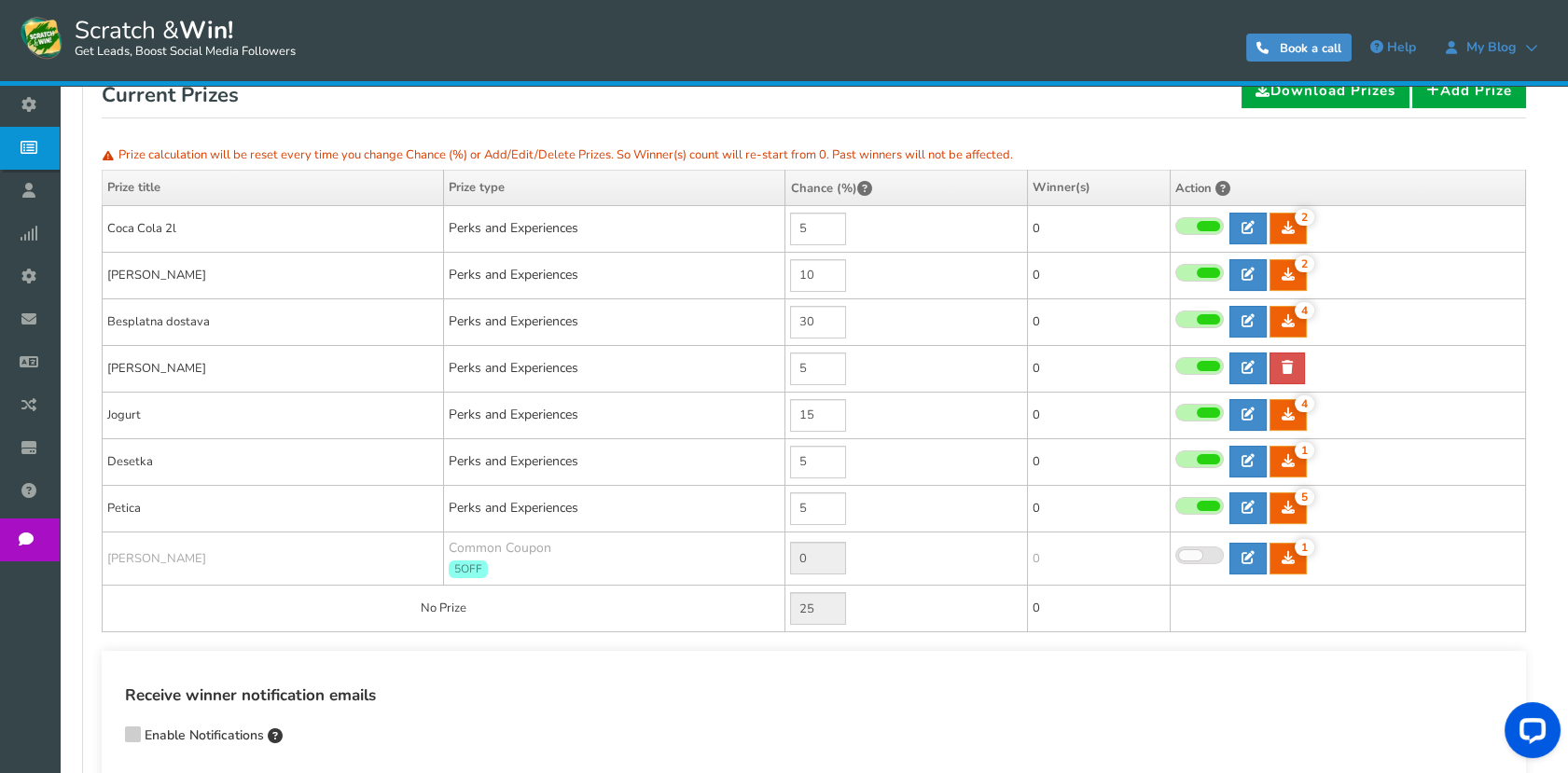
scroll to position [207, 0]
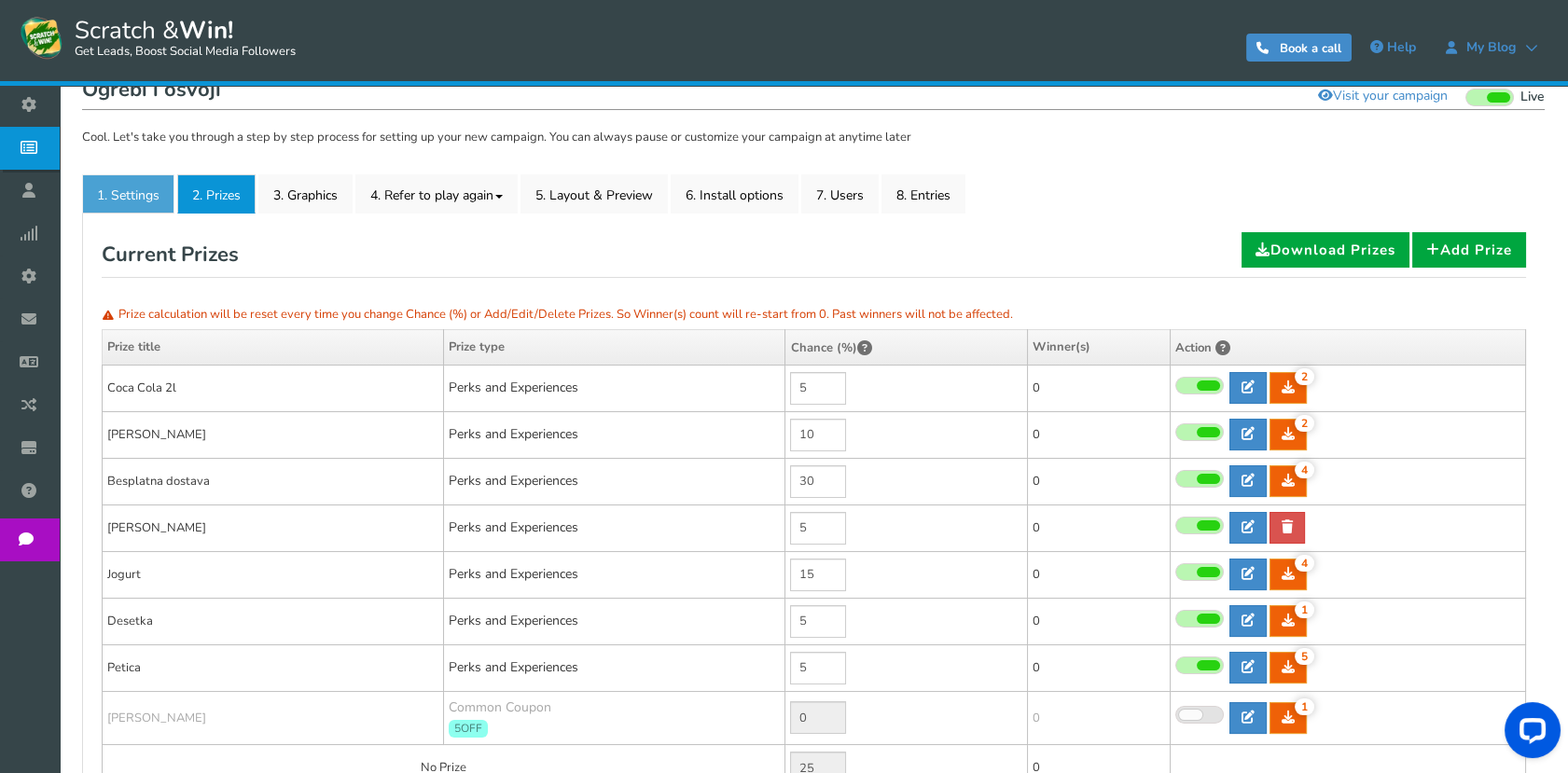
click at [169, 204] on link "1. Settings" at bounding box center [128, 194] width 92 height 39
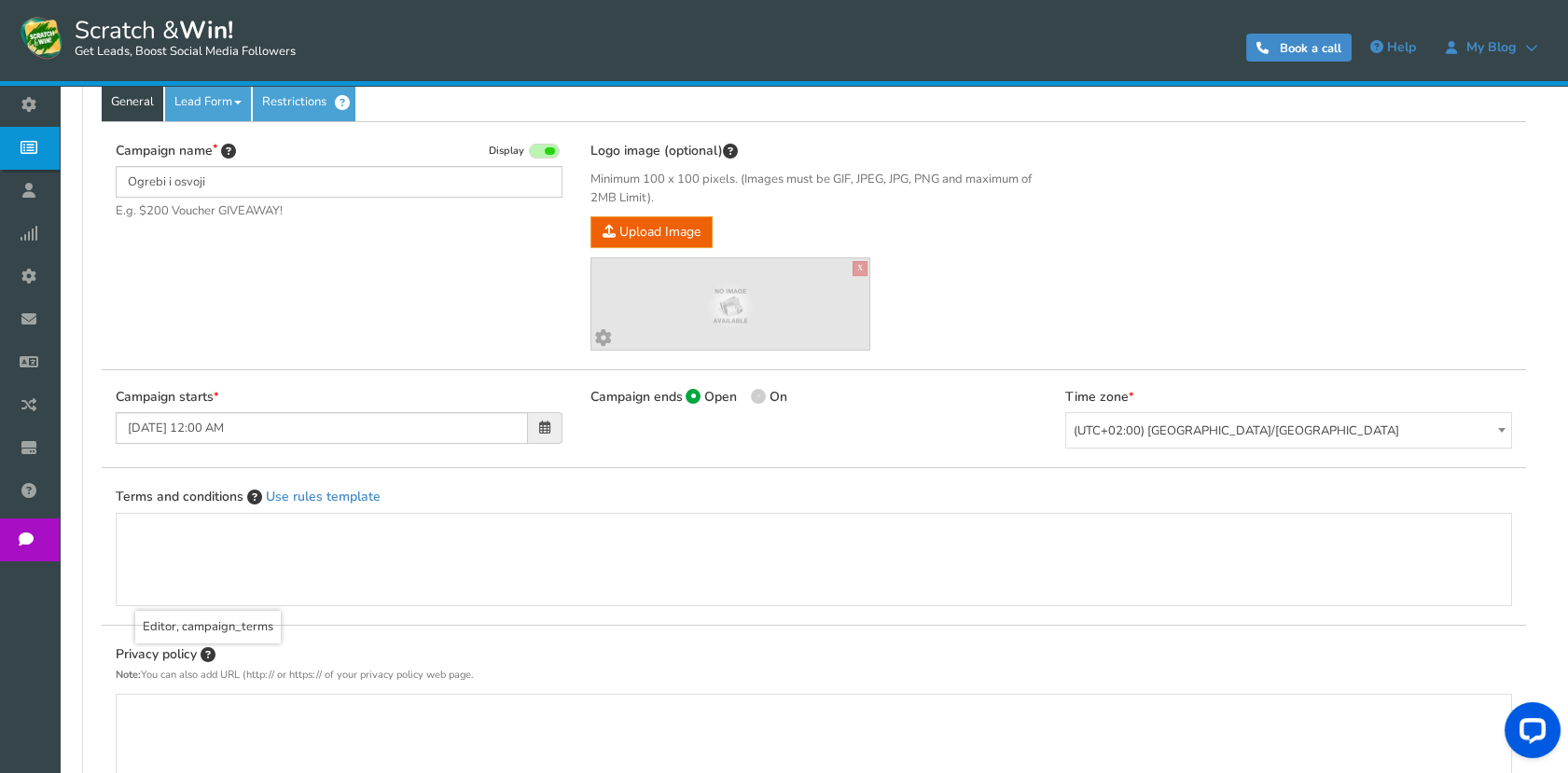
scroll to position [97, 0]
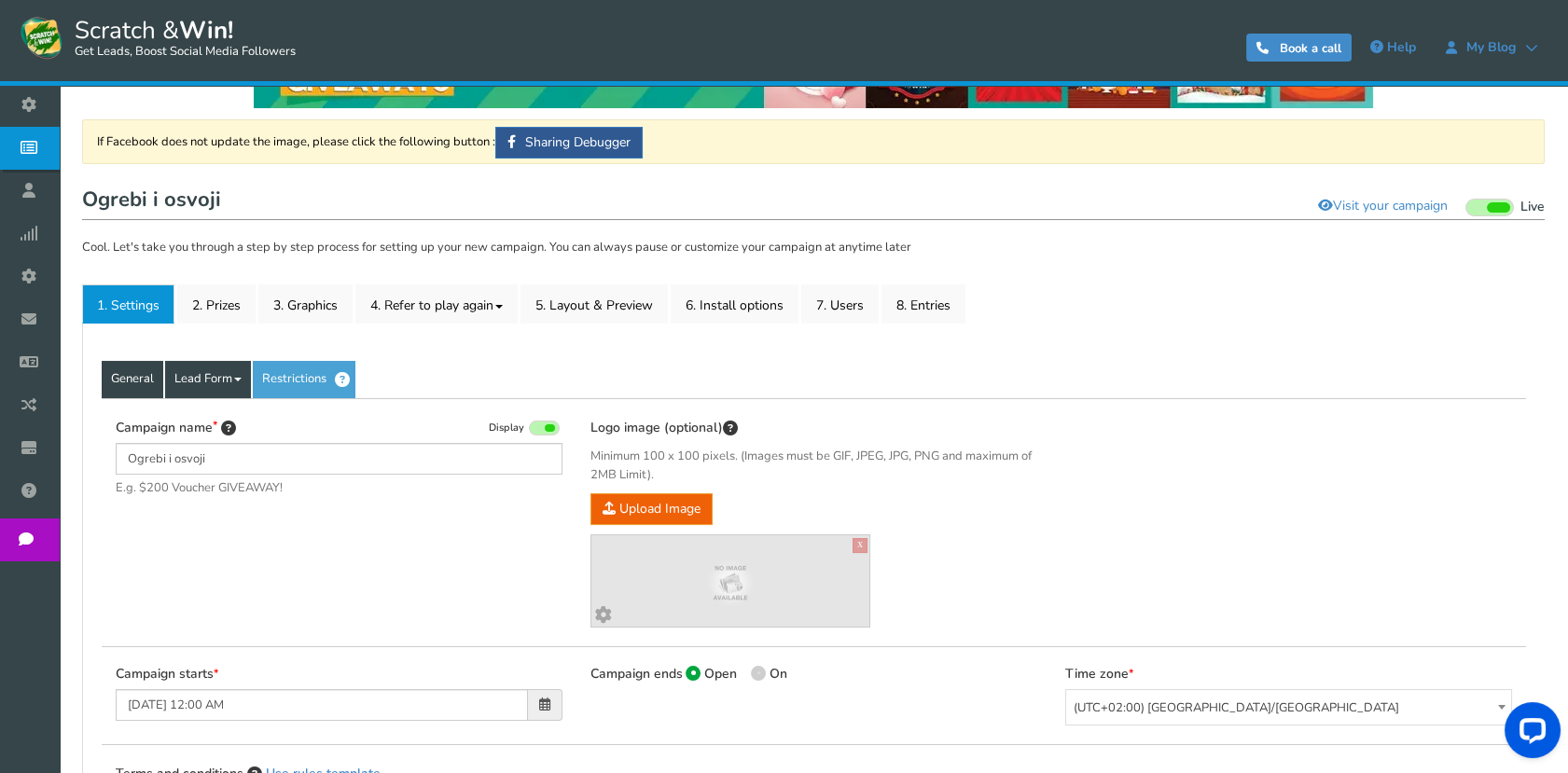
click at [235, 370] on link "Lead Form" at bounding box center [207, 379] width 86 height 37
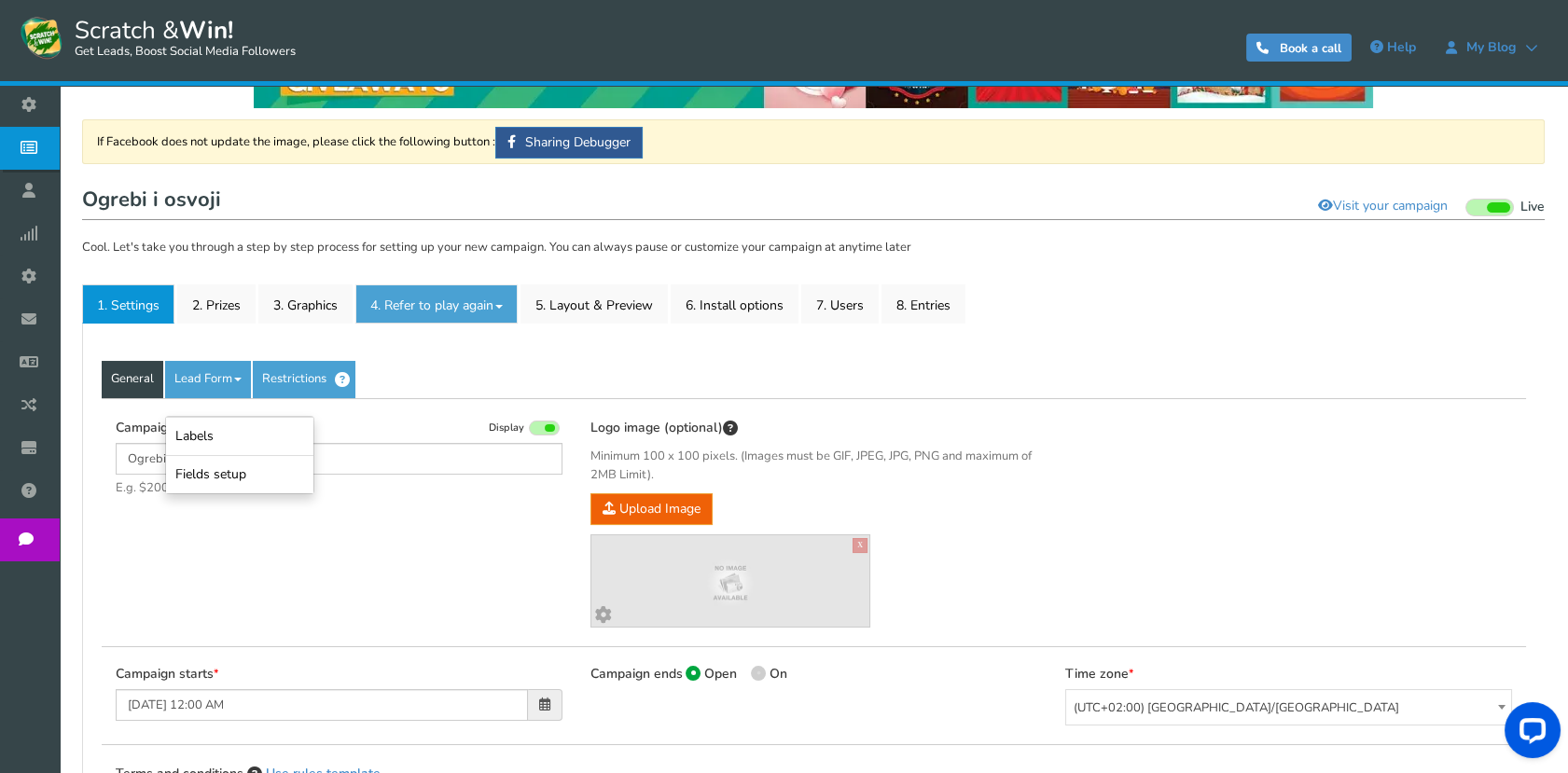
click at [430, 314] on link "4. Refer to play again" at bounding box center [436, 304] width 162 height 39
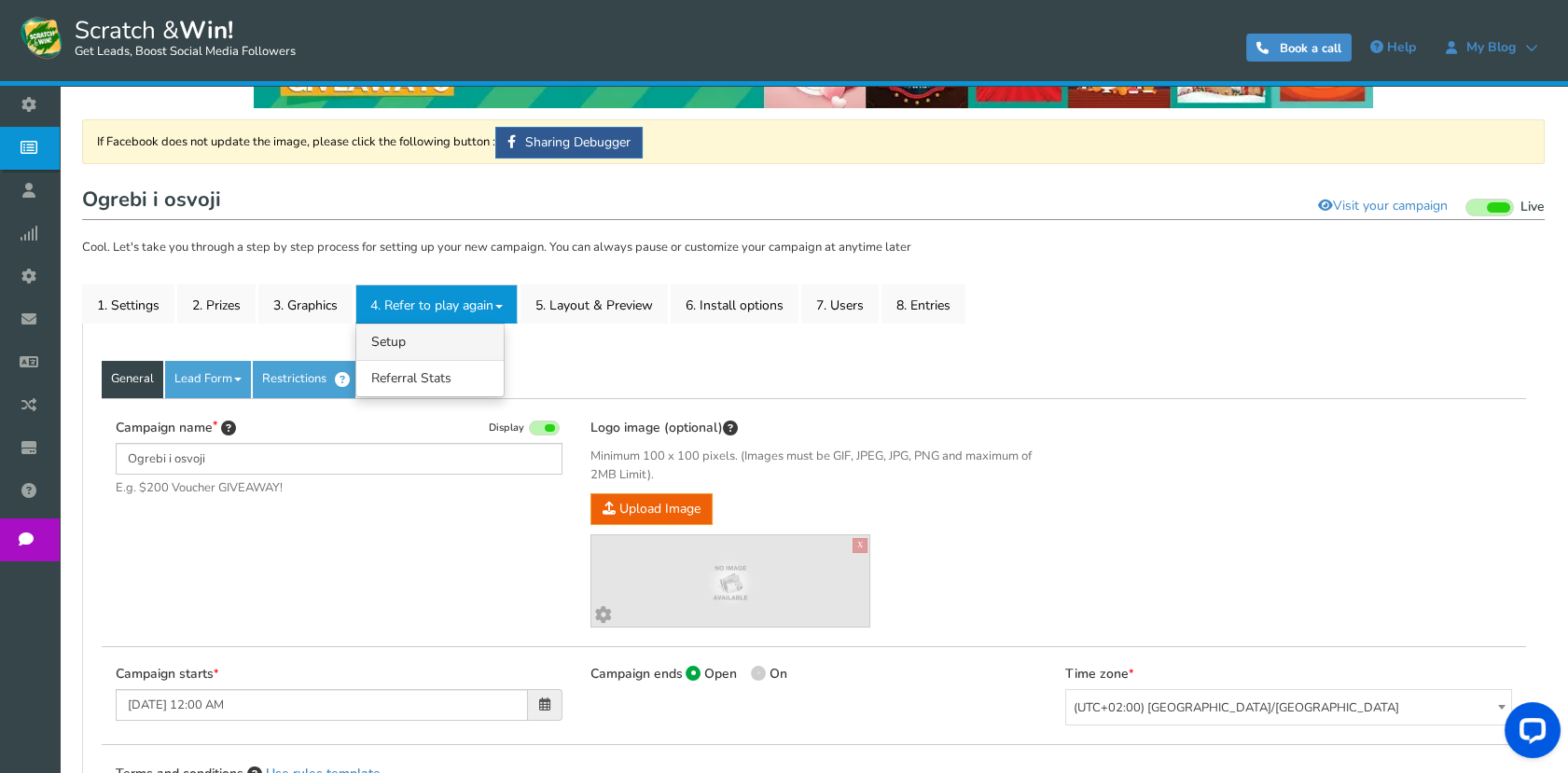
click at [462, 331] on link "4.1 Referrals Setup" at bounding box center [430, 342] width 147 height 37
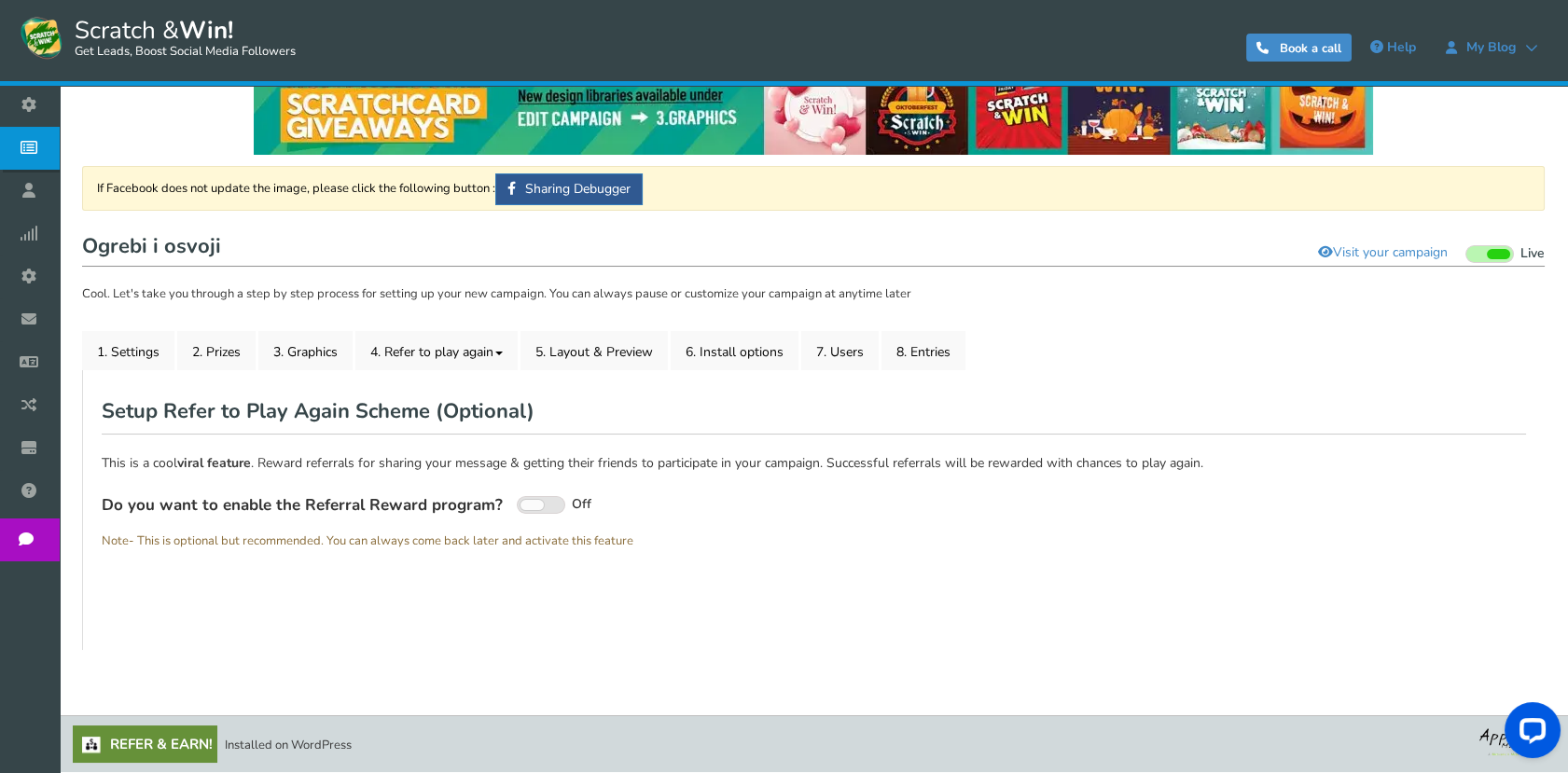
scroll to position [49, 0]
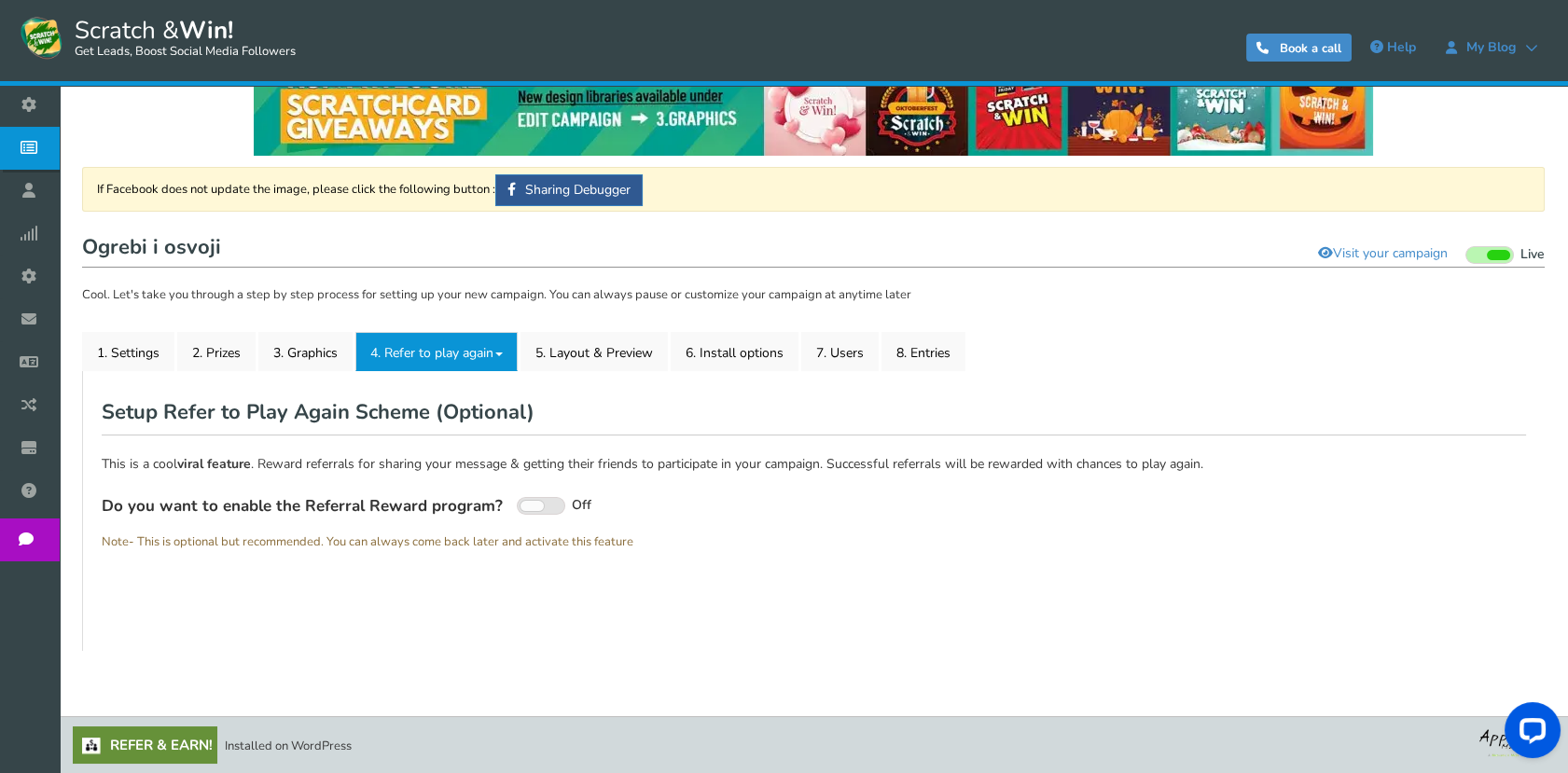
click at [468, 364] on link "4. Refer to play again" at bounding box center [436, 352] width 162 height 39
click at [437, 421] on link "4.2 Referral Stats" at bounding box center [430, 426] width 147 height 37
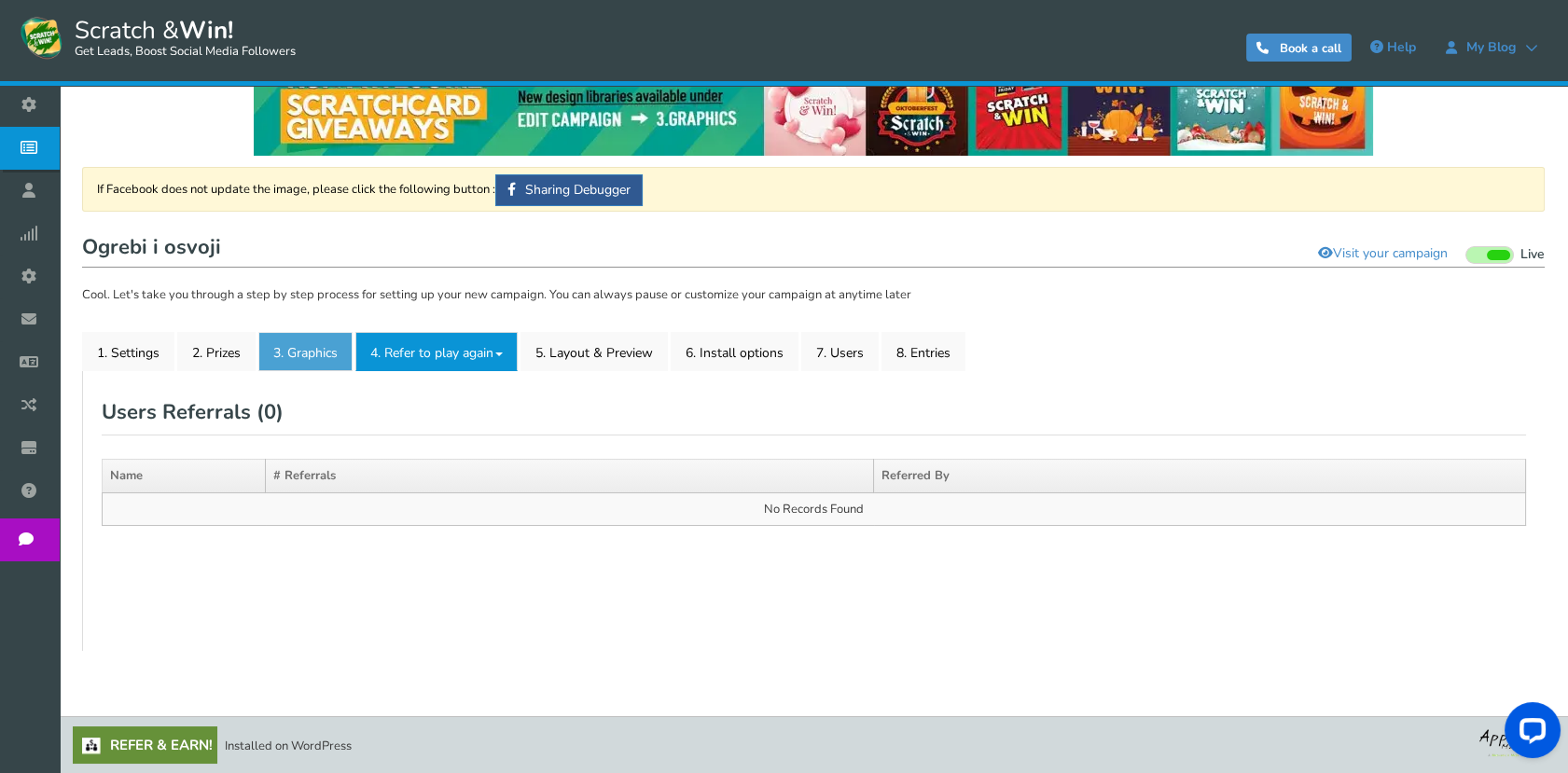
click at [349, 330] on div "If Facebook does not update the image, please click the following button : Shar…" at bounding box center [813, 408] width 1462 height 483
click at [338, 346] on link "3. Graphics" at bounding box center [305, 352] width 94 height 39
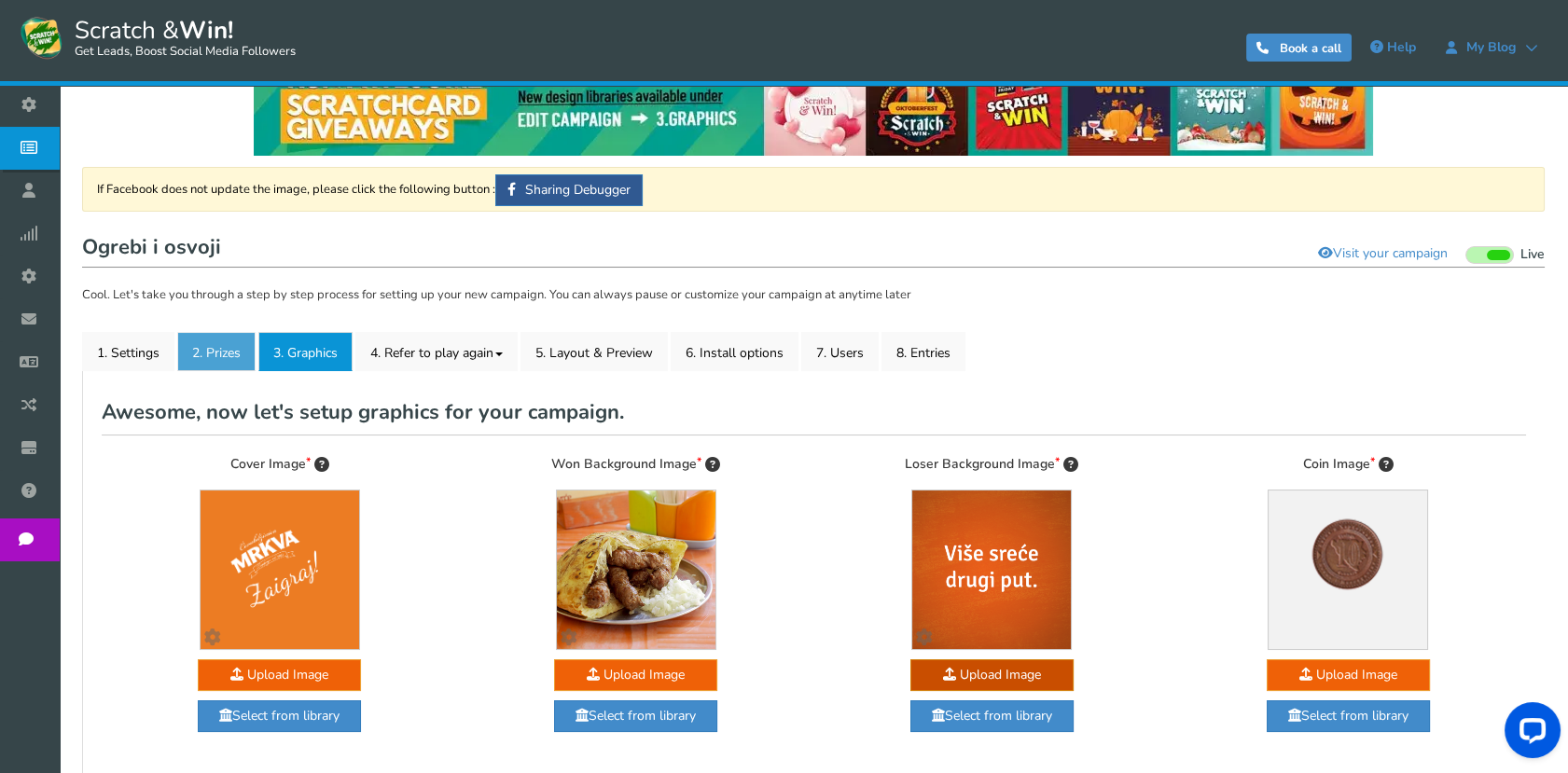
click at [213, 353] on link "2. Prizes" at bounding box center [216, 352] width 78 height 39
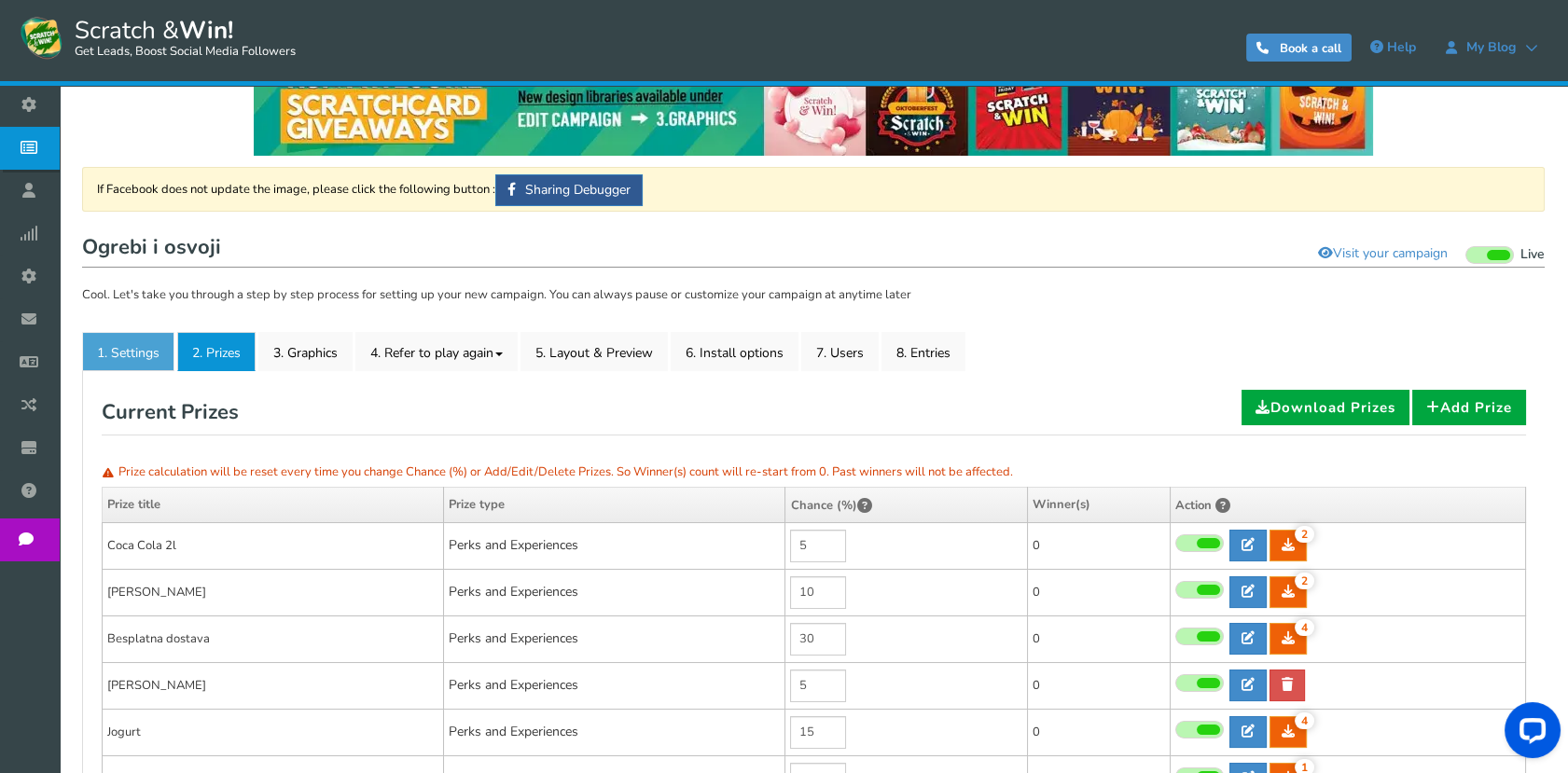
click at [119, 364] on link "1. Settings" at bounding box center [128, 352] width 92 height 39
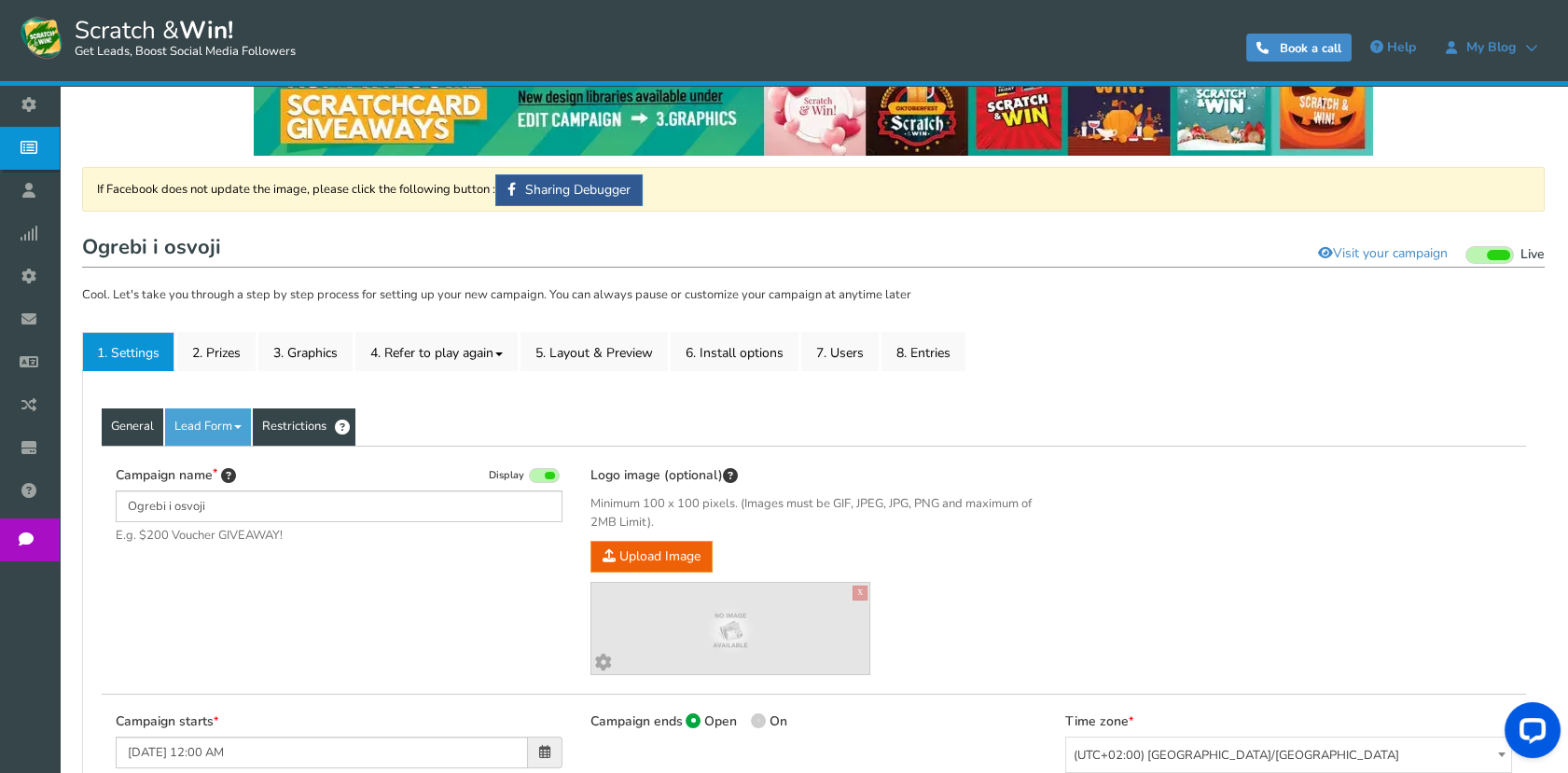
click at [283, 437] on link "Restrictions" at bounding box center [304, 426] width 103 height 37
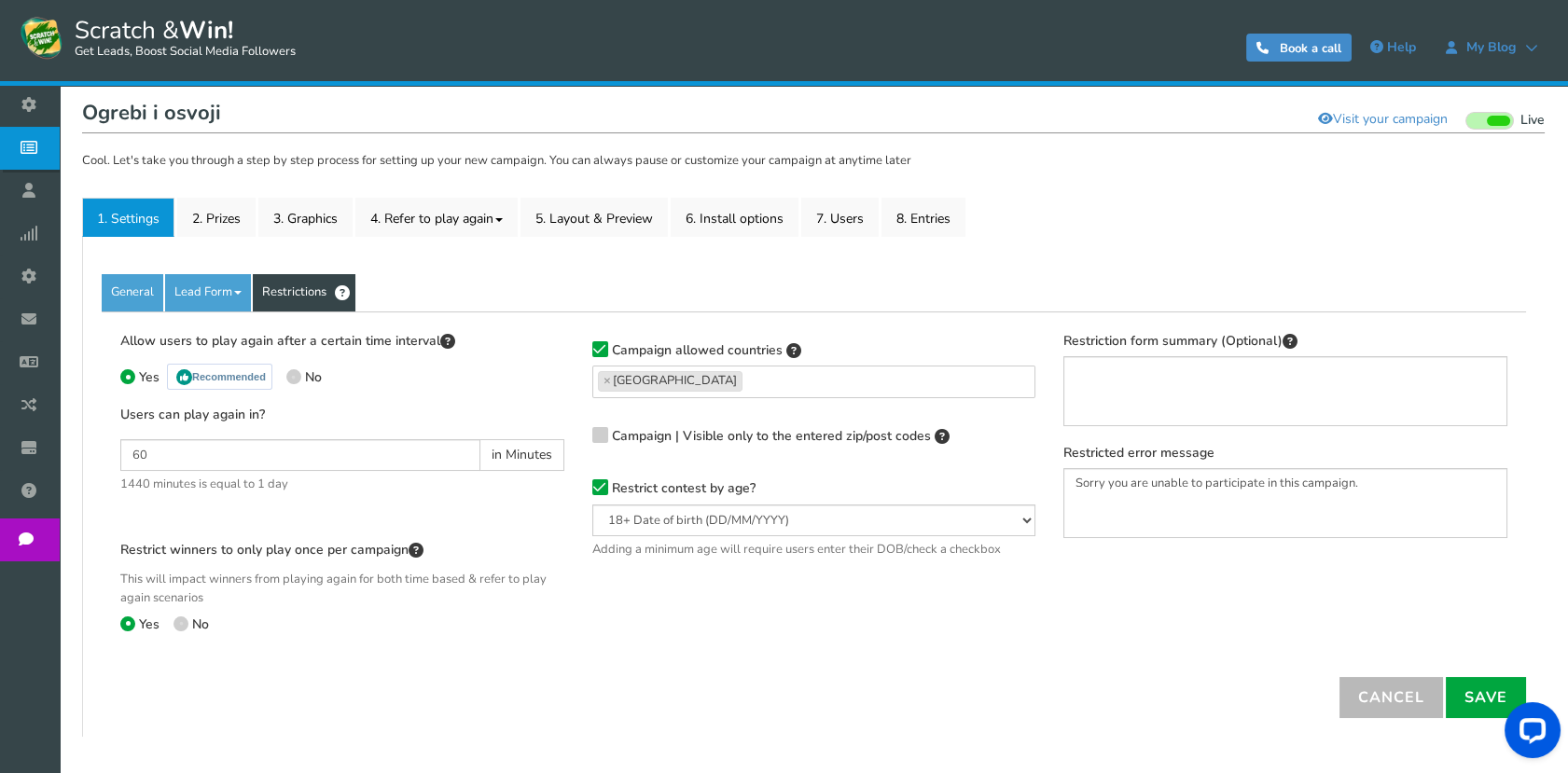
scroll to position [268, 0]
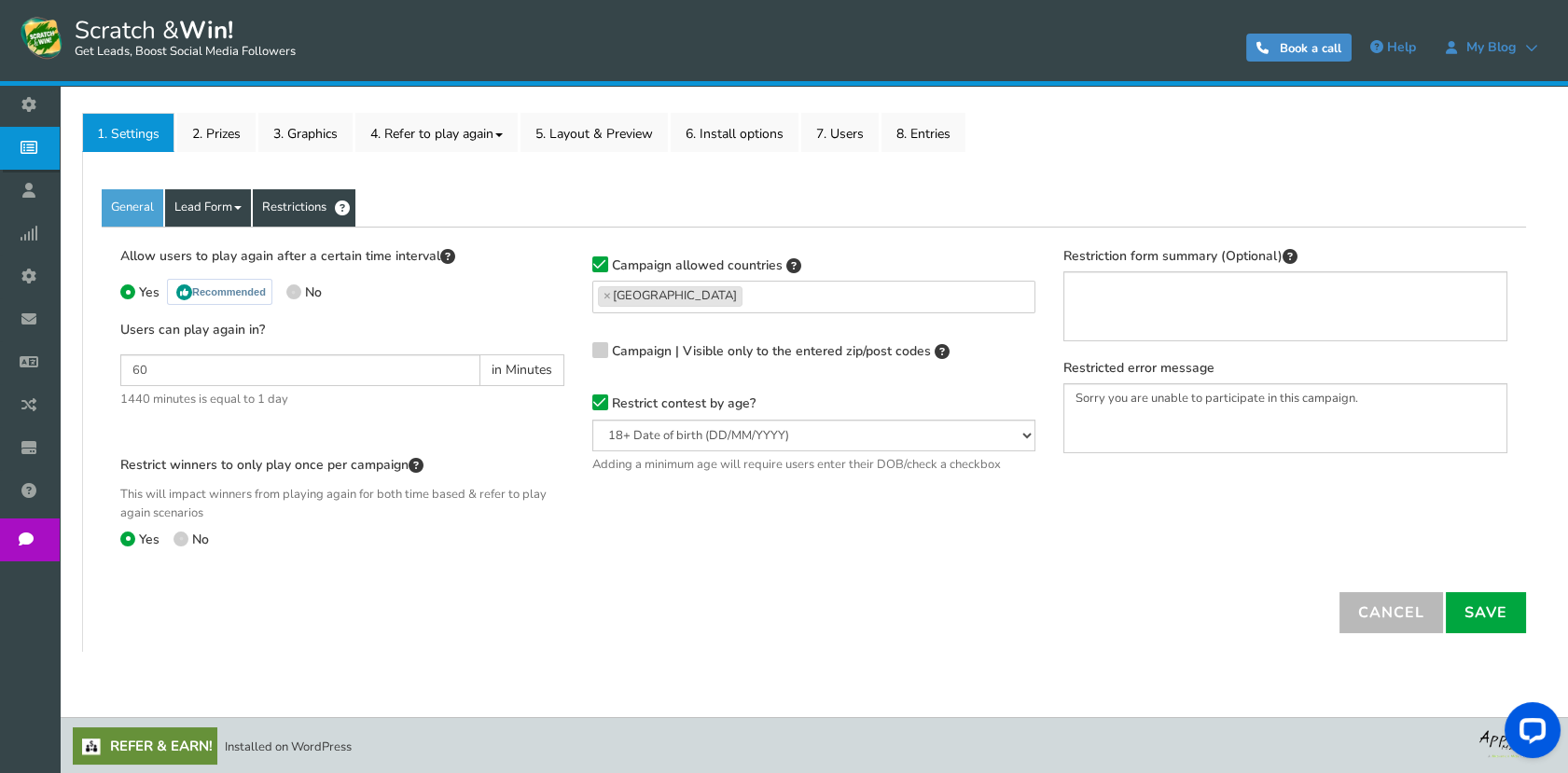
click at [215, 205] on link "Lead Form" at bounding box center [207, 207] width 86 height 37
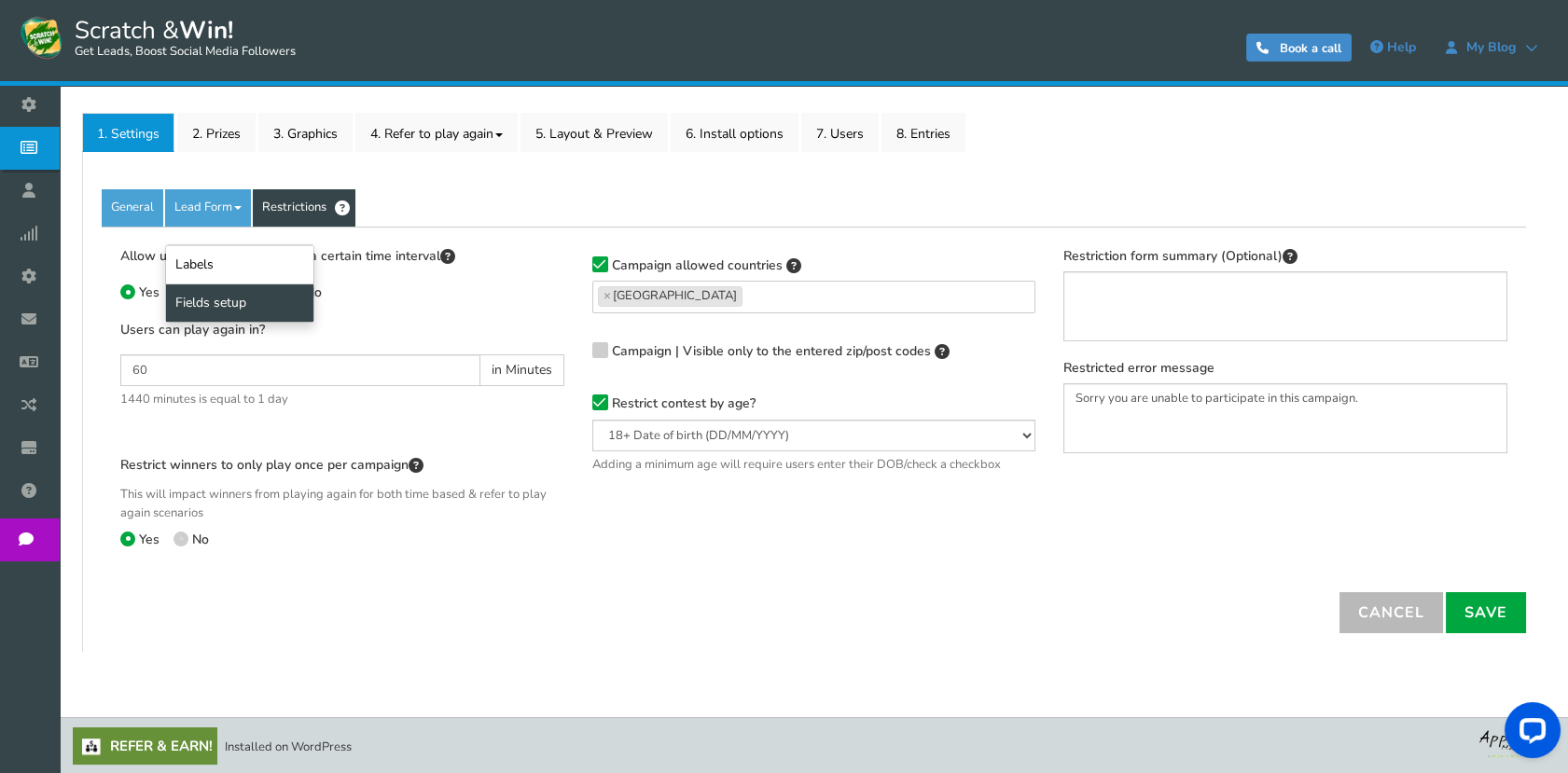
click at [226, 295] on link "Fields setup" at bounding box center [239, 302] width 147 height 38
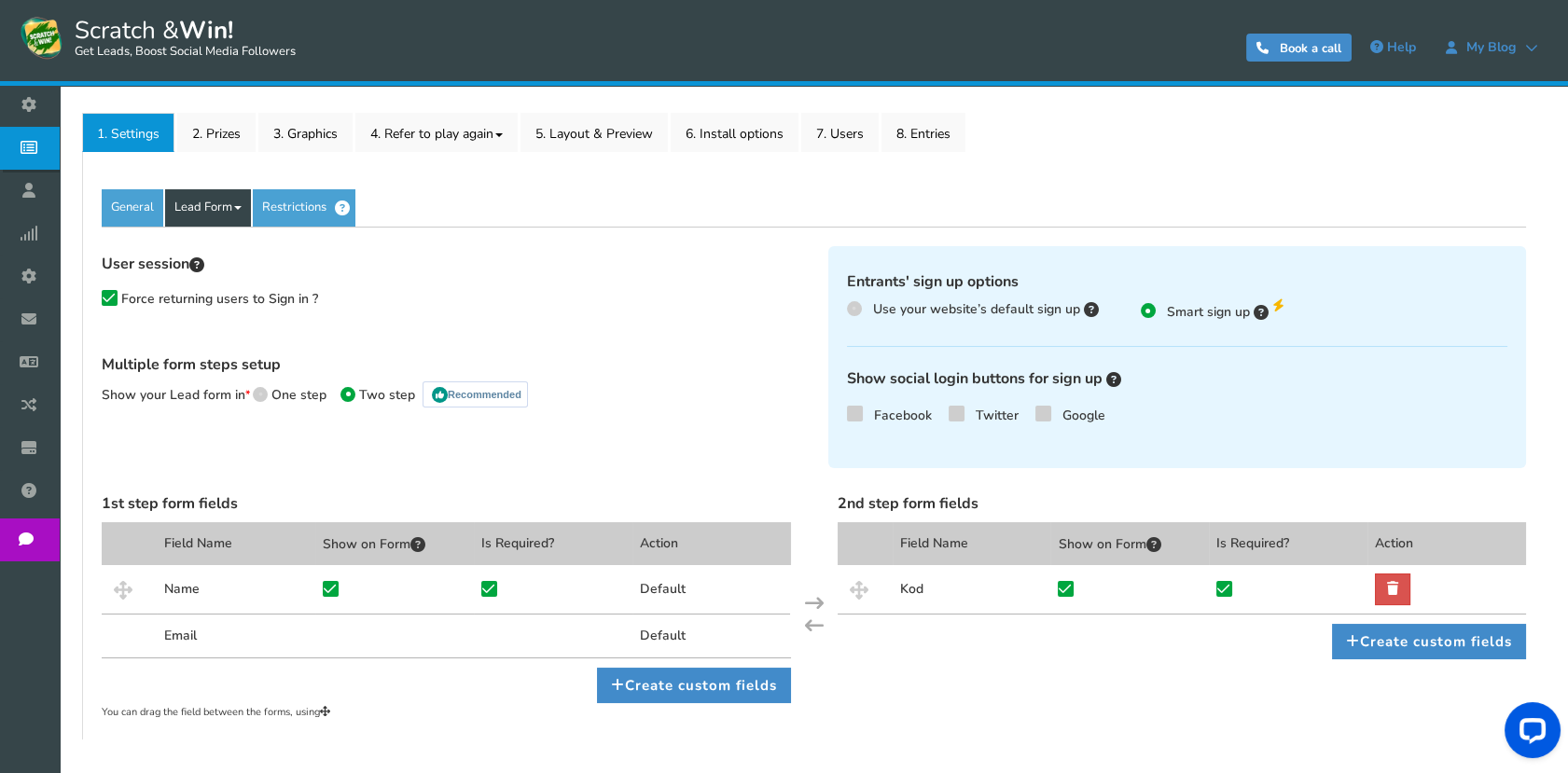
click at [228, 203] on link "Lead Form" at bounding box center [207, 207] width 86 height 37
click at [229, 302] on link "Fields setup" at bounding box center [239, 302] width 147 height 38
click at [160, 290] on span "Force returning users to Sign in ?" at bounding box center [219, 298] width 197 height 17
click at [101, 294] on input "Force returning users to Sign in ?" at bounding box center [92, 303] width 17 height 17
checkbox input "false"
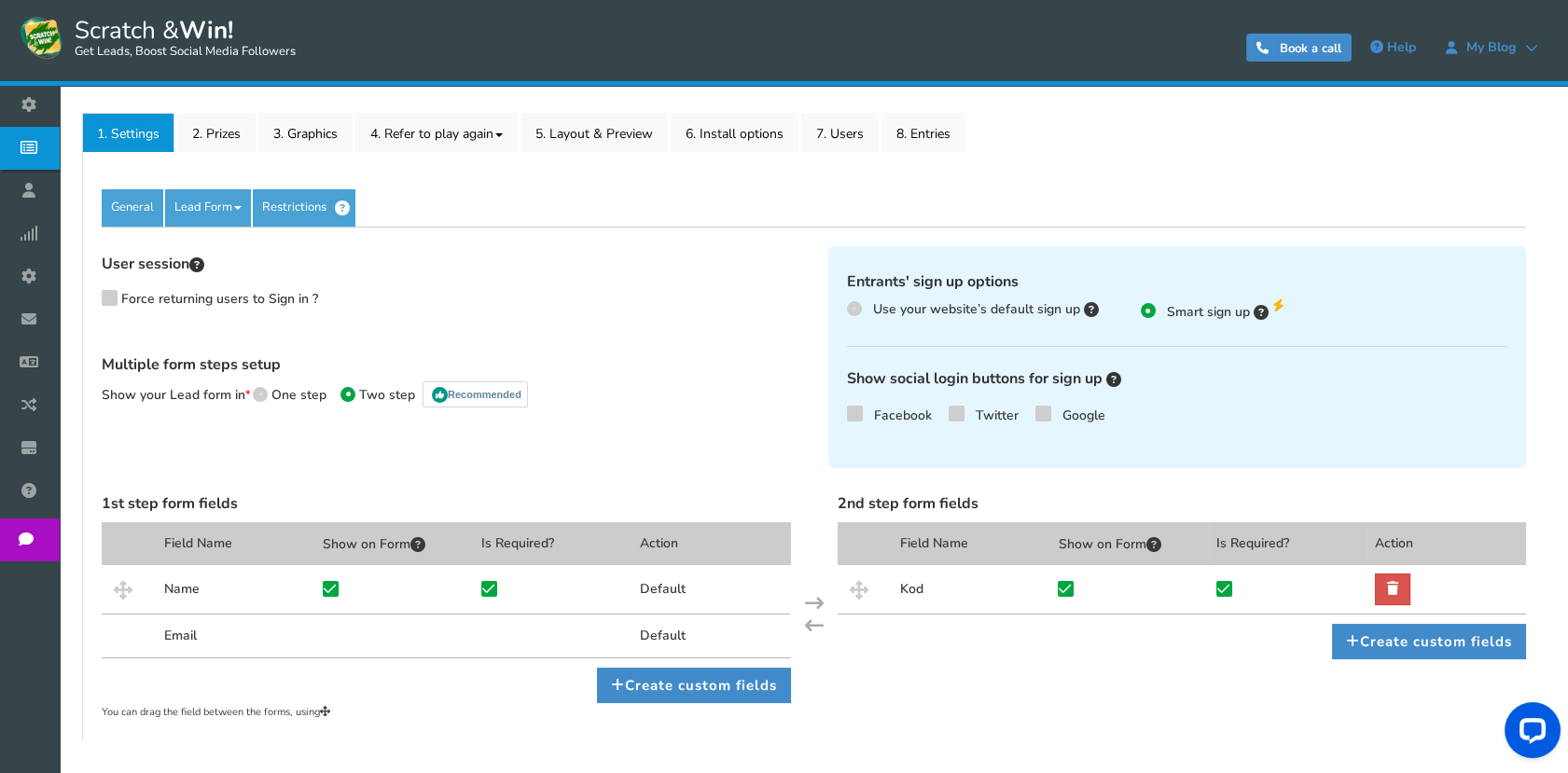
click at [916, 313] on span "Use your website’s default sign up" at bounding box center [977, 309] width 207 height 17
click at [859, 313] on input "Use your website’s default sign up" at bounding box center [853, 309] width 13 height 13
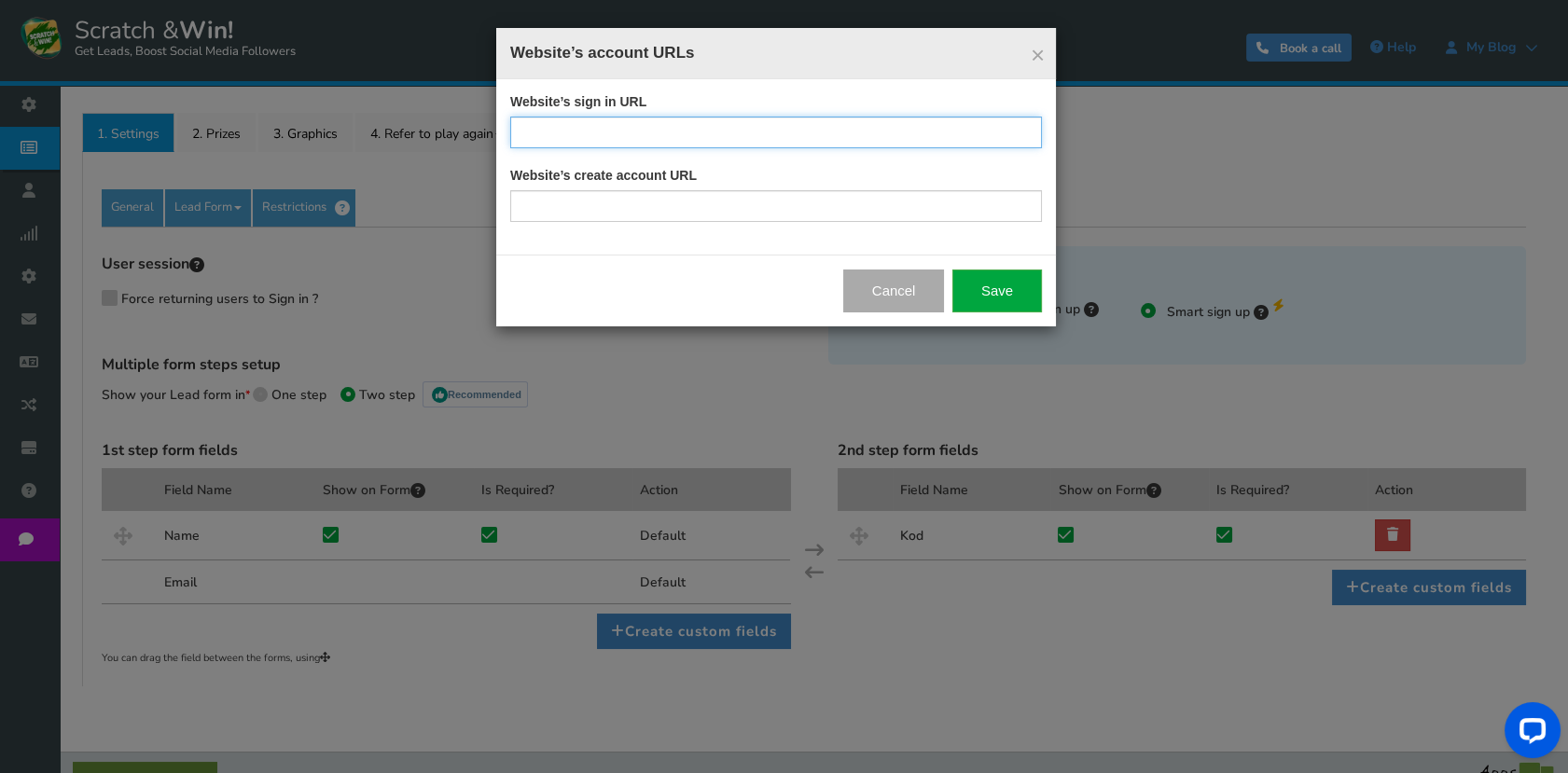
click at [636, 129] on input "text" at bounding box center [775, 132] width 532 height 32
paste input "[URL][DOMAIN_NAME]"
type input "[URL][DOMAIN_NAME]"
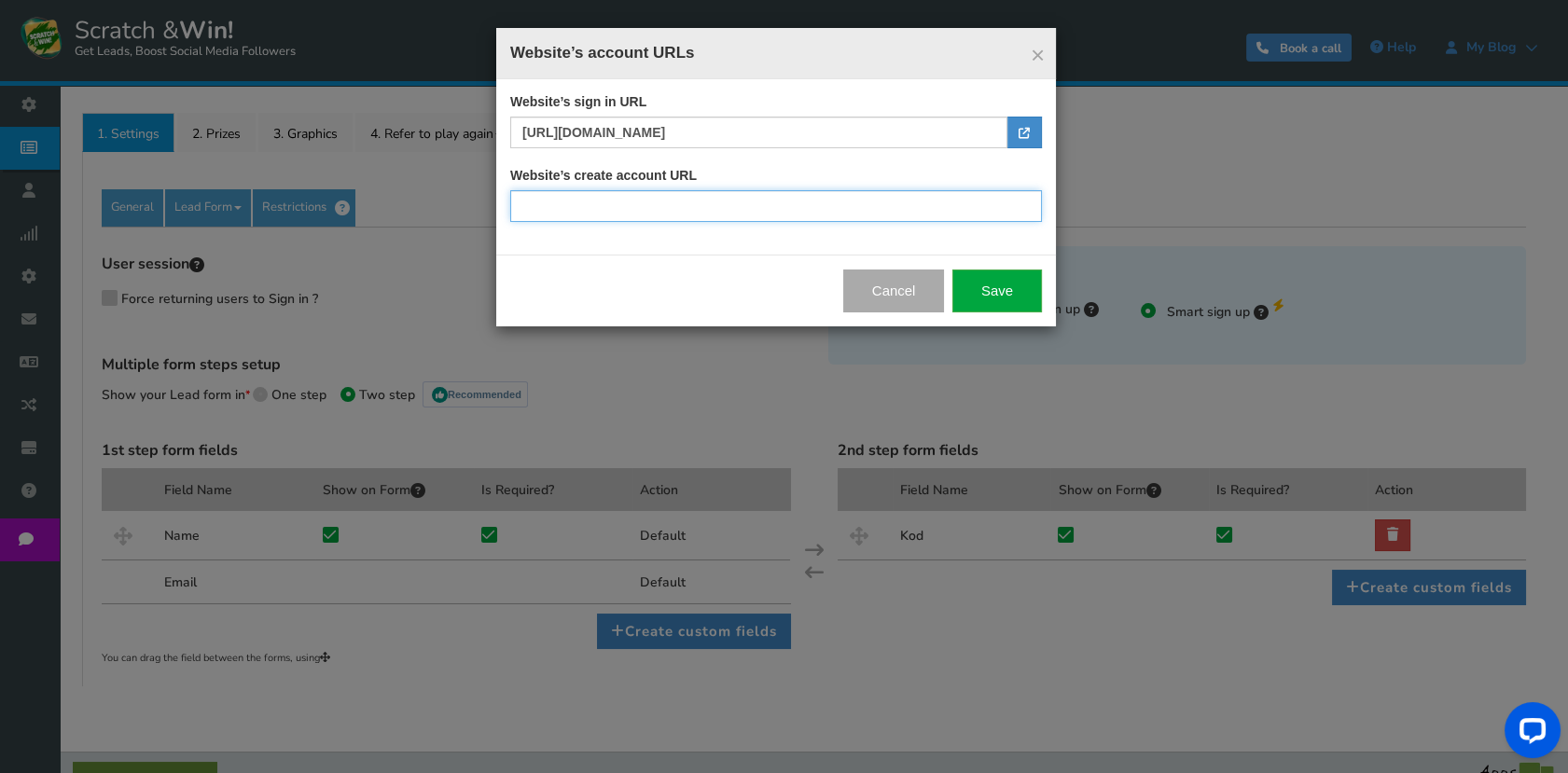
click at [865, 220] on input "text" at bounding box center [775, 205] width 532 height 32
paste input "[URL][DOMAIN_NAME]"
type input "[URL][DOMAIN_NAME]"
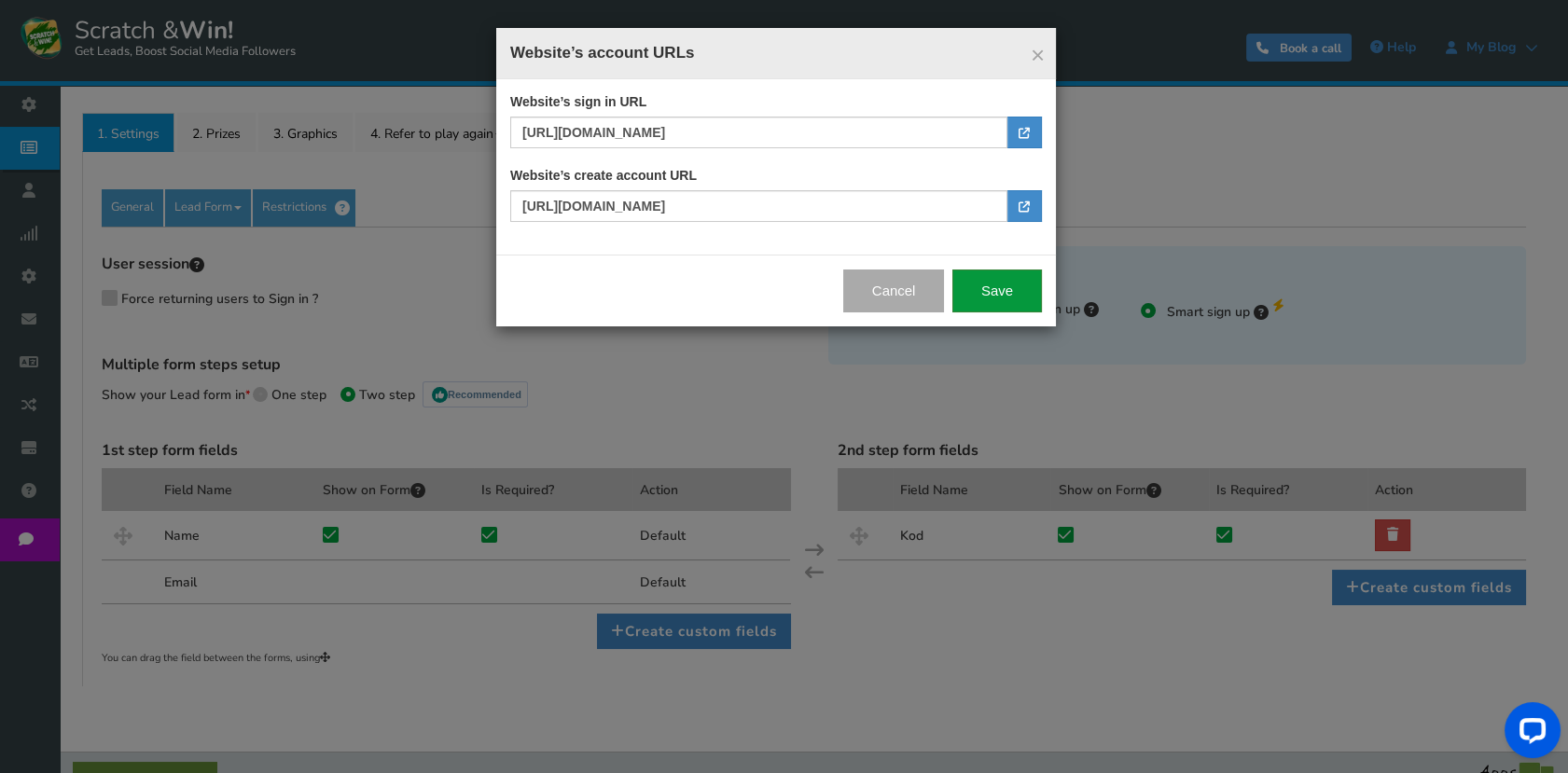
click at [1027, 291] on button "Save" at bounding box center [997, 291] width 89 height 43
radio input "true"
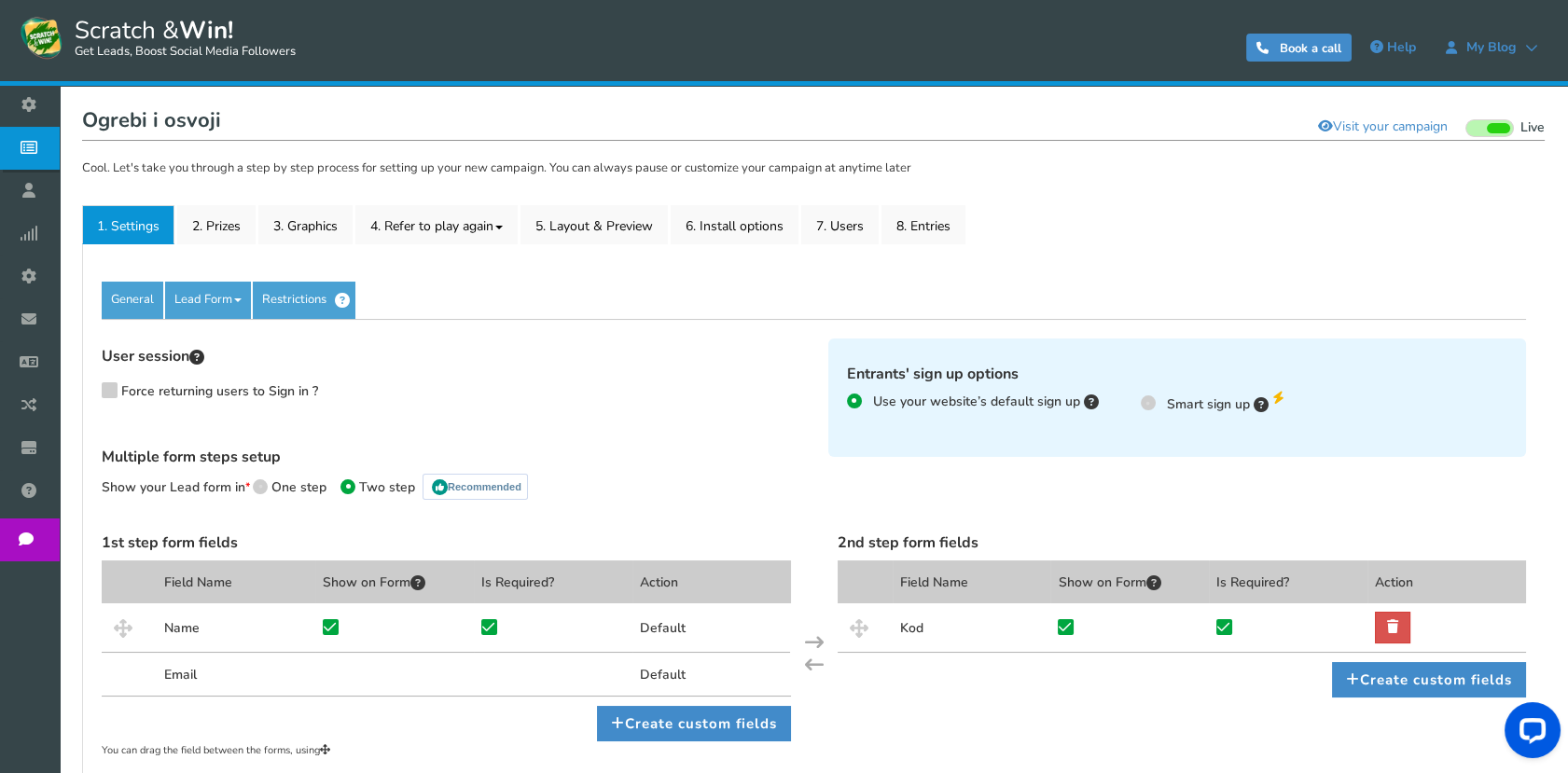
scroll to position [303, 0]
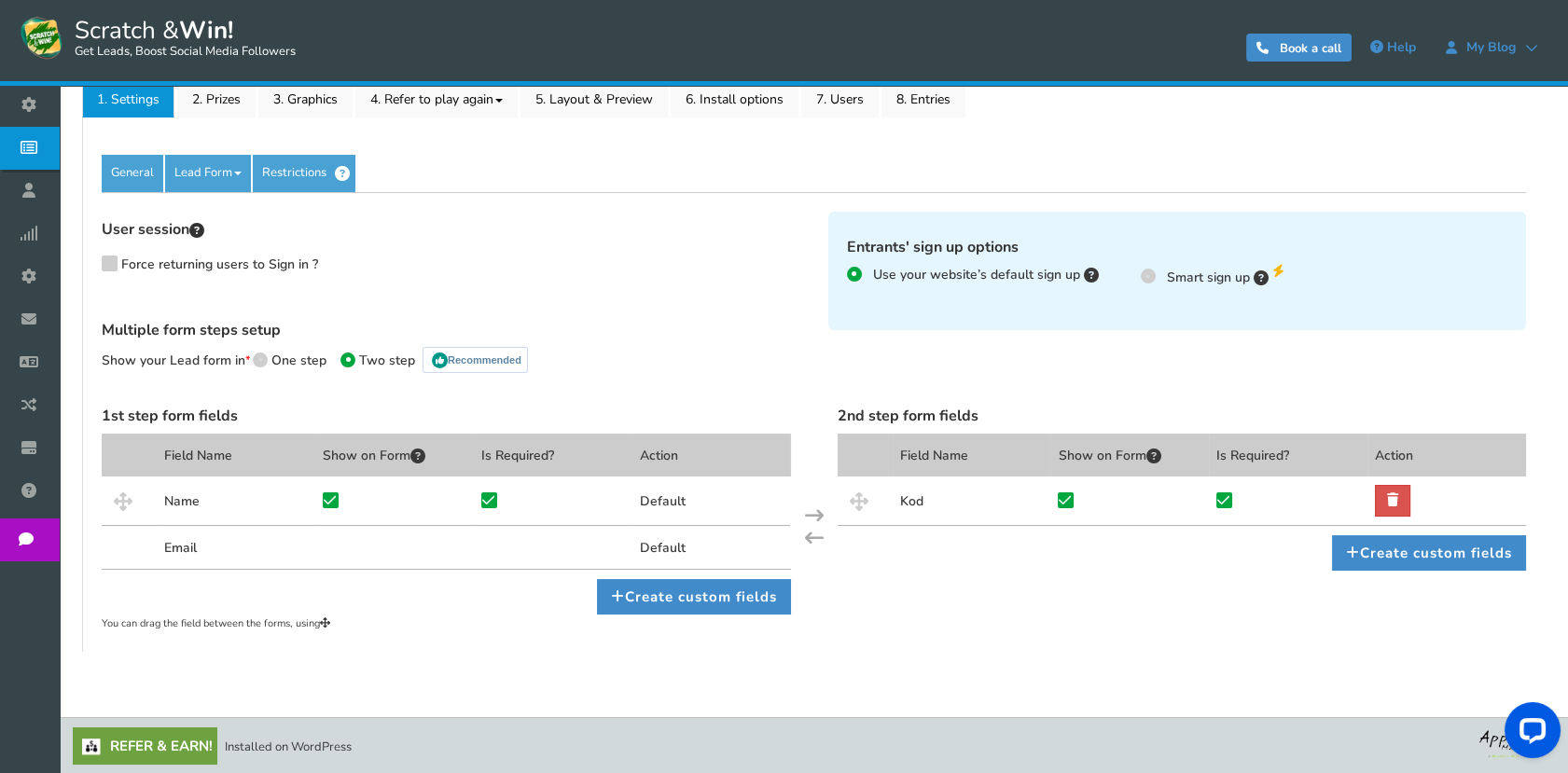
click at [179, 736] on link "Refer & Earn!" at bounding box center [144, 746] width 144 height 37
click at [1174, 279] on span "Smart sign up" at bounding box center [1208, 277] width 83 height 17
click at [1152, 279] on input "Smart sign up" at bounding box center [1146, 274] width 13 height 13
radio input "true"
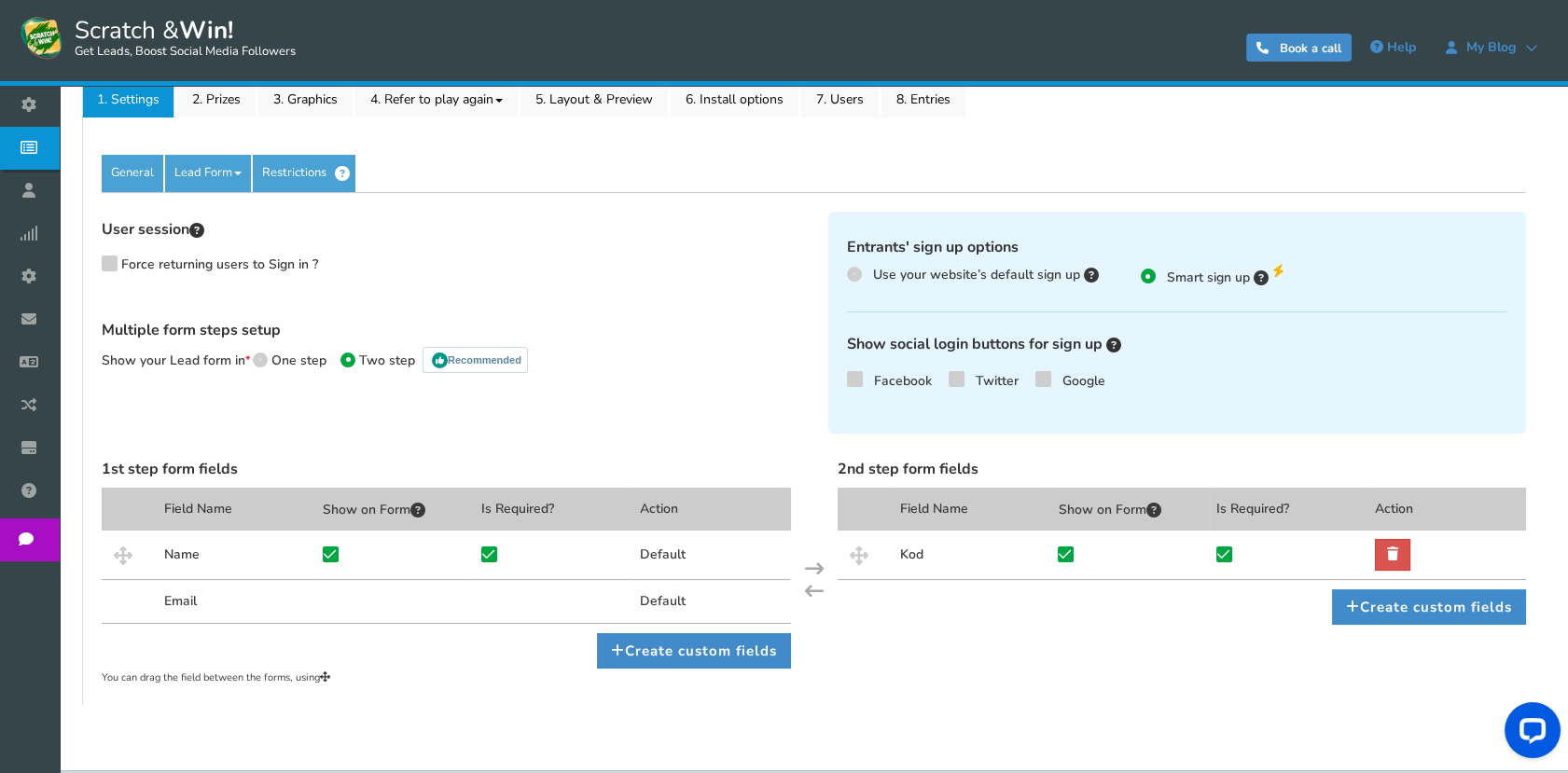
click at [305, 365] on span "One step" at bounding box center [298, 360] width 55 height 17
click at [265, 365] on input "One step" at bounding box center [259, 362] width 13 height 13
radio input "true"
click at [209, 192] on div "User session Force returning users to Sign in ? Multiple form steps setup Show …" at bounding box center [813, 439] width 1424 height 495
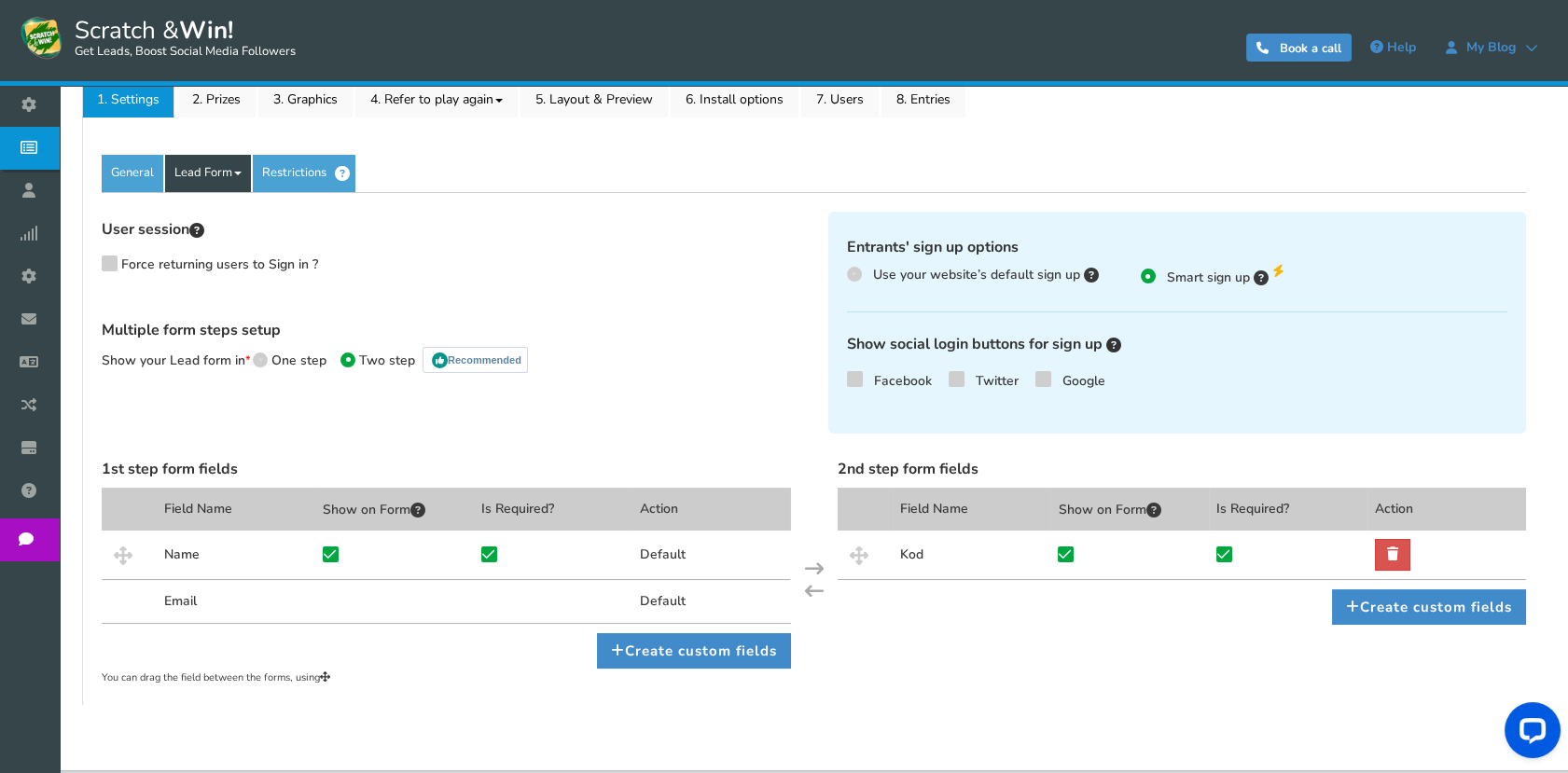
click at [209, 185] on link "Lead Form" at bounding box center [207, 173] width 86 height 37
click at [245, 268] on link "Fields setup" at bounding box center [239, 267] width 147 height 38
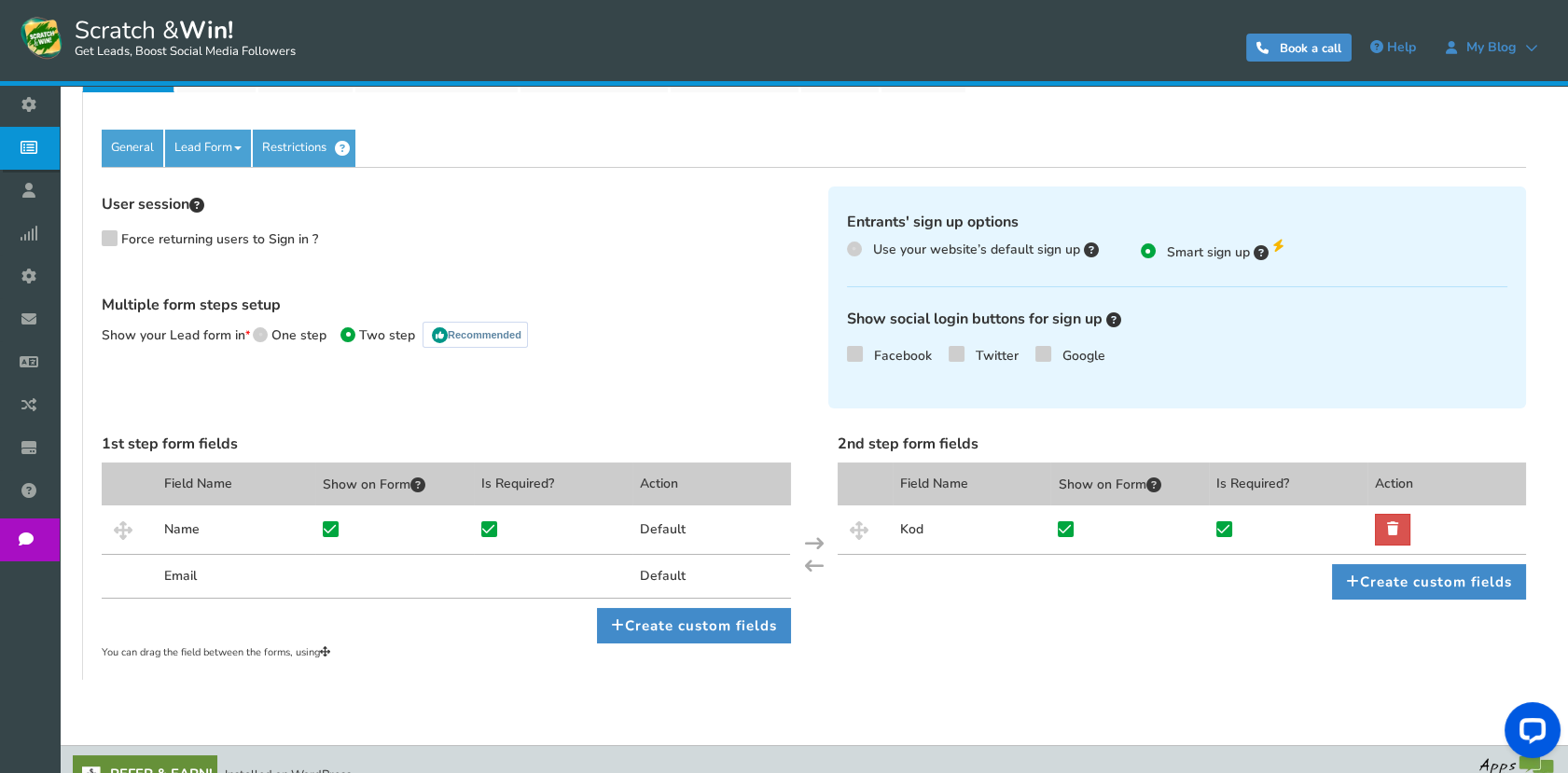
scroll to position [356, 0]
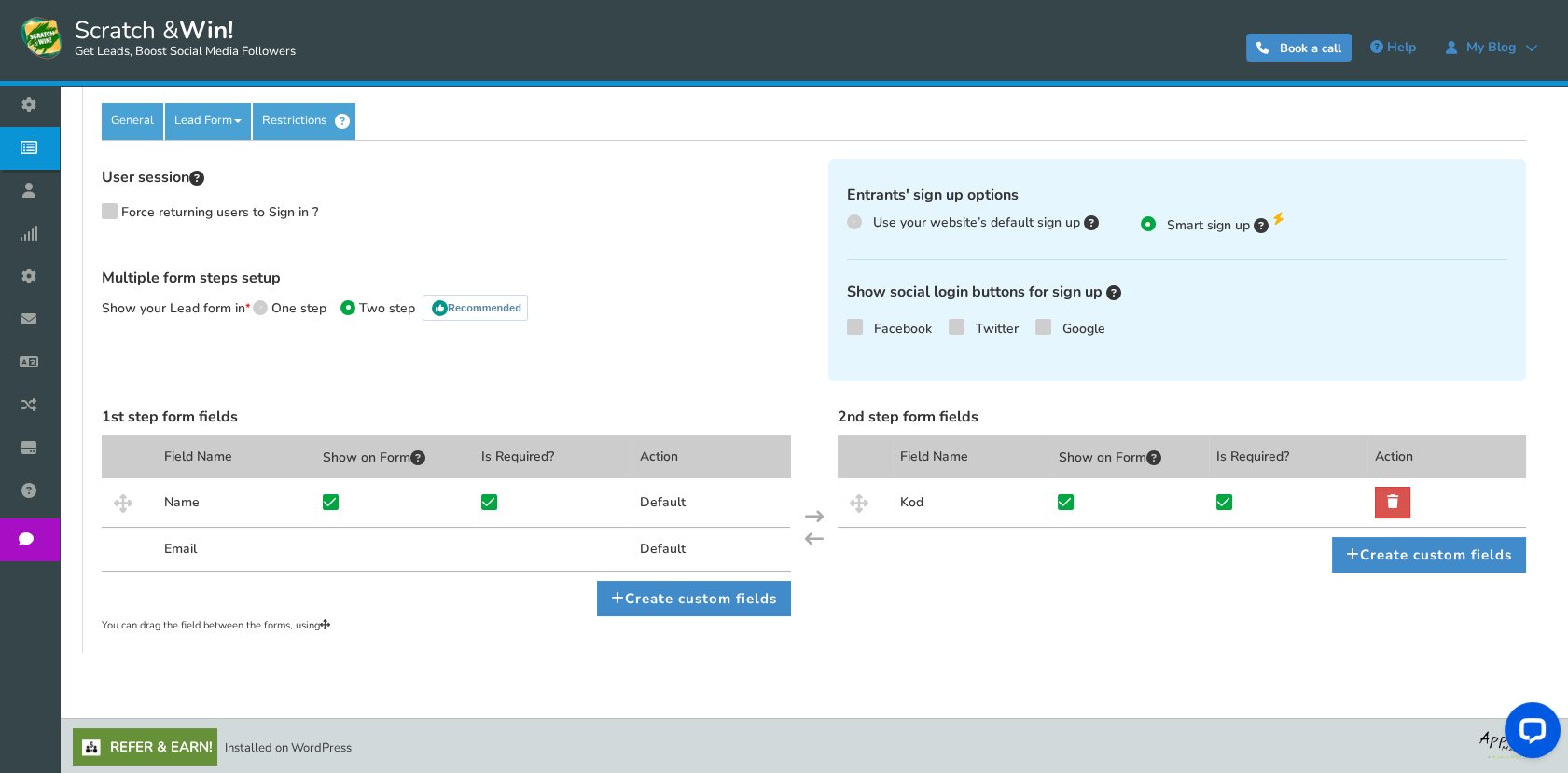
drag, startPoint x: 898, startPoint y: 509, endPoint x: 896, endPoint y: 498, distance: 11.2
click at [899, 509] on div "Kod" at bounding box center [972, 503] width 159 height 48
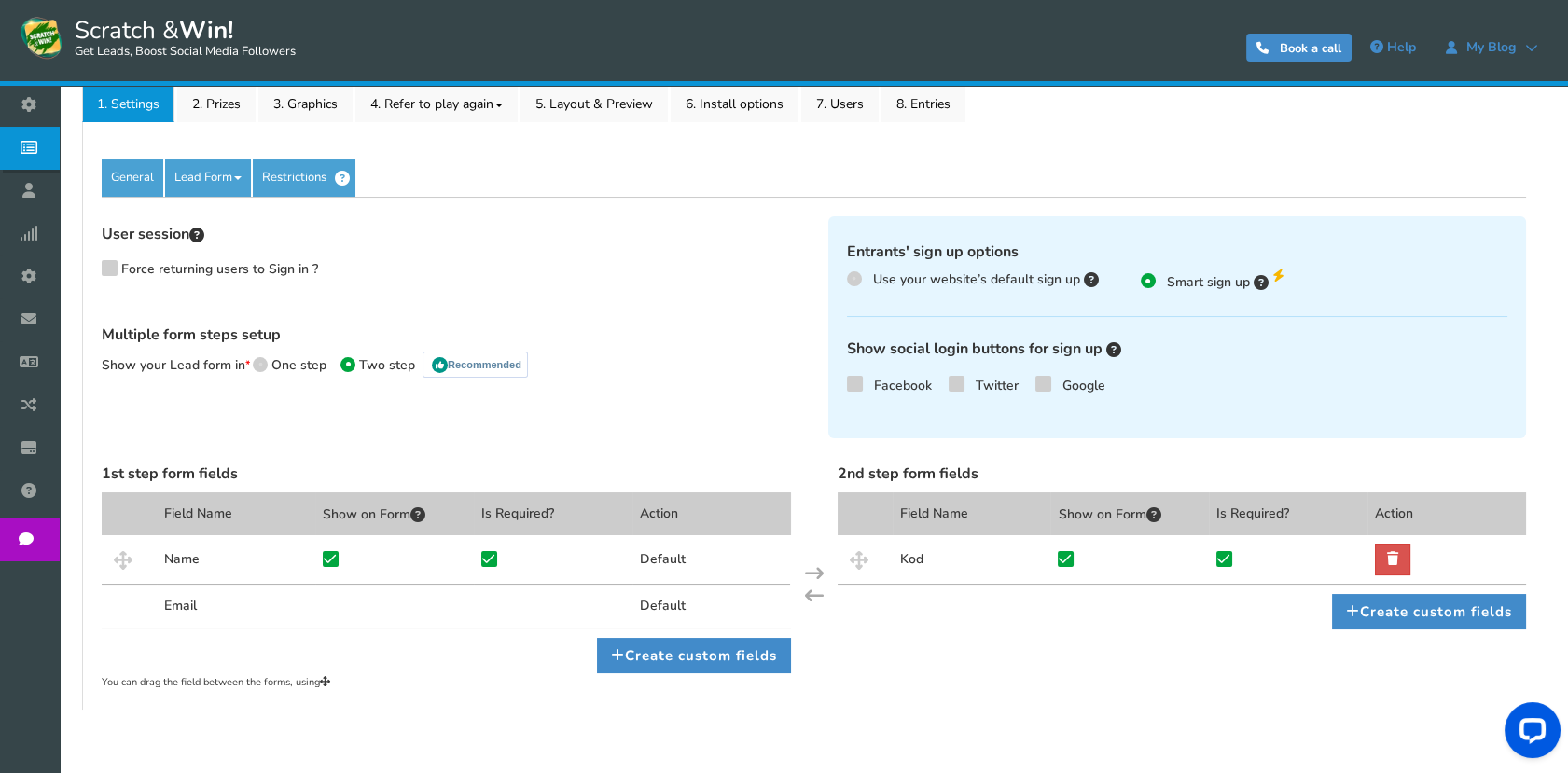
scroll to position [252, 0]
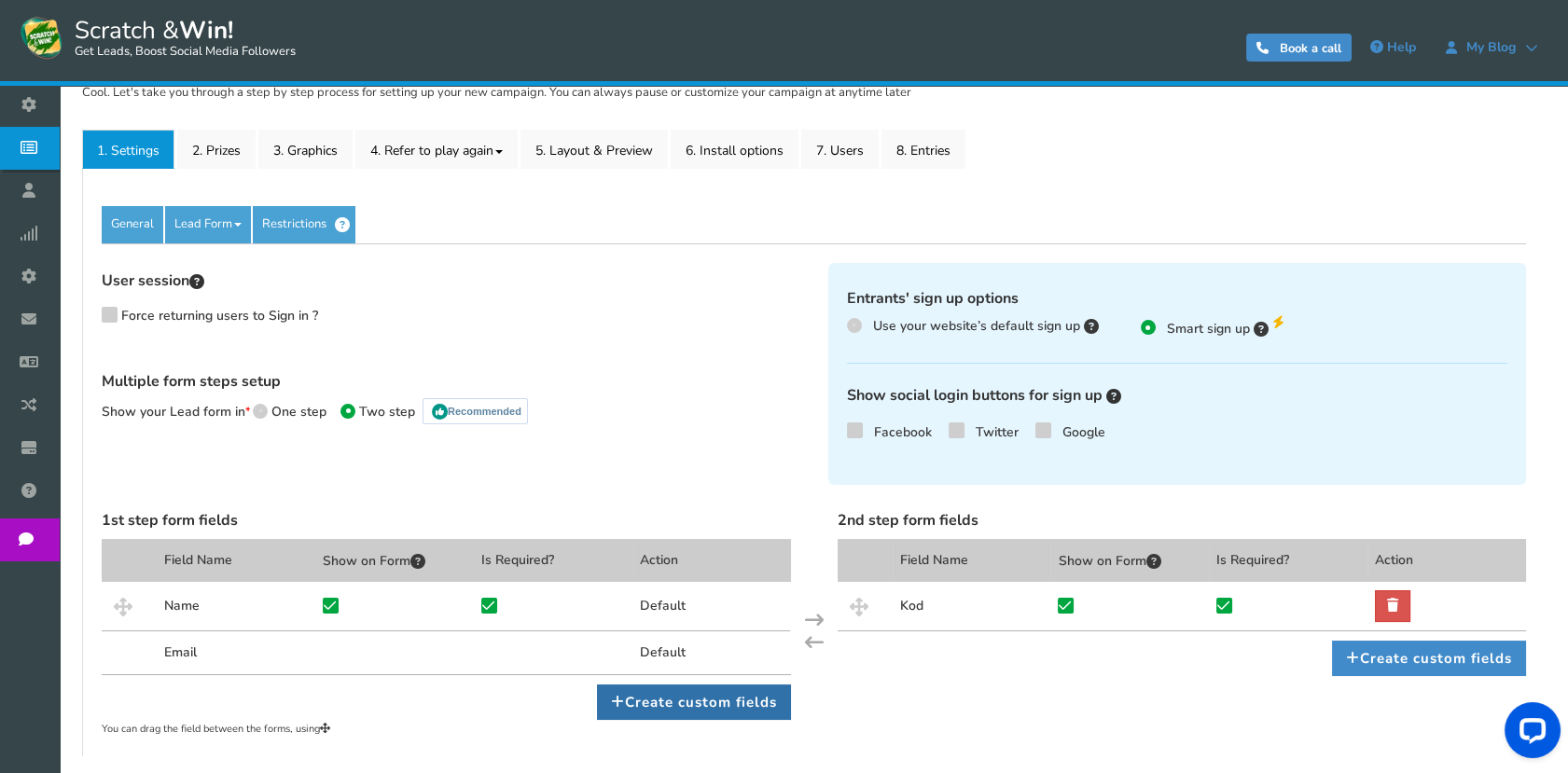
click at [703, 699] on link "Create custom fields" at bounding box center [694, 701] width 194 height 36
select select "1"
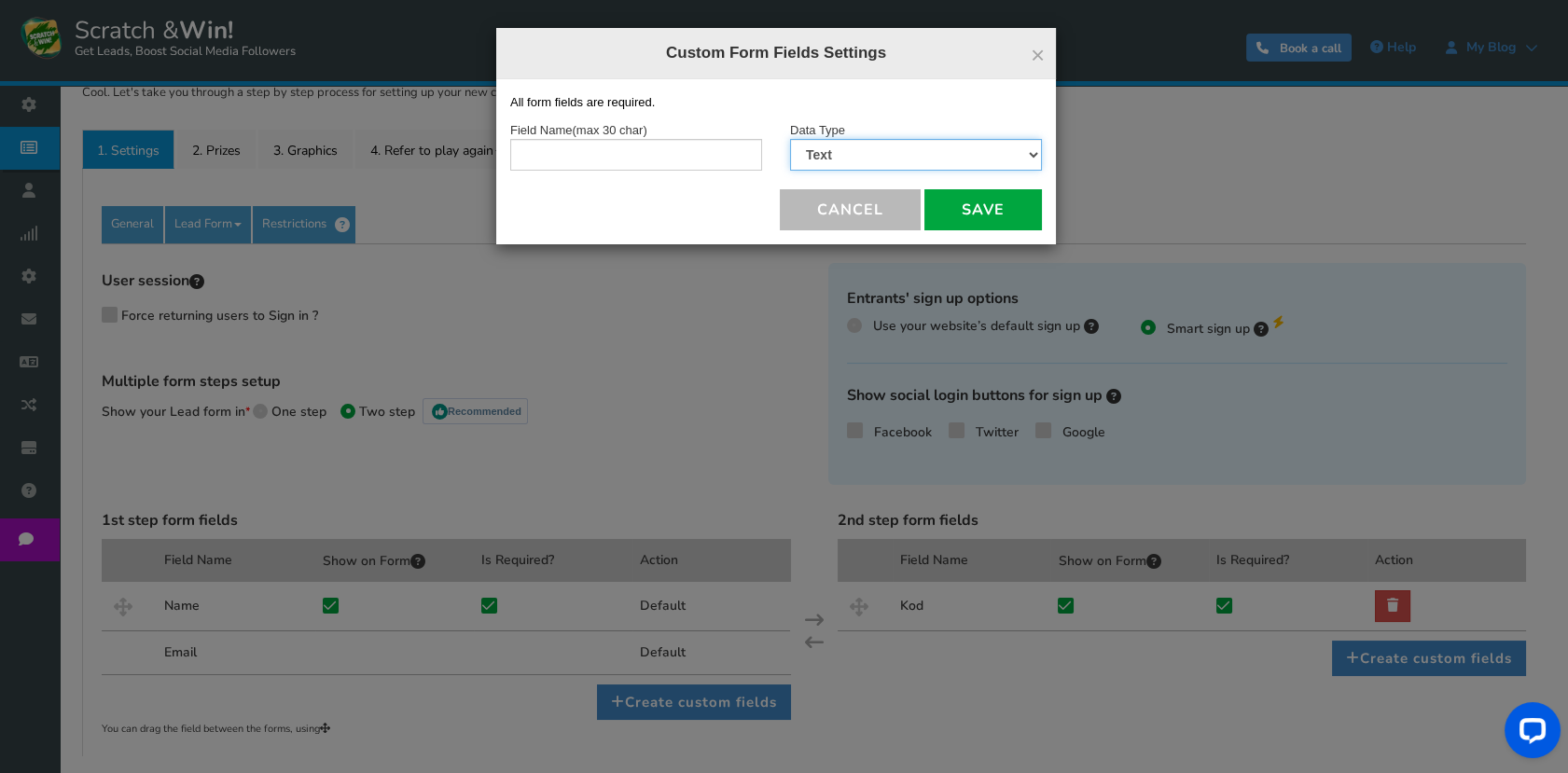
click at [830, 141] on select "Text Number Multiple Options (can only select one) Multiple Options (can select…" at bounding box center [916, 154] width 252 height 32
click at [708, 194] on div "Cancel Save" at bounding box center [775, 209] width 532 height 41
click at [832, 156] on select "Text Number Multiple Options (can only select one) Multiple Options (can select…" at bounding box center [916, 154] width 252 height 32
click at [828, 161] on select "Text Number Multiple Options (can only select one) Multiple Options (can select…" at bounding box center [916, 154] width 252 height 32
click at [814, 205] on button "Cancel" at bounding box center [850, 209] width 141 height 41
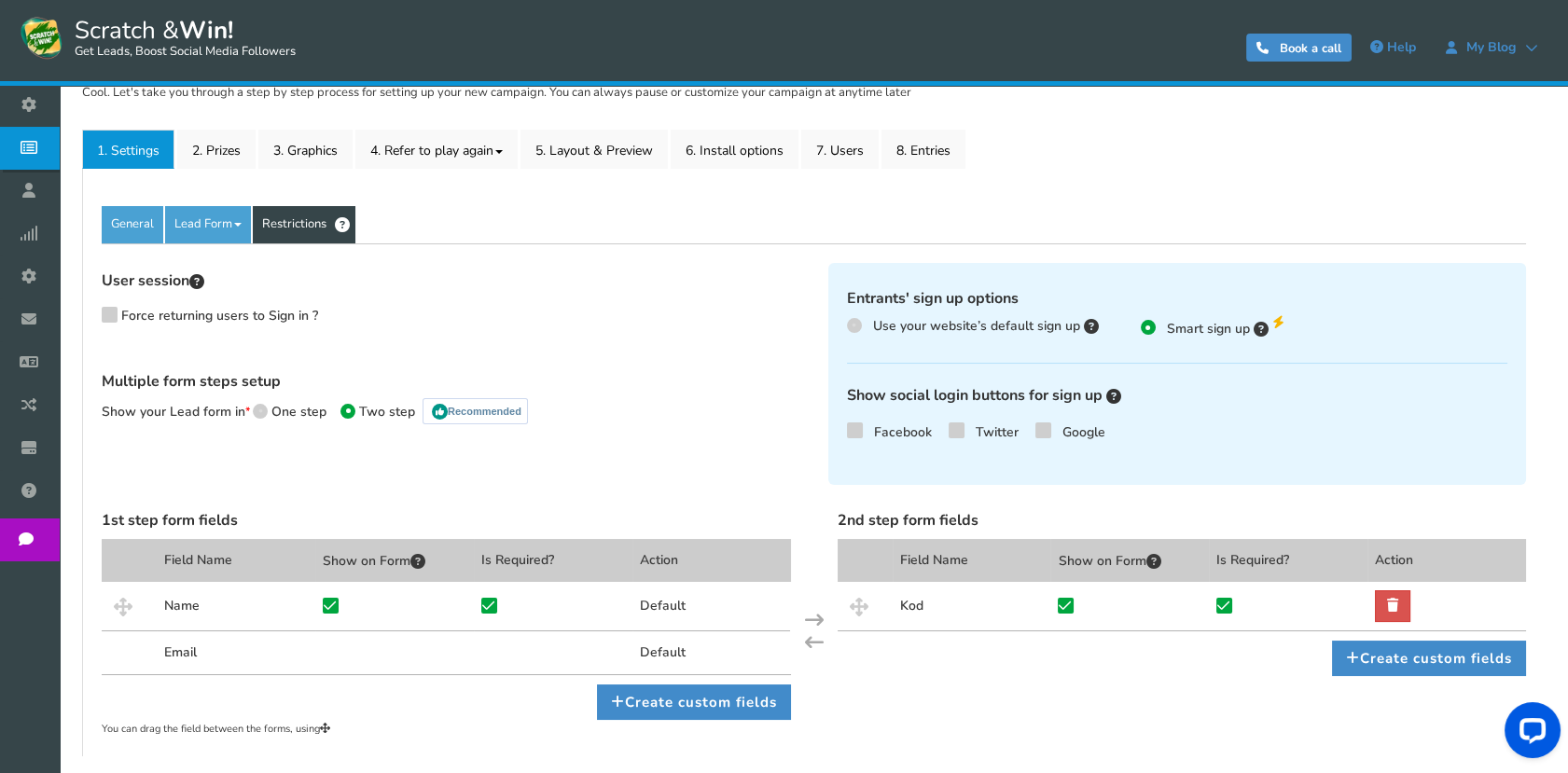
click at [302, 222] on link "Restrictions" at bounding box center [304, 225] width 103 height 37
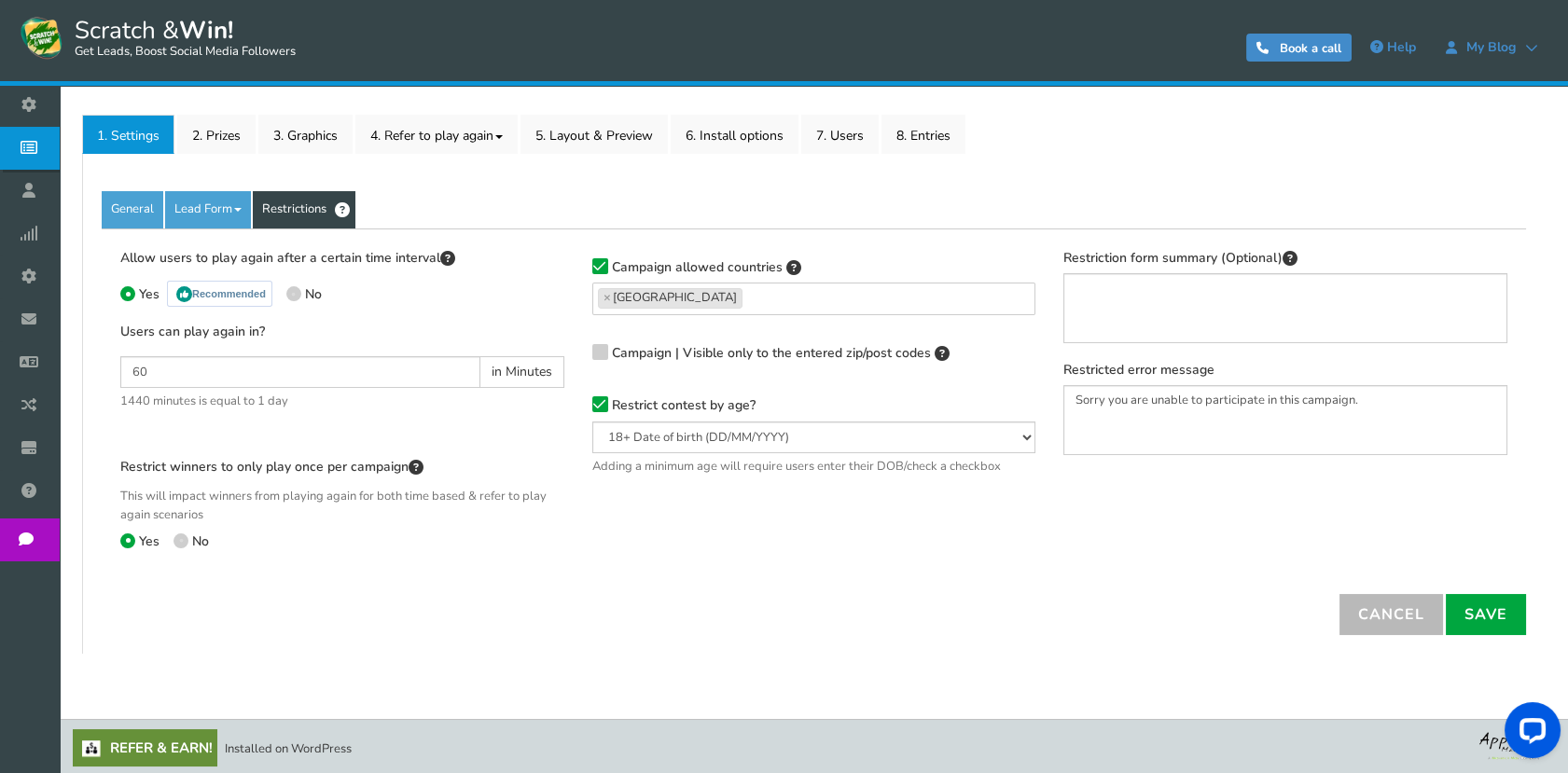
scroll to position [268, 0]
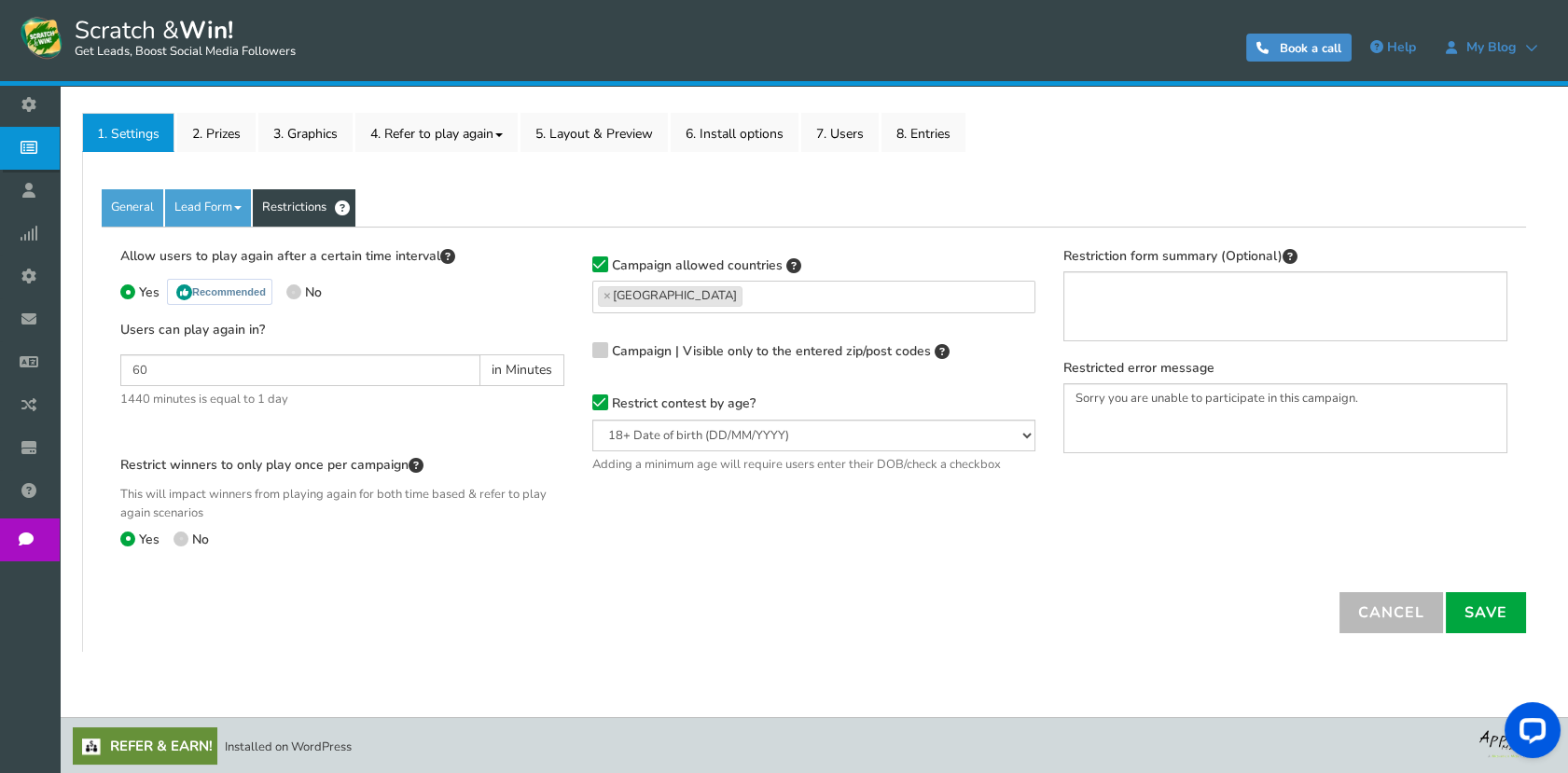
click at [179, 540] on span at bounding box center [180, 539] width 15 height 15
click at [179, 540] on input "No" at bounding box center [179, 541] width 13 height 13
radio input "true"
click at [130, 533] on span at bounding box center [127, 539] width 15 height 15
click at [130, 535] on input "Yes" at bounding box center [126, 541] width 13 height 13
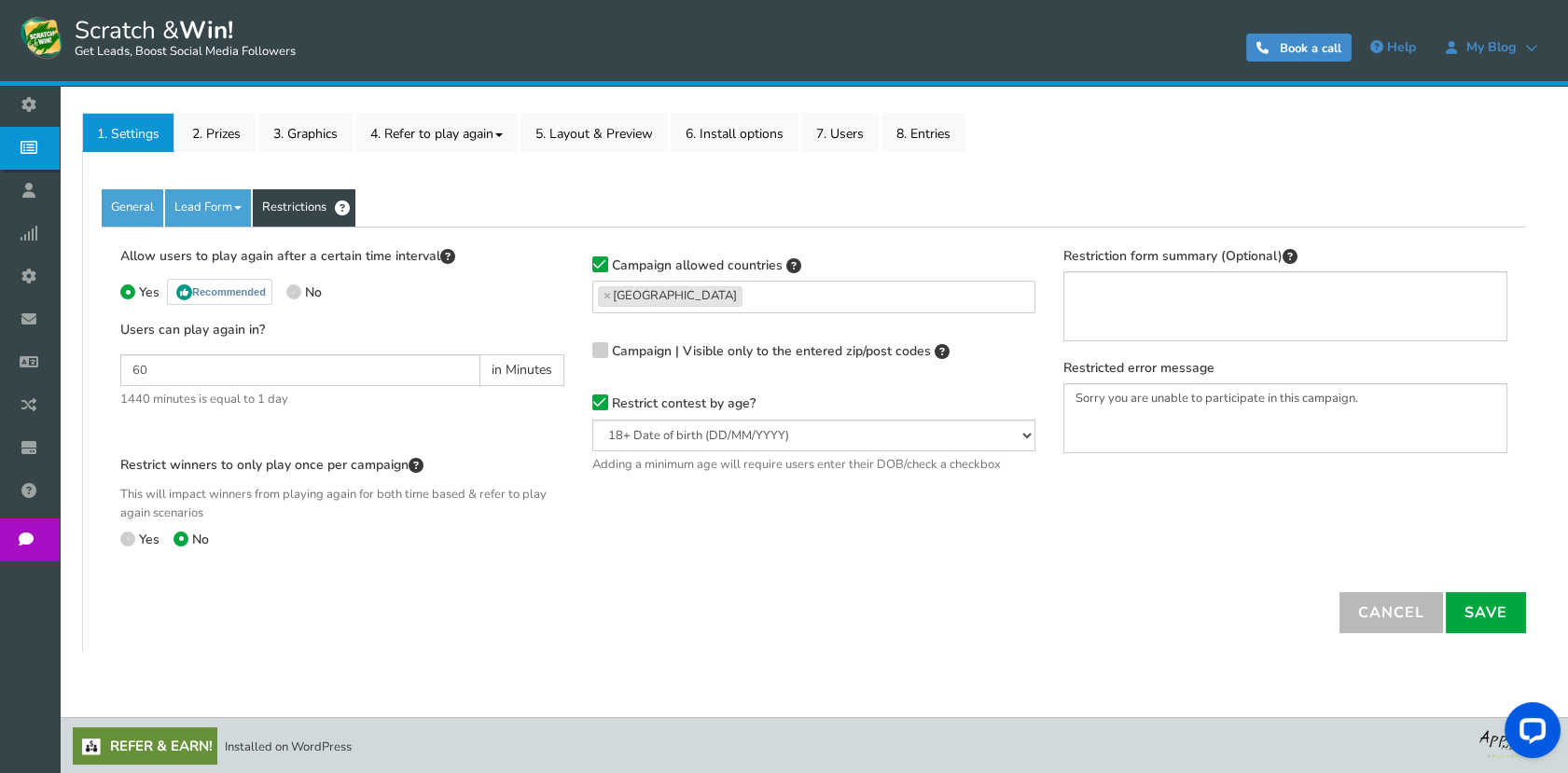
radio input "true"
click at [1171, 396] on textarea "Sorry you are unable to participate in this campaign." at bounding box center [1285, 418] width 444 height 70
click at [1122, 312] on textarea "Restriction form summary (Optional)" at bounding box center [1285, 306] width 444 height 70
click at [184, 535] on span at bounding box center [180, 539] width 15 height 15
click at [184, 535] on input "No" at bounding box center [179, 541] width 13 height 13
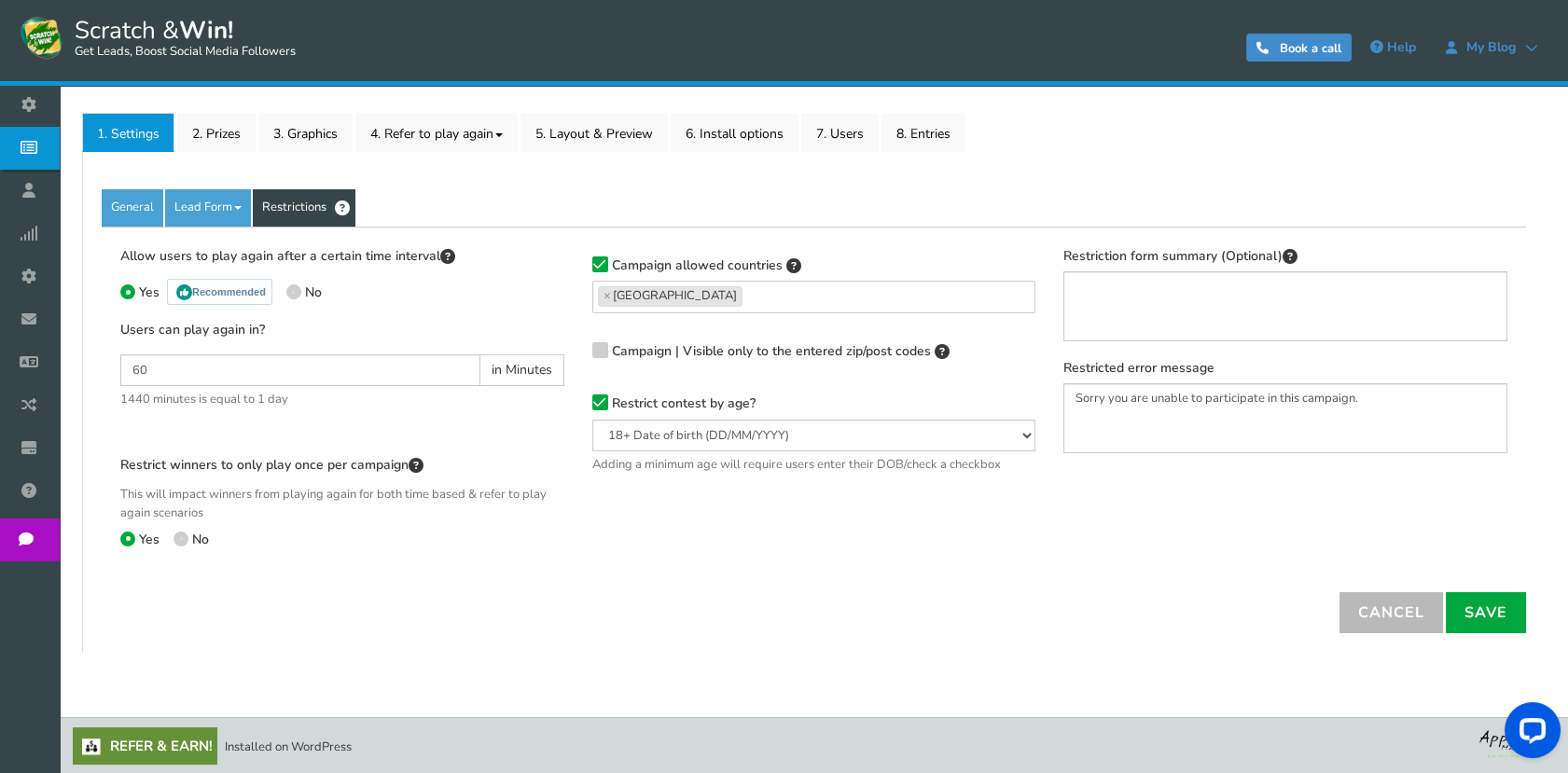
radio input "true"
click at [136, 539] on label "Yes" at bounding box center [140, 541] width 39 height 17
click at [133, 539] on input "Yes" at bounding box center [126, 541] width 13 height 13
radio input "true"
click at [599, 353] on icon at bounding box center [599, 349] width 13 height 14
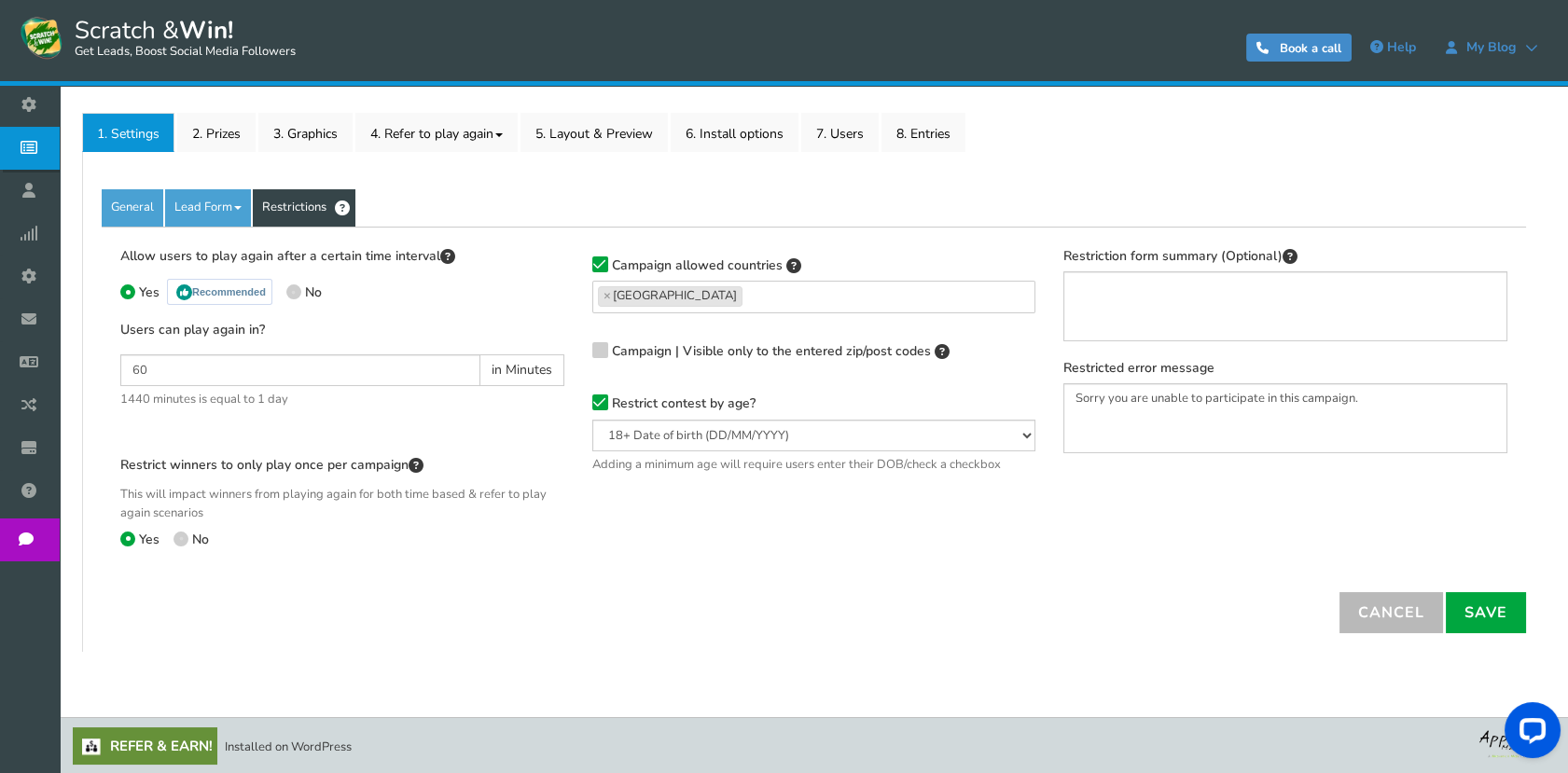
click at [574, 353] on input "Campaign | Visible only to the entered zip/post codes" at bounding box center [574, 351] width 0 height 13
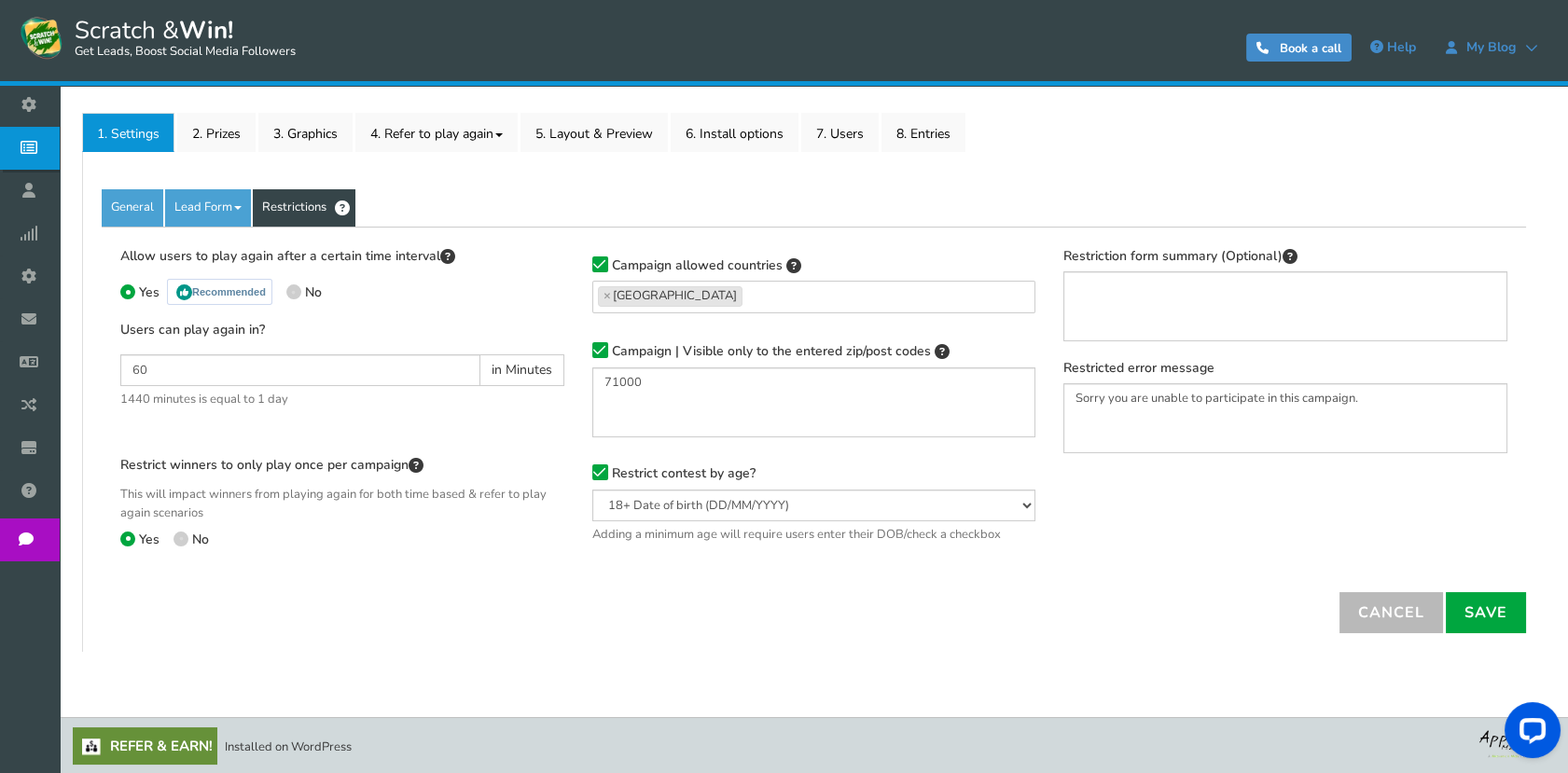
click at [599, 353] on icon at bounding box center [599, 351] width 13 height 14
click at [574, 353] on input "Campaign | Visible only to the entered zip/post codes" at bounding box center [574, 351] width 0 height 13
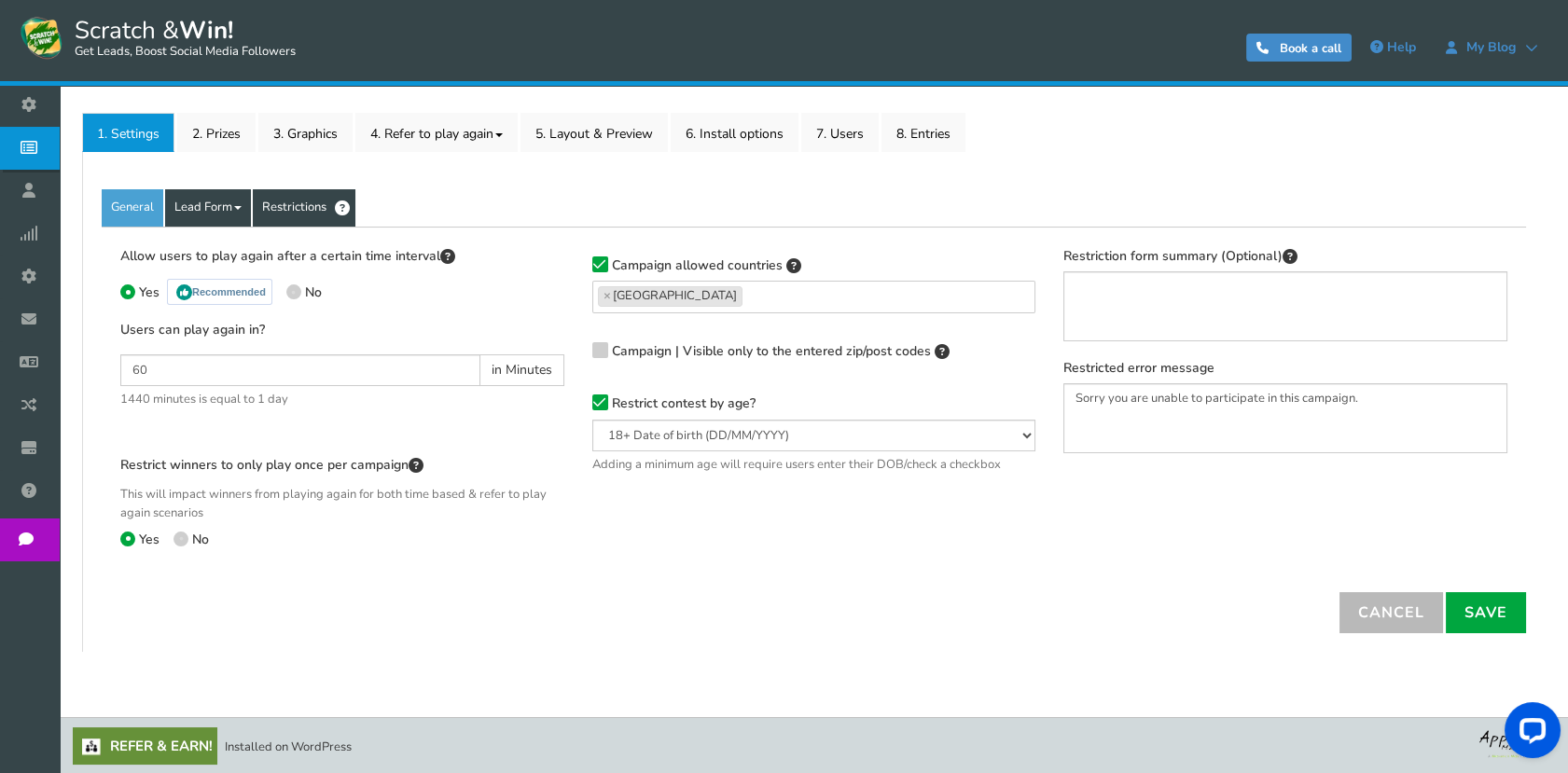
click at [209, 194] on link "Lead Form" at bounding box center [207, 207] width 86 height 37
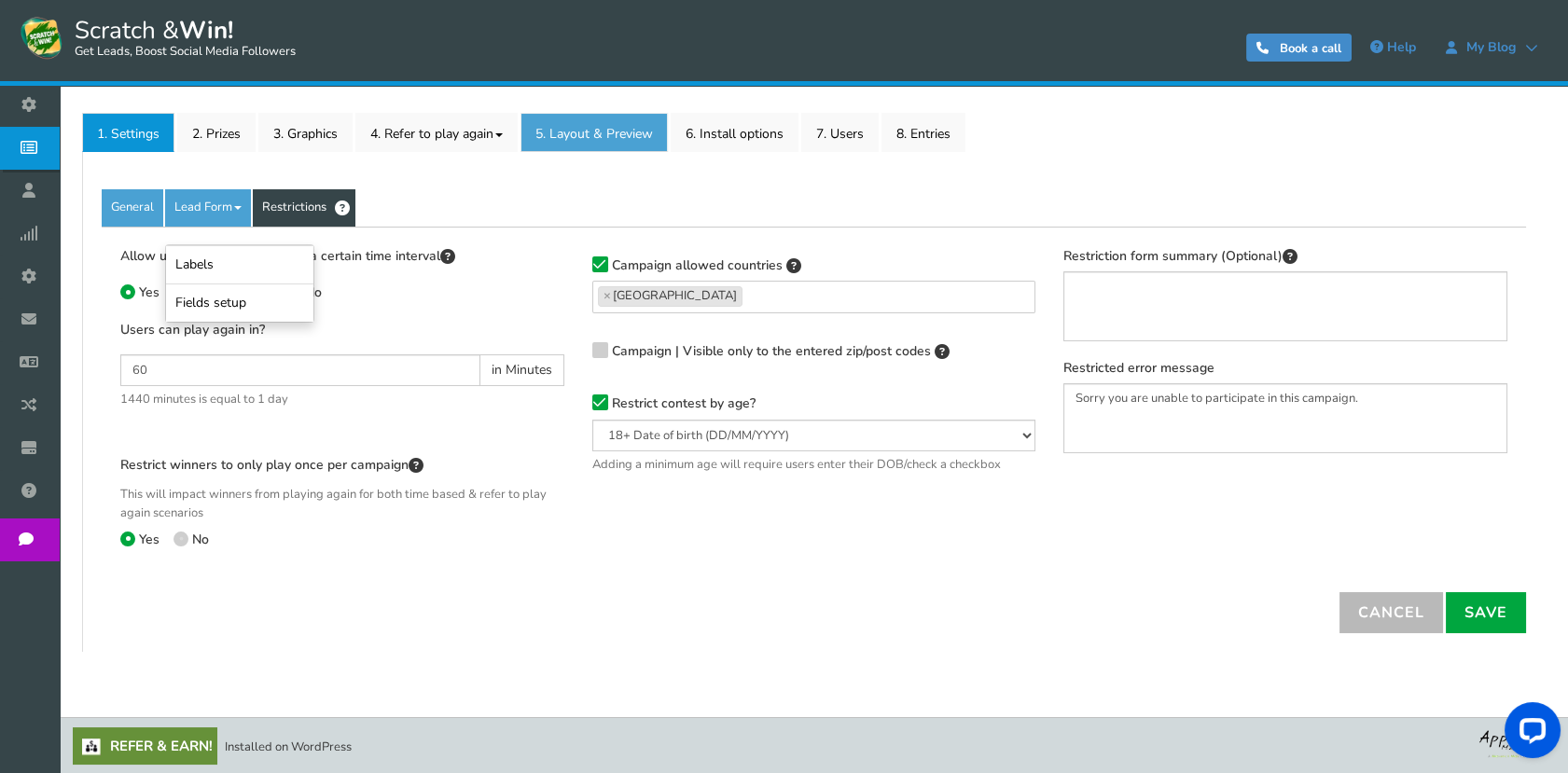
click at [549, 139] on link "5. Layout & Preview" at bounding box center [594, 132] width 147 height 39
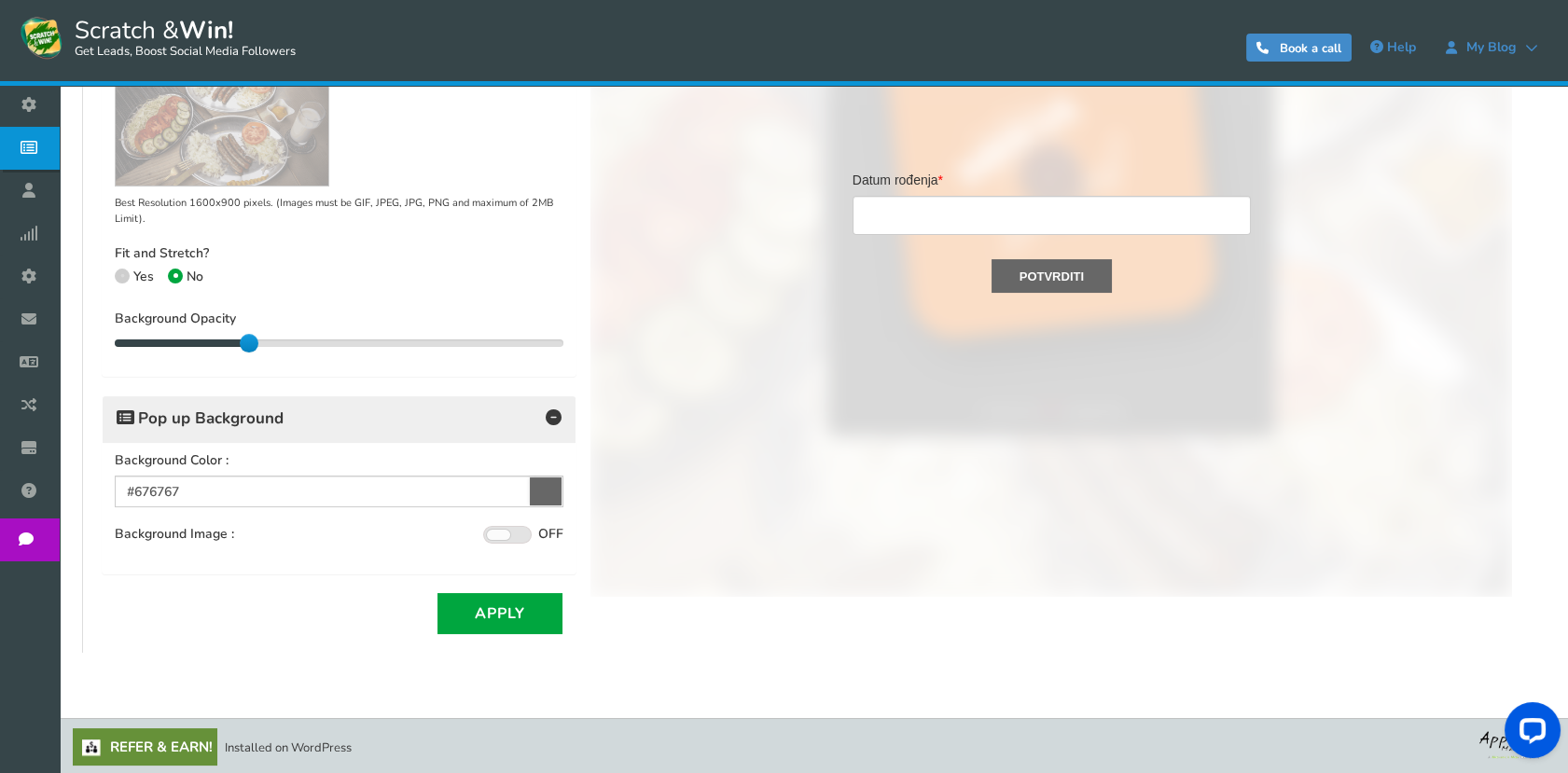
scroll to position [354, 0]
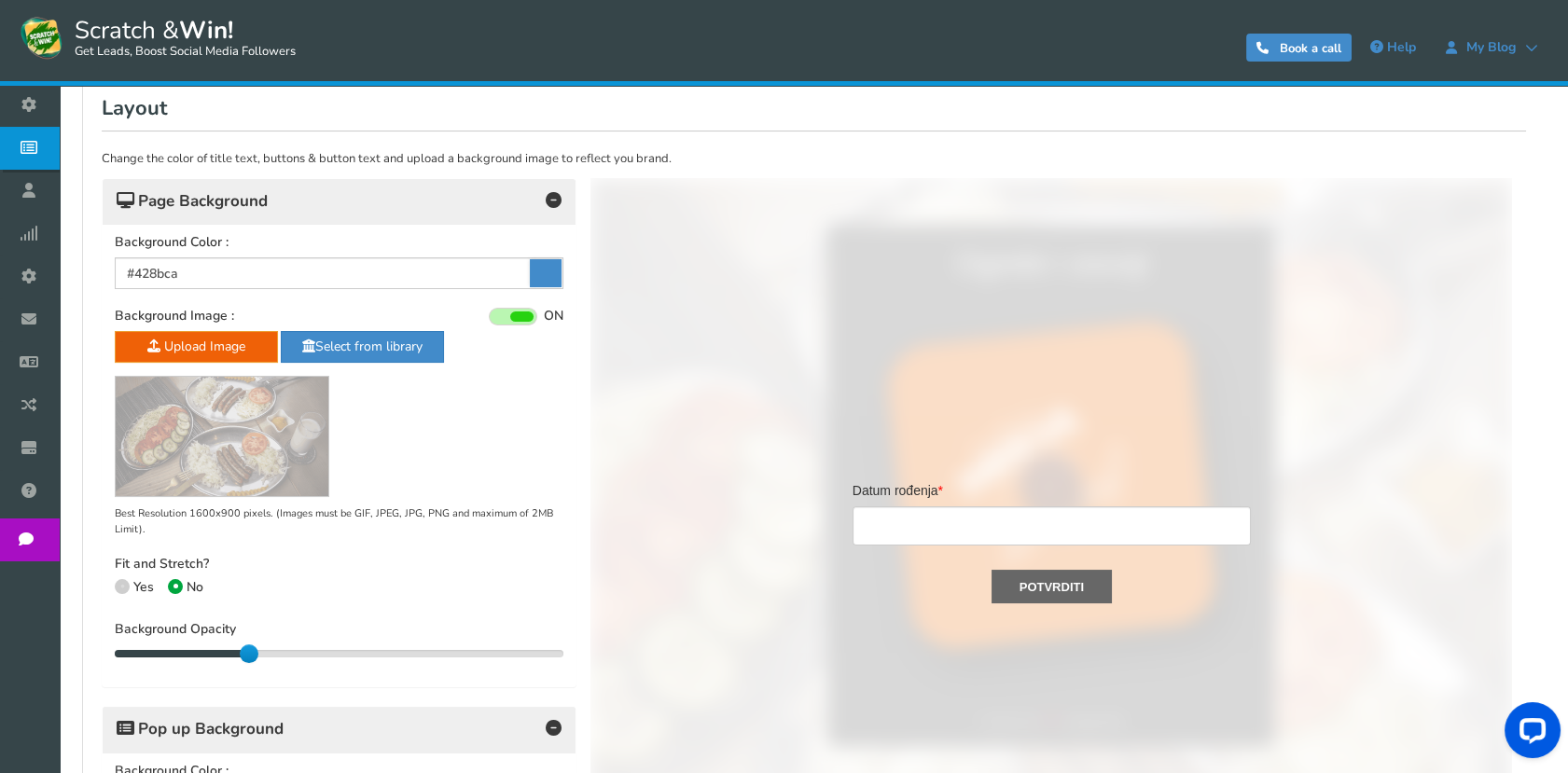
click at [141, 580] on span "Yes" at bounding box center [143, 587] width 20 height 17
click at [127, 582] on input "Yes" at bounding box center [120, 588] width 13 height 13
radio input "true"
click at [187, 580] on span "No" at bounding box center [194, 587] width 16 height 17
click at [180, 582] on input "No" at bounding box center [173, 588] width 13 height 13
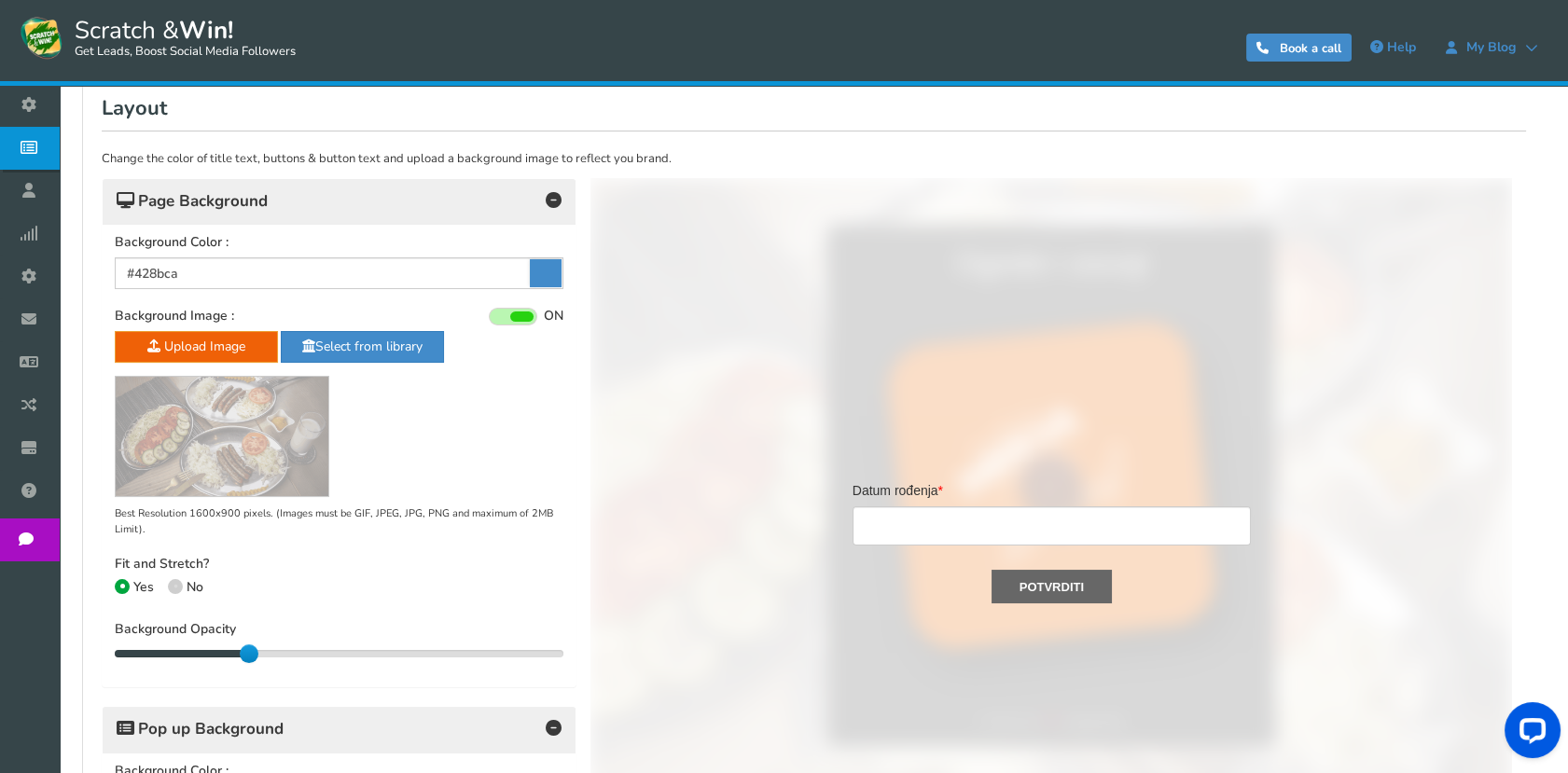
radio input "true"
click at [126, 583] on span at bounding box center [121, 586] width 15 height 15
click at [126, 583] on input "Yes" at bounding box center [120, 588] width 13 height 13
radio input "true"
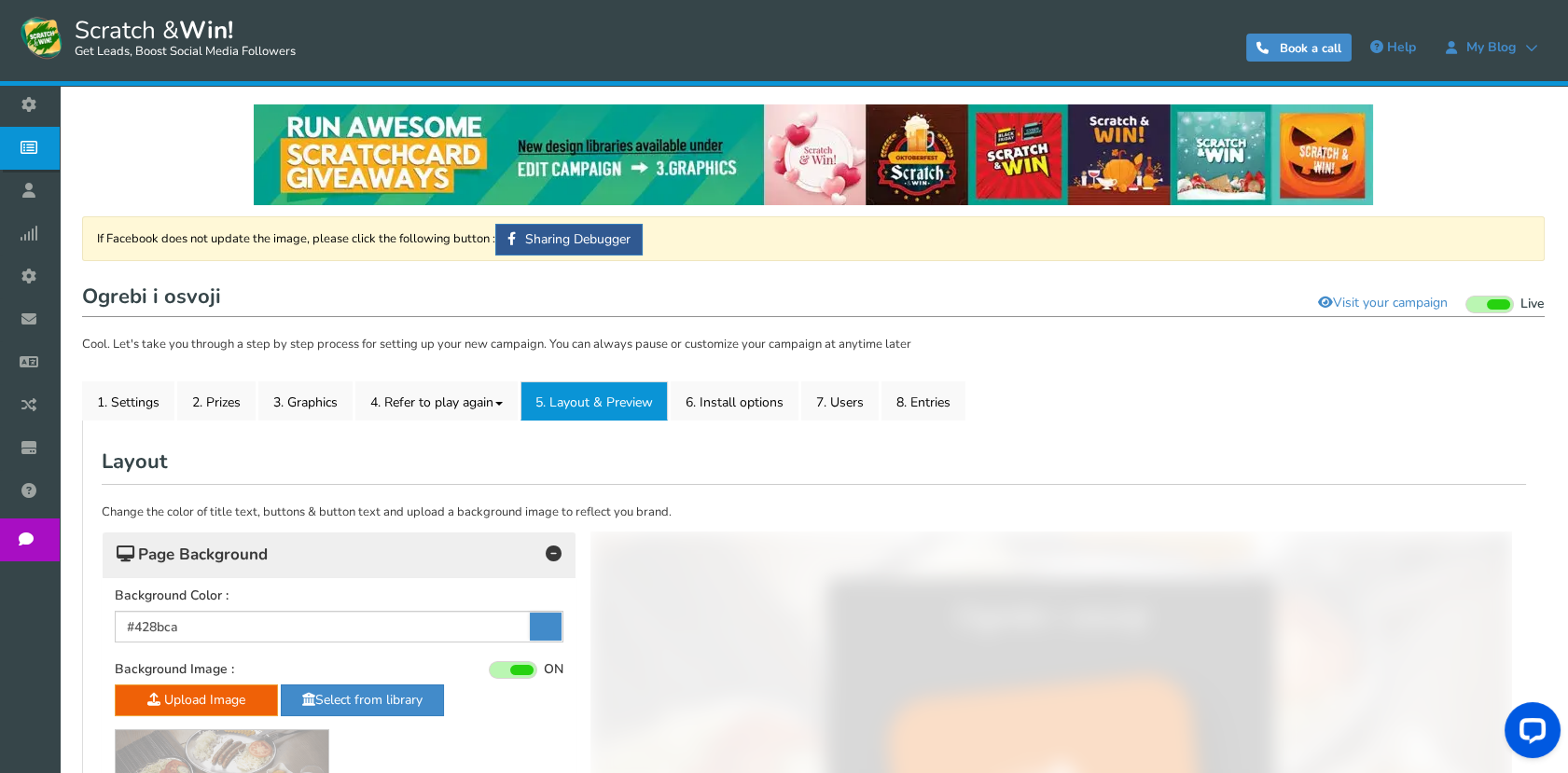
scroll to position [0, 0]
click at [716, 416] on link "6. Install options New" at bounding box center [735, 401] width 128 height 39
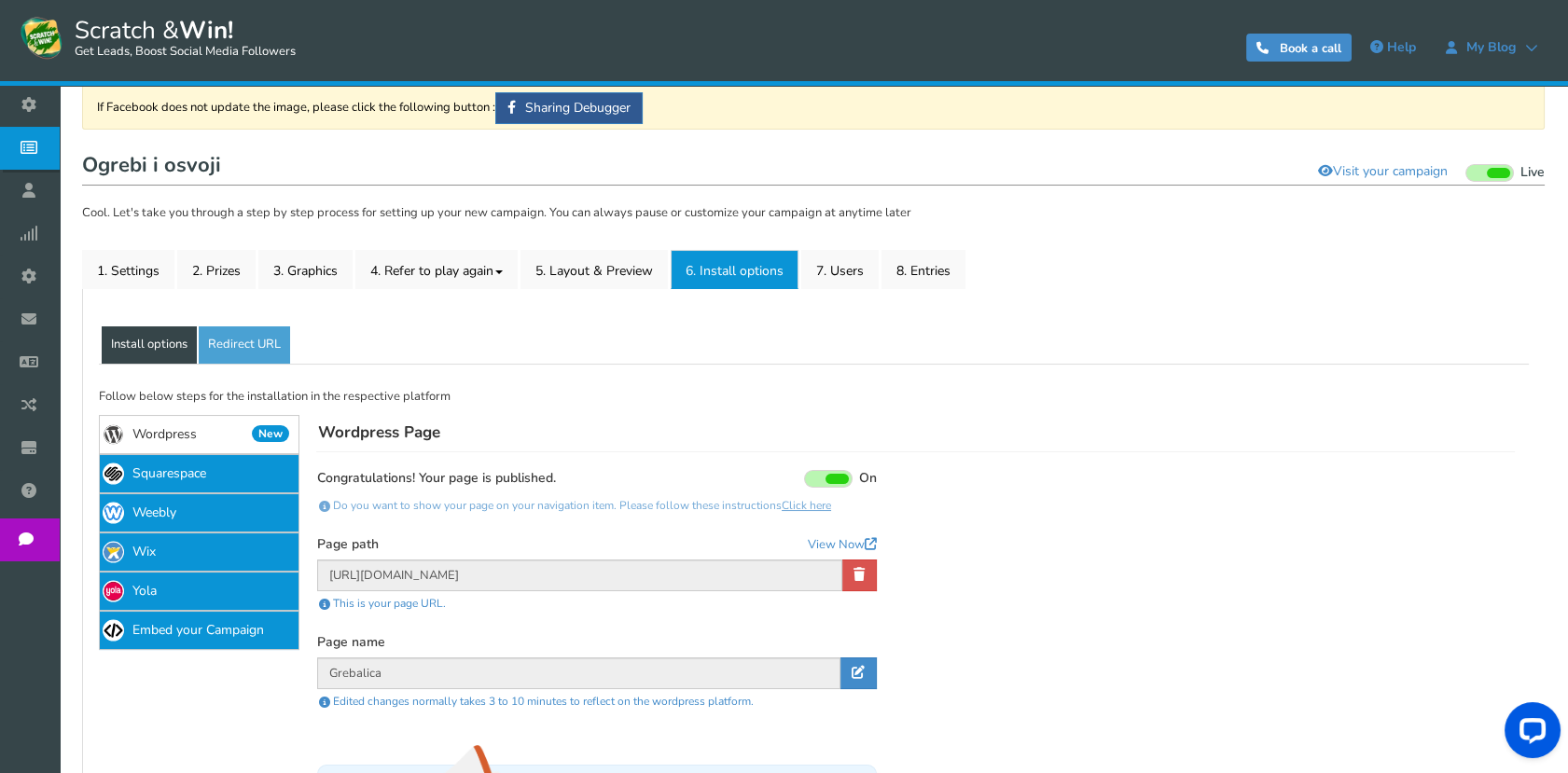
scroll to position [104, 0]
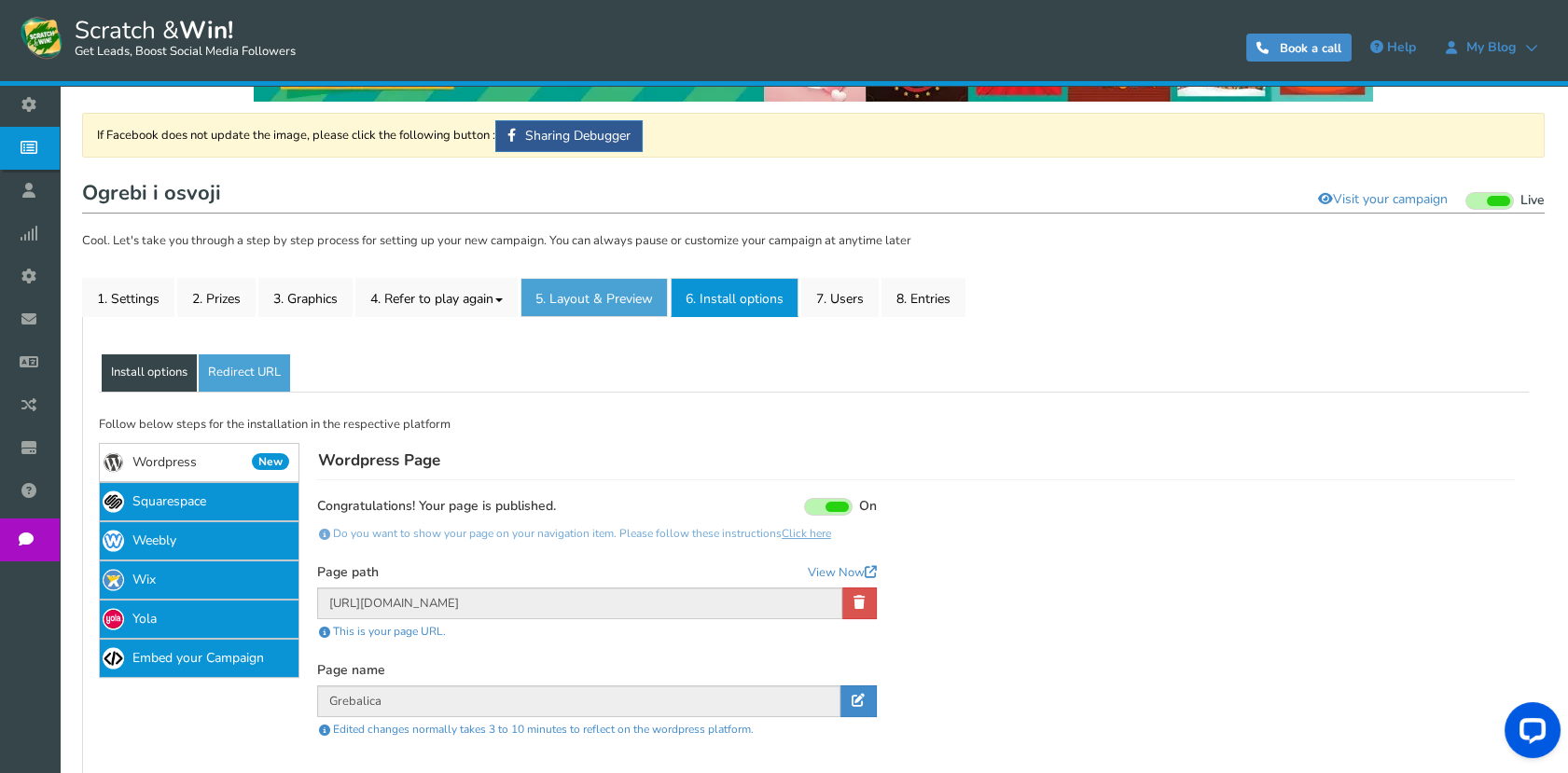
click at [567, 311] on link "5. Layout & Preview" at bounding box center [594, 297] width 147 height 39
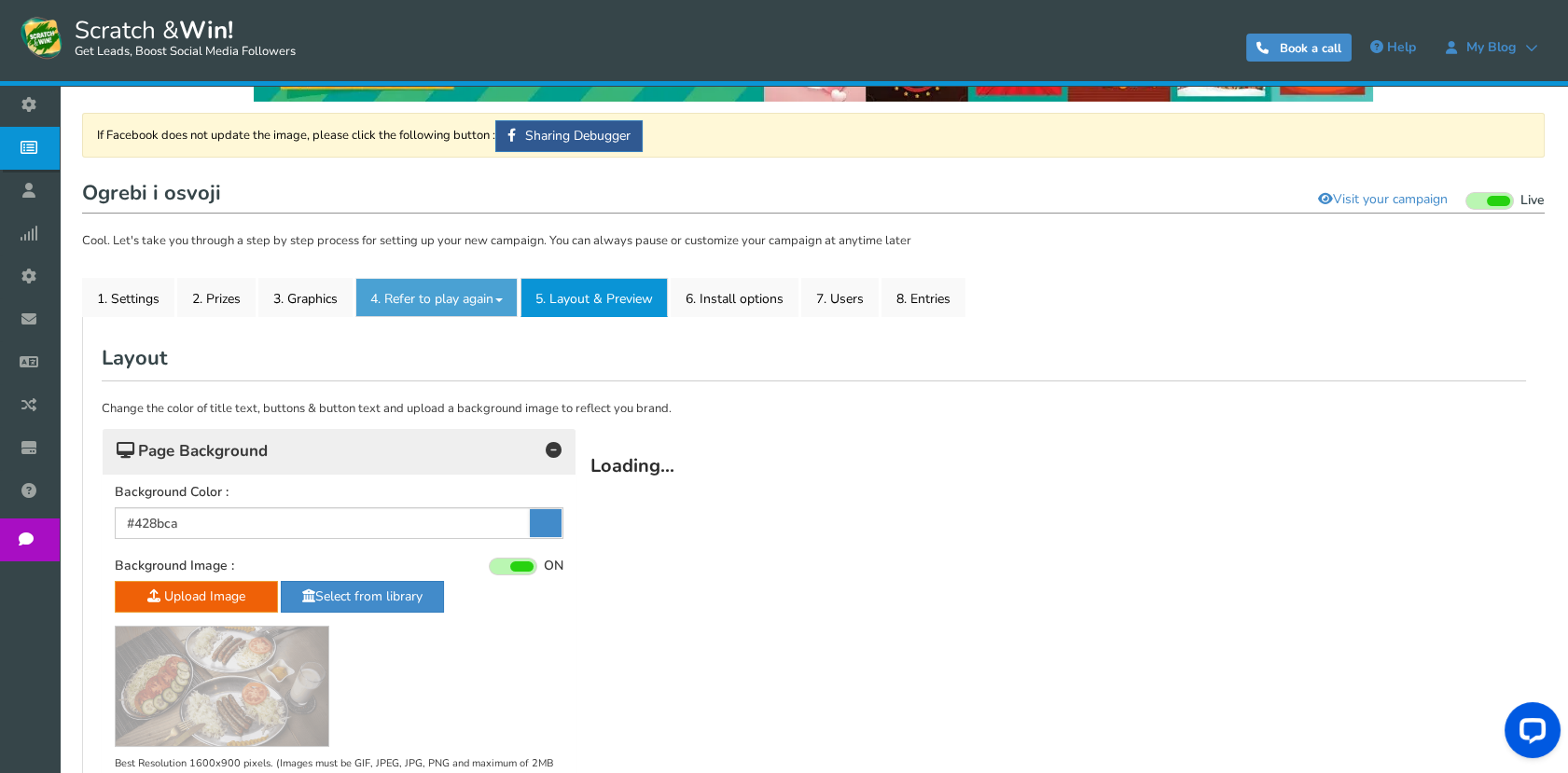
click at [458, 311] on link "4. Refer to play again" at bounding box center [436, 297] width 162 height 39
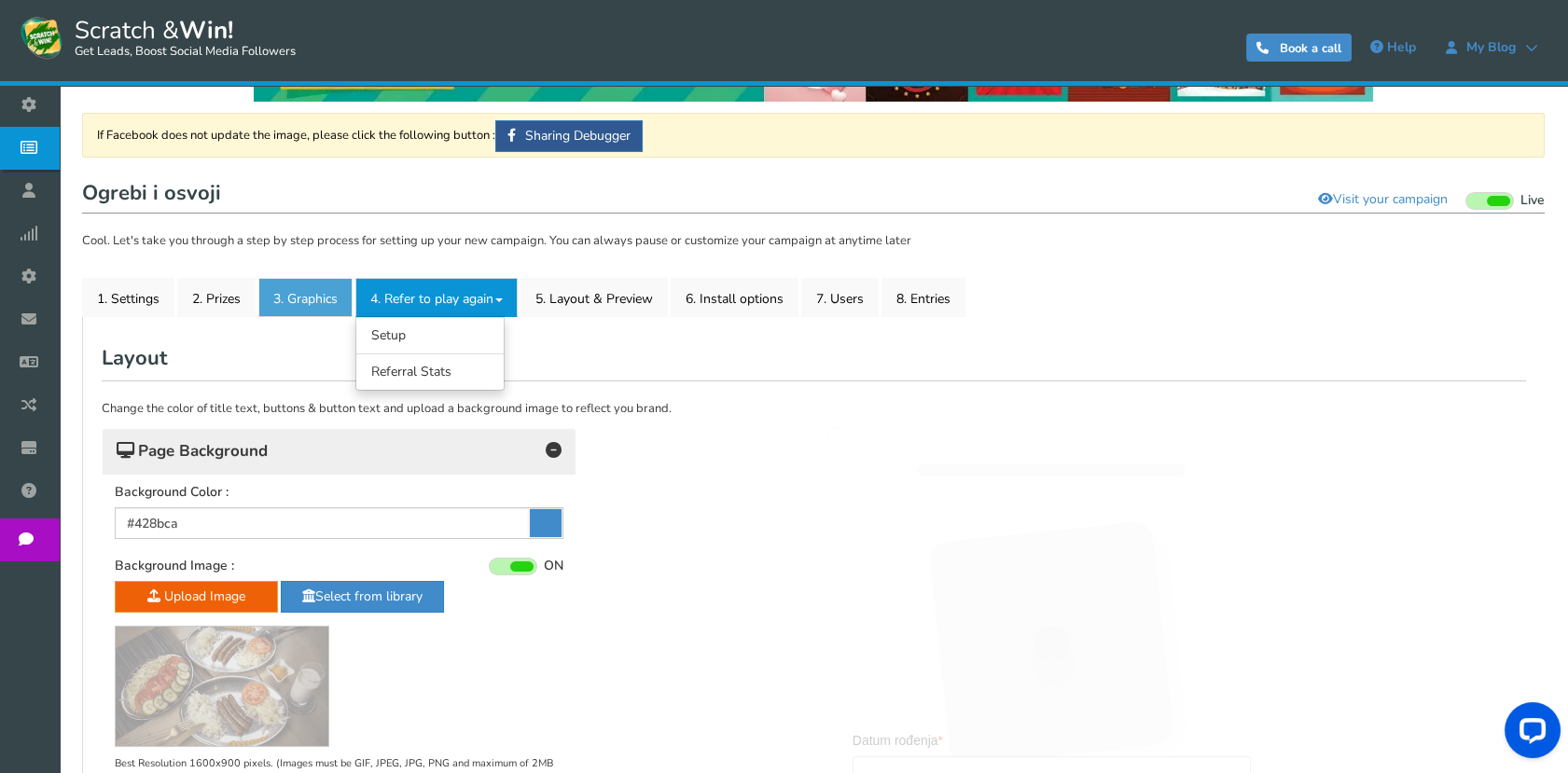
scroll to position [0, 0]
click at [306, 296] on link "3. Graphics" at bounding box center [305, 297] width 94 height 39
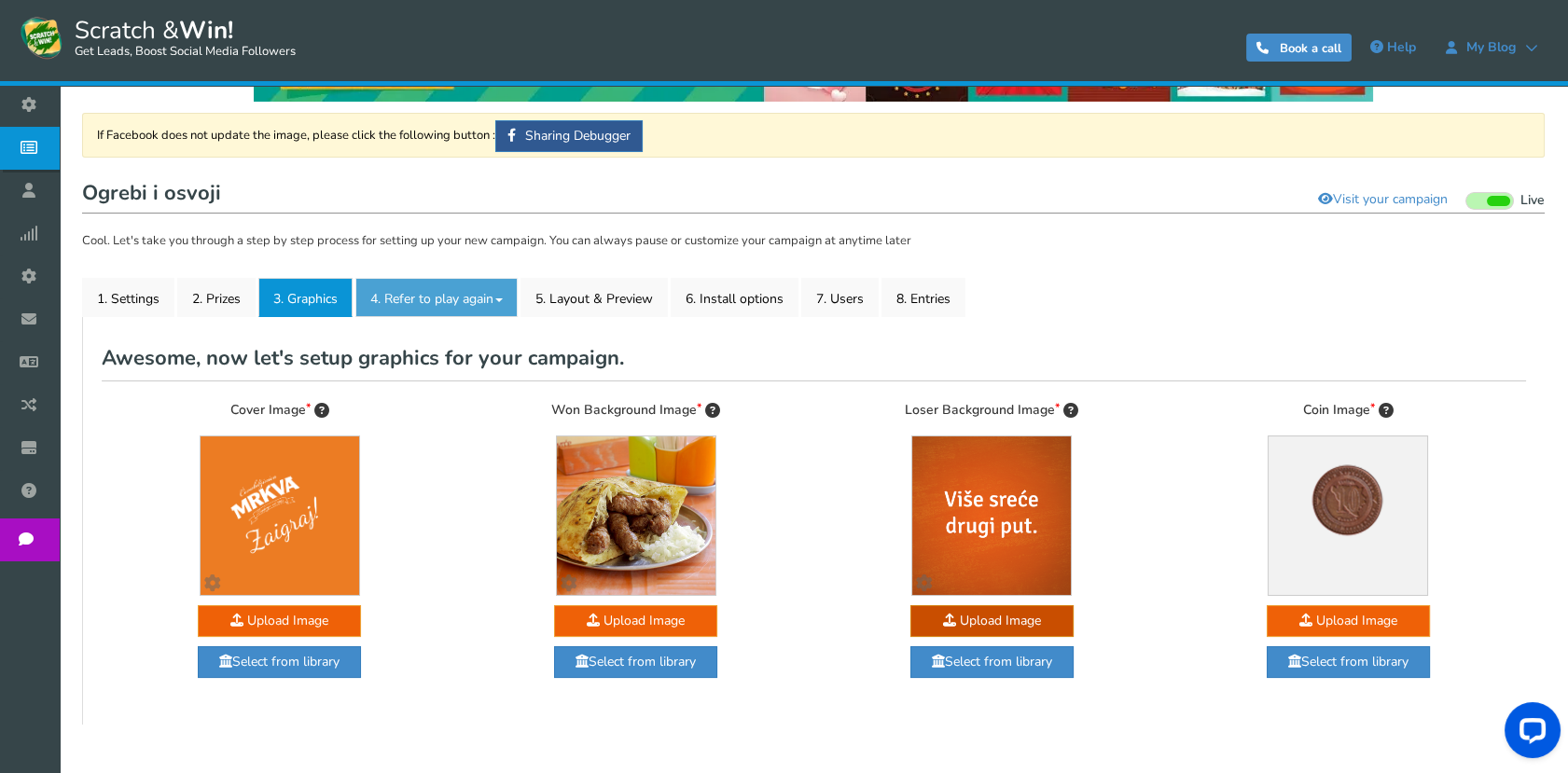
click at [439, 298] on link "4. Refer to play again" at bounding box center [436, 297] width 162 height 39
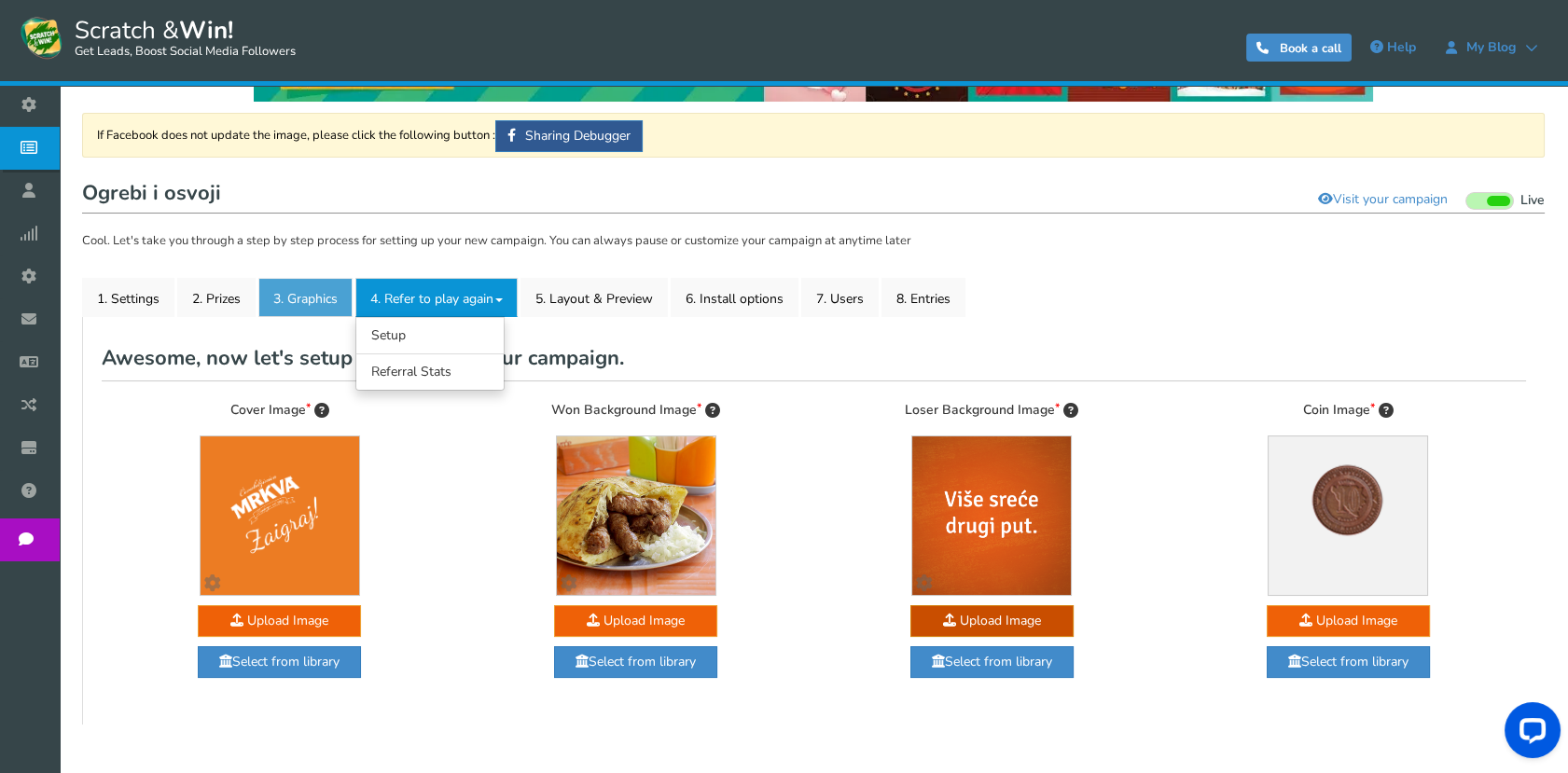
click at [319, 302] on link "3. Graphics" at bounding box center [305, 297] width 94 height 39
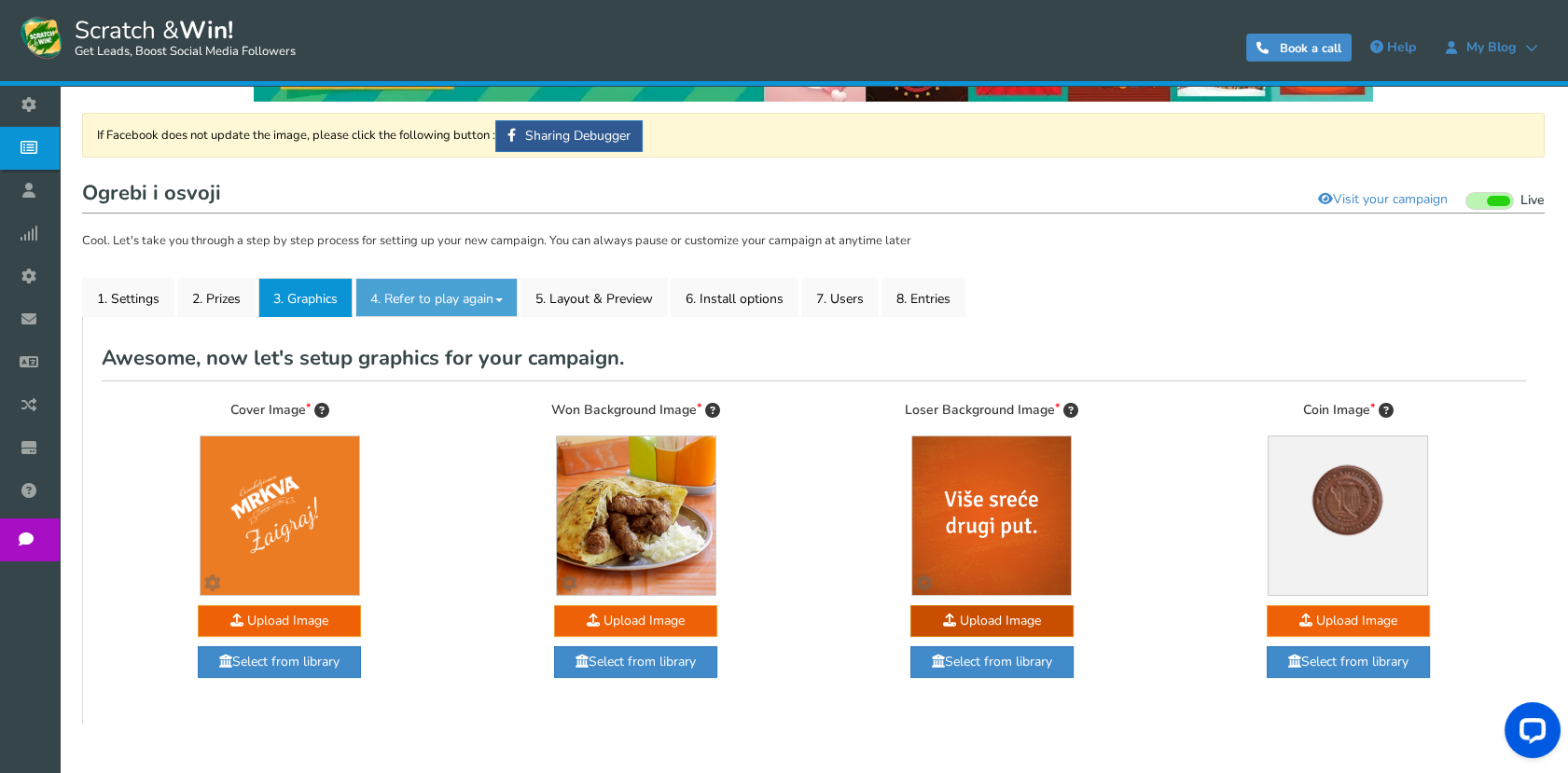
click at [453, 301] on link "4. Refer to play again" at bounding box center [436, 297] width 162 height 39
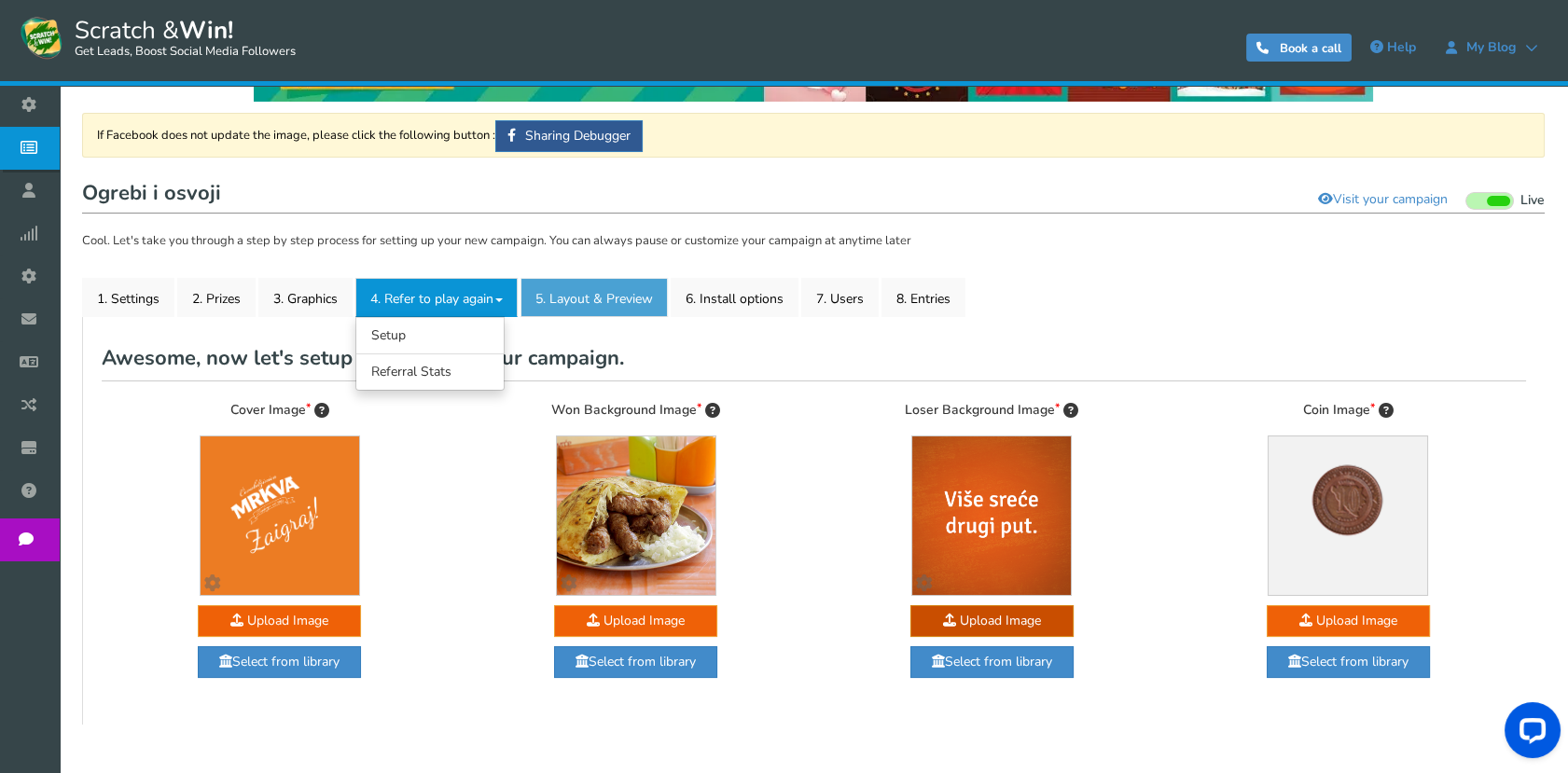
click at [593, 303] on link "5. Layout & Preview" at bounding box center [594, 297] width 147 height 39
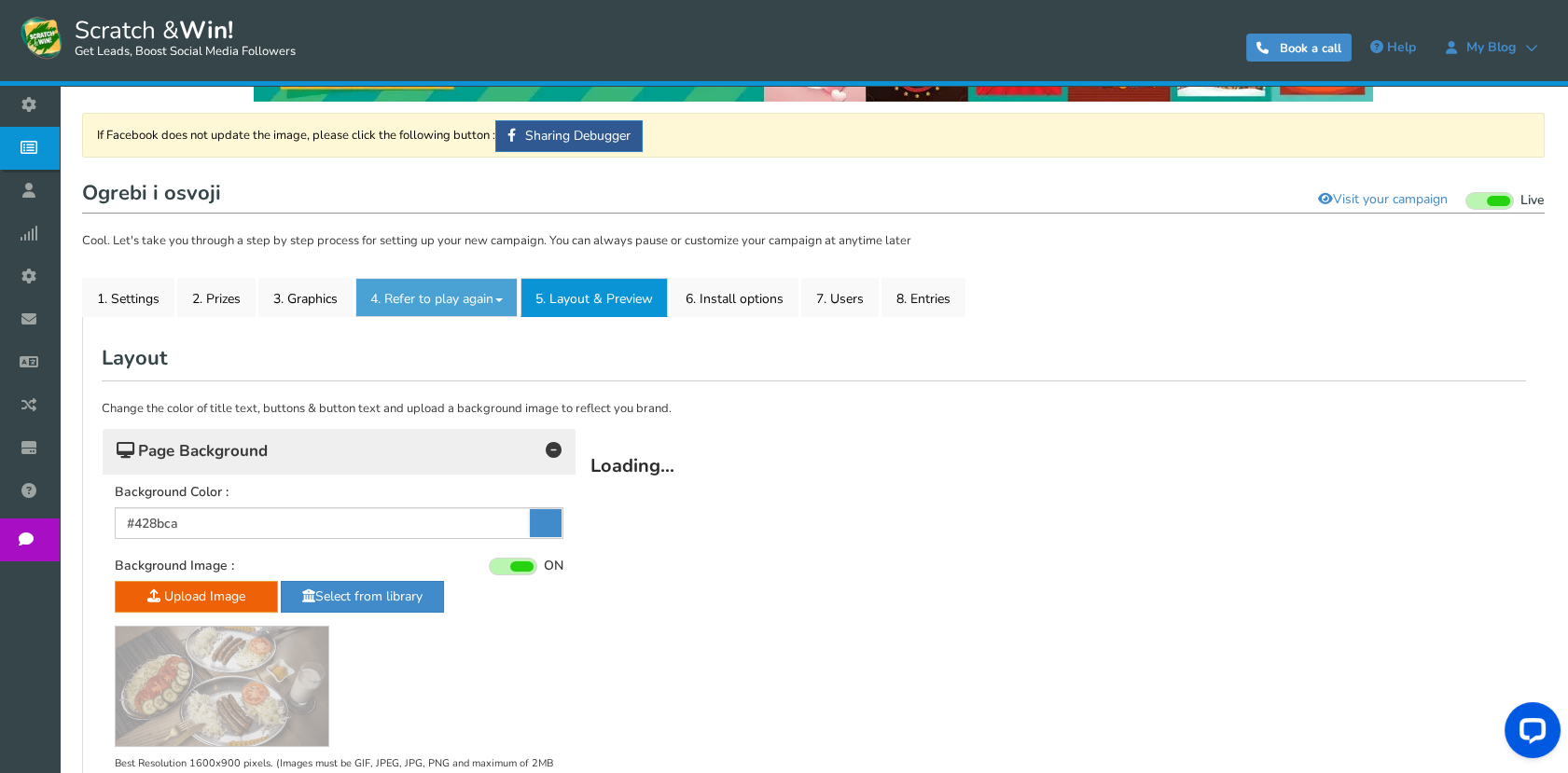
click at [414, 307] on link "4. Refer to play again" at bounding box center [436, 297] width 162 height 39
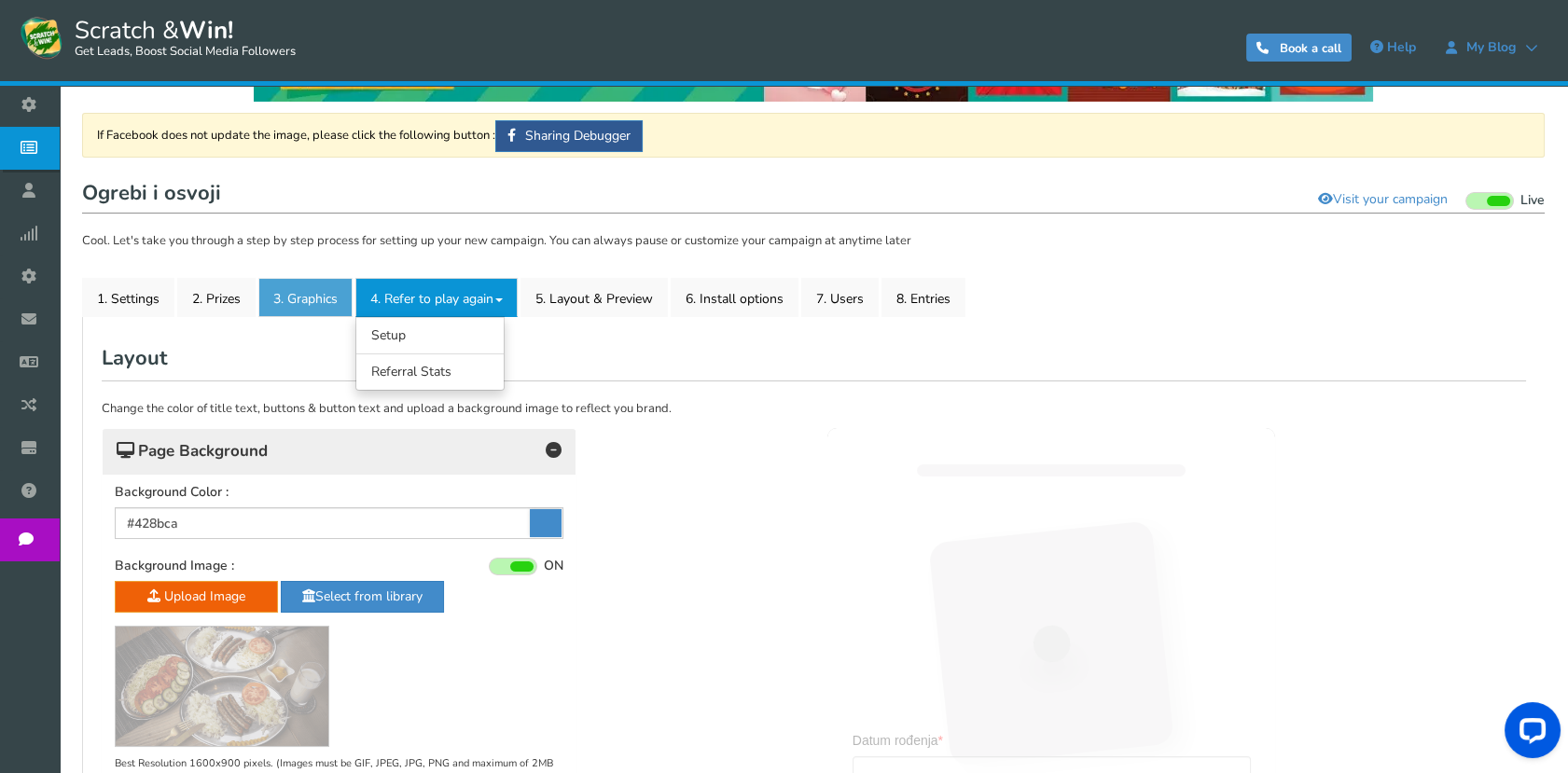
click at [267, 309] on link "3. Graphics" at bounding box center [305, 297] width 94 height 39
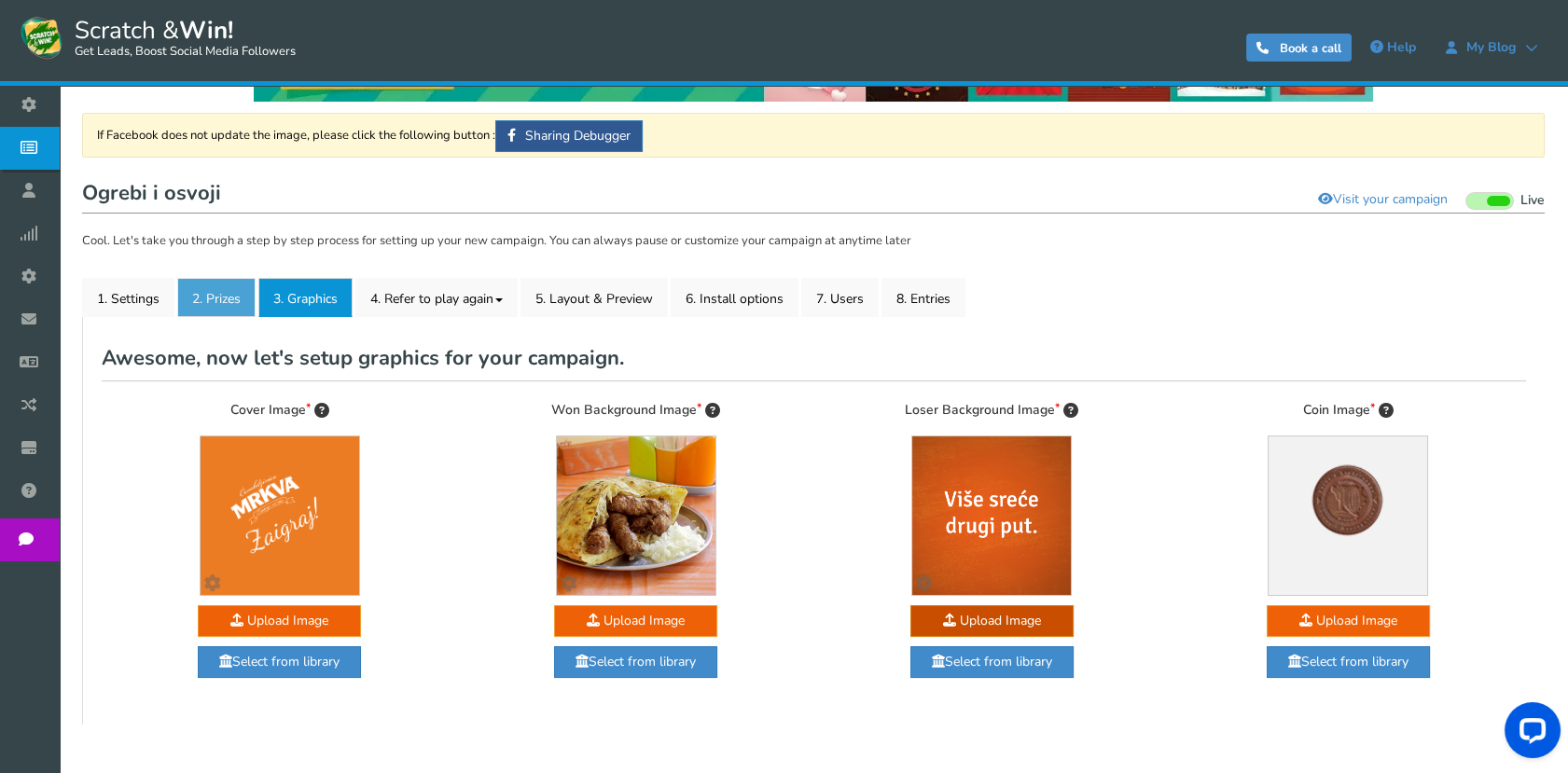
click at [216, 309] on link "2. Prizes" at bounding box center [216, 297] width 78 height 39
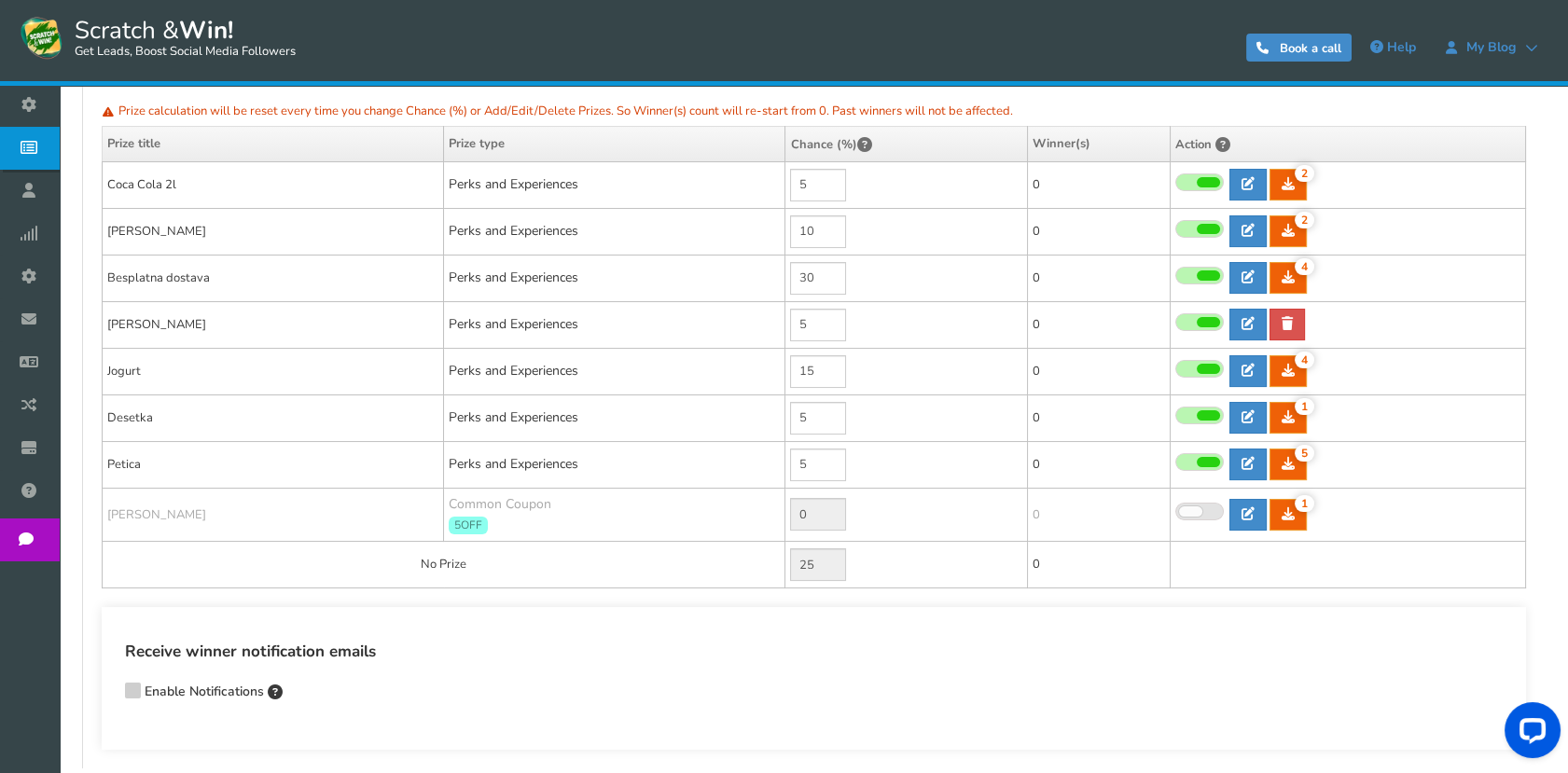
scroll to position [526, 0]
